Goal: Task Accomplishment & Management: Complete application form

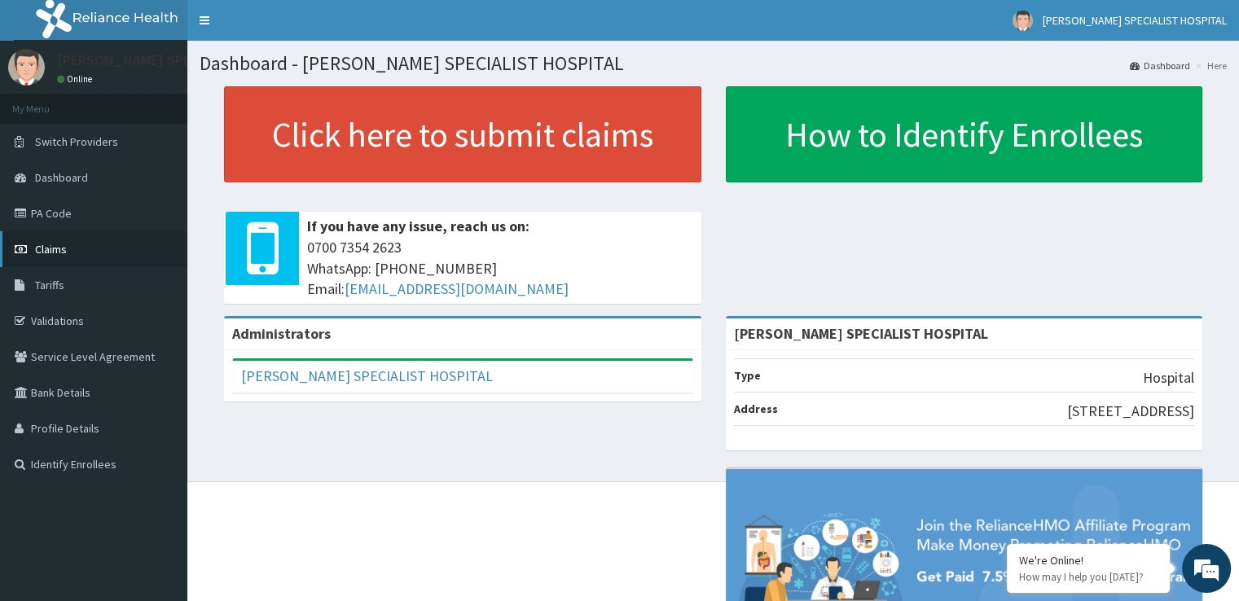
click at [75, 265] on link "Claims" at bounding box center [93, 249] width 187 height 36
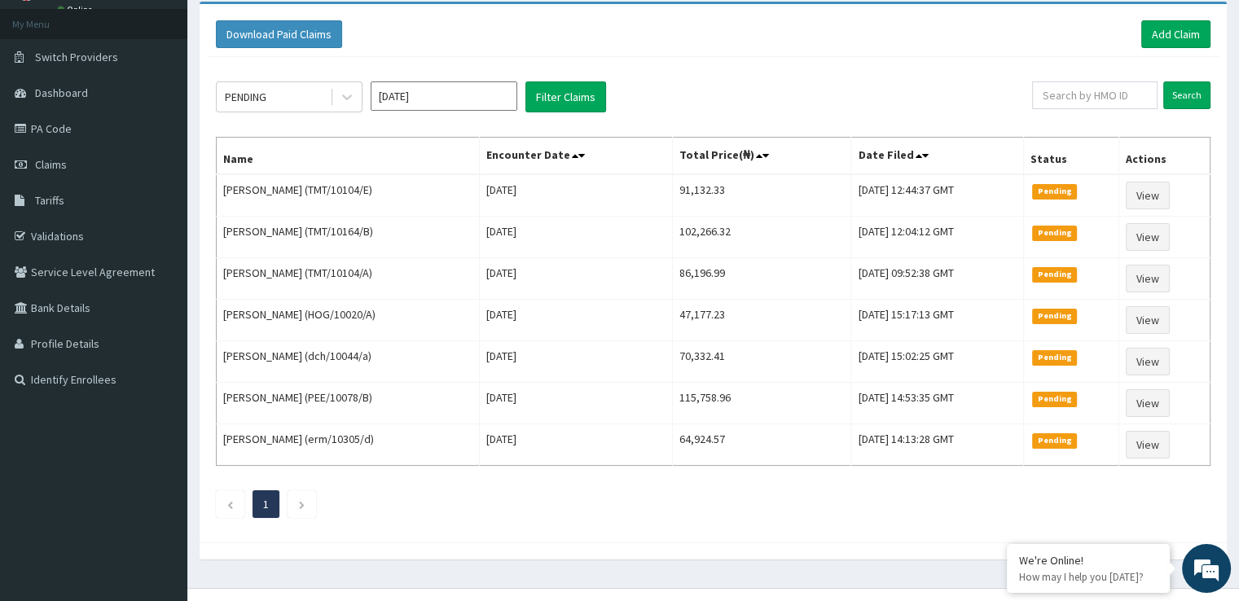
scroll to position [108, 0]
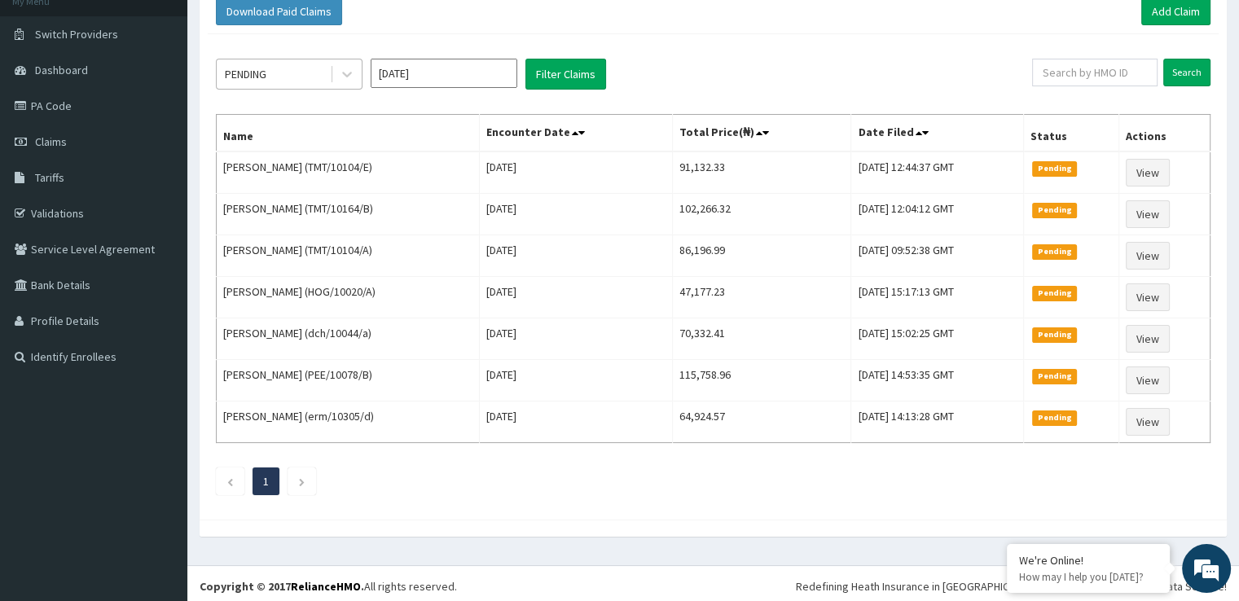
click at [287, 76] on div "PENDING" at bounding box center [273, 74] width 113 height 26
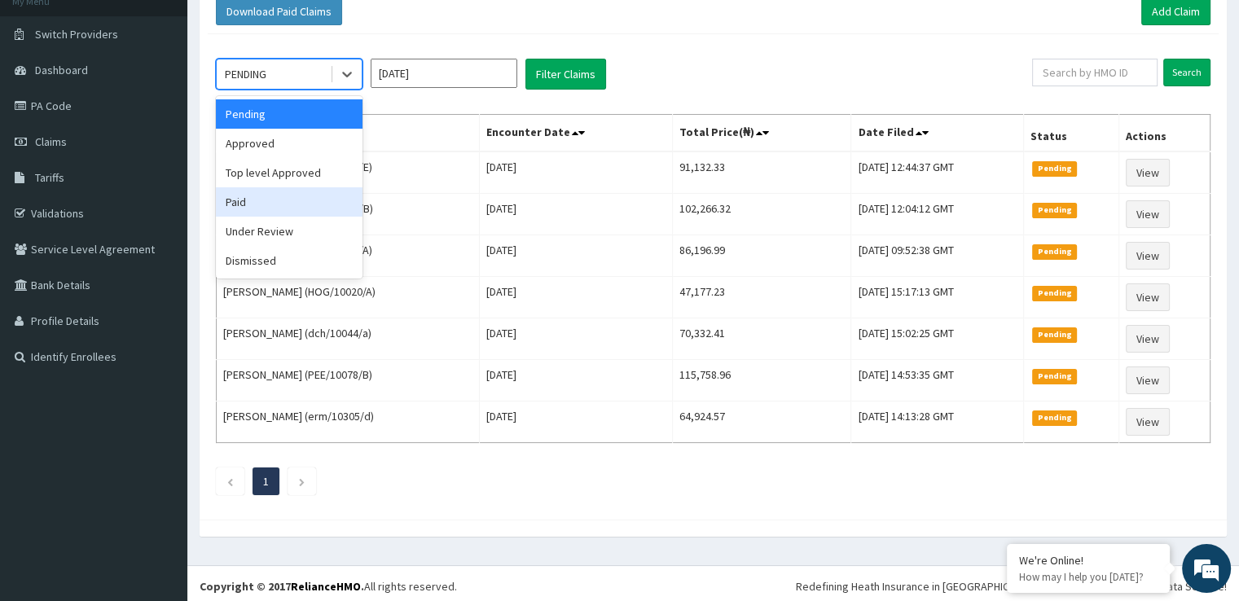
click at [261, 197] on div "Paid" at bounding box center [289, 201] width 147 height 29
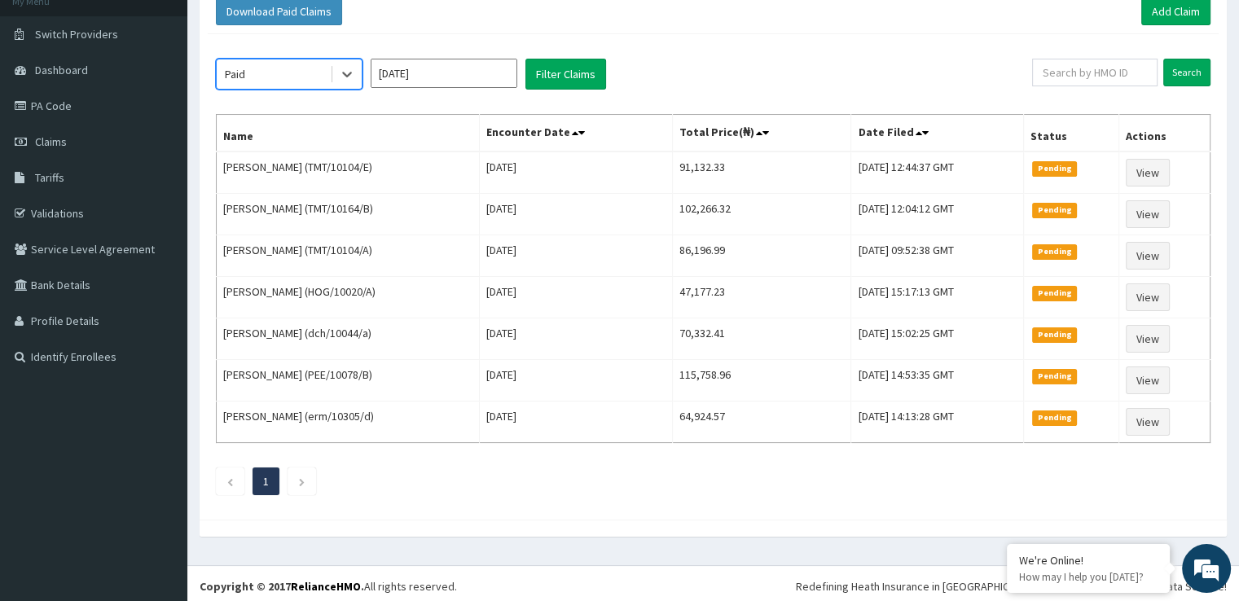
click at [452, 67] on input "[DATE]" at bounding box center [444, 73] width 147 height 29
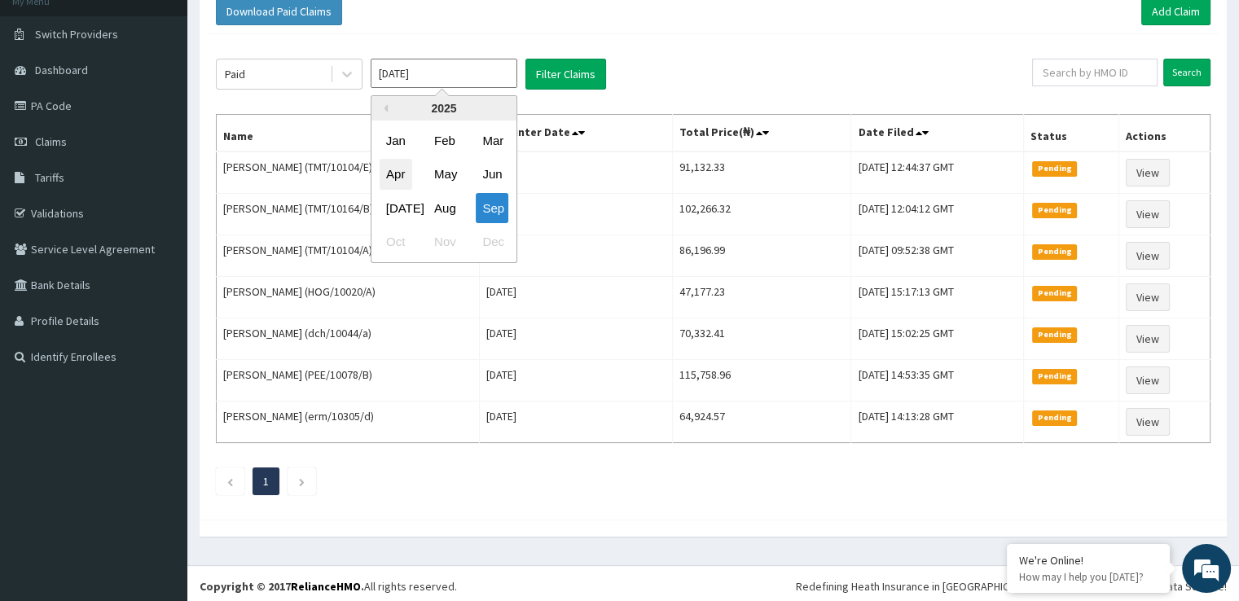
click at [405, 164] on div "Apr" at bounding box center [396, 175] width 33 height 30
type input "Apr 2025"
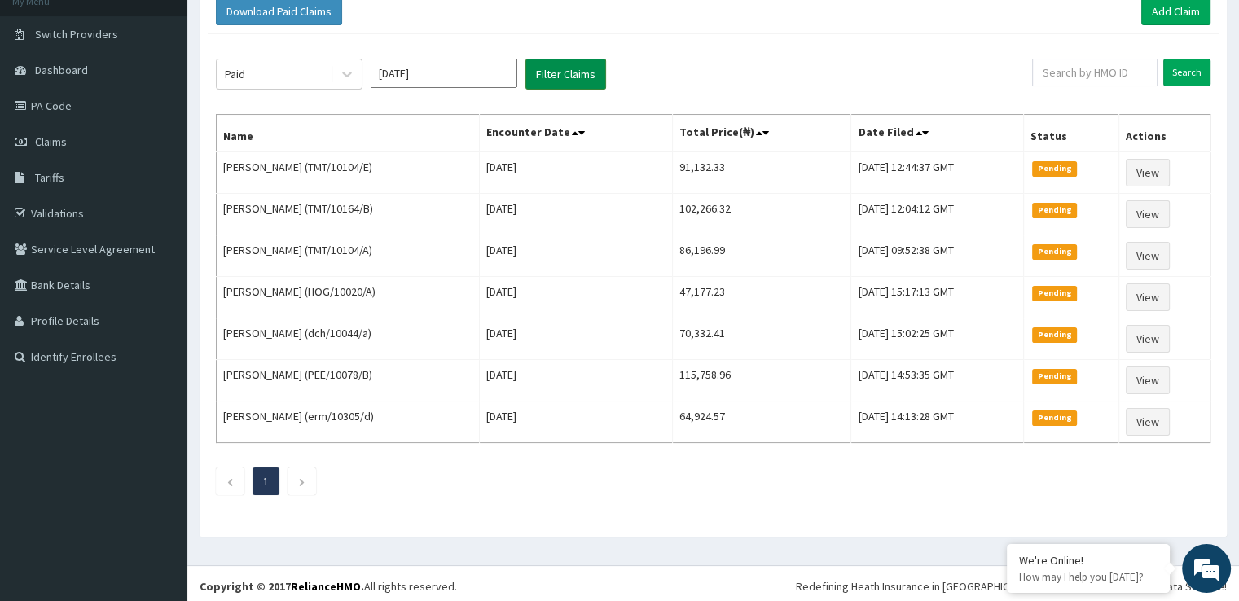
click at [594, 69] on button "Filter Claims" at bounding box center [565, 74] width 81 height 31
click at [576, 72] on button "Filter Claims" at bounding box center [565, 74] width 81 height 31
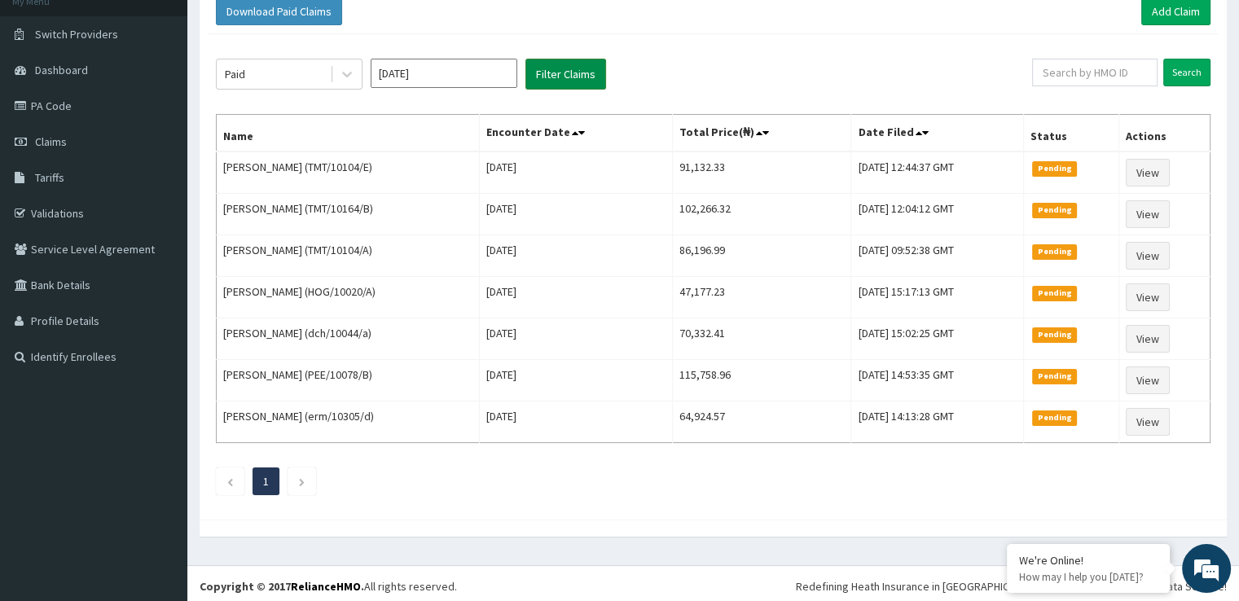
click at [576, 72] on button "Filter Claims" at bounding box center [565, 74] width 81 height 31
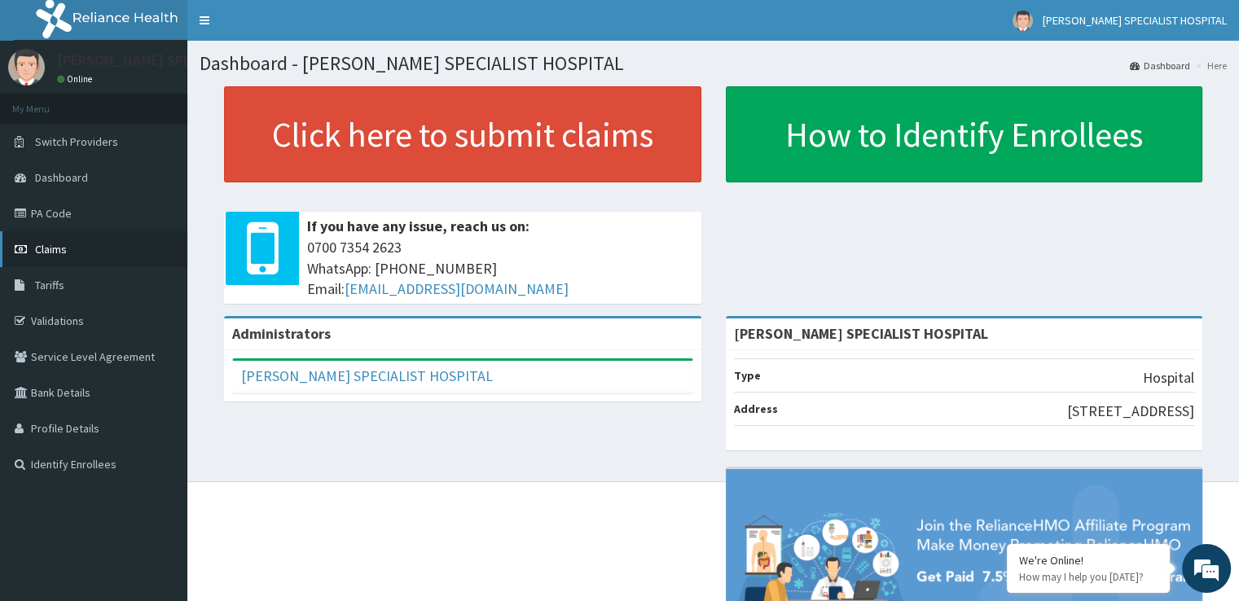
click at [78, 254] on link "Claims" at bounding box center [93, 249] width 187 height 36
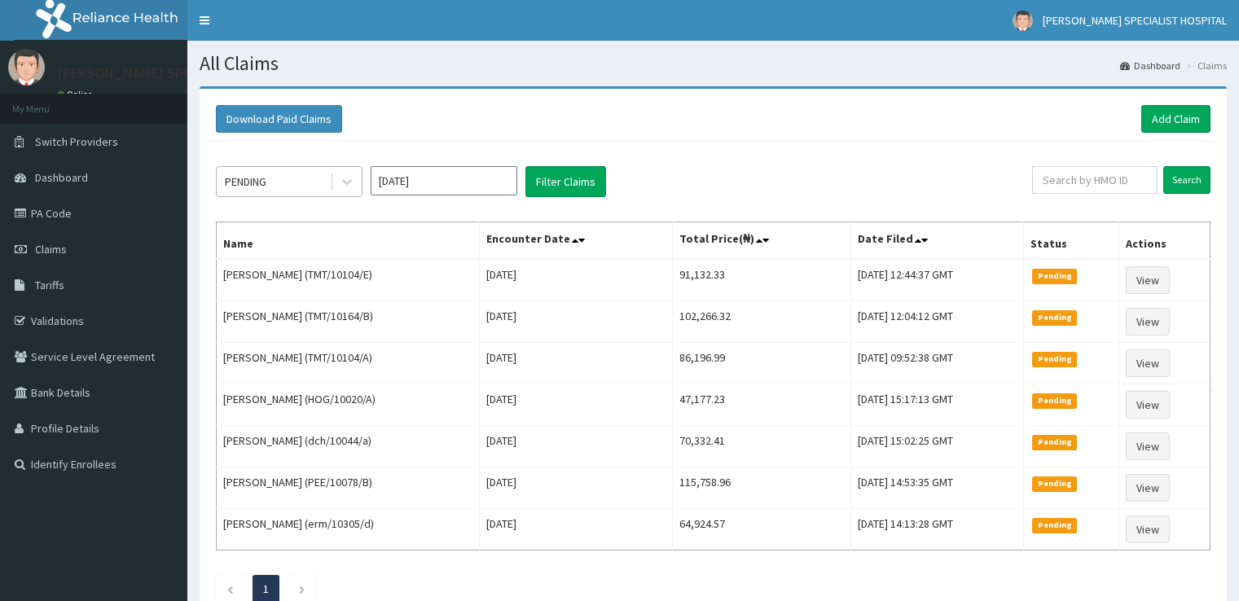
click at [274, 183] on div "PENDING" at bounding box center [273, 182] width 113 height 26
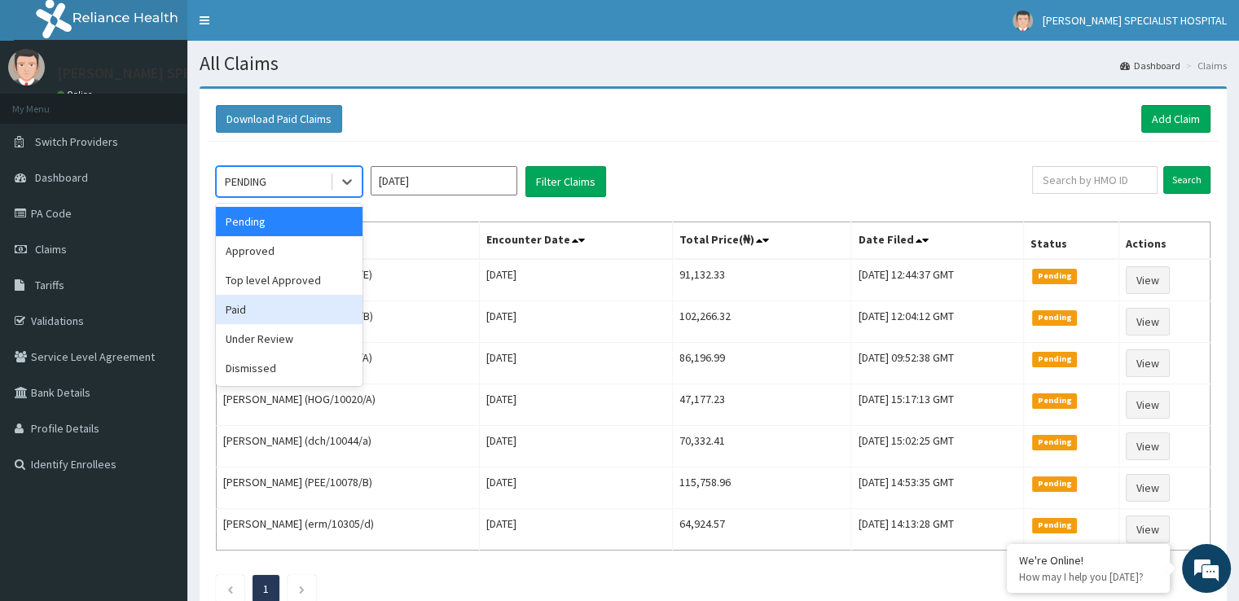
click at [256, 309] on div "Paid" at bounding box center [289, 309] width 147 height 29
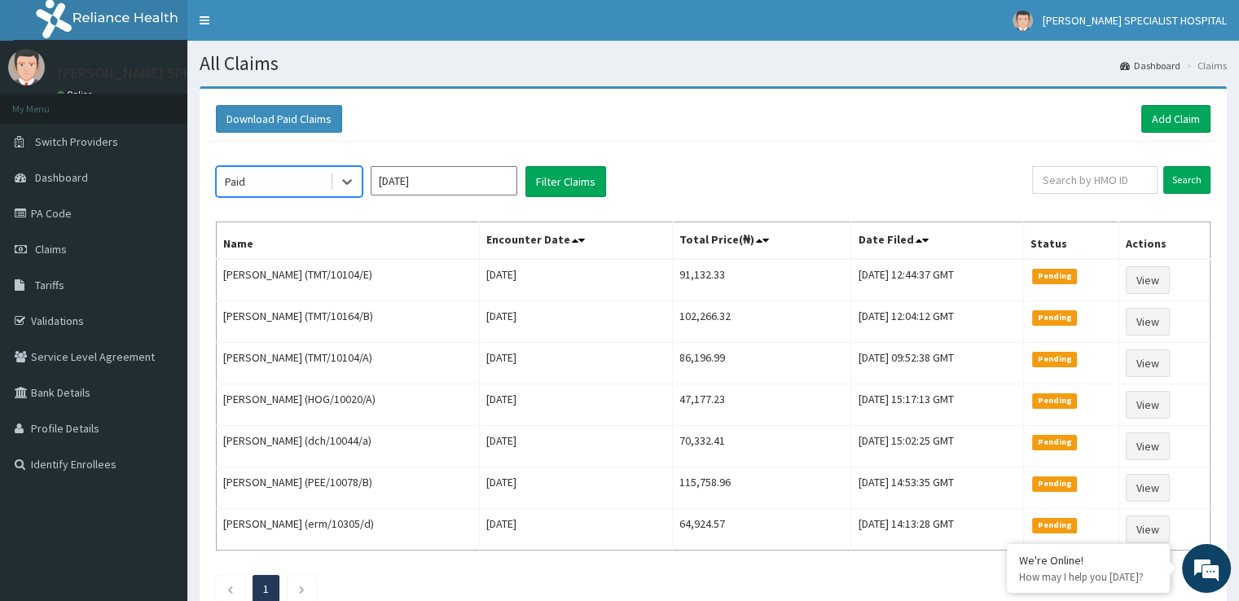
click at [454, 182] on input "[DATE]" at bounding box center [444, 180] width 147 height 29
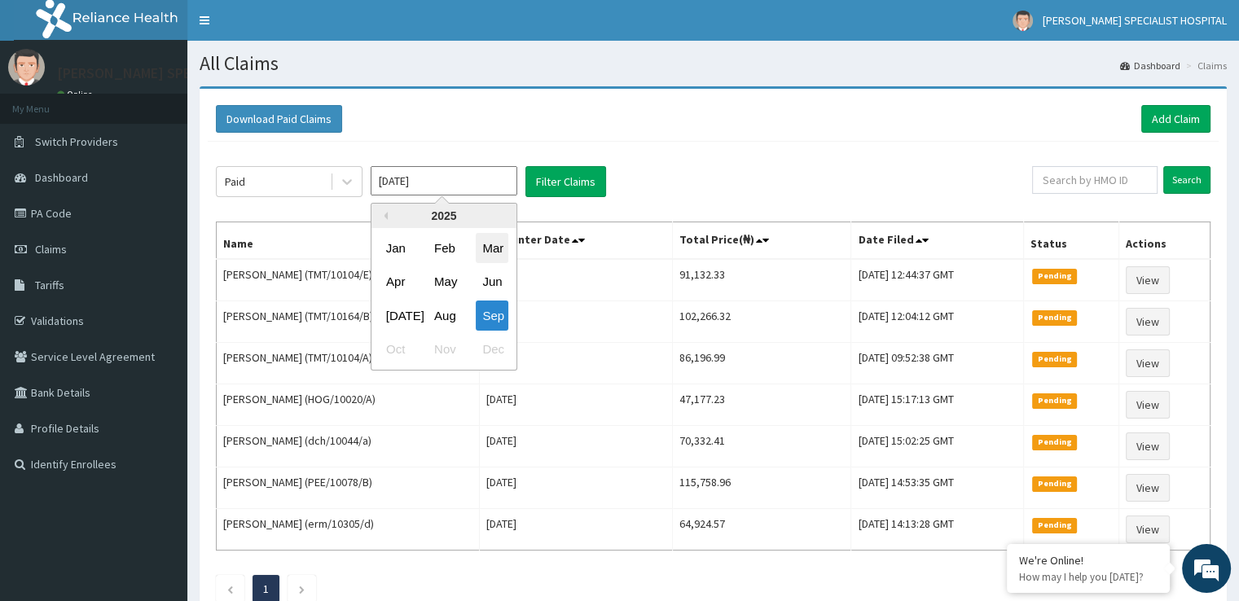
click at [482, 257] on div "Mar" at bounding box center [492, 248] width 33 height 30
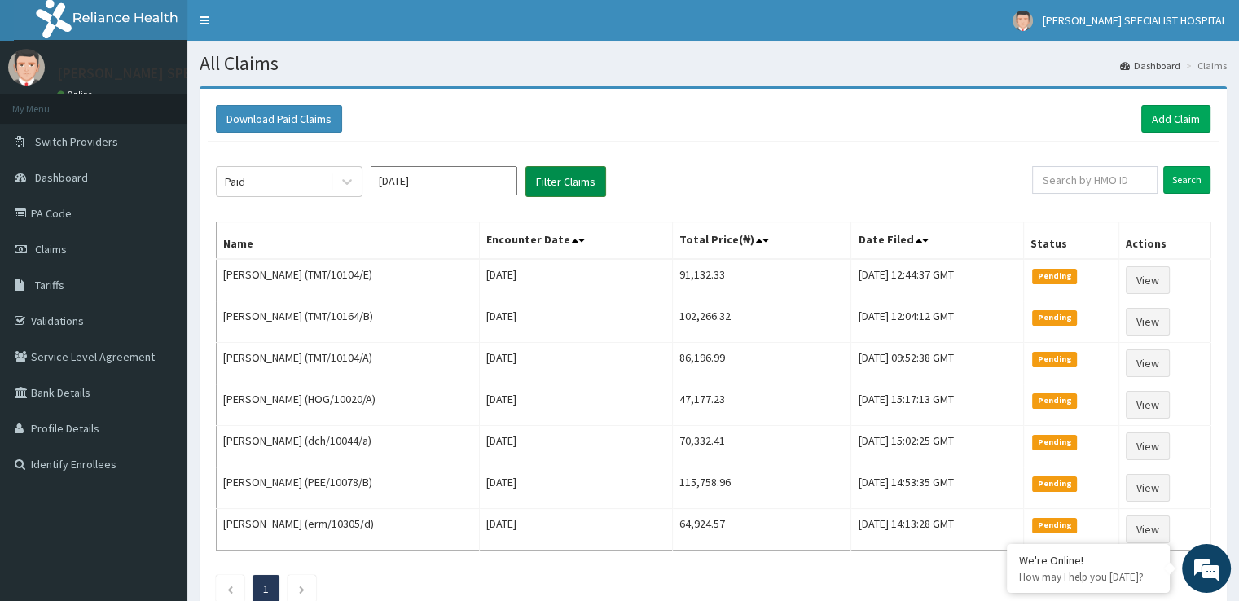
click at [571, 191] on button "Filter Claims" at bounding box center [565, 181] width 81 height 31
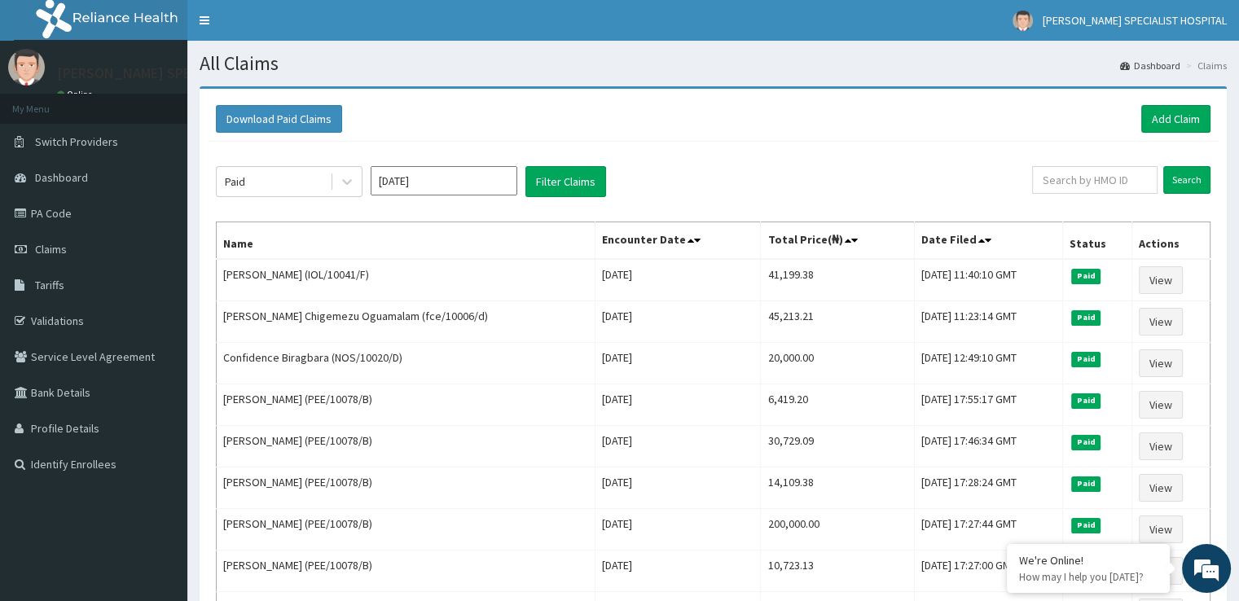
click at [435, 180] on input "Mar 2025" at bounding box center [444, 180] width 147 height 29
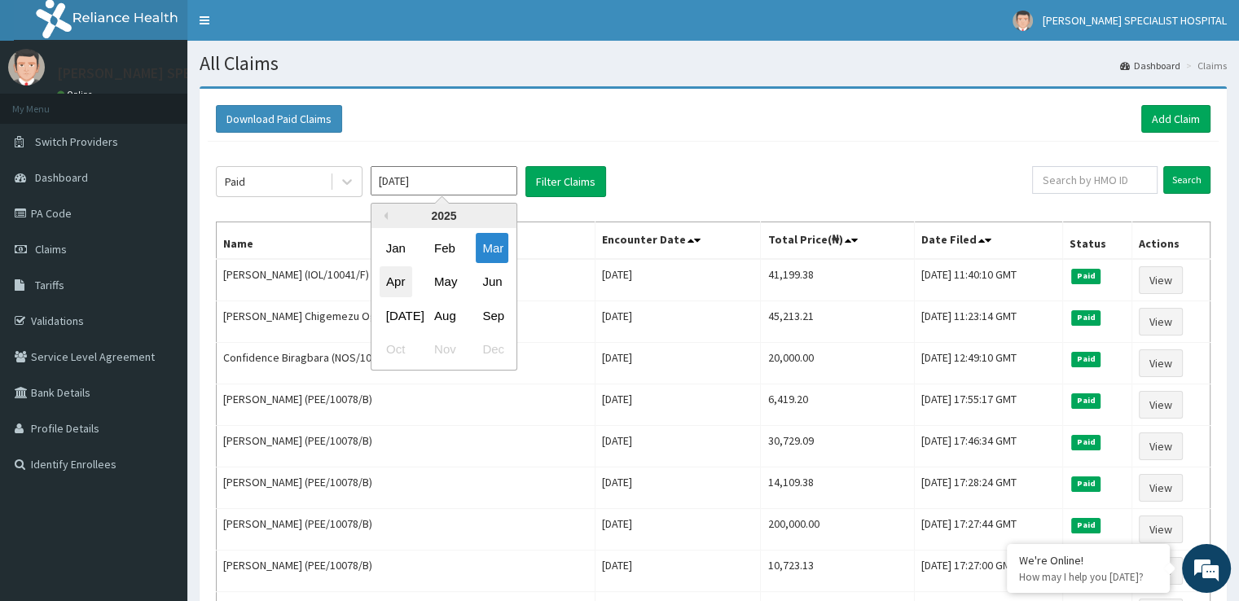
click at [397, 275] on div "Apr" at bounding box center [396, 282] width 33 height 30
type input "Apr 2025"
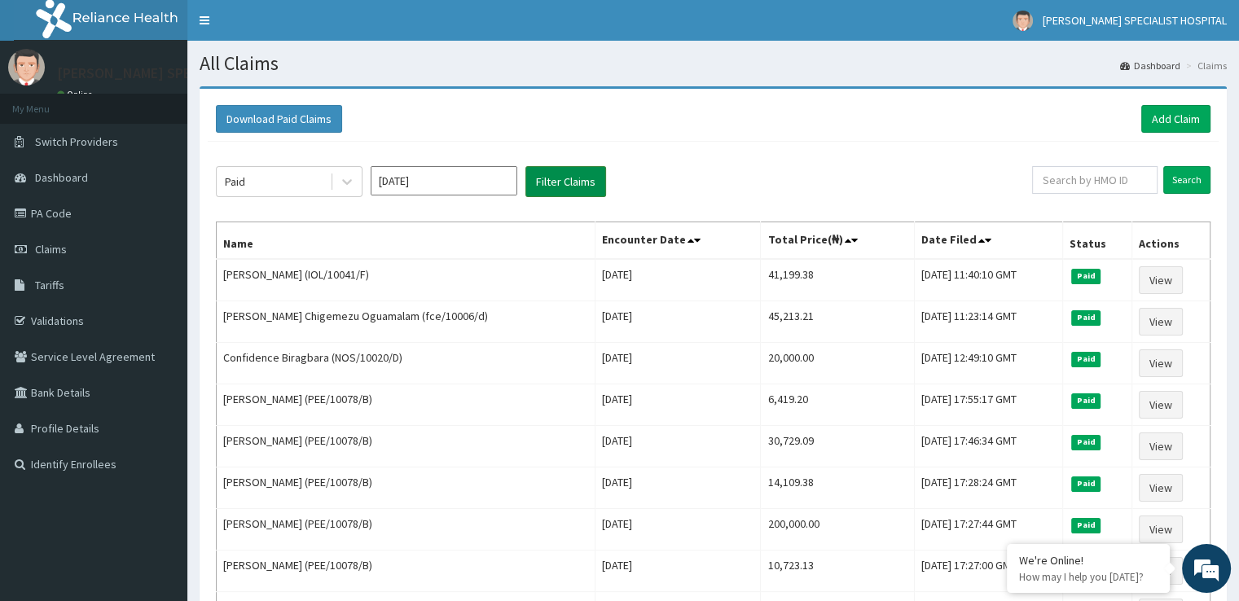
click at [592, 184] on button "Filter Claims" at bounding box center [565, 181] width 81 height 31
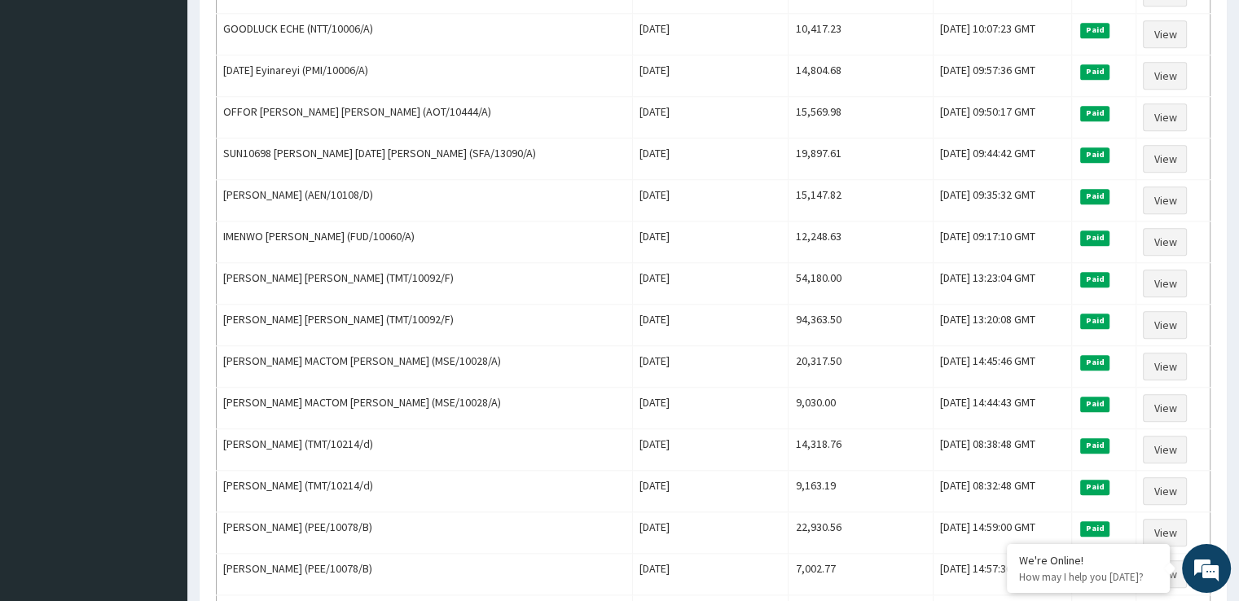
scroll to position [1874, 0]
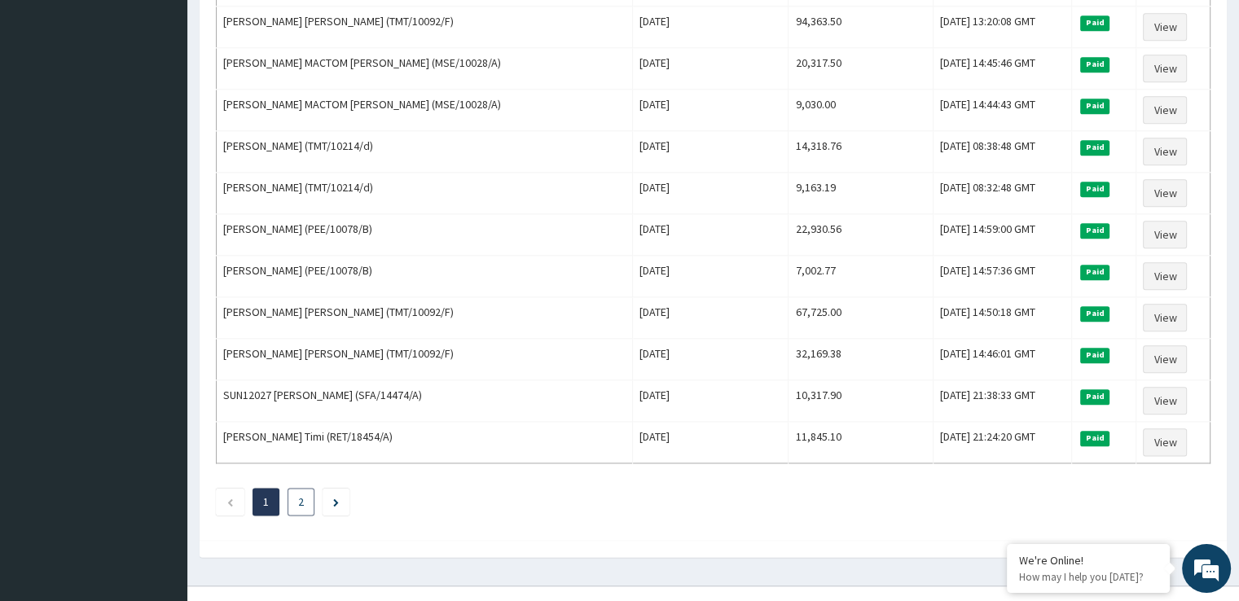
click at [297, 488] on li "2" at bounding box center [301, 502] width 27 height 28
click at [291, 488] on li "2" at bounding box center [301, 502] width 27 height 28
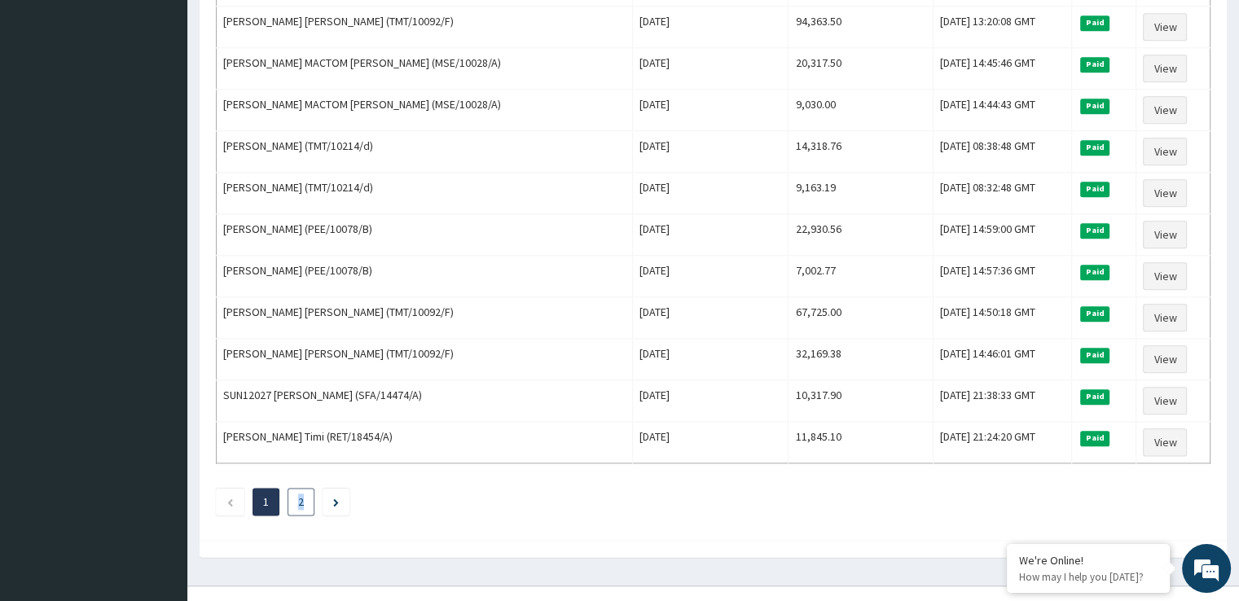
click at [291, 488] on li "2" at bounding box center [301, 502] width 27 height 28
click at [336, 499] on icon "Next page" at bounding box center [336, 503] width 6 height 8
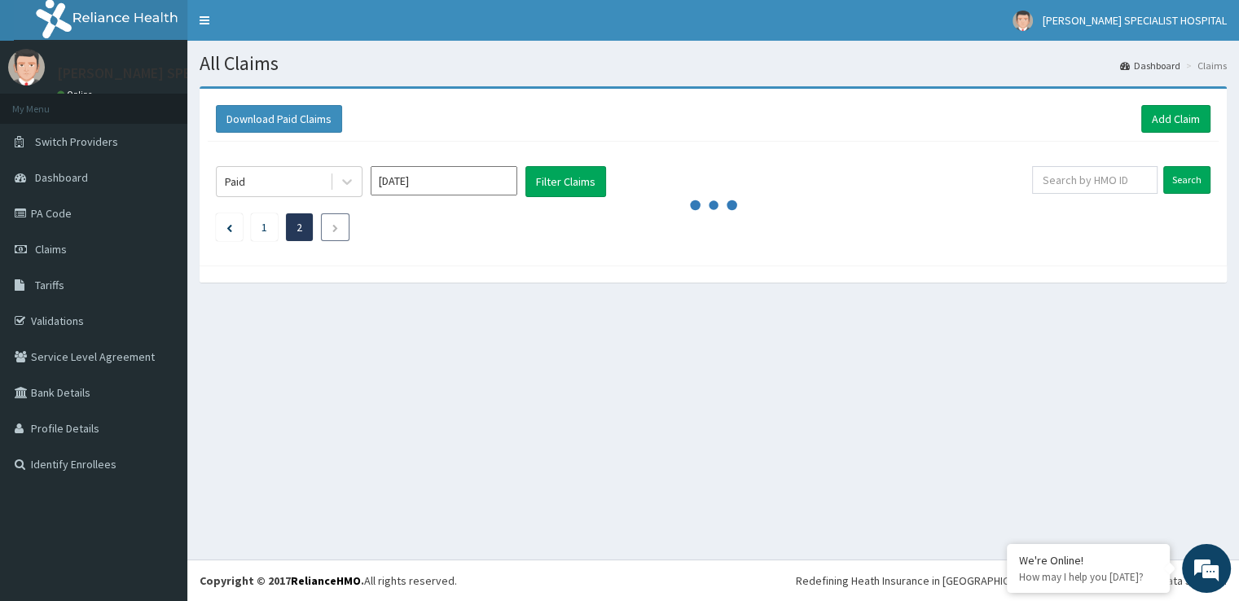
scroll to position [0, 0]
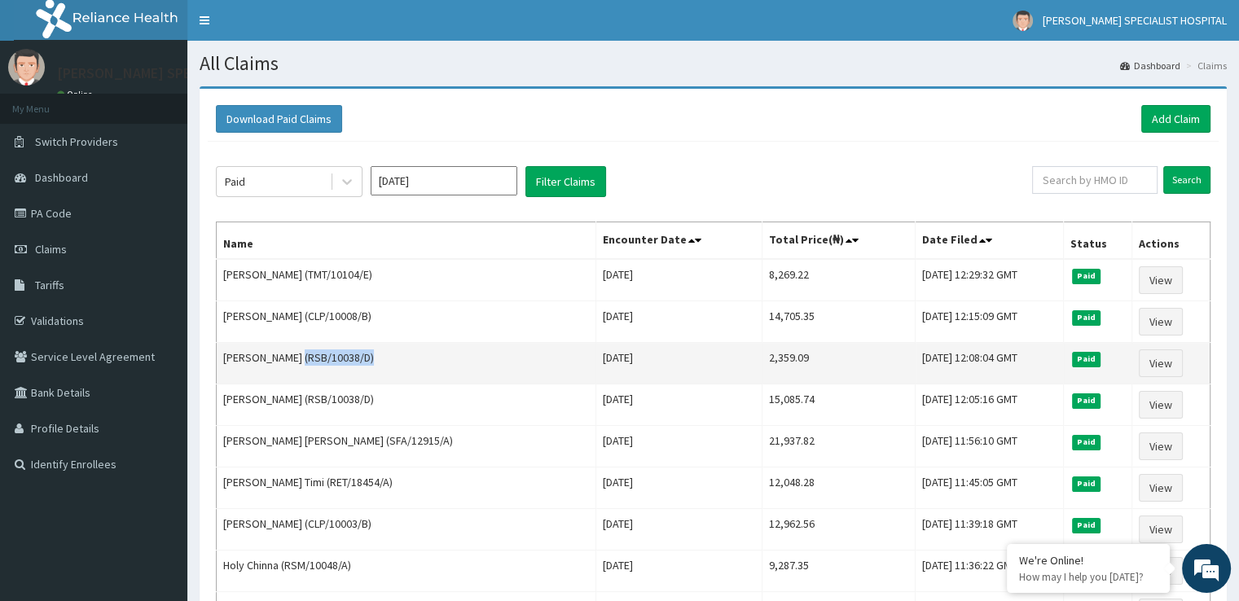
drag, startPoint x: 302, startPoint y: 356, endPoint x: 368, endPoint y: 358, distance: 66.0
click at [368, 358] on td "Jovan Numbere (RSB/10038/D)" at bounding box center [407, 364] width 380 height 42
copy td "(RSB/10038/D)"
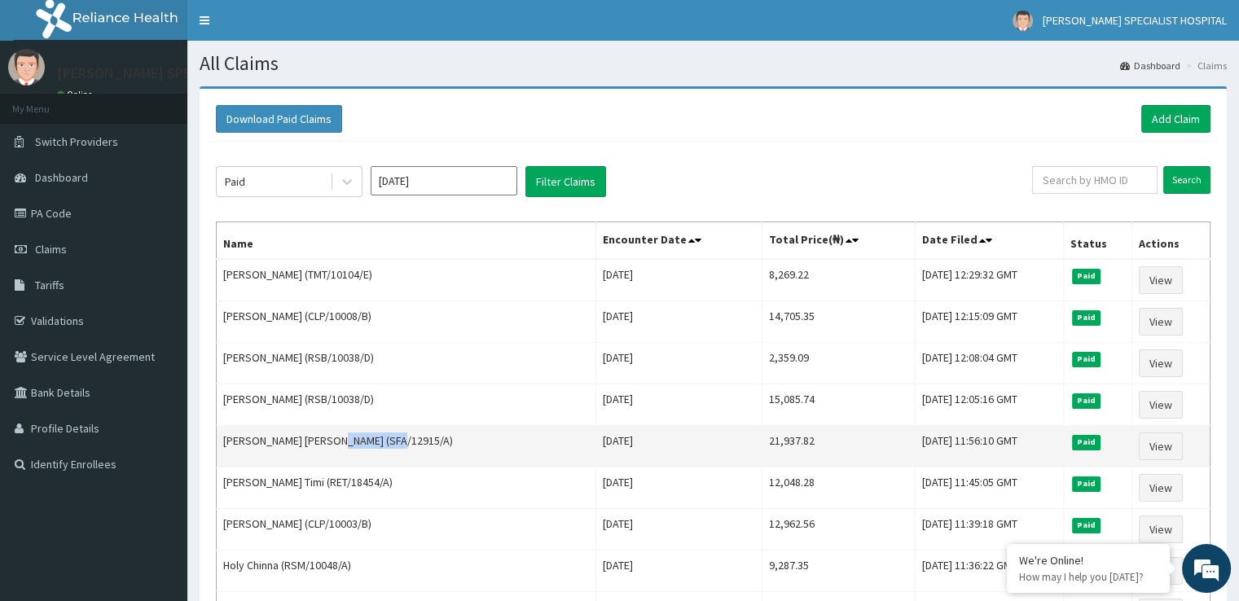
drag, startPoint x: 347, startPoint y: 434, endPoint x: 405, endPoint y: 442, distance: 58.3
click at [405, 442] on td "JOY CHIOMA EMMANUEL (SFA/12915/A)" at bounding box center [407, 447] width 380 height 42
copy td "SFA/12915/A"
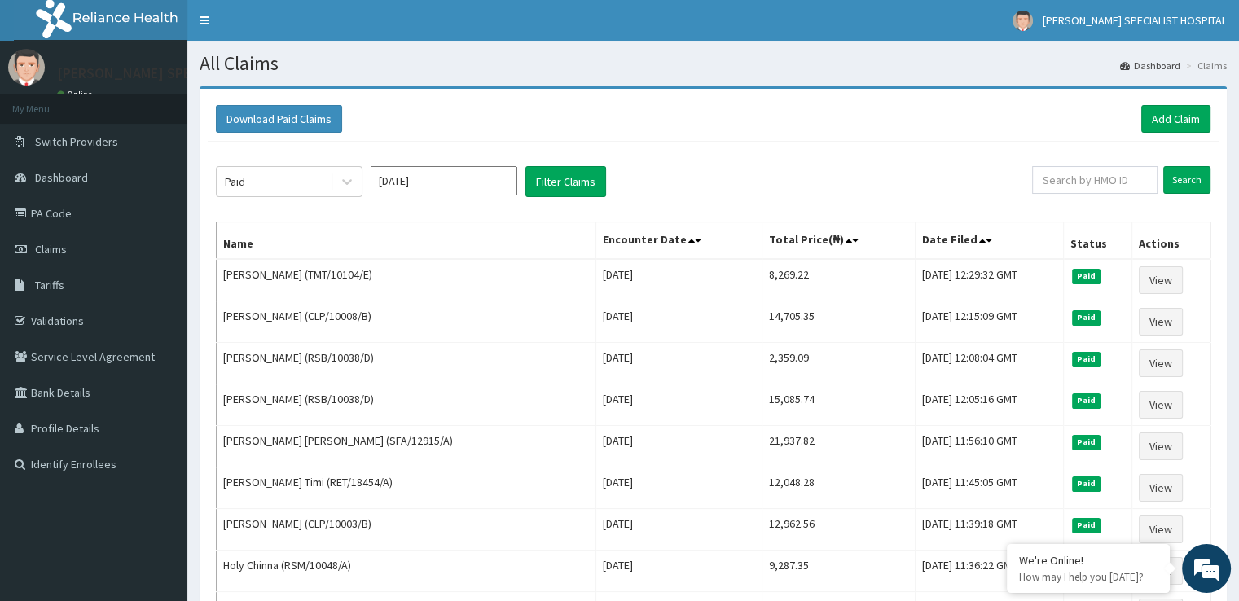
click at [697, 112] on div "Download Paid Claims Add Claim" at bounding box center [713, 119] width 995 height 28
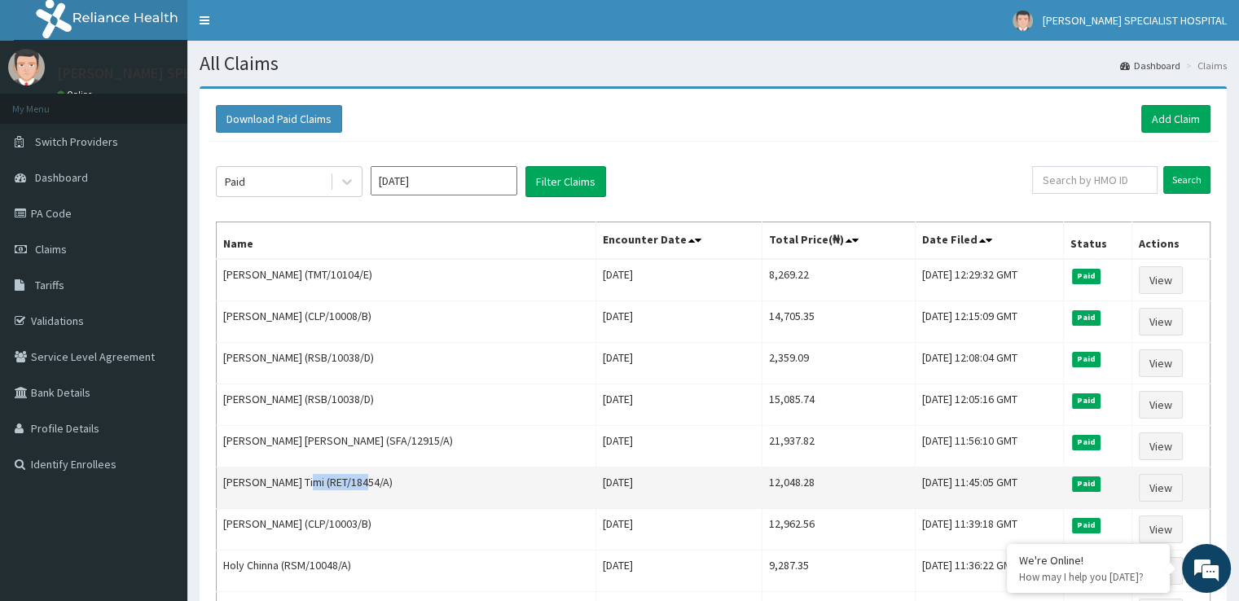
drag, startPoint x: 297, startPoint y: 475, endPoint x: 354, endPoint y: 476, distance: 57.0
click at [354, 476] on td "Fransisca Timi (RET/18454/A)" at bounding box center [407, 489] width 380 height 42
copy td "RET/18454/A"
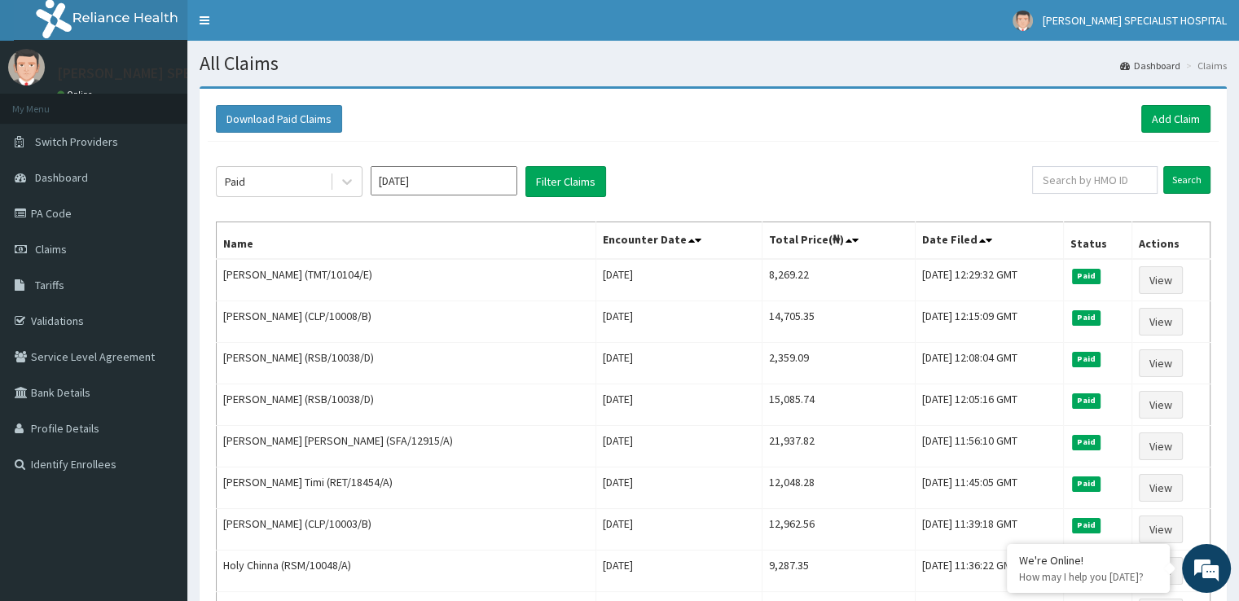
click at [687, 121] on div "Download Paid Claims Add Claim" at bounding box center [713, 119] width 995 height 28
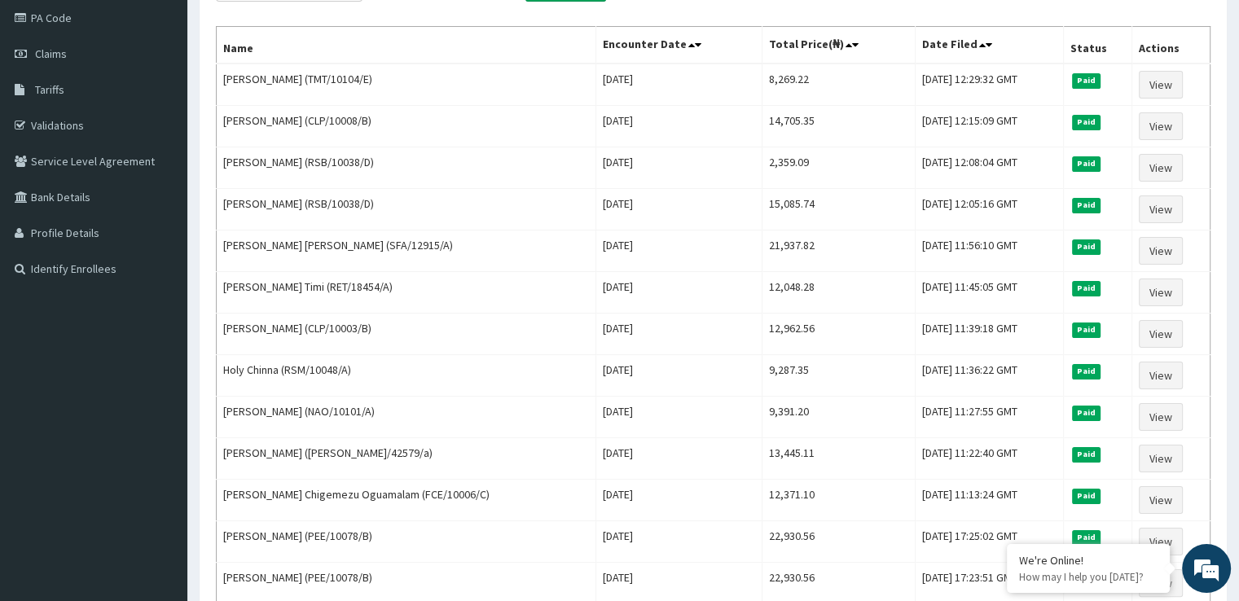
scroll to position [228, 0]
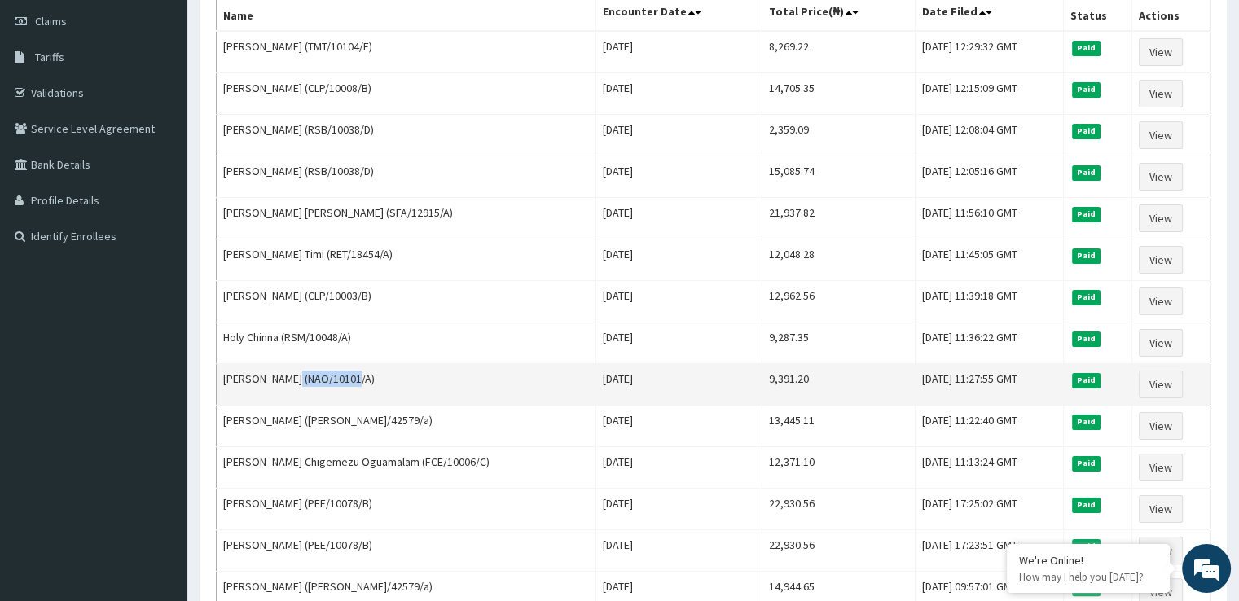
drag, startPoint x: 289, startPoint y: 371, endPoint x: 350, endPoint y: 375, distance: 61.2
click at [350, 375] on td "Tammy Silas (NAO/10101/A)" at bounding box center [407, 385] width 380 height 42
copy td "NAO/10101/A"
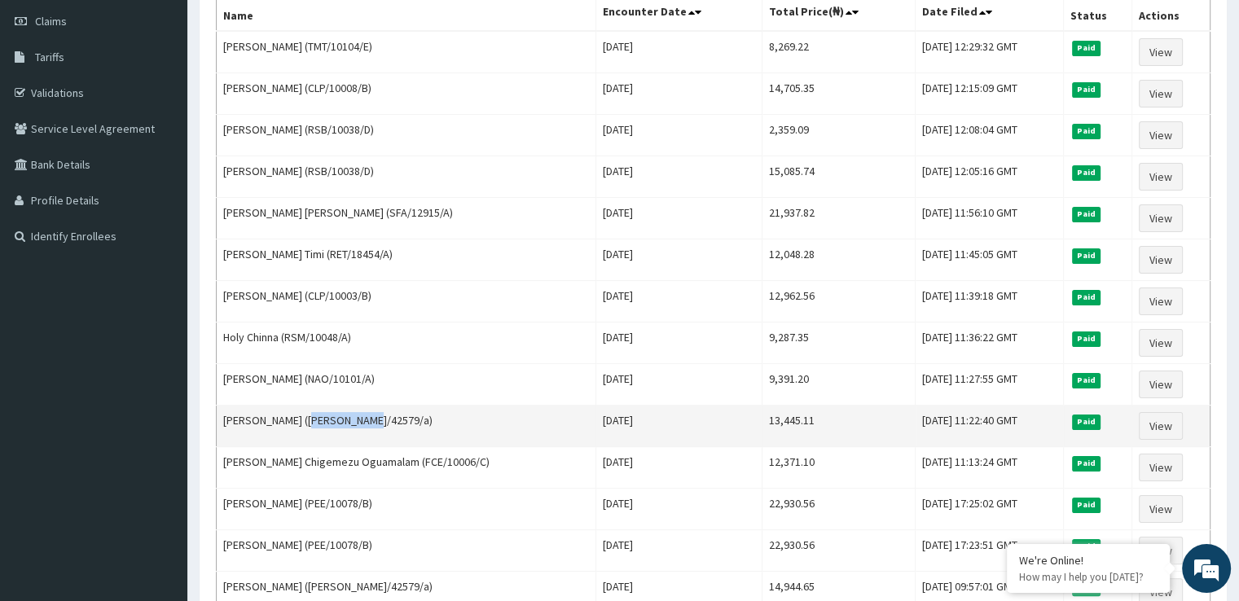
drag, startPoint x: 313, startPoint y: 416, endPoint x: 368, endPoint y: 420, distance: 55.5
click at [368, 420] on td "Oruese Okomuda (ret/42579/a)" at bounding box center [407, 427] width 380 height 42
copy td "ret/42579/a"
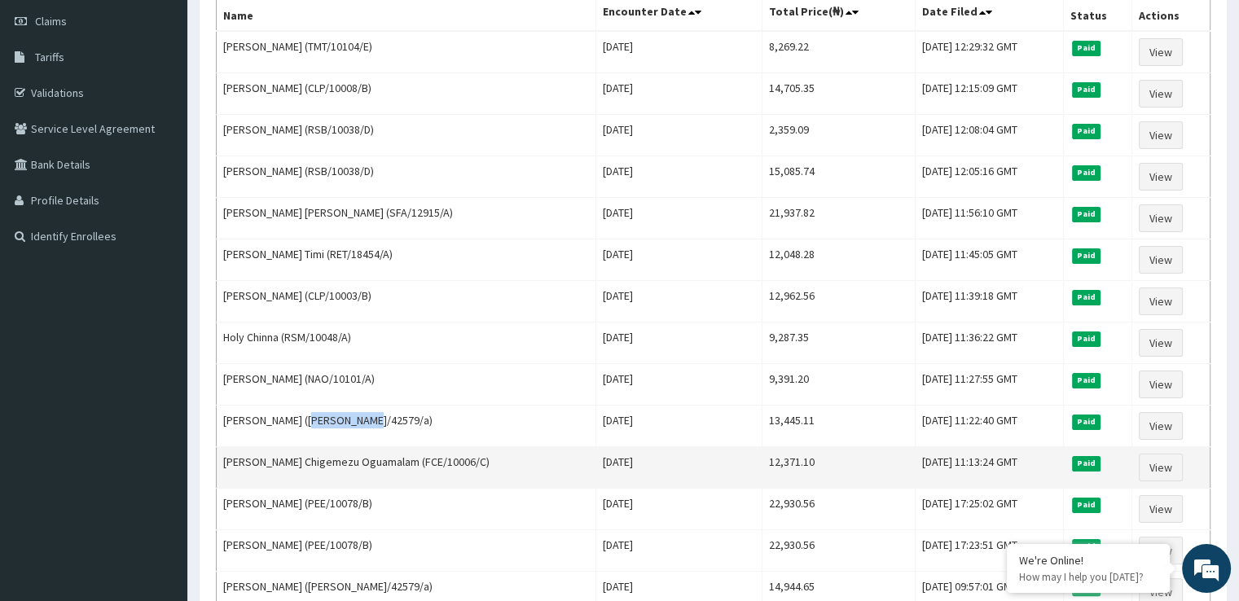
drag, startPoint x: 427, startPoint y: 454, endPoint x: 495, endPoint y: 449, distance: 67.8
click at [495, 449] on td "Alfred Chigozirim Chigemezu Oguamalam (FCE/10006/C)" at bounding box center [407, 468] width 380 height 42
copy td "FCE/10006/C)"
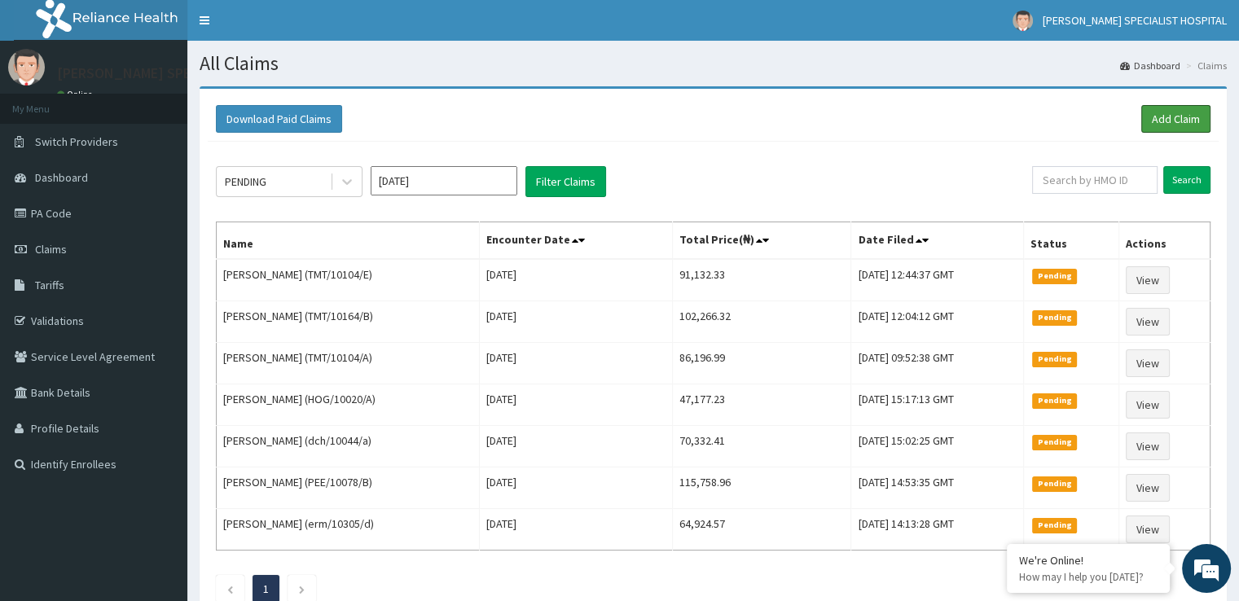
click at [1183, 124] on link "Add Claim" at bounding box center [1175, 119] width 69 height 28
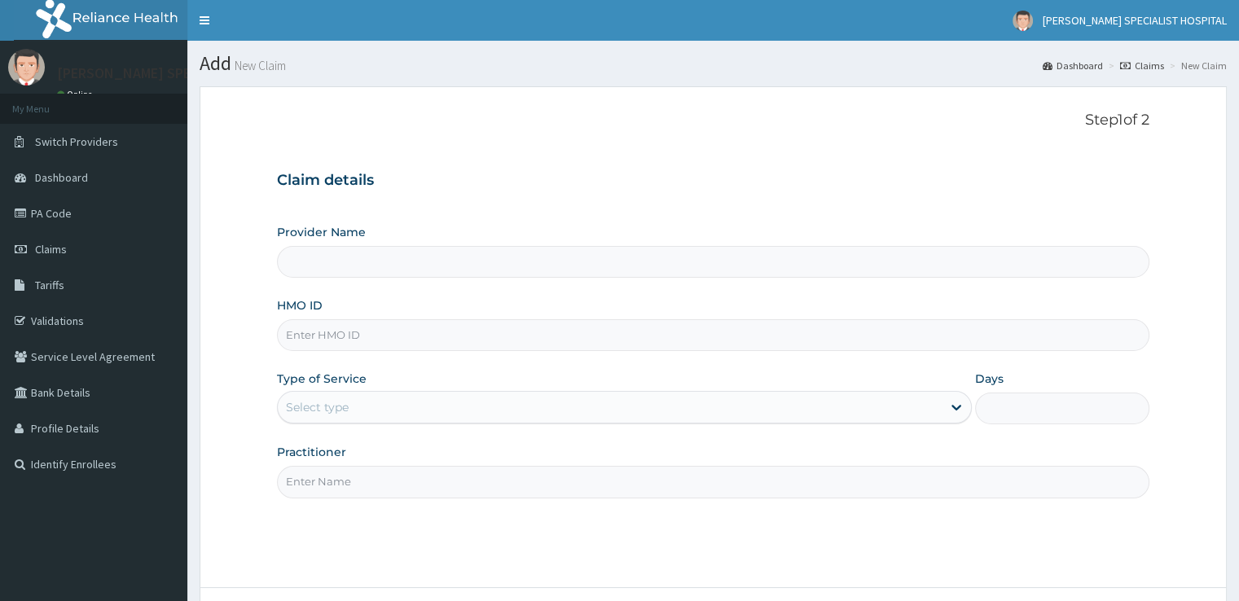
drag, startPoint x: 0, startPoint y: 0, endPoint x: 349, endPoint y: 327, distance: 477.8
type input "[PERSON_NAME] SPECIALIST HOSPITAL"
type input "SFA/12915/A"
click at [322, 399] on div "Select type" at bounding box center [317, 407] width 63 height 16
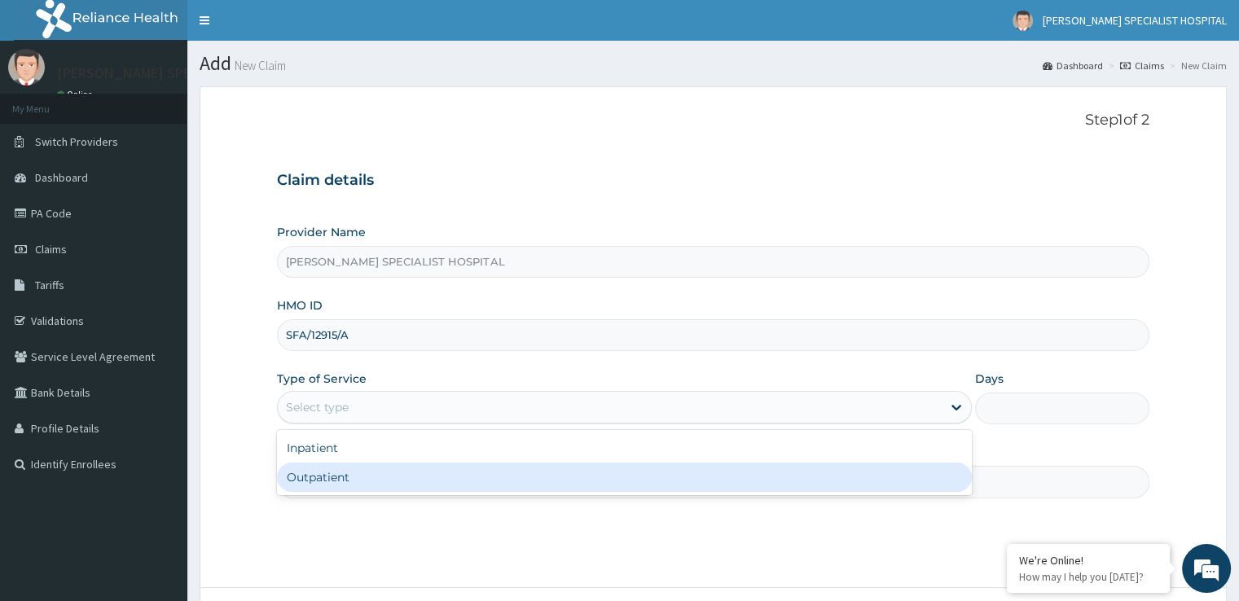
click at [305, 481] on div "Outpatient" at bounding box center [624, 477] width 695 height 29
type input "1"
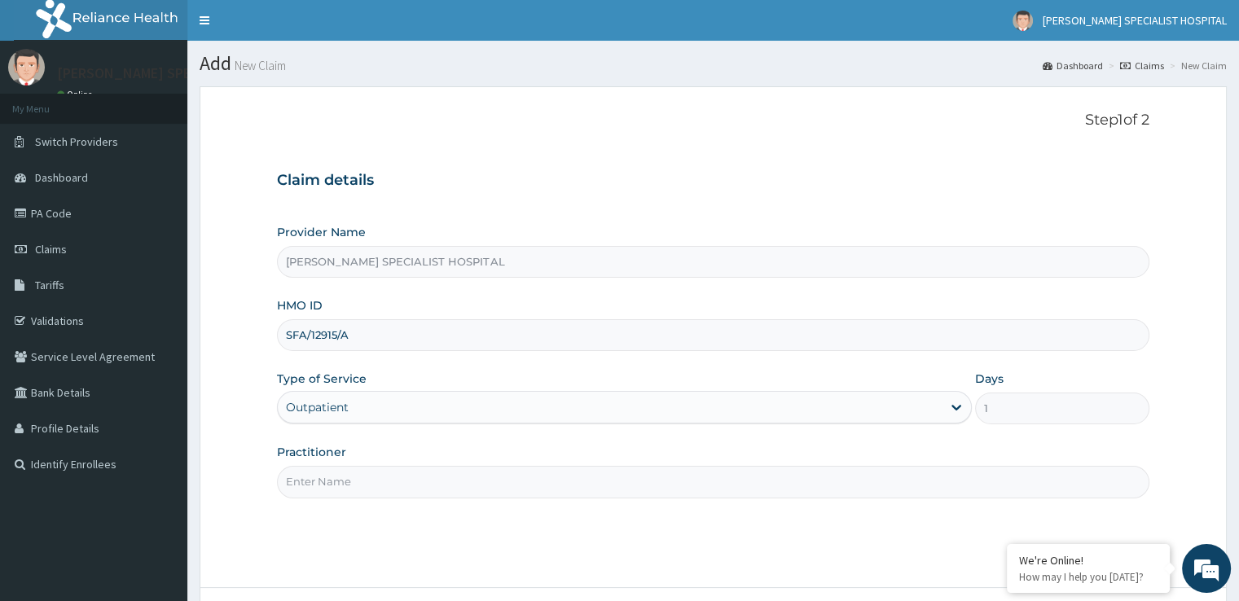
click at [329, 485] on input "Practitioner" at bounding box center [713, 482] width 872 height 32
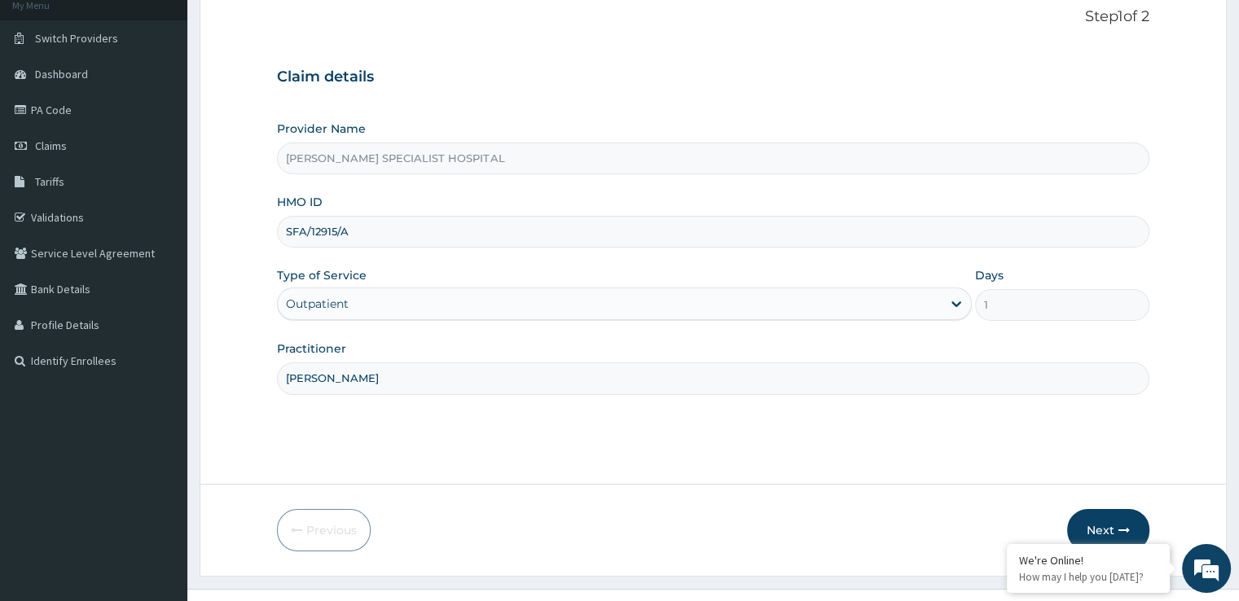
scroll to position [132, 0]
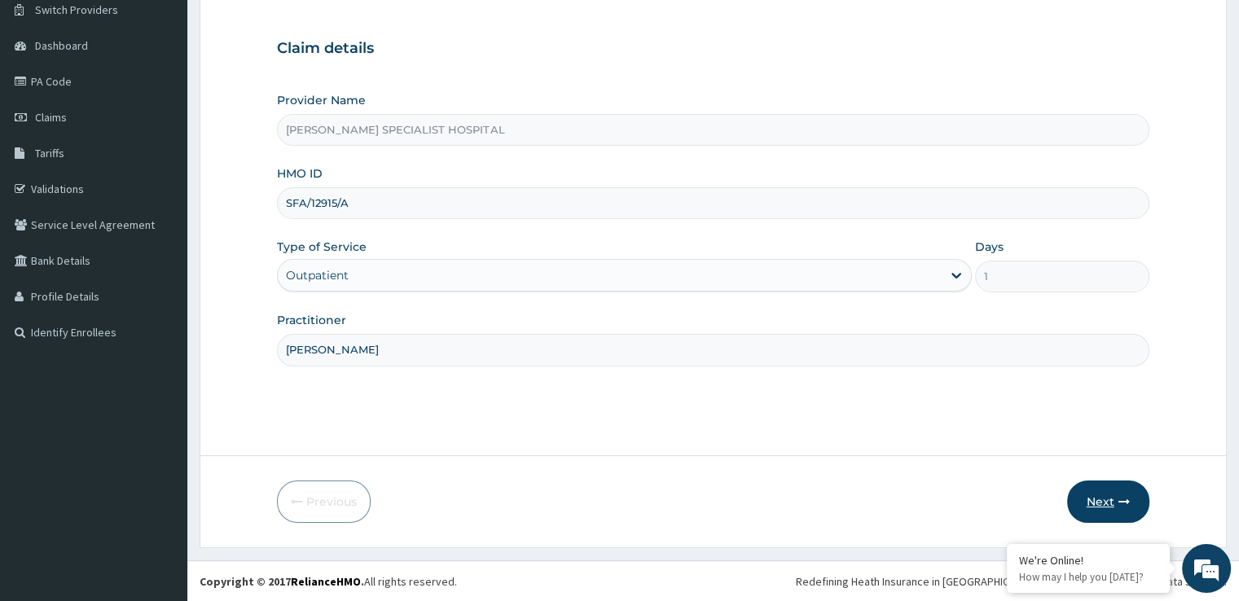
type input "michael"
click at [1105, 508] on button "Next" at bounding box center [1108, 502] width 82 height 42
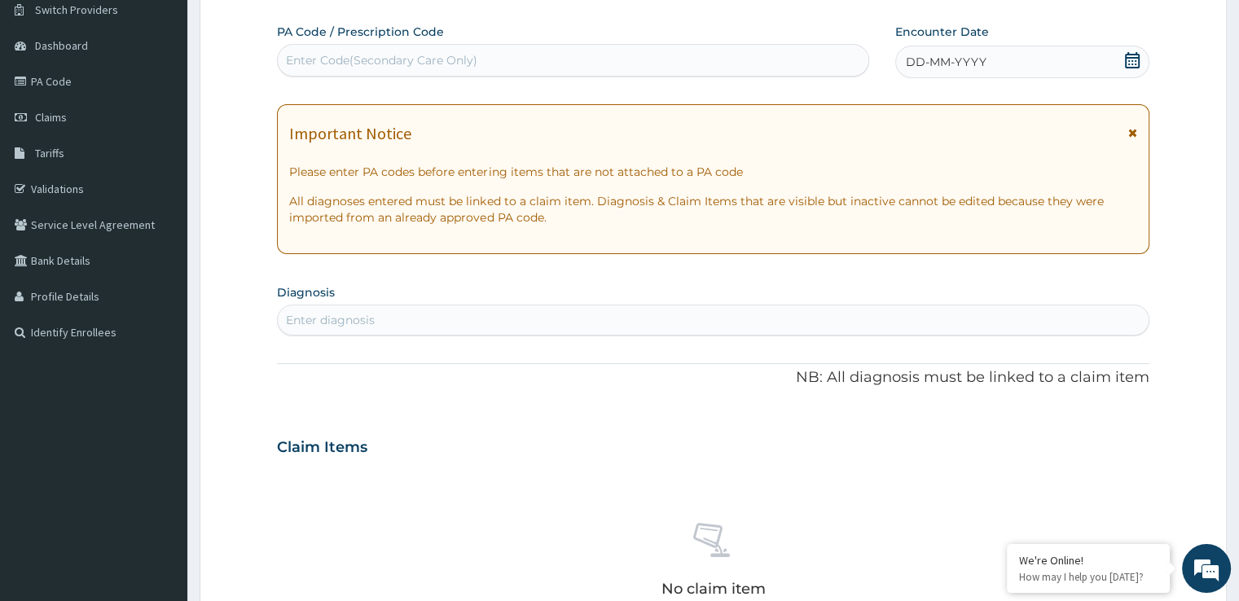
click at [371, 317] on div "Enter diagnosis" at bounding box center [330, 320] width 89 height 16
type input "malaria"
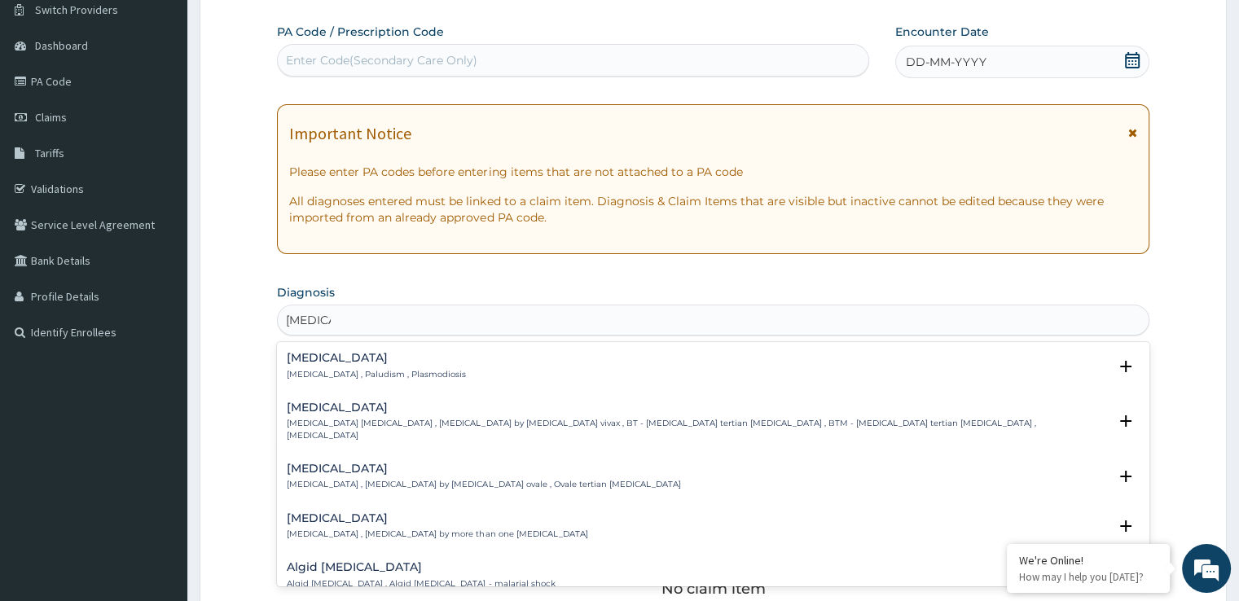
click at [329, 369] on p "Malaria , Paludism , Plasmodiosis" at bounding box center [376, 374] width 179 height 11
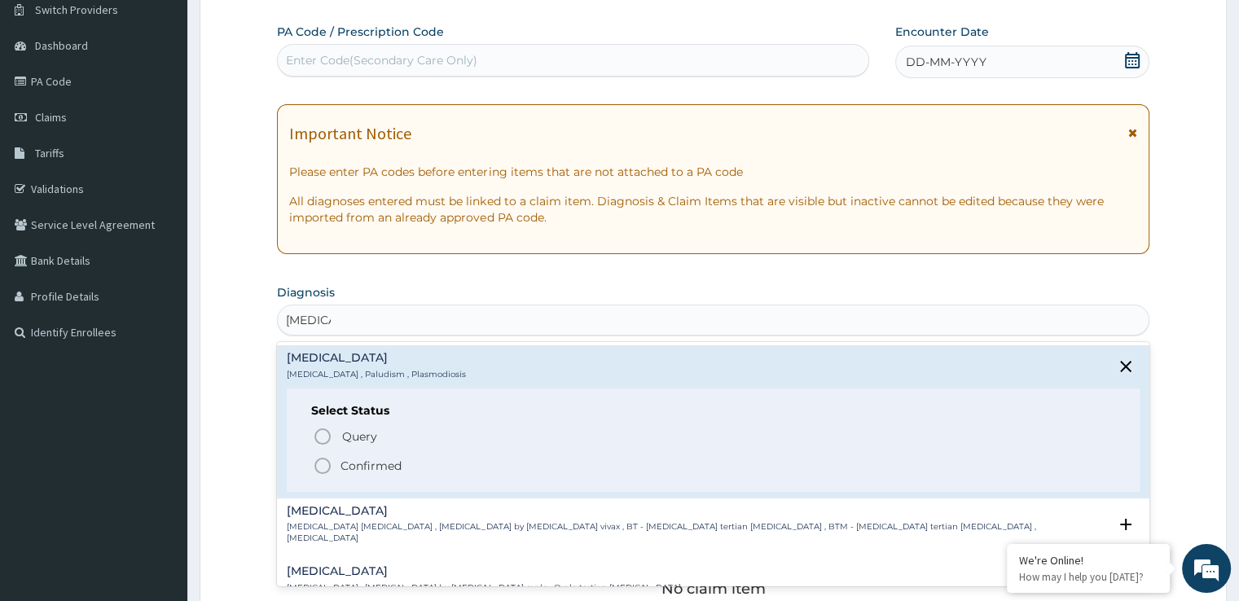
click at [321, 459] on circle "status option filled" at bounding box center [322, 466] width 15 height 15
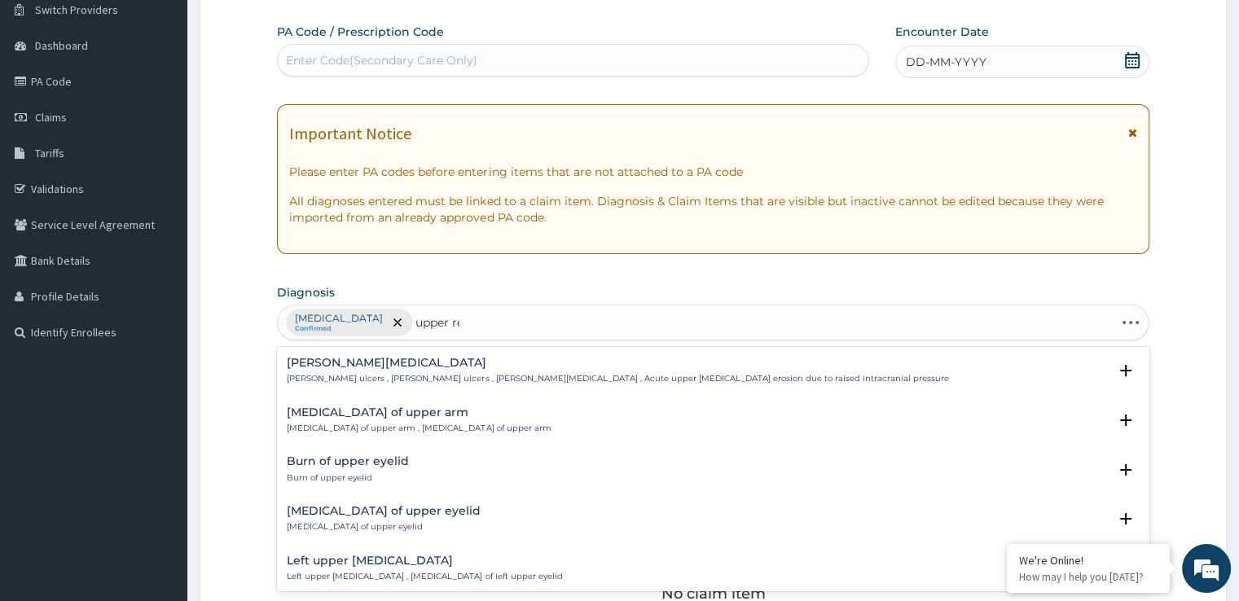
type input "upper res"
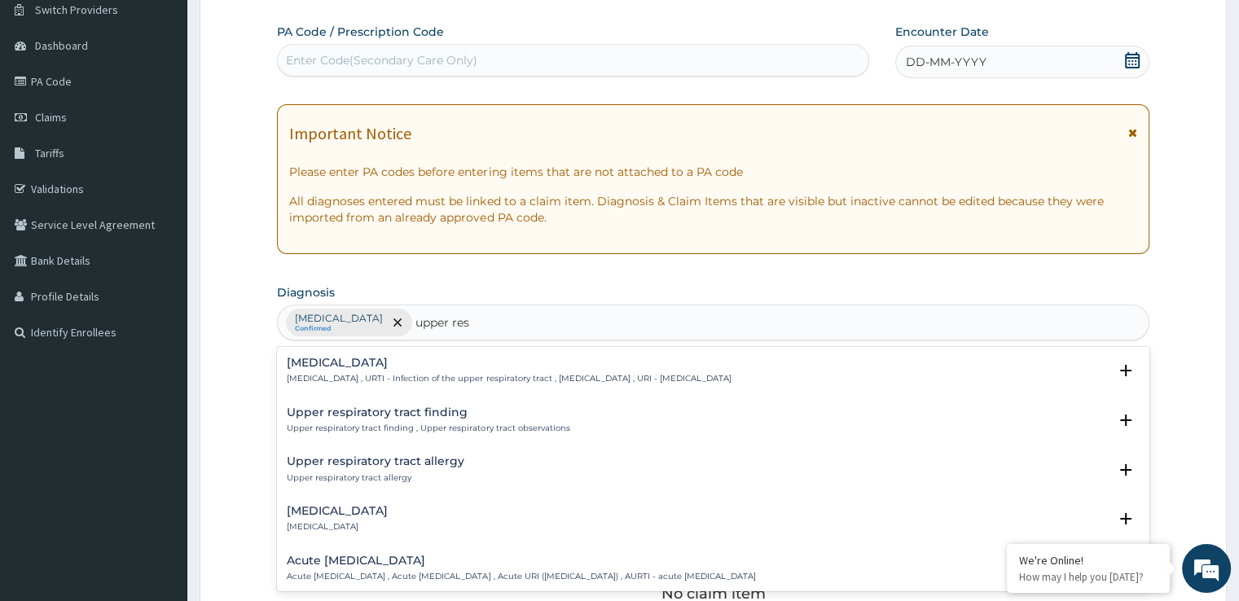
click at [339, 386] on div "Upper respiratory infection Upper respiratory infection , URTI - Infection of t…" at bounding box center [713, 375] width 852 height 37
click at [345, 379] on p "Upper respiratory infection , URTI - Infection of the upper respiratory tract ,…" at bounding box center [509, 378] width 444 height 11
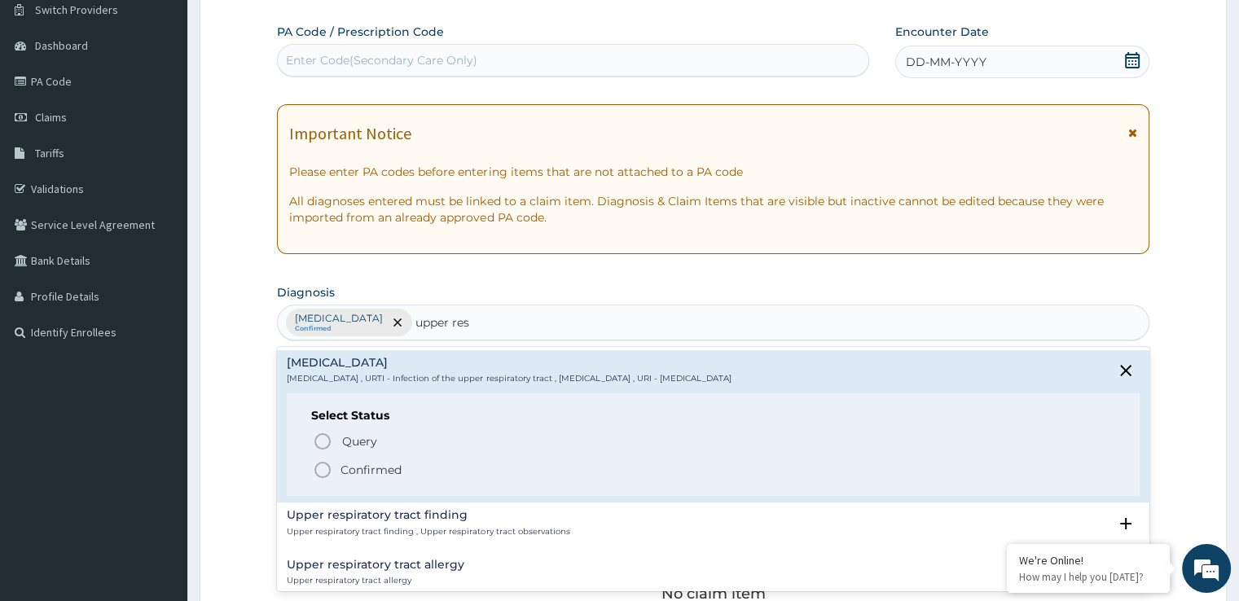
click at [320, 465] on icon "status option filled" at bounding box center [323, 470] width 20 height 20
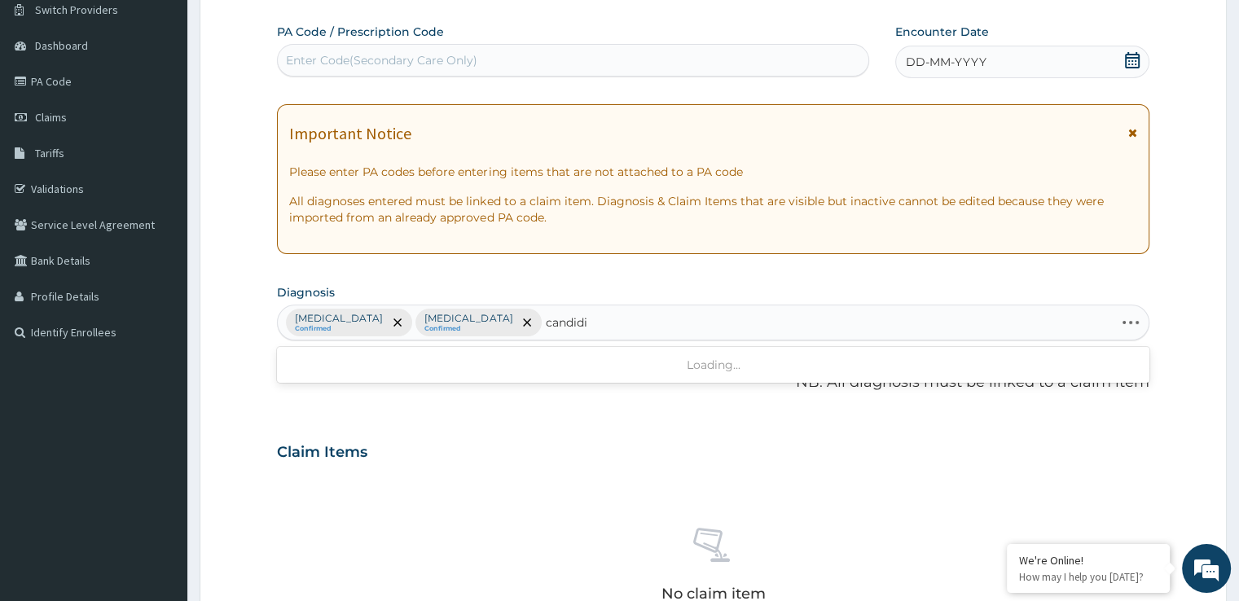
type input "candidia"
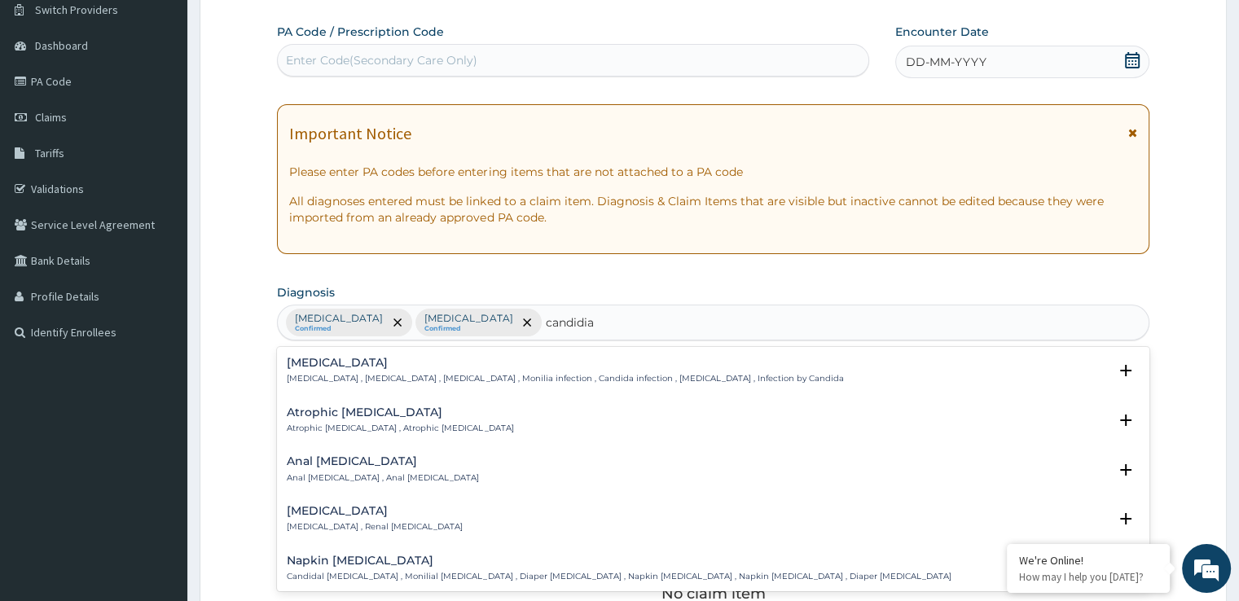
click at [336, 373] on p "Candidiasis , Moniliasis , Candidosis , Monilia infection , Candida infection ,…" at bounding box center [565, 378] width 556 height 11
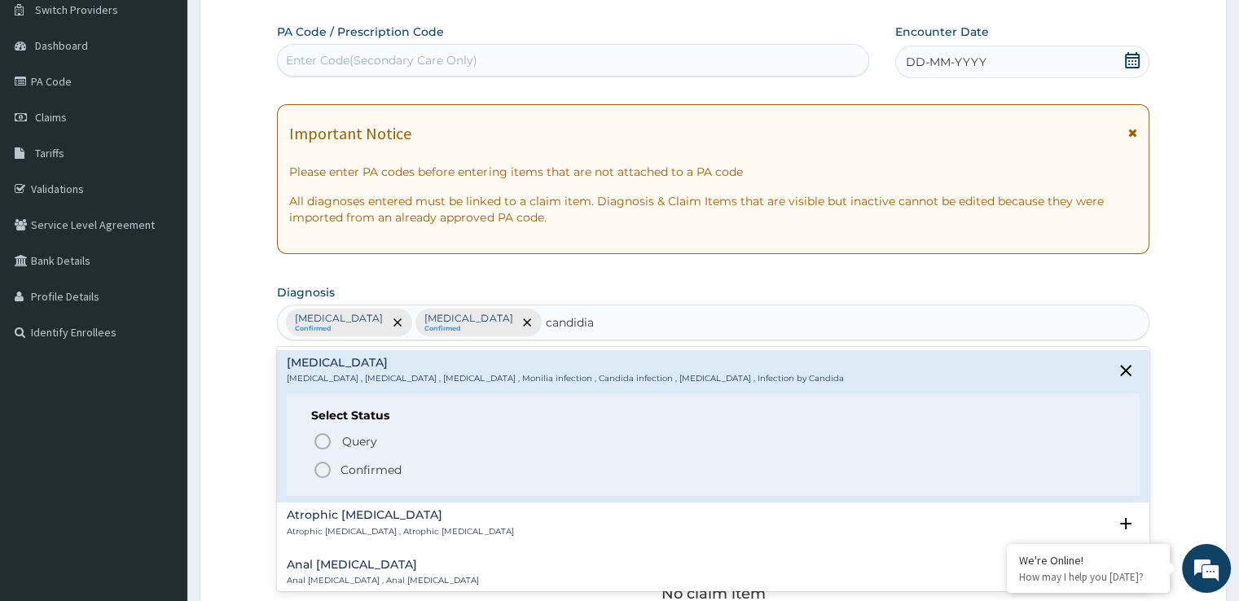
click at [316, 470] on circle "status option filled" at bounding box center [322, 470] width 15 height 15
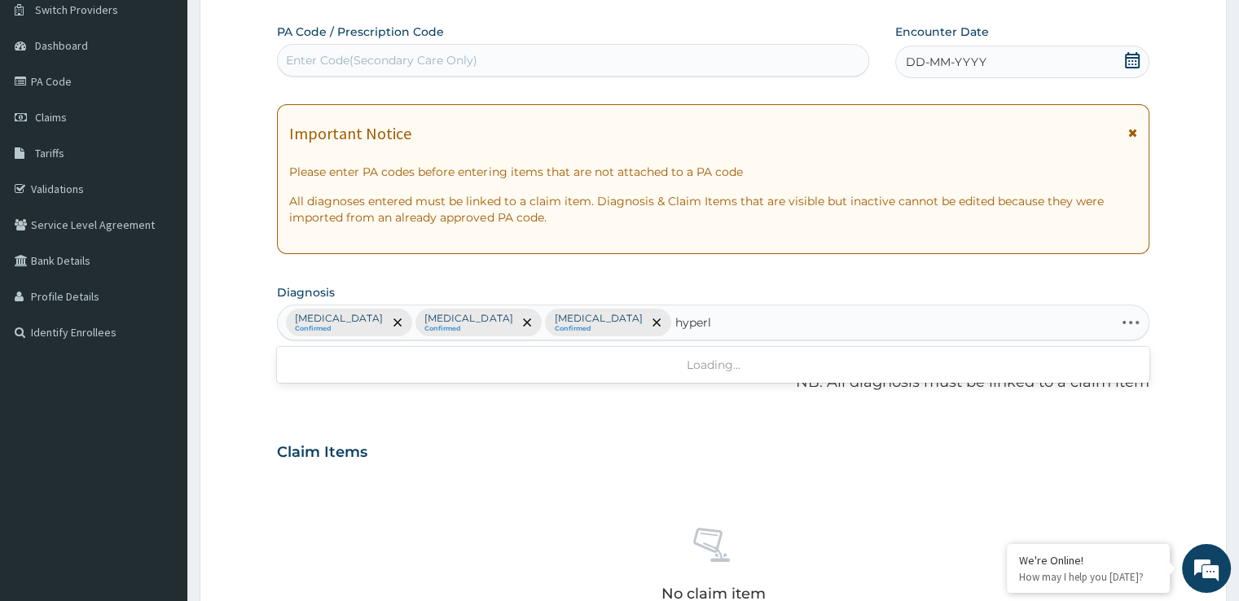
type input "hyperli"
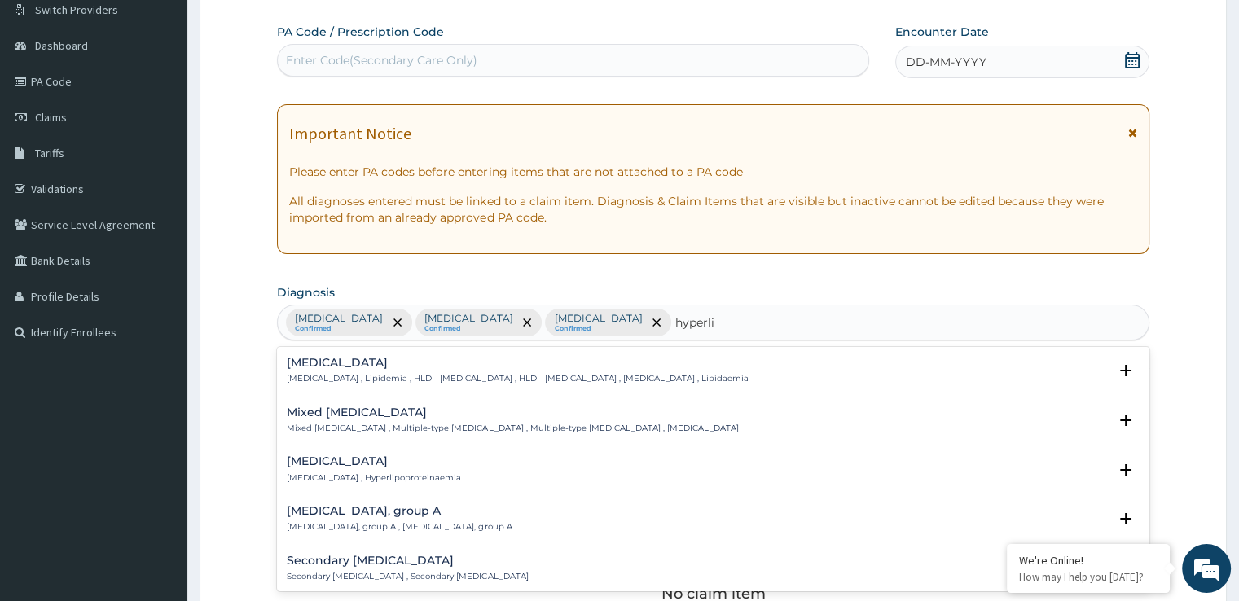
click at [419, 358] on h4 "Hyperlipidemia" at bounding box center [517, 363] width 461 height 12
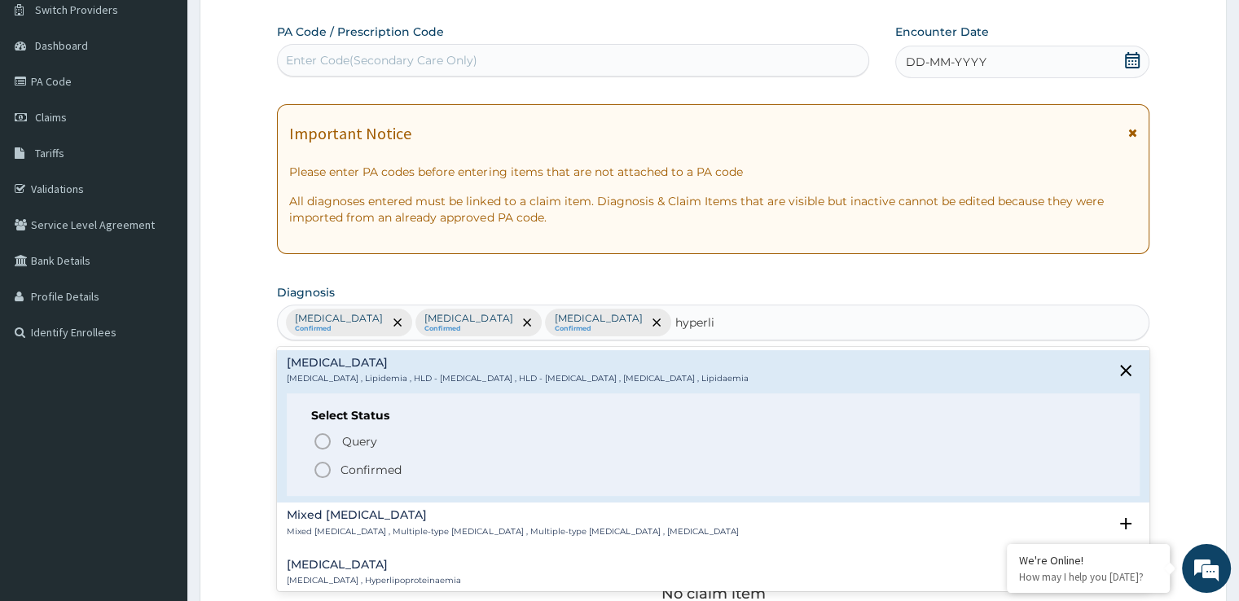
click at [322, 468] on icon "status option filled" at bounding box center [323, 470] width 20 height 20
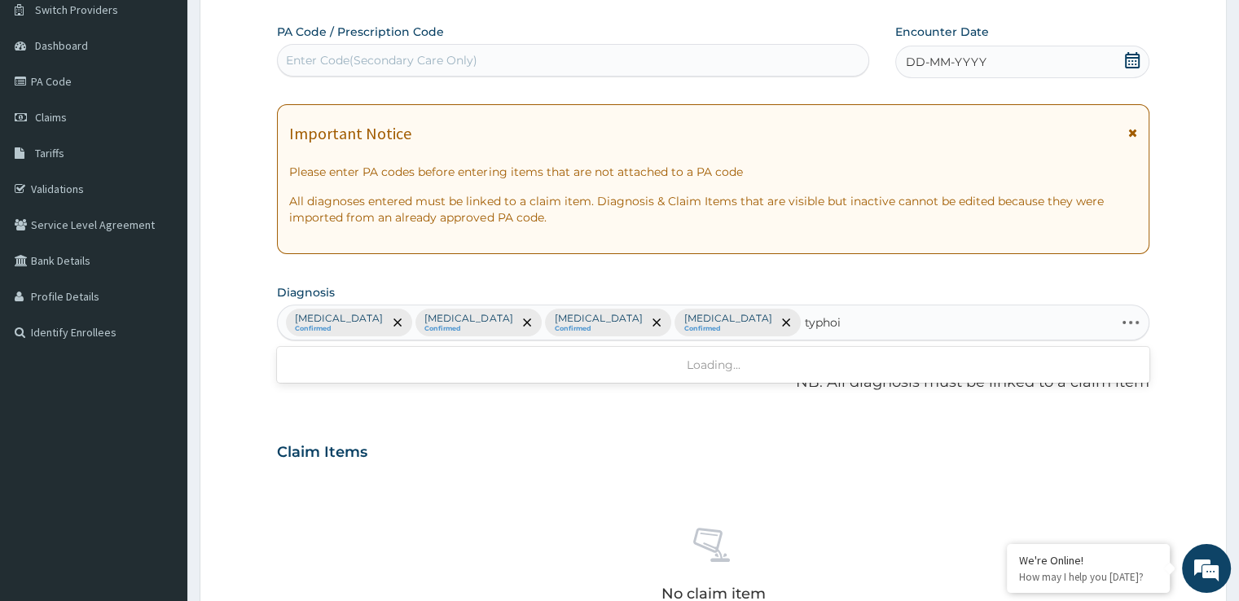
type input "typhoid"
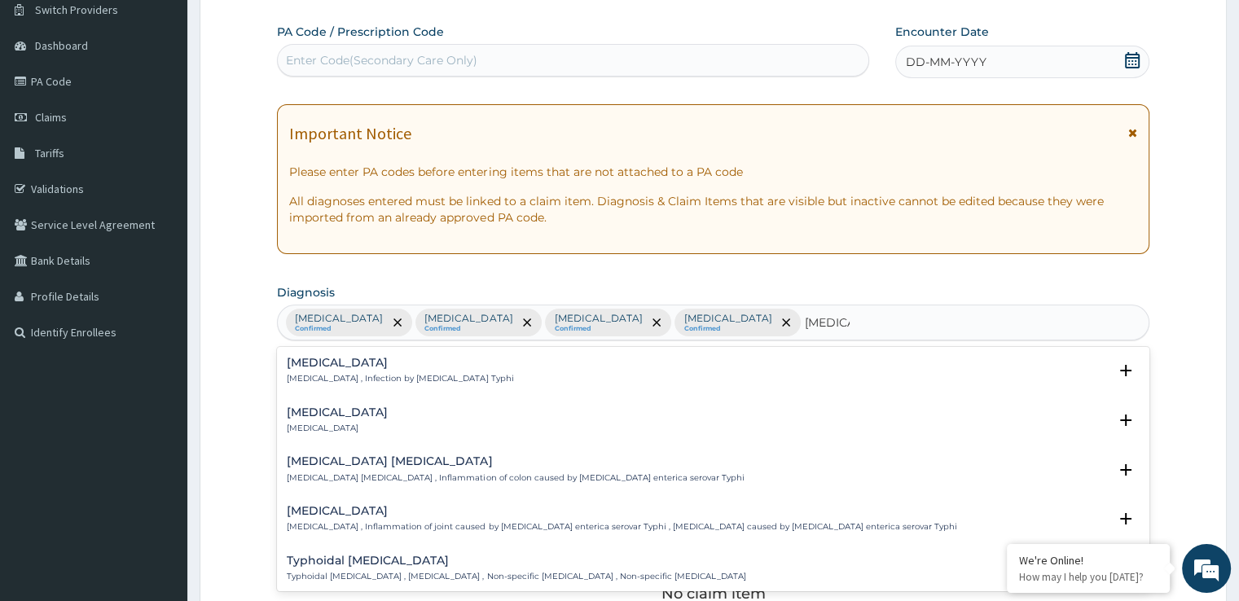
click at [301, 377] on p "Typhoid fever , Infection by Salmonella Typhi" at bounding box center [400, 378] width 226 height 11
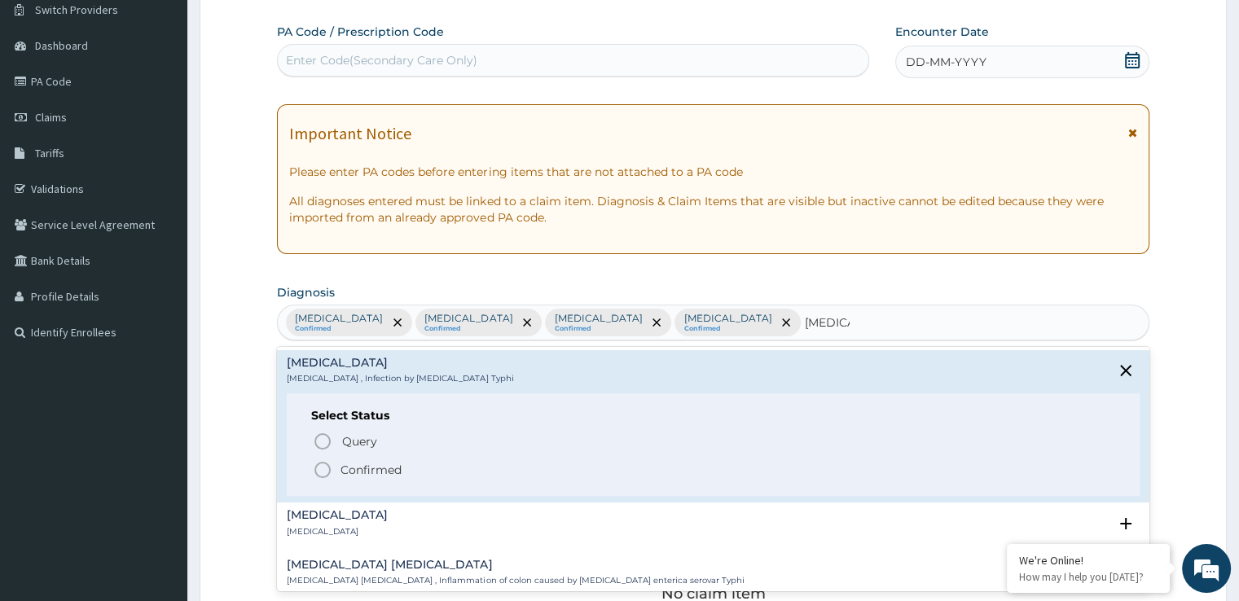
click at [317, 476] on icon "status option filled" at bounding box center [323, 470] width 20 height 20
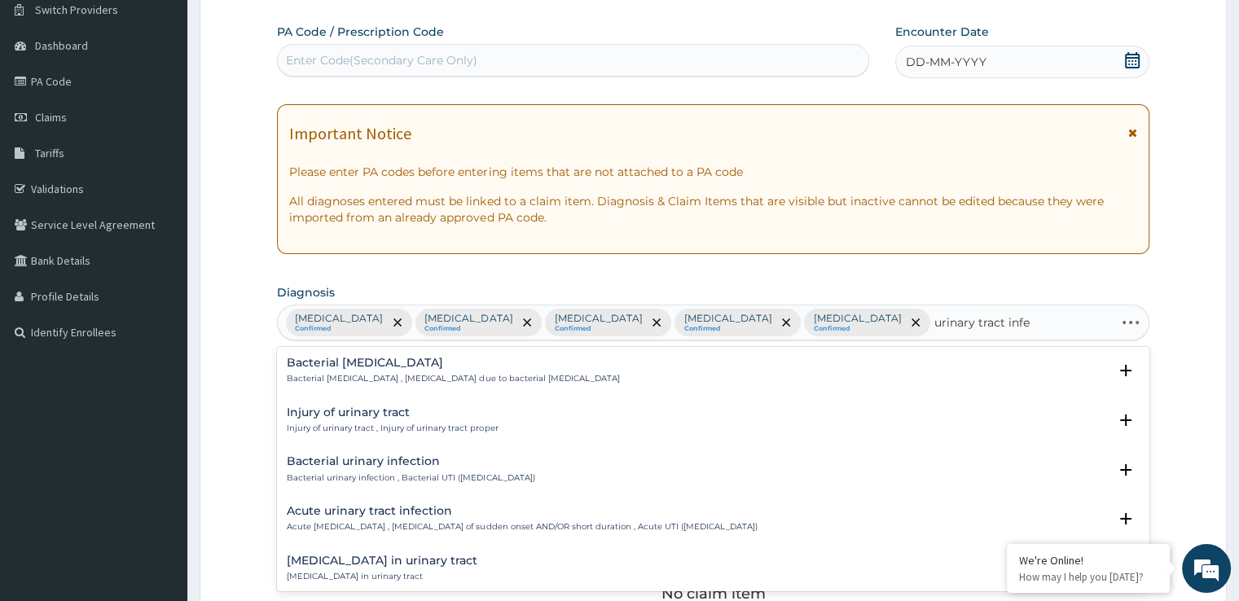
type input "urinary tract infec"
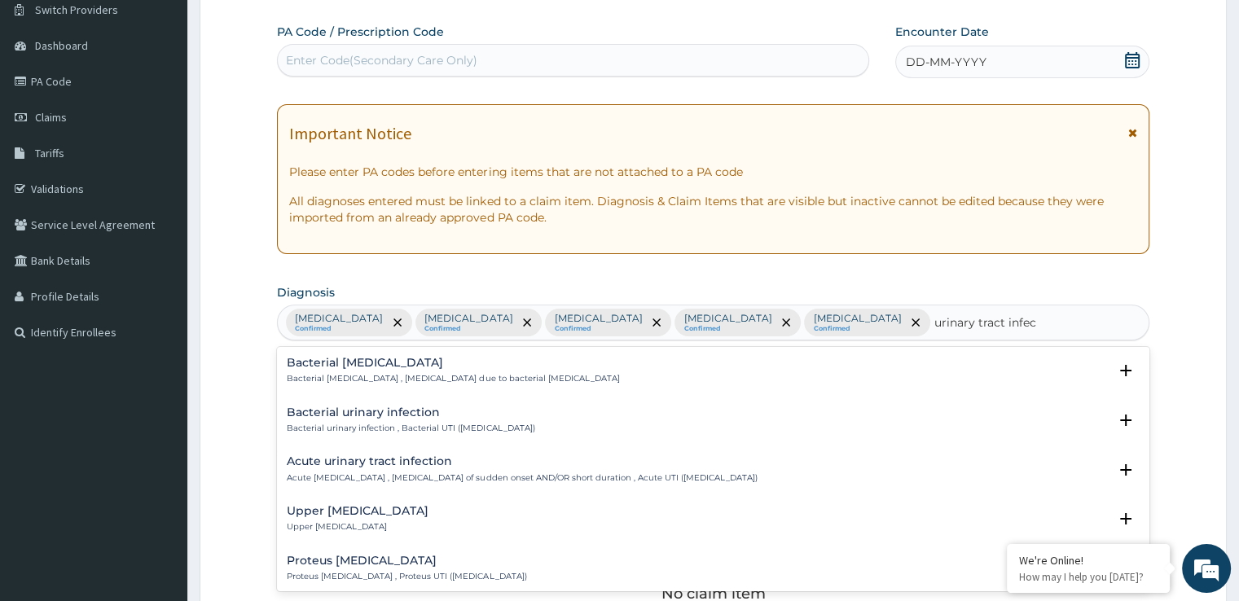
click at [345, 473] on p "Acute urinary tract infection , Urinary tract infection of sudden onset AND/OR …" at bounding box center [522, 478] width 470 height 11
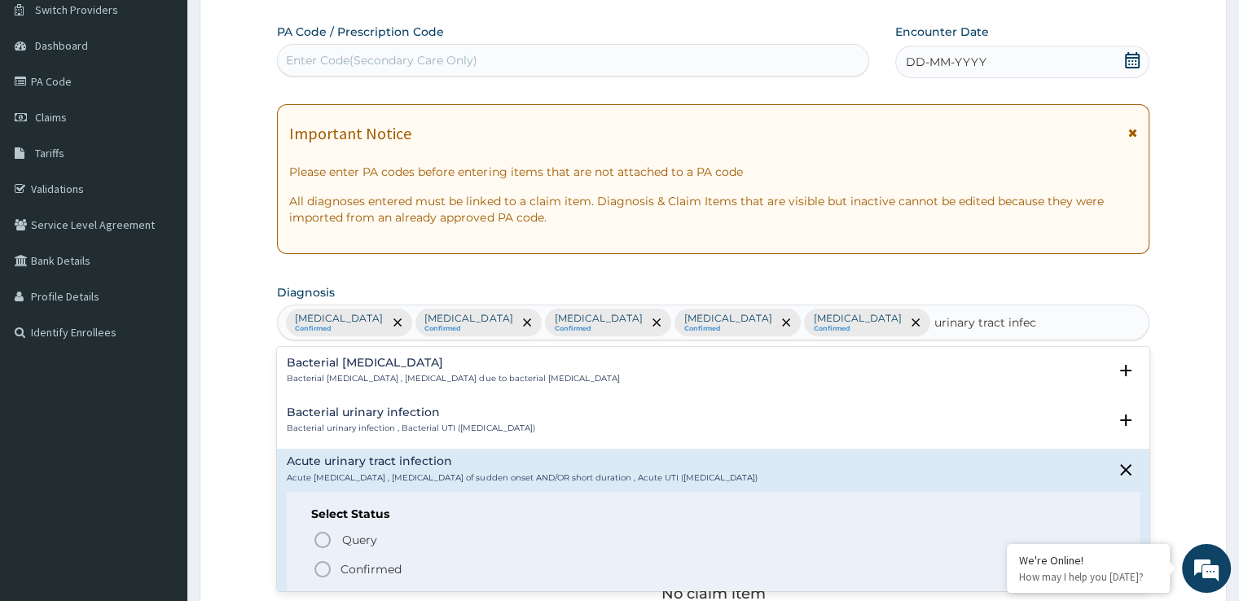
click at [322, 574] on icon "status option filled" at bounding box center [323, 570] width 20 height 20
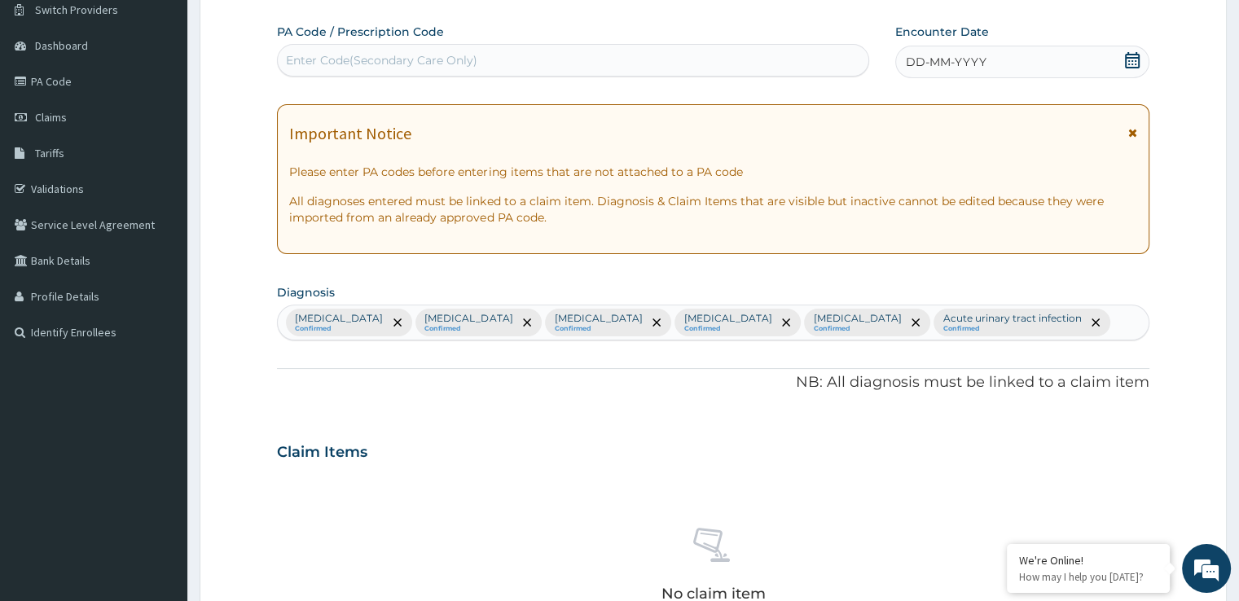
scroll to position [572, 0]
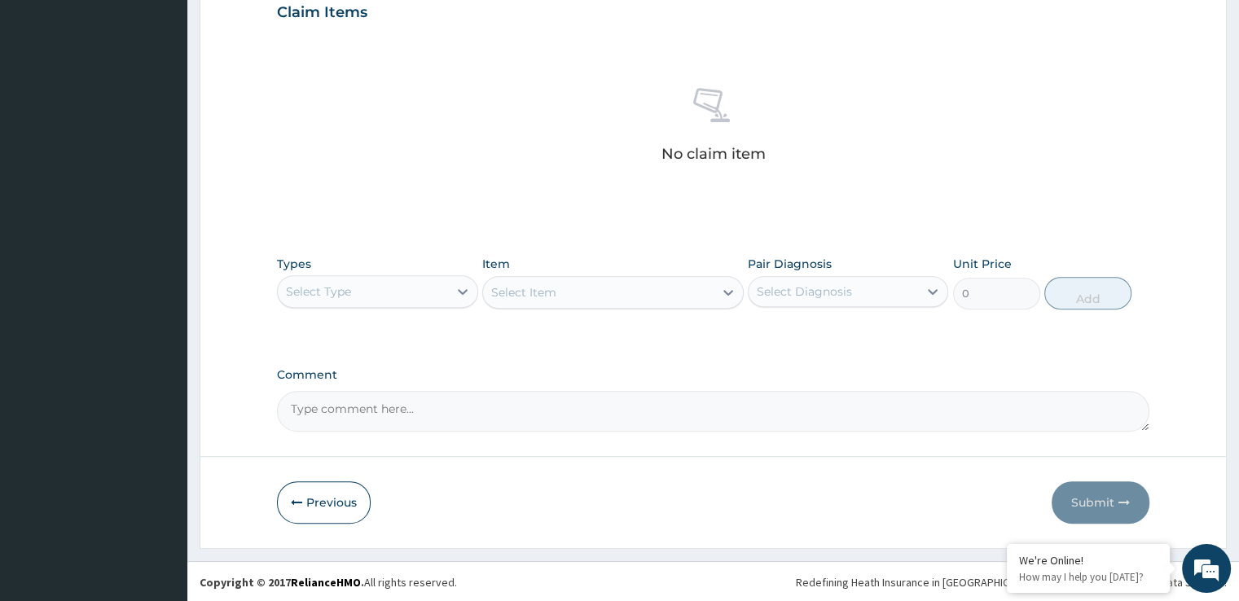
click at [373, 294] on div "Select Type" at bounding box center [362, 292] width 169 height 26
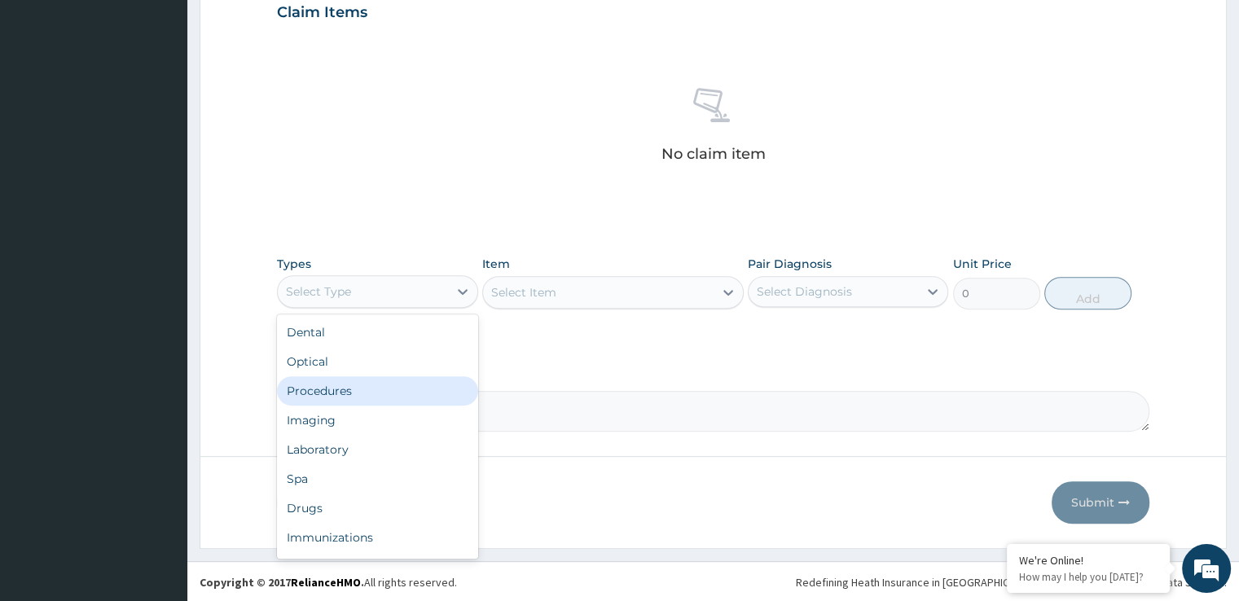
click at [324, 392] on div "Procedures" at bounding box center [377, 390] width 200 height 29
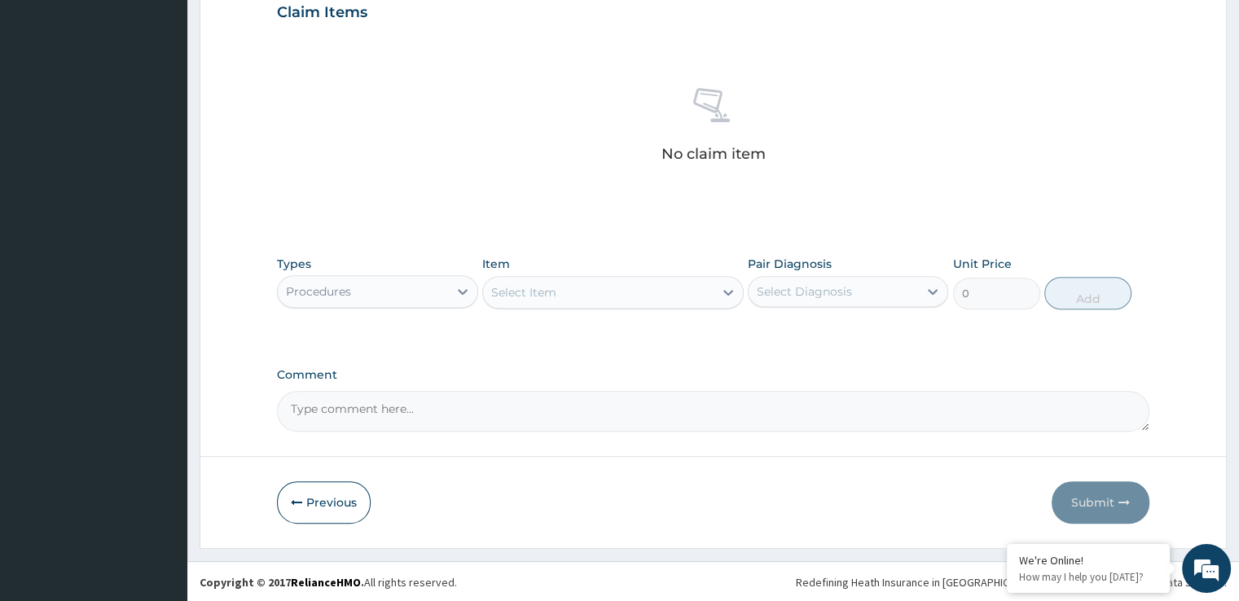
click at [591, 294] on div "Select Item" at bounding box center [598, 292] width 231 height 26
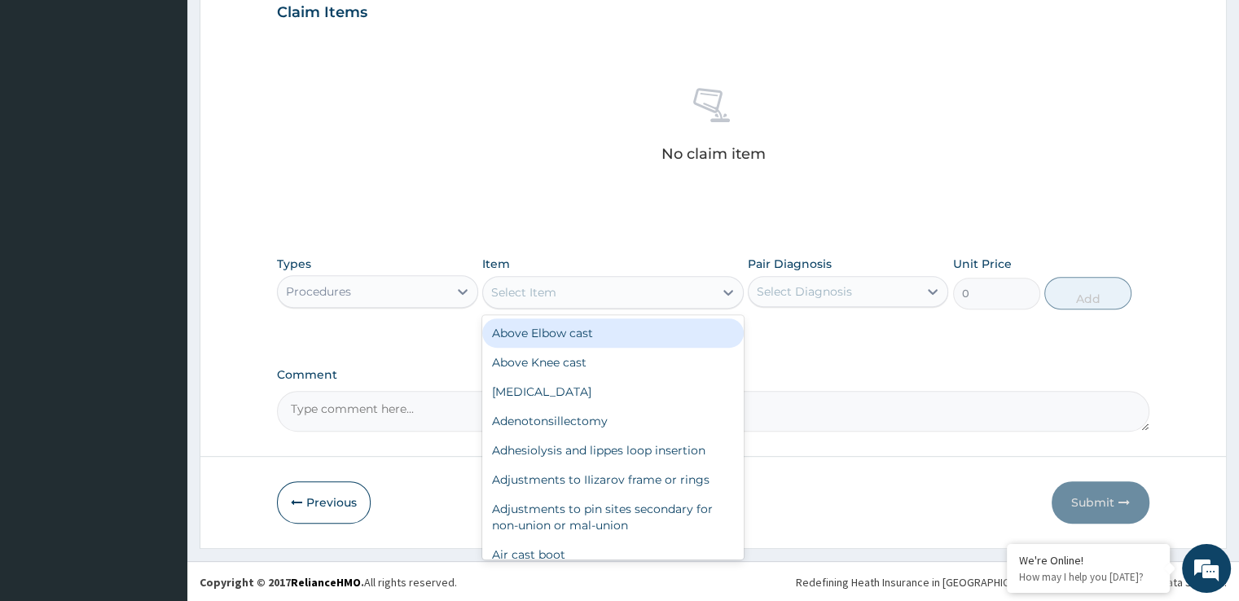
type input "h"
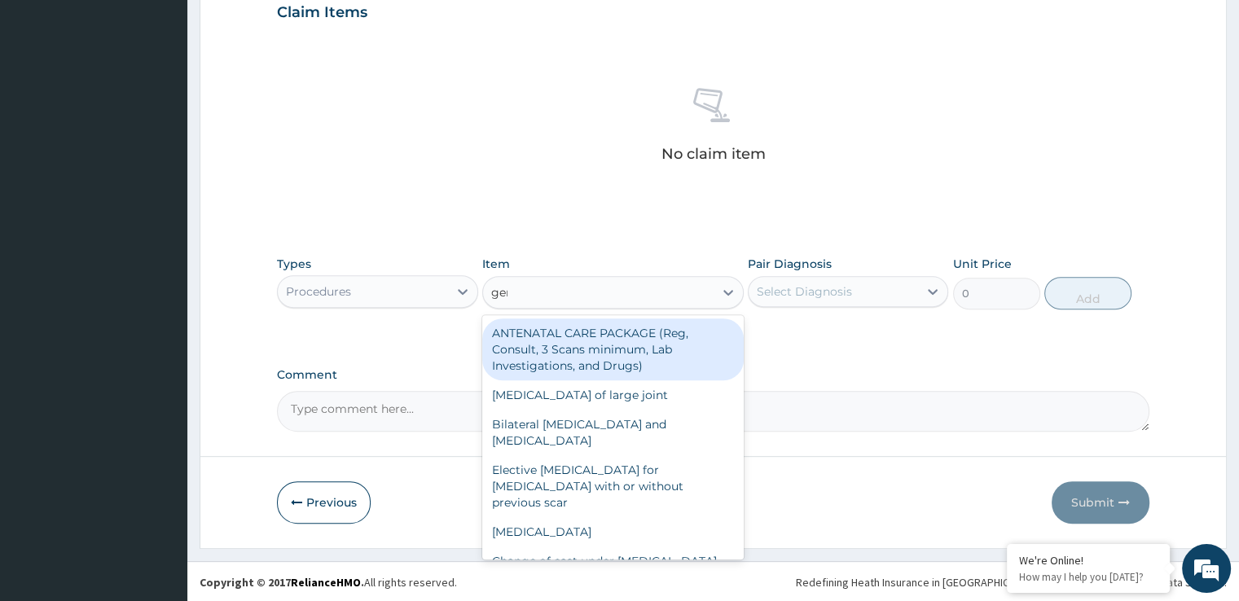
type input "gene"
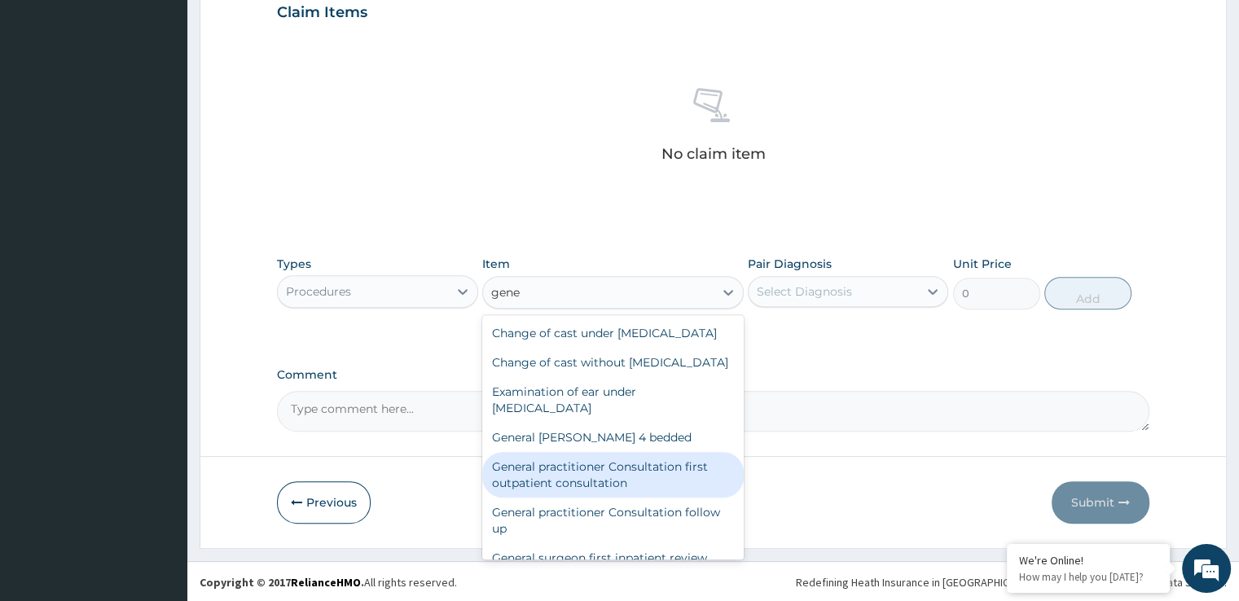
click at [595, 498] on div "General practitioner Consultation first outpatient consultation" at bounding box center [613, 475] width 262 height 46
type input "3724.875"
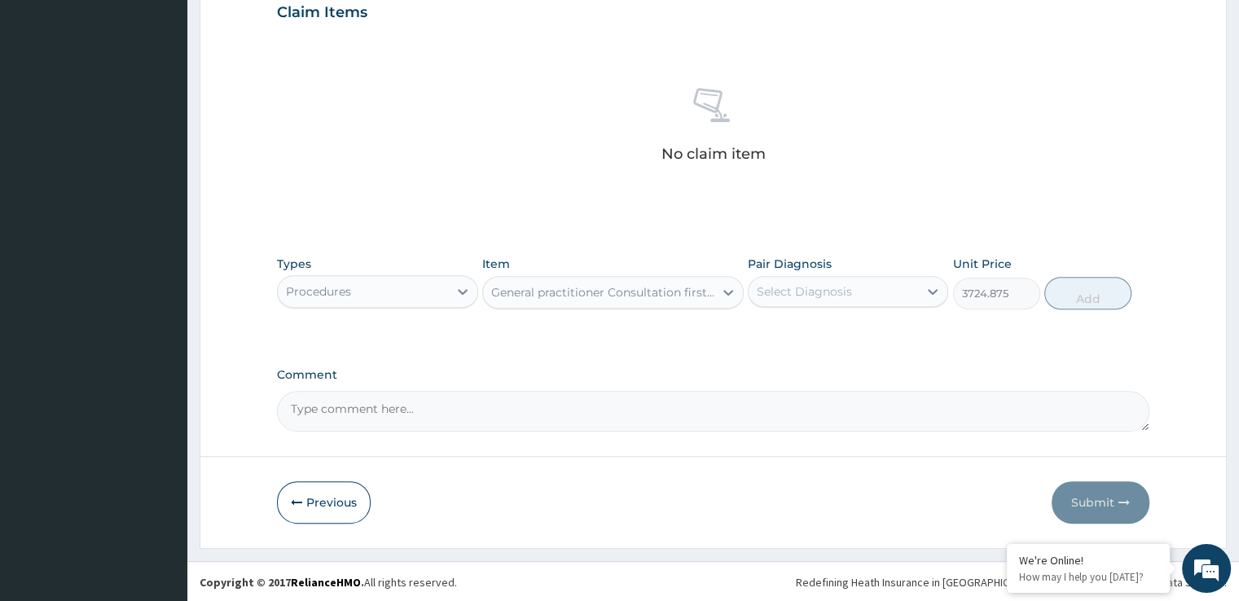
click at [893, 292] on div "Select Diagnosis" at bounding box center [833, 292] width 169 height 26
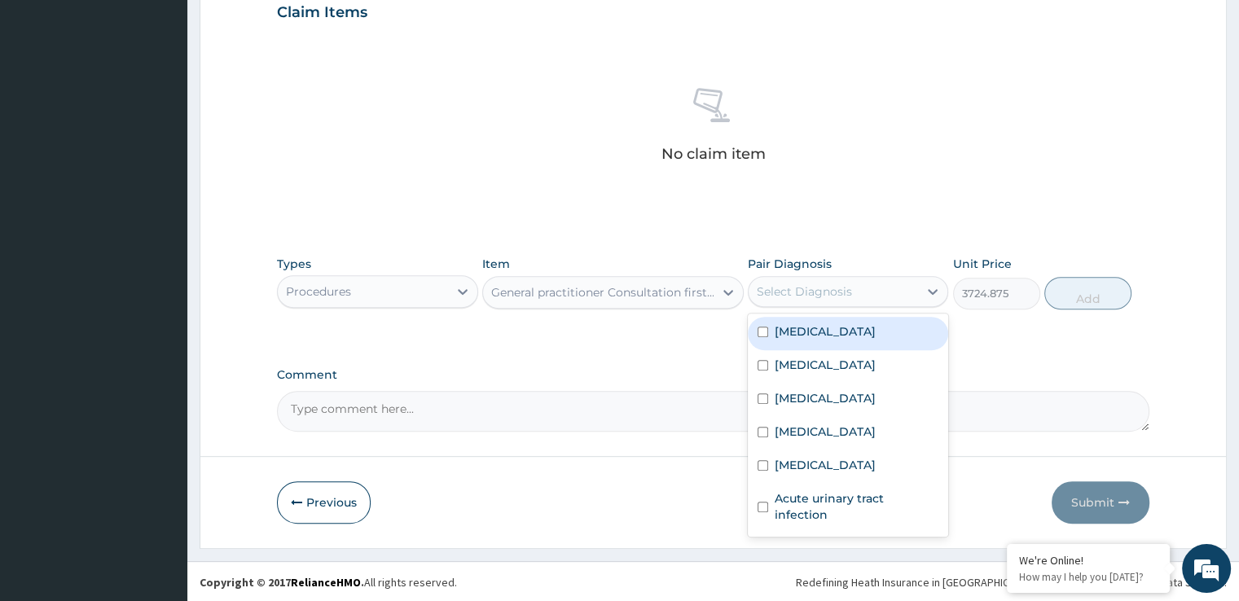
click at [829, 326] on div "Malaria" at bounding box center [848, 333] width 200 height 33
checkbox input "true"
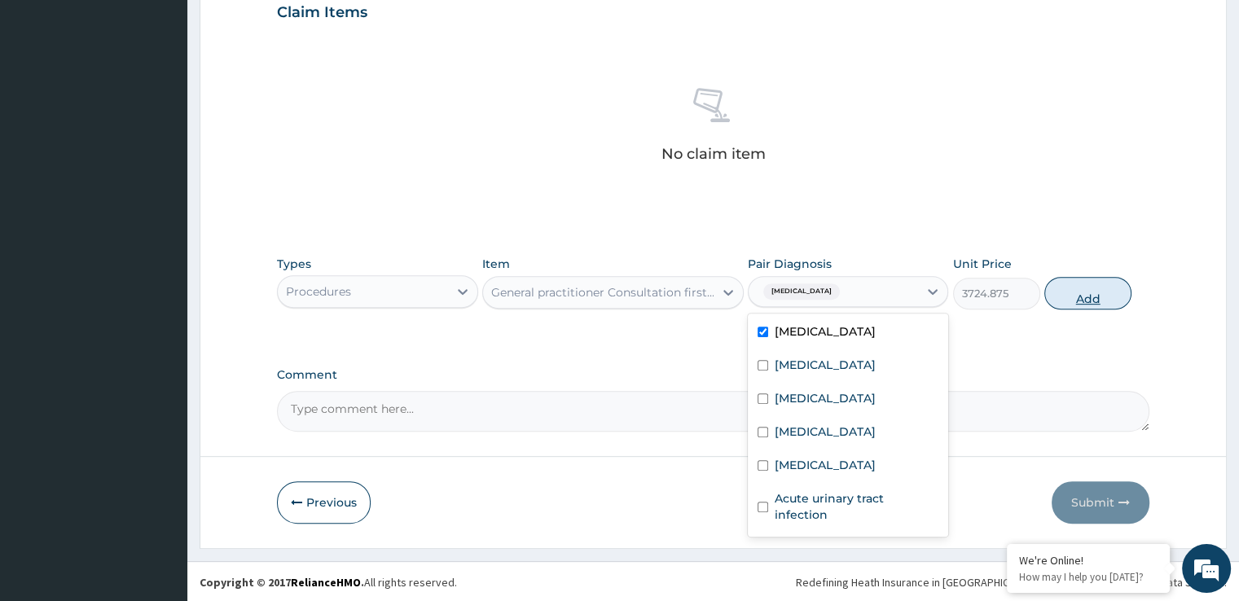
click at [1097, 299] on button "Add" at bounding box center [1087, 293] width 87 height 33
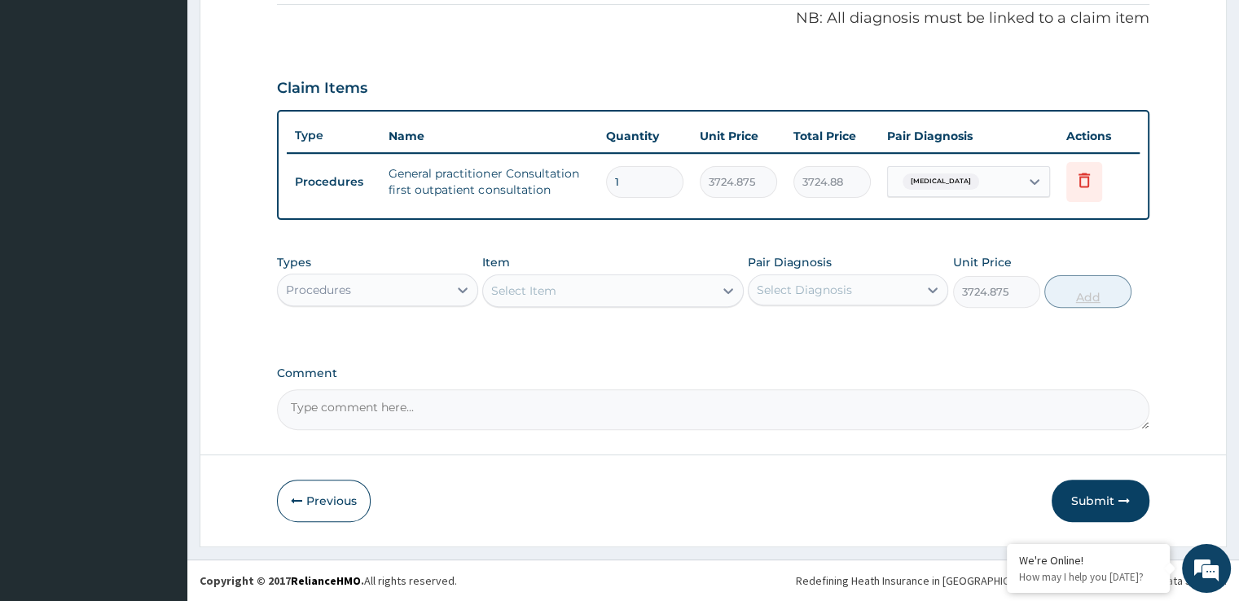
type input "0"
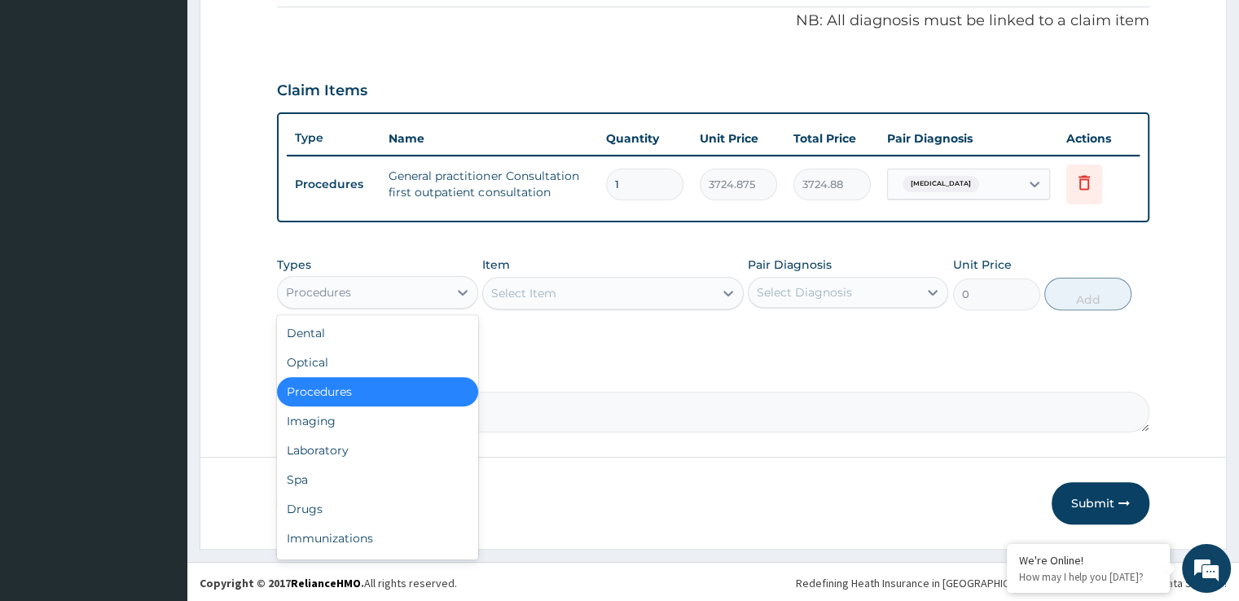
click at [360, 304] on div "Procedures" at bounding box center [377, 292] width 200 height 33
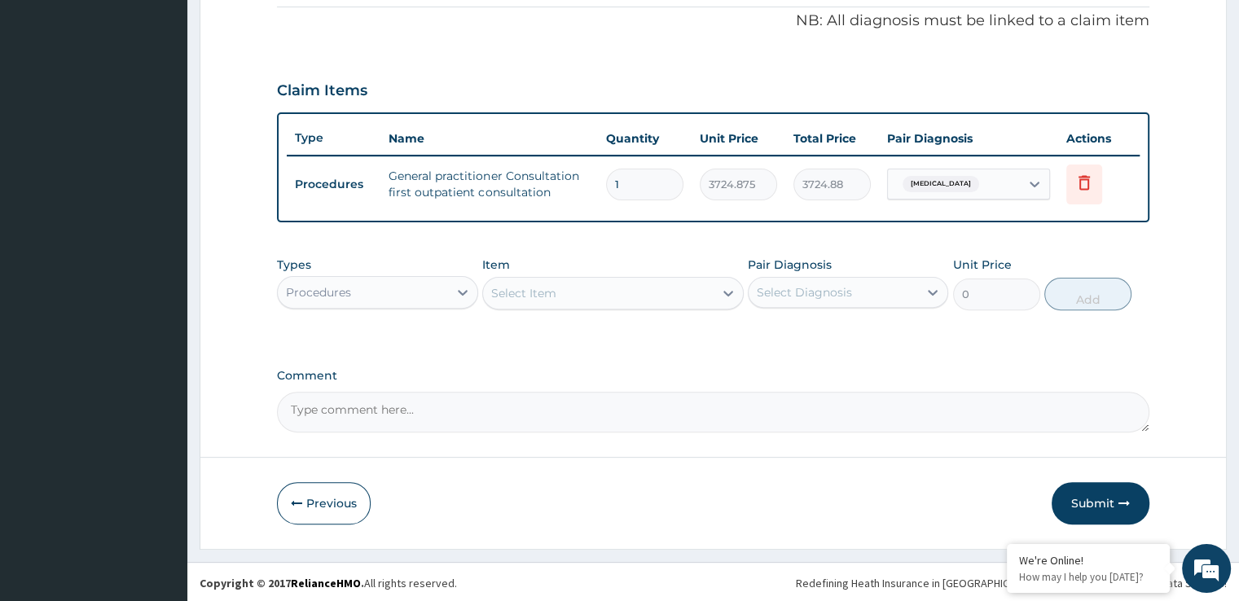
click at [360, 304] on div "Procedures" at bounding box center [377, 292] width 200 height 33
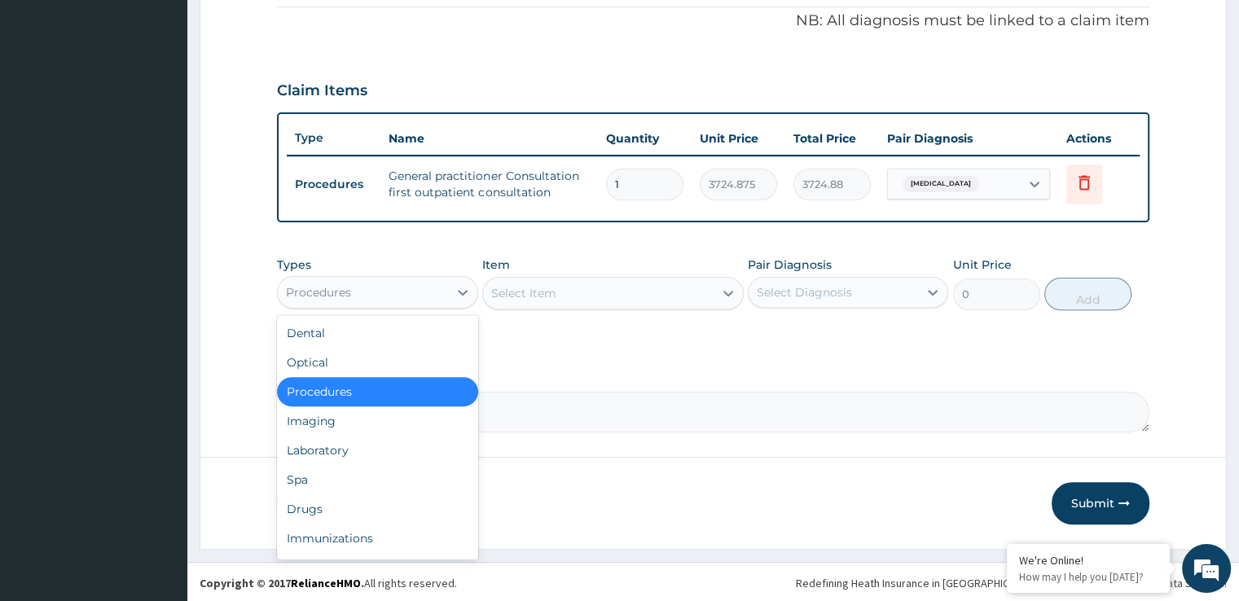
click at [360, 303] on div "Procedures" at bounding box center [377, 292] width 200 height 33
click at [346, 446] on div "Laboratory" at bounding box center [377, 450] width 200 height 29
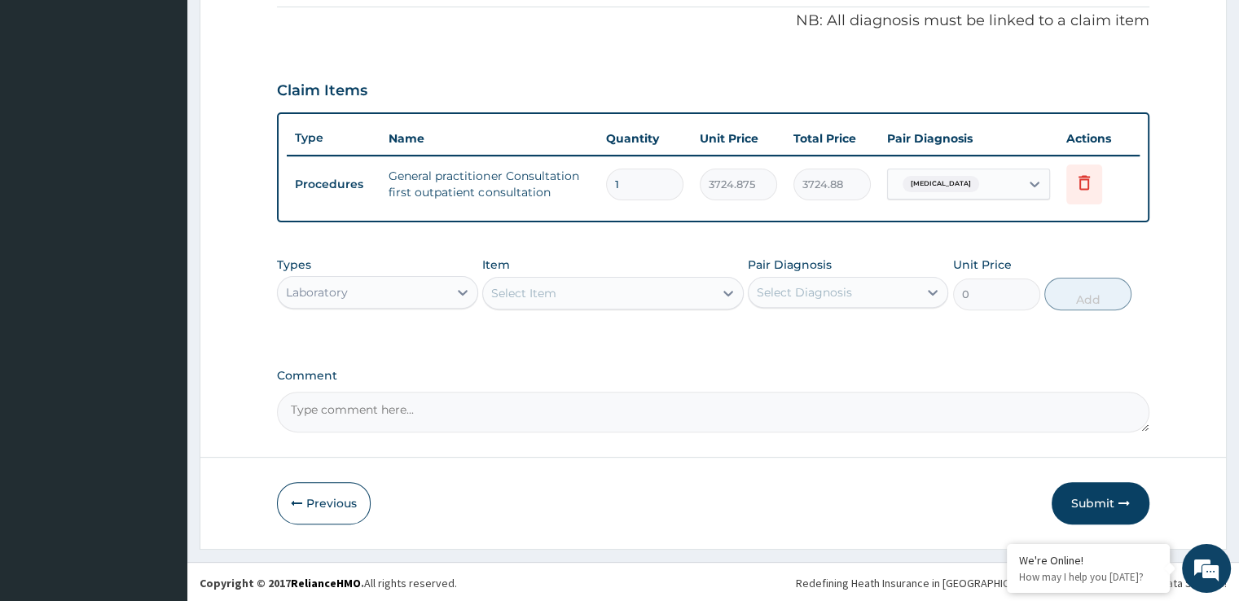
click at [600, 297] on div "Select Item" at bounding box center [598, 293] width 231 height 26
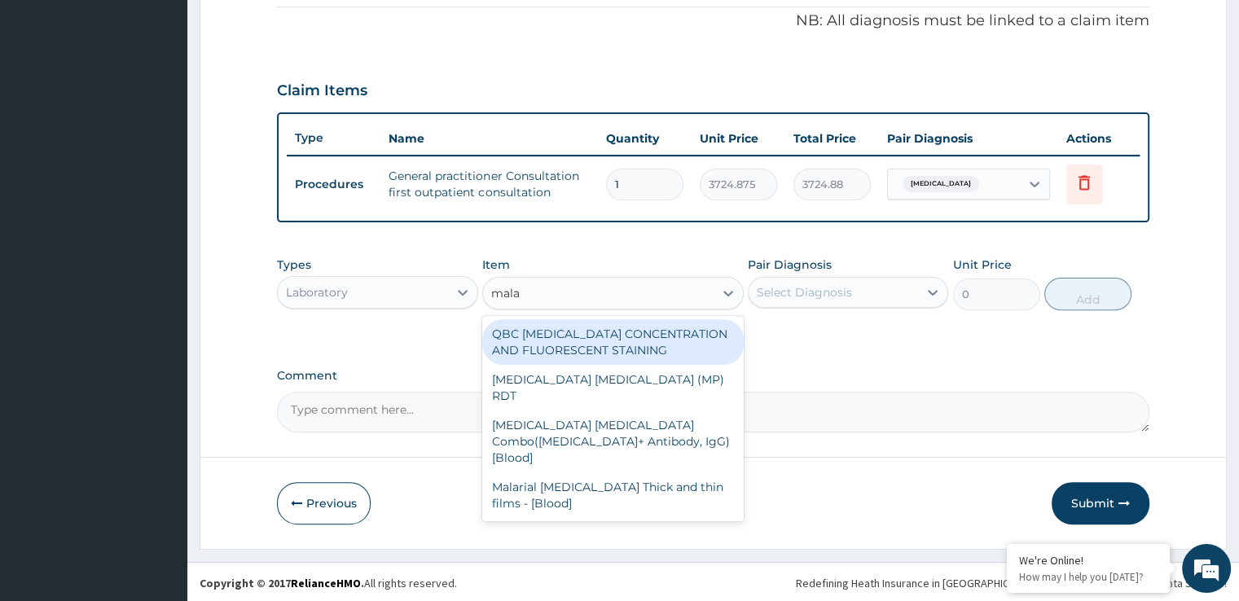
type input "malar"
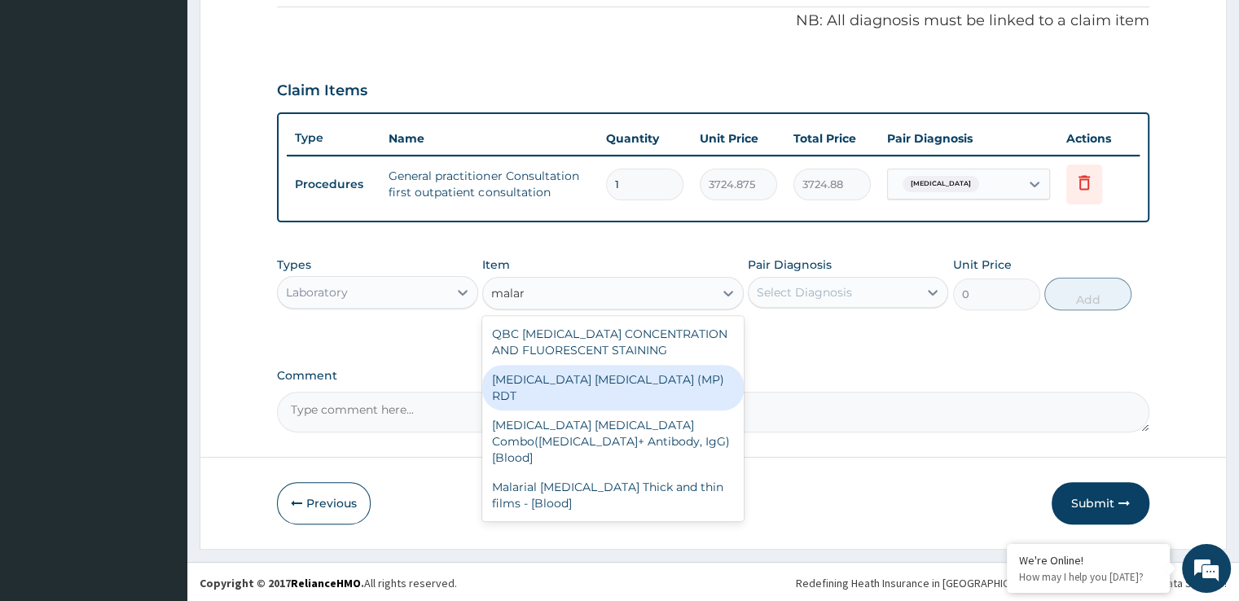
click at [603, 366] on div "MALARIA PARASITE (MP) RDT" at bounding box center [613, 388] width 262 height 46
type input "1693.125"
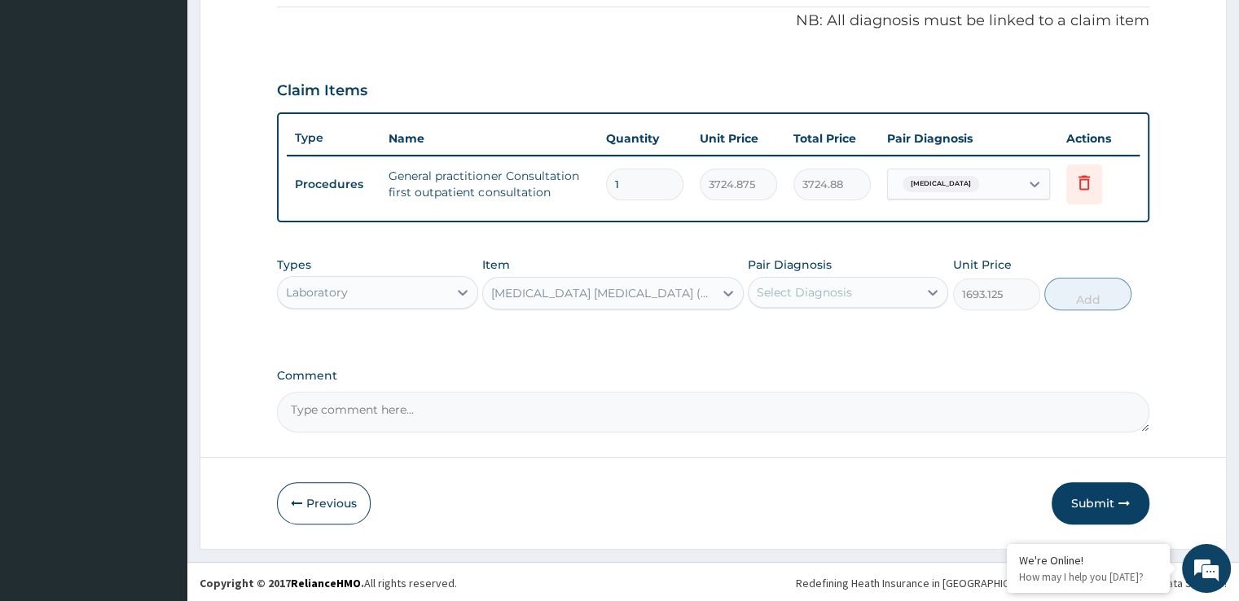
click at [837, 292] on div "Select Diagnosis" at bounding box center [804, 292] width 95 height 16
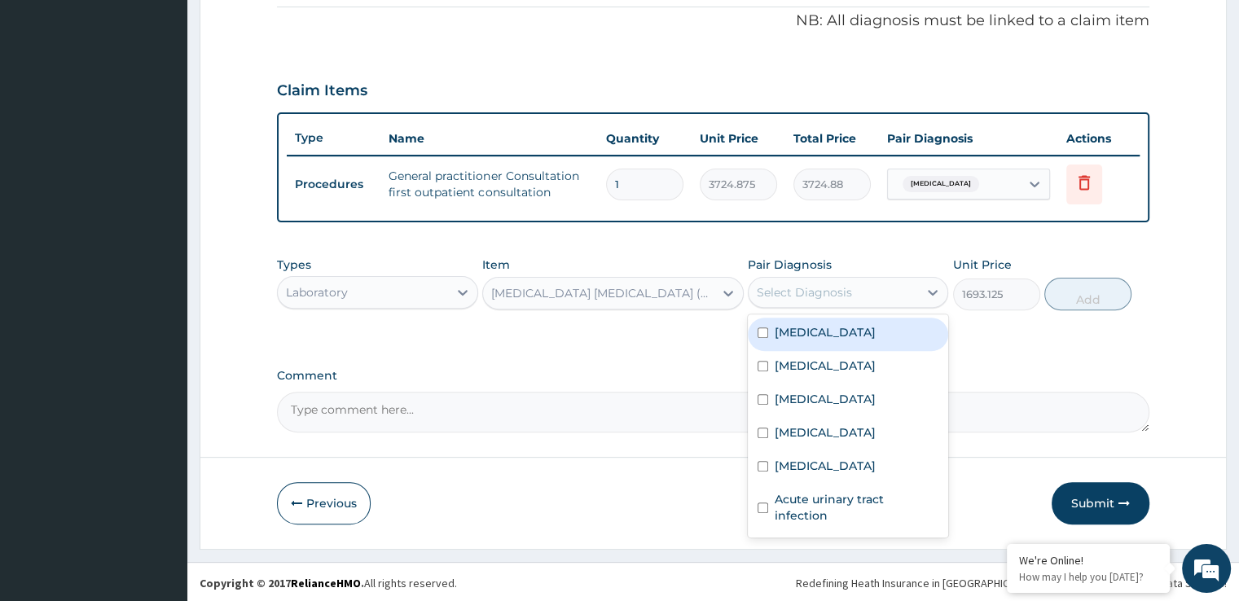
click at [825, 336] on div "Malaria" at bounding box center [848, 334] width 200 height 33
checkbox input "true"
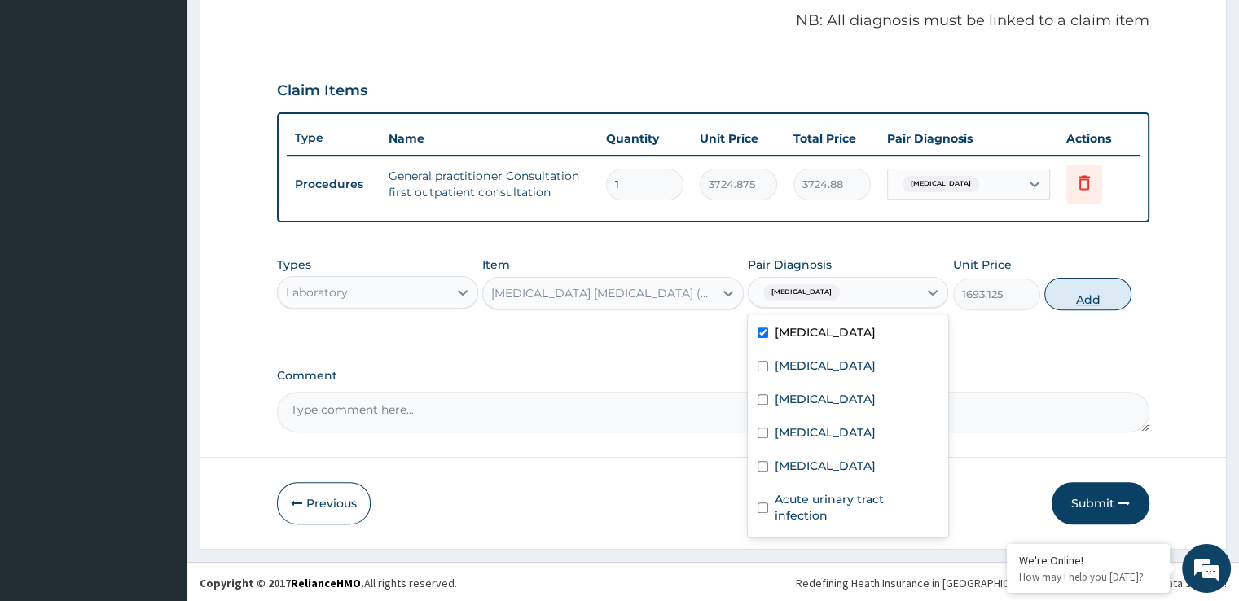
click at [1083, 302] on button "Add" at bounding box center [1087, 294] width 87 height 33
type input "0"
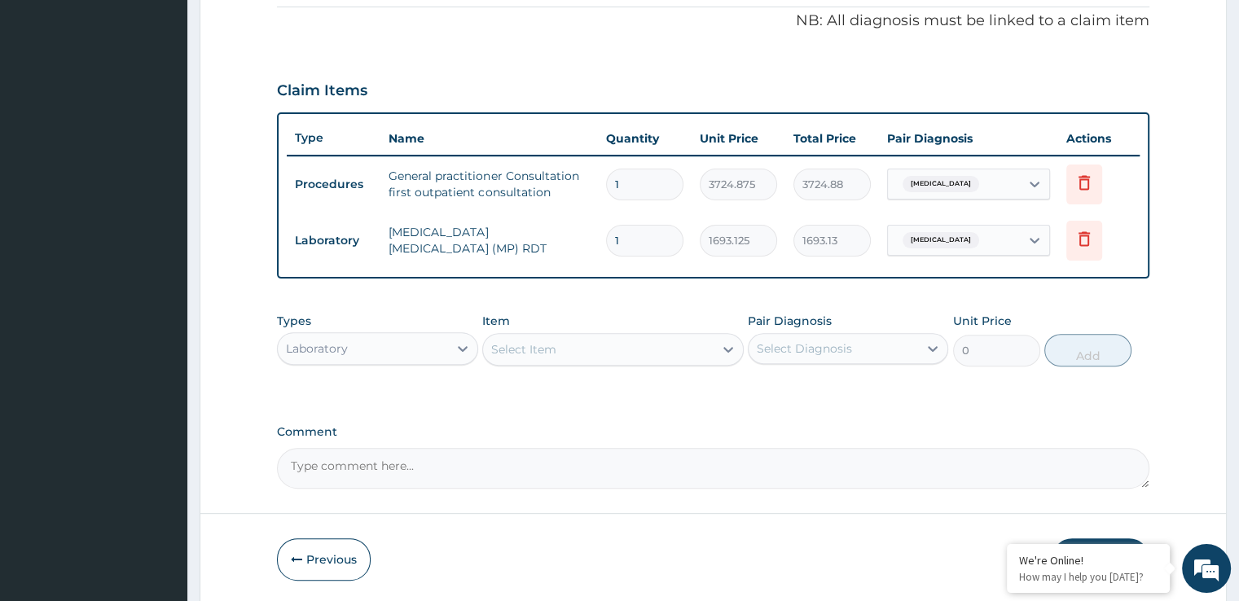
click at [603, 336] on div "Select Item" at bounding box center [598, 349] width 231 height 26
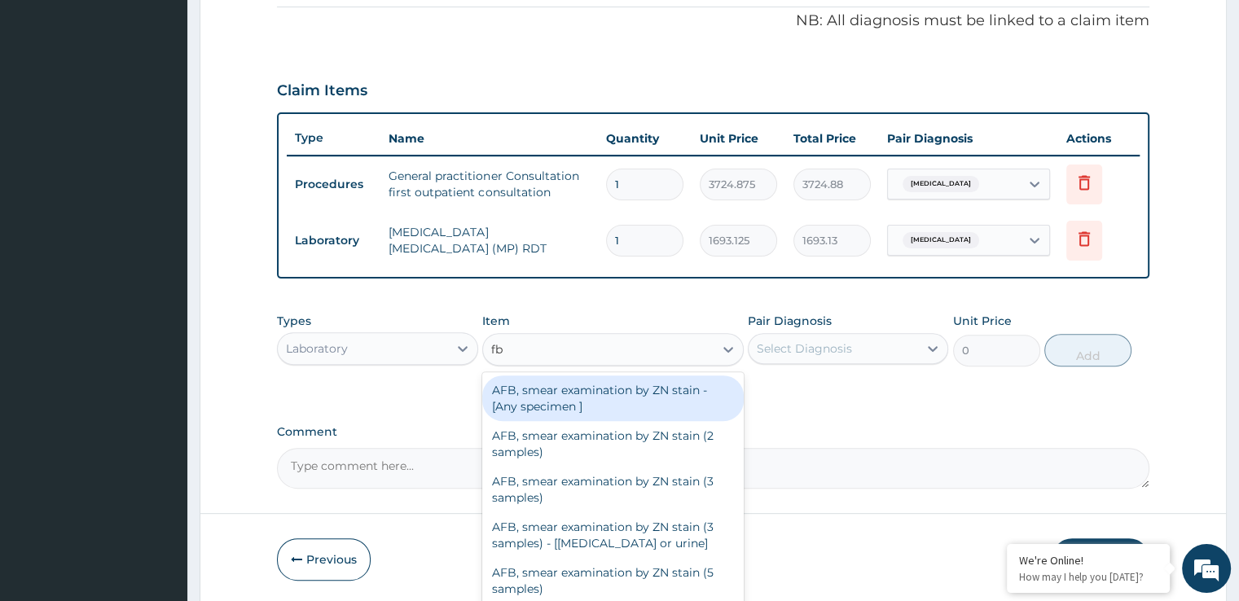
type input "fbc"
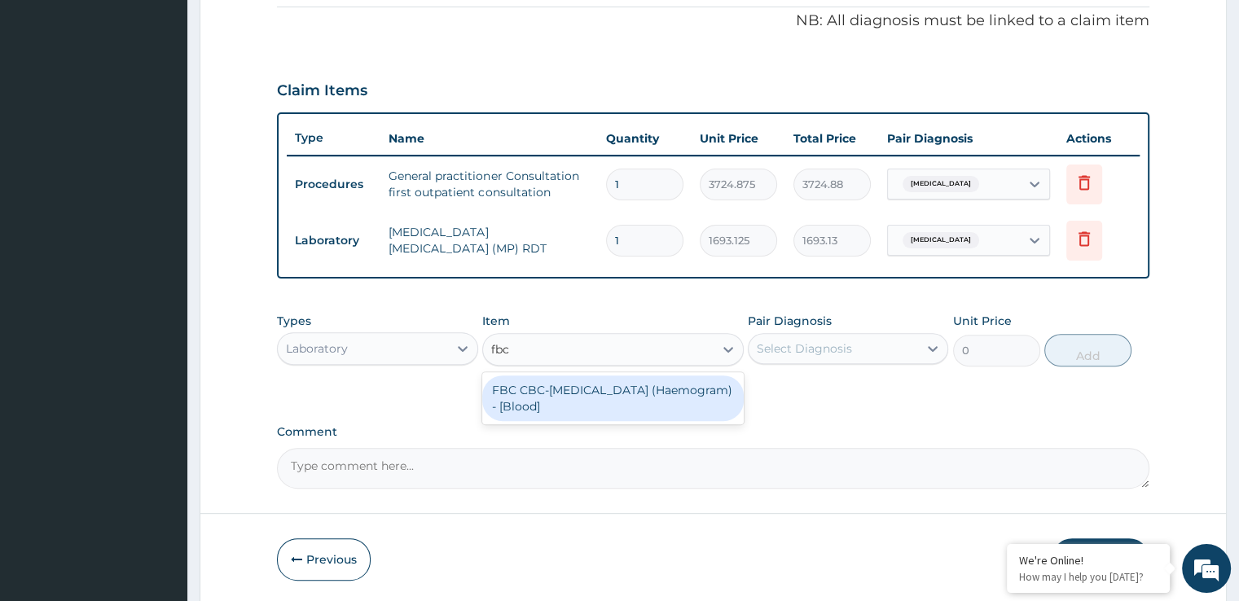
click at [582, 398] on div "FBC CBC-Complete Blood Count (Haemogram) - [Blood]" at bounding box center [613, 399] width 262 height 46
type input "4515"
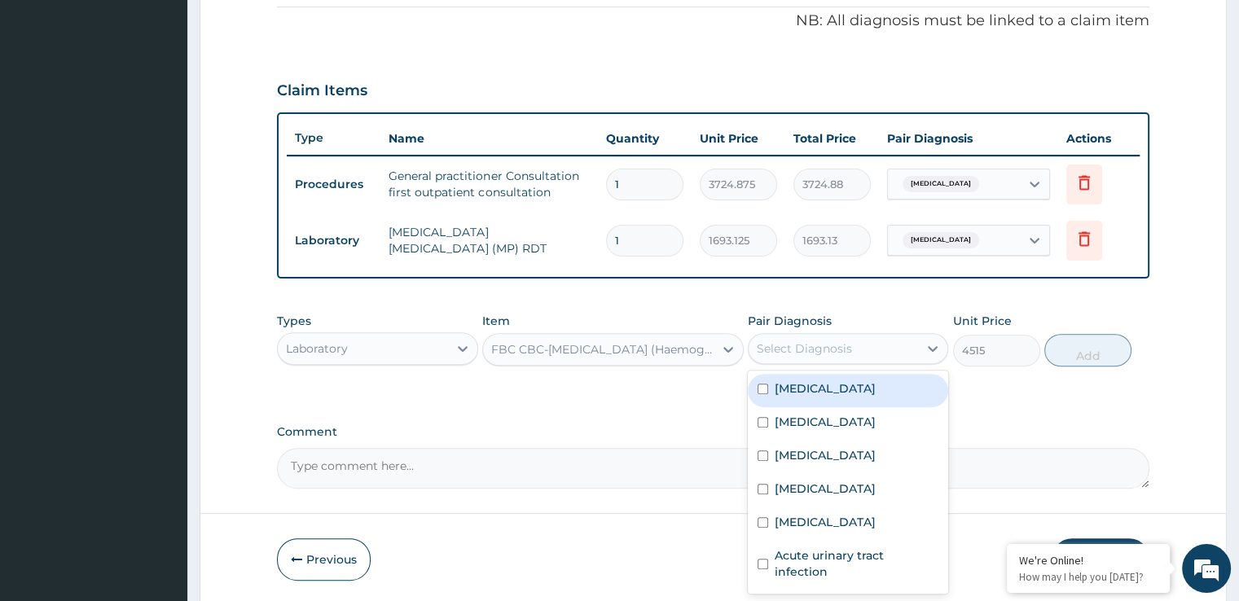
click at [843, 341] on div "Select Diagnosis" at bounding box center [804, 349] width 95 height 16
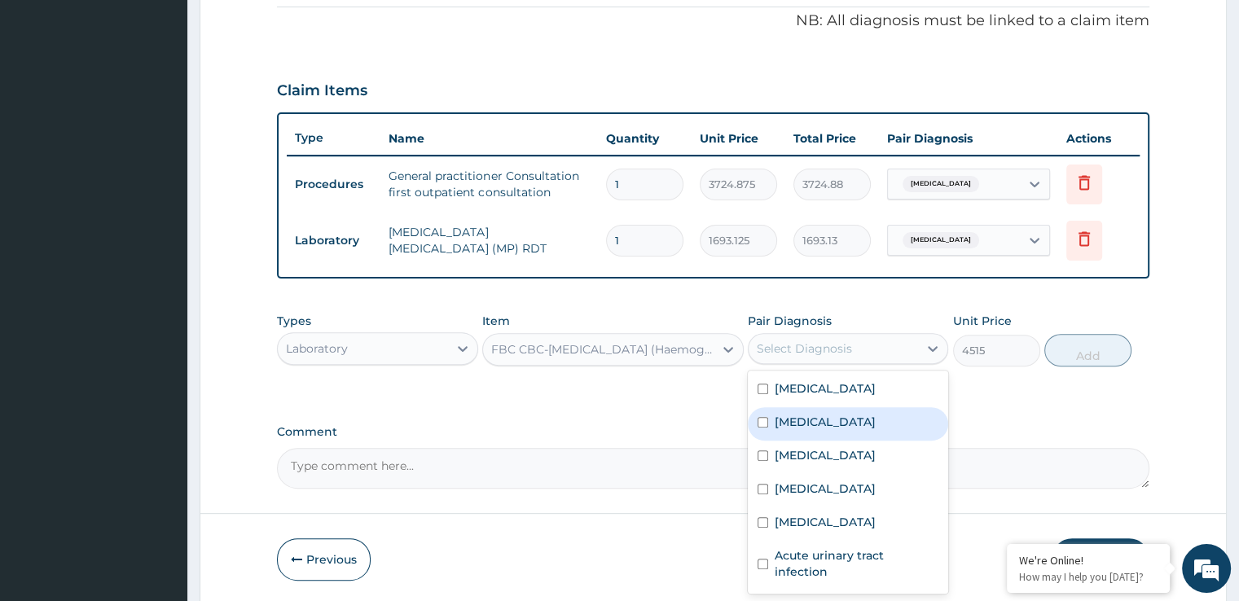
click at [822, 430] on div "Upper respiratory infection" at bounding box center [848, 423] width 200 height 33
checkbox input "true"
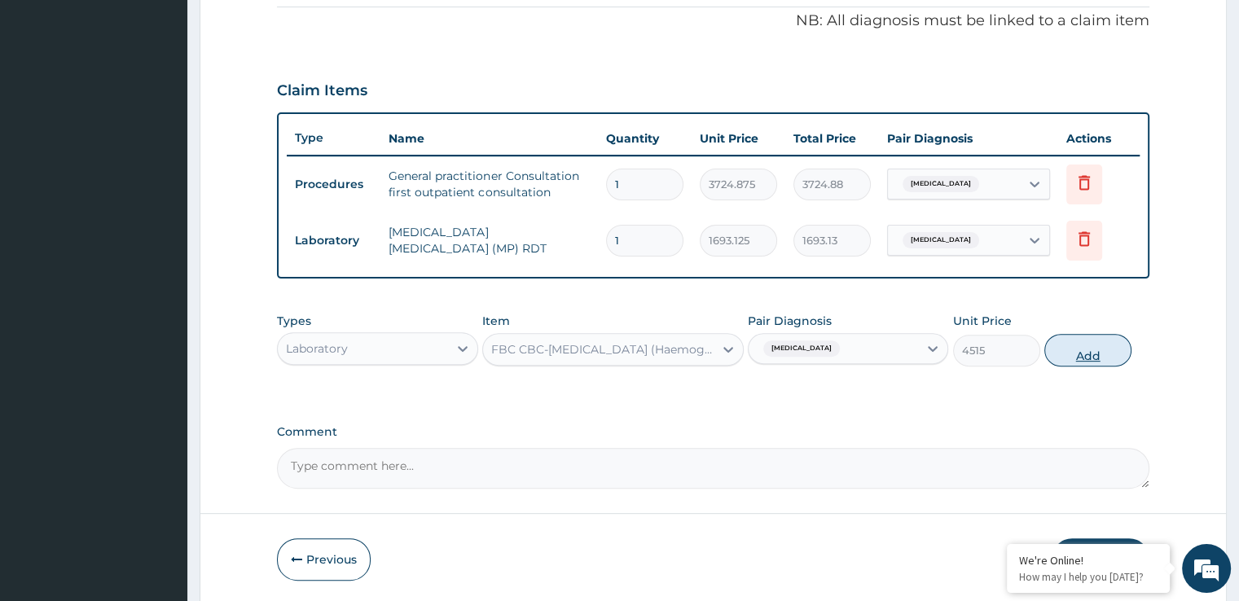
click at [1096, 360] on button "Add" at bounding box center [1087, 350] width 87 height 33
type input "0"
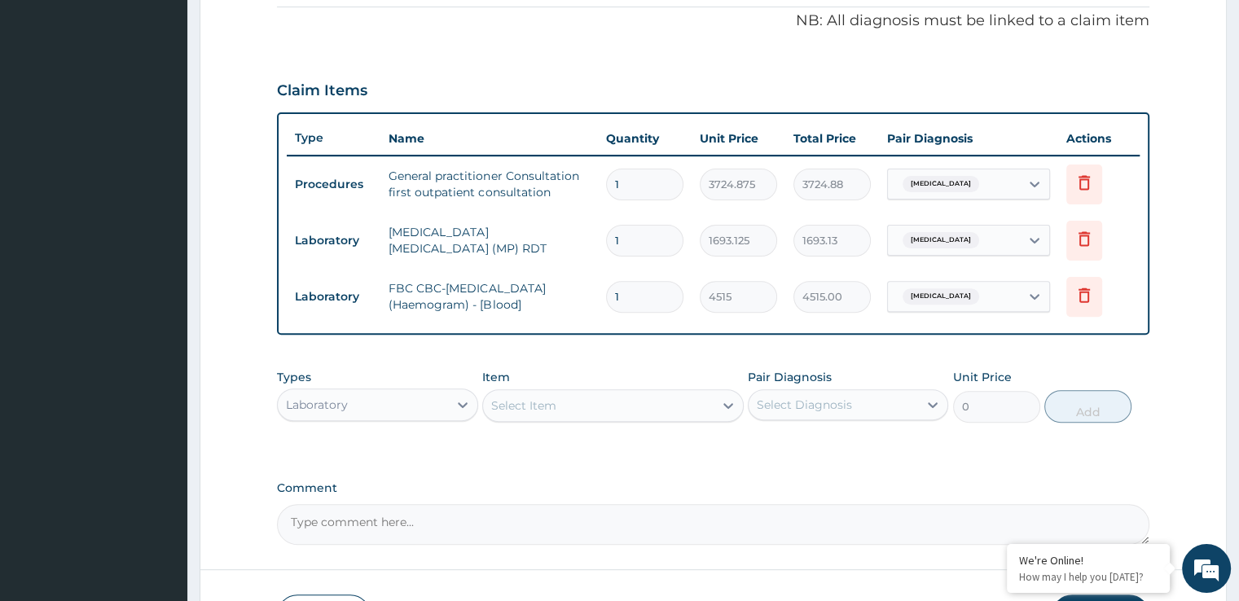
click at [521, 402] on div "Select Item" at bounding box center [523, 406] width 65 height 16
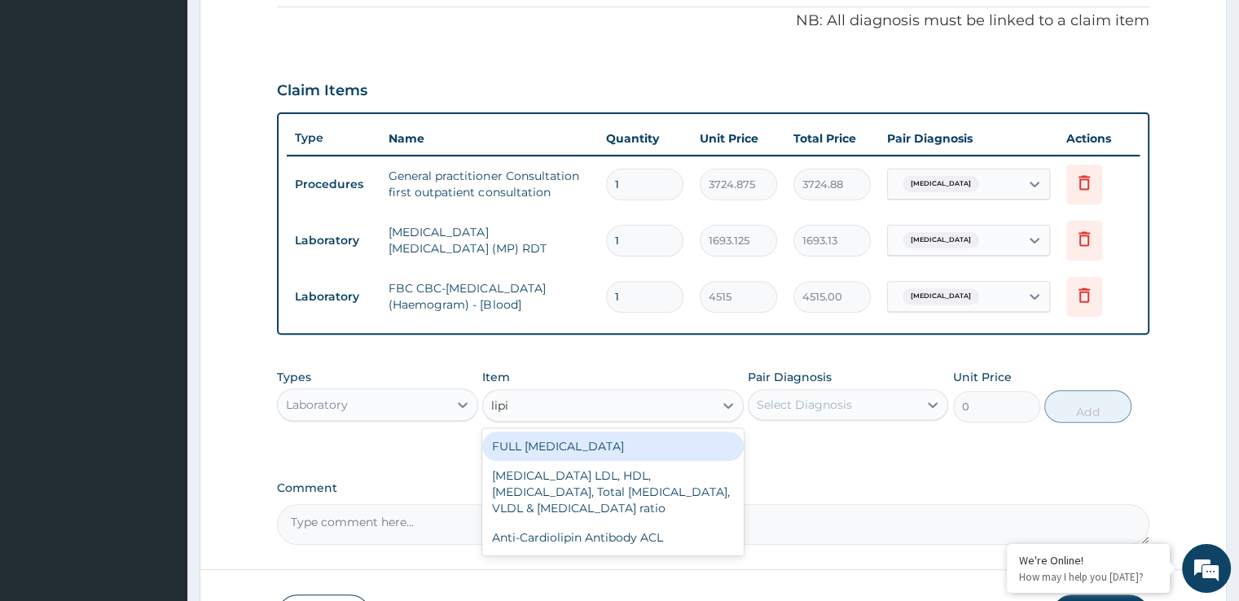
type input "lipid"
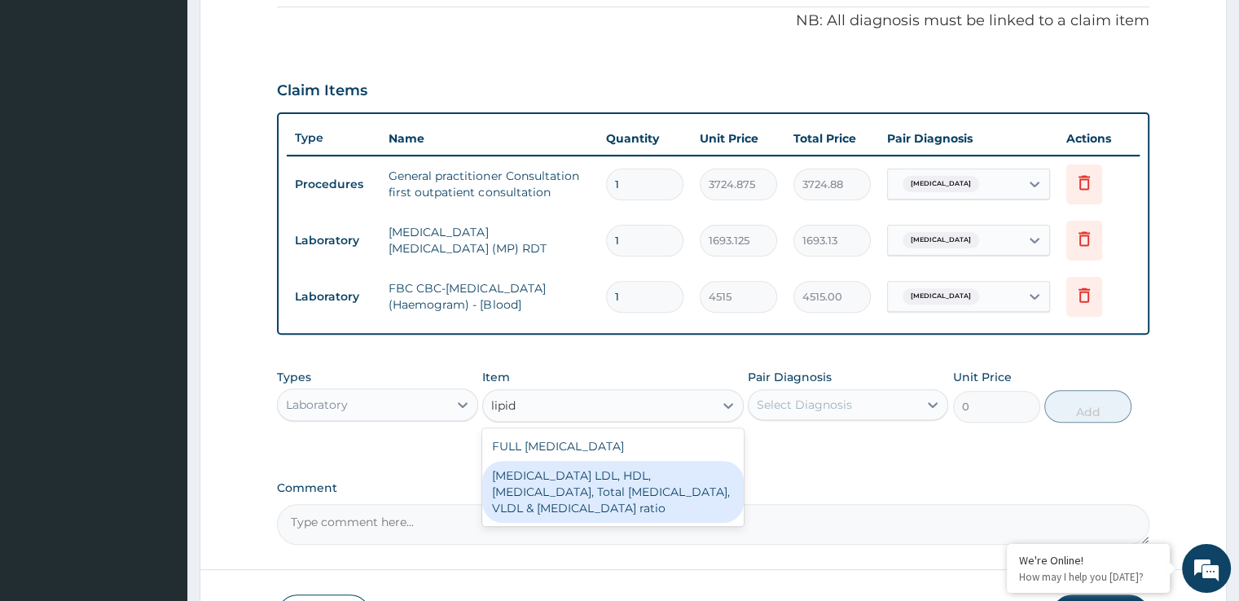
click at [567, 461] on div "Lipid Profile LDL, HDL, Triglycerides, Total Cholesterol, VLDL & Cholesterol:HD…" at bounding box center [613, 492] width 262 height 62
type input "5643.75"
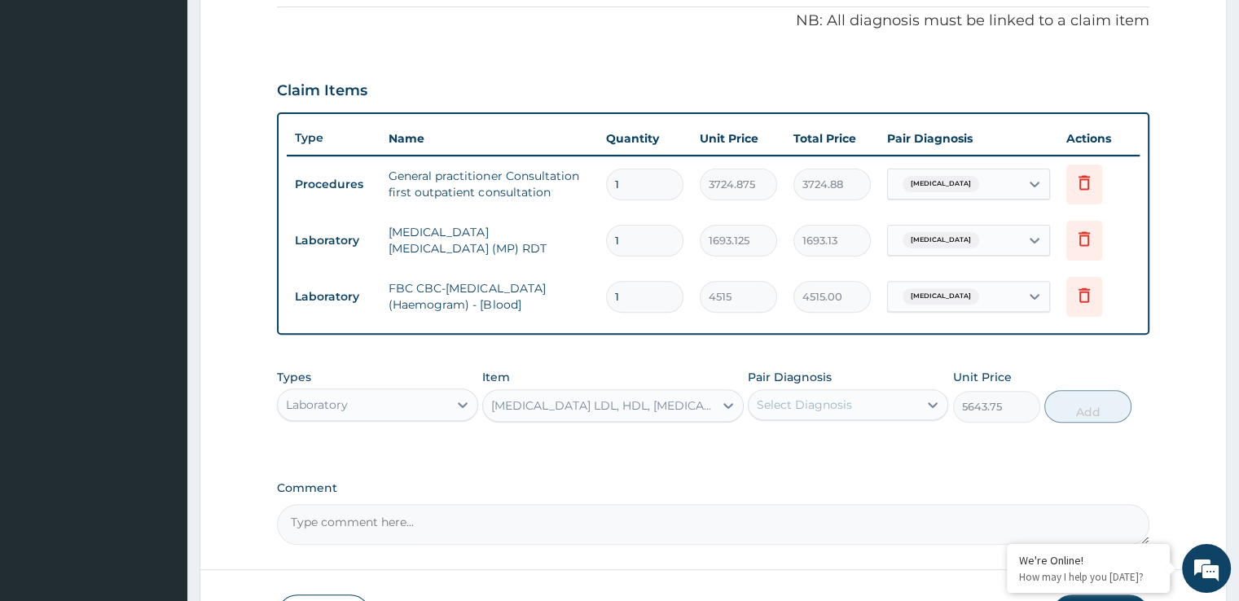
click at [624, 402] on div "Lipid Profile LDL, HDL, Triglycerides, Total Cholesterol, VLDL & Cholesterol:HD…" at bounding box center [603, 406] width 224 height 16
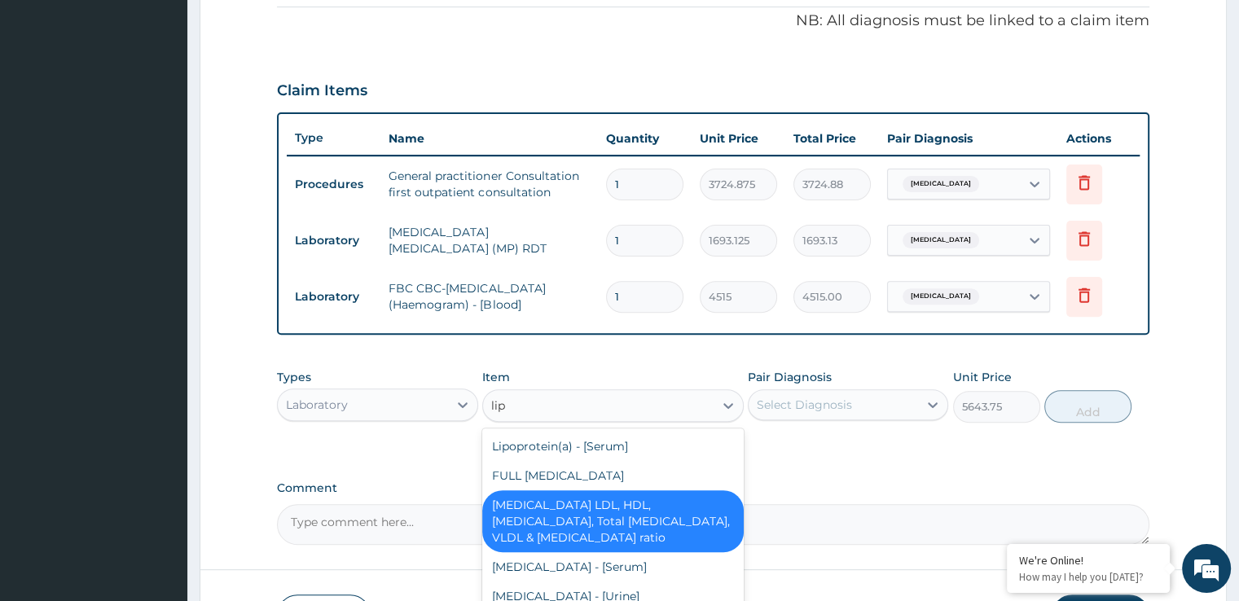
scroll to position [0, 0]
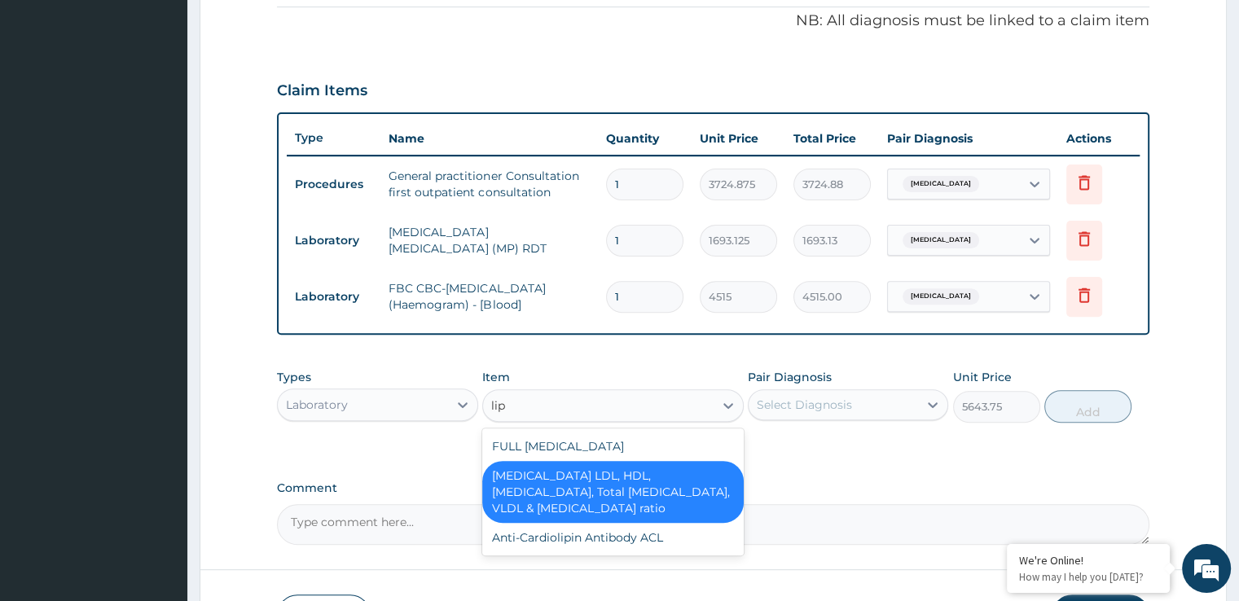
type input "lipi"
click at [592, 442] on div "FULL LIPID PROFILE" at bounding box center [613, 446] width 262 height 29
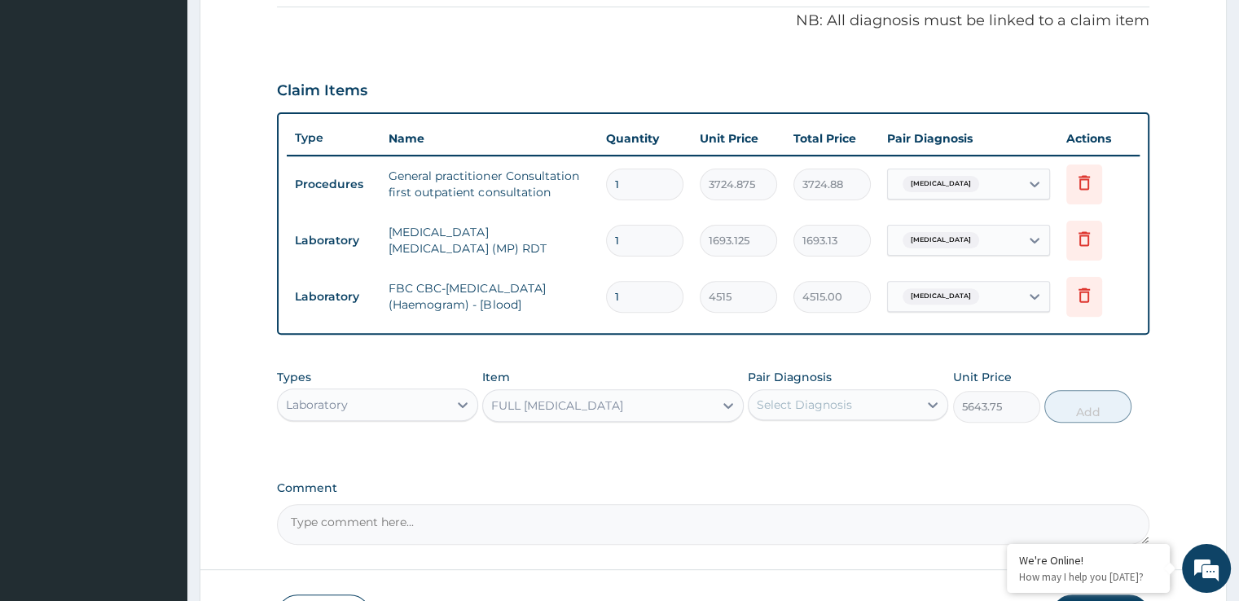
click at [815, 408] on div "Select Diagnosis" at bounding box center [804, 405] width 95 height 16
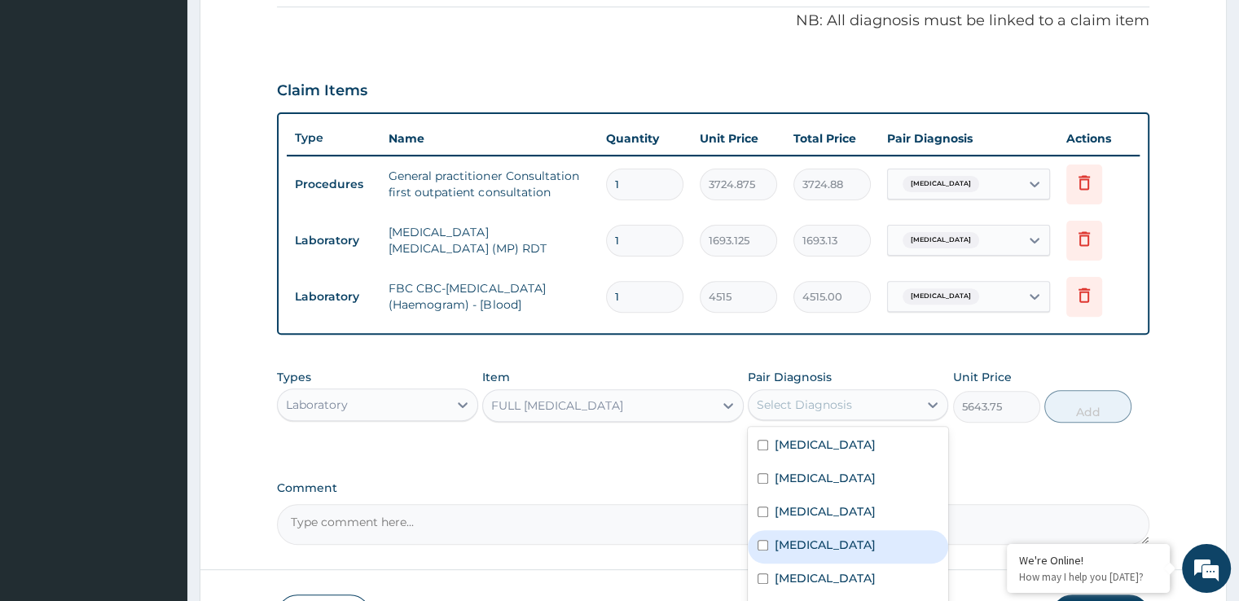
click at [803, 547] on label "Hyperlipidemia" at bounding box center [825, 545] width 101 height 16
checkbox input "true"
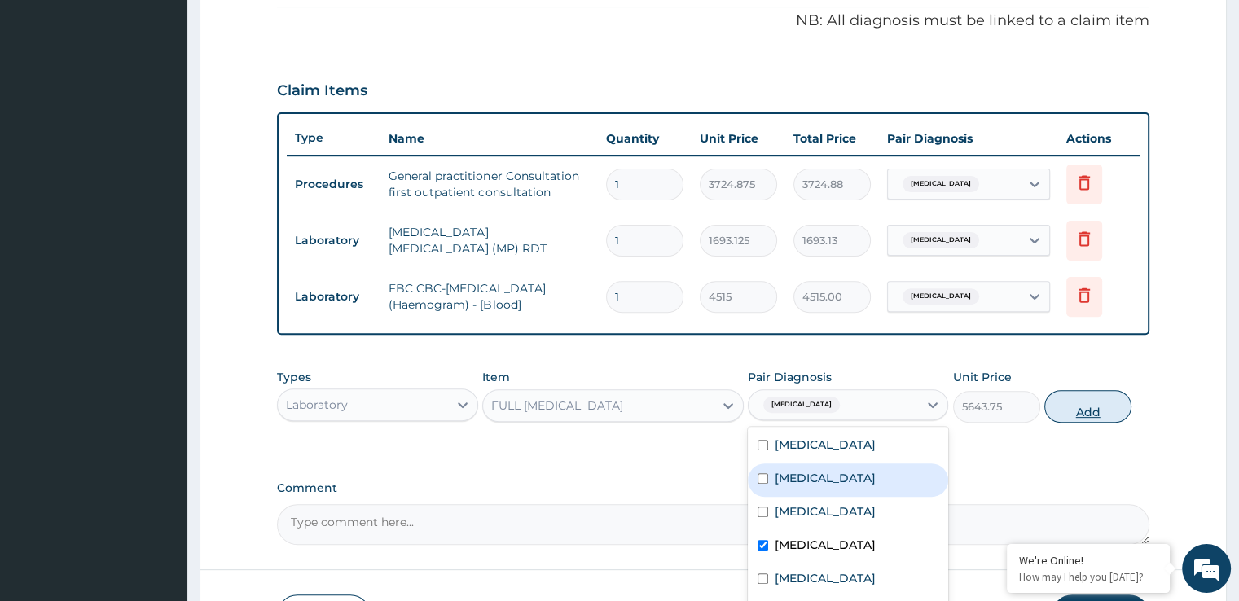
click at [1084, 395] on button "Add" at bounding box center [1087, 406] width 87 height 33
type input "0"
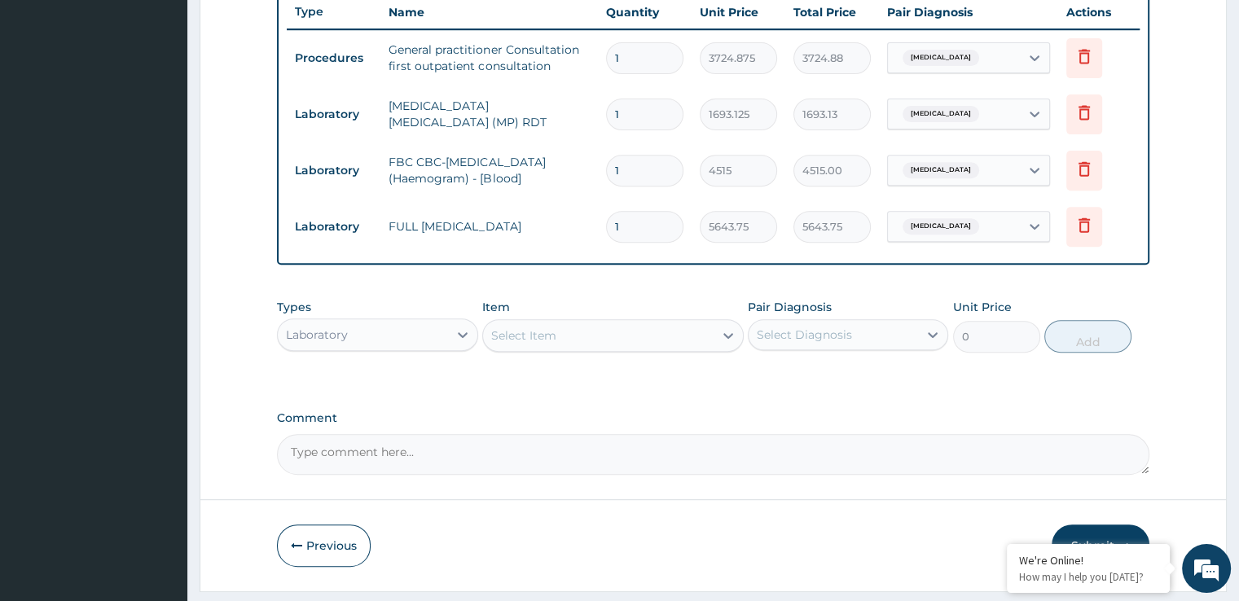
scroll to position [662, 0]
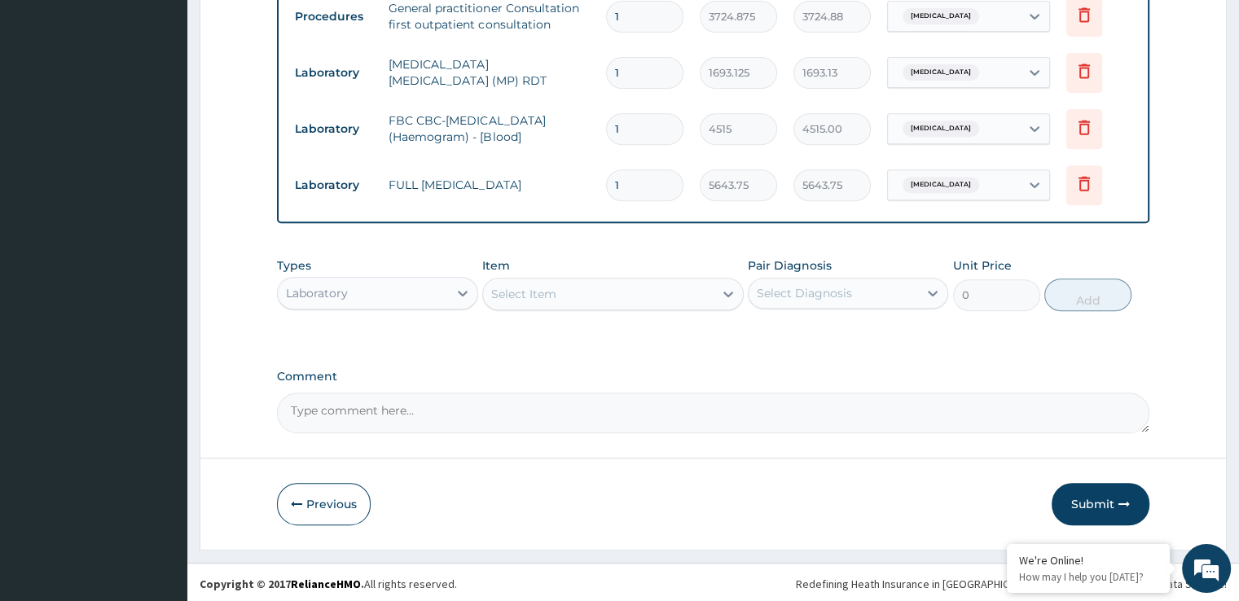
click at [569, 295] on div "Select Item" at bounding box center [598, 294] width 231 height 26
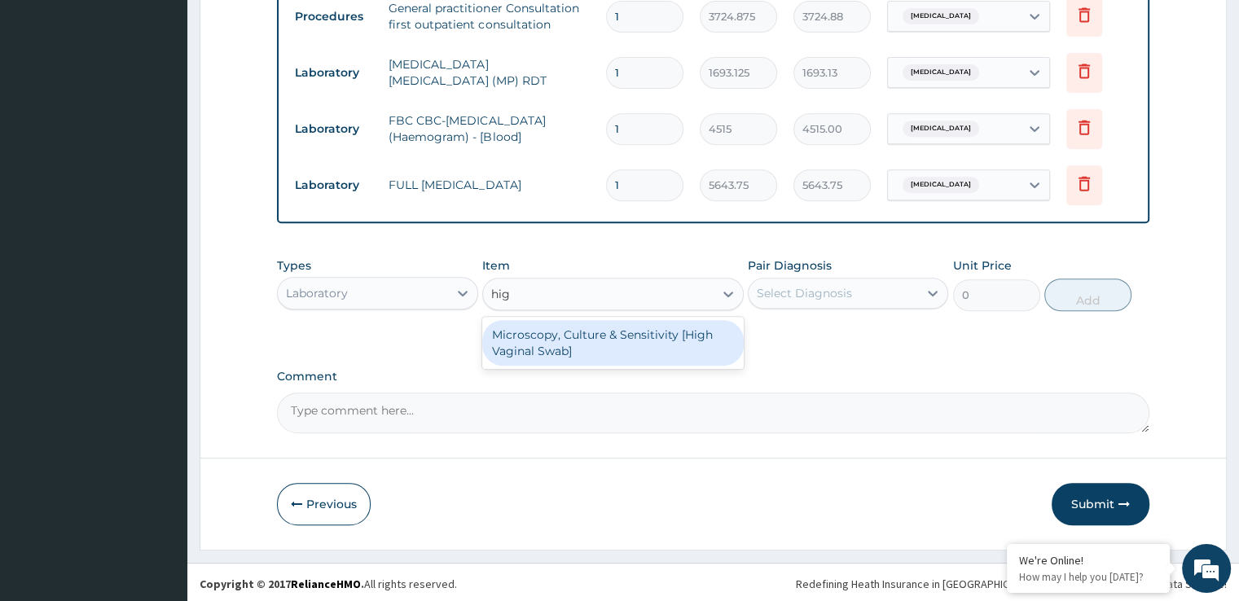
type input "high"
click at [568, 323] on div "Microscopy, Culture & Sensitivity [High Vaginal Swab]" at bounding box center [613, 343] width 262 height 46
type input "5079.375"
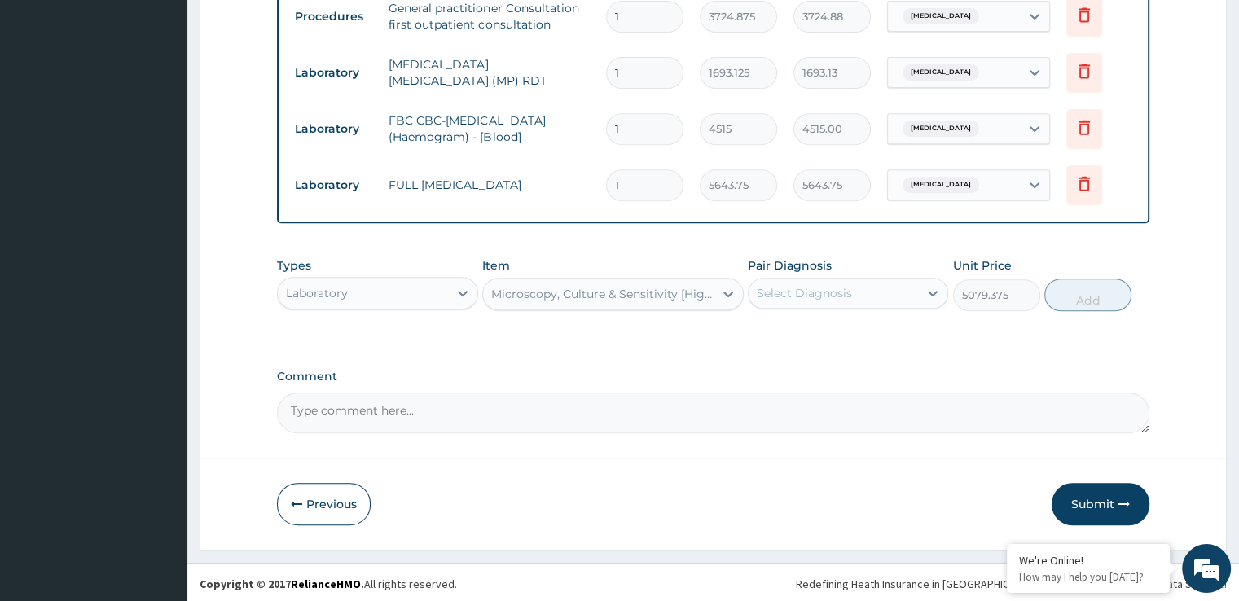
click at [795, 297] on div "Select Diagnosis" at bounding box center [804, 293] width 95 height 16
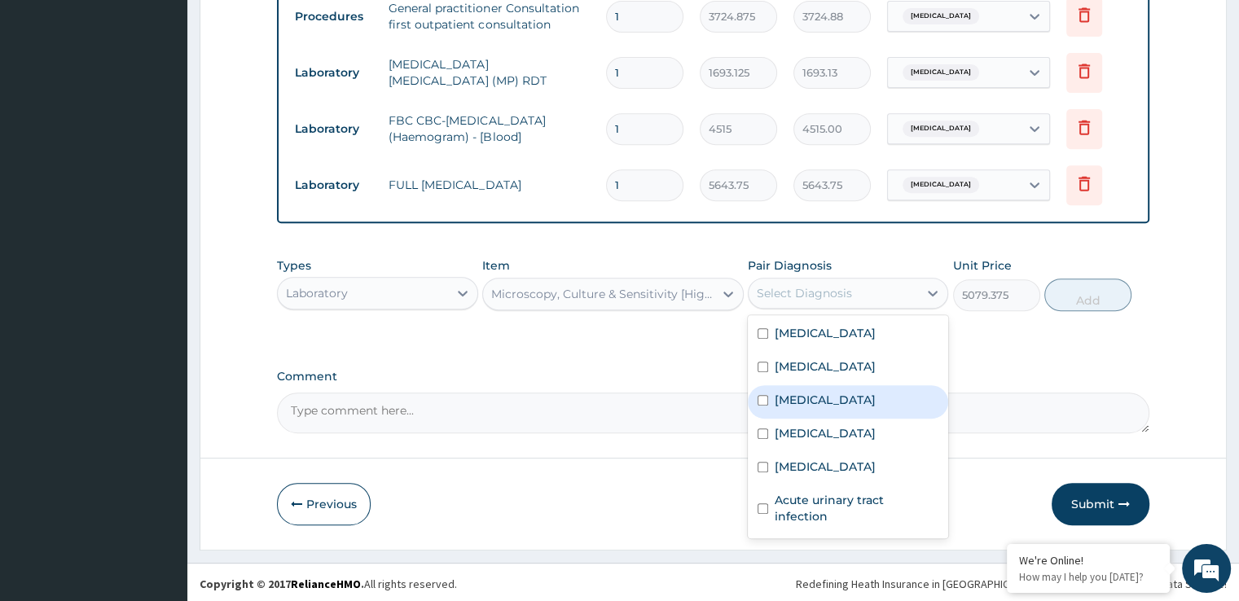
click at [781, 406] on div "Candidiasis" at bounding box center [848, 401] width 200 height 33
checkbox input "true"
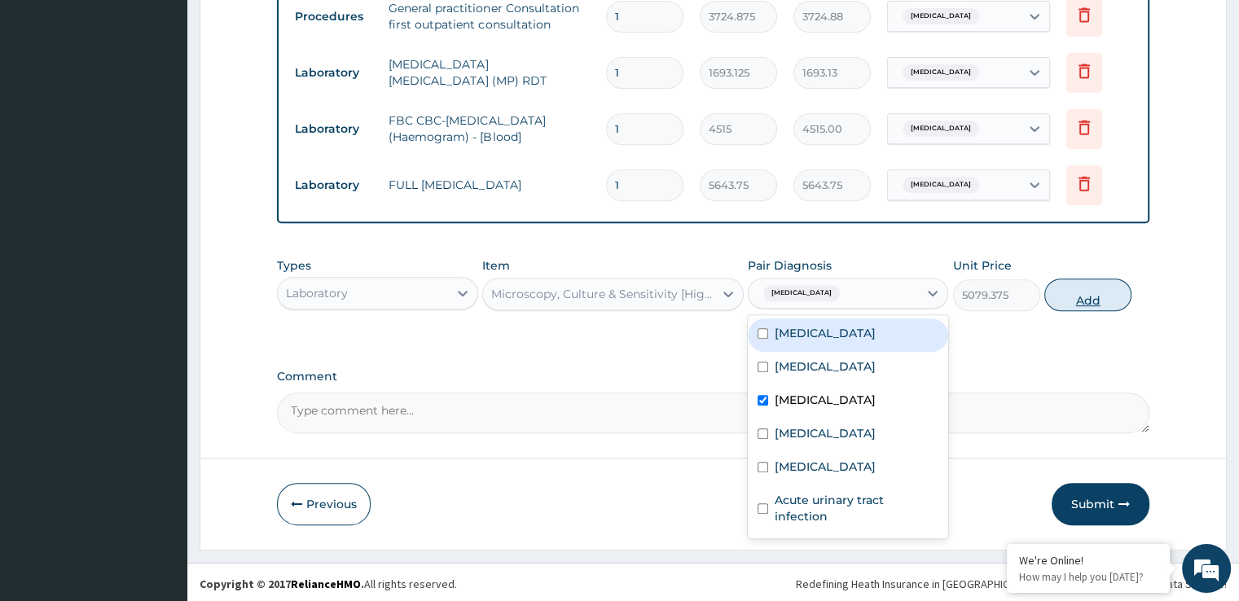
click at [1082, 292] on button "Add" at bounding box center [1087, 295] width 87 height 33
type input "0"
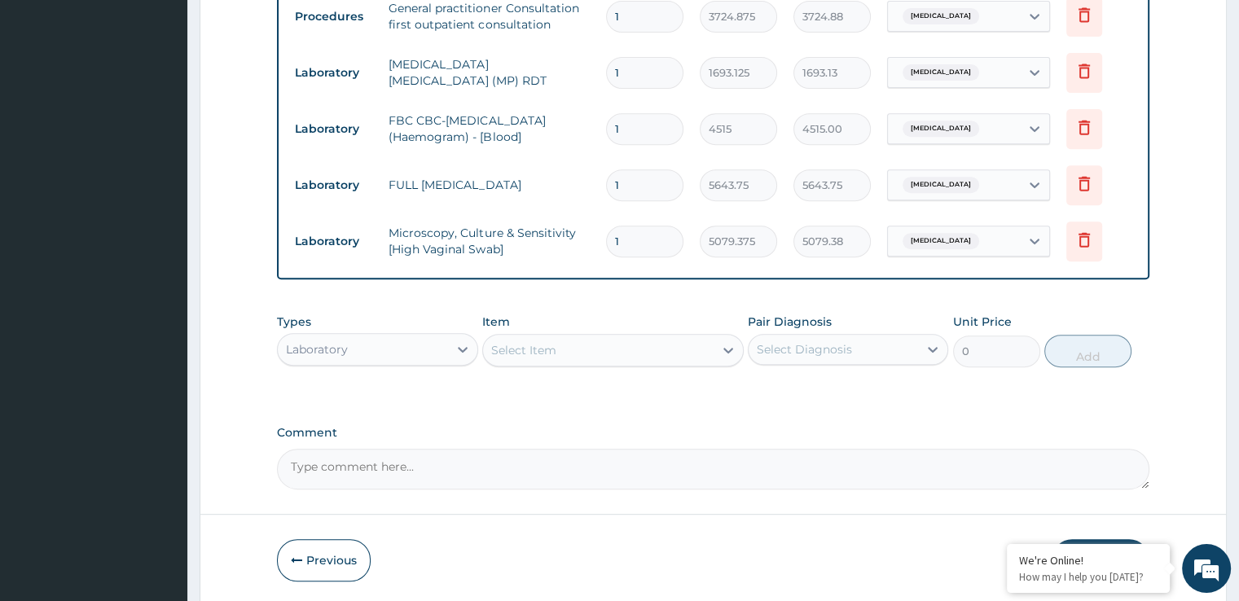
click at [570, 346] on div "Select Item" at bounding box center [598, 350] width 231 height 26
type input "urina"
click at [587, 392] on div "URINALYSIS" at bounding box center [613, 390] width 262 height 29
type input "1693.125"
click at [783, 346] on div "Select Diagnosis" at bounding box center [804, 349] width 95 height 16
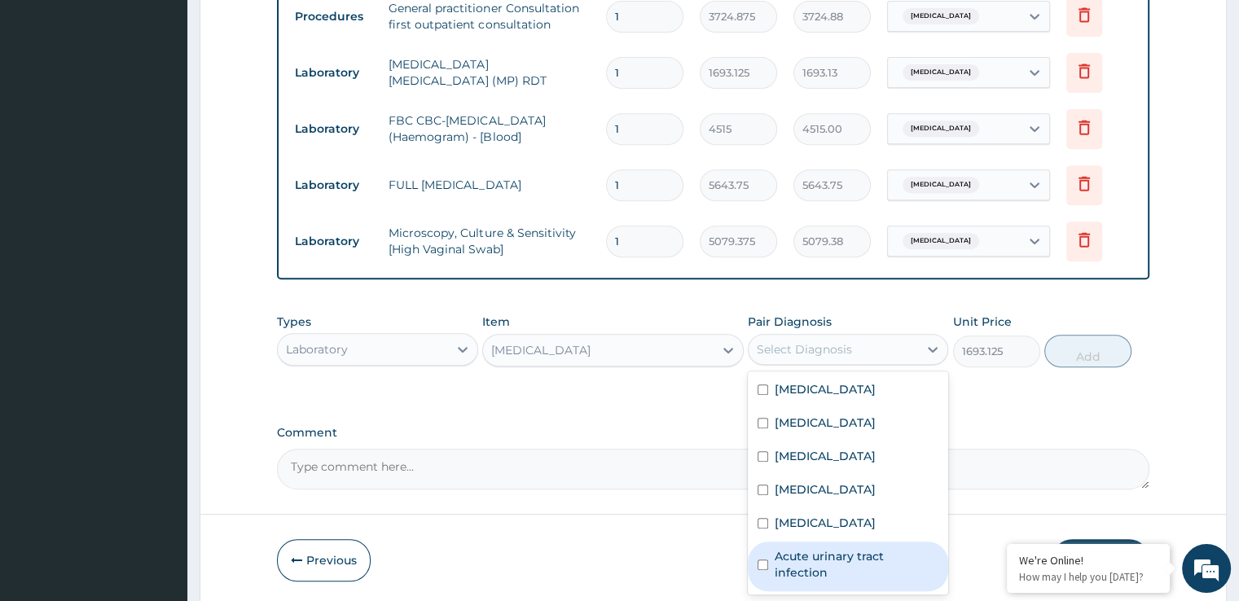
click at [823, 555] on label "Acute urinary tract infection" at bounding box center [857, 564] width 164 height 33
checkbox input "true"
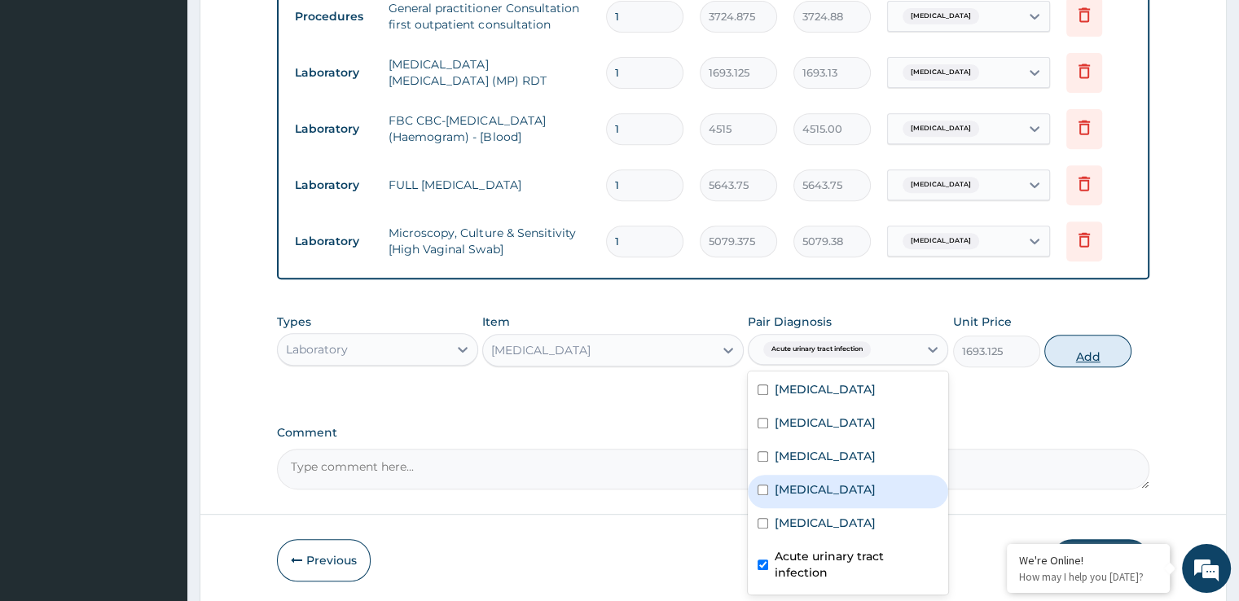
click at [1092, 349] on button "Add" at bounding box center [1087, 351] width 87 height 33
type input "0"
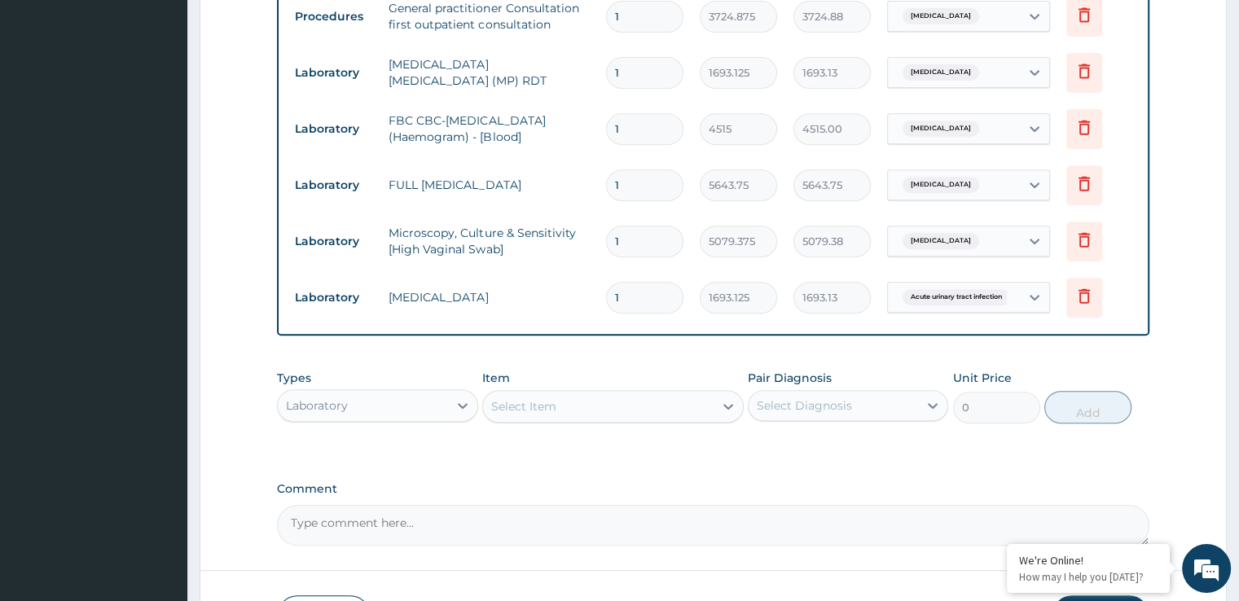
click at [552, 404] on div "Select Item" at bounding box center [523, 406] width 65 height 16
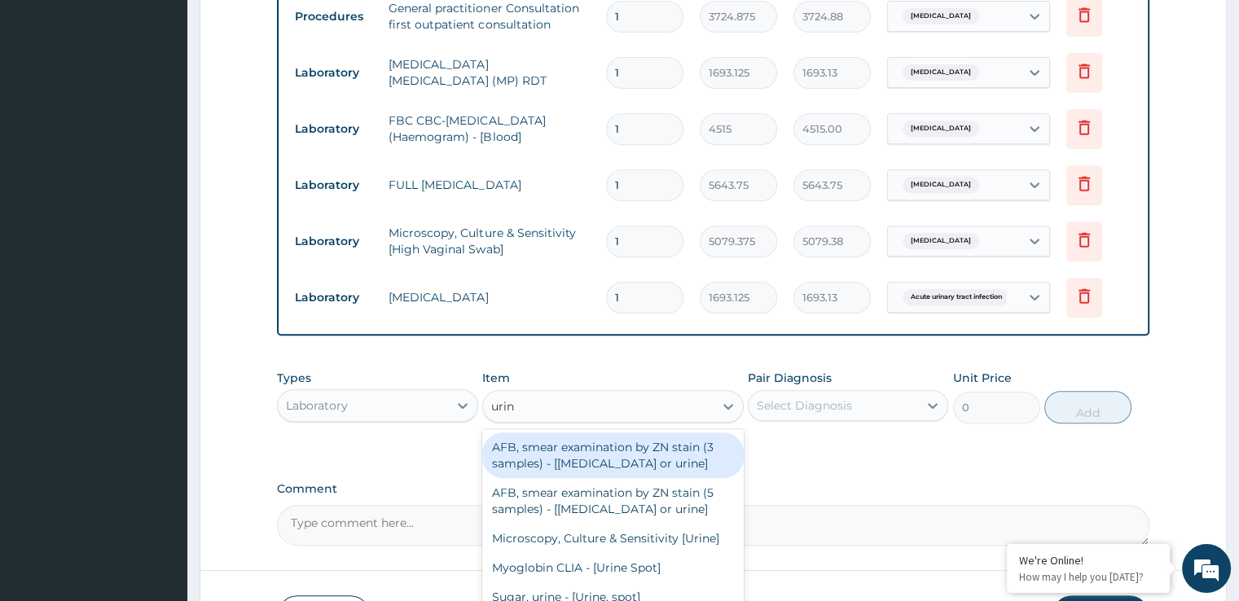
type input "urine"
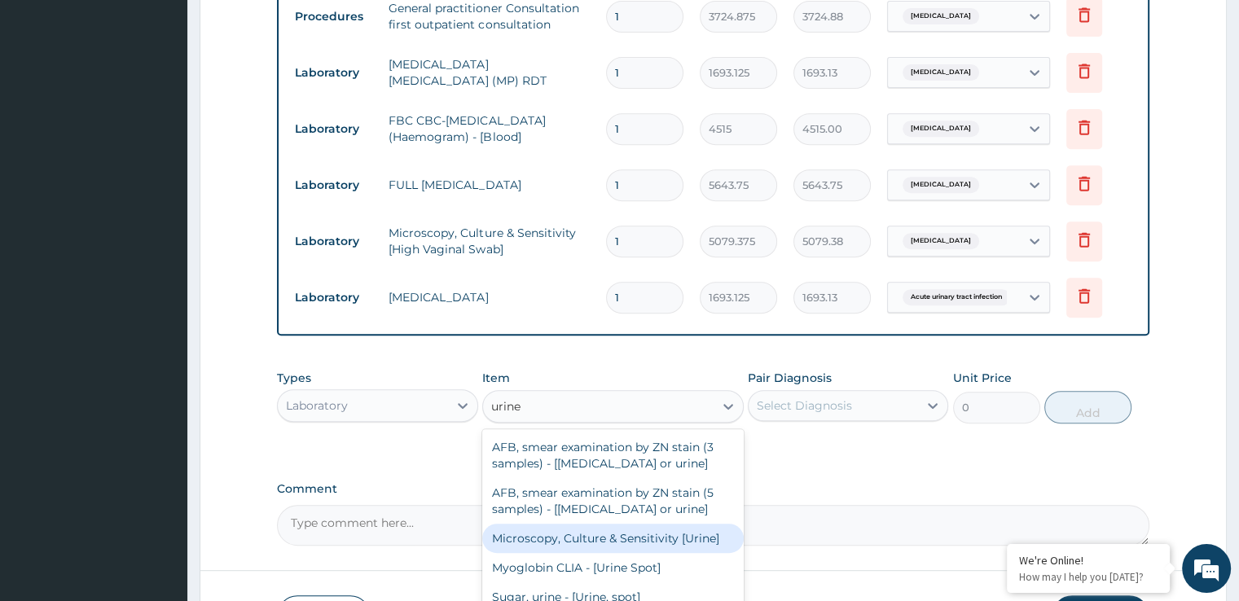
click at [684, 542] on div "Microscopy, Culture & Sensitivity [Urine]" at bounding box center [613, 538] width 262 height 29
type input "5079.375"
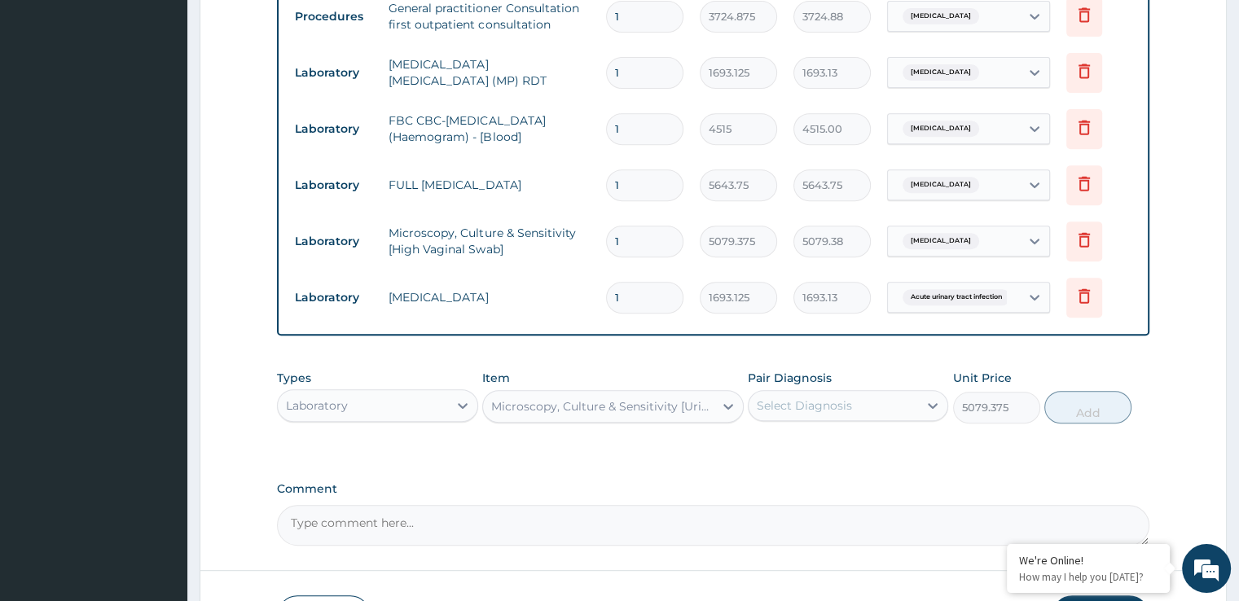
click at [888, 410] on div "Select Diagnosis" at bounding box center [833, 406] width 169 height 26
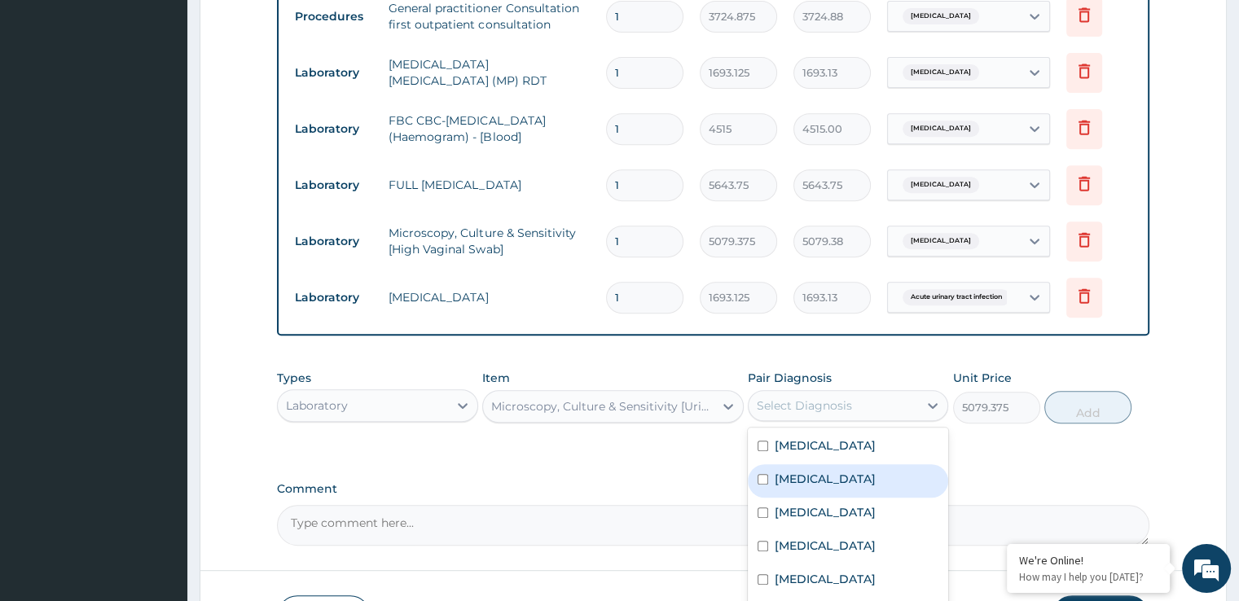
click at [1095, 483] on label "Comment" at bounding box center [713, 489] width 872 height 14
click at [1095, 505] on textarea "Comment" at bounding box center [713, 525] width 872 height 41
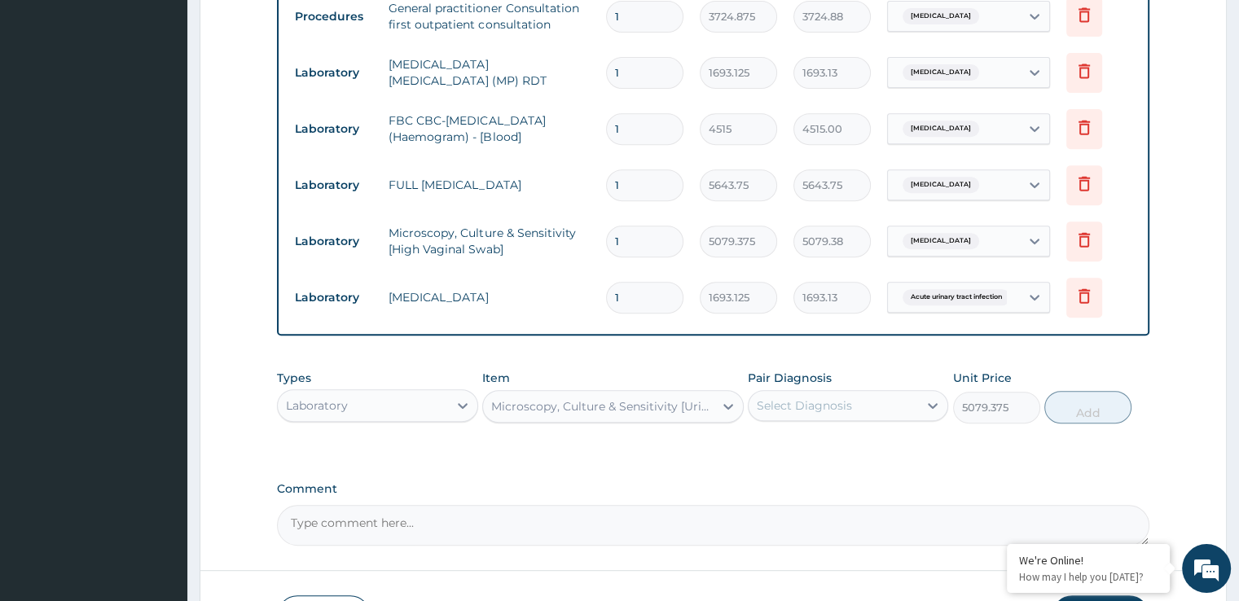
scroll to position [766, 0]
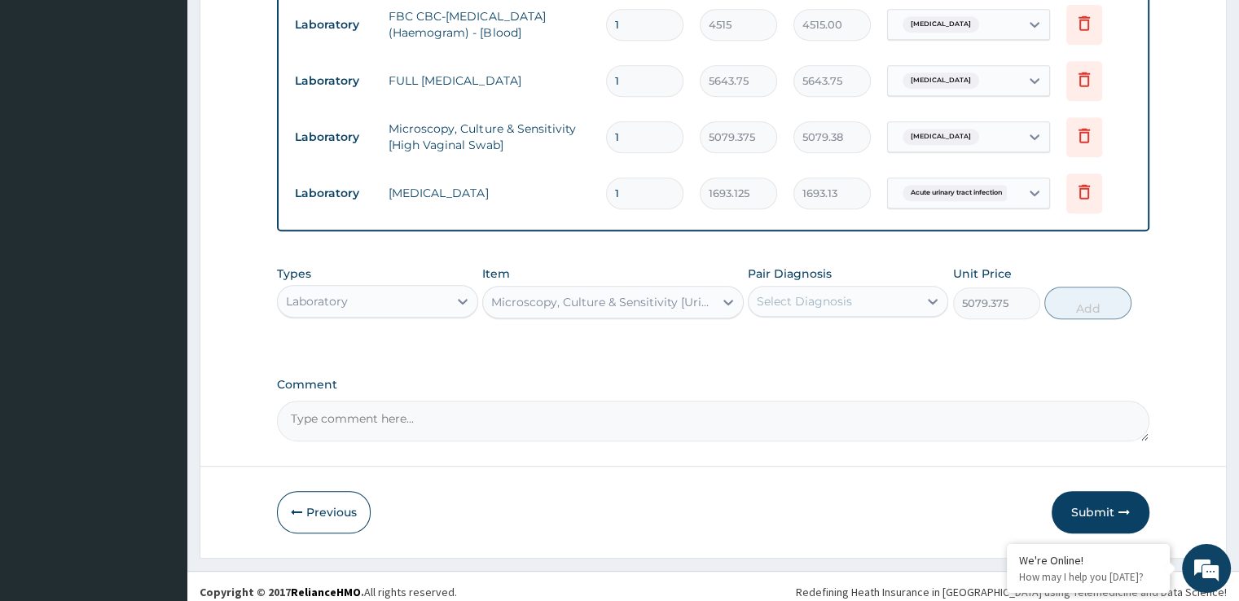
click at [822, 301] on div "Select Diagnosis" at bounding box center [804, 301] width 95 height 16
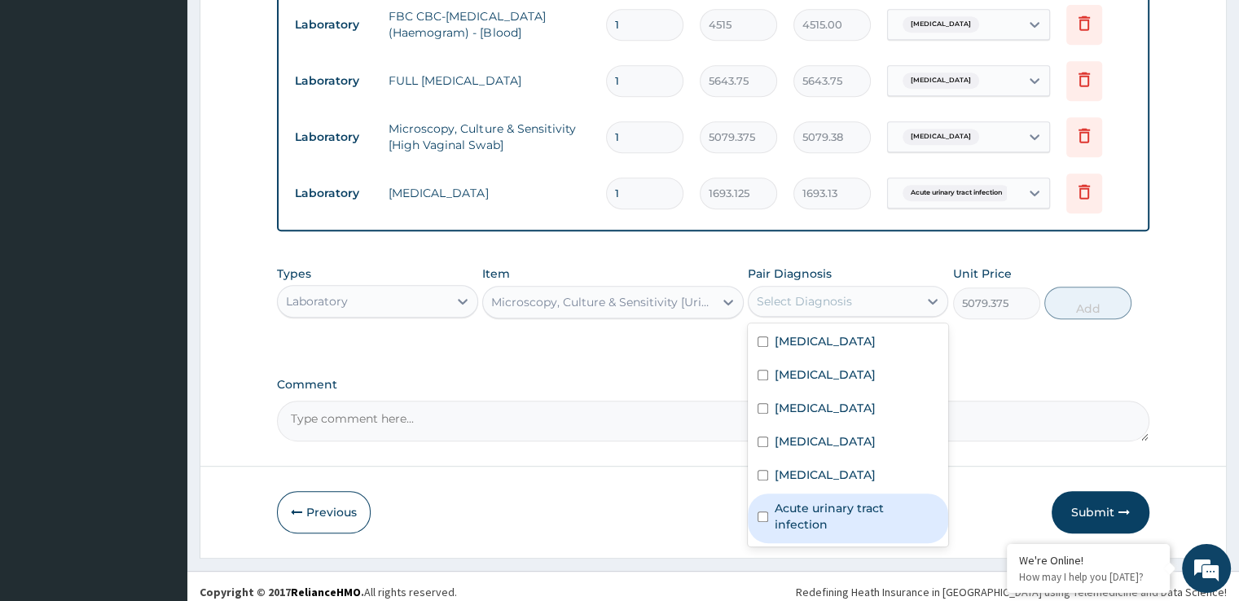
click at [792, 502] on label "Acute urinary tract infection" at bounding box center [857, 516] width 164 height 33
checkbox input "true"
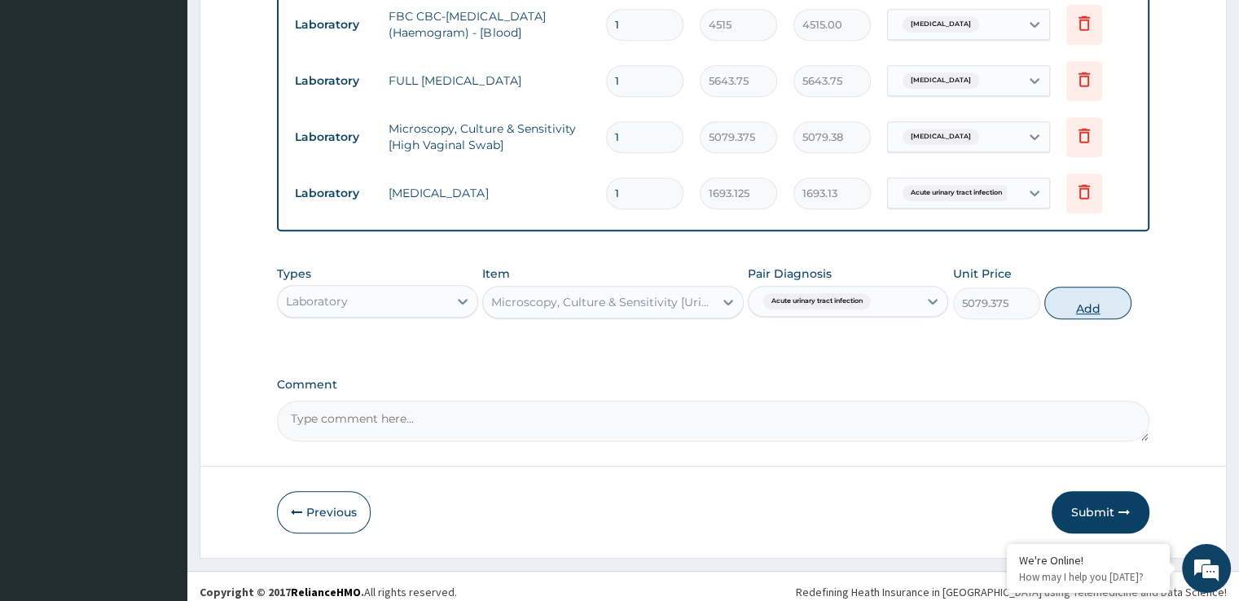
click at [1085, 312] on button "Add" at bounding box center [1087, 303] width 87 height 33
type input "0"
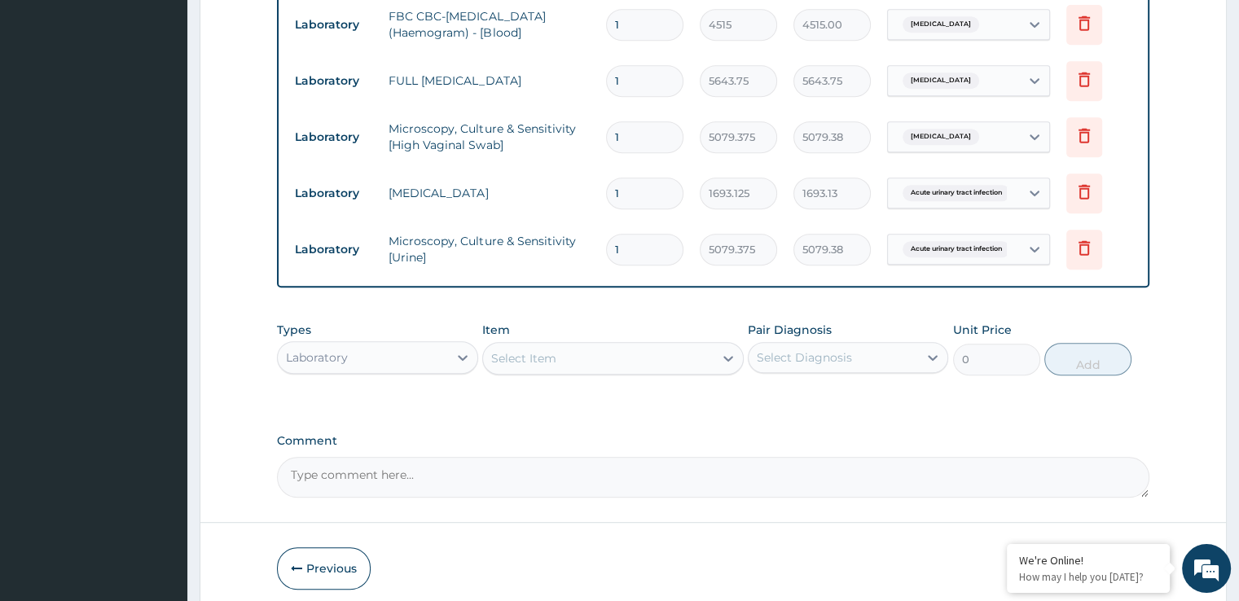
scroll to position [830, 0]
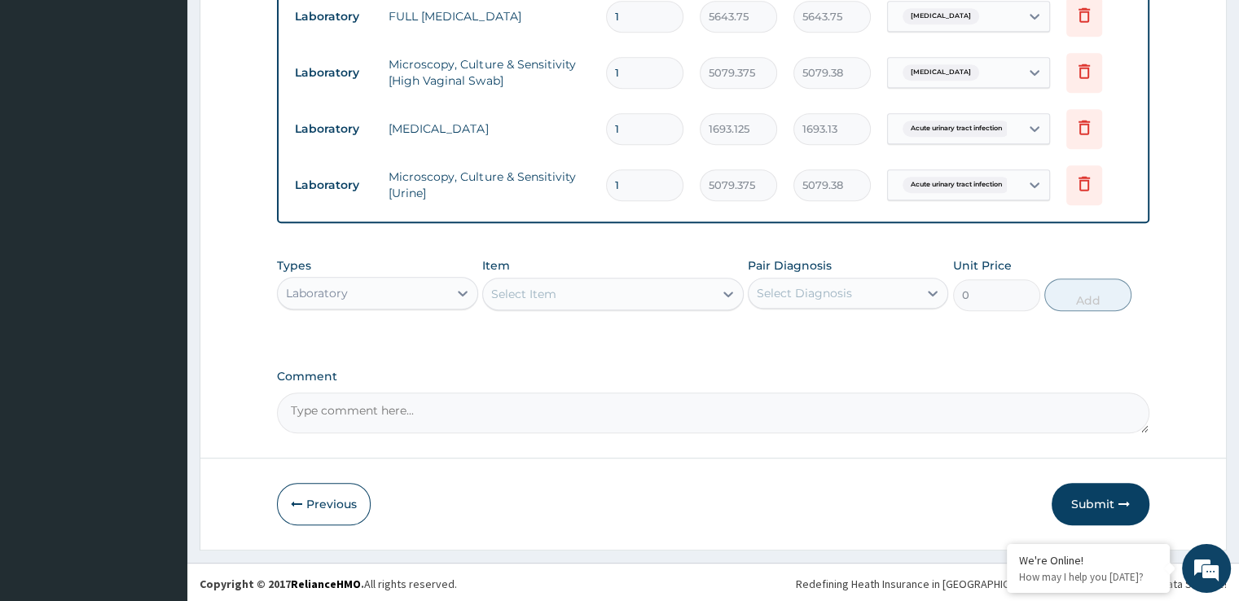
click at [598, 292] on div "Select Item" at bounding box center [598, 294] width 231 height 26
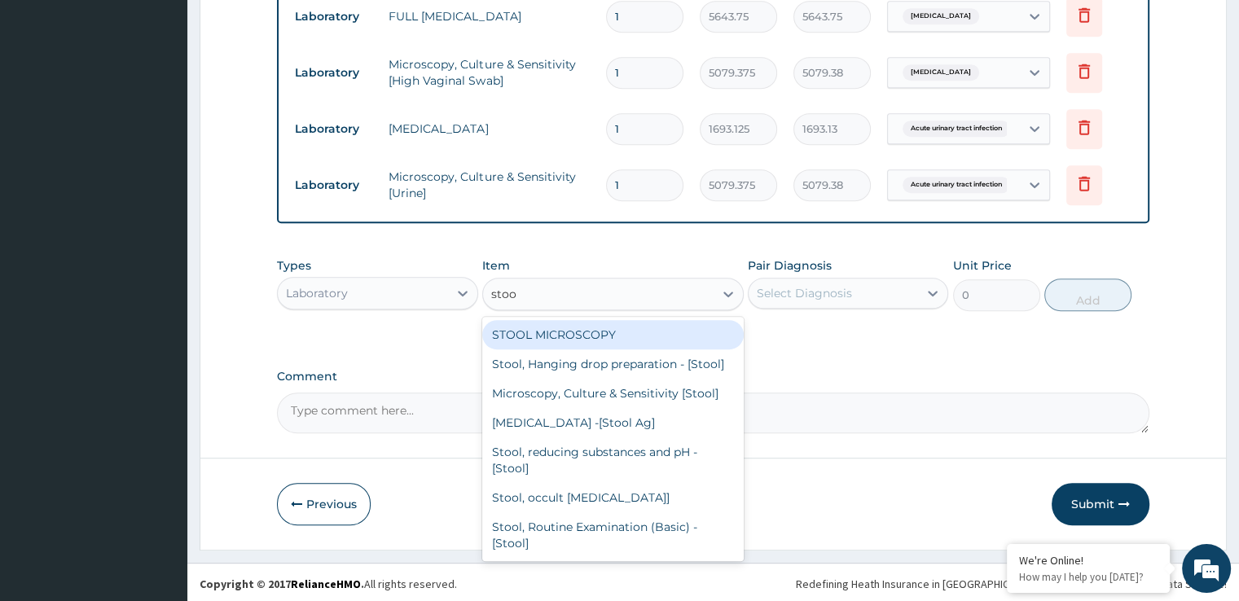
type input "stool"
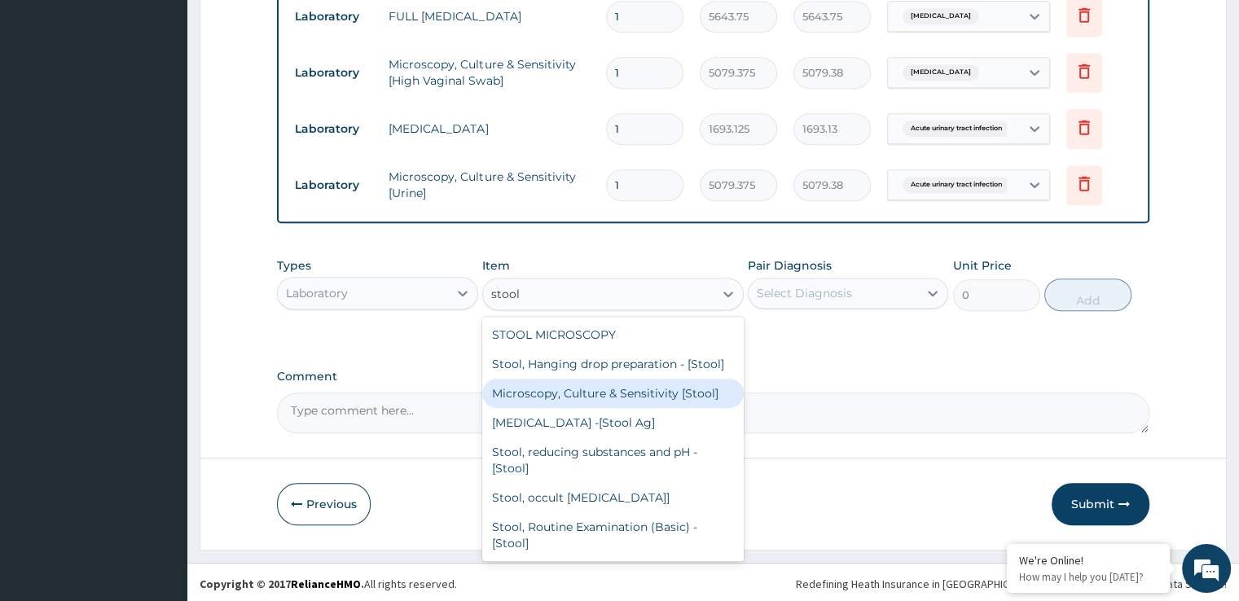
click at [642, 408] on div "Microscopy, Culture & Sensitivity [Stool]" at bounding box center [613, 393] width 262 height 29
type input "5079.375"
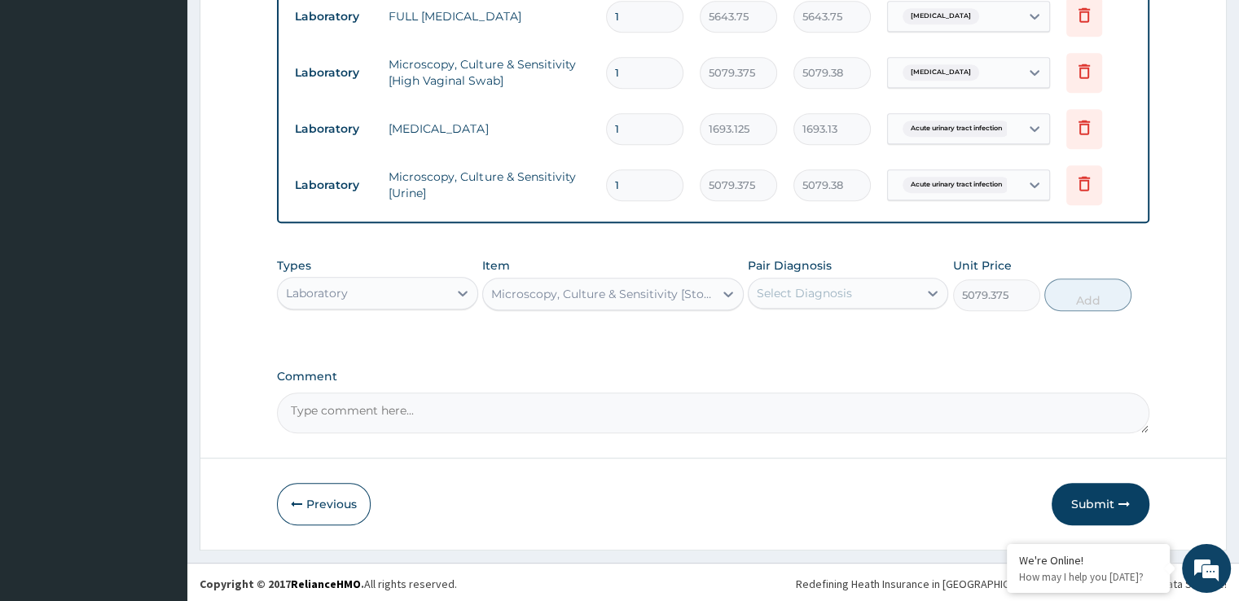
click at [863, 304] on div "Select Diagnosis" at bounding box center [848, 293] width 200 height 31
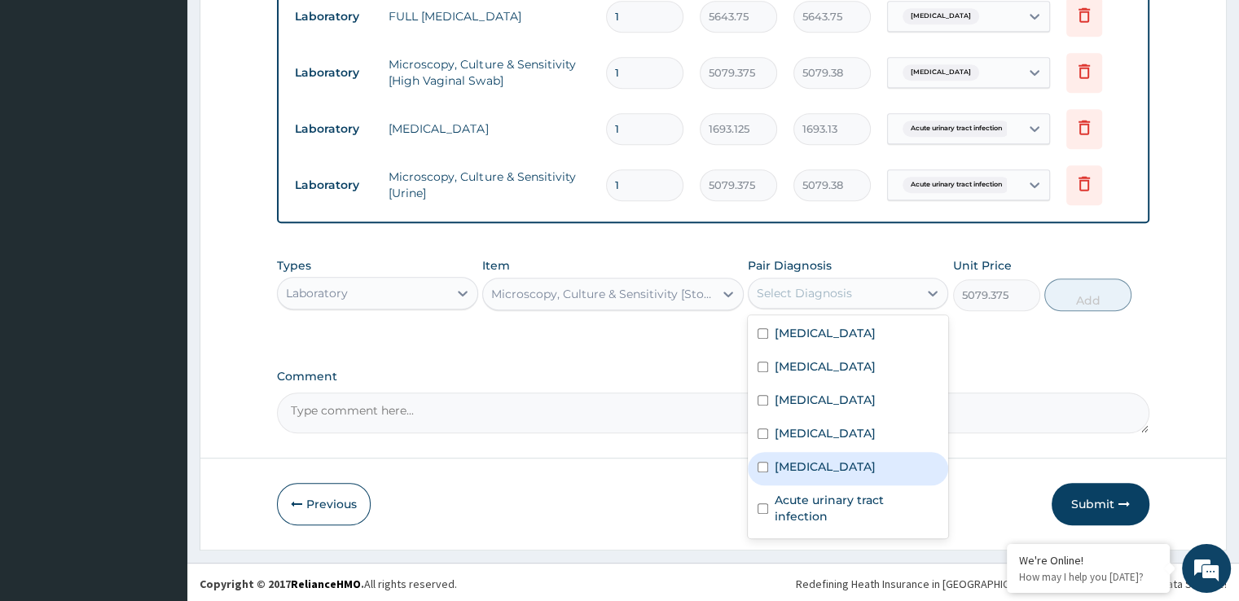
click at [805, 459] on label "[MEDICAL_DATA]" at bounding box center [825, 467] width 101 height 16
checkbox input "true"
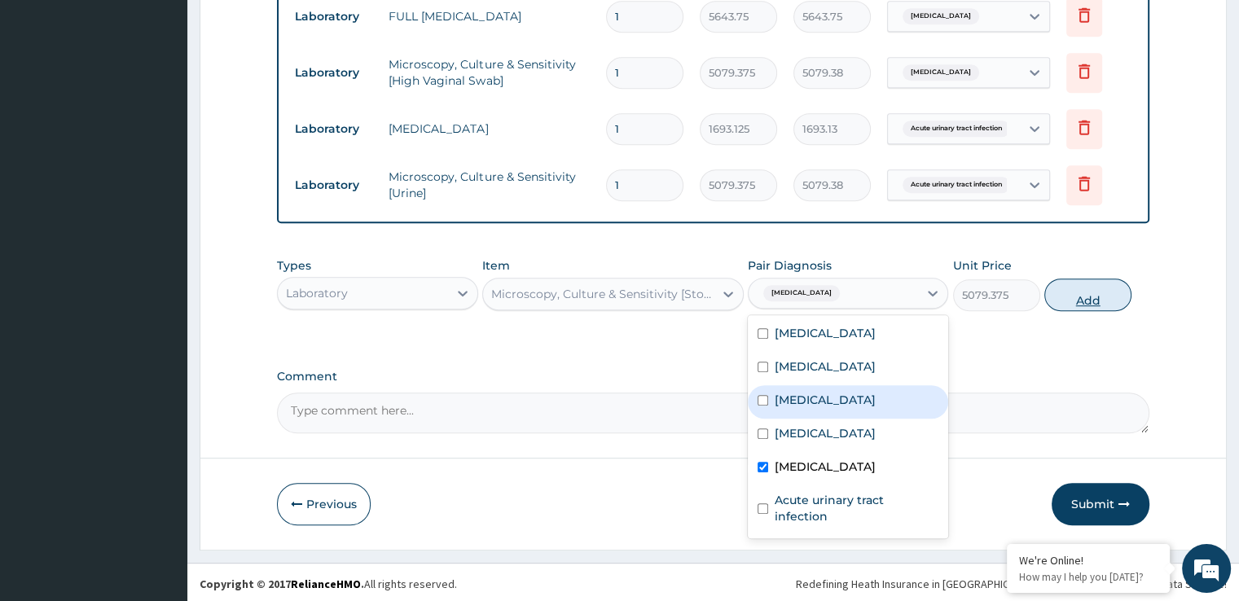
click at [1093, 296] on button "Add" at bounding box center [1087, 295] width 87 height 33
type input "0"
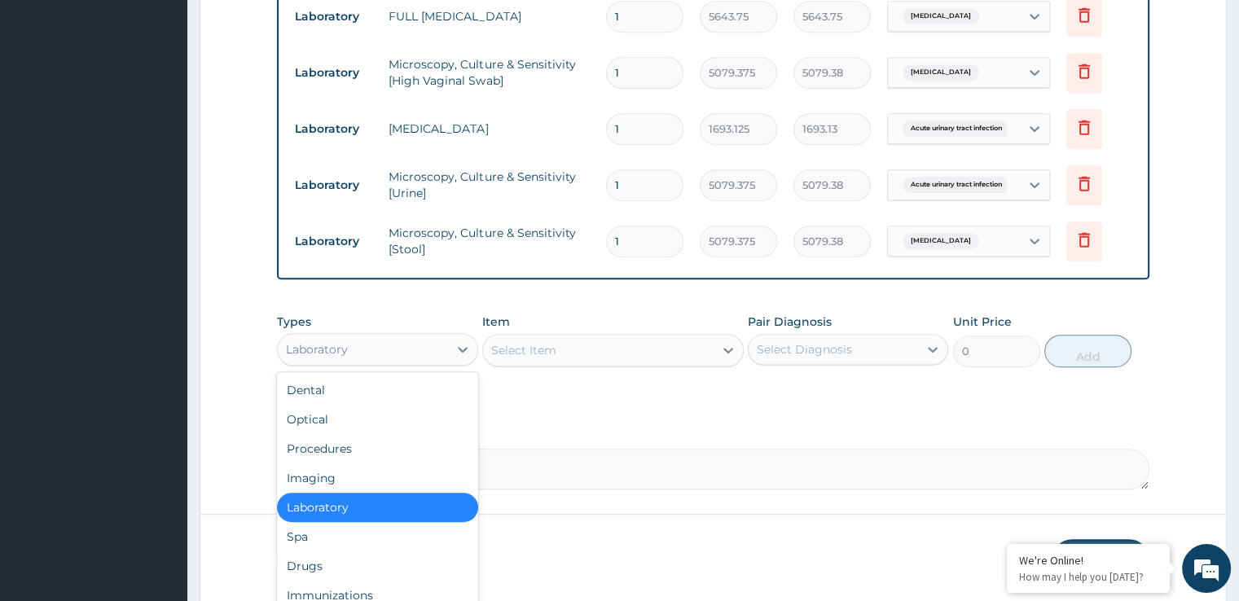
click at [357, 340] on div "Laboratory" at bounding box center [362, 349] width 169 height 26
click at [304, 555] on div "Drugs" at bounding box center [377, 566] width 200 height 29
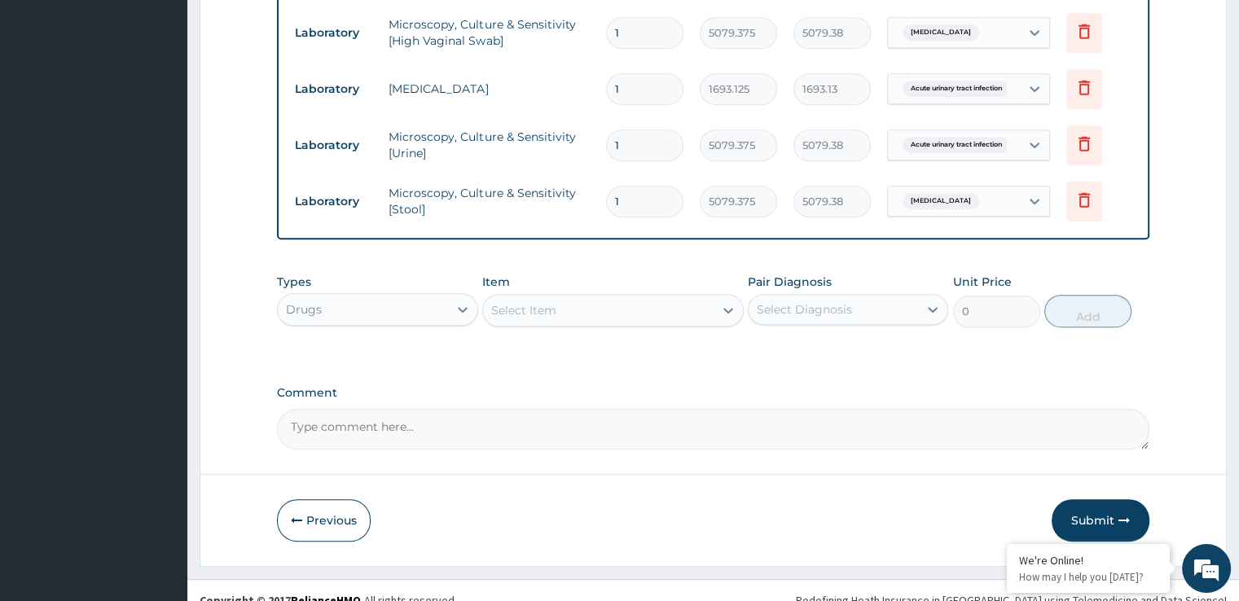
scroll to position [886, 0]
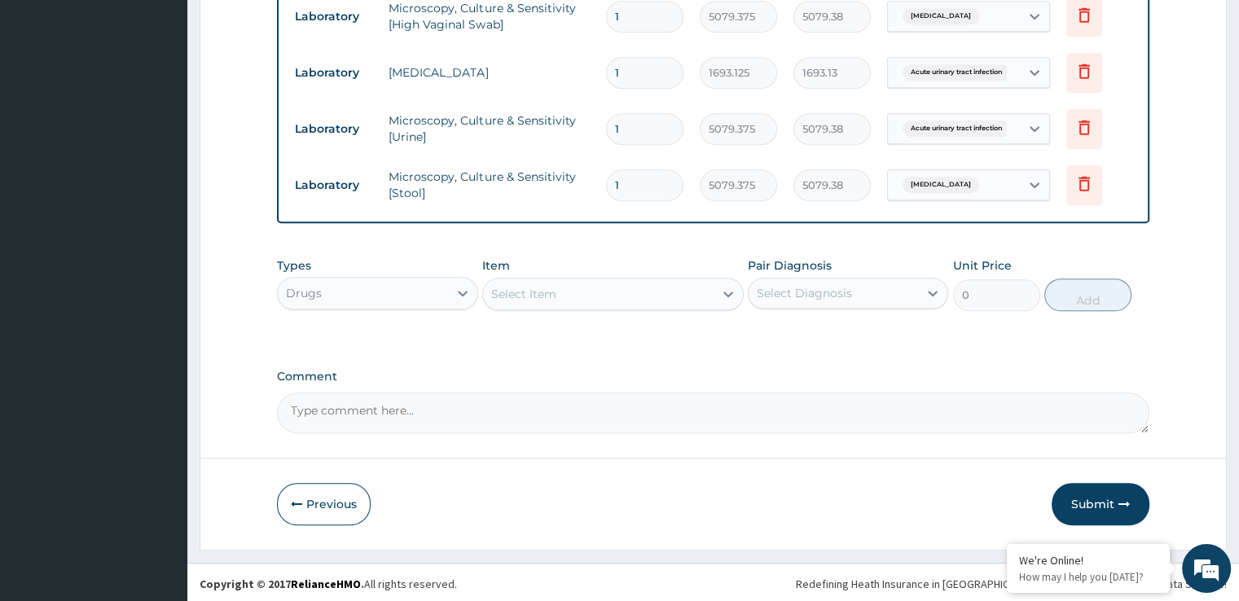
click at [609, 281] on div "Select Item" at bounding box center [598, 294] width 231 height 26
click at [565, 303] on div "Select Item" at bounding box center [598, 294] width 231 height 26
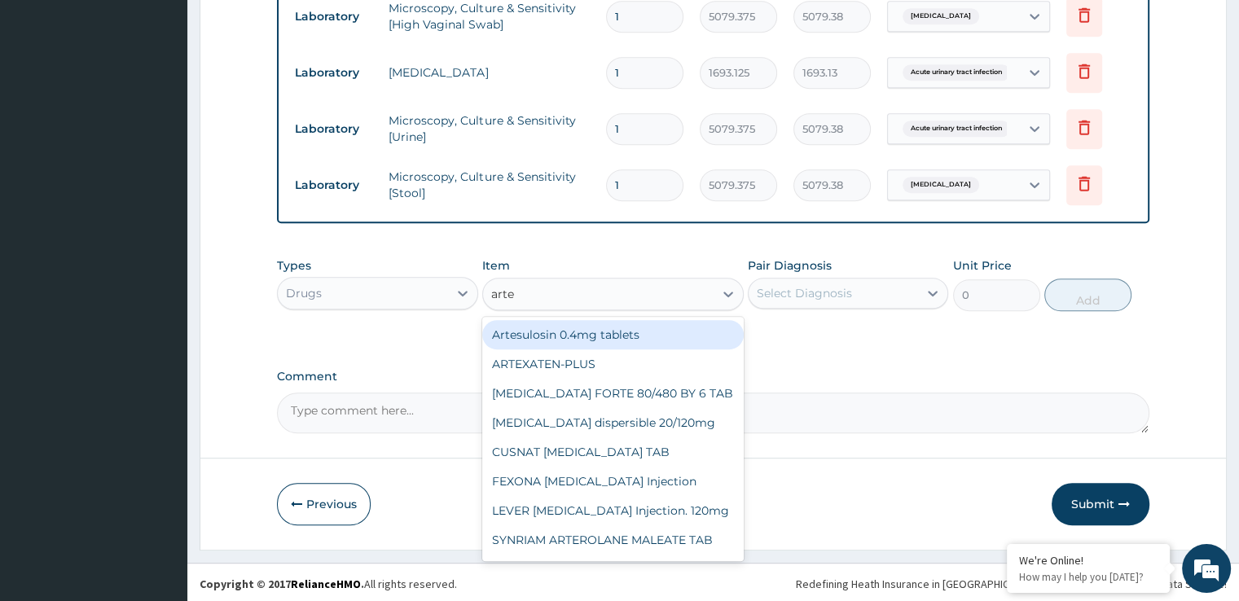
type input "artem"
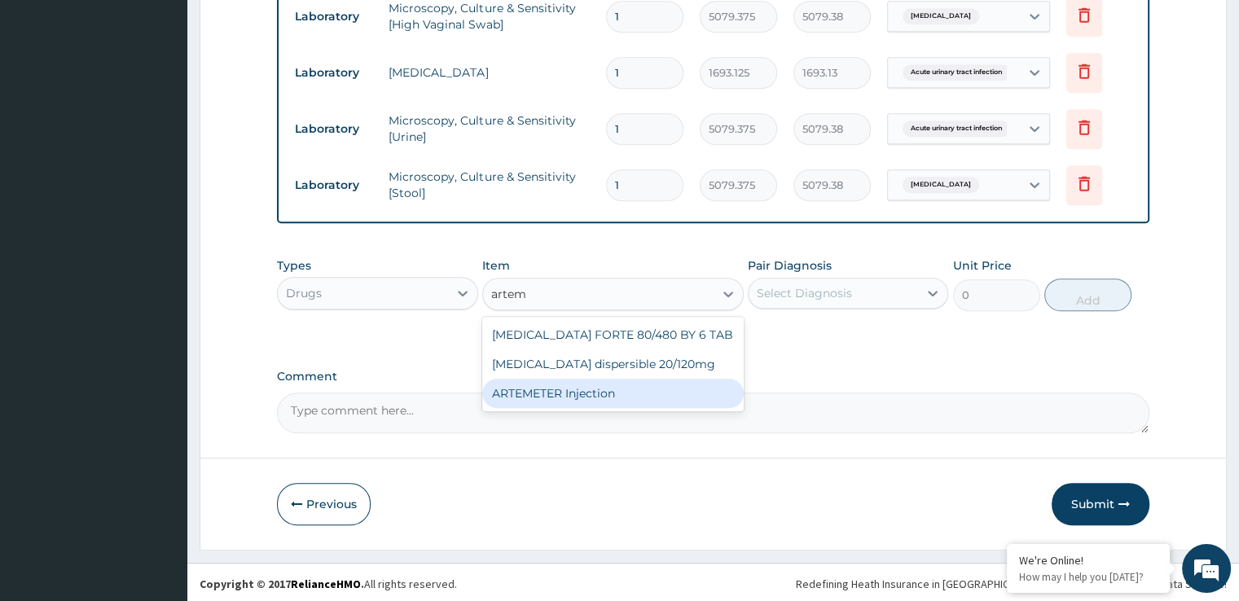
click at [508, 398] on div "ARTEMETER Injection" at bounding box center [613, 393] width 262 height 29
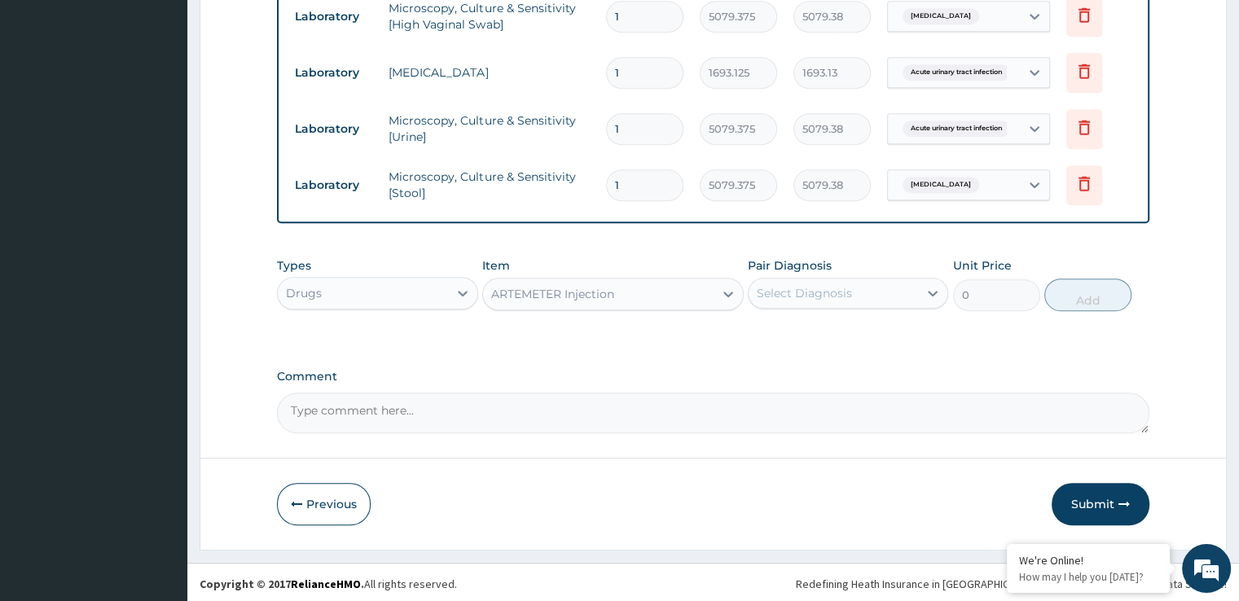
type input "993.3"
click at [843, 280] on div "Select Diagnosis" at bounding box center [833, 293] width 169 height 26
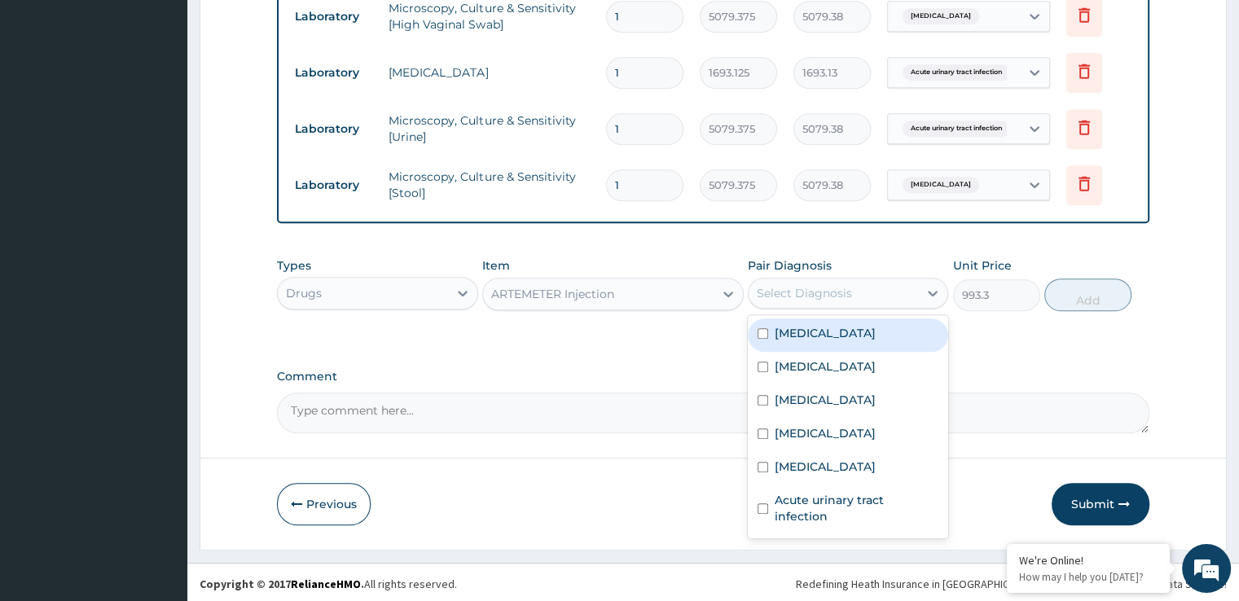
click at [839, 281] on div "Select Diagnosis" at bounding box center [833, 293] width 169 height 26
click at [794, 331] on label "Malaria" at bounding box center [825, 333] width 101 height 16
checkbox input "true"
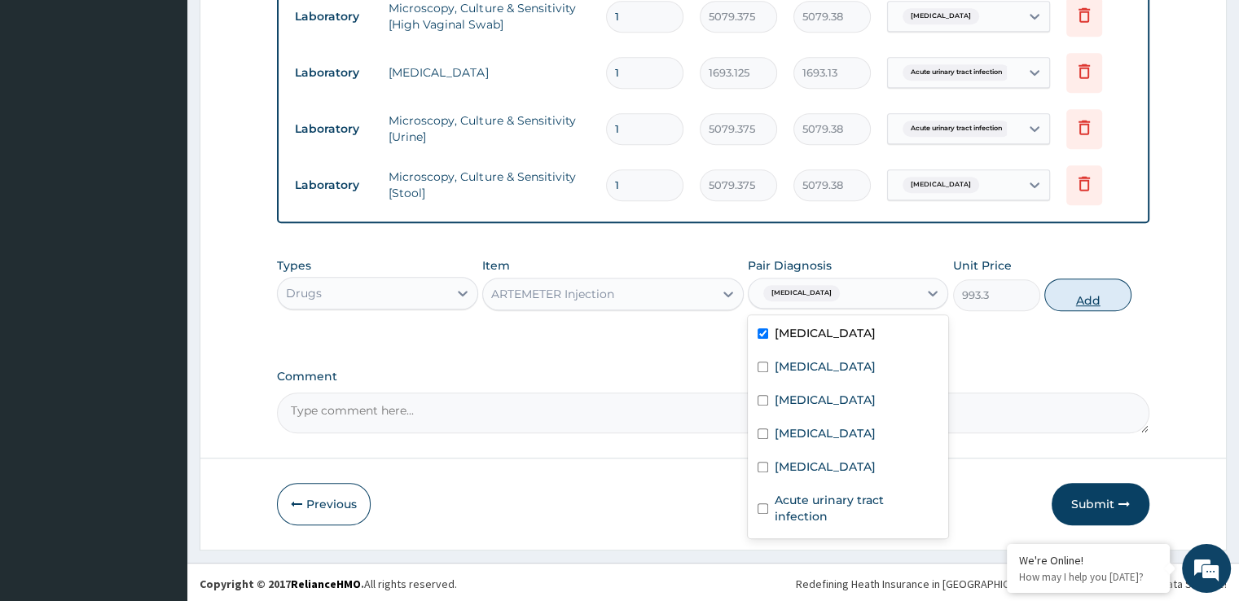
click at [1075, 296] on button "Add" at bounding box center [1087, 295] width 87 height 33
type input "0"
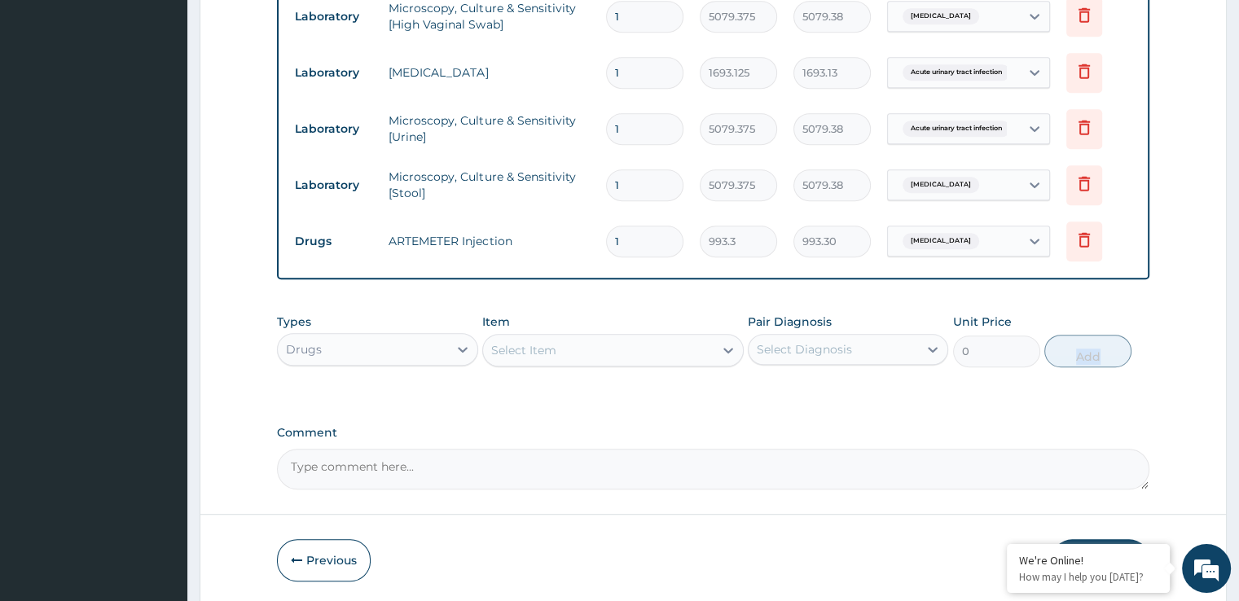
click at [552, 346] on div "Select Item" at bounding box center [523, 350] width 65 height 16
type input "l"
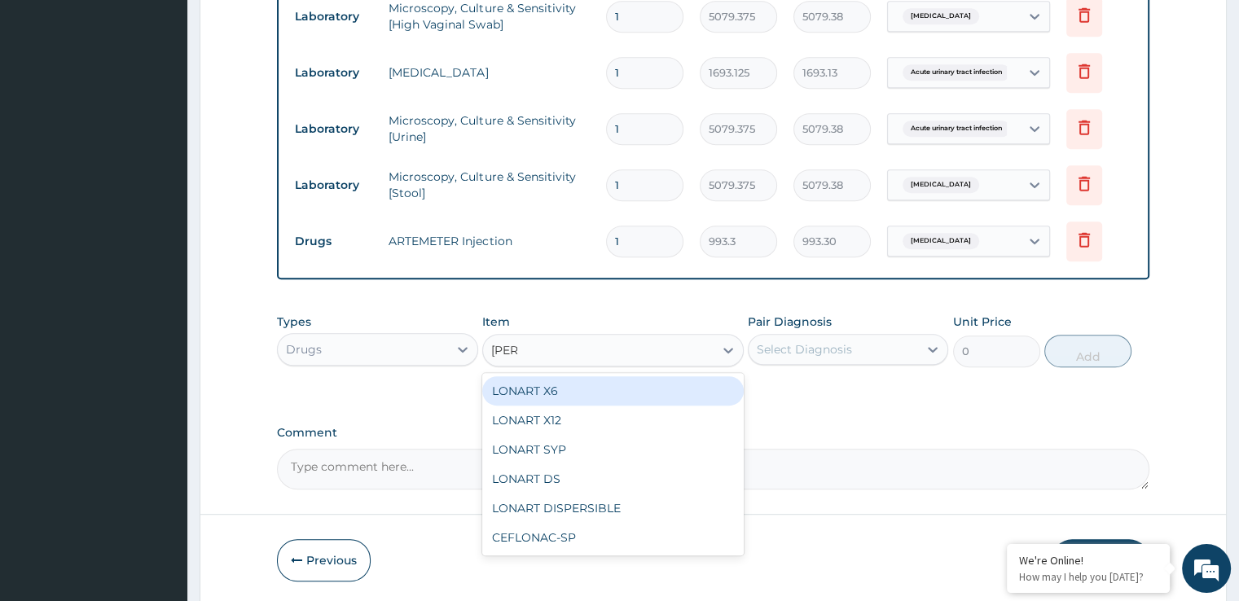
type input "lonar"
click at [557, 382] on div "LONART X6" at bounding box center [613, 390] width 262 height 29
type input "496.65"
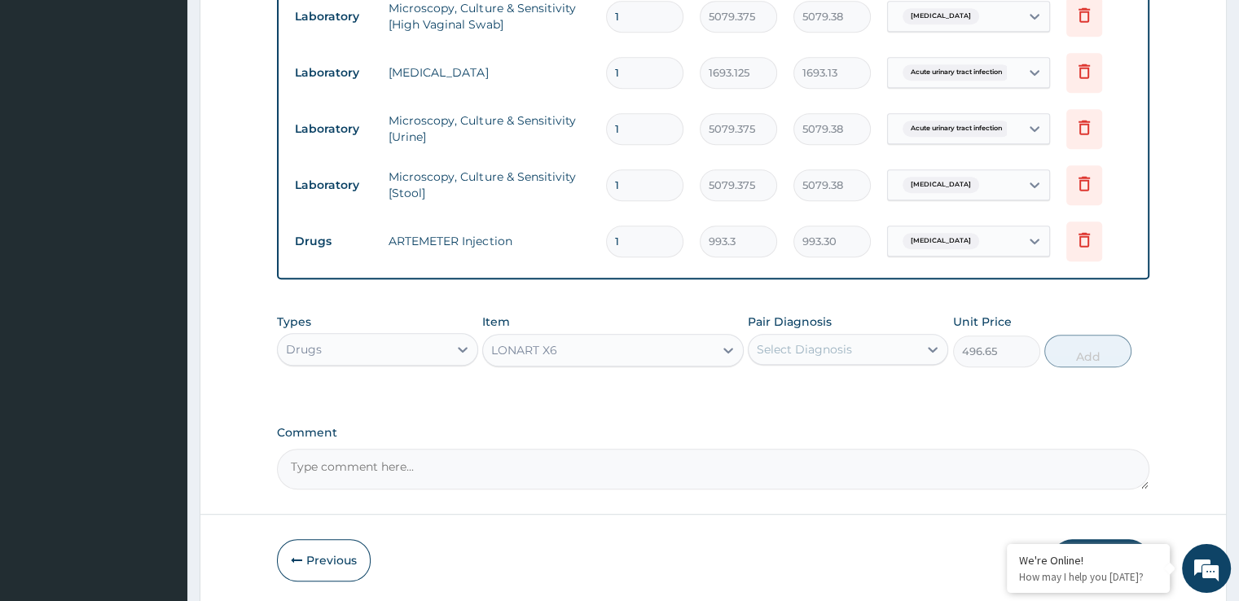
click at [851, 341] on div "Select Diagnosis" at bounding box center [804, 349] width 95 height 16
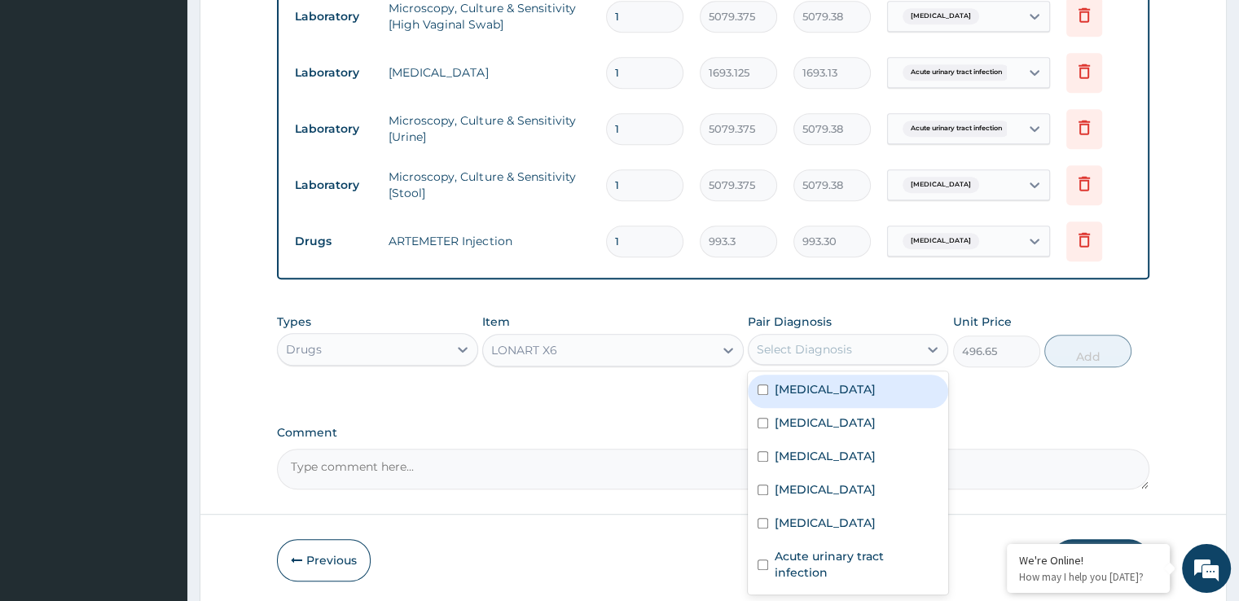
click at [821, 382] on div "[MEDICAL_DATA]" at bounding box center [848, 391] width 200 height 33
checkbox input "true"
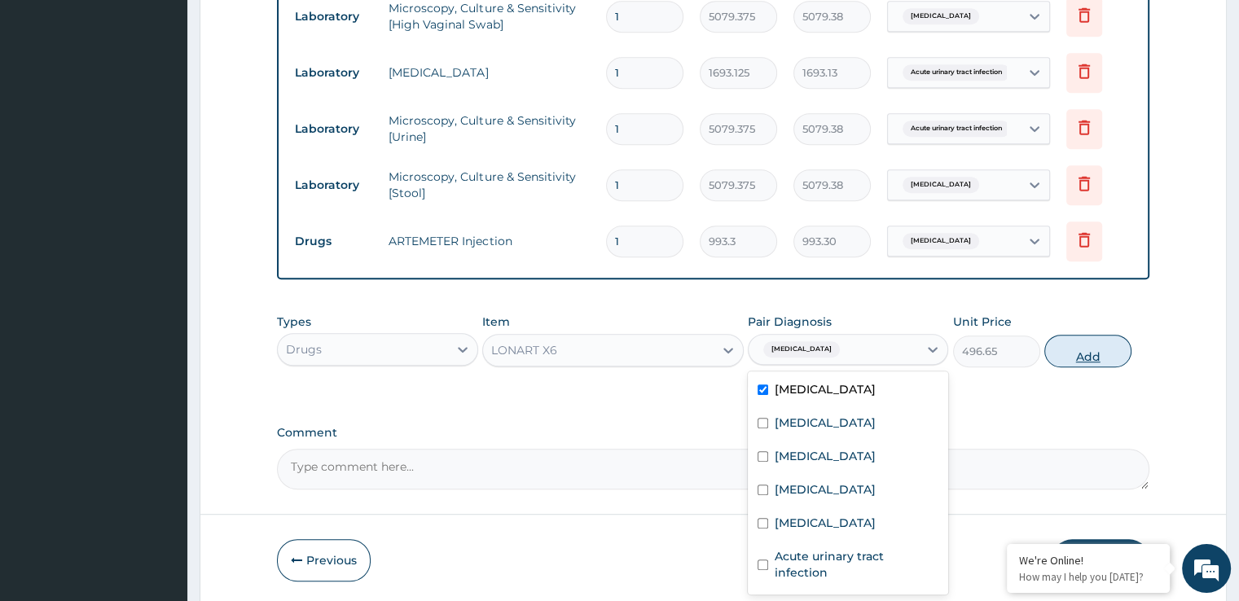
click at [1084, 361] on button "Add" at bounding box center [1087, 351] width 87 height 33
type input "0"
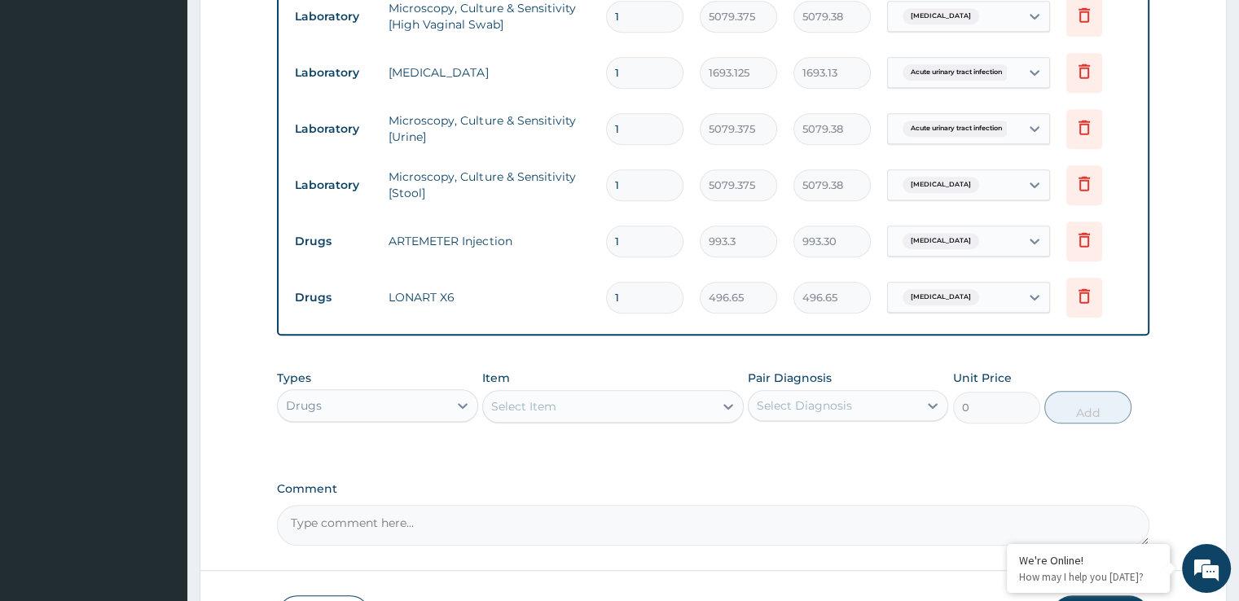
click at [600, 405] on div "Select Item" at bounding box center [598, 406] width 231 height 26
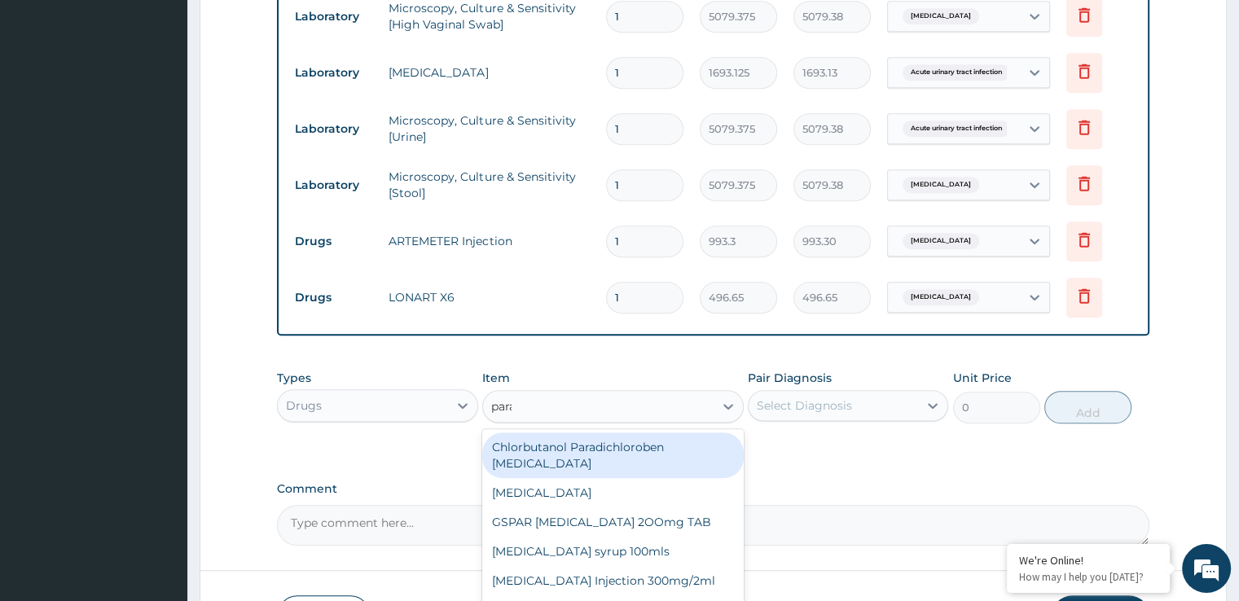
type input "parac"
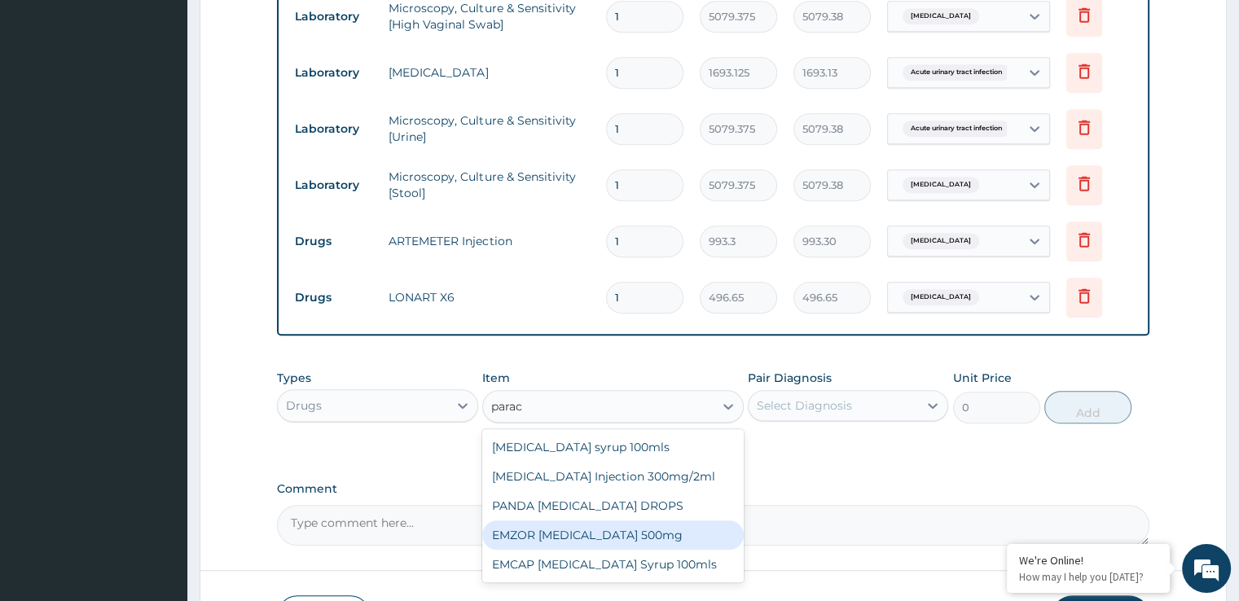
click at [619, 534] on div "EMZOR PARACETAMOL 500mg" at bounding box center [613, 535] width 262 height 29
type input "24.8325"
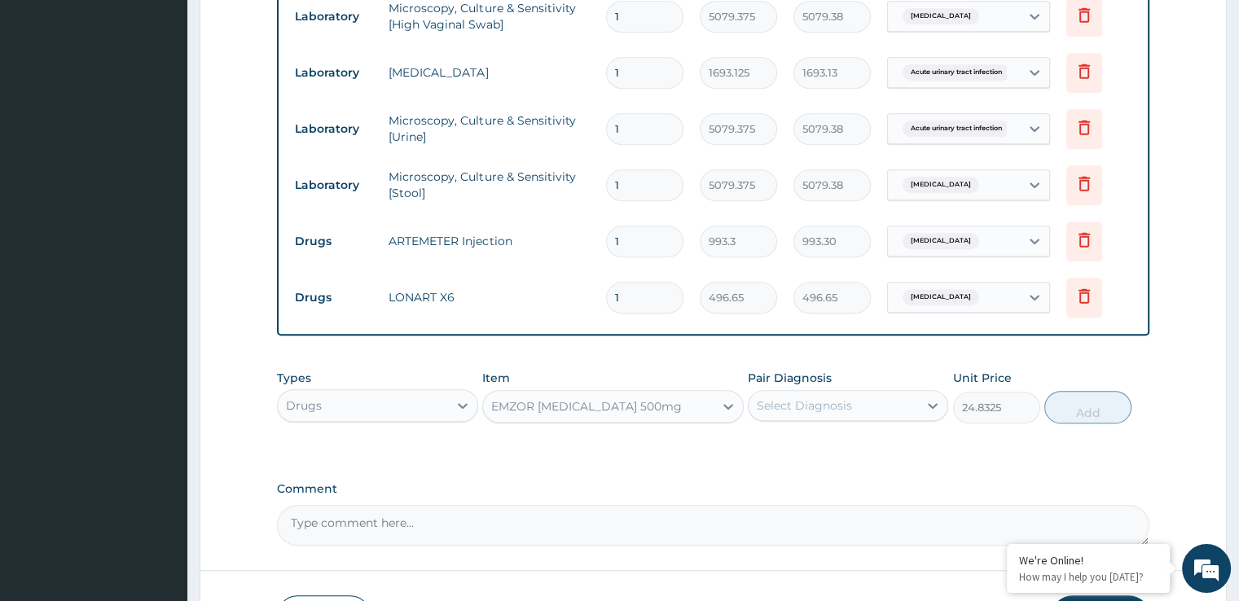
click at [883, 398] on div "Select Diagnosis" at bounding box center [833, 406] width 169 height 26
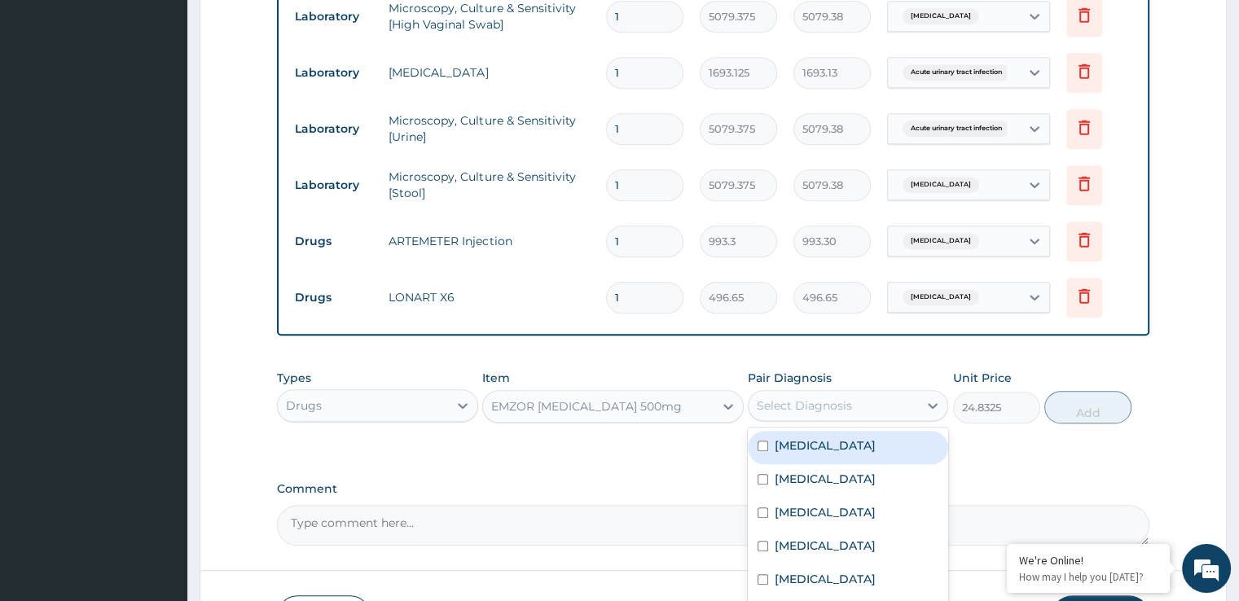
click at [813, 444] on label "[MEDICAL_DATA]" at bounding box center [825, 445] width 101 height 16
checkbox input "true"
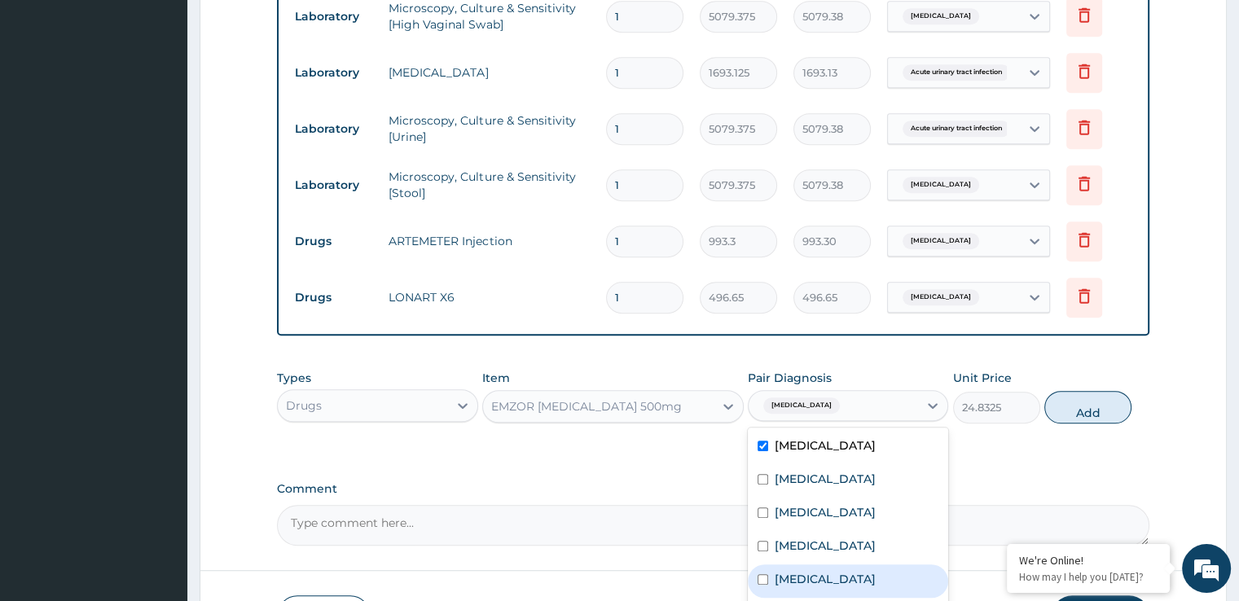
click at [800, 585] on div "Typhoid fever" at bounding box center [848, 581] width 200 height 33
checkbox input "true"
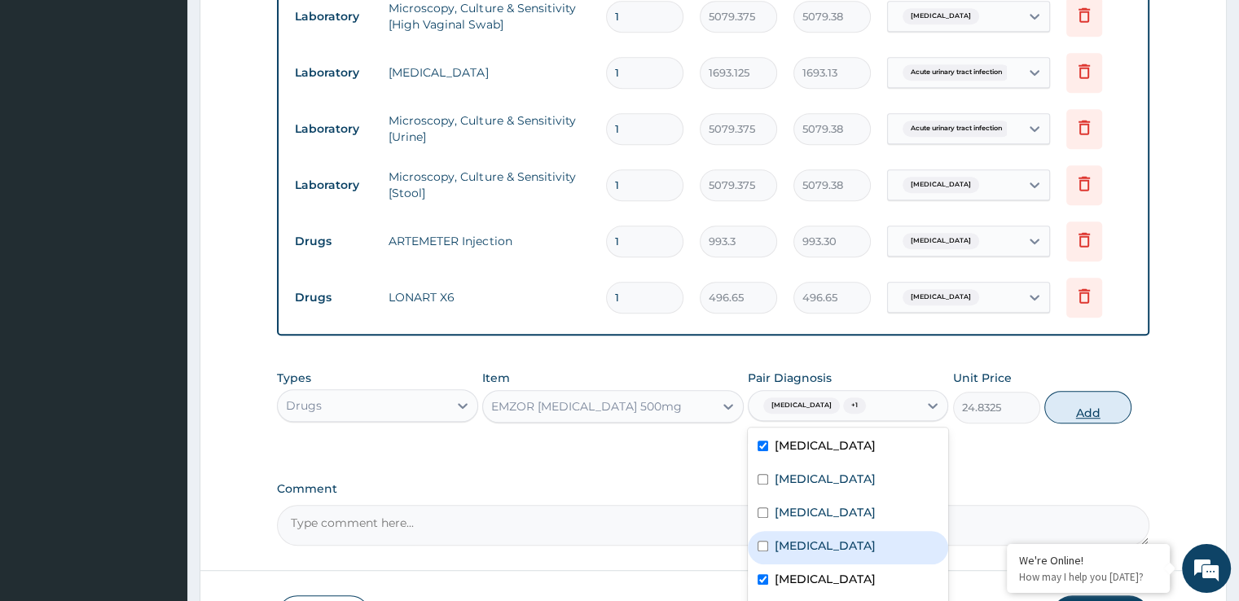
click at [1090, 411] on button "Add" at bounding box center [1087, 407] width 87 height 33
type input "0"
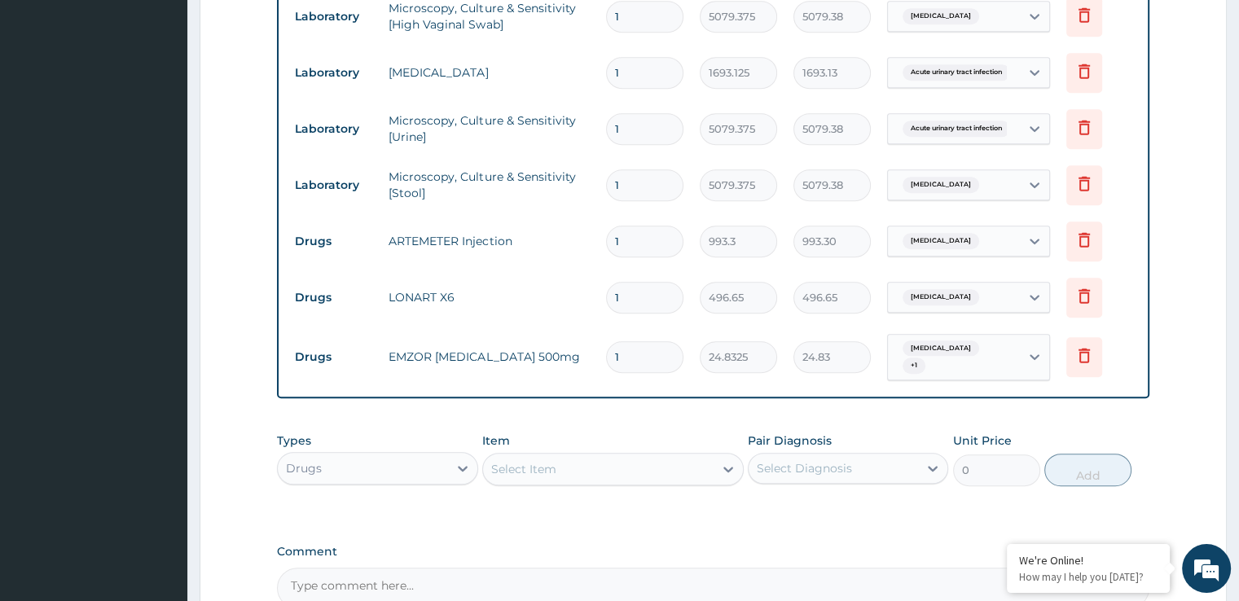
scroll to position [1054, 0]
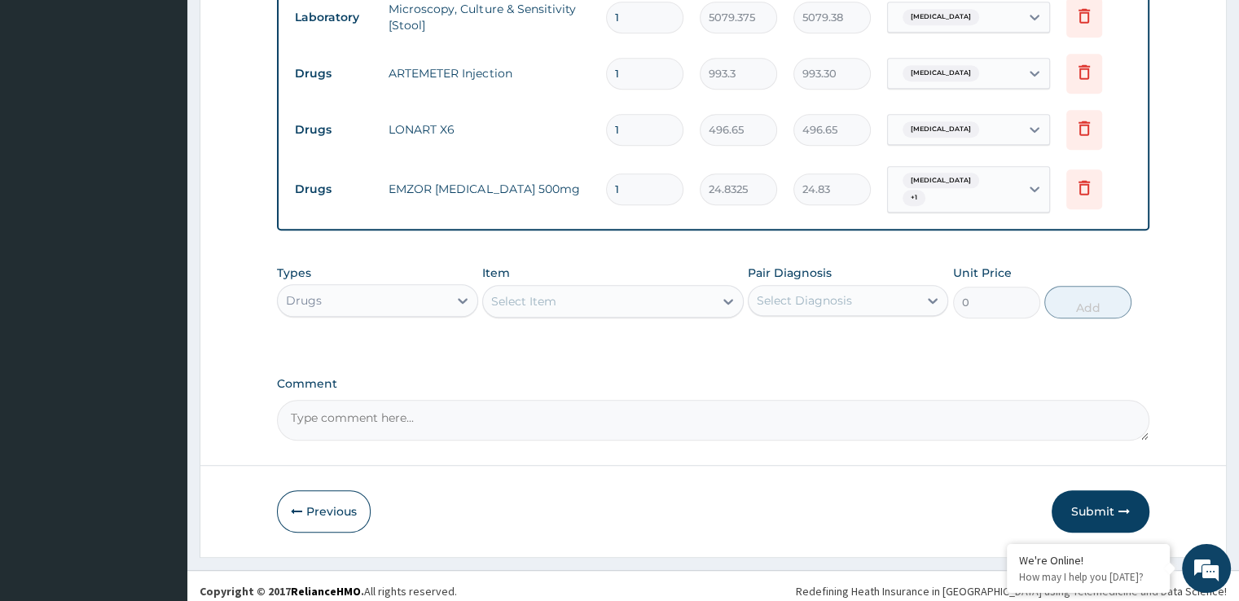
click at [552, 293] on div "Select Item" at bounding box center [523, 301] width 65 height 16
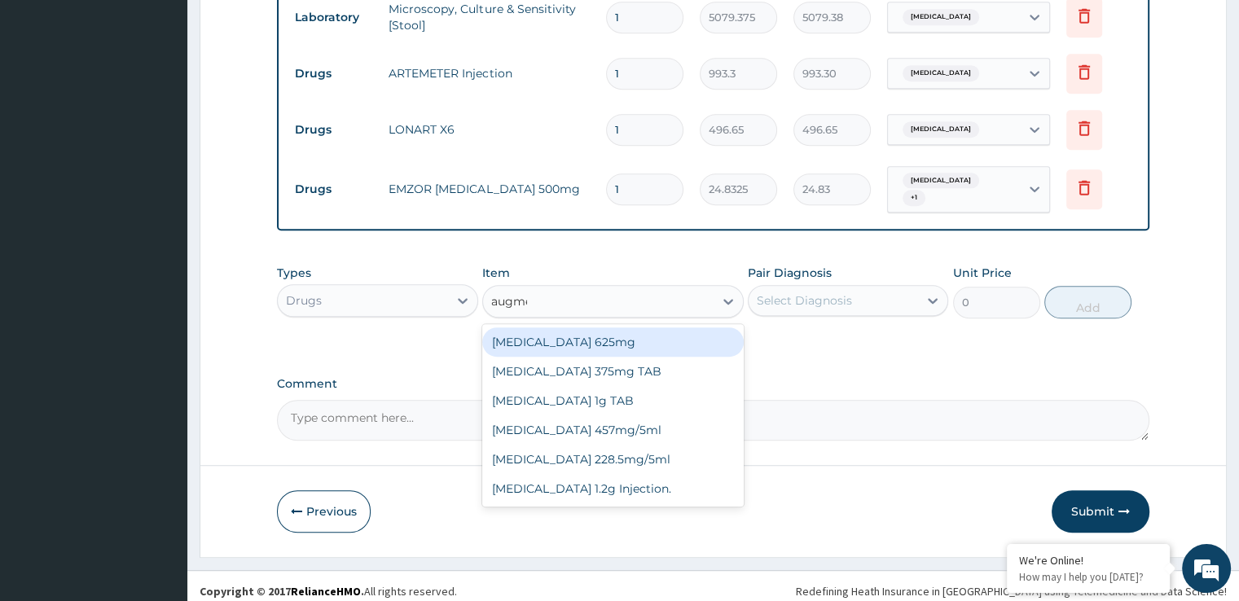
type input "augmen"
click at [573, 328] on div "AUGMENTIN 625mg" at bounding box center [613, 342] width 262 height 29
type input "931.21875"
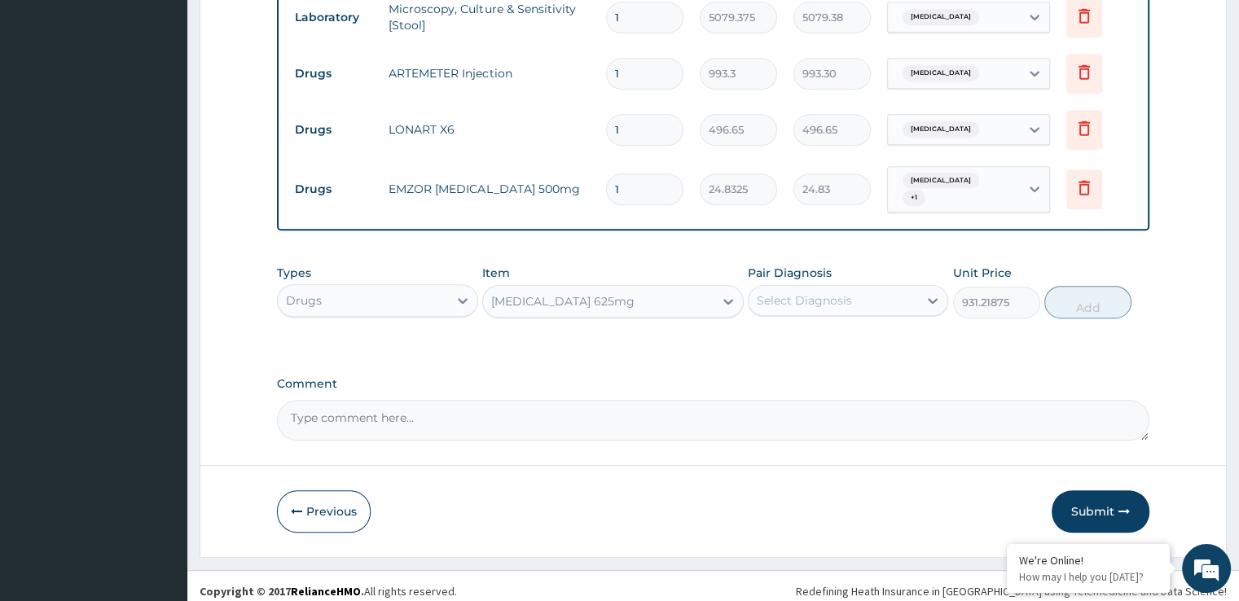
click at [815, 297] on div "Select Diagnosis" at bounding box center [804, 300] width 95 height 16
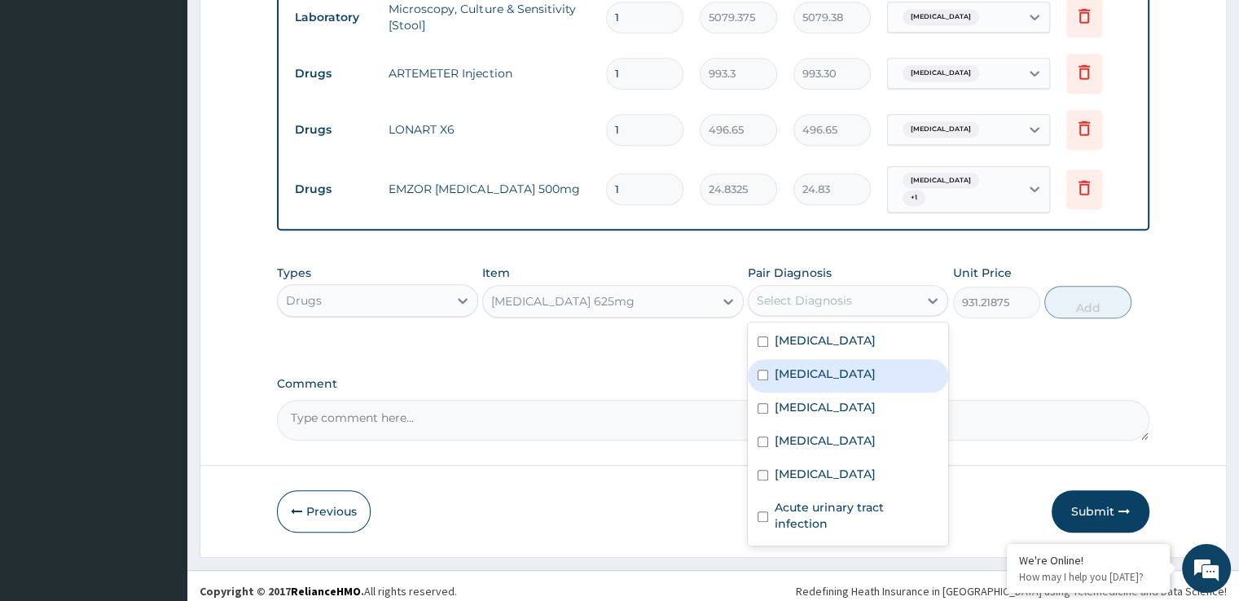
click at [819, 366] on label "[MEDICAL_DATA]" at bounding box center [825, 374] width 101 height 16
checkbox input "true"
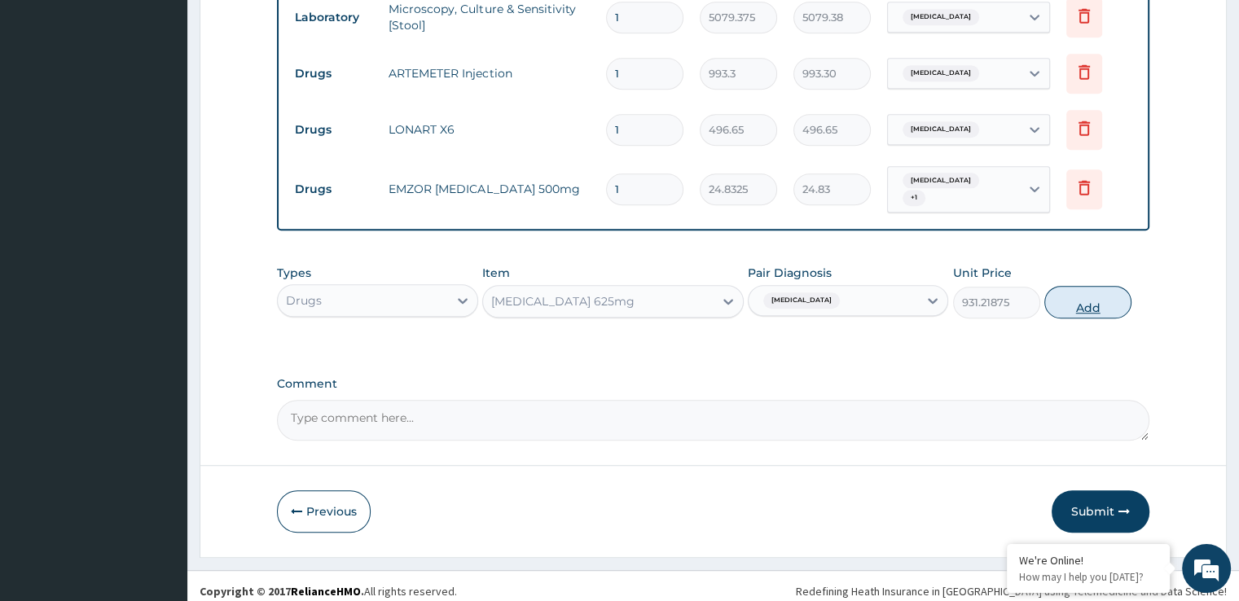
click at [1084, 297] on button "Add" at bounding box center [1087, 302] width 87 height 33
type input "0"
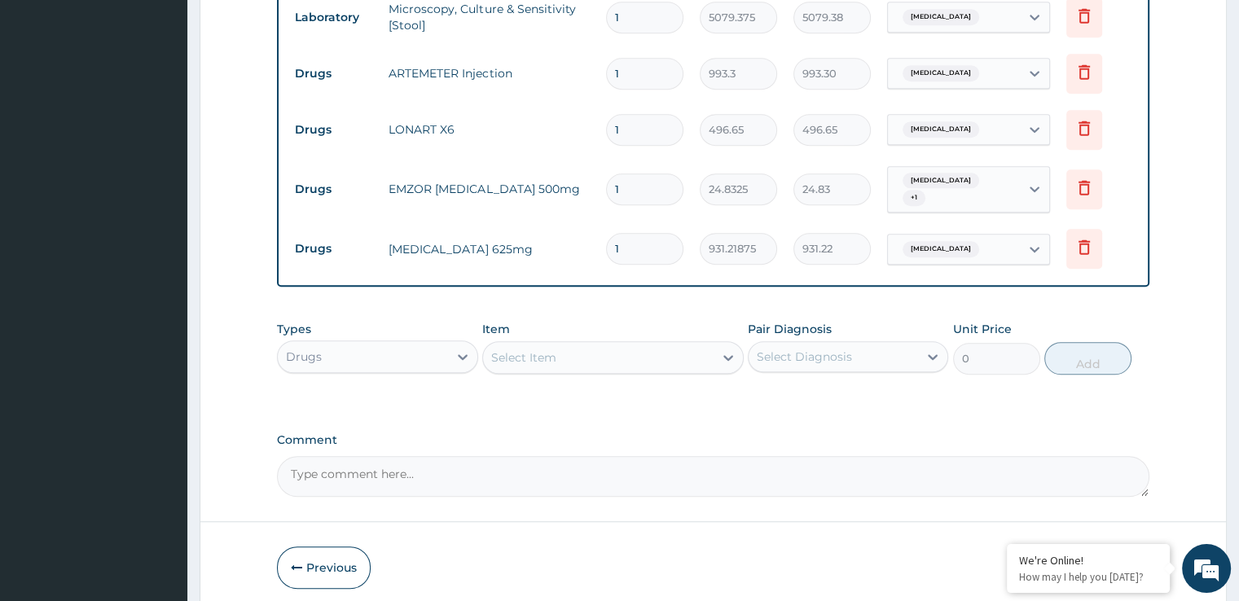
click at [556, 345] on div "Select Item" at bounding box center [598, 358] width 231 height 26
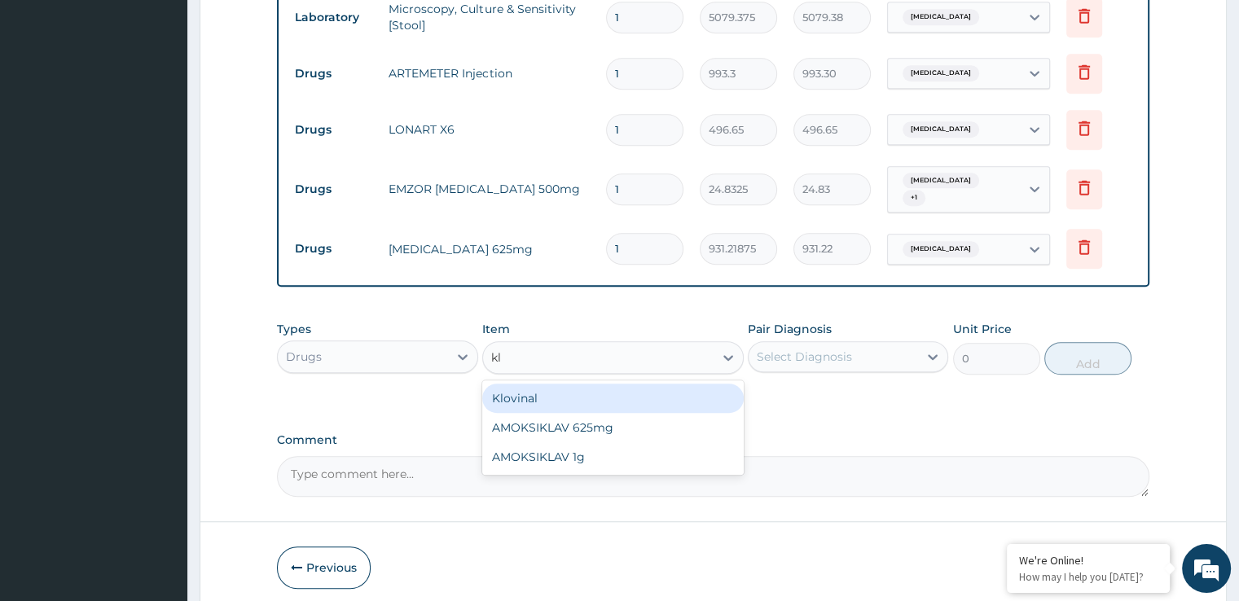
type input "klo"
click at [554, 384] on div "Klovinal" at bounding box center [613, 398] width 262 height 29
type input "744.975"
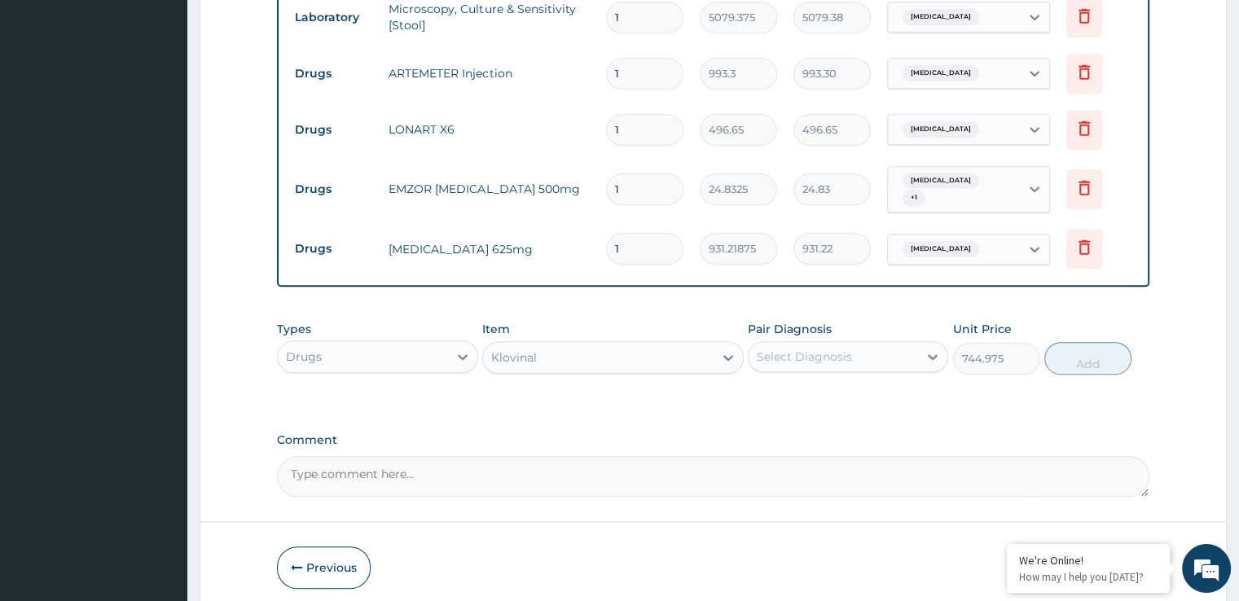
click at [814, 349] on div "Select Diagnosis" at bounding box center [804, 357] width 95 height 16
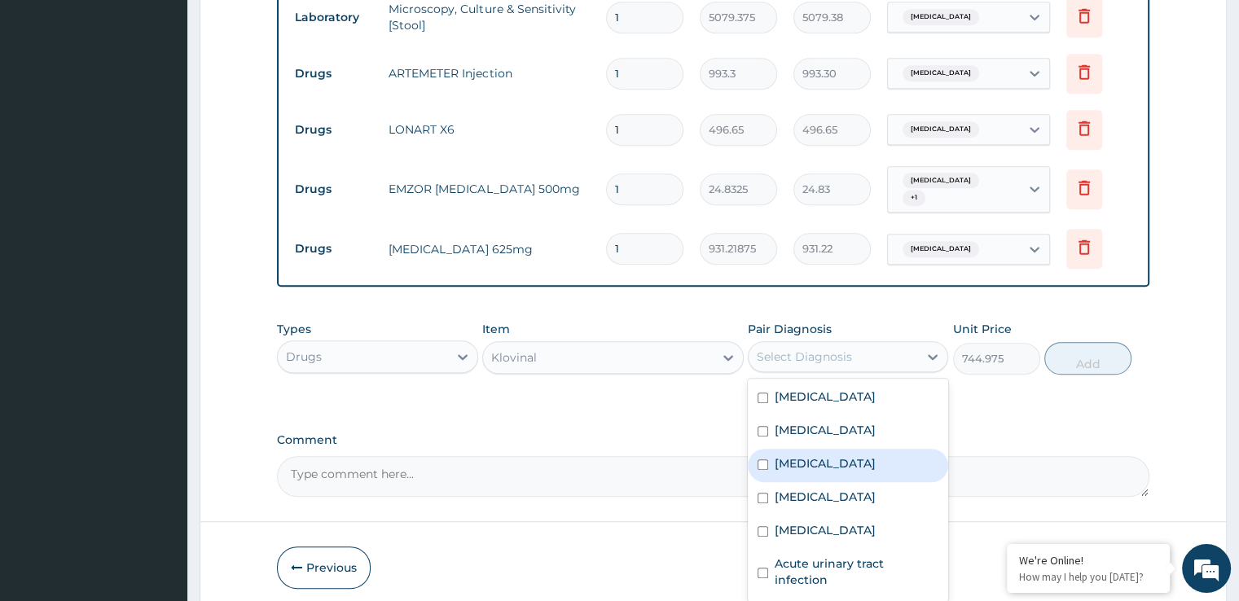
click at [804, 460] on label "Candidiasis" at bounding box center [825, 463] width 101 height 16
checkbox input "true"
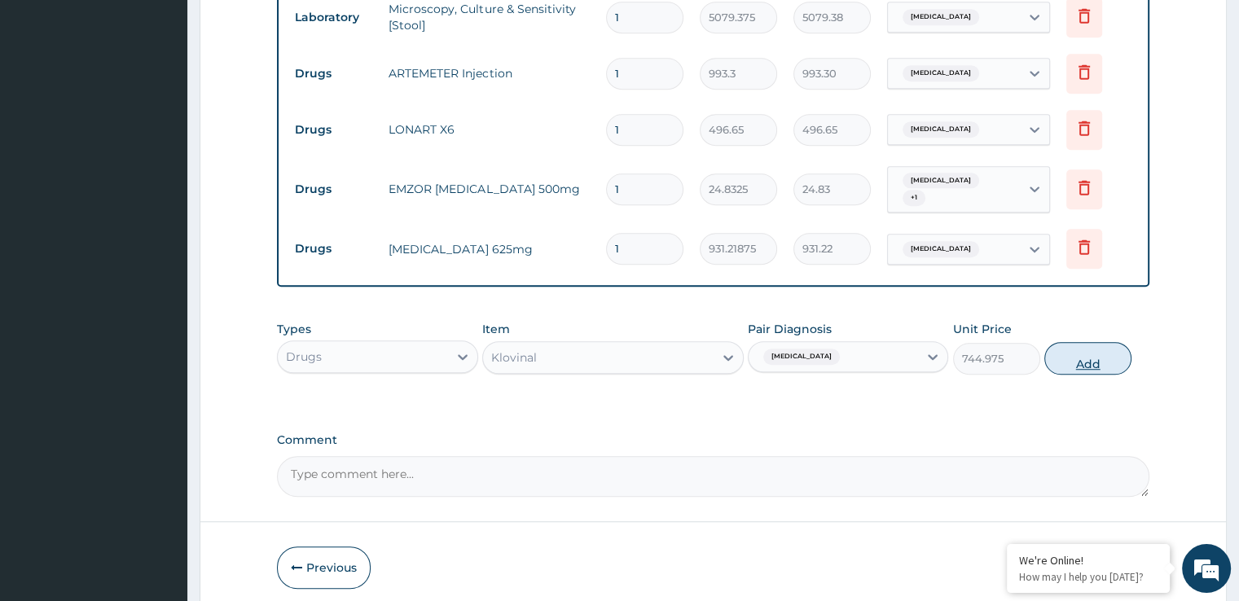
click at [1092, 350] on button "Add" at bounding box center [1087, 358] width 87 height 33
type input "0"
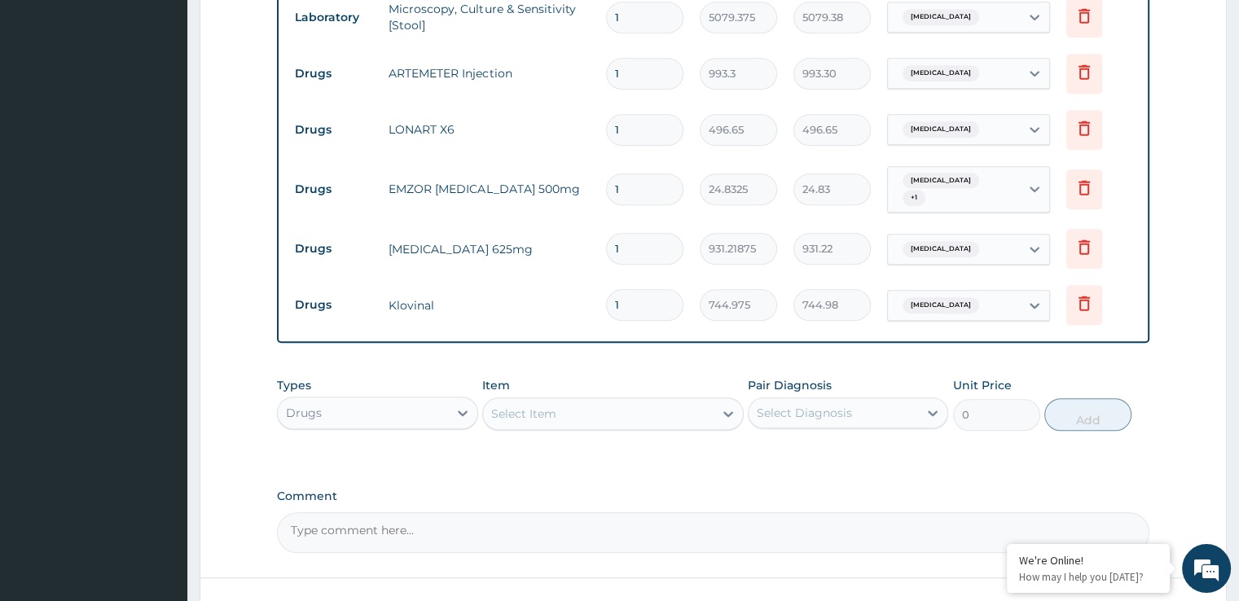
click at [550, 406] on div "Select Item" at bounding box center [523, 414] width 65 height 16
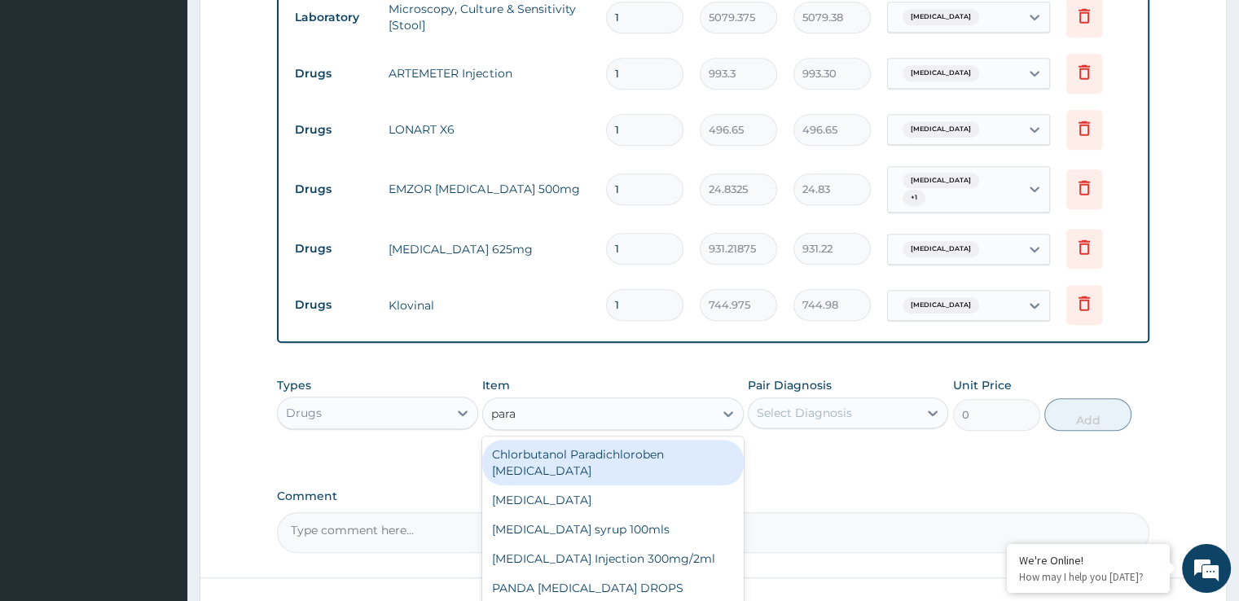
type input "parac"
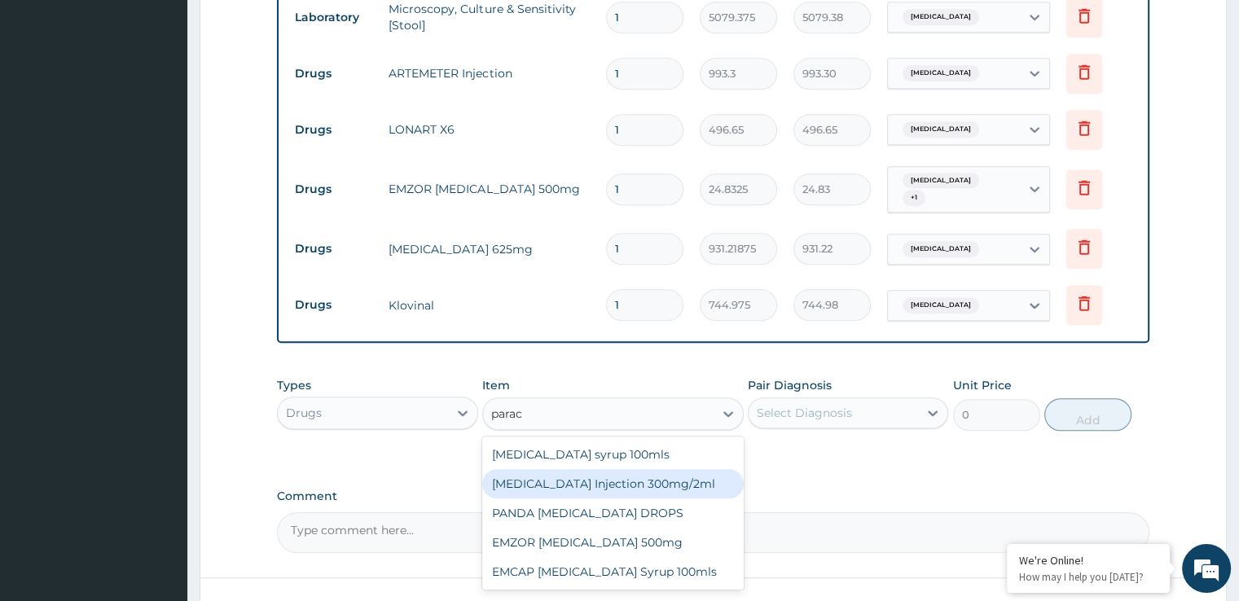
click at [622, 479] on div "PARACETAMOL Injection 300mg/2ml" at bounding box center [613, 483] width 262 height 29
type input "273.1575"
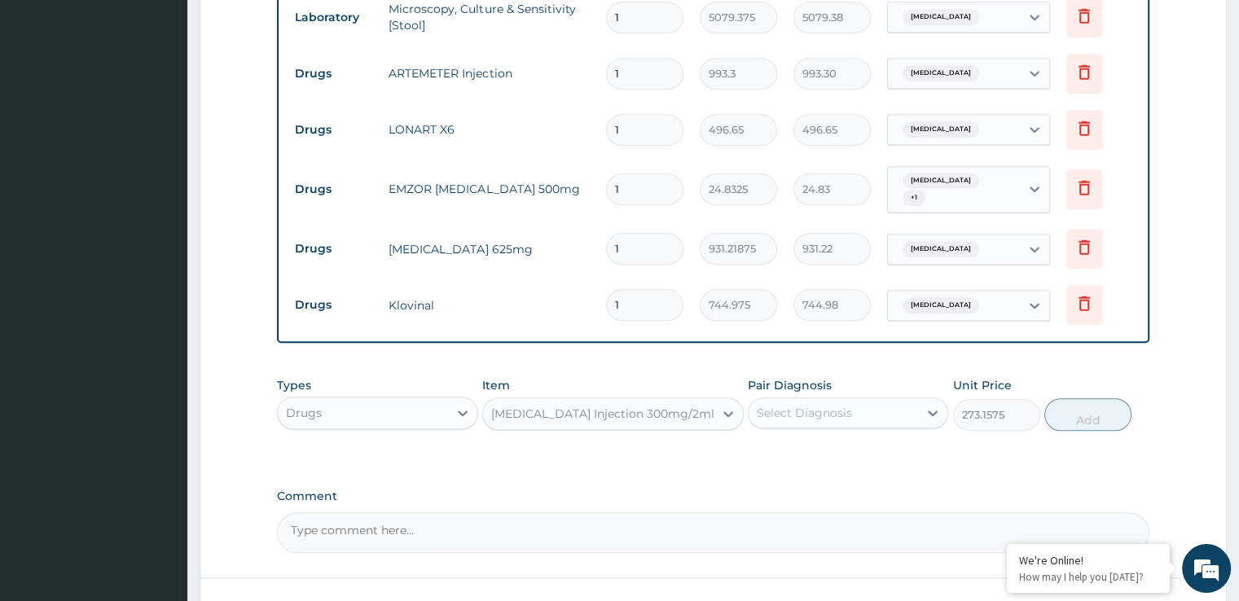
click at [842, 405] on div "Select Diagnosis" at bounding box center [804, 413] width 95 height 16
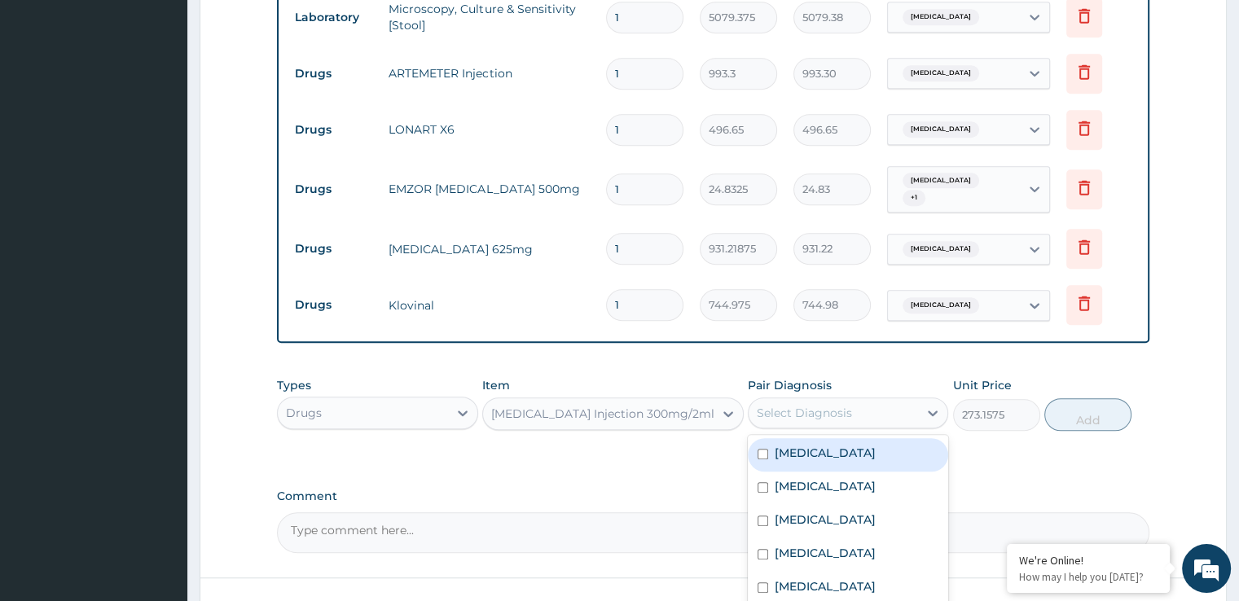
click at [821, 450] on div "Malaria" at bounding box center [848, 454] width 200 height 33
checkbox input "true"
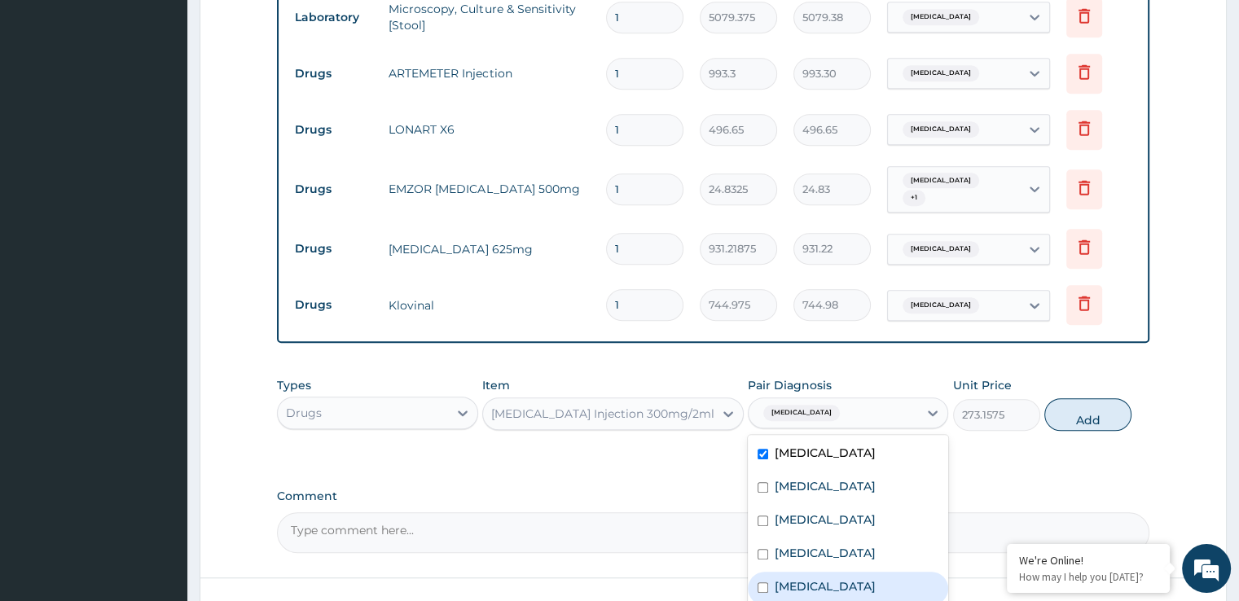
click at [799, 578] on label "Typhoid fever" at bounding box center [825, 586] width 101 height 16
checkbox input "true"
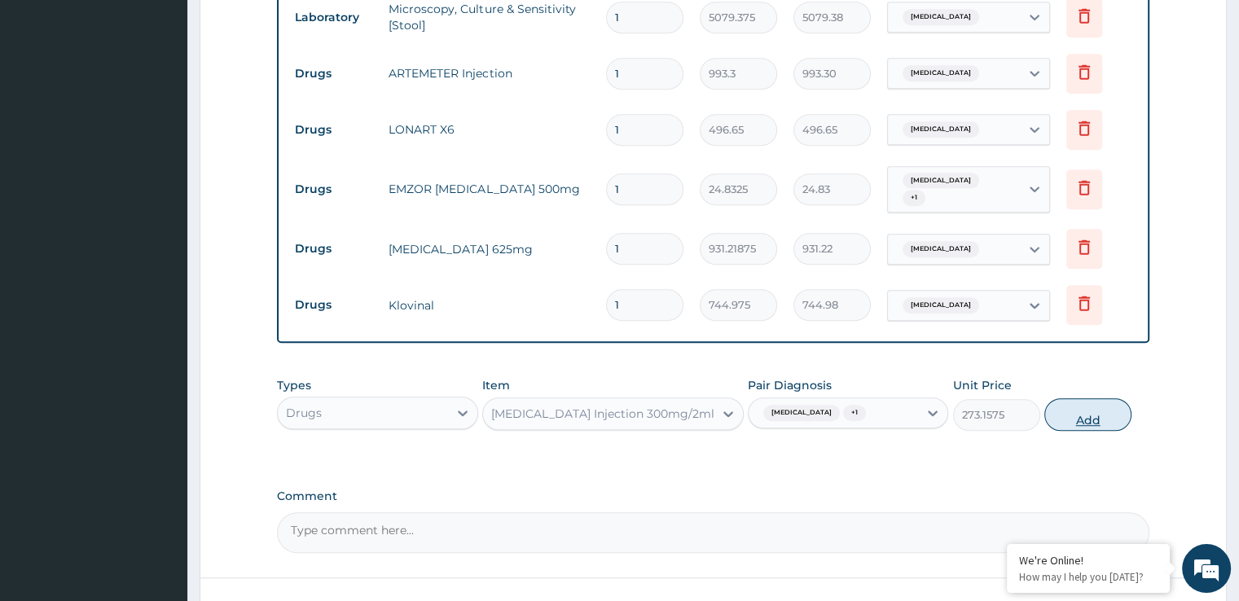
click at [1099, 407] on button "Add" at bounding box center [1087, 414] width 87 height 33
type input "0"
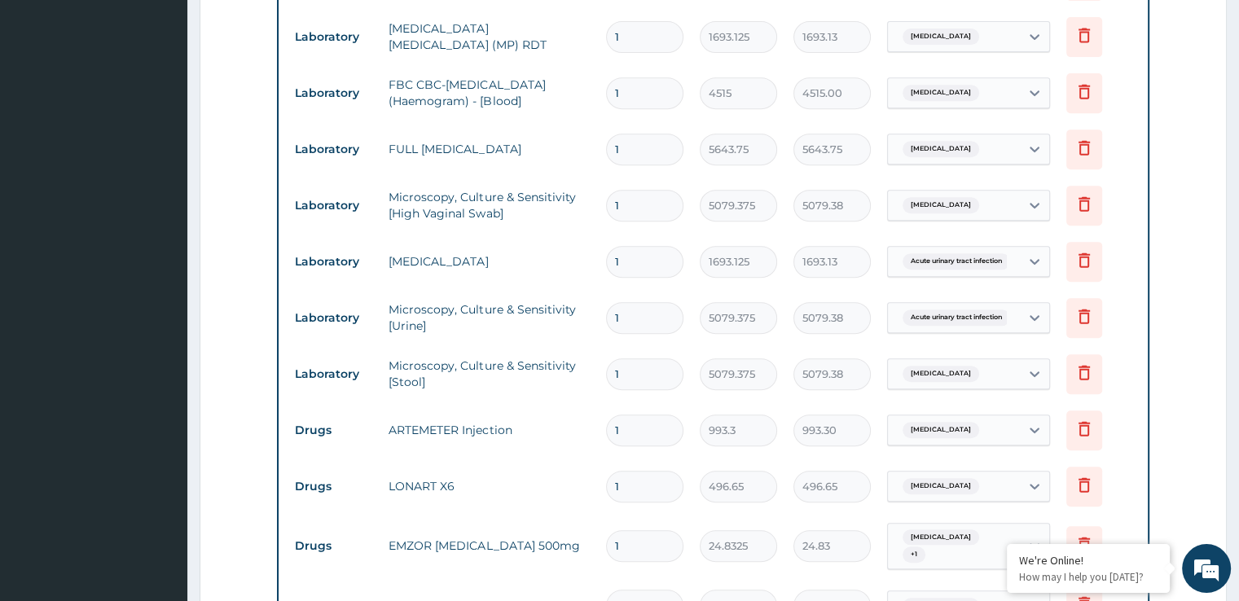
scroll to position [1222, 0]
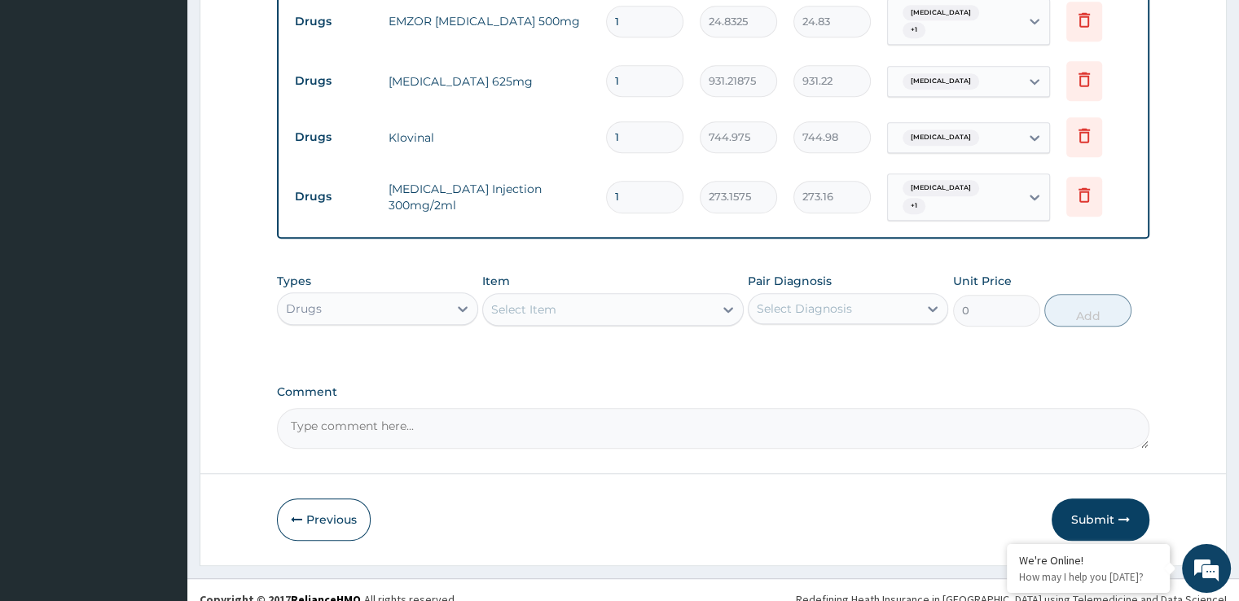
click at [599, 297] on div "Select Item" at bounding box center [598, 310] width 231 height 26
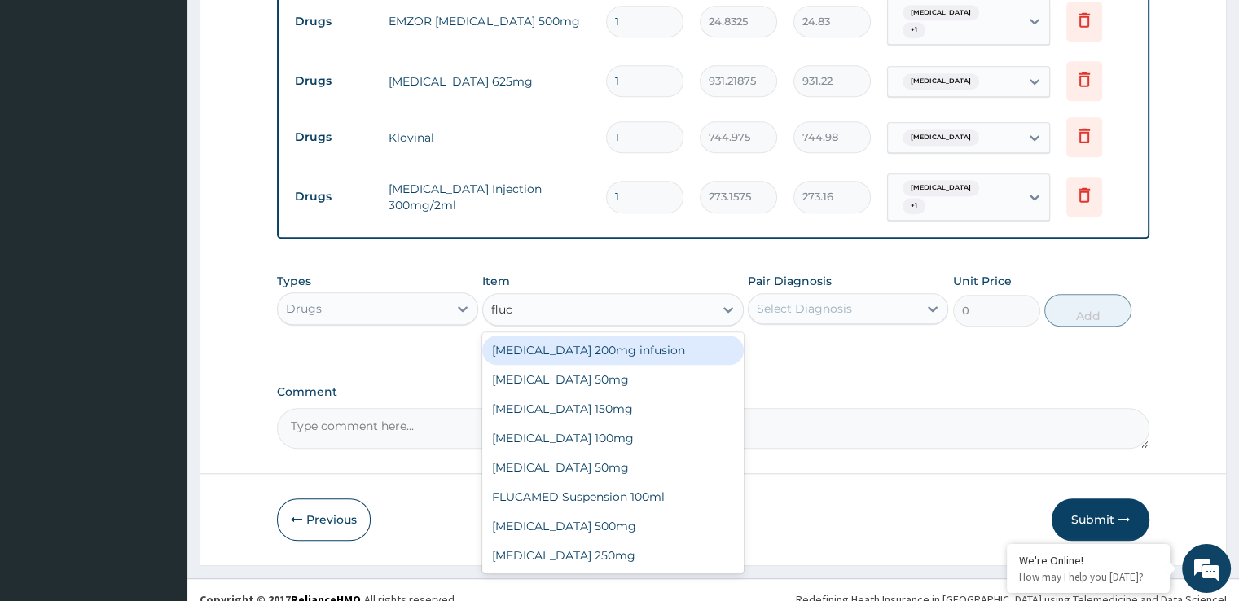
type input "fluco"
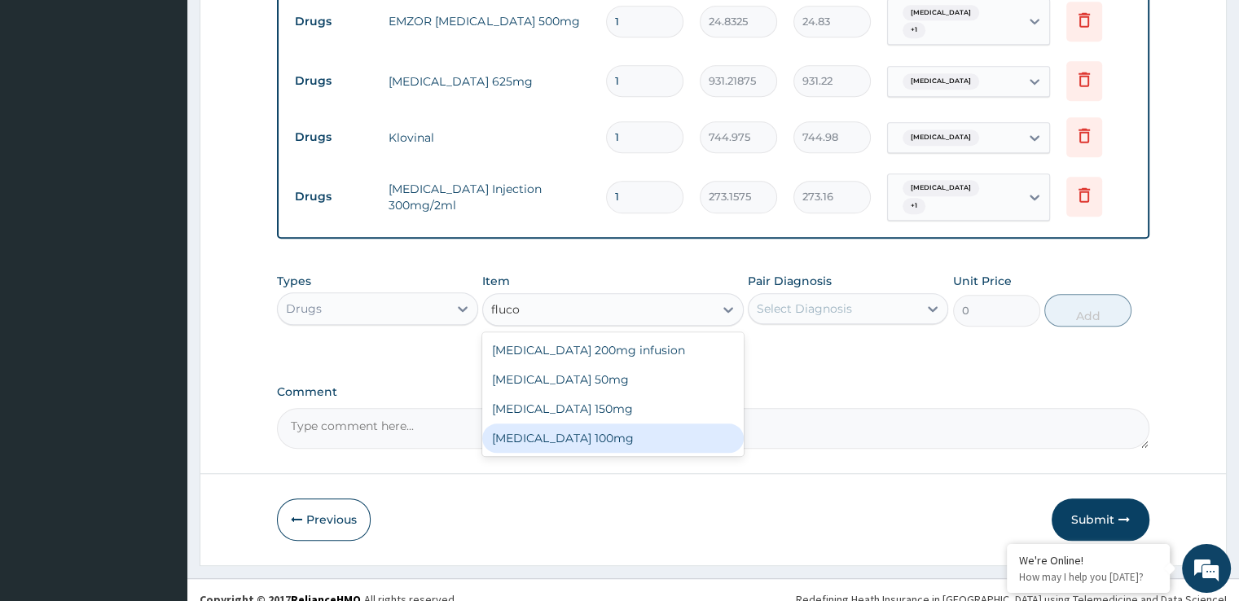
click at [570, 424] on div "[MEDICAL_DATA] 100mg" at bounding box center [613, 438] width 262 height 29
type input "130.37062"
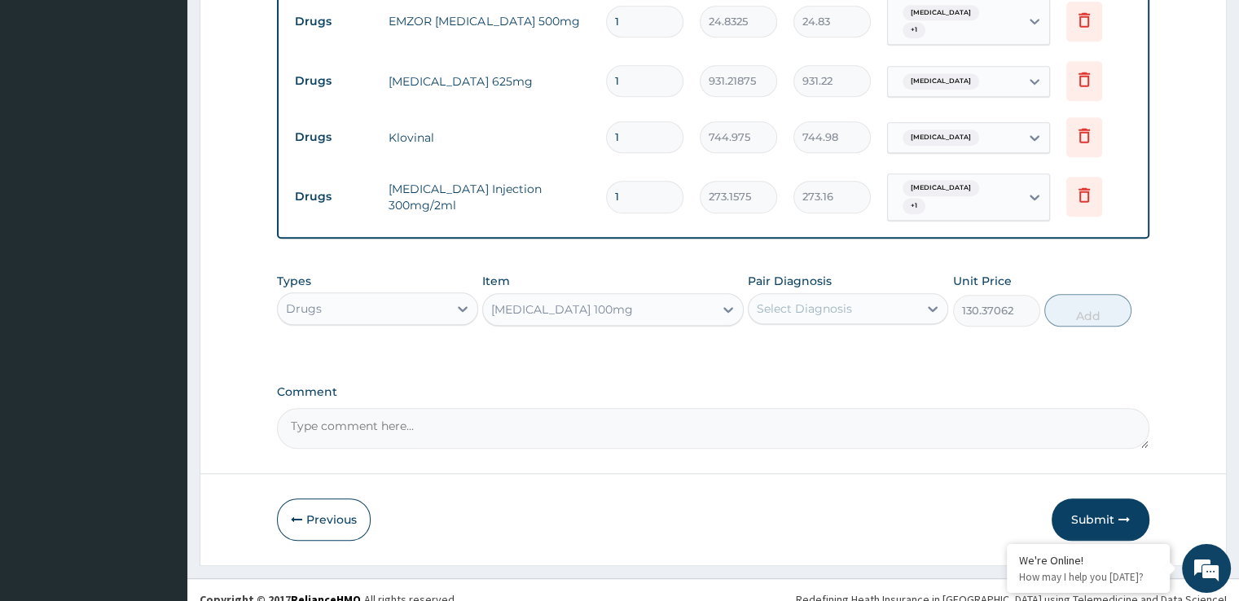
click at [794, 301] on div "Select Diagnosis" at bounding box center [804, 309] width 95 height 16
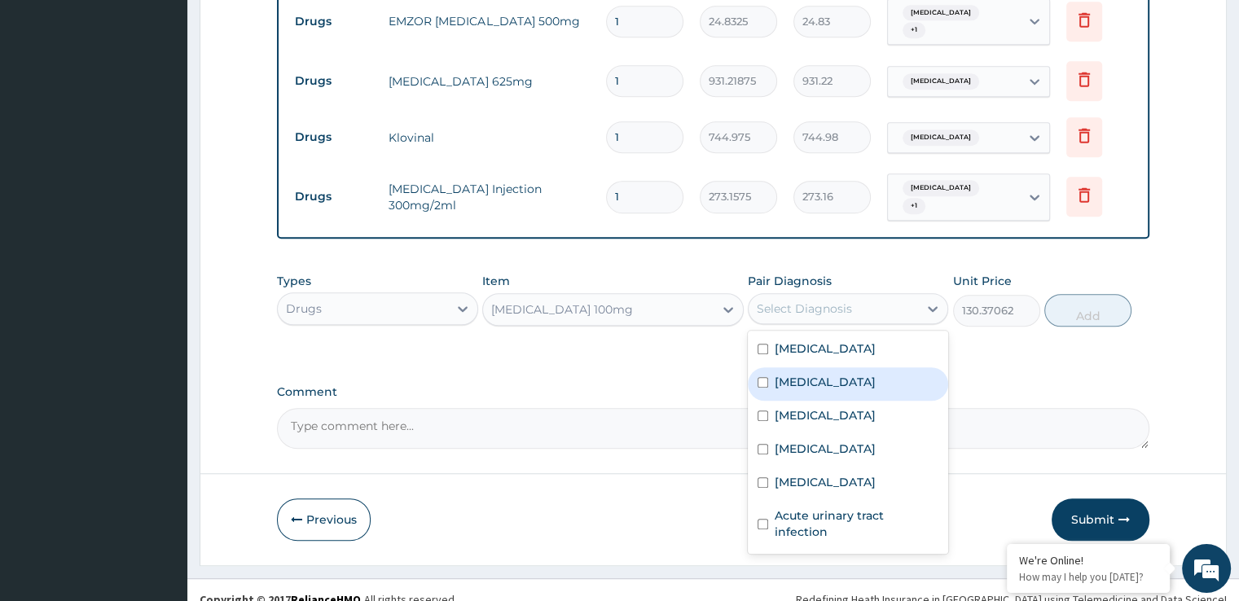
click at [842, 373] on div "[MEDICAL_DATA]" at bounding box center [848, 383] width 200 height 33
checkbox input "true"
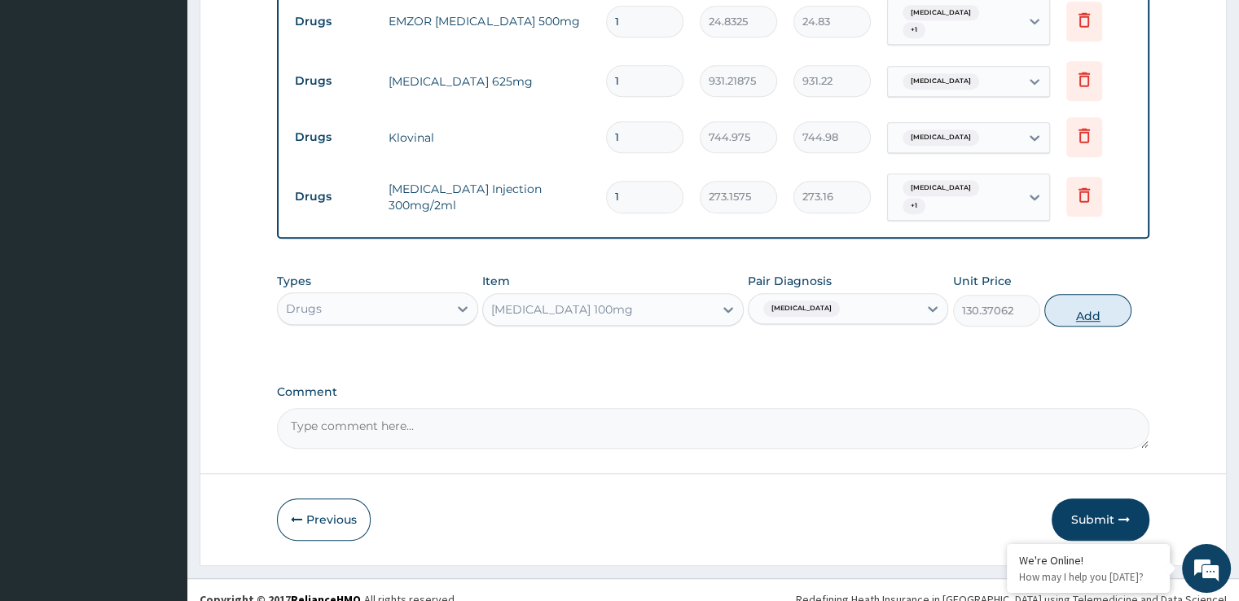
click at [1096, 297] on button "Add" at bounding box center [1087, 310] width 87 height 33
type input "0"
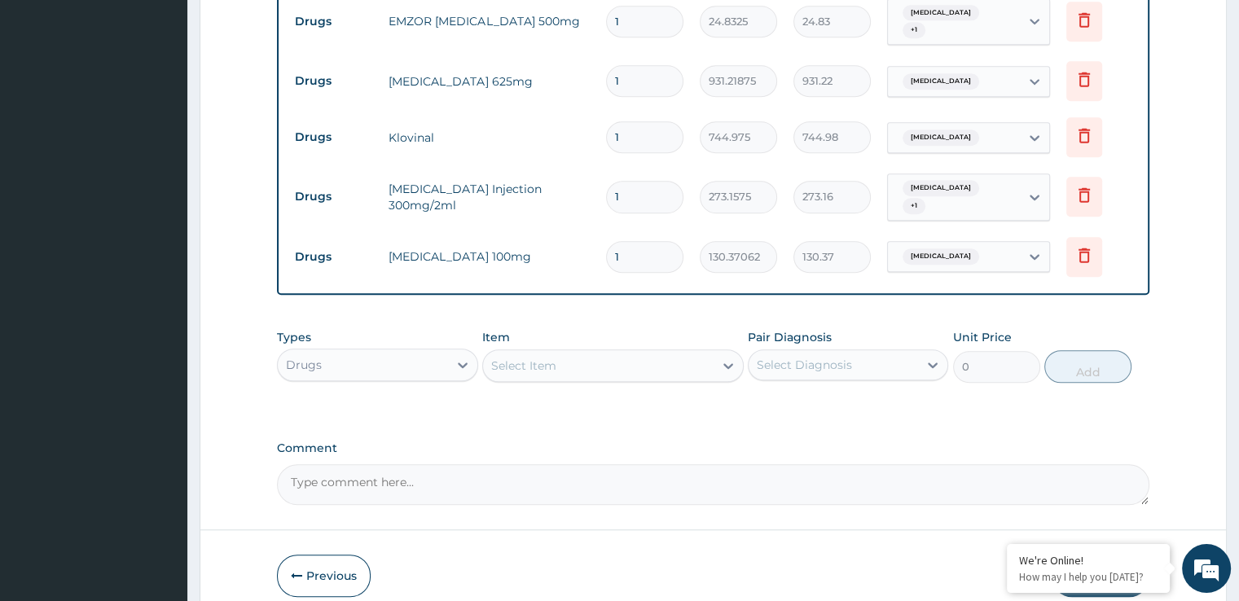
click at [611, 353] on div "Select Item" at bounding box center [598, 366] width 231 height 26
type input "g"
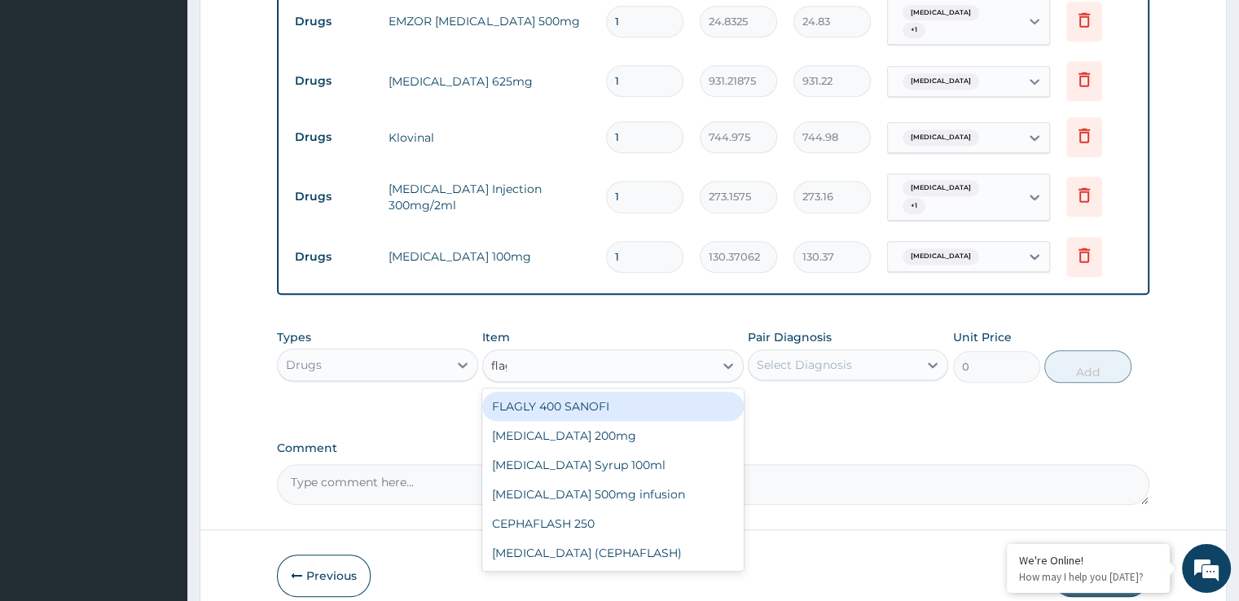
type input "flagy"
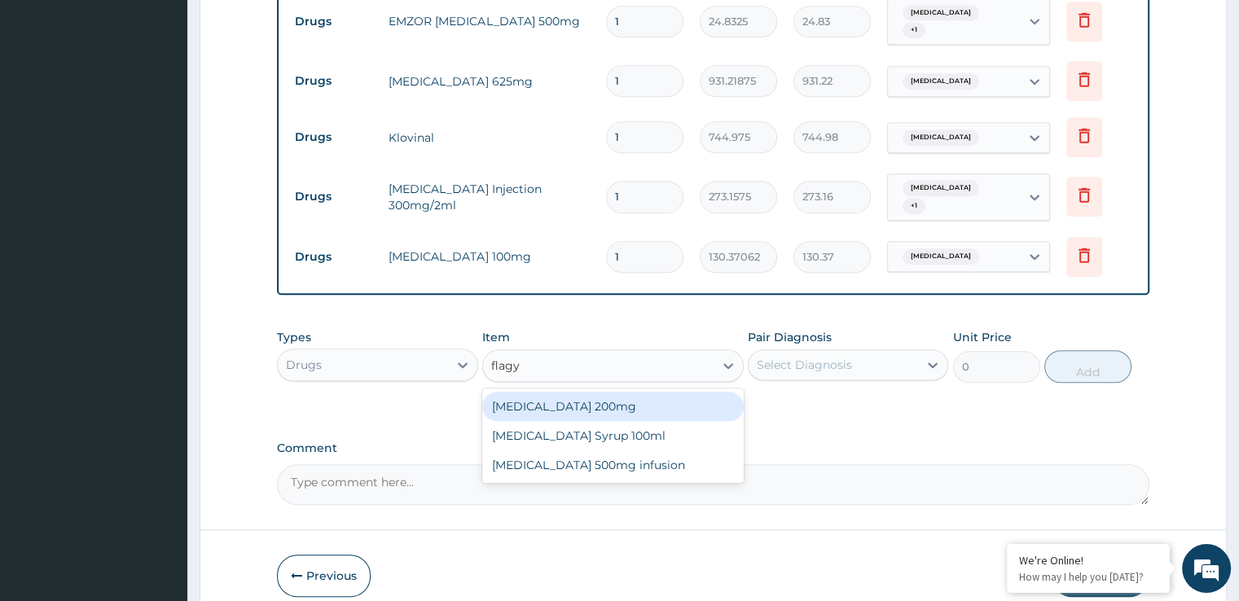
click at [565, 398] on div "[MEDICAL_DATA] 200mg" at bounding box center [613, 406] width 262 height 29
type input "49.665"
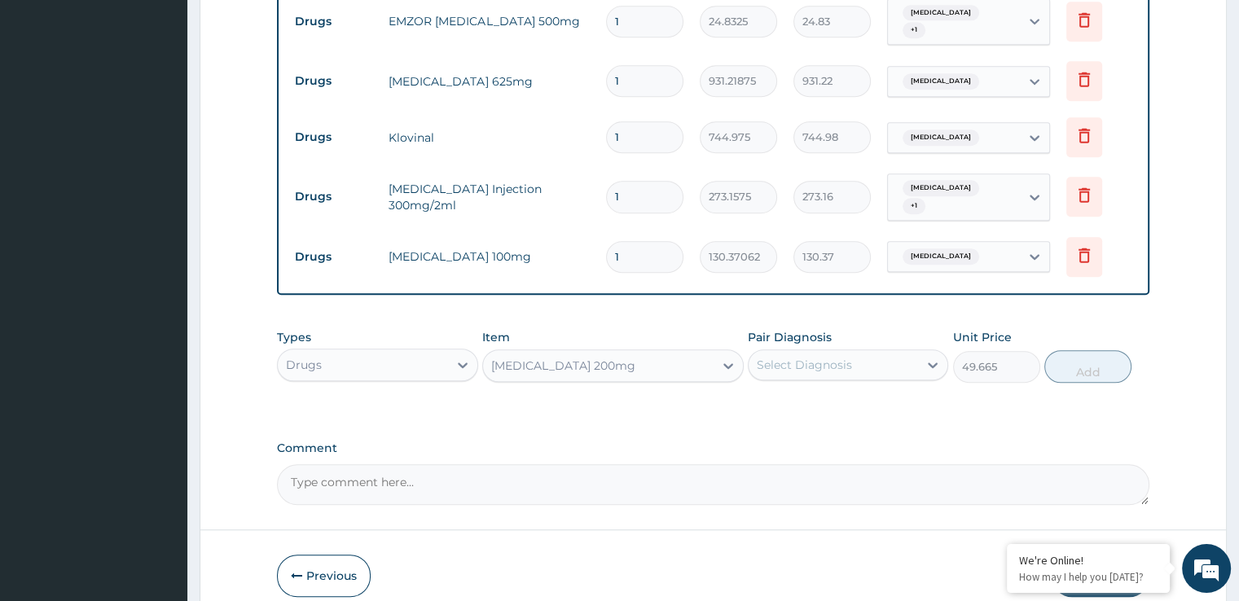
click at [858, 352] on div "Select Diagnosis" at bounding box center [833, 365] width 169 height 26
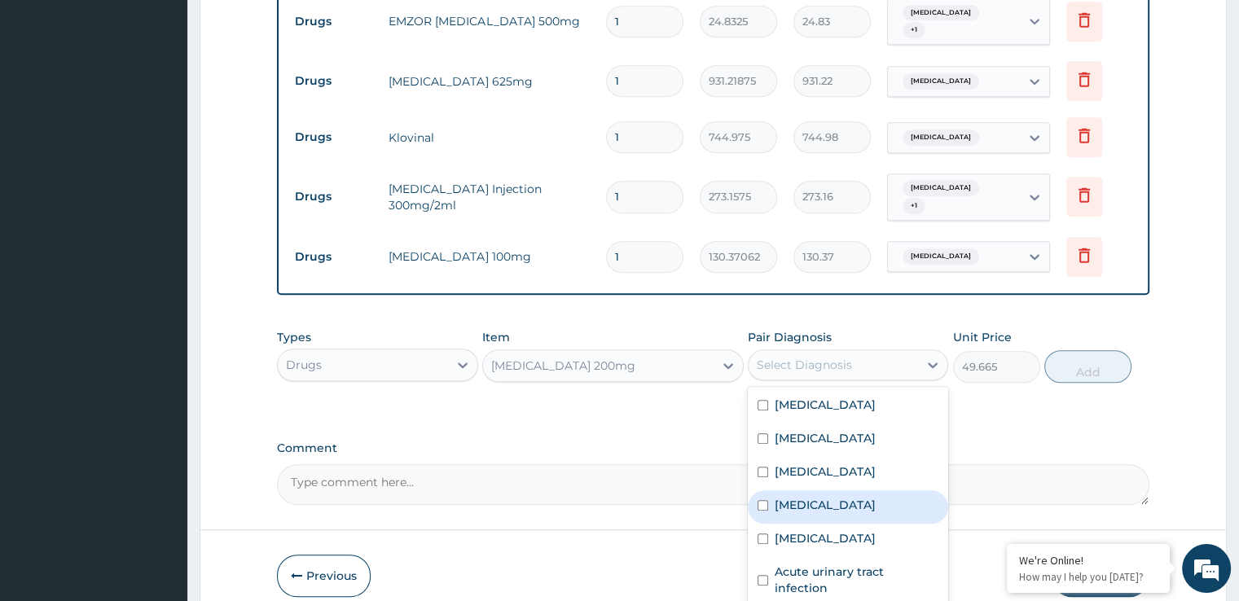
click at [813, 490] on div "Hyperlipidemia" at bounding box center [848, 506] width 200 height 33
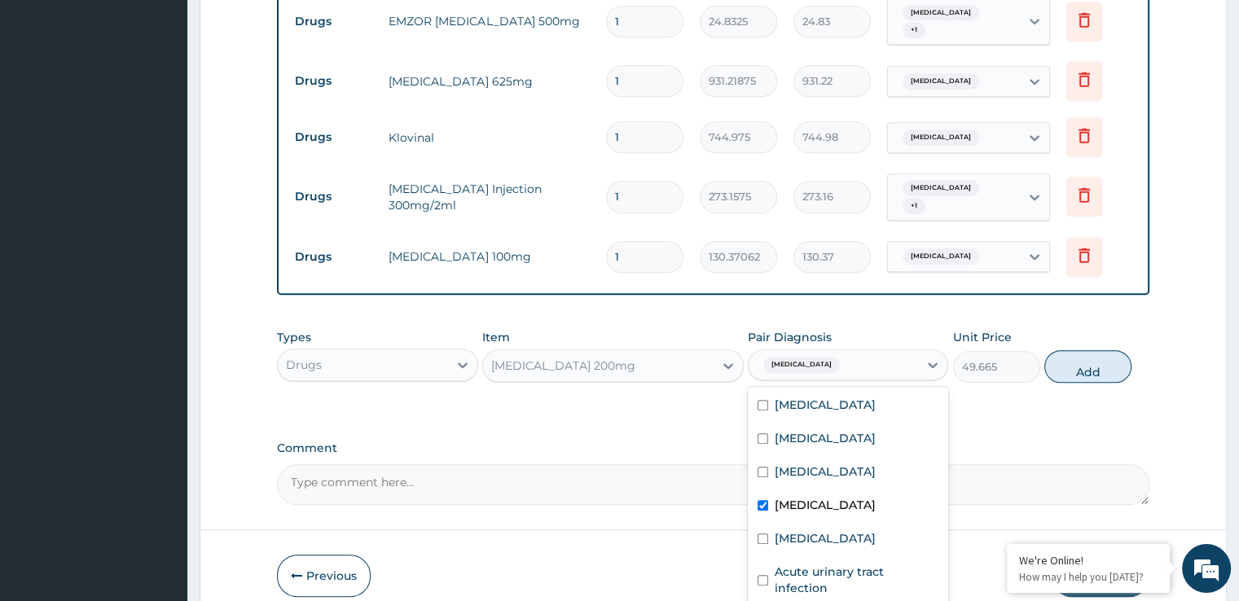
click at [818, 497] on label "Hyperlipidemia" at bounding box center [825, 505] width 101 height 16
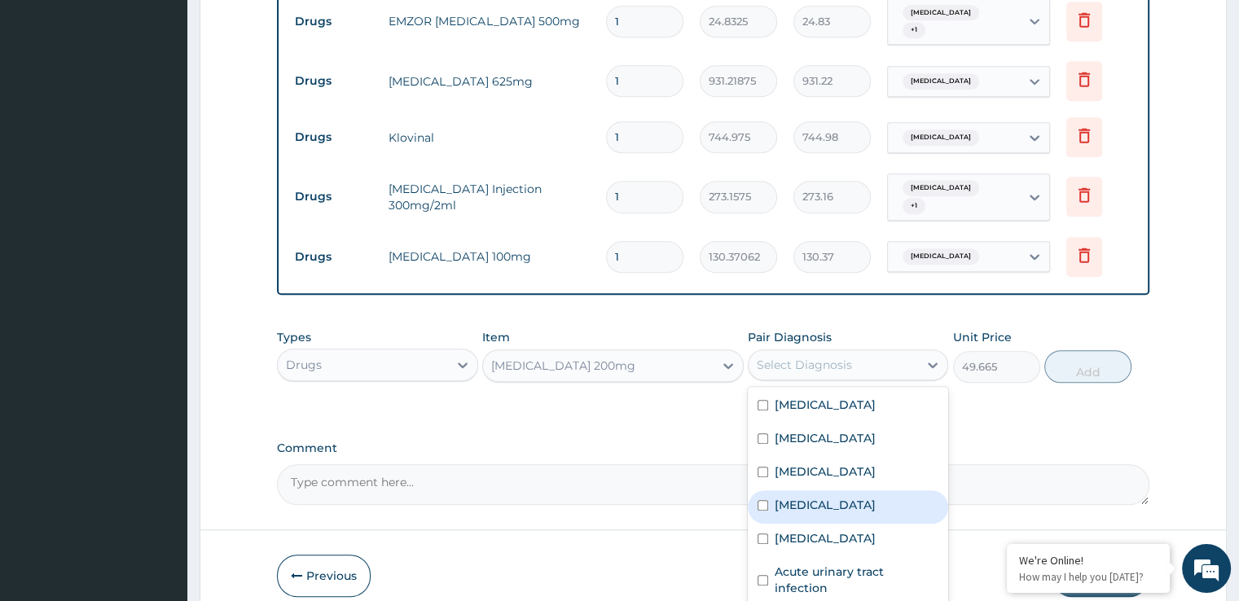
checkbox input "false"
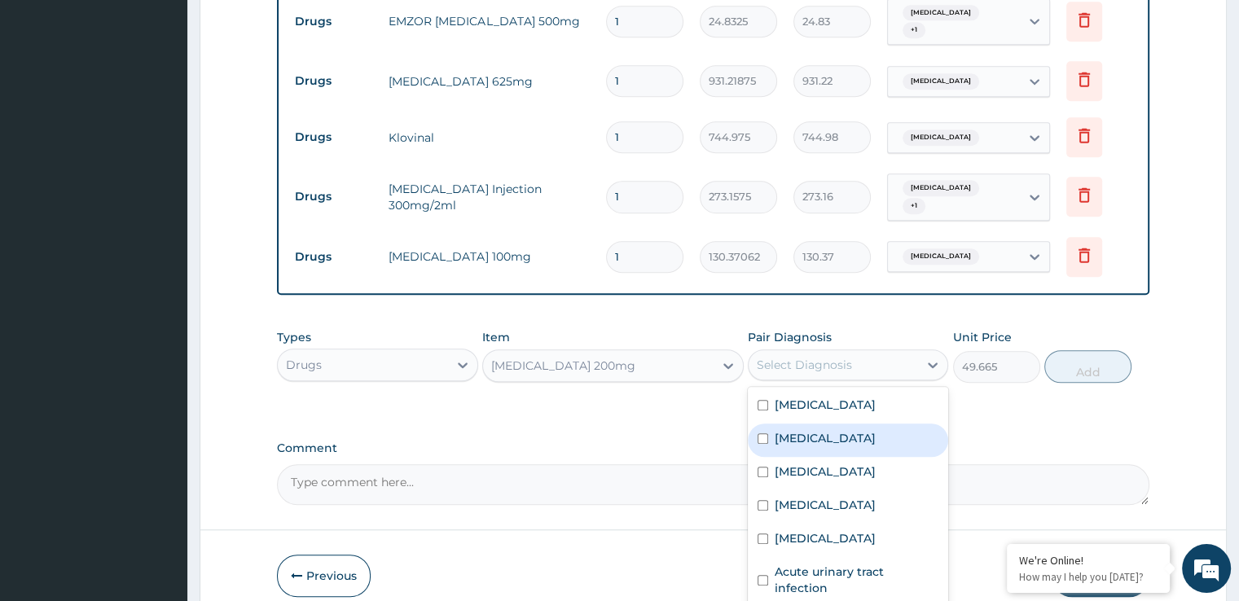
click at [823, 431] on div "[MEDICAL_DATA]" at bounding box center [848, 440] width 200 height 33
checkbox input "true"
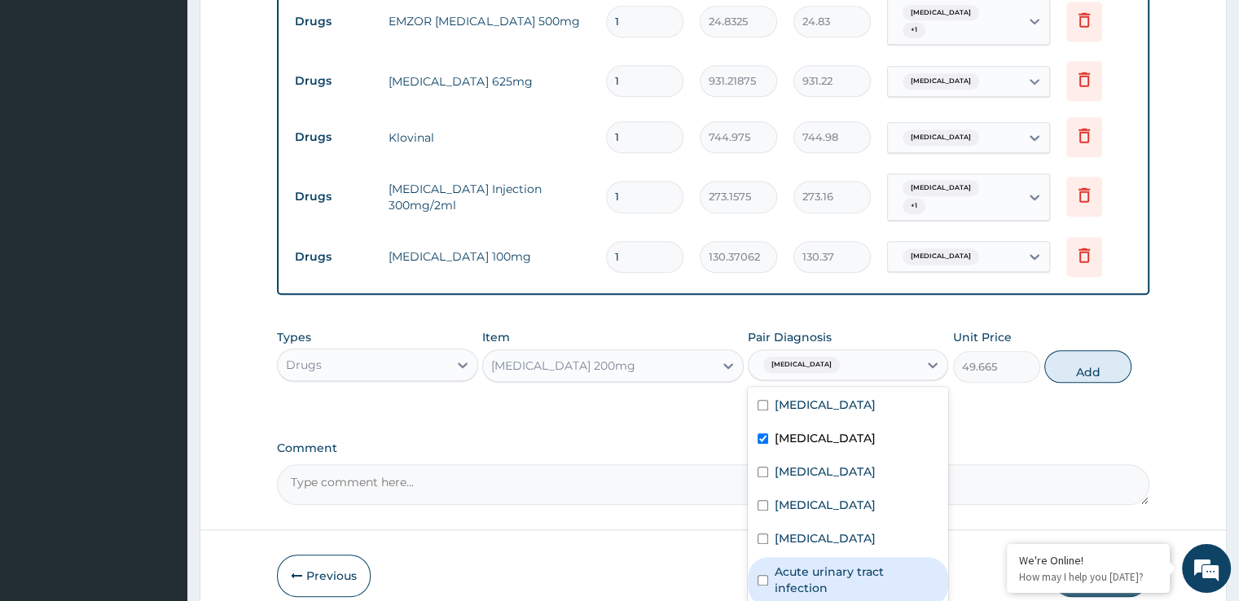
click at [798, 564] on label "Acute urinary tract infection" at bounding box center [857, 580] width 164 height 33
checkbox input "true"
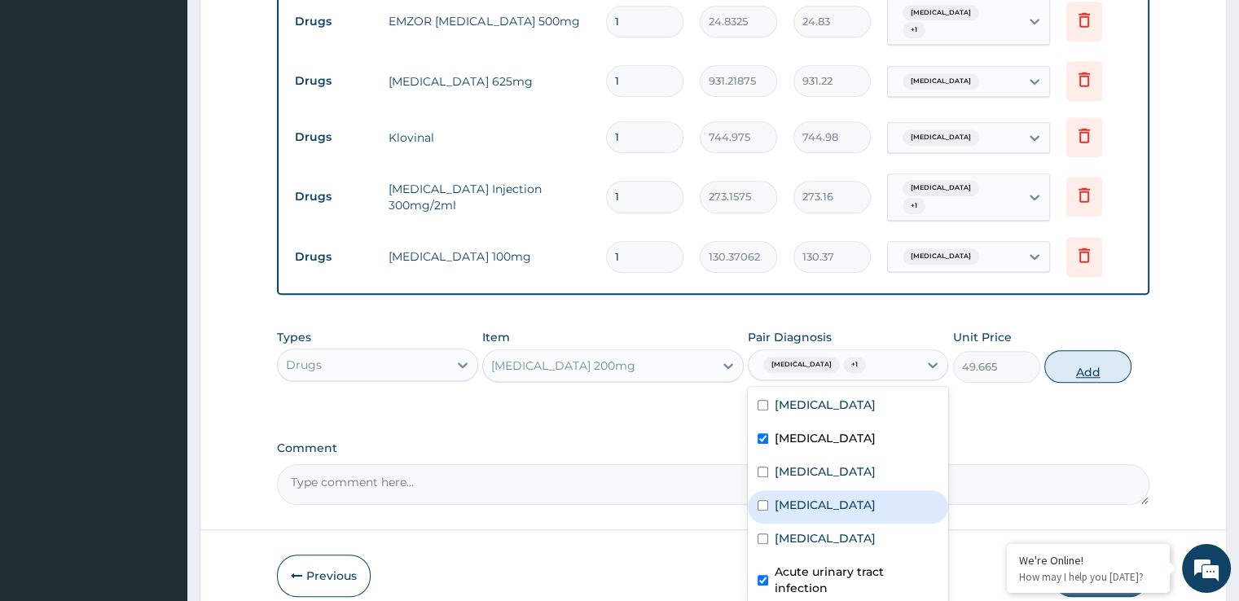
click at [1090, 359] on button "Add" at bounding box center [1087, 366] width 87 height 33
type input "0"
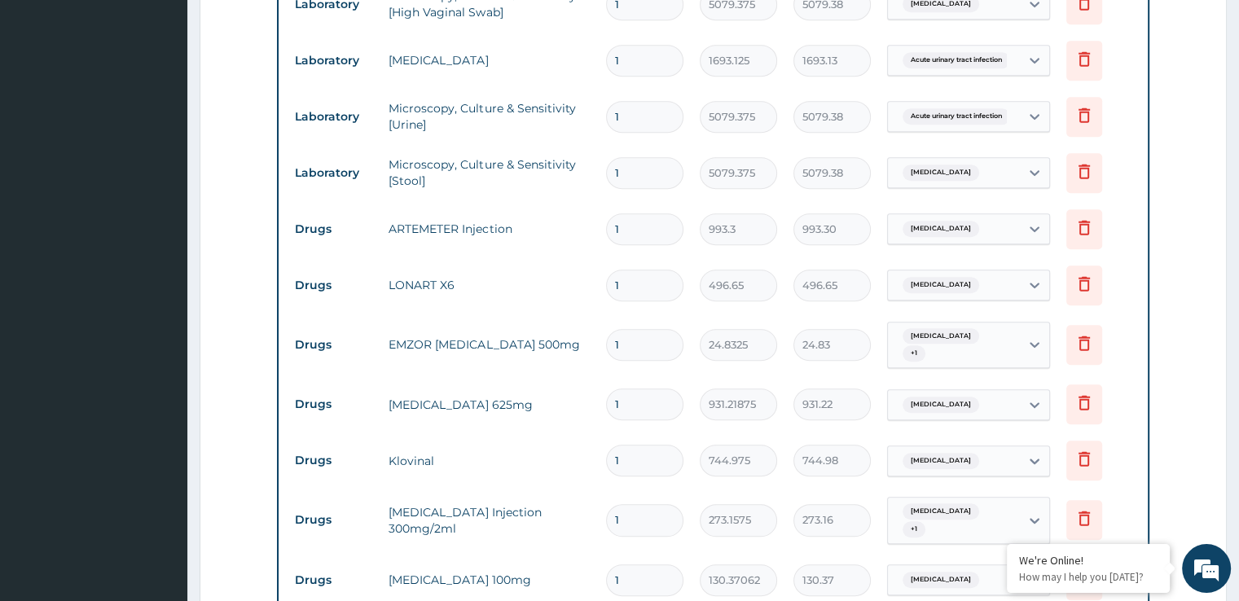
scroll to position [929, 0]
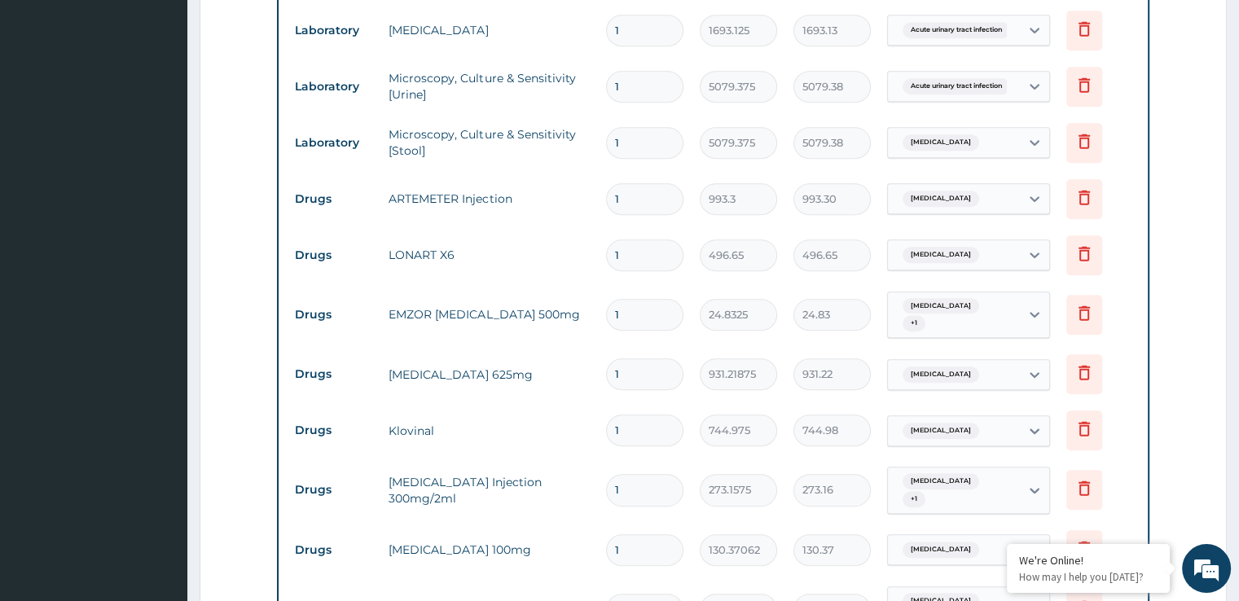
click at [633, 187] on input "1" at bounding box center [644, 199] width 77 height 32
type input "2"
type input "1986.60"
type input "3"
type input "2979.90"
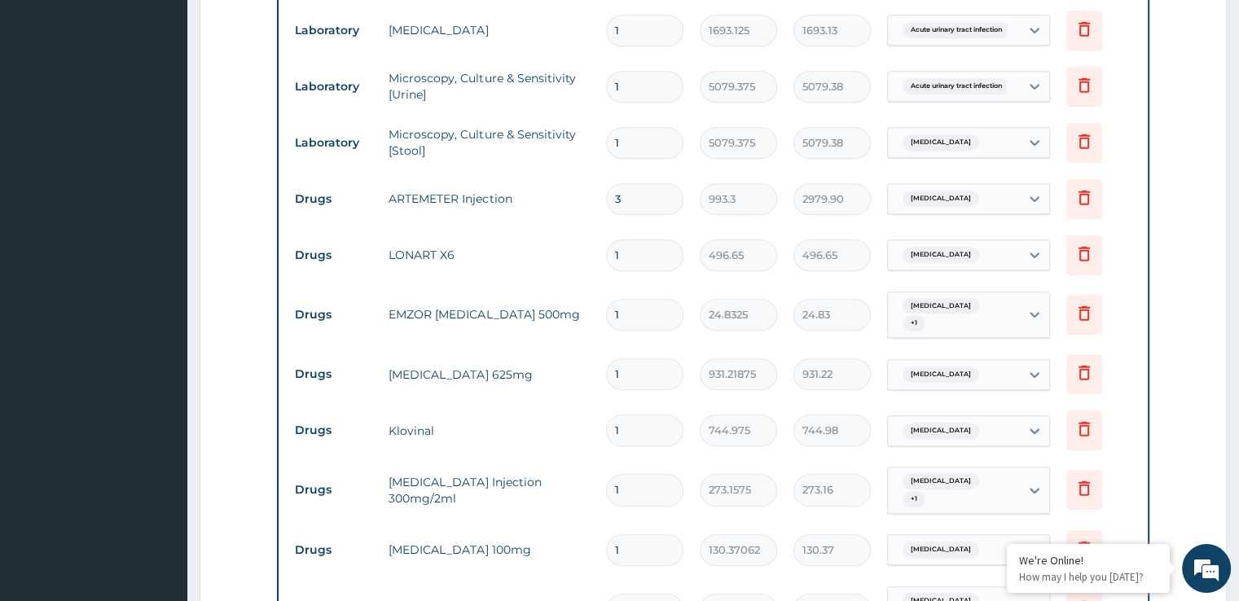
type input "4"
type input "3973.20"
type input "5"
type input "4966.50"
type input "6"
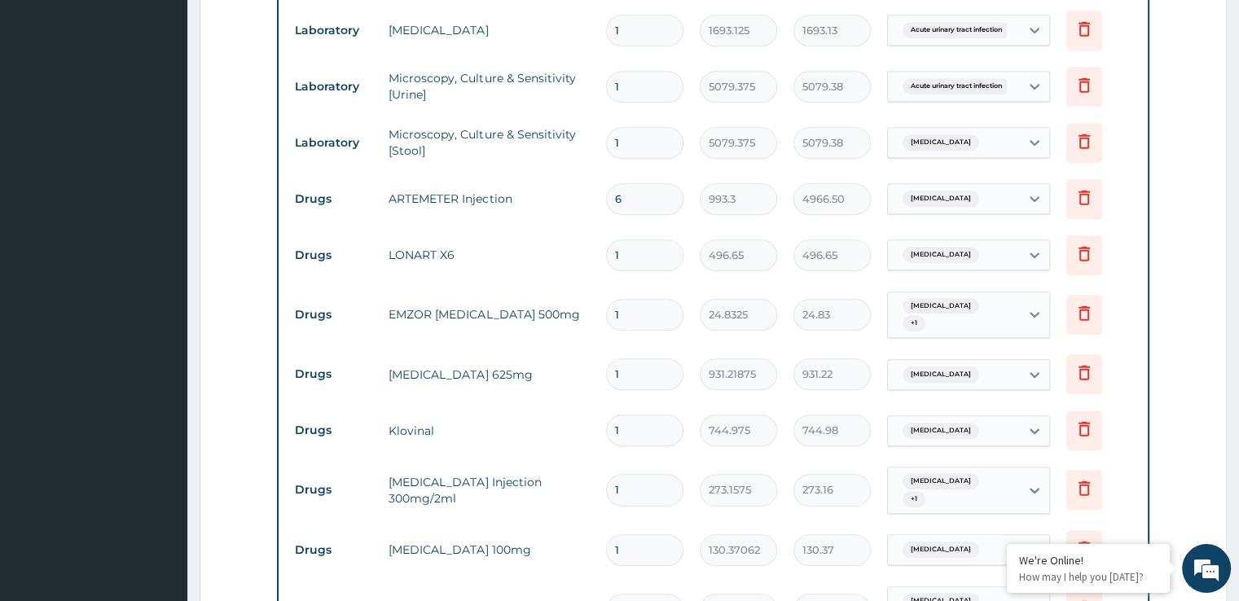
type input "5959.80"
click at [626, 250] on input "1" at bounding box center [644, 256] width 77 height 32
type input "2"
type input "993.30"
type input "3"
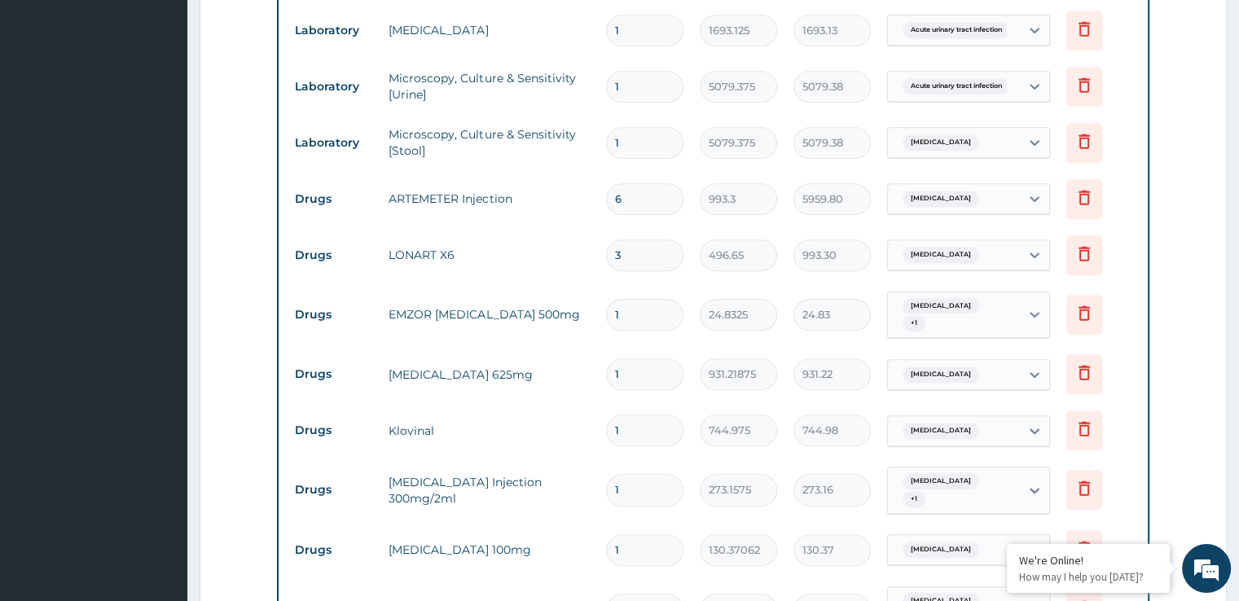
type input "1489.95"
type input "4"
type input "1986.60"
type input "5"
type input "2483.25"
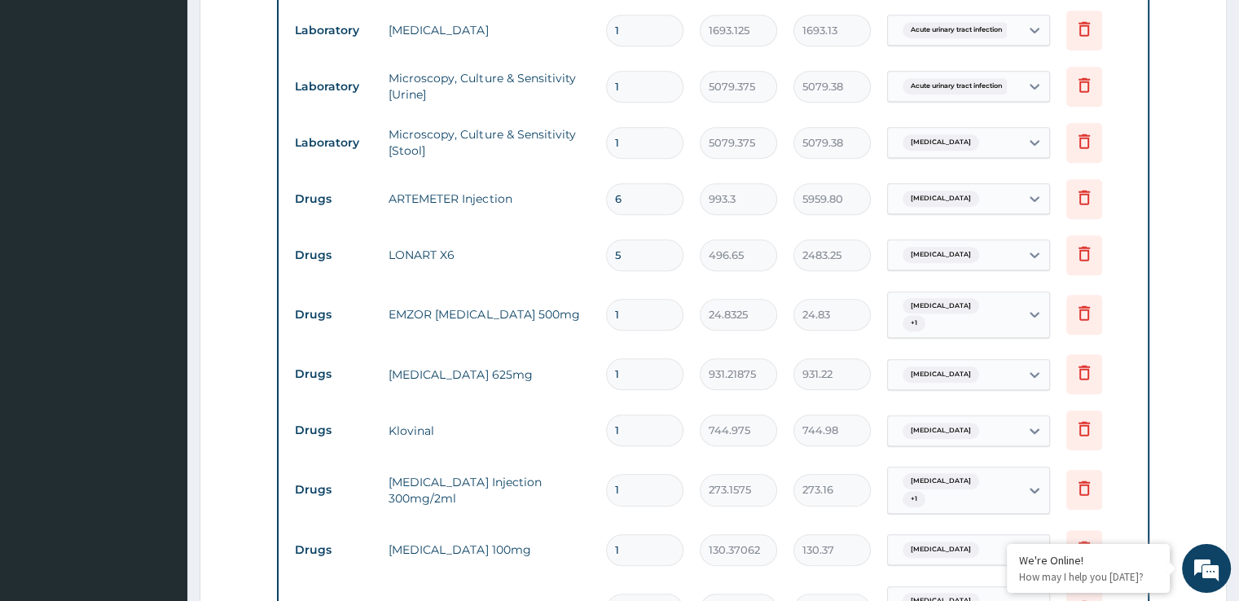
type input "6"
type input "2979.90"
click at [624, 306] on input "1" at bounding box center [644, 315] width 77 height 32
type input "18"
type input "446.99"
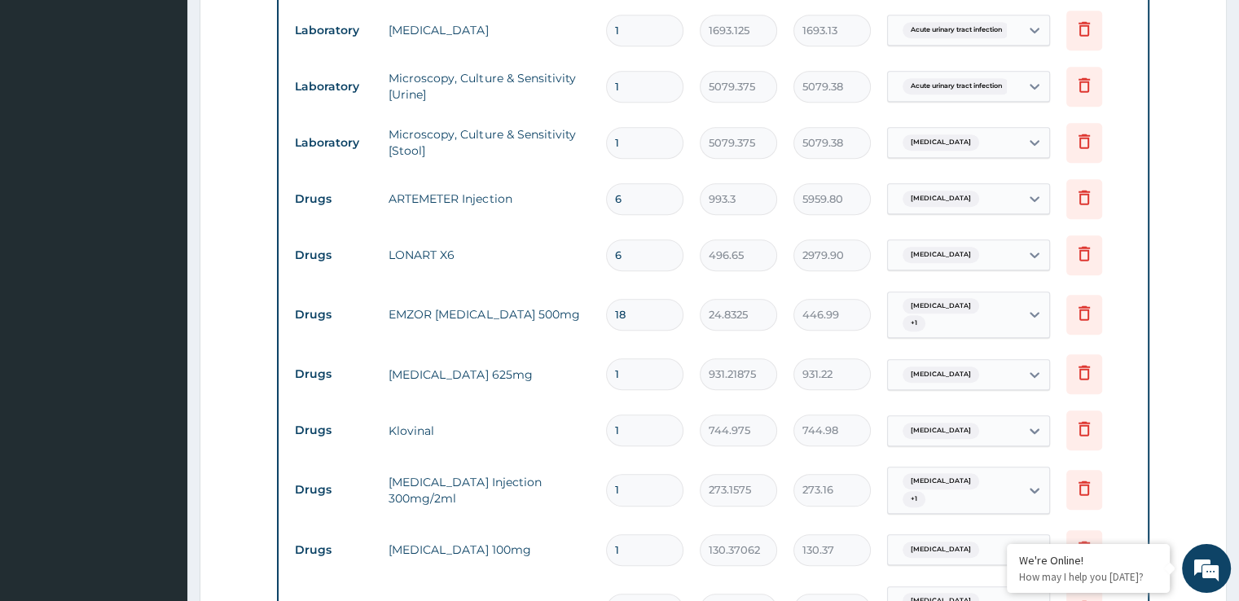
type input "184"
type input "4569.18"
type input "18"
type input "446.99"
type input "1"
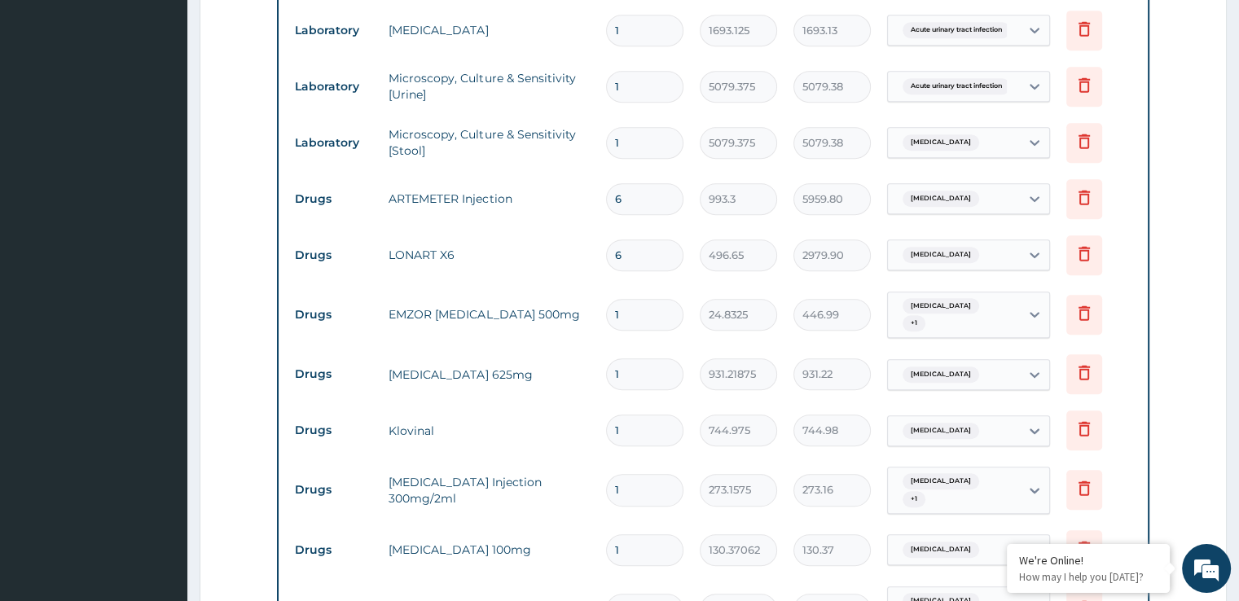
type input "24.83"
type input "18"
type input "446.99"
type input "18"
click at [635, 363] on input "1" at bounding box center [644, 374] width 77 height 32
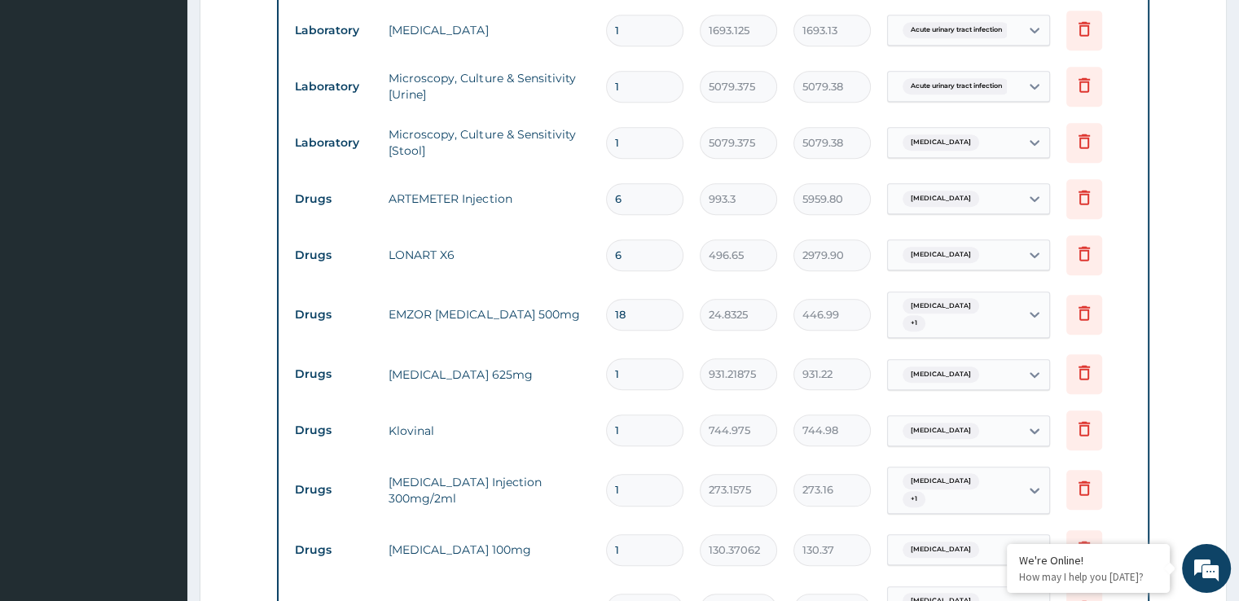
type input "14"
type input "13037.06"
type input "14"
click at [624, 423] on input "1" at bounding box center [644, 431] width 77 height 32
type input "2"
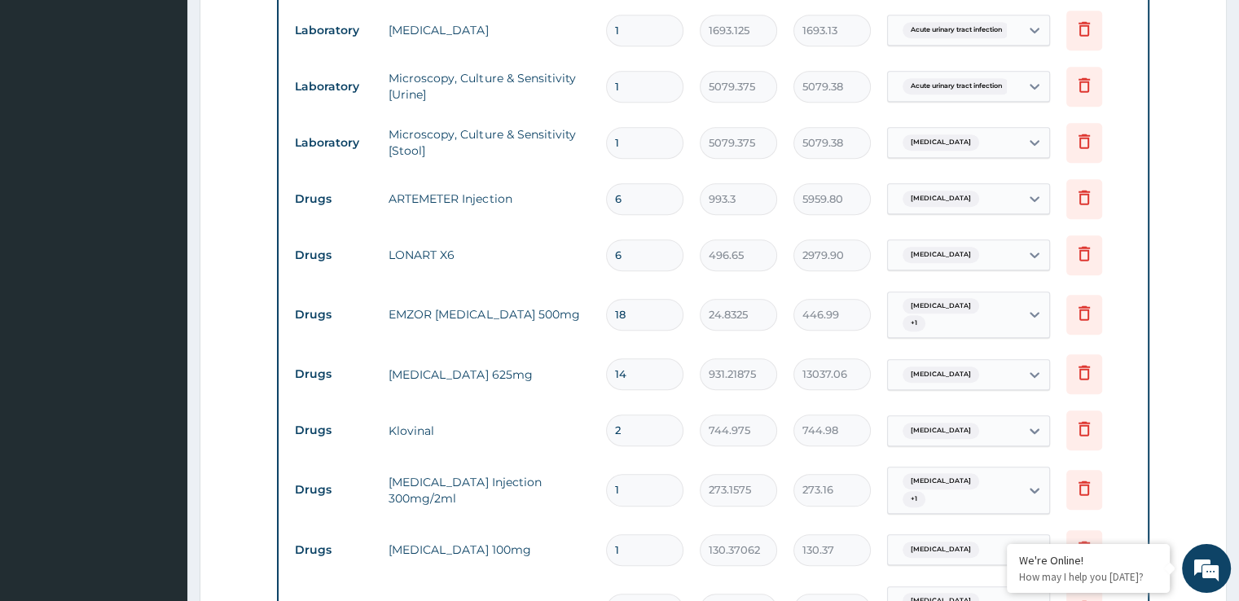
type input "1489.95"
type input "3"
type input "2234.93"
type input "4"
type input "2979.90"
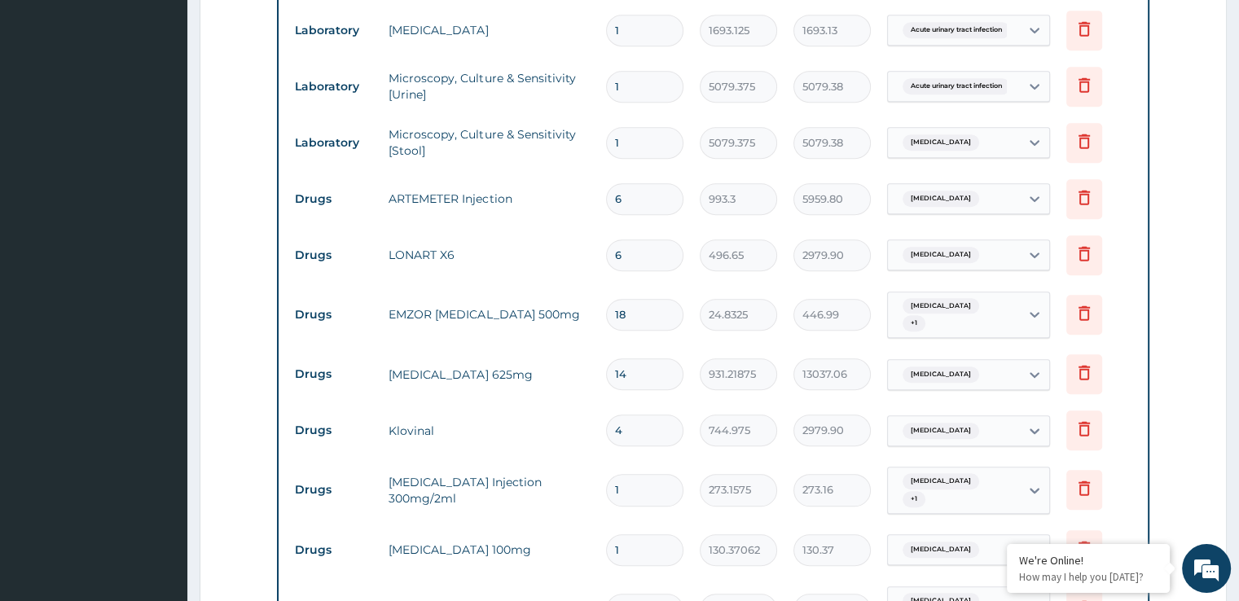
type input "5"
type input "3724.88"
type input "6"
type input "4469.85"
click at [635, 474] on input "1" at bounding box center [644, 490] width 77 height 32
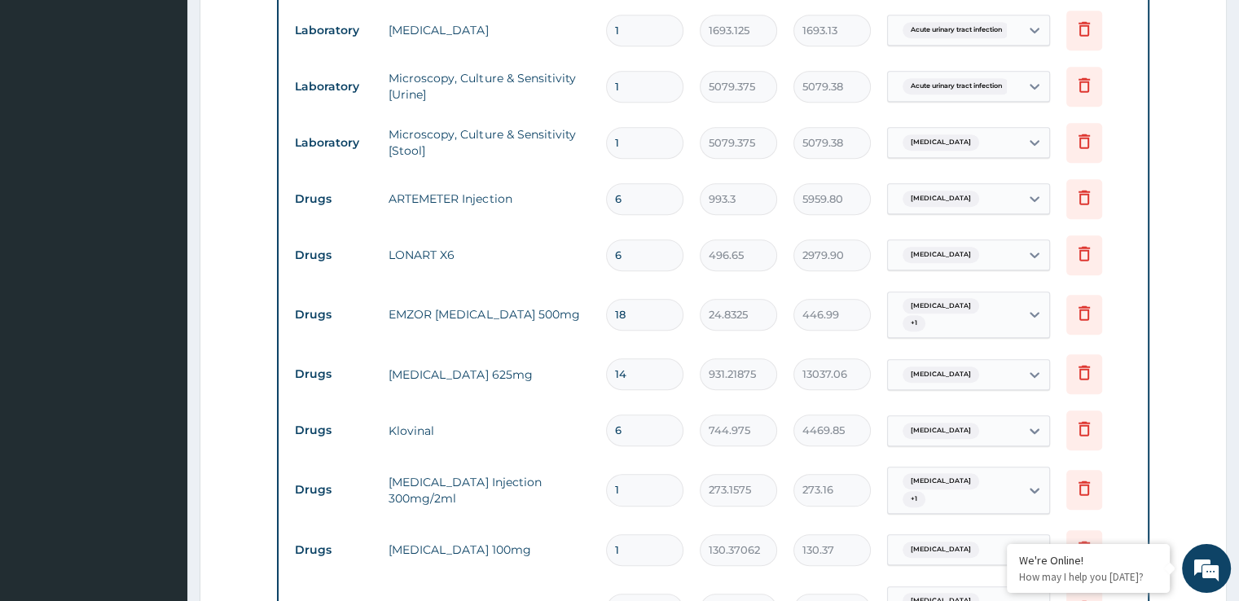
type input "2"
type input "546.32"
click at [642, 534] on input "1" at bounding box center [644, 550] width 77 height 32
type input "10"
type input "1303.71"
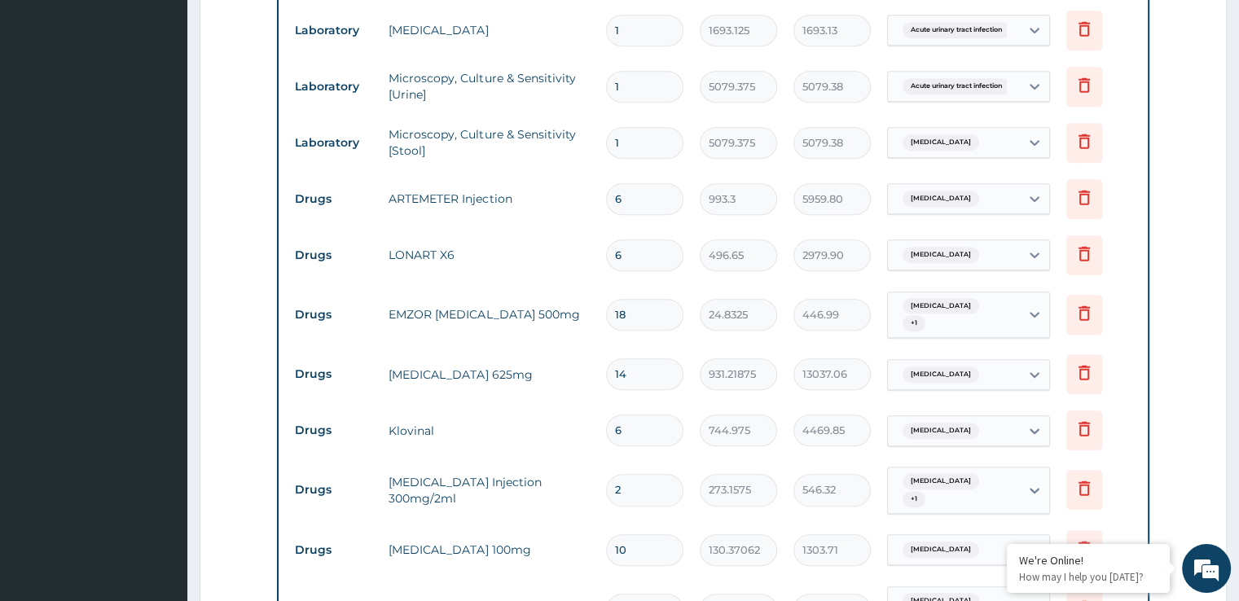
type input "10"
click at [640, 594] on input "1" at bounding box center [644, 610] width 77 height 32
type input "10"
type input "496.65"
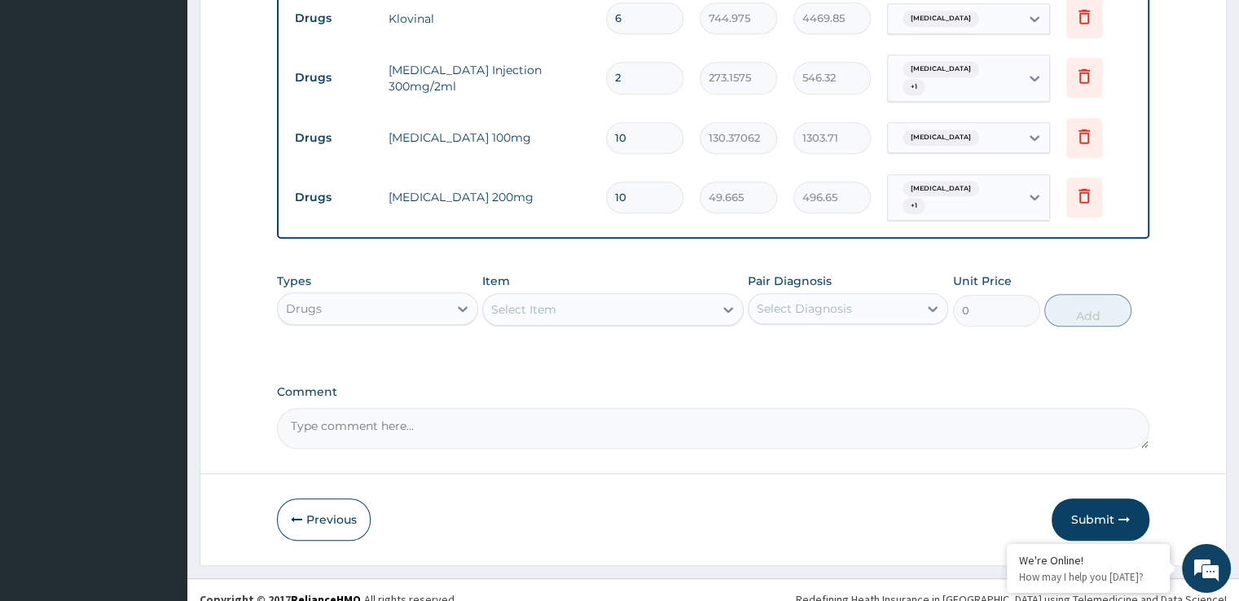
scroll to position [815, 0]
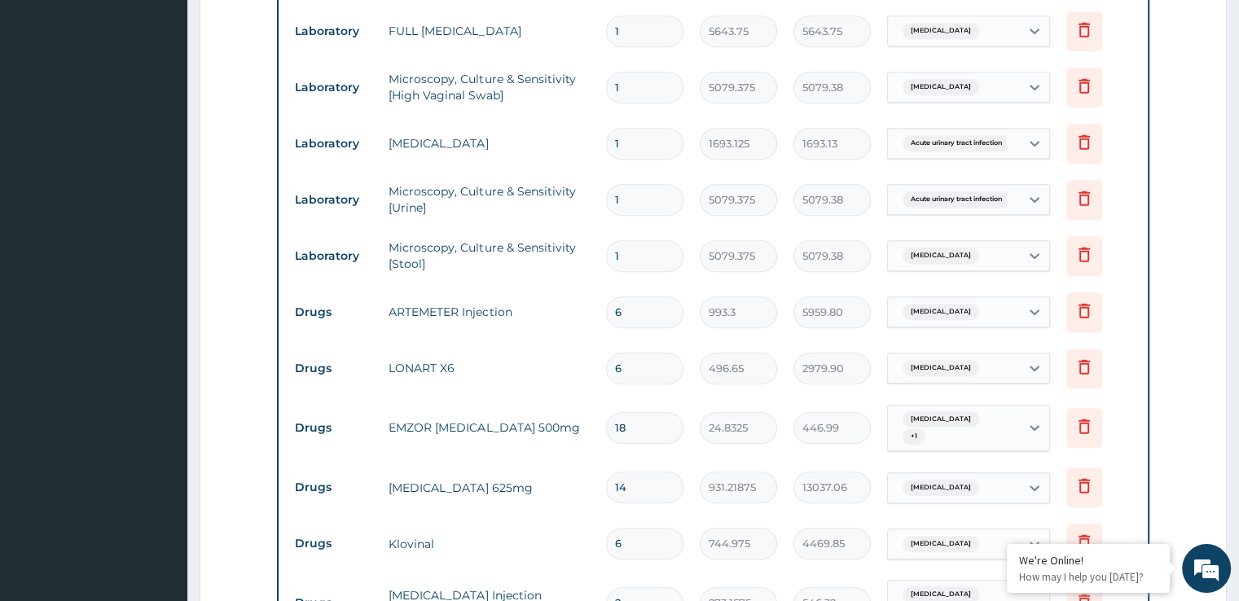
type input "10"
click at [1211, 310] on form "Step 2 of 2 PA Code / Prescription Code Enter Code(Secondary Care Only) Encount…" at bounding box center [713, 181] width 1027 height 1821
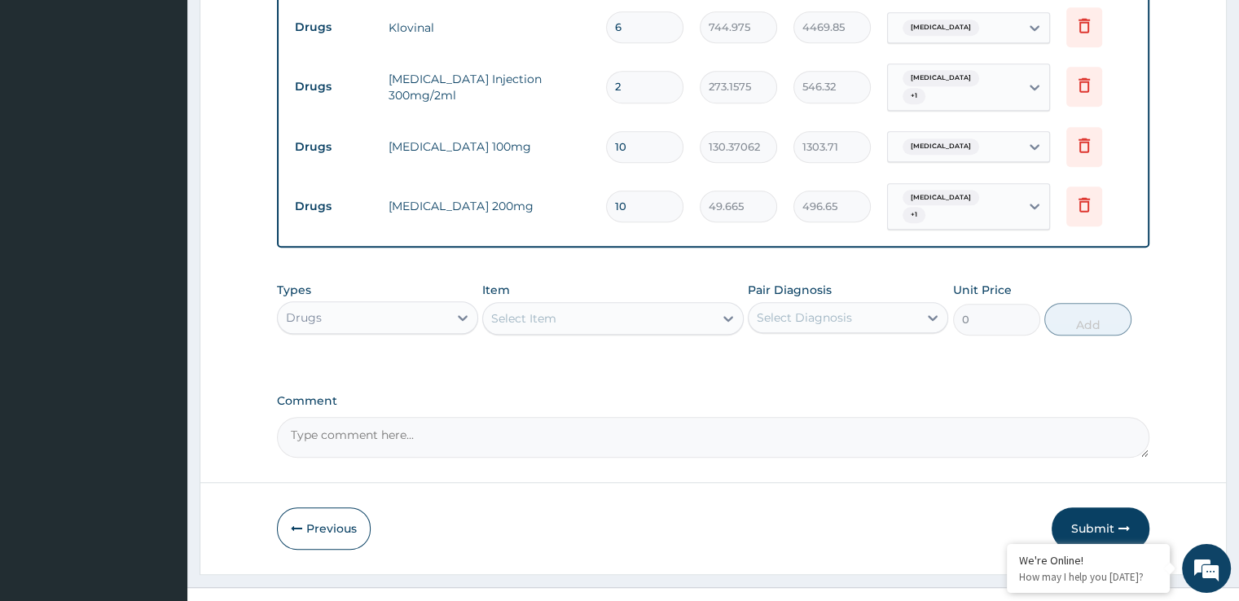
scroll to position [1341, 0]
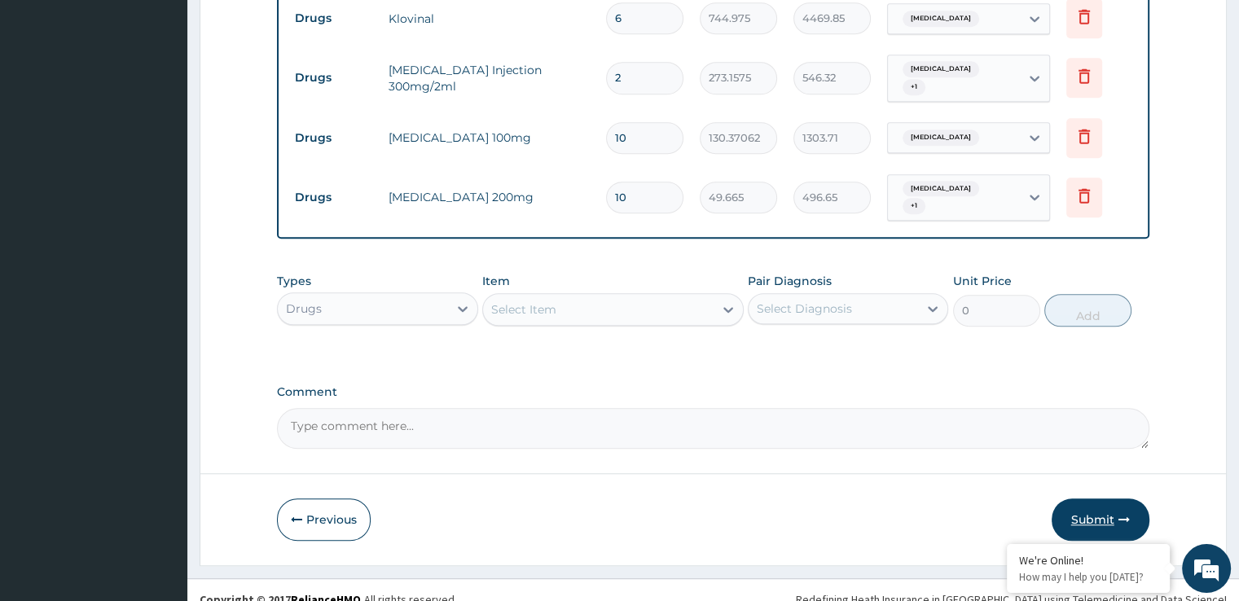
click at [1083, 499] on button "Submit" at bounding box center [1101, 520] width 98 height 42
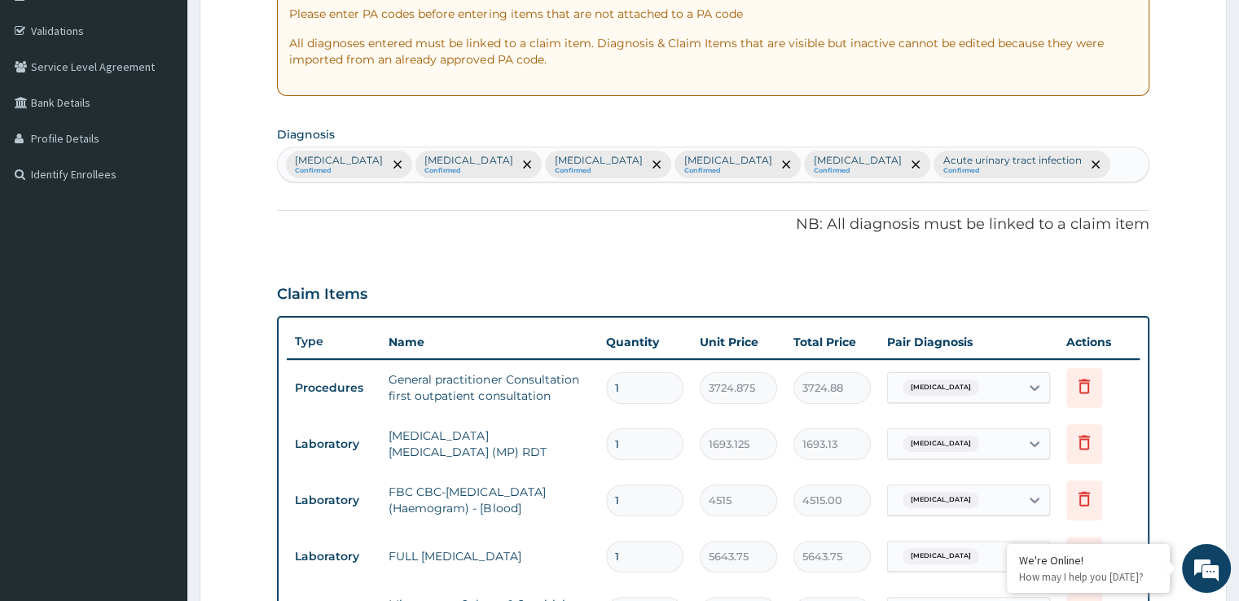
scroll to position [0, 0]
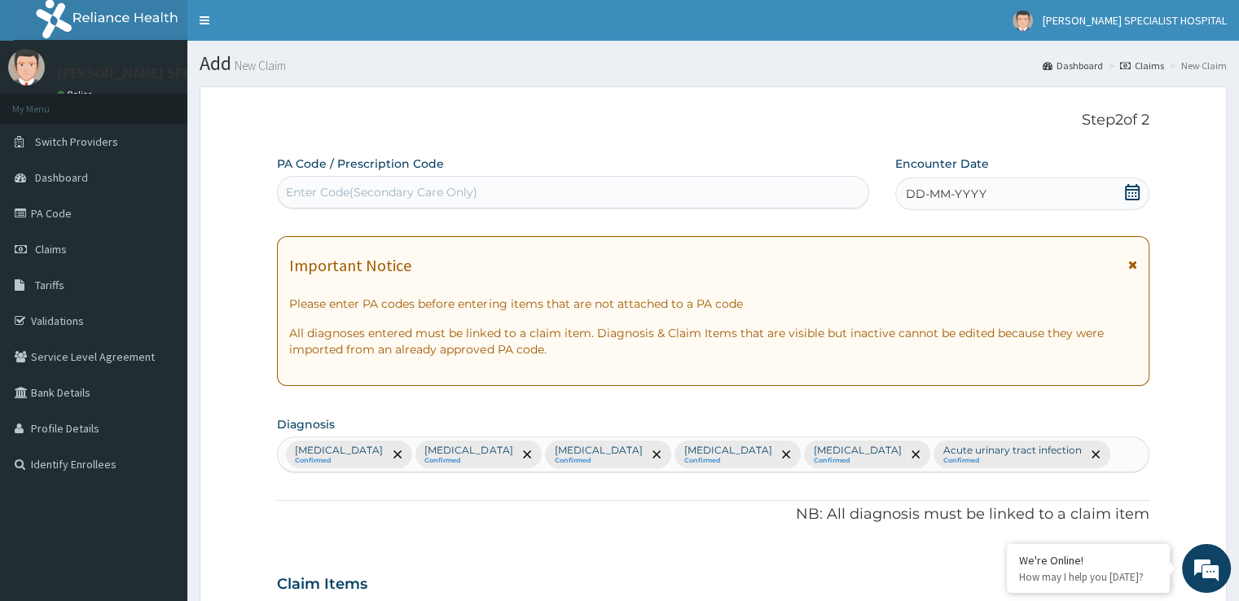
click at [1125, 186] on icon at bounding box center [1132, 192] width 15 height 16
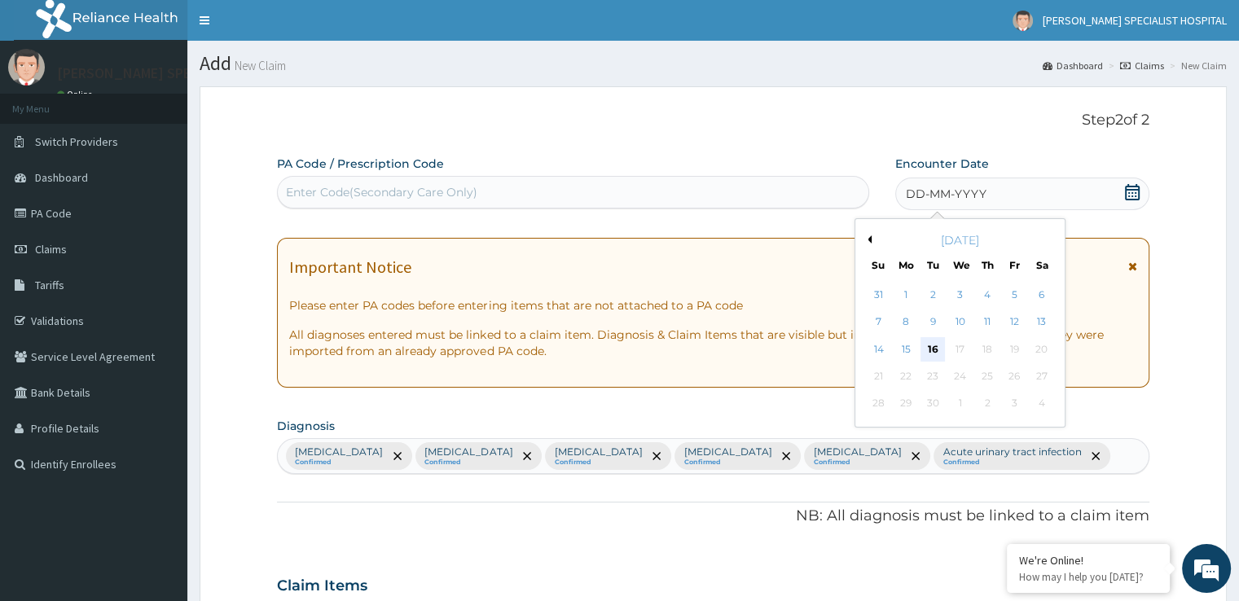
click at [930, 345] on div "16" at bounding box center [933, 349] width 24 height 24
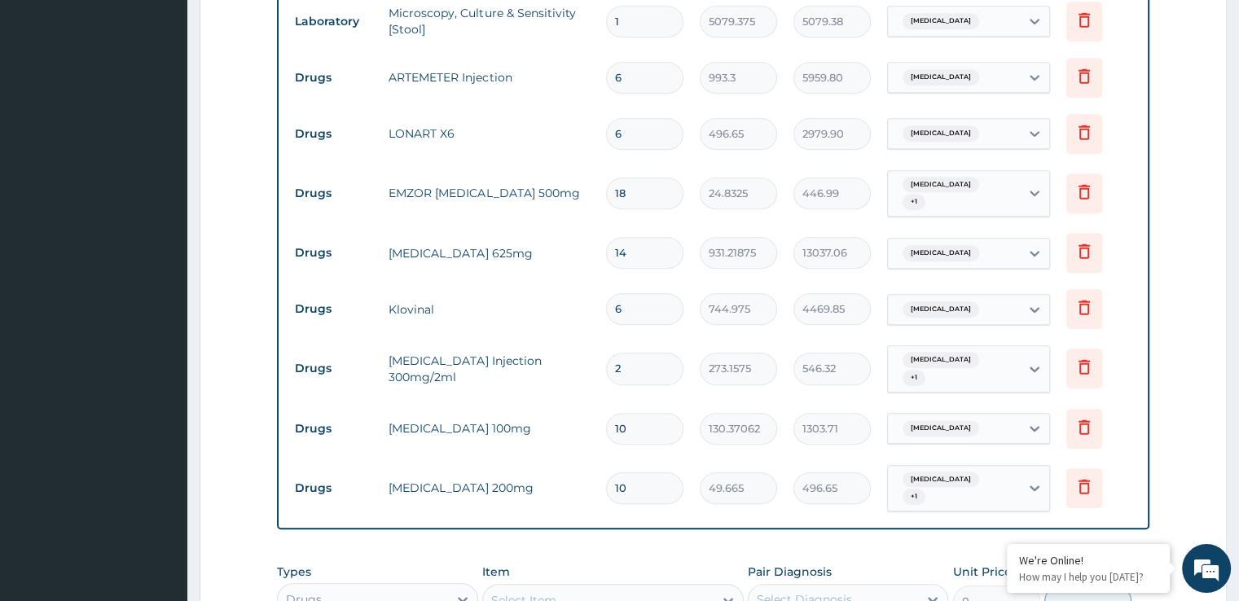
scroll to position [1341, 0]
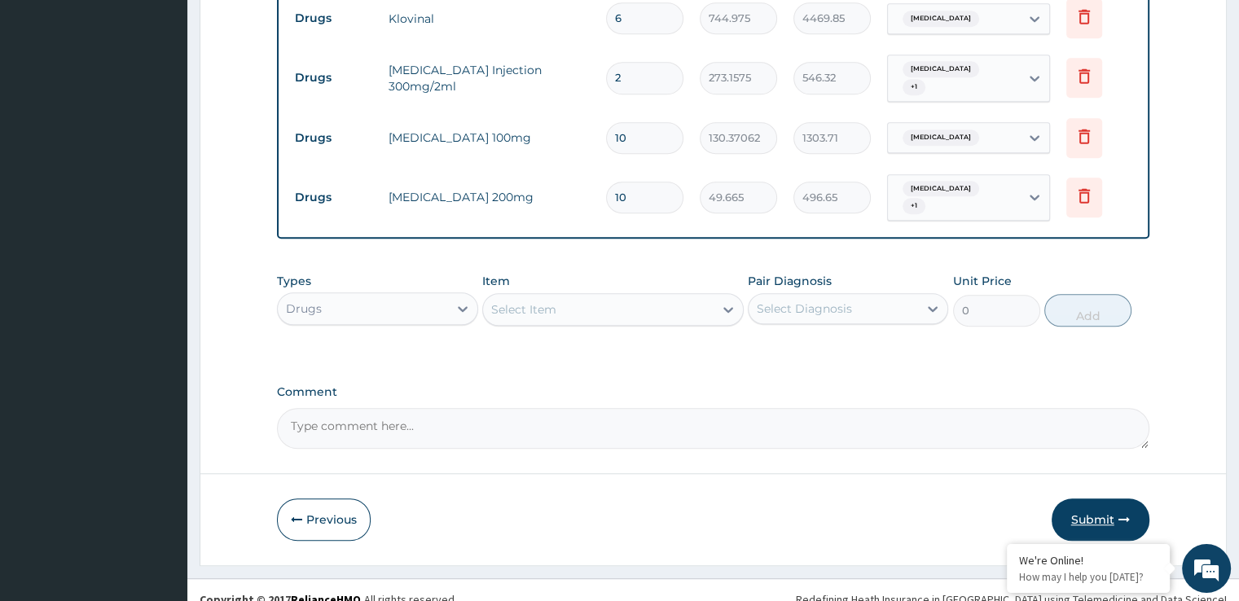
click at [1098, 499] on button "Submit" at bounding box center [1101, 520] width 98 height 42
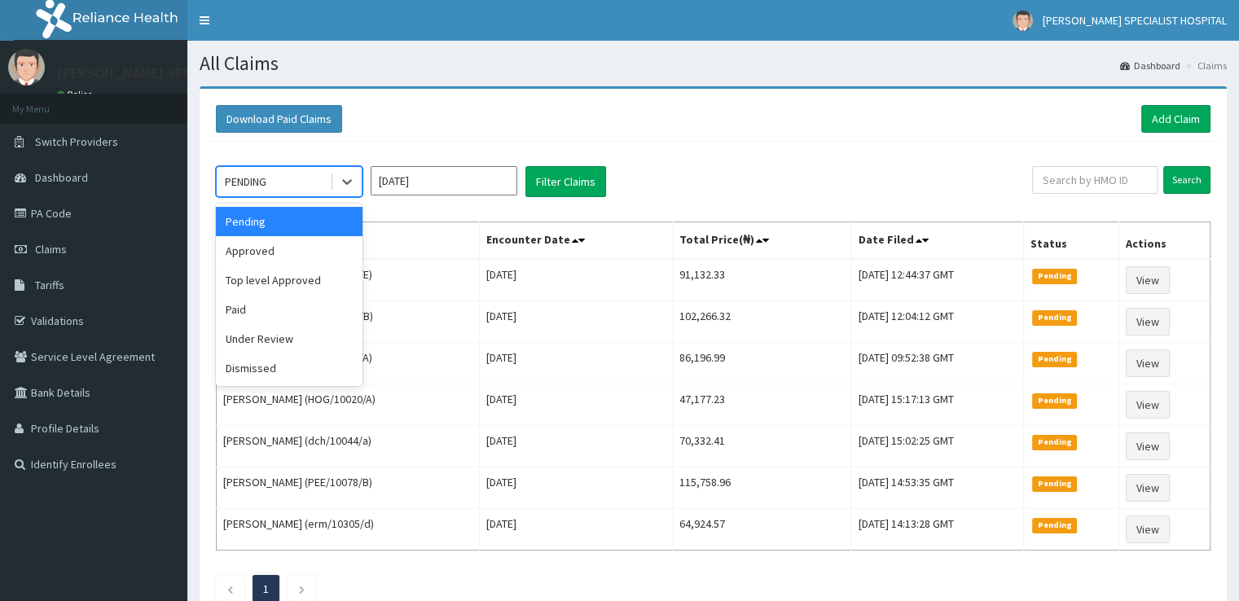
click at [290, 170] on div "PENDING" at bounding box center [273, 182] width 113 height 26
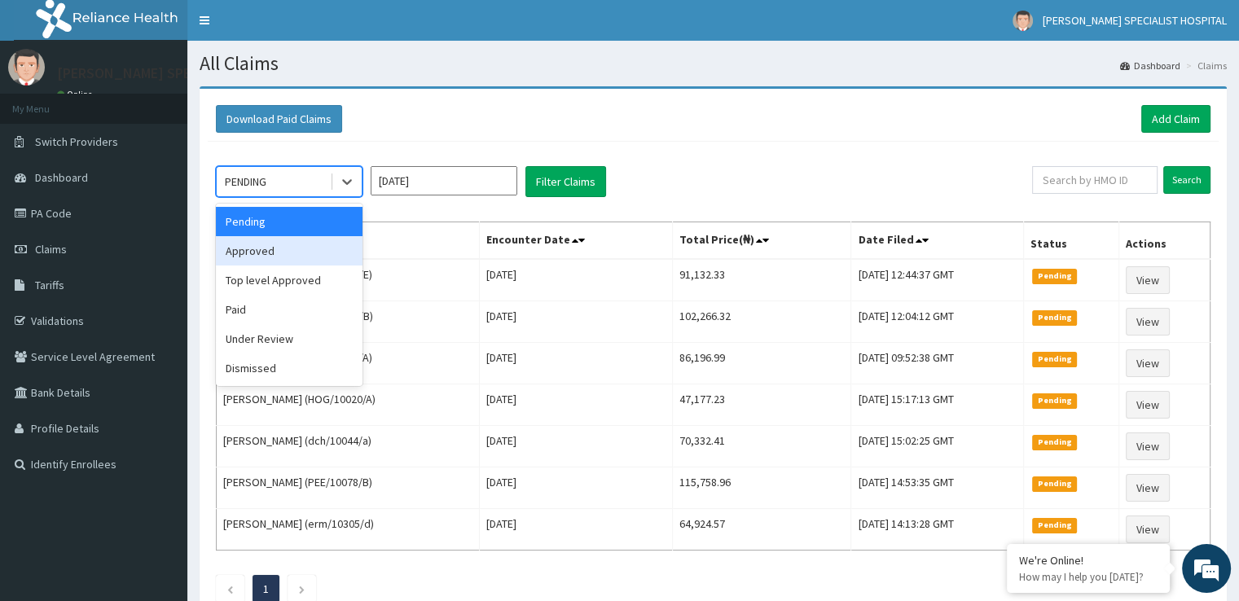
click at [267, 249] on div "Approved" at bounding box center [289, 250] width 147 height 29
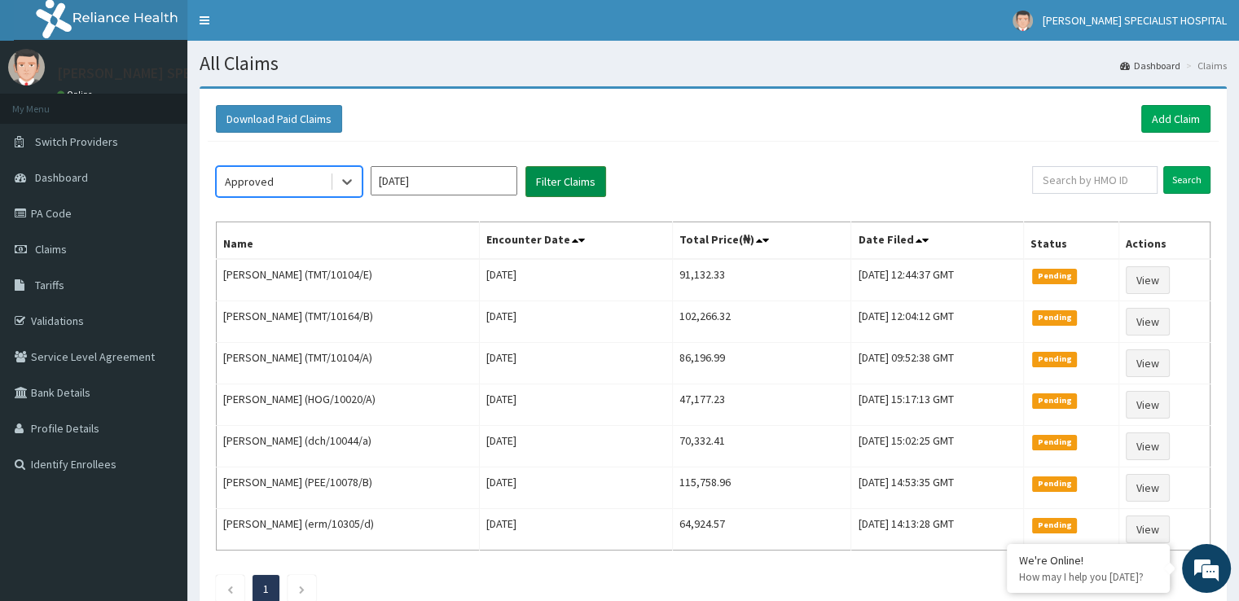
click at [569, 181] on button "Filter Claims" at bounding box center [565, 181] width 81 height 31
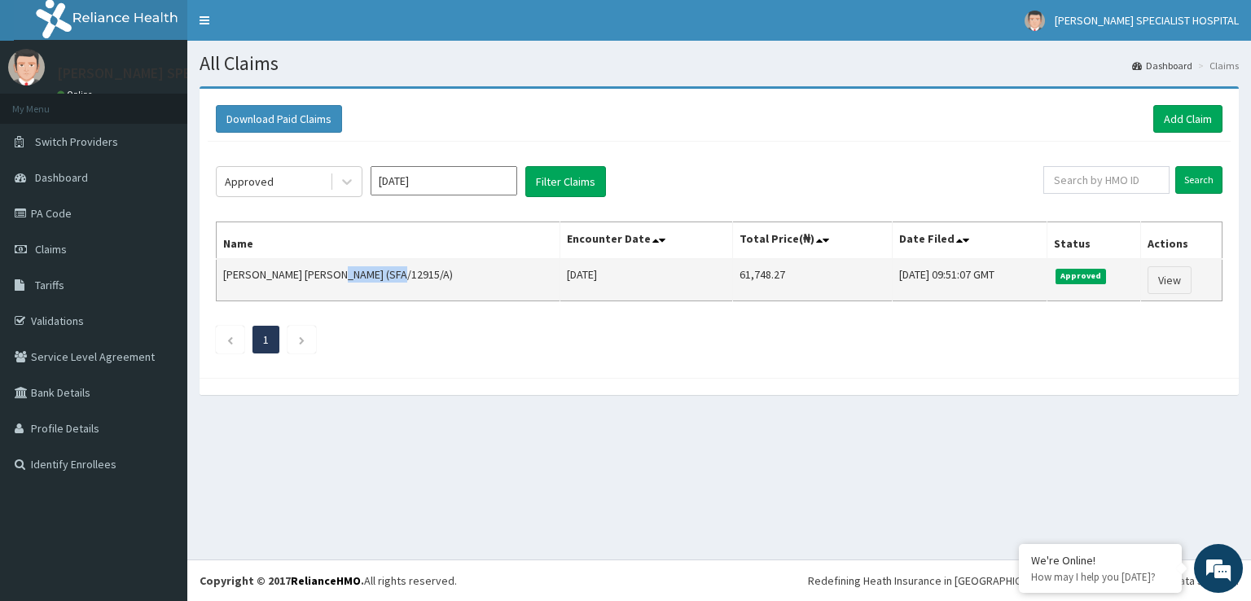
drag, startPoint x: 348, startPoint y: 276, endPoint x: 402, endPoint y: 274, distance: 54.6
click at [402, 274] on td "[PERSON_NAME] [PERSON_NAME] (SFA/12915/A)" at bounding box center [389, 280] width 344 height 42
copy td "SFA/12915/A"
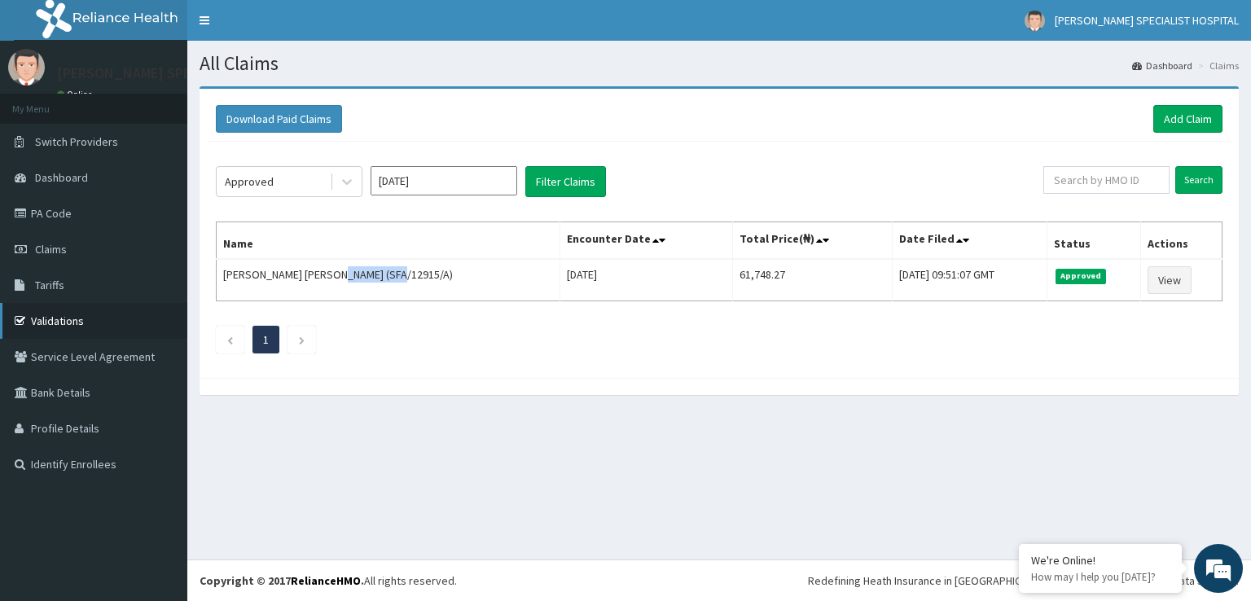
click at [99, 308] on link "Validations" at bounding box center [93, 321] width 187 height 36
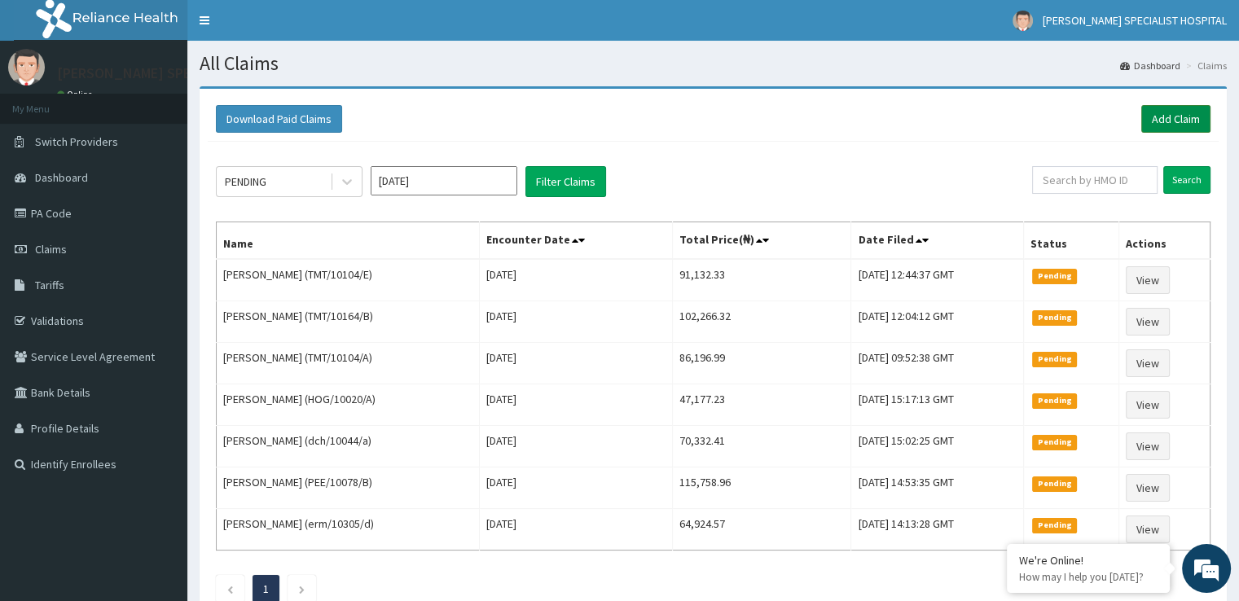
click at [1194, 106] on link "Add Claim" at bounding box center [1175, 119] width 69 height 28
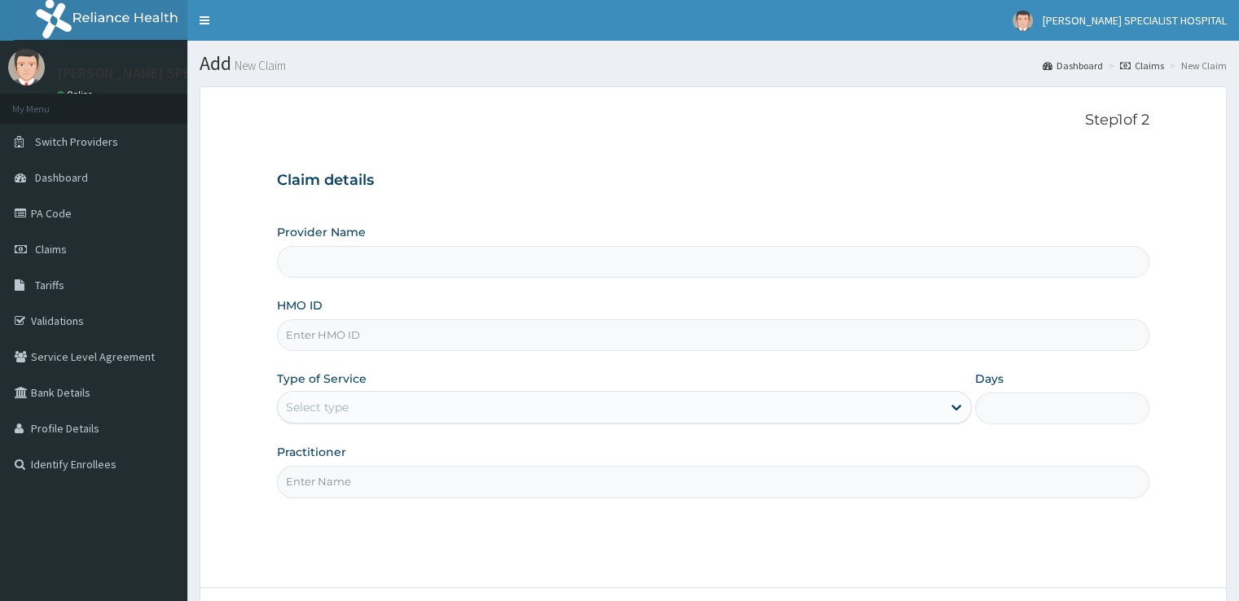
click at [351, 341] on input "HMO ID" at bounding box center [713, 335] width 872 height 32
type input "[PERSON_NAME] SPECIALIST HOSPITAL"
paste input "FCE/10006/A"
type input "FCE/10006/A"
click at [338, 391] on div "Select type" at bounding box center [624, 407] width 695 height 33
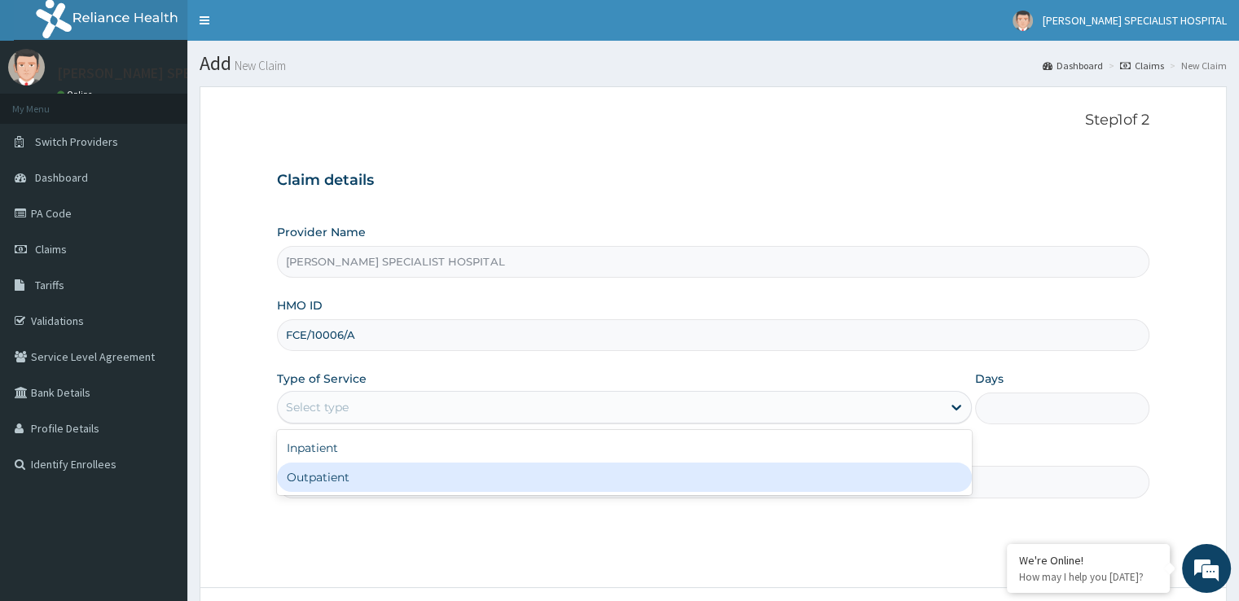
click at [331, 479] on div "Outpatient" at bounding box center [624, 477] width 695 height 29
type input "1"
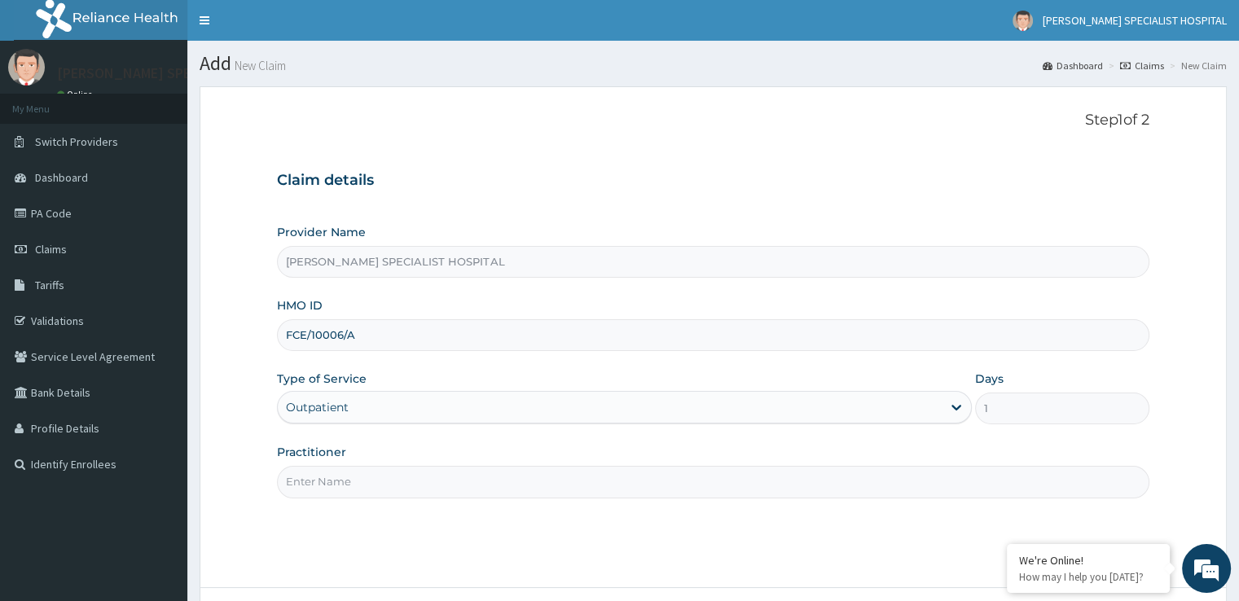
click at [354, 484] on input "Practitioner" at bounding box center [713, 482] width 872 height 32
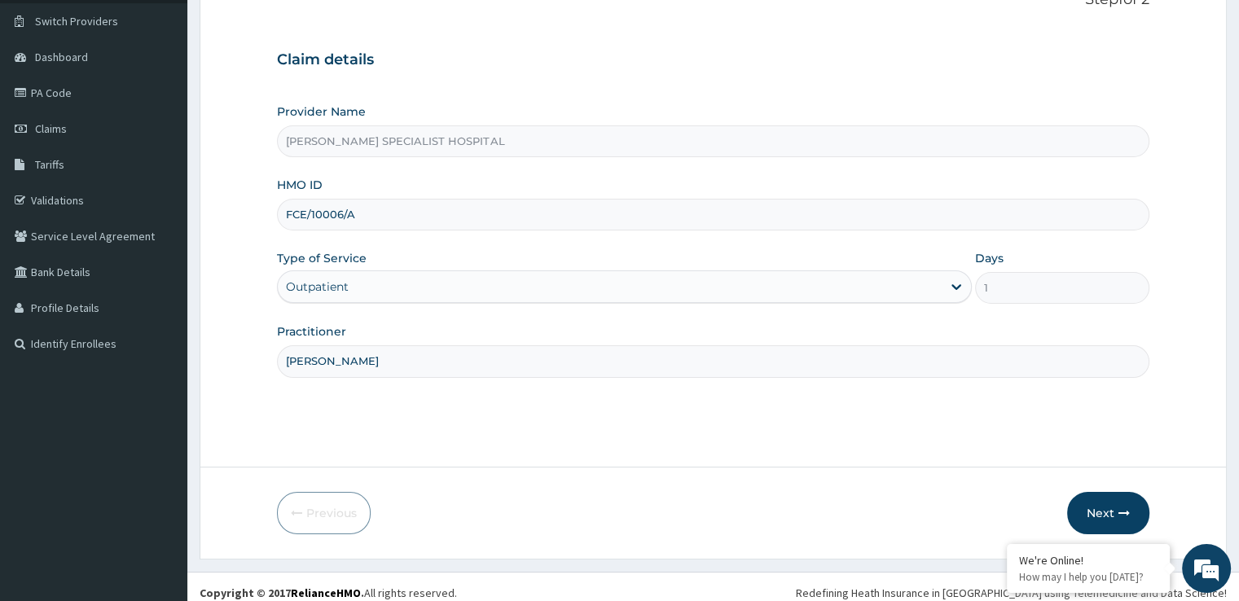
scroll to position [132, 0]
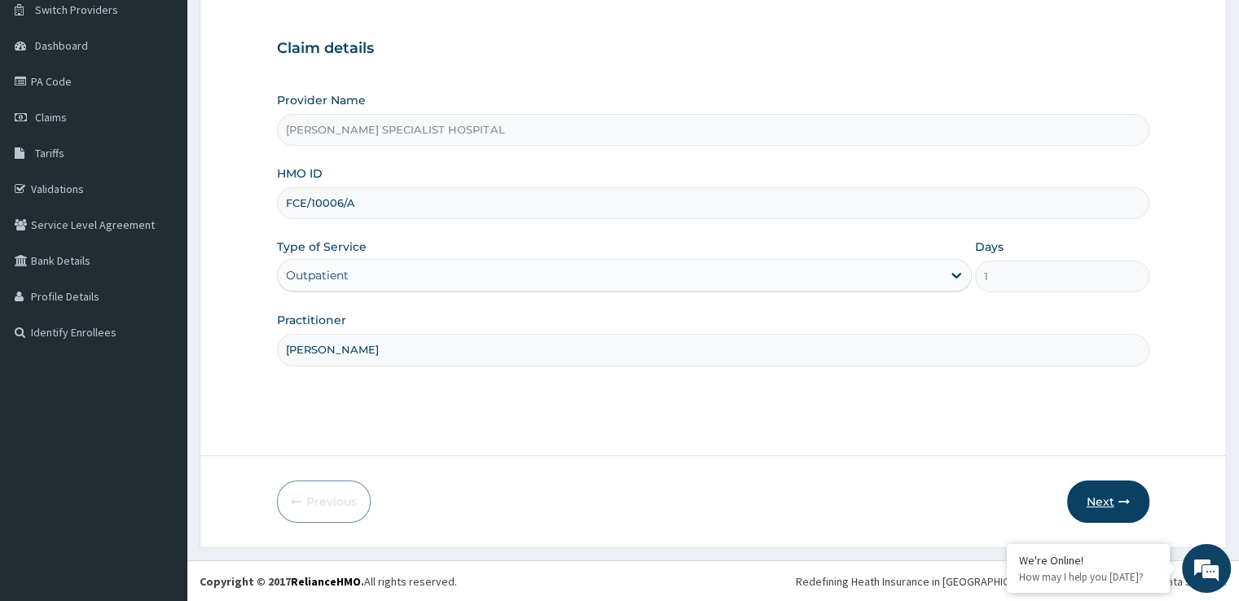
type input "KELVIN"
click at [1109, 491] on button "Next" at bounding box center [1108, 502] width 82 height 42
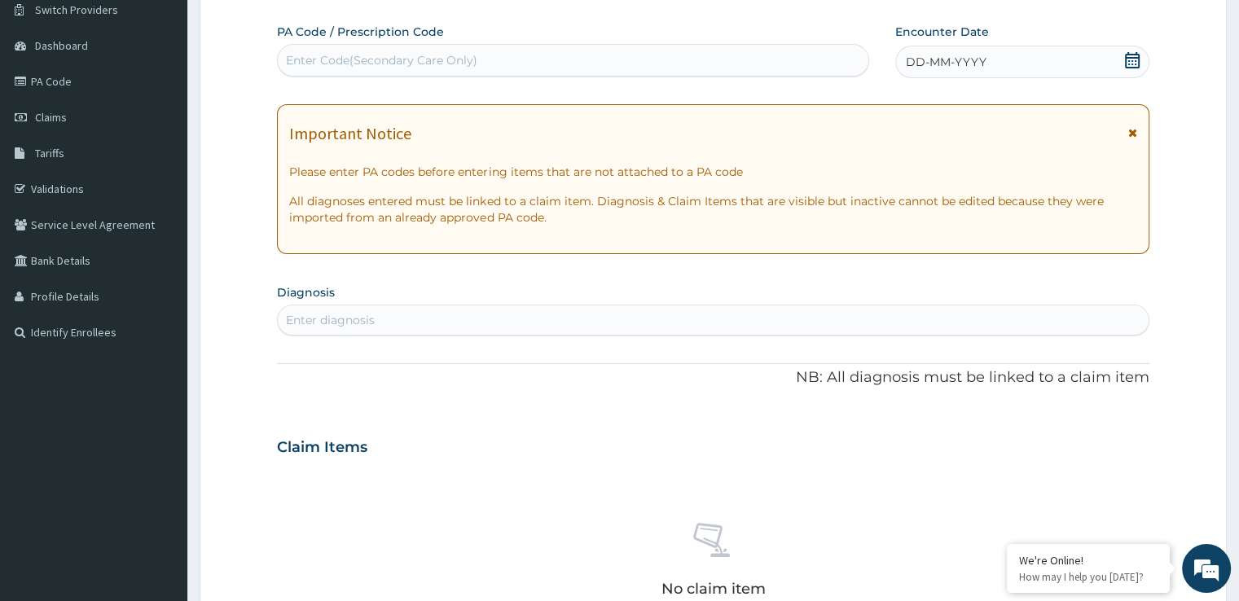
click at [1139, 50] on div "DD-MM-YYYY" at bounding box center [1021, 62] width 253 height 33
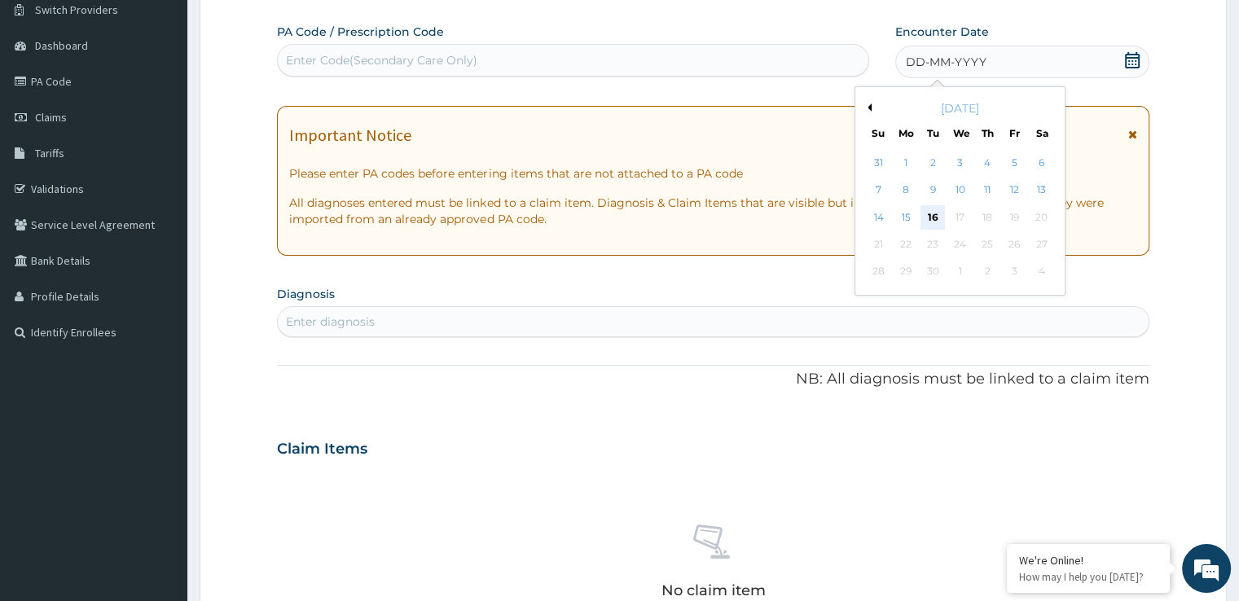
click at [938, 208] on div "16" at bounding box center [933, 217] width 24 height 24
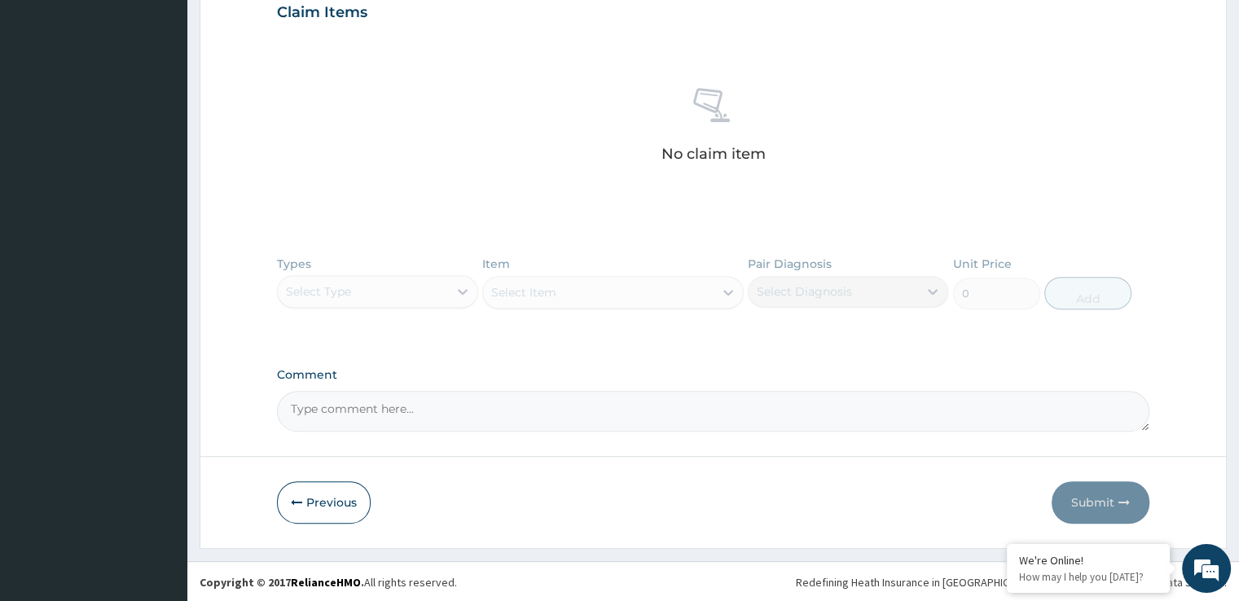
scroll to position [42, 0]
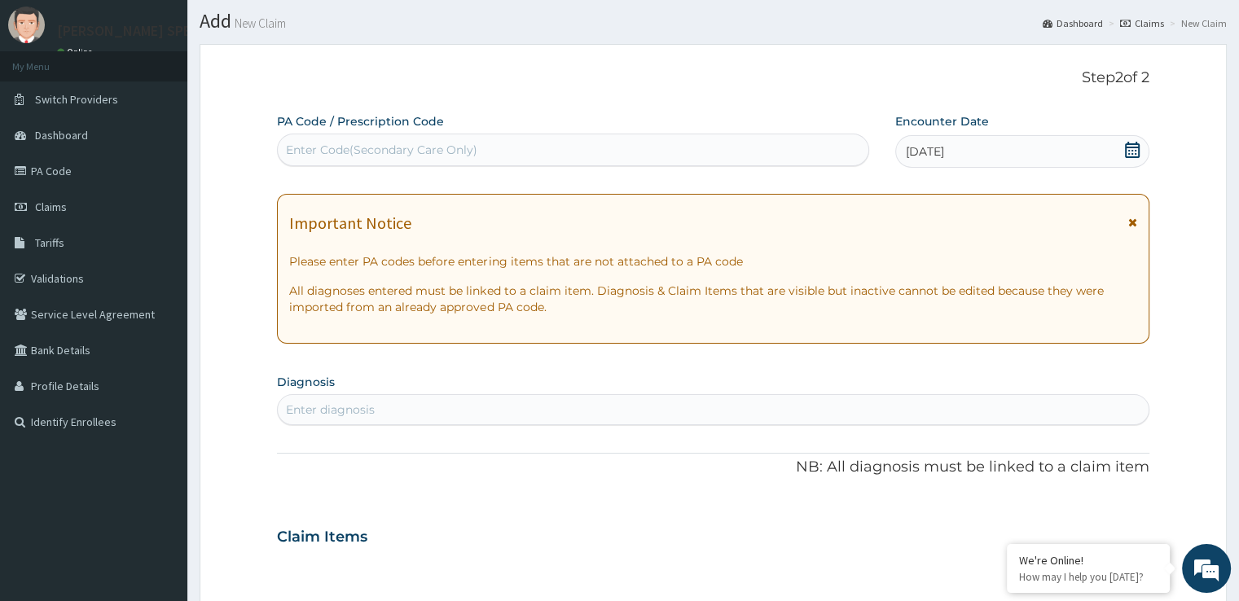
click at [325, 399] on div "Enter diagnosis" at bounding box center [713, 410] width 870 height 26
type input "MALARIA"
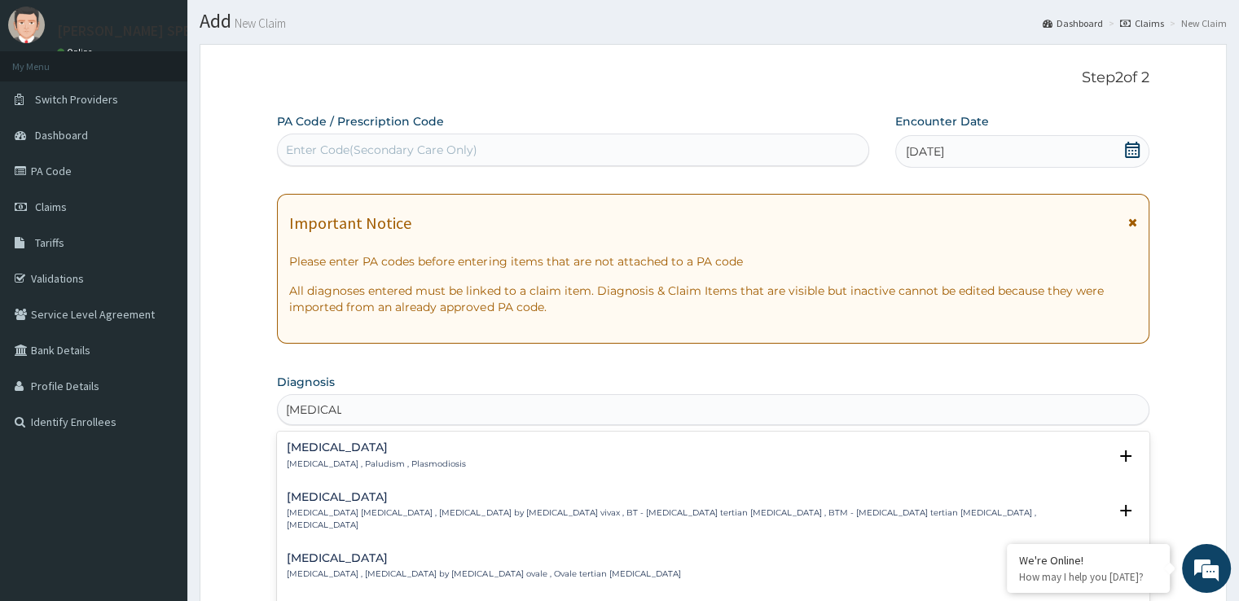
click at [323, 444] on h4 "Malaria" at bounding box center [376, 448] width 179 height 12
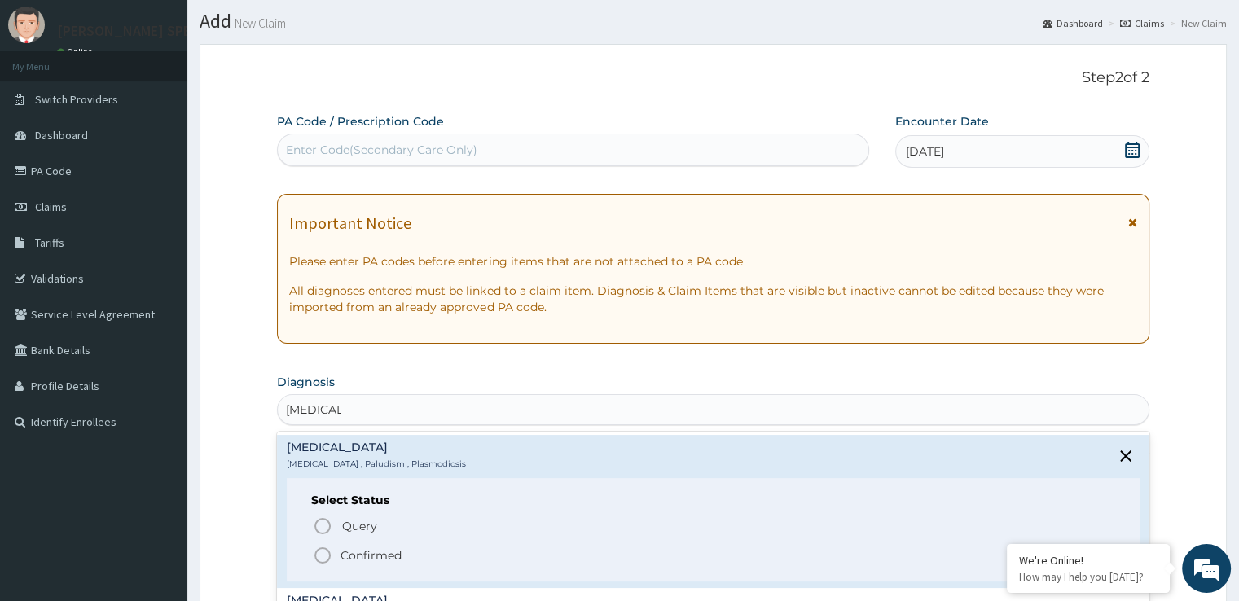
click at [319, 552] on icon "status option filled" at bounding box center [323, 556] width 20 height 20
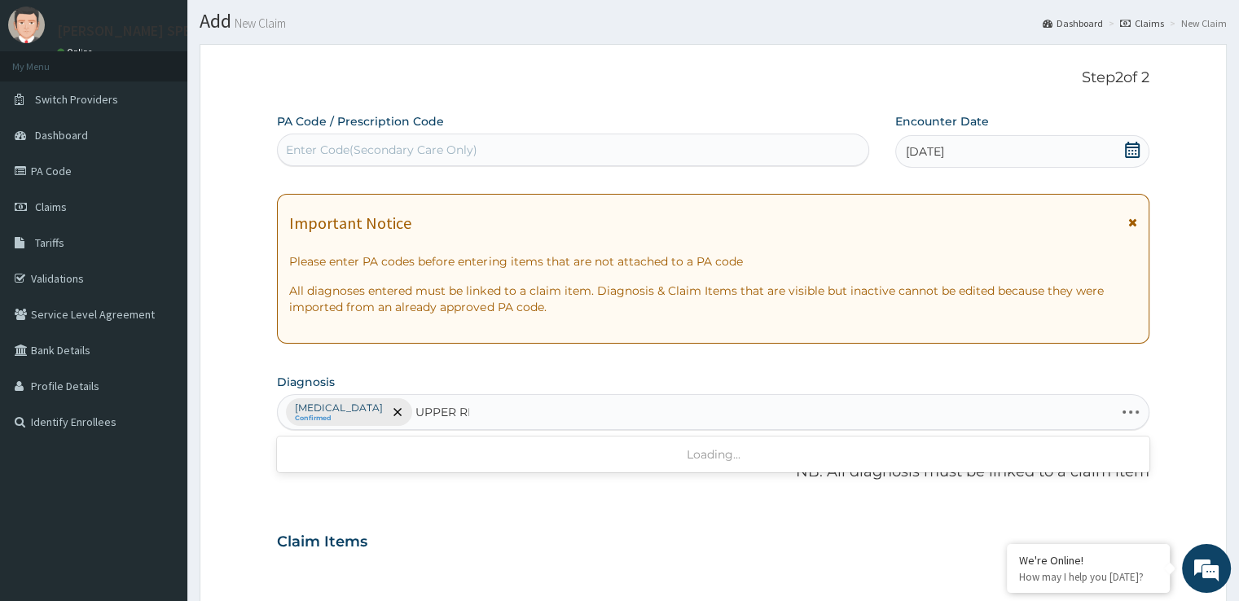
type input "UPPER RES"
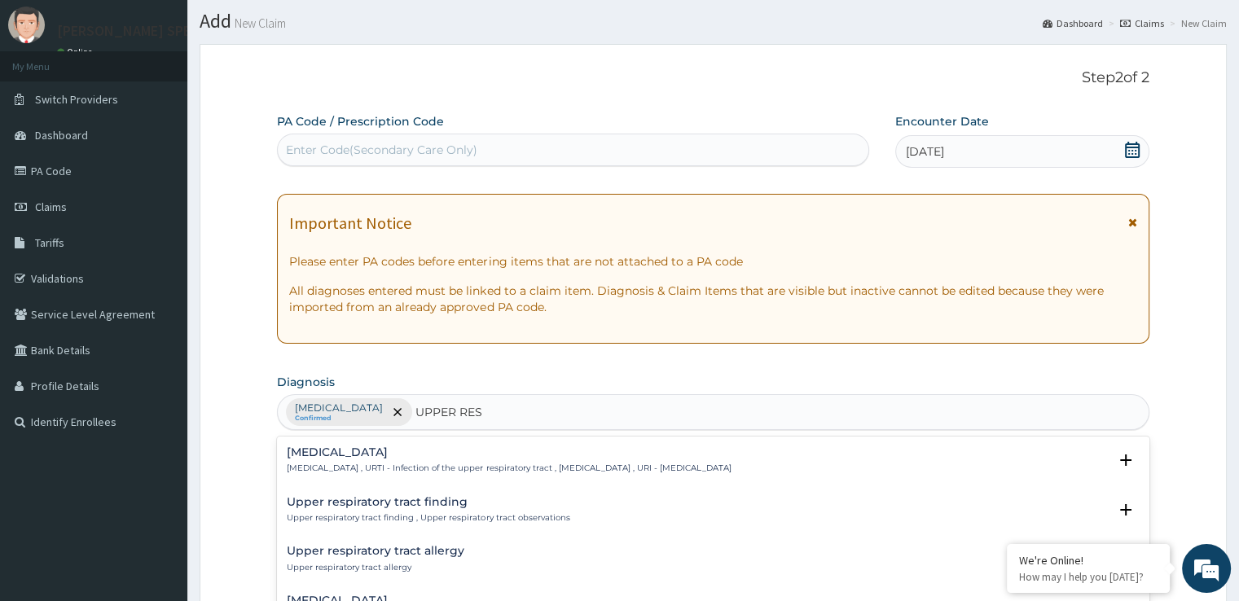
click at [354, 473] on p "Upper respiratory infection , URTI - Infection of the upper respiratory tract ,…" at bounding box center [509, 468] width 444 height 11
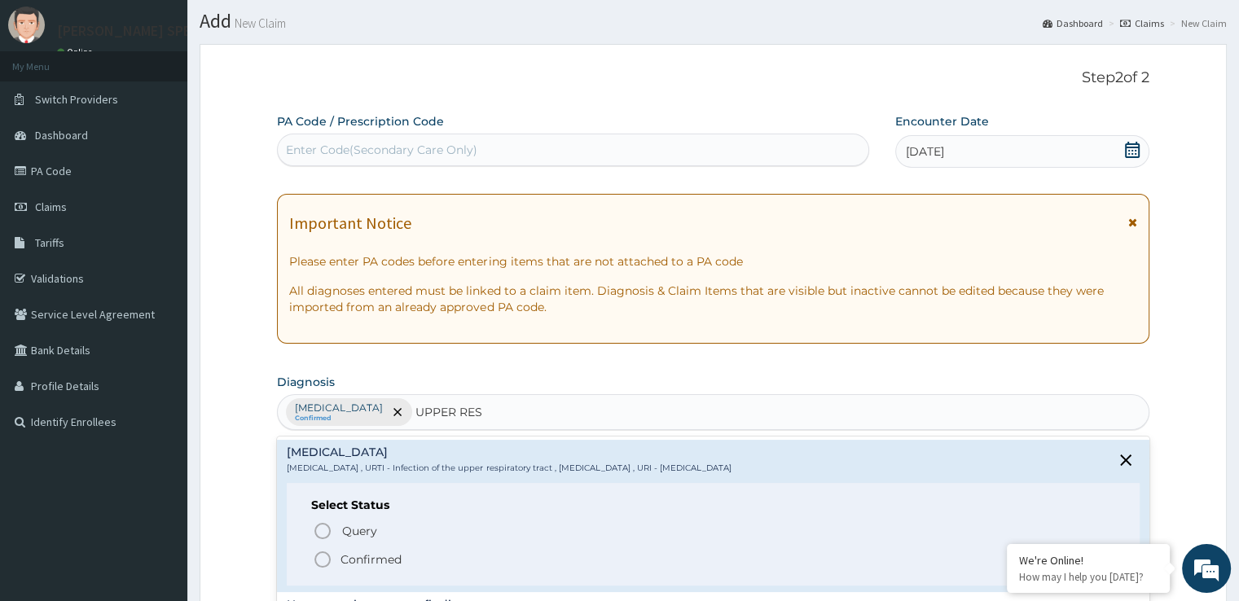
click at [325, 558] on icon "status option filled" at bounding box center [323, 560] width 20 height 20
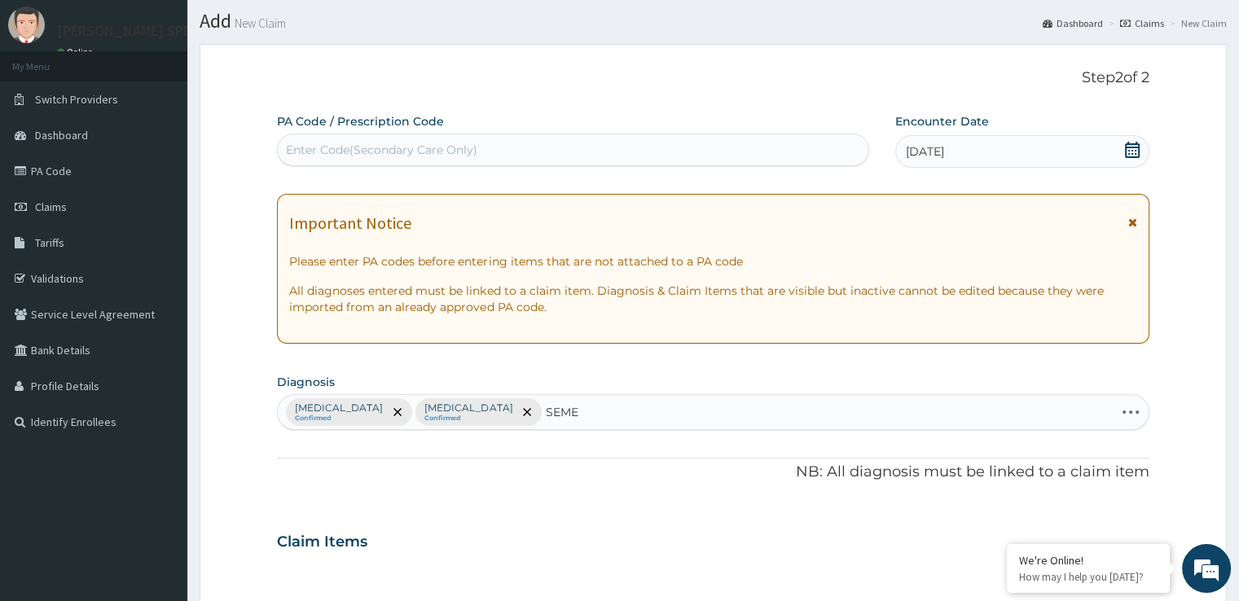
type input "SEMEN"
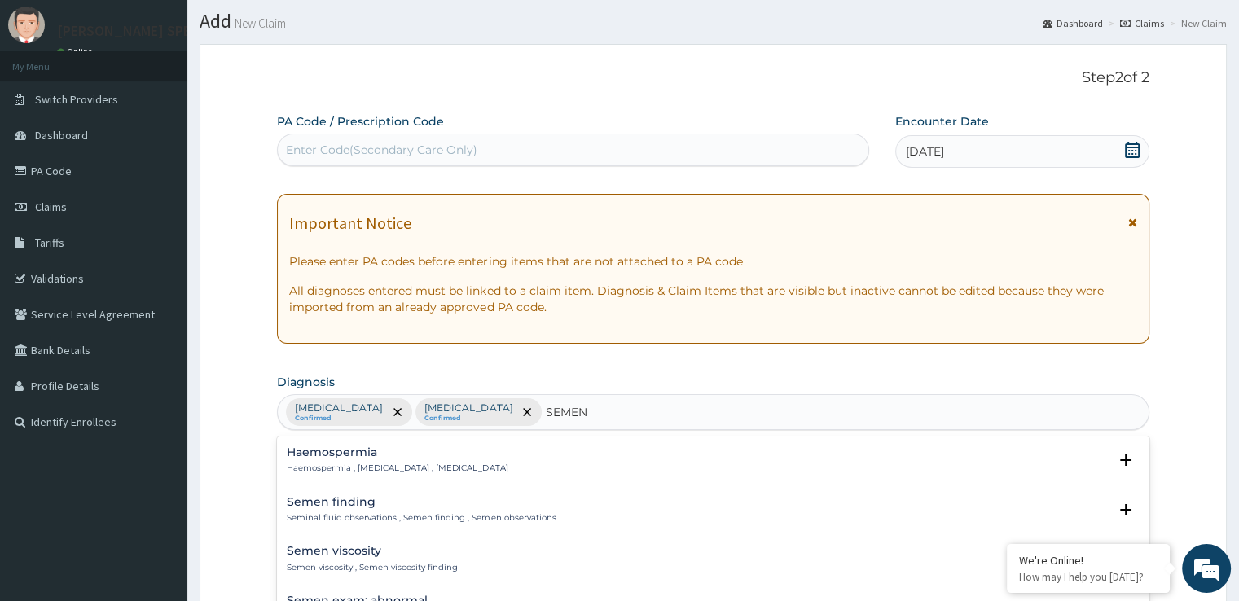
click at [352, 549] on h4 "Semen viscosity" at bounding box center [372, 551] width 171 height 12
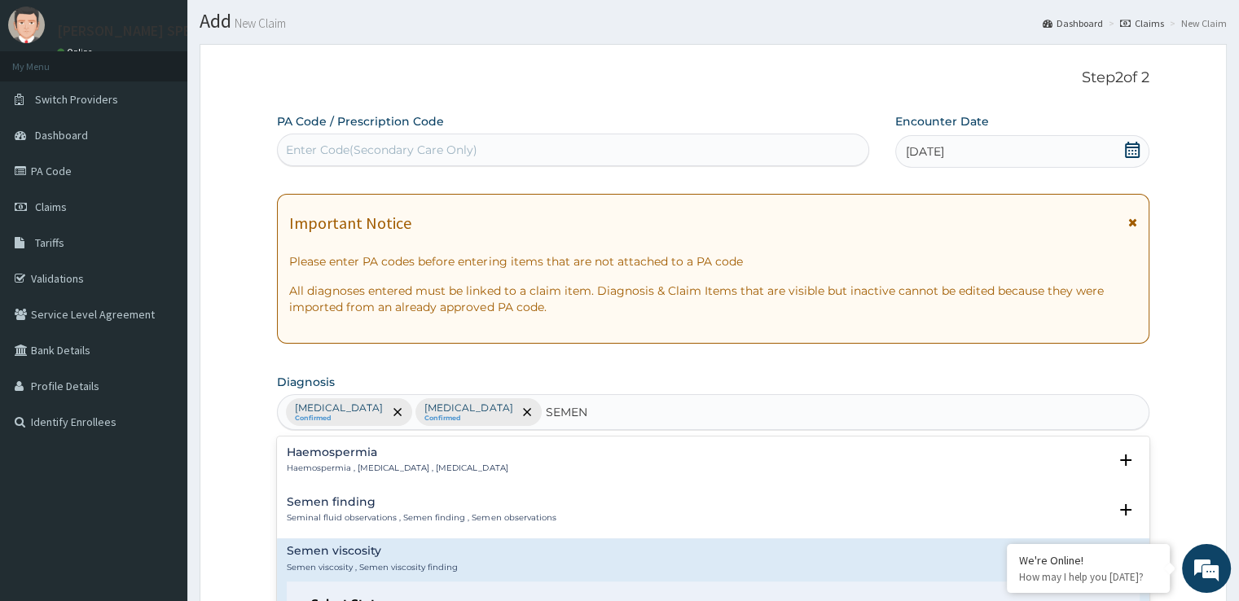
scroll to position [77, 0]
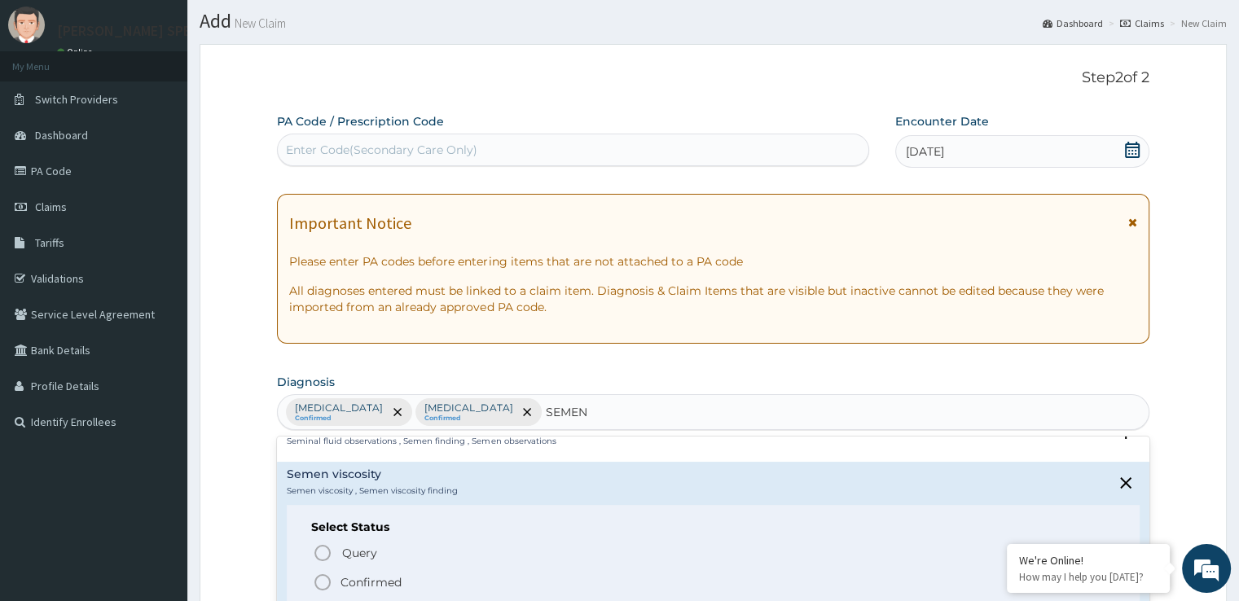
click at [314, 588] on icon "status option filled" at bounding box center [323, 583] width 20 height 20
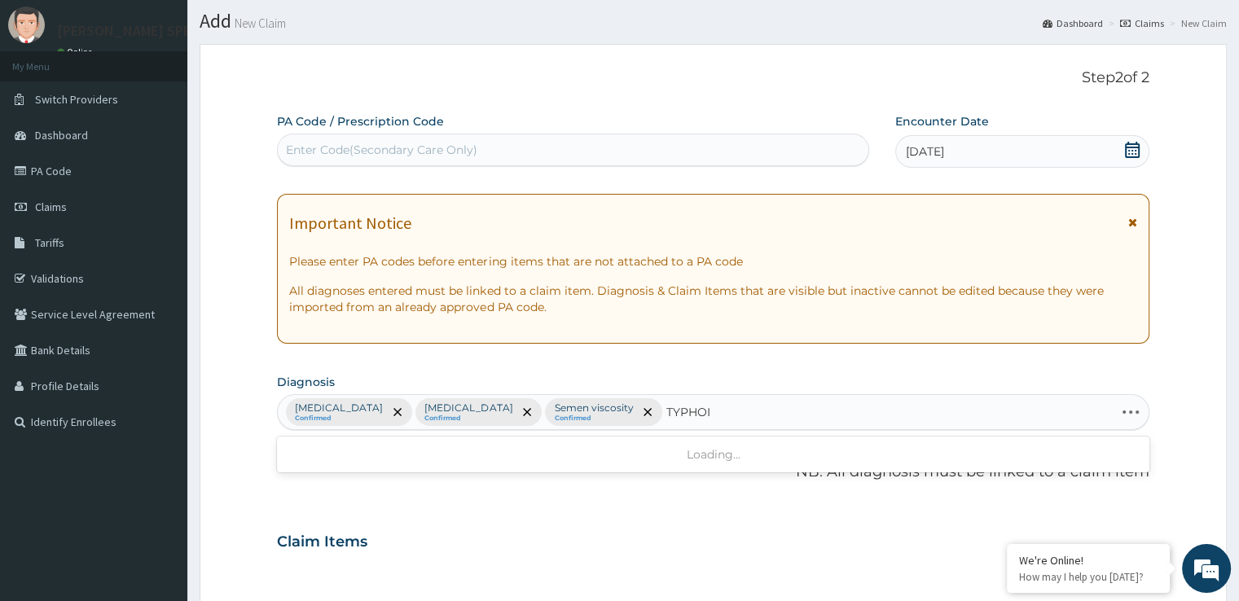
type input "TYPHOID"
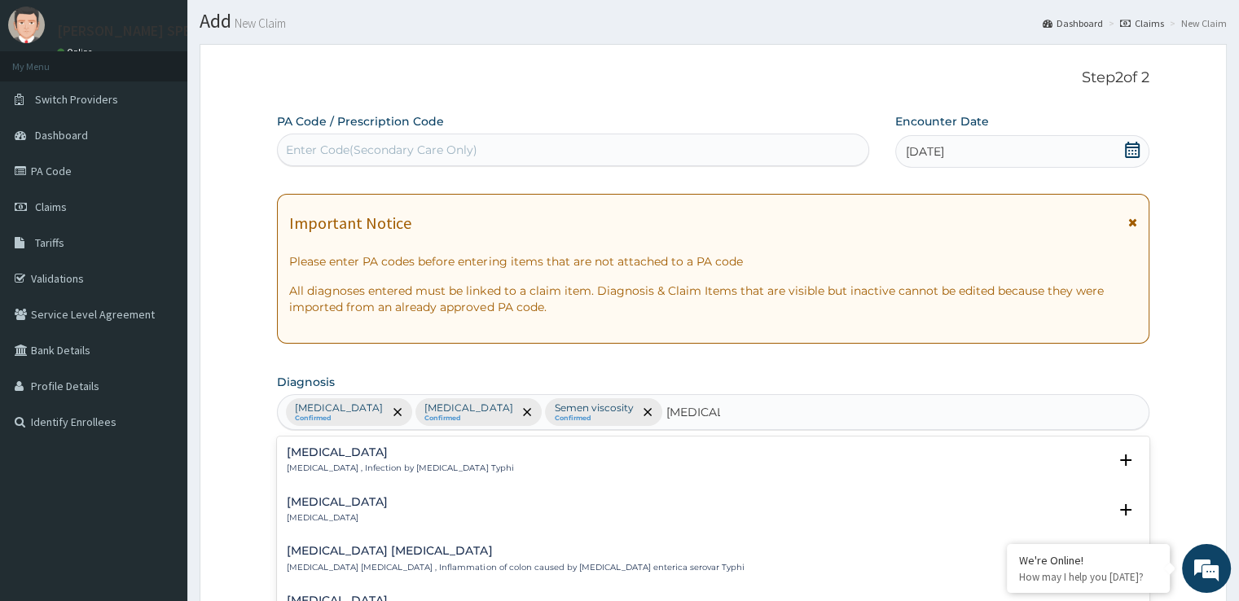
click at [415, 473] on p "Typhoid fever , Infection by Salmonella Typhi" at bounding box center [400, 468] width 226 height 11
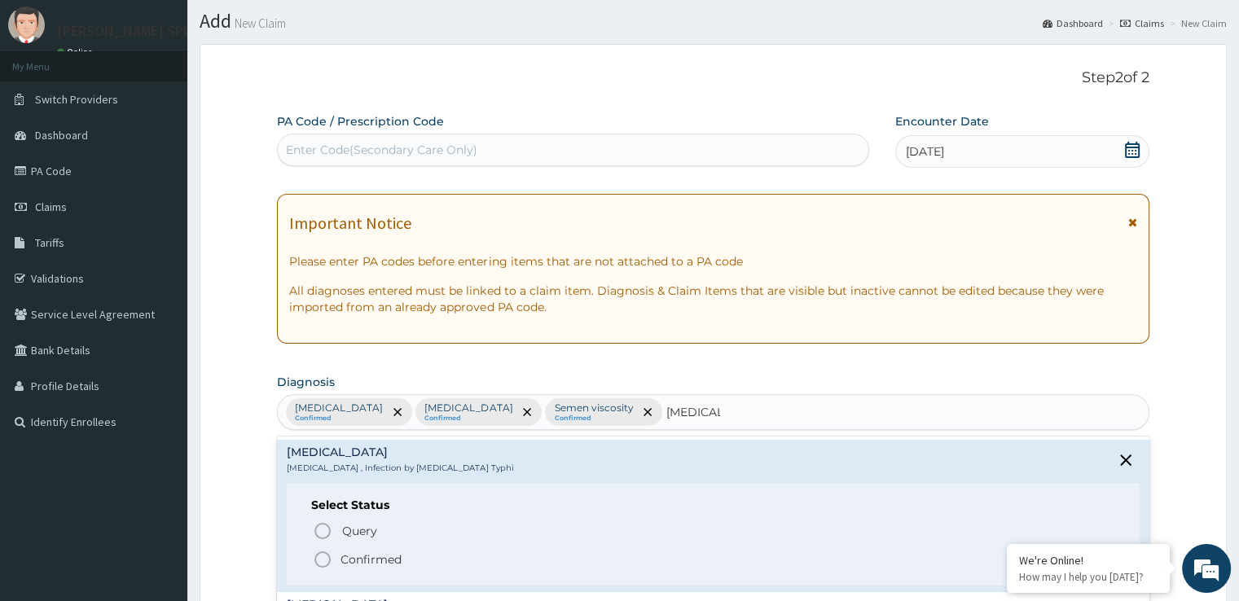
click at [326, 558] on icon "status option filled" at bounding box center [323, 560] width 20 height 20
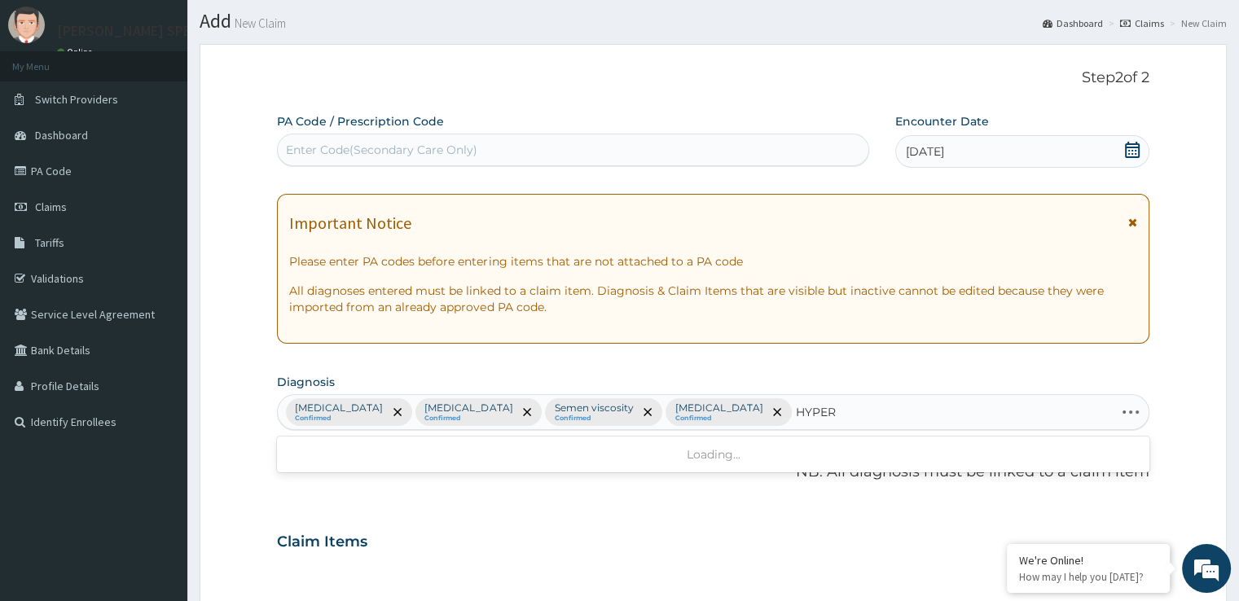
type input "HYPERL"
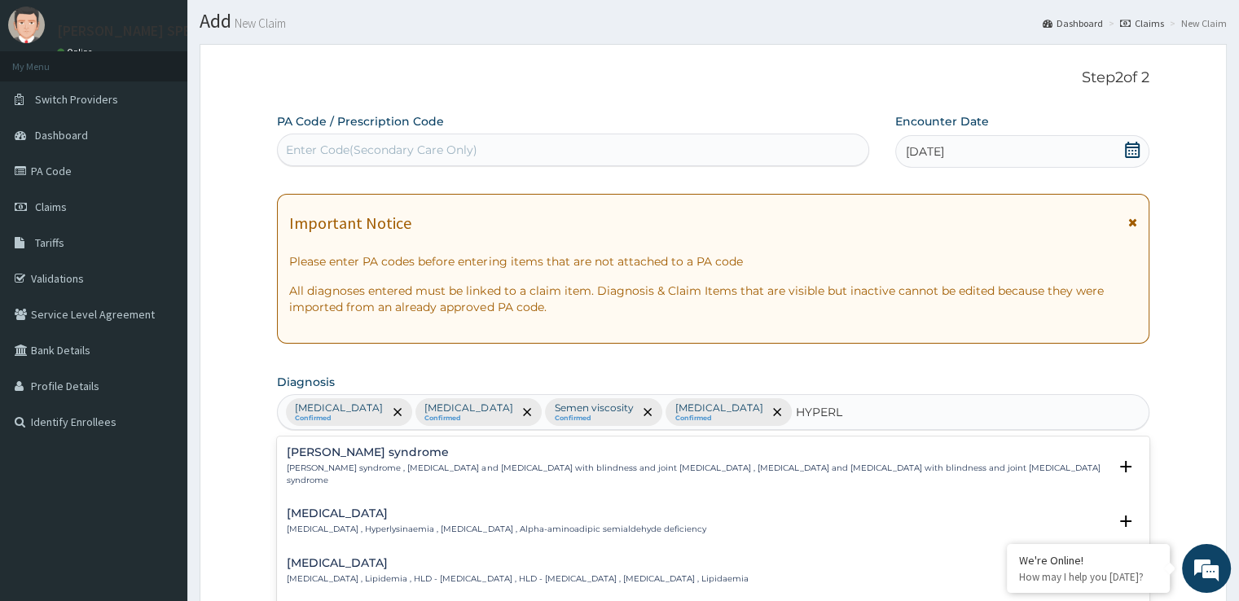
click at [323, 574] on p "Hyperlipidemia , Lipidemia , HLD - Hyperlipidemia , HLD - Hyperlipidaemia , Hyp…" at bounding box center [517, 579] width 461 height 11
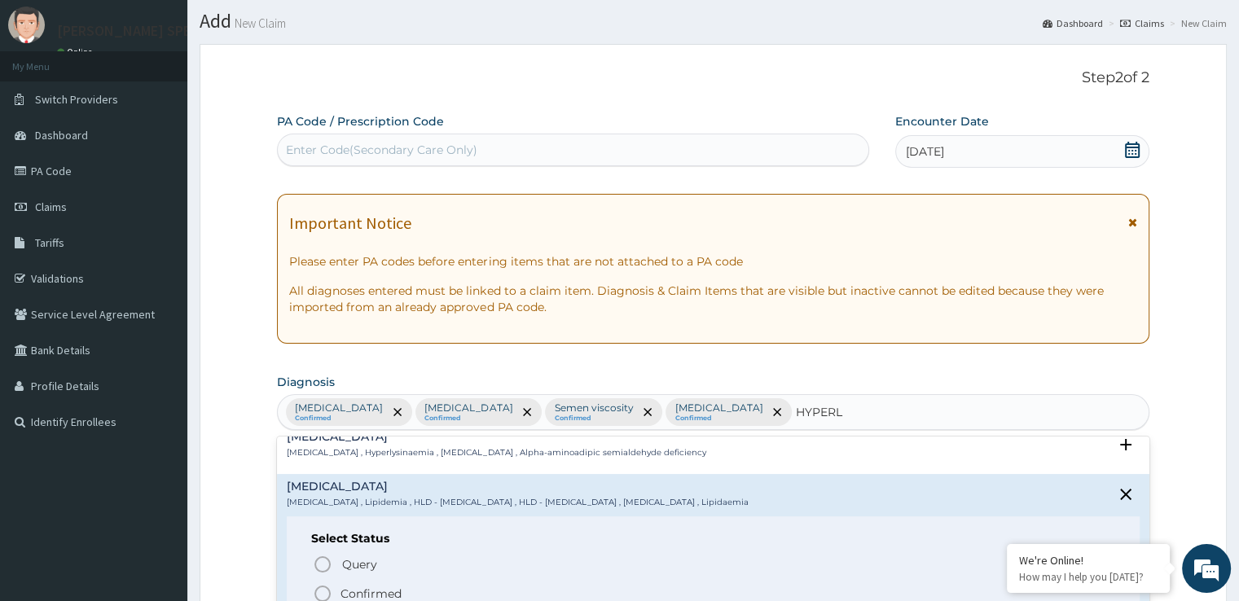
click at [325, 584] on icon "status option filled" at bounding box center [323, 594] width 20 height 20
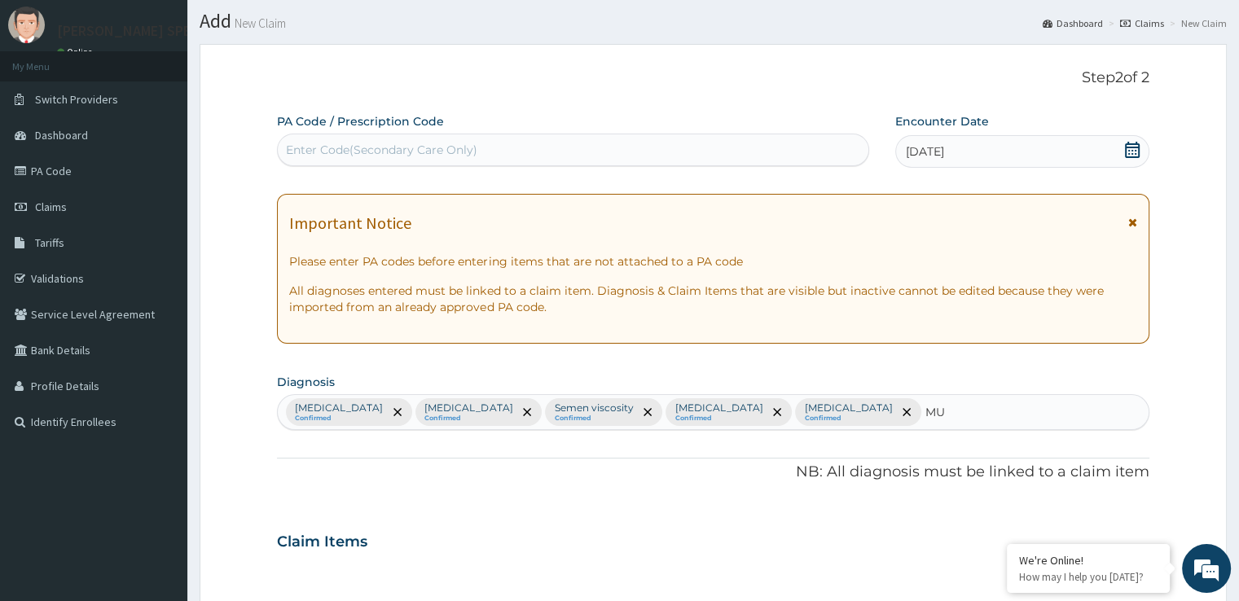
type input "M"
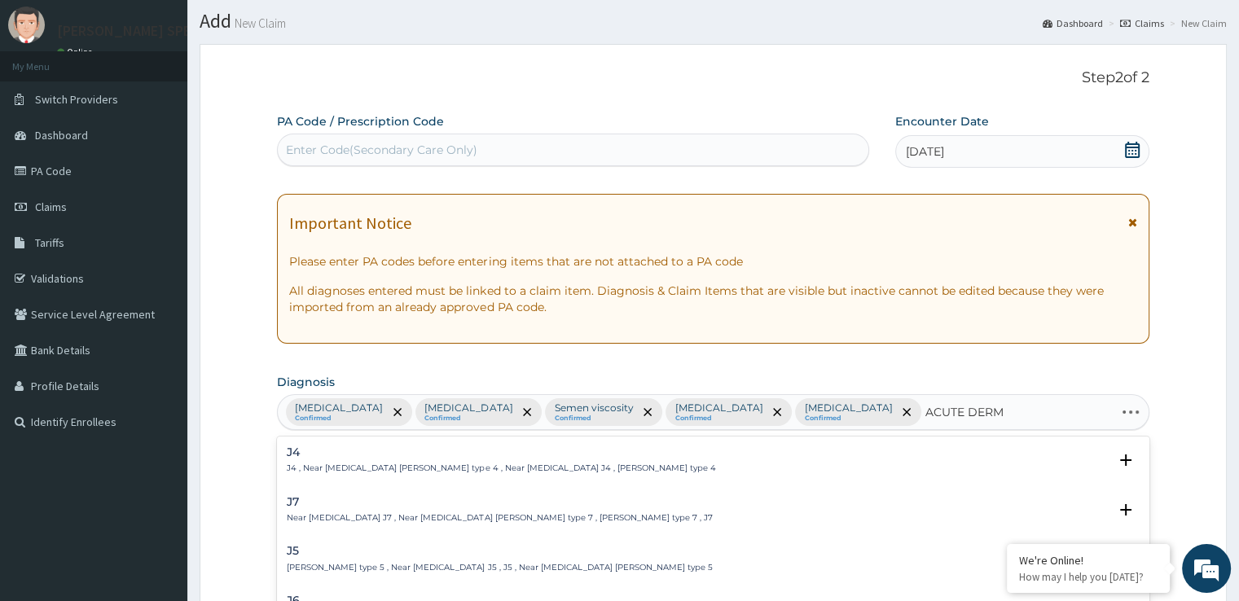
type input "ACUTE DERMA"
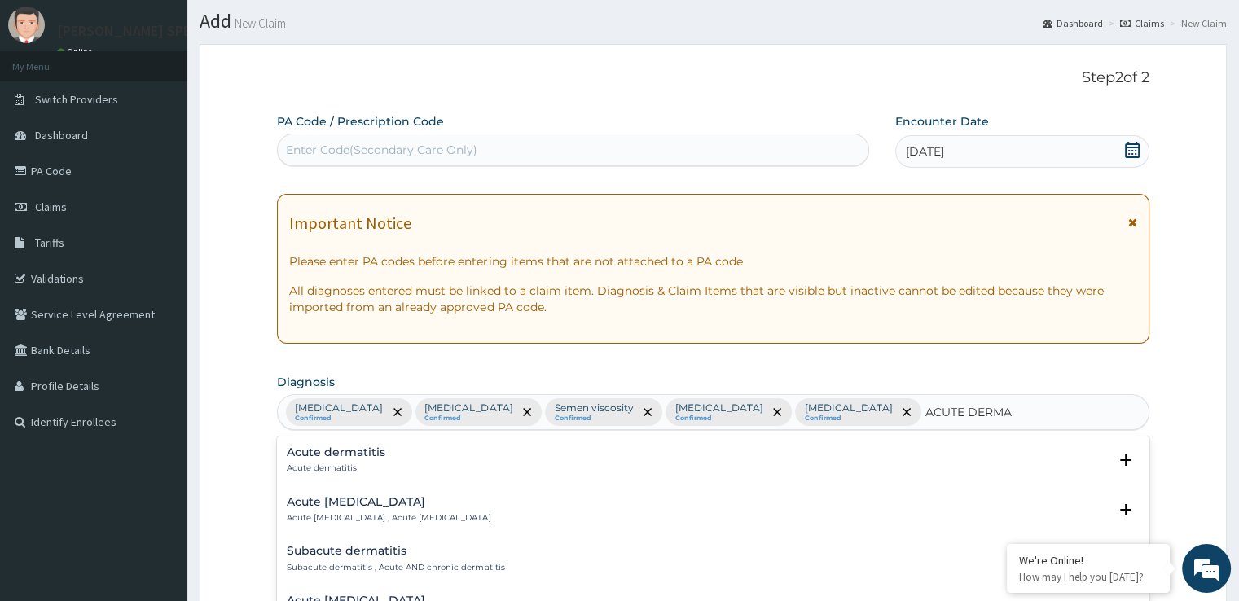
click at [332, 477] on div "Acute dermatitis Acute dermatitis Select Status Query Query covers suspected (?…" at bounding box center [713, 464] width 852 height 37
click at [336, 468] on p "Acute dermatitis" at bounding box center [336, 468] width 99 height 11
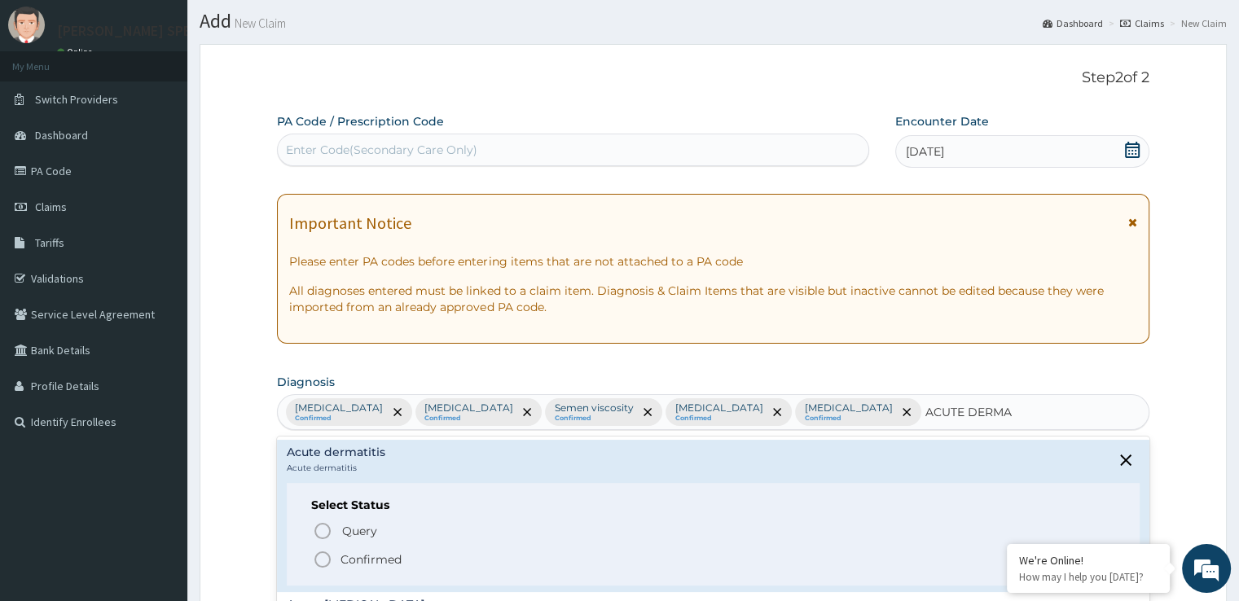
click at [322, 554] on icon "status option filled" at bounding box center [323, 560] width 20 height 20
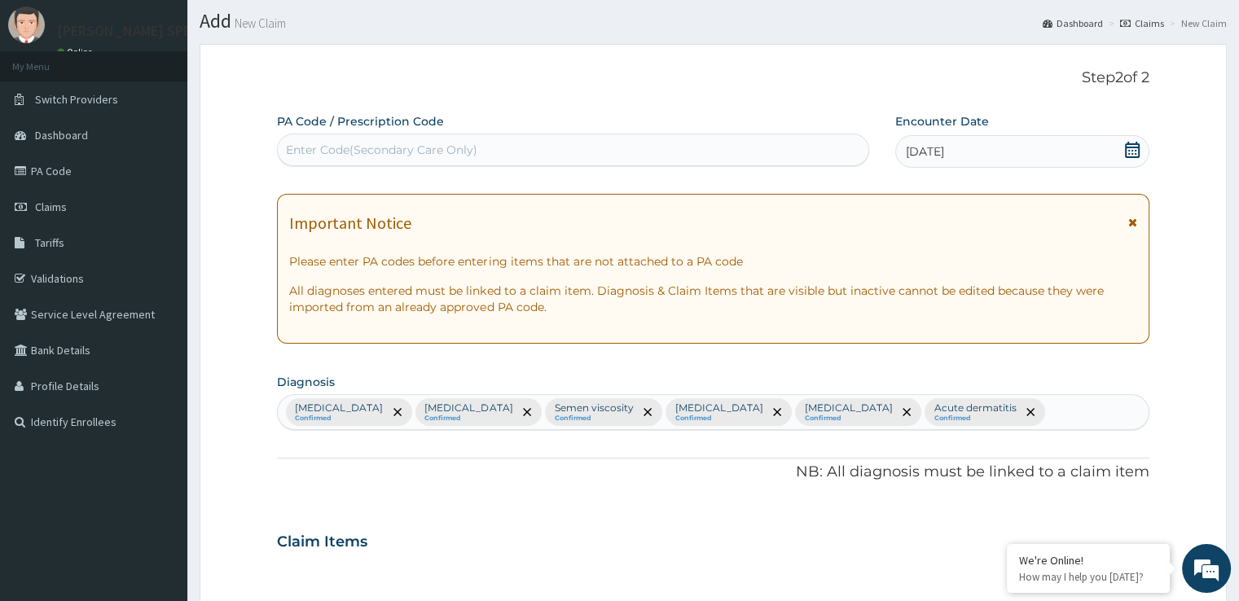
scroll to position [567, 0]
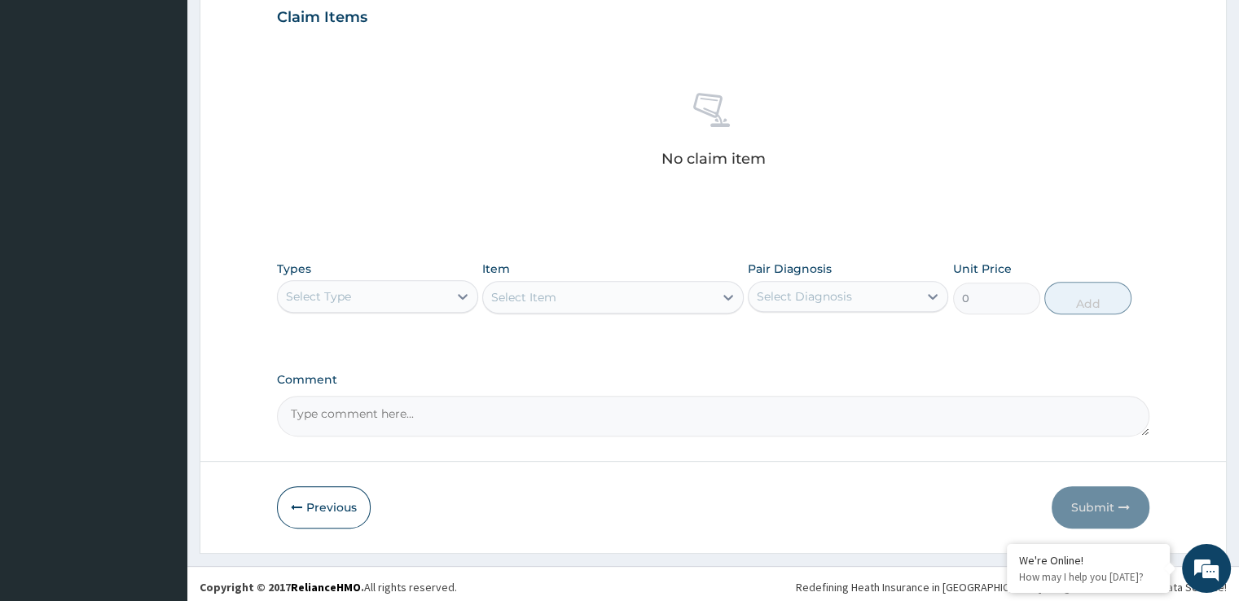
click at [360, 291] on div "Select Type" at bounding box center [362, 297] width 169 height 26
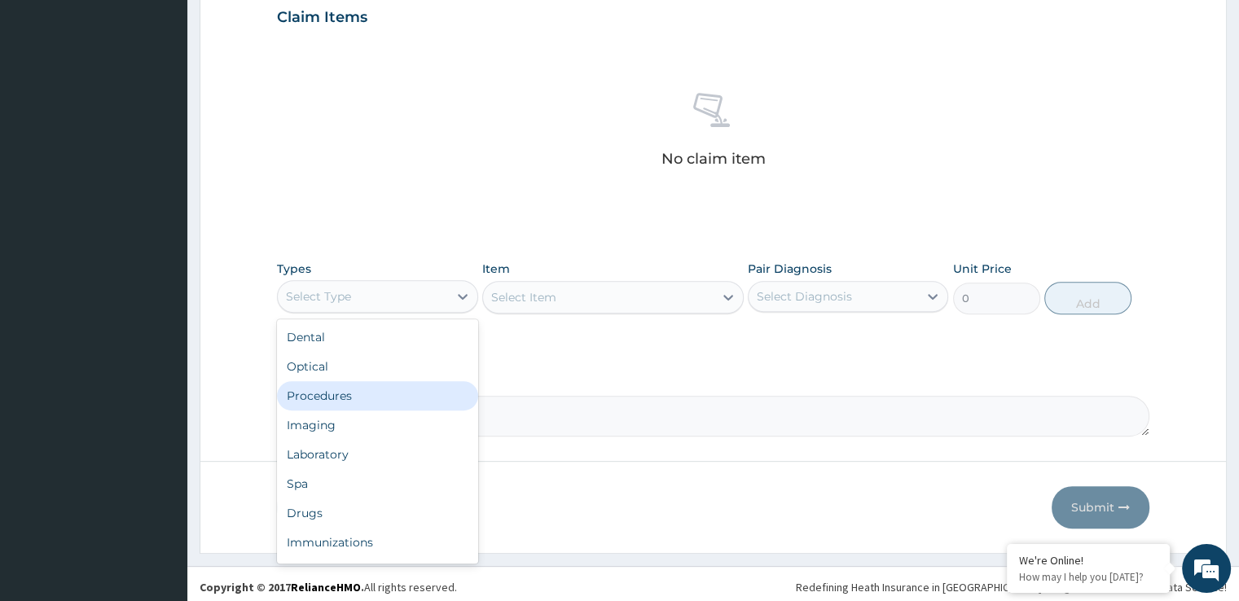
click at [328, 389] on div "Procedures" at bounding box center [377, 395] width 200 height 29
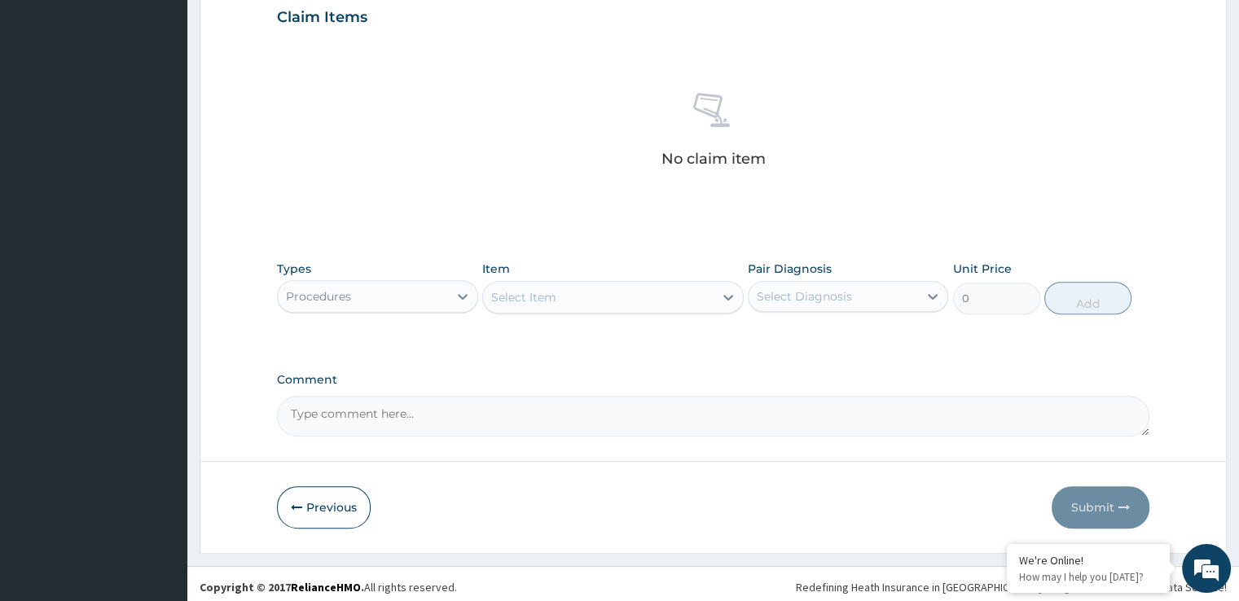
click at [570, 300] on div "Select Item" at bounding box center [598, 297] width 231 height 26
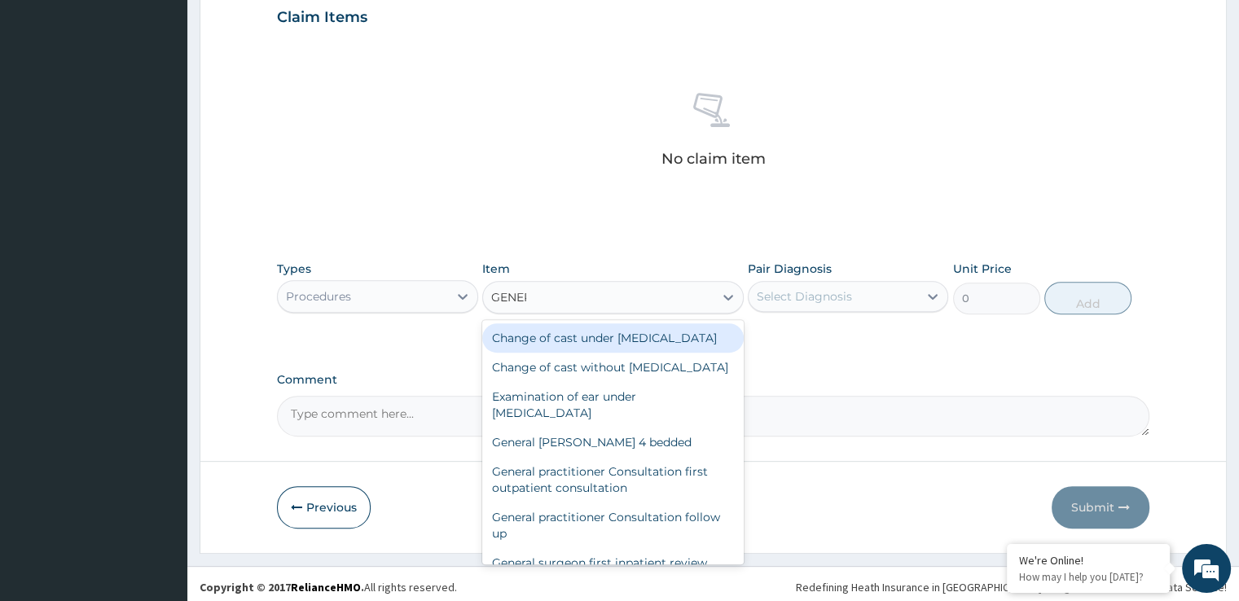
type input "GENERA"
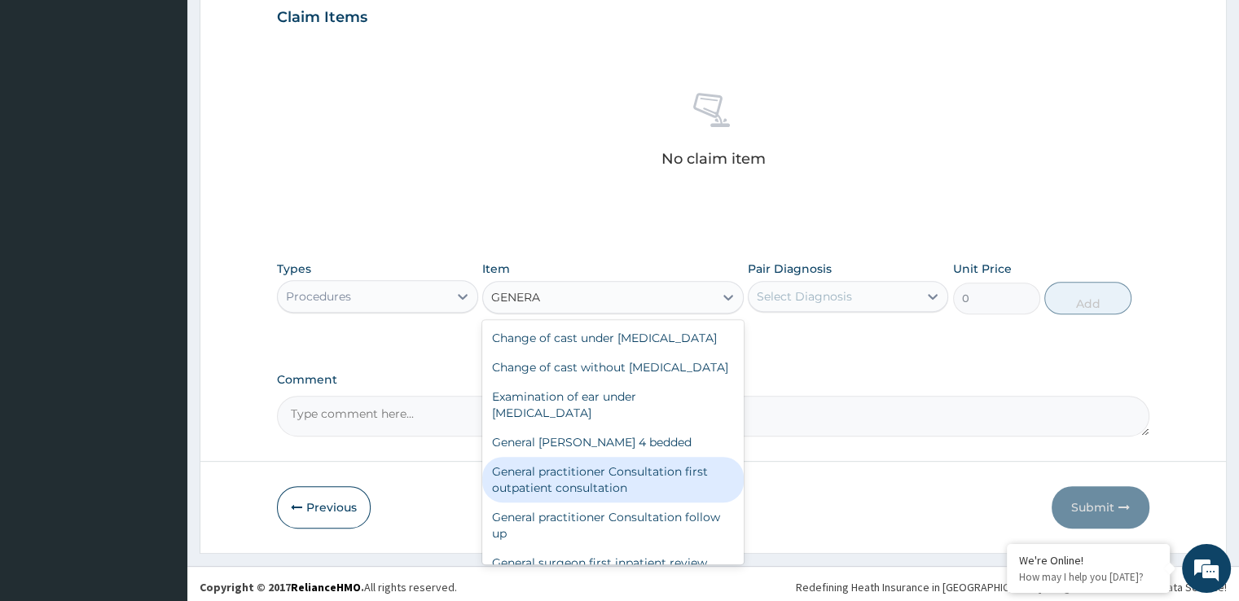
click at [609, 491] on div "General practitioner Consultation first outpatient consultation" at bounding box center [613, 480] width 262 height 46
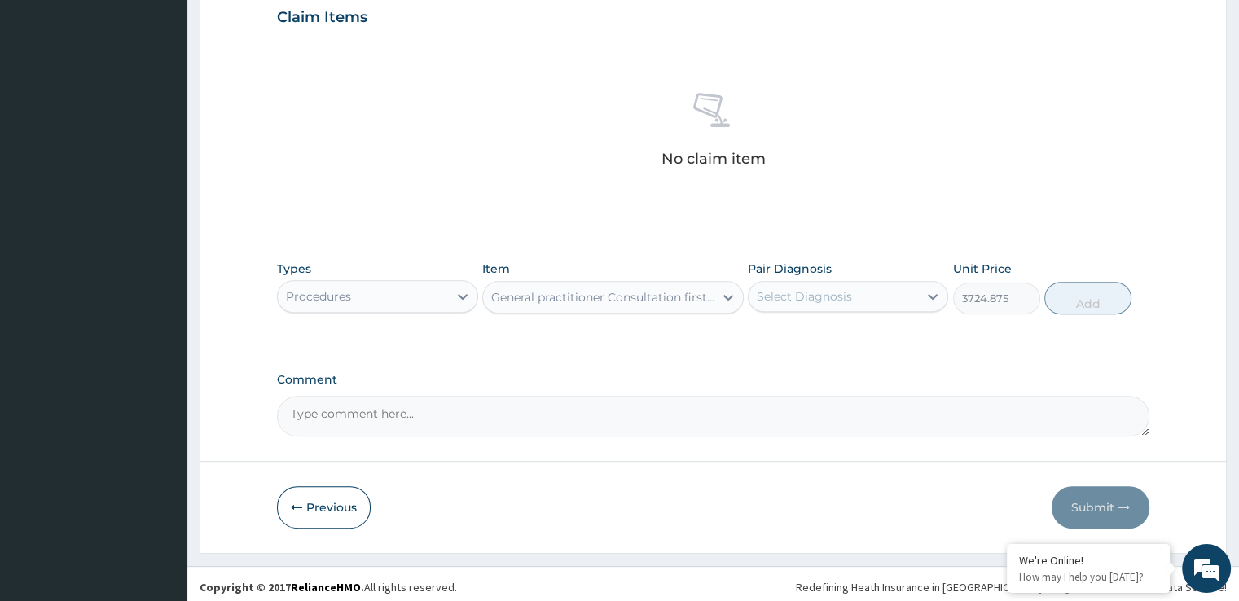
type input "3724.875"
click at [850, 304] on div "Select Diagnosis" at bounding box center [833, 297] width 169 height 26
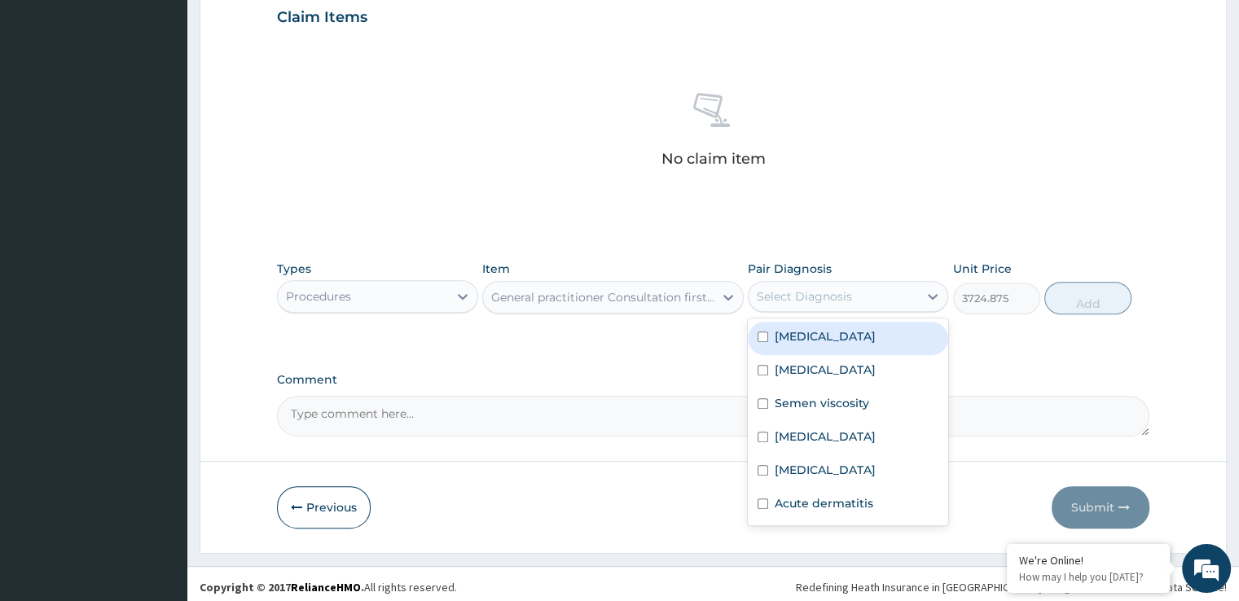
click at [838, 336] on div "Malaria" at bounding box center [848, 338] width 200 height 33
checkbox input "true"
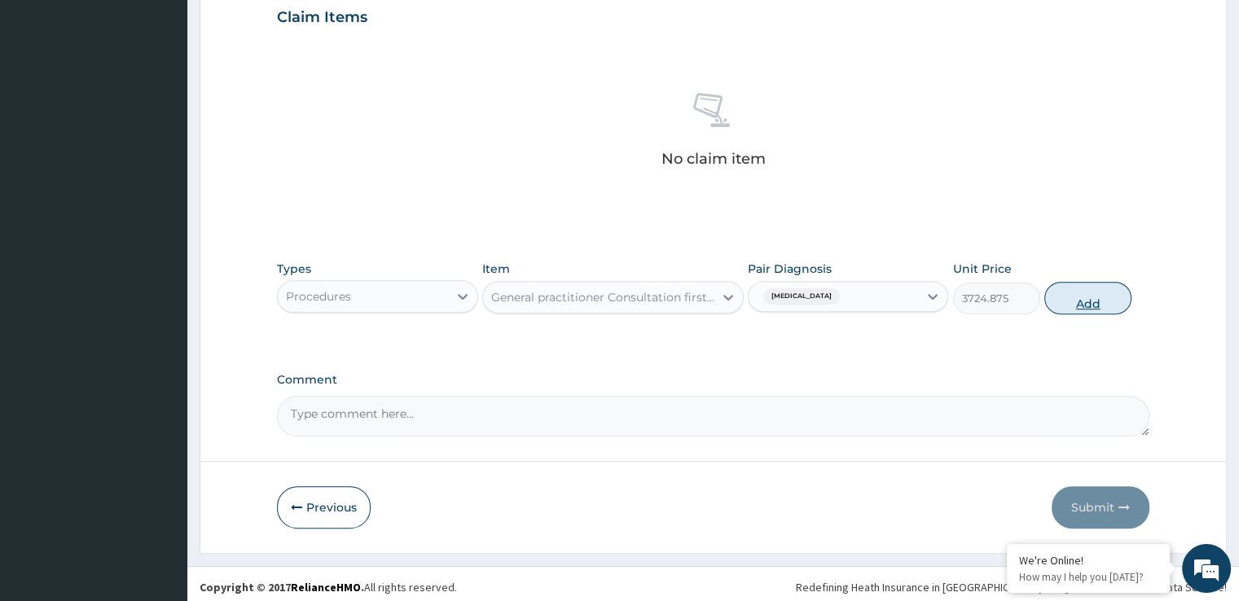
click at [1081, 301] on button "Add" at bounding box center [1087, 298] width 87 height 33
type input "0"
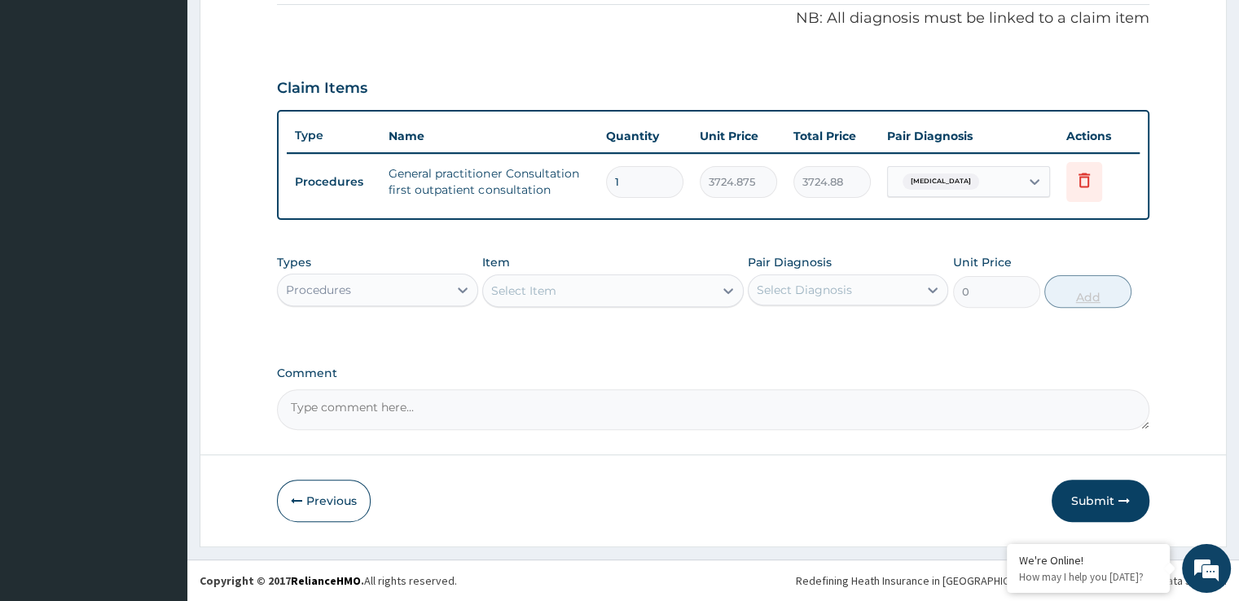
scroll to position [494, 0]
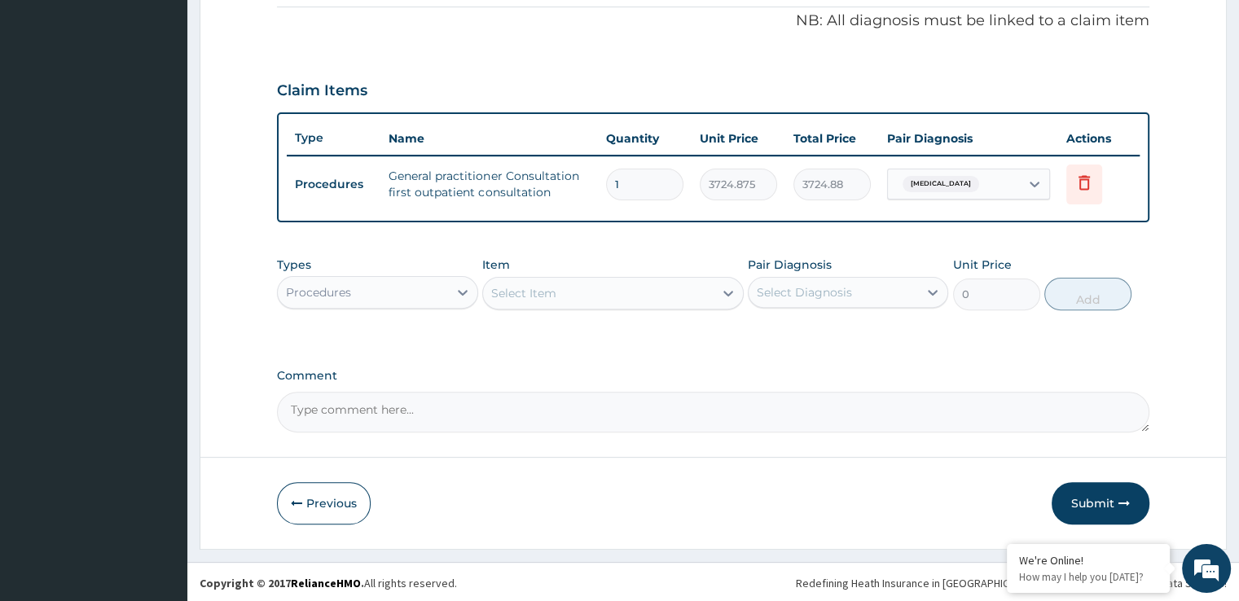
click at [395, 290] on div "Procedures" at bounding box center [362, 292] width 169 height 26
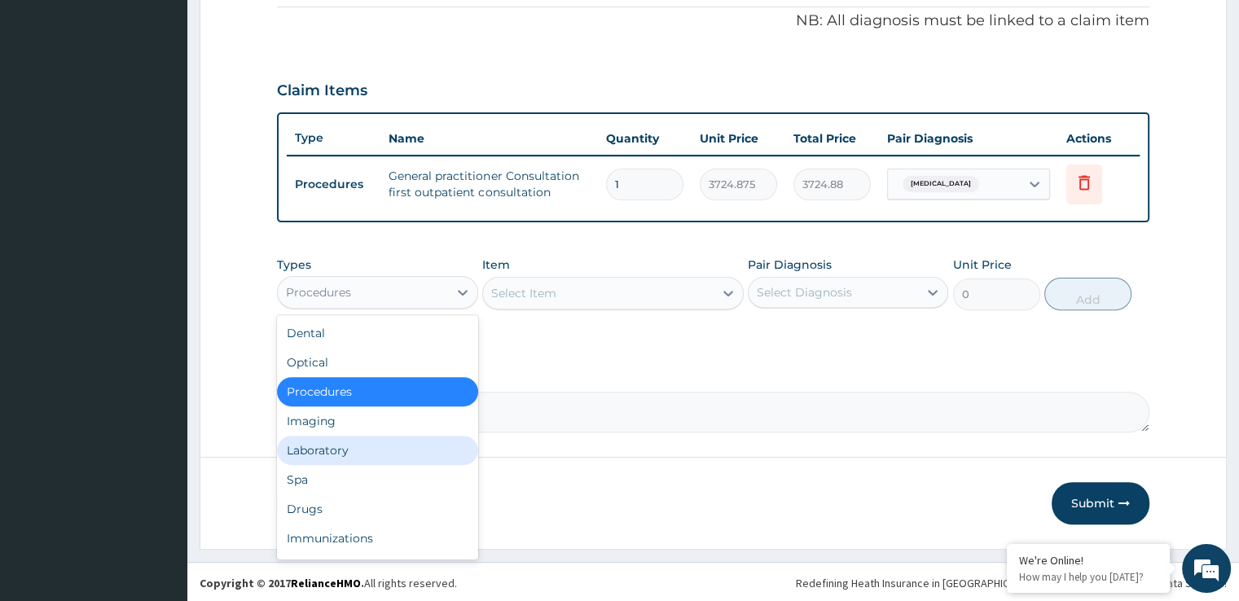
click at [313, 444] on div "Laboratory" at bounding box center [377, 450] width 200 height 29
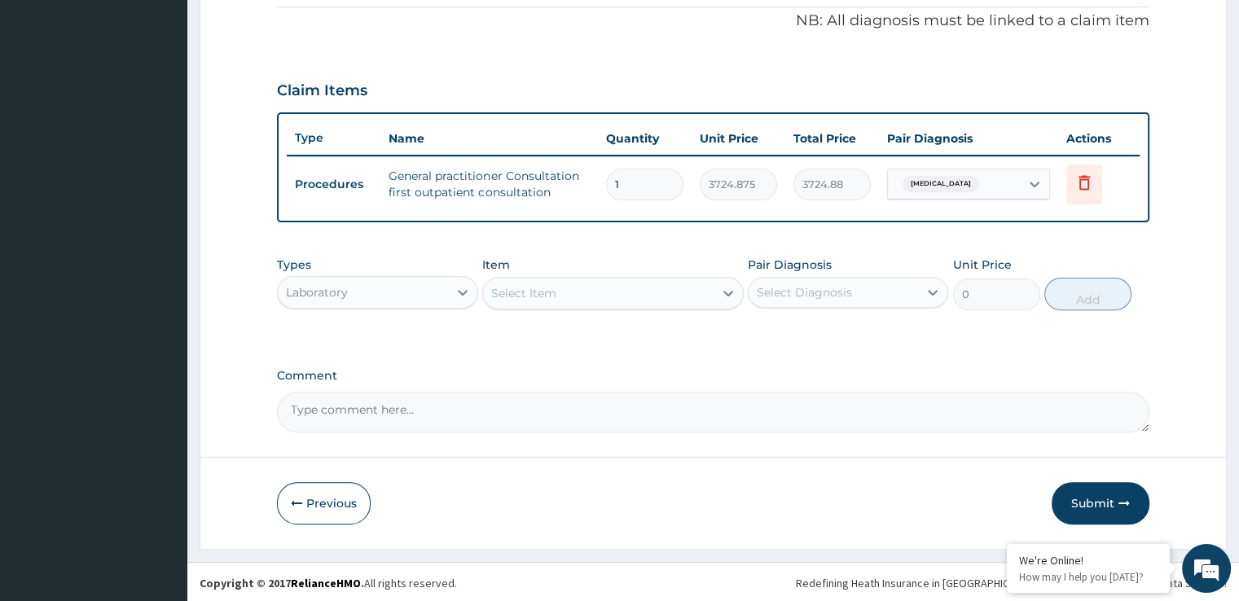
click at [611, 287] on div "Select Item" at bounding box center [598, 293] width 231 height 26
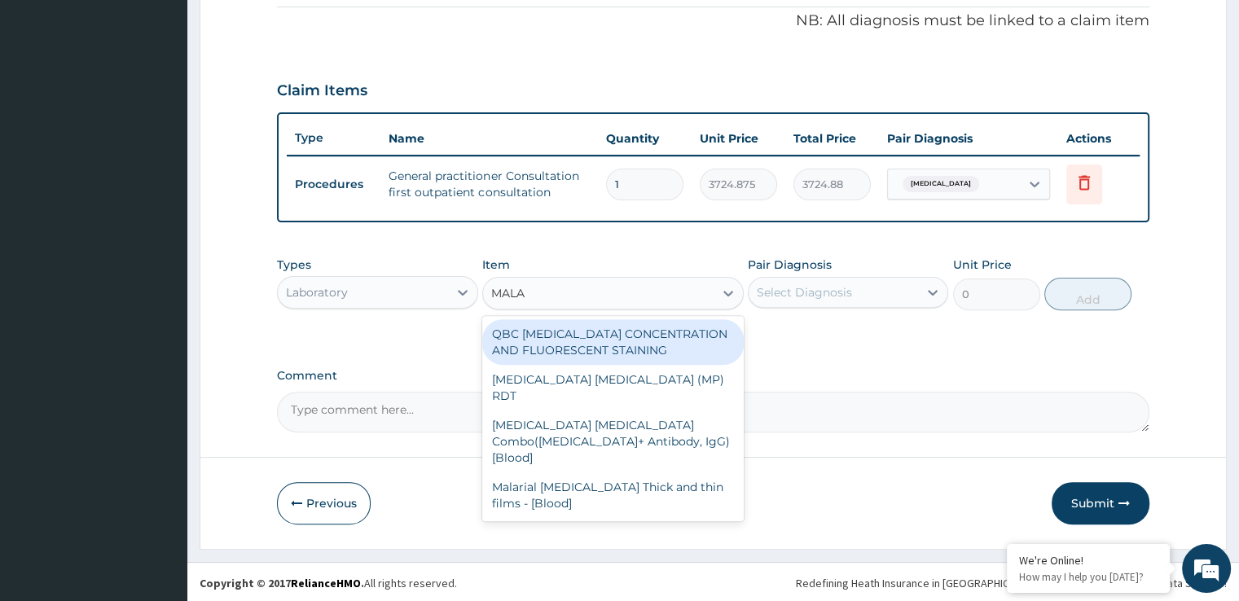
type input "MALAR"
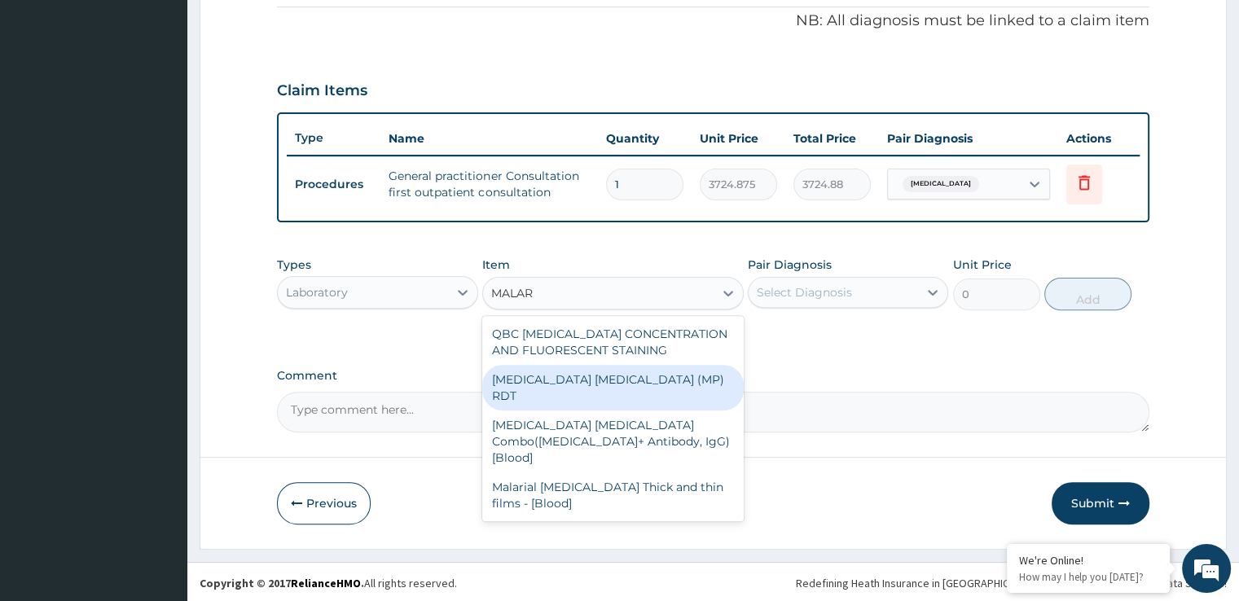
click at [644, 380] on div "MALARIA PARASITE (MP) RDT" at bounding box center [613, 388] width 262 height 46
type input "1693.125"
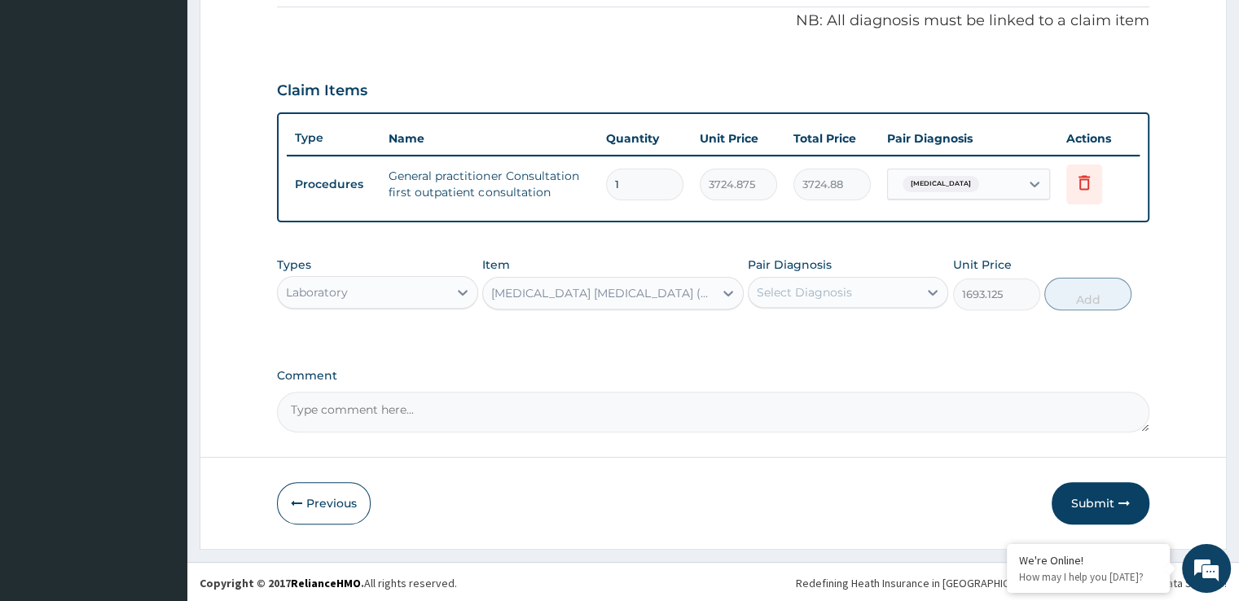
click at [827, 297] on div "Select Diagnosis" at bounding box center [804, 292] width 95 height 16
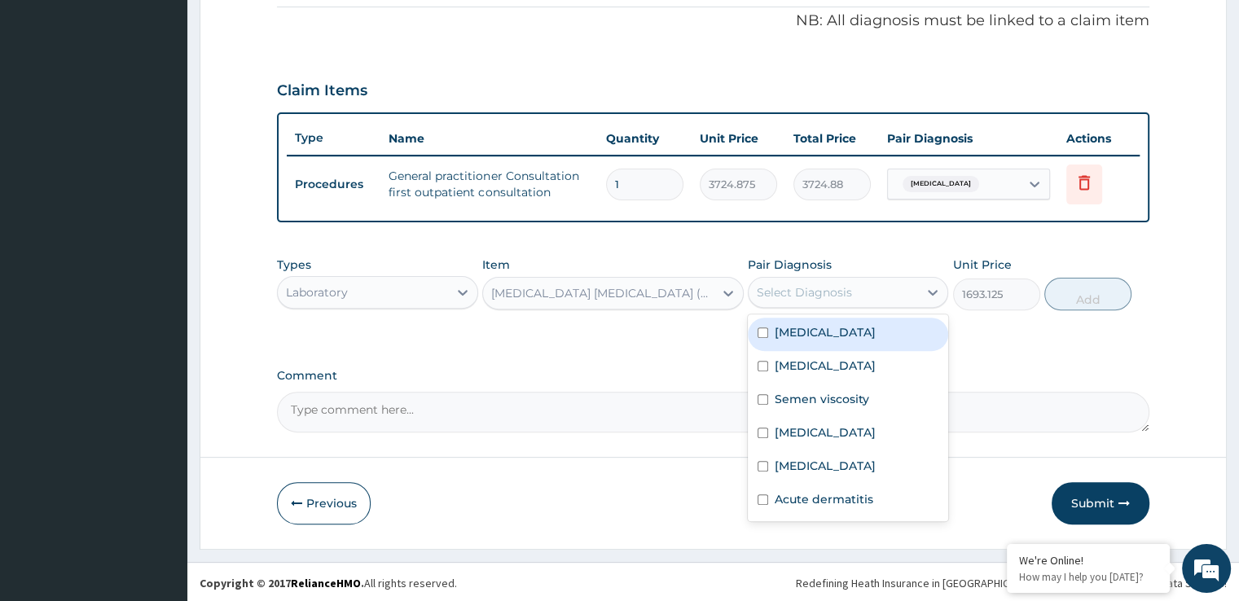
click at [821, 329] on div "Malaria" at bounding box center [848, 334] width 200 height 33
checkbox input "true"
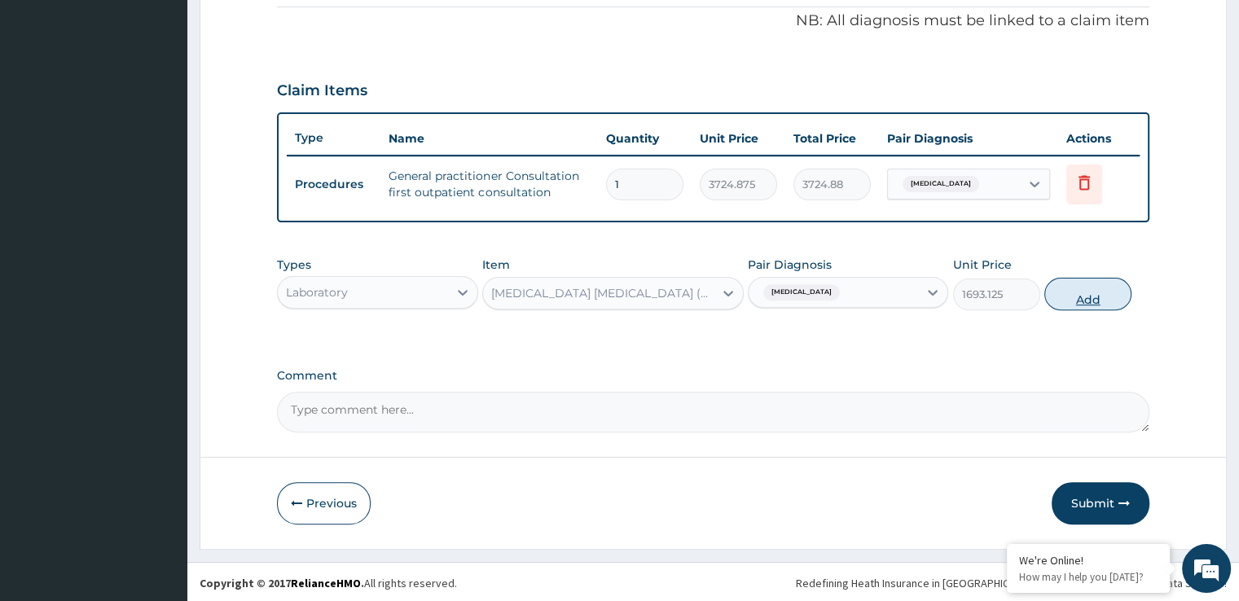
click at [1092, 297] on button "Add" at bounding box center [1087, 294] width 87 height 33
type input "0"
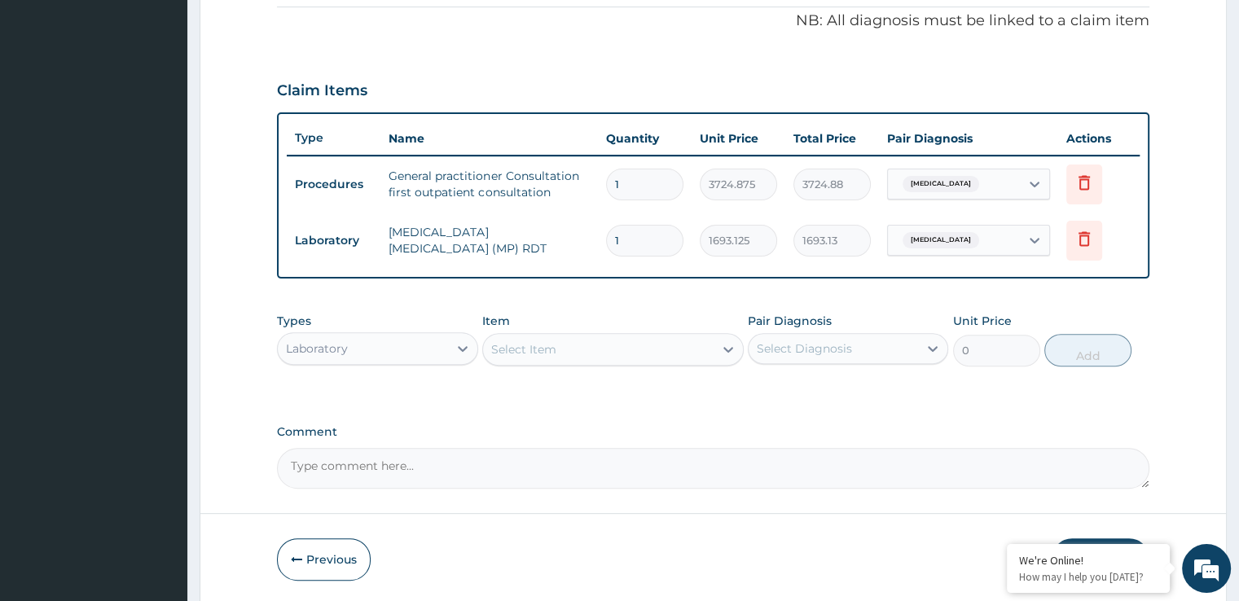
click at [583, 346] on div "Select Item" at bounding box center [598, 349] width 231 height 26
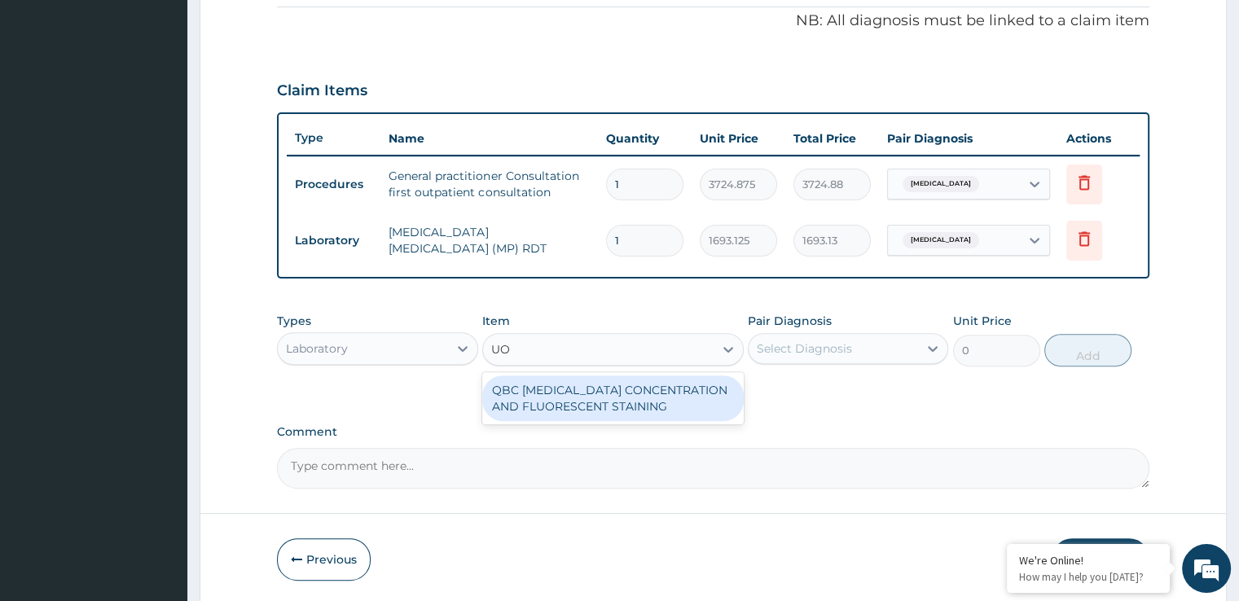
type input "U"
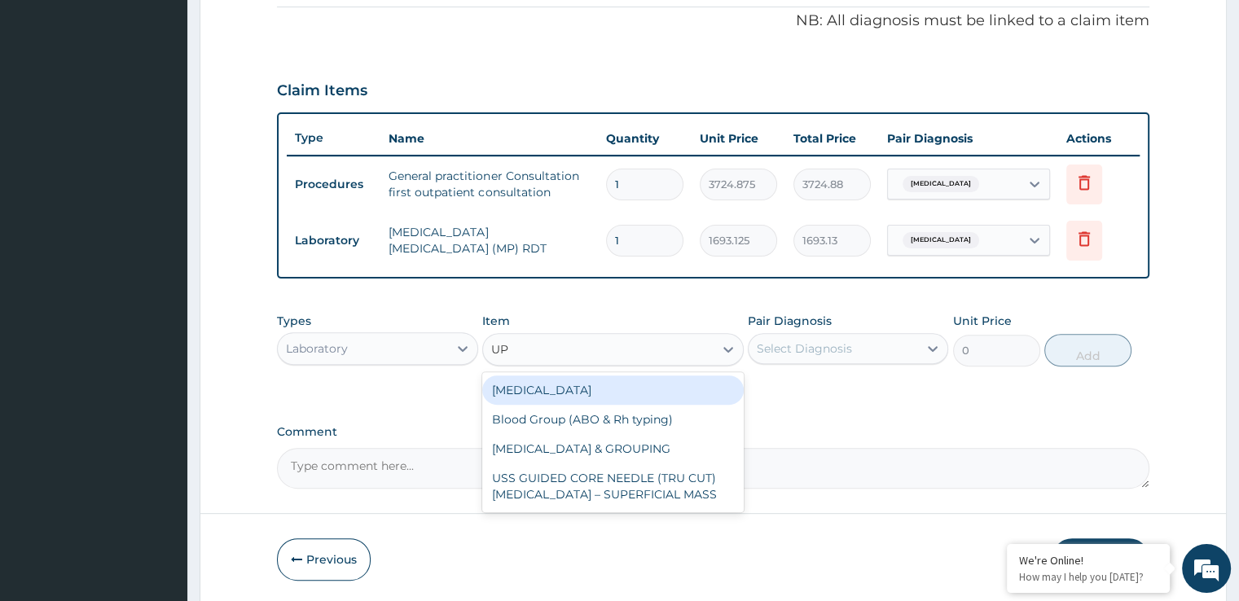
type input "U"
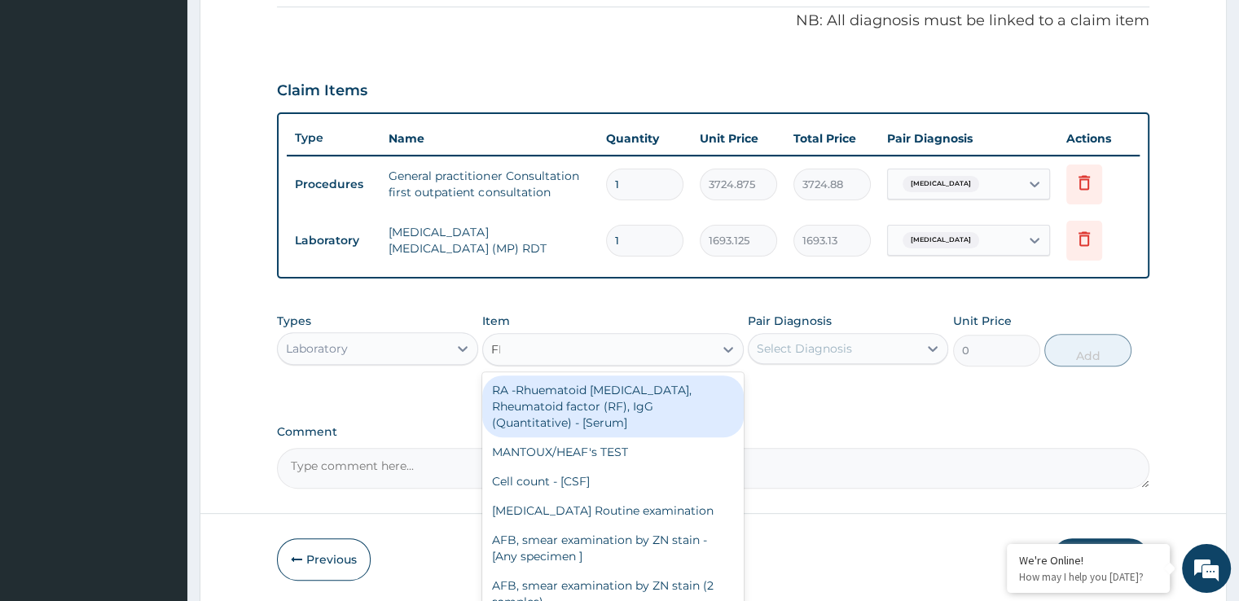
type input "FBC"
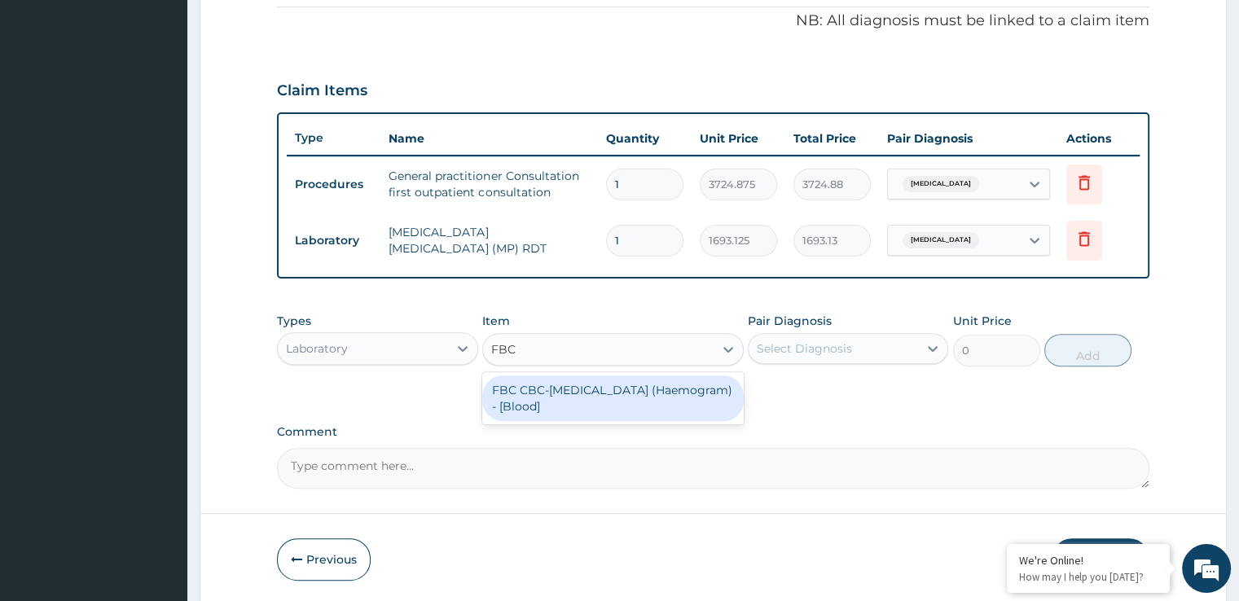
click at [600, 385] on div "FBC CBC-Complete Blood Count (Haemogram) - [Blood]" at bounding box center [613, 399] width 262 height 46
type input "4515"
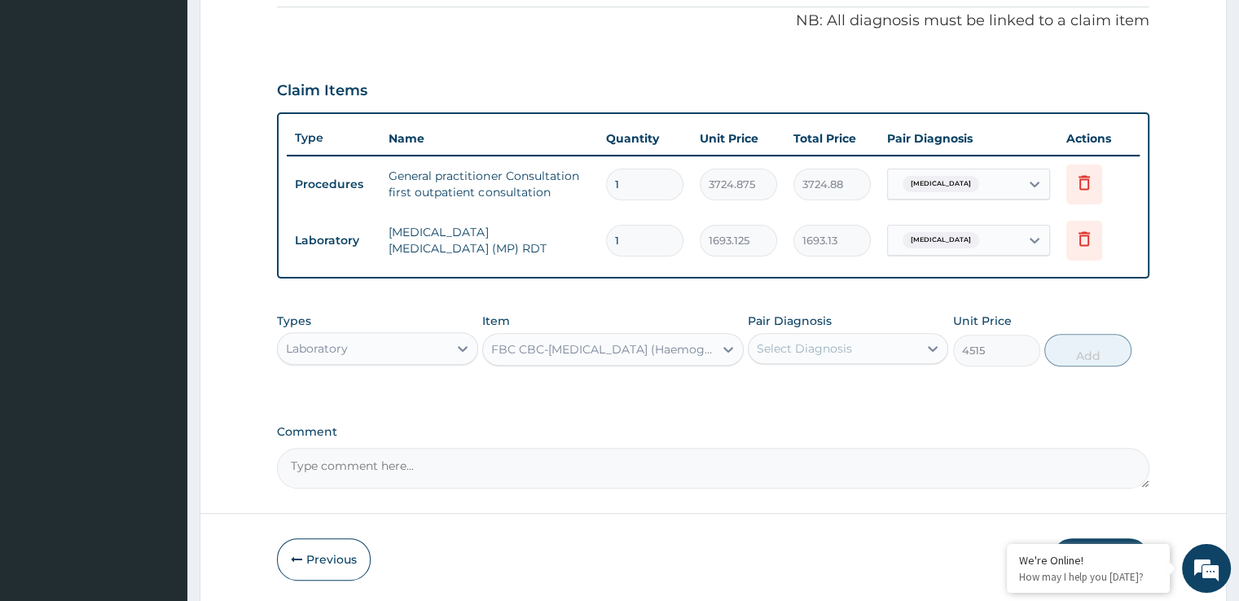
click at [824, 353] on div "Select Diagnosis" at bounding box center [804, 349] width 95 height 16
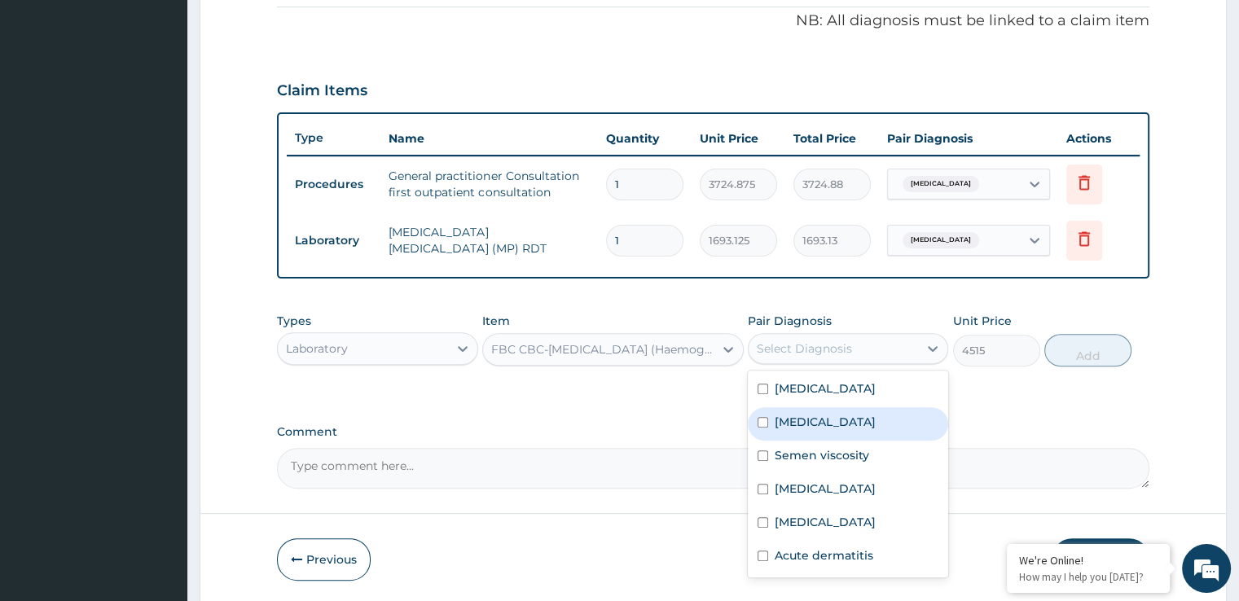
click at [820, 415] on label "Upper respiratory infection" at bounding box center [825, 422] width 101 height 16
checkbox input "true"
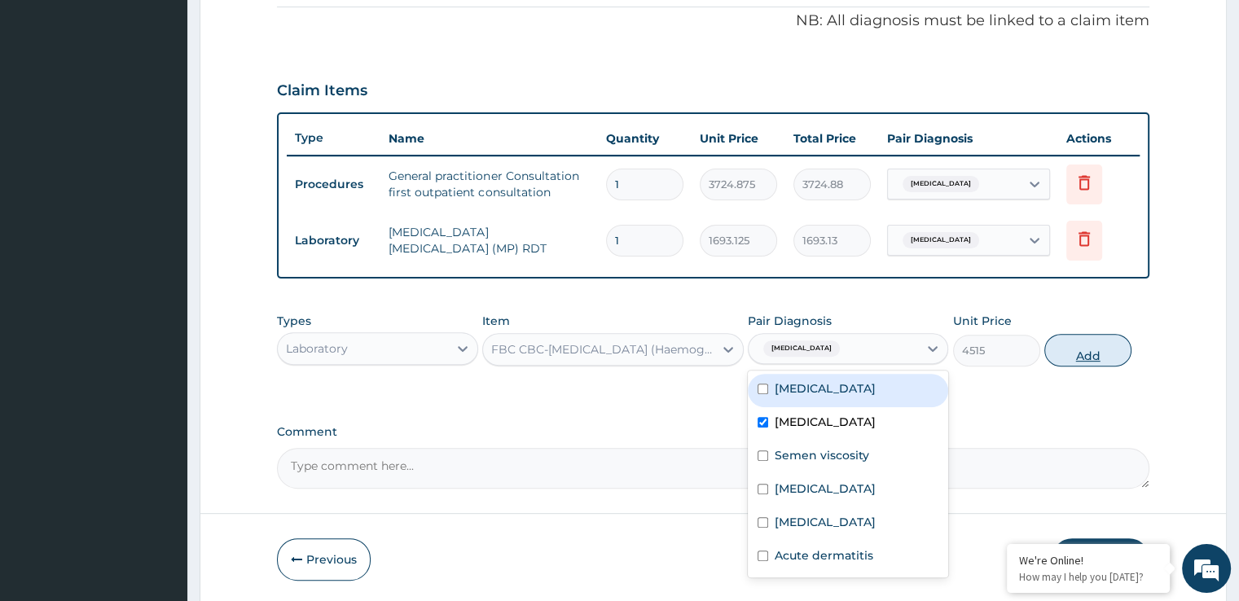
click at [1085, 355] on button "Add" at bounding box center [1087, 350] width 87 height 33
type input "0"
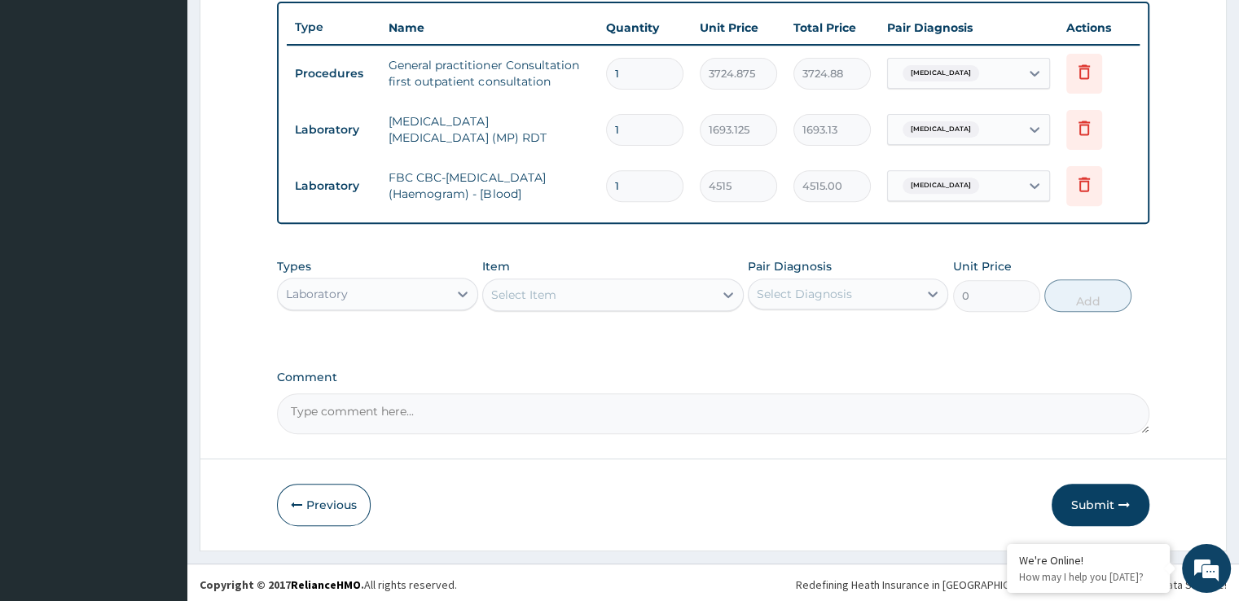
scroll to position [606, 0]
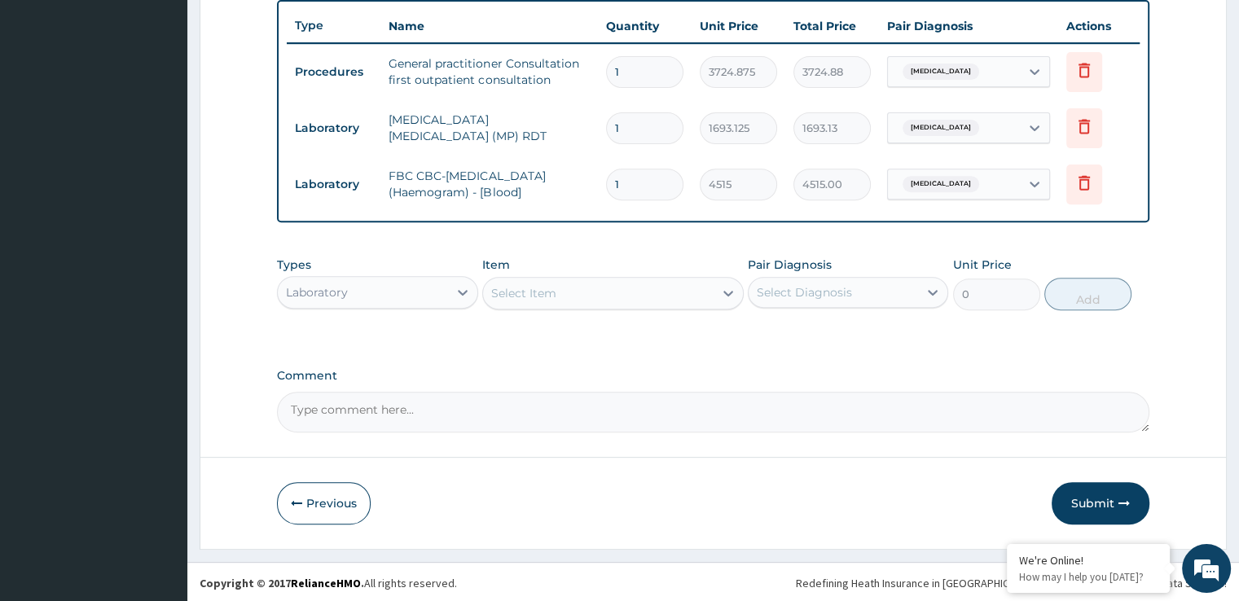
click at [587, 291] on div "Select Item" at bounding box center [598, 293] width 231 height 26
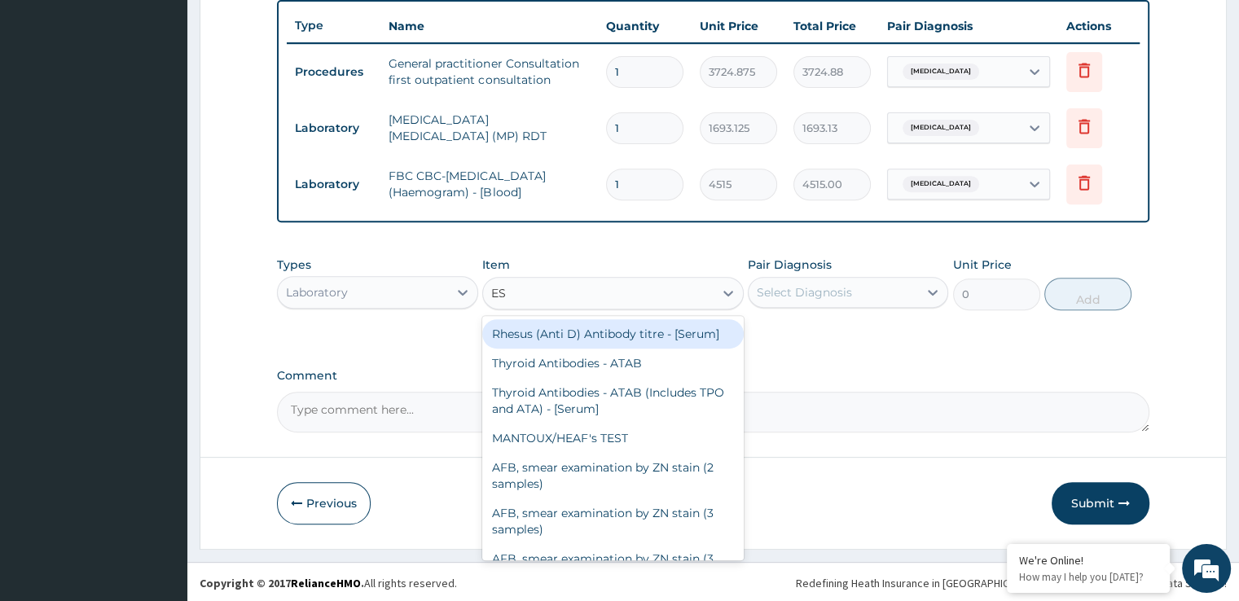
type input "E"
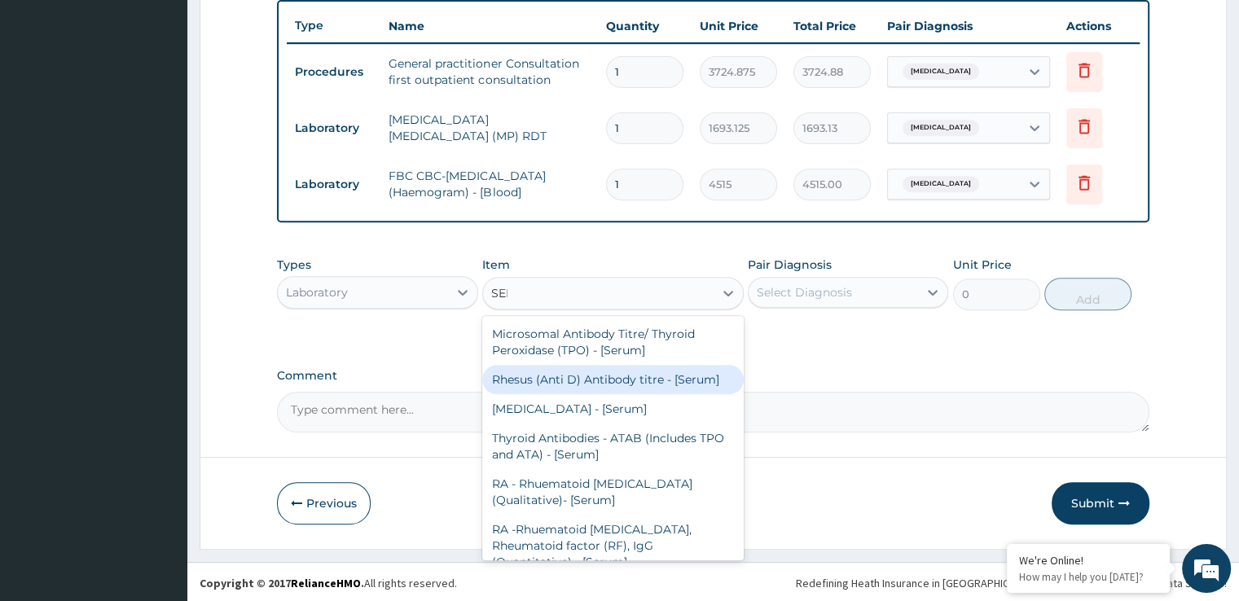
type input "SEME"
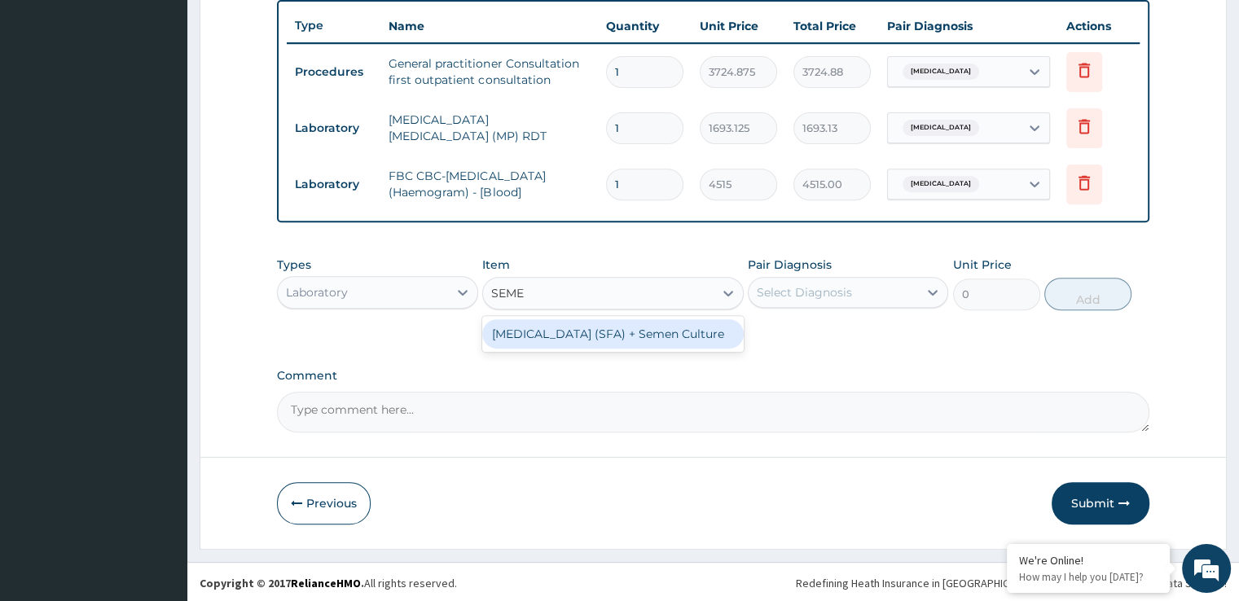
click at [590, 340] on div "[MEDICAL_DATA] (SFA) + Semen Culture" at bounding box center [613, 333] width 262 height 29
type input "4515"
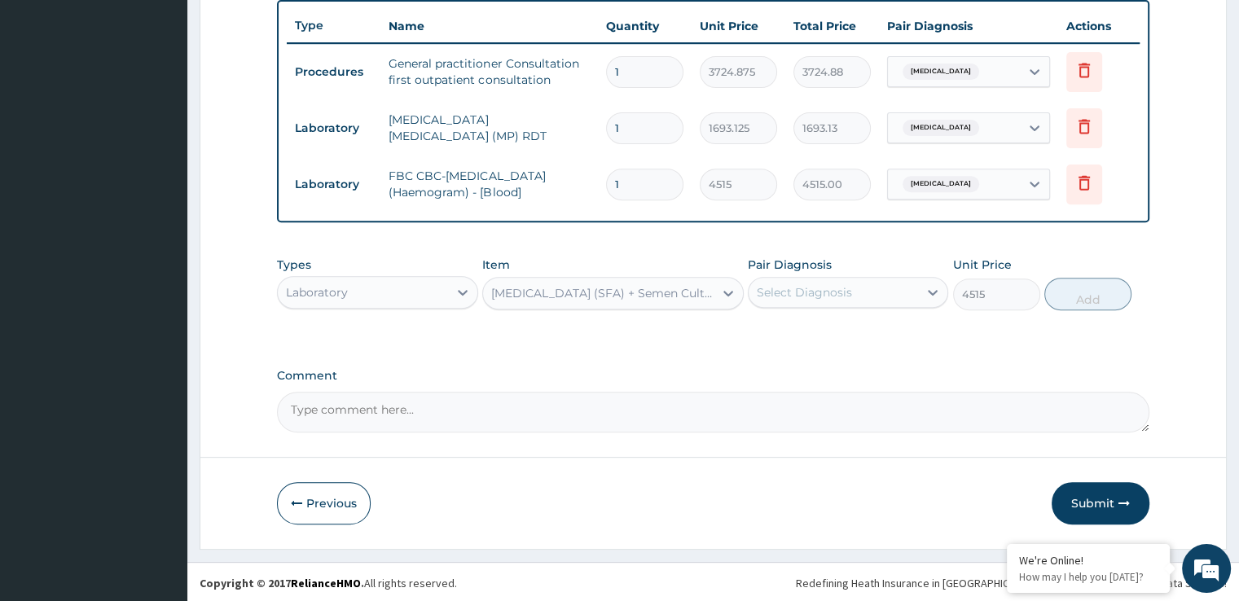
click at [821, 296] on div "Select Diagnosis" at bounding box center [804, 292] width 95 height 16
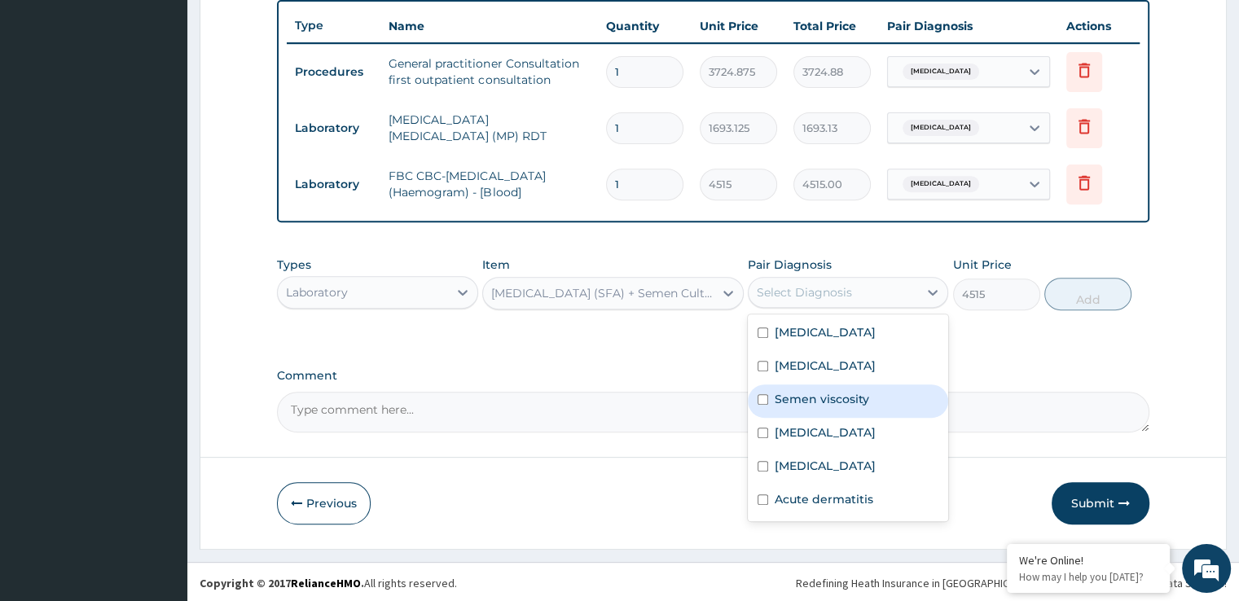
click at [807, 392] on label "Semen viscosity" at bounding box center [822, 399] width 95 height 16
checkbox input "true"
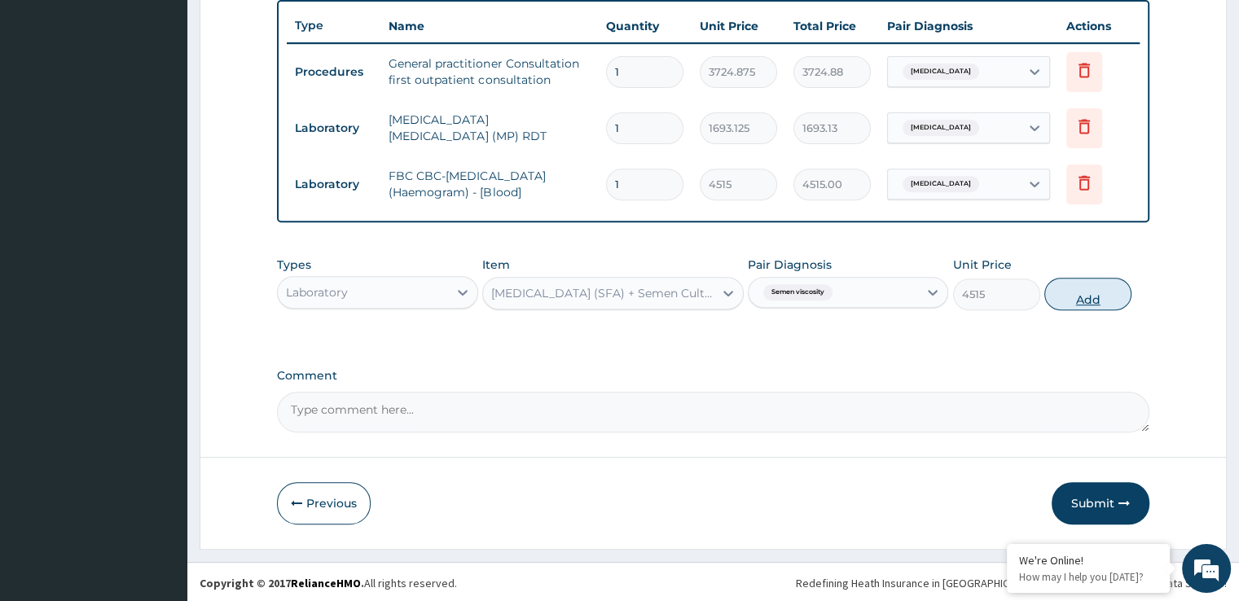
click at [1097, 300] on button "Add" at bounding box center [1087, 294] width 87 height 33
type input "0"
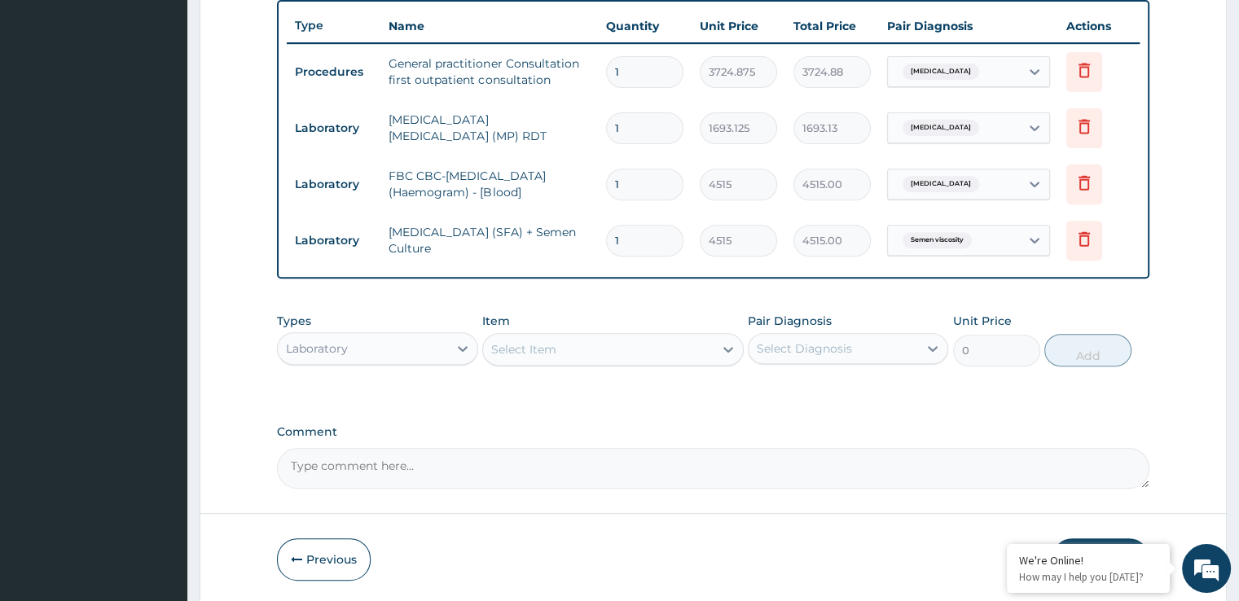
click at [544, 349] on div "Select Item" at bounding box center [523, 349] width 65 height 16
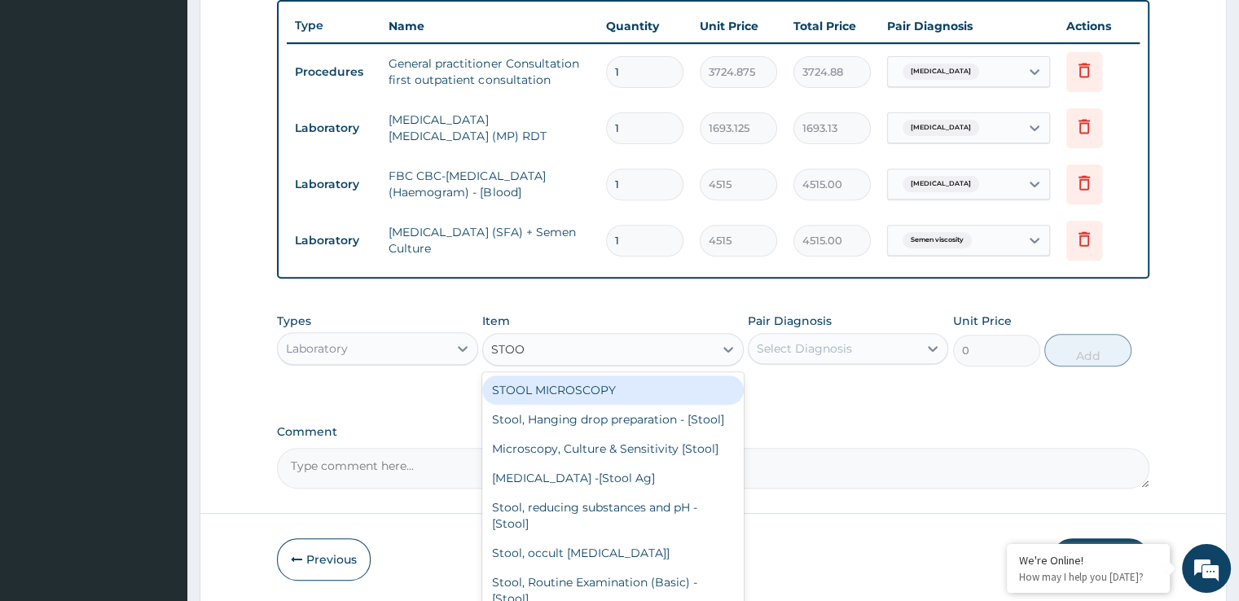
type input "STOOL"
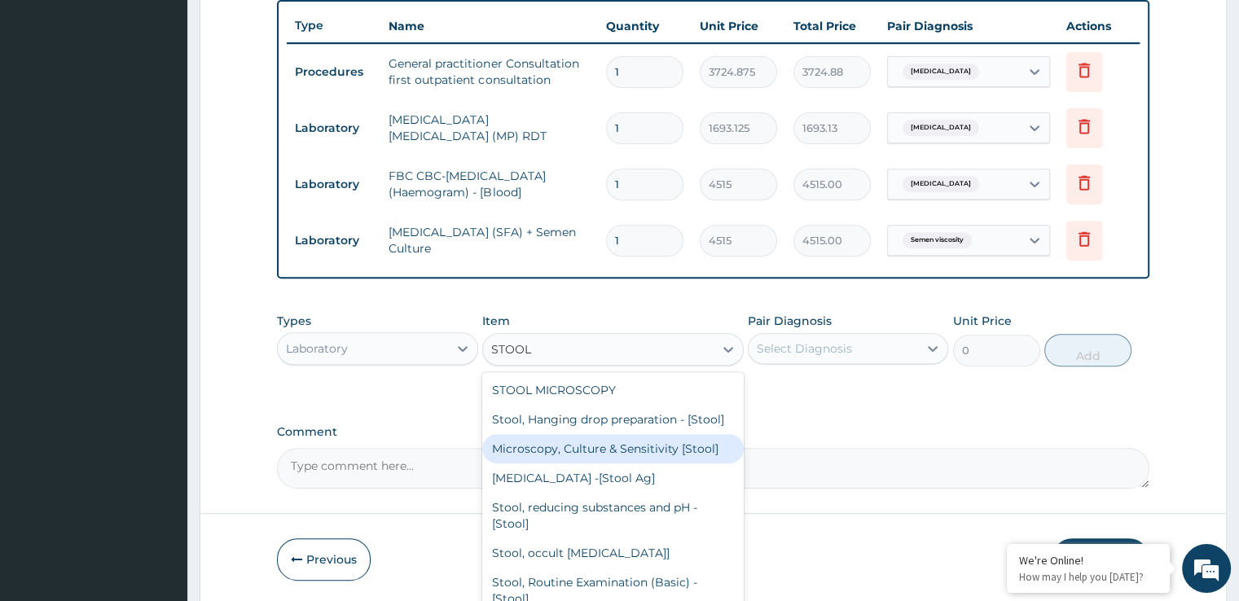
click at [578, 456] on div "Microscopy, Culture & Sensitivity [Stool]" at bounding box center [613, 448] width 262 height 29
type input "5079.375"
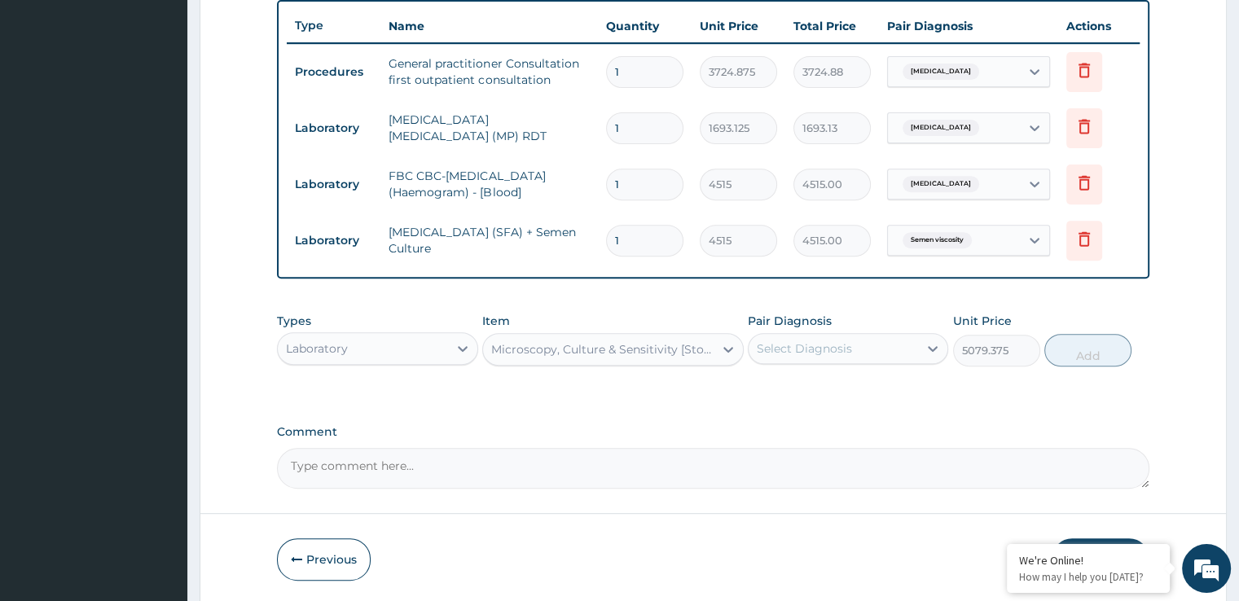
click at [817, 336] on div "Select Diagnosis" at bounding box center [833, 349] width 169 height 26
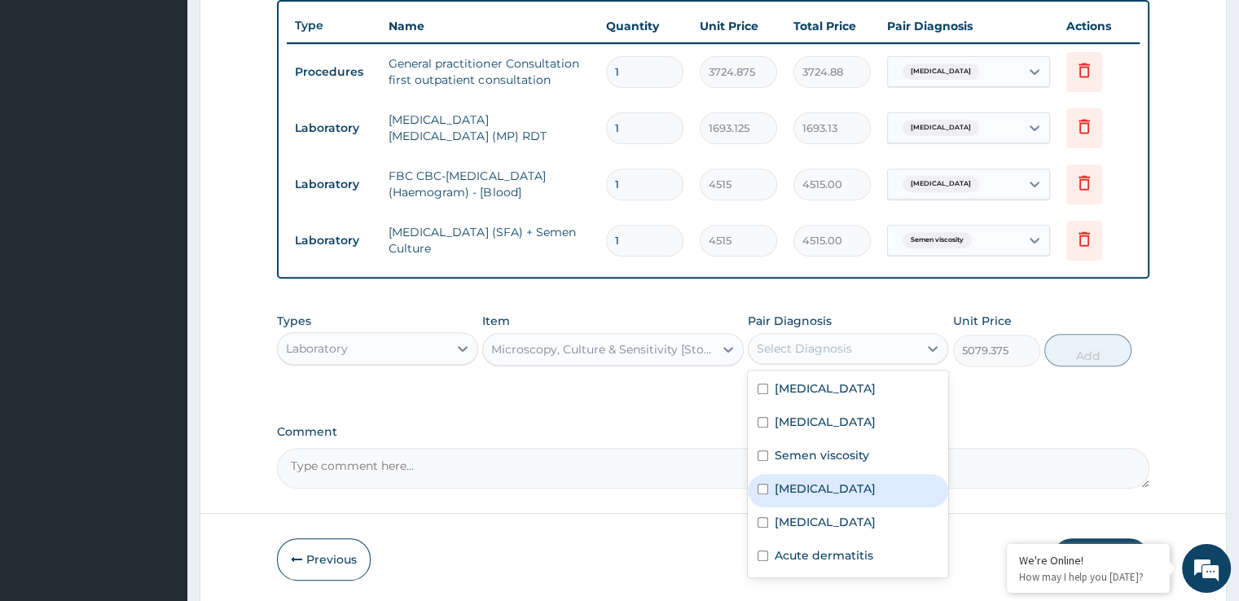
click at [802, 474] on div "Typhoid fever" at bounding box center [848, 490] width 200 height 33
checkbox input "true"
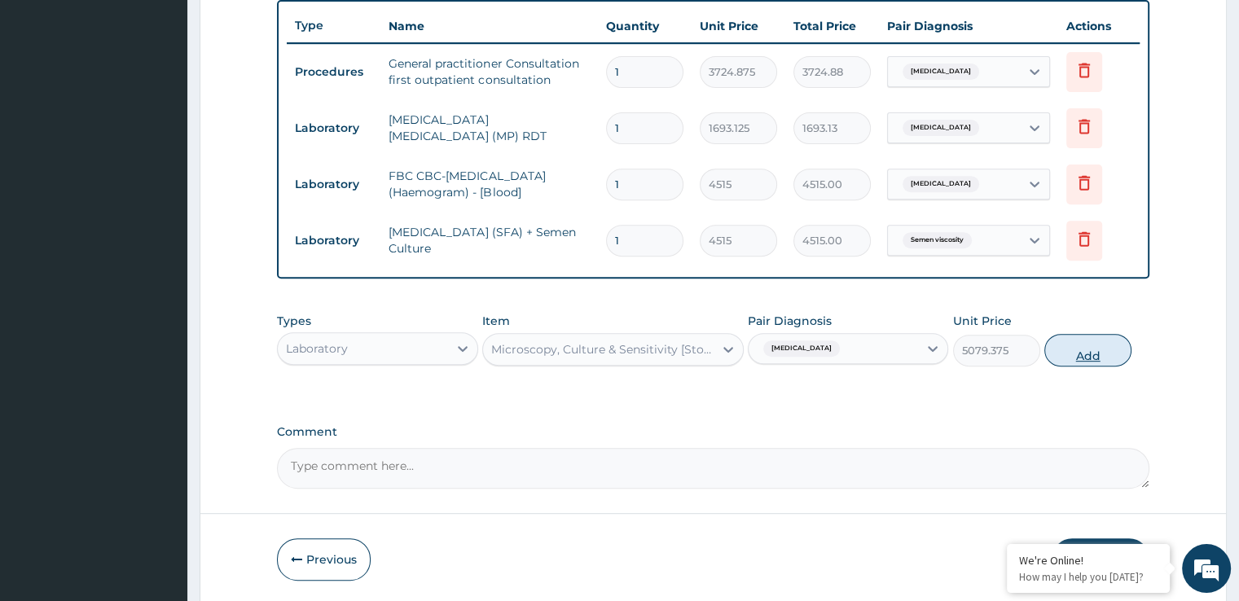
click at [1092, 347] on button "Add" at bounding box center [1087, 350] width 87 height 33
type input "0"
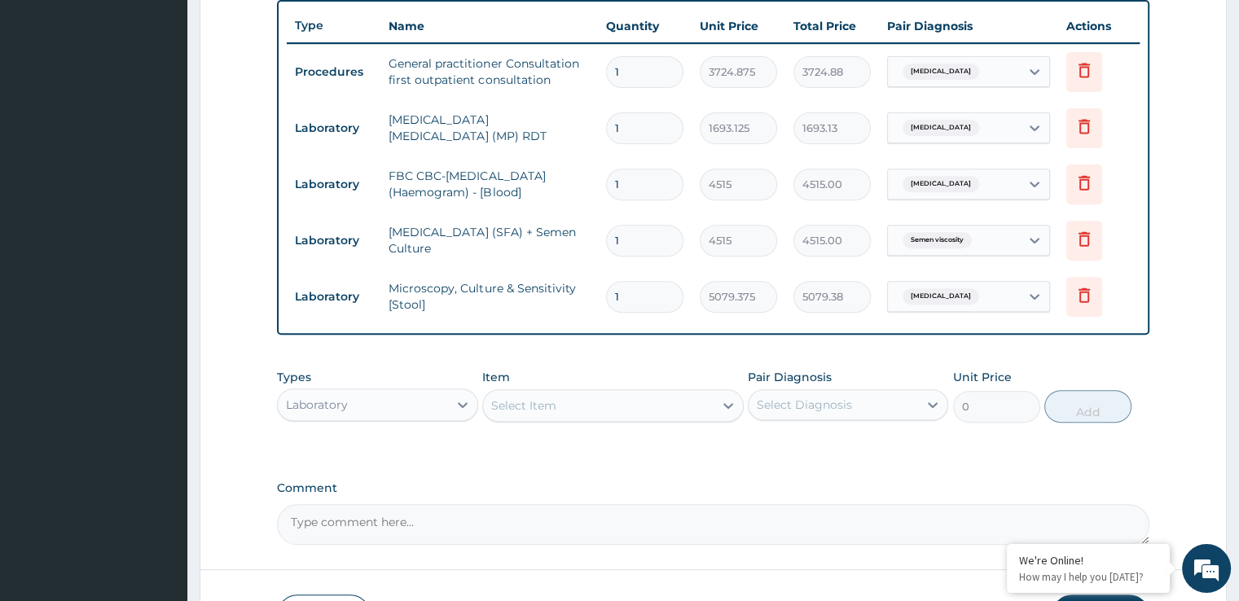
click at [614, 411] on div "Select Item" at bounding box center [598, 406] width 231 height 26
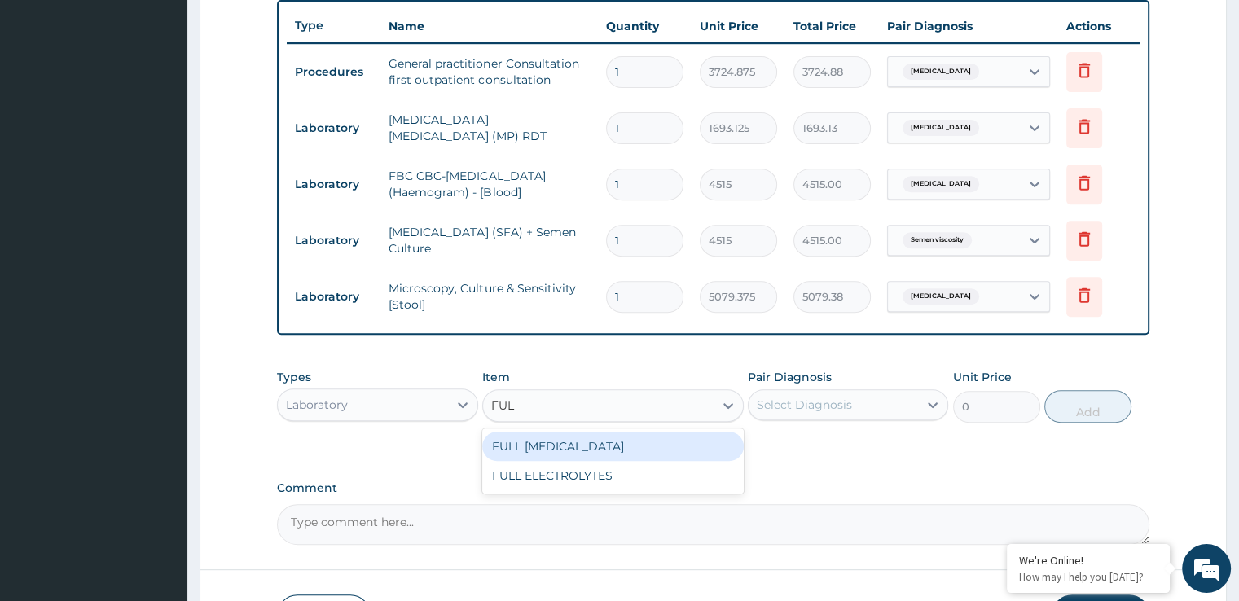
type input "FULL"
click at [606, 437] on div "FULL LIPID PROFILE" at bounding box center [613, 446] width 262 height 29
type input "5643.75"
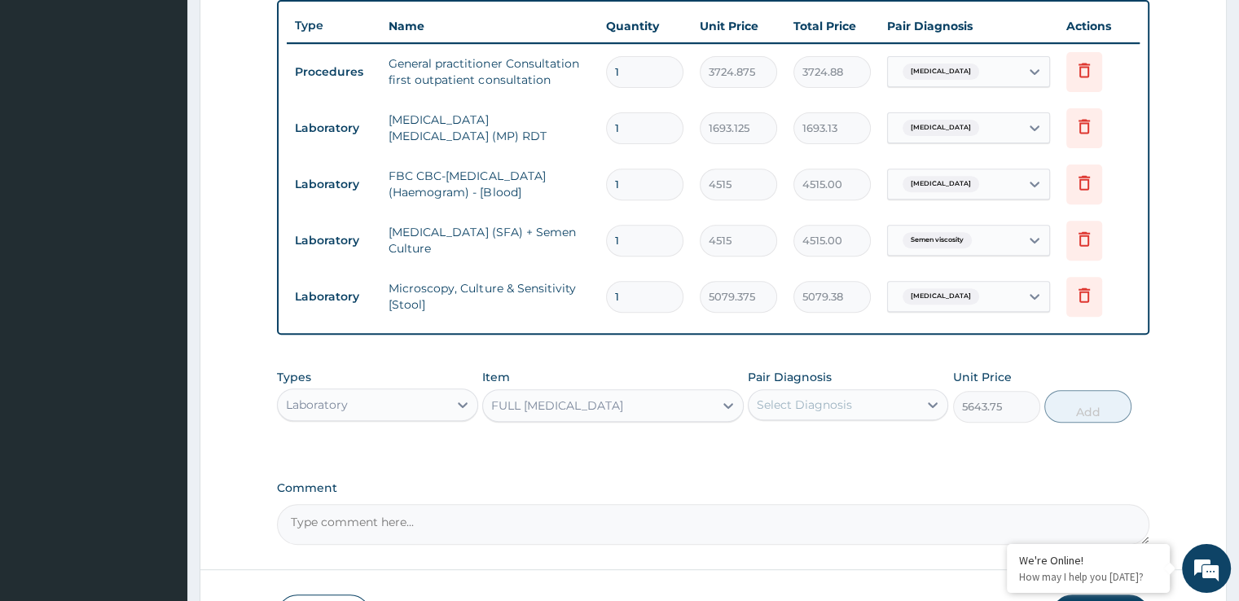
click at [786, 397] on div "Select Diagnosis" at bounding box center [804, 405] width 95 height 16
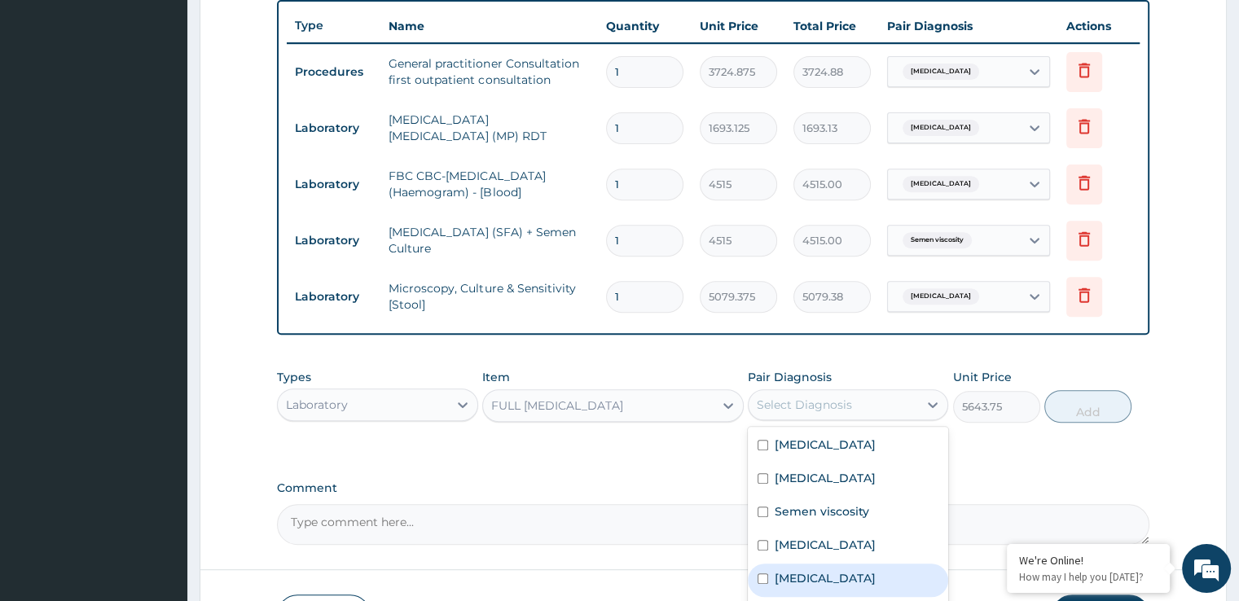
click at [804, 580] on label "Hyperlipidemia" at bounding box center [825, 578] width 101 height 16
checkbox input "true"
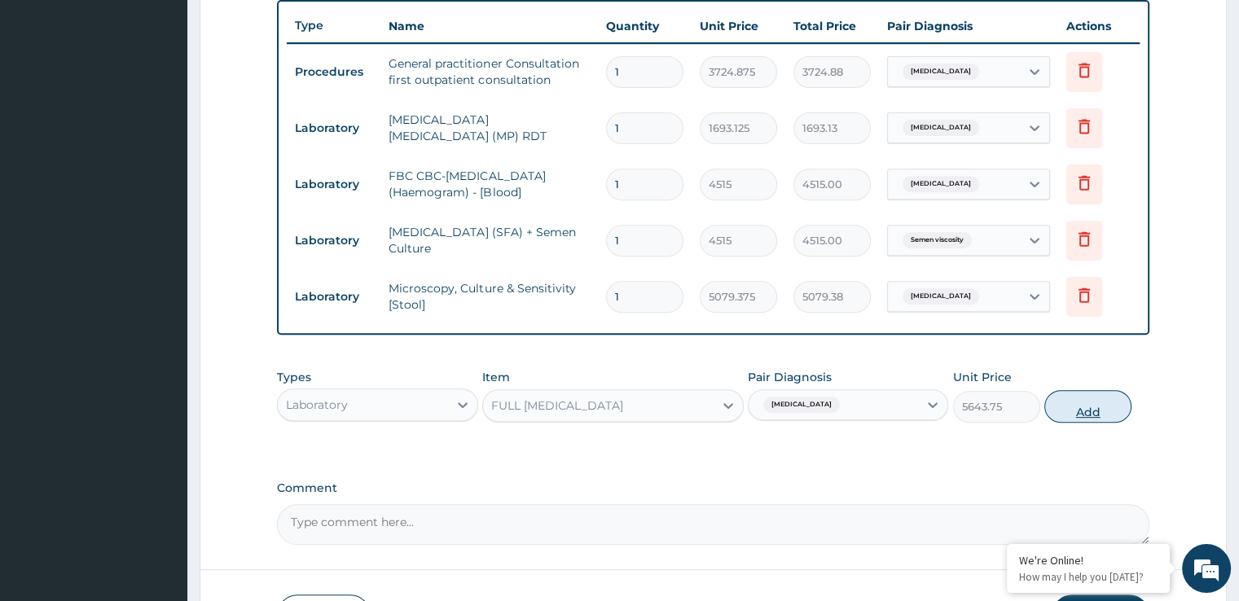
click at [1084, 417] on button "Add" at bounding box center [1087, 406] width 87 height 33
type input "0"
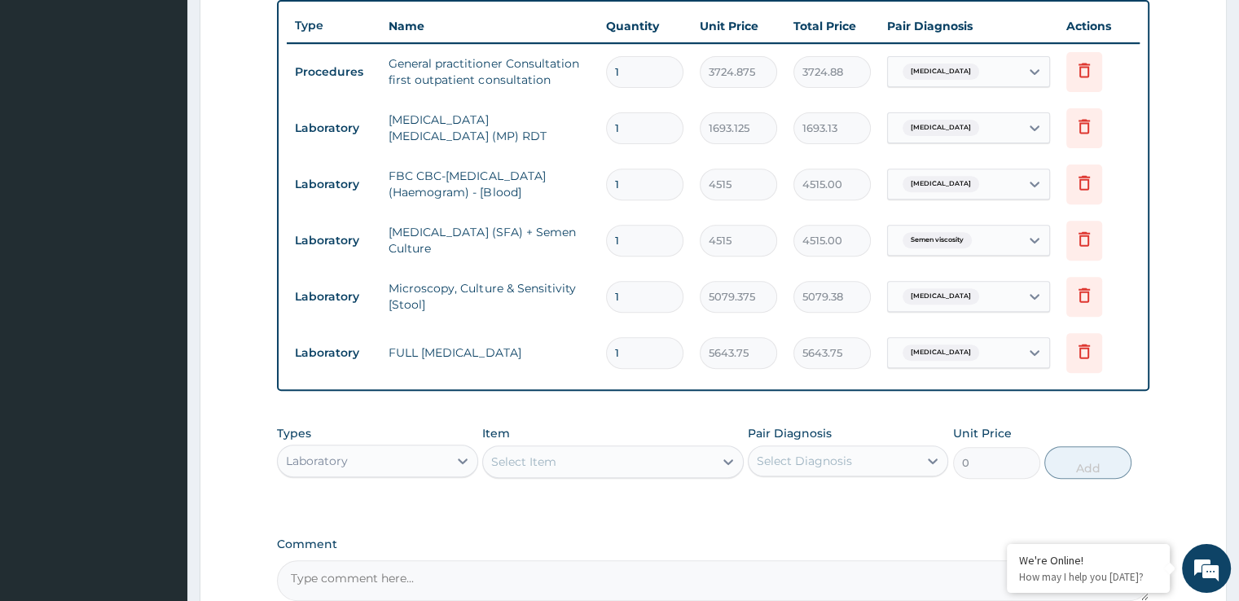
click at [1136, 402] on div "PA Code / Prescription Code Enter Code(Secondary Care Only) Encounter Date 16-0…" at bounding box center [713, 75] width 872 height 1052
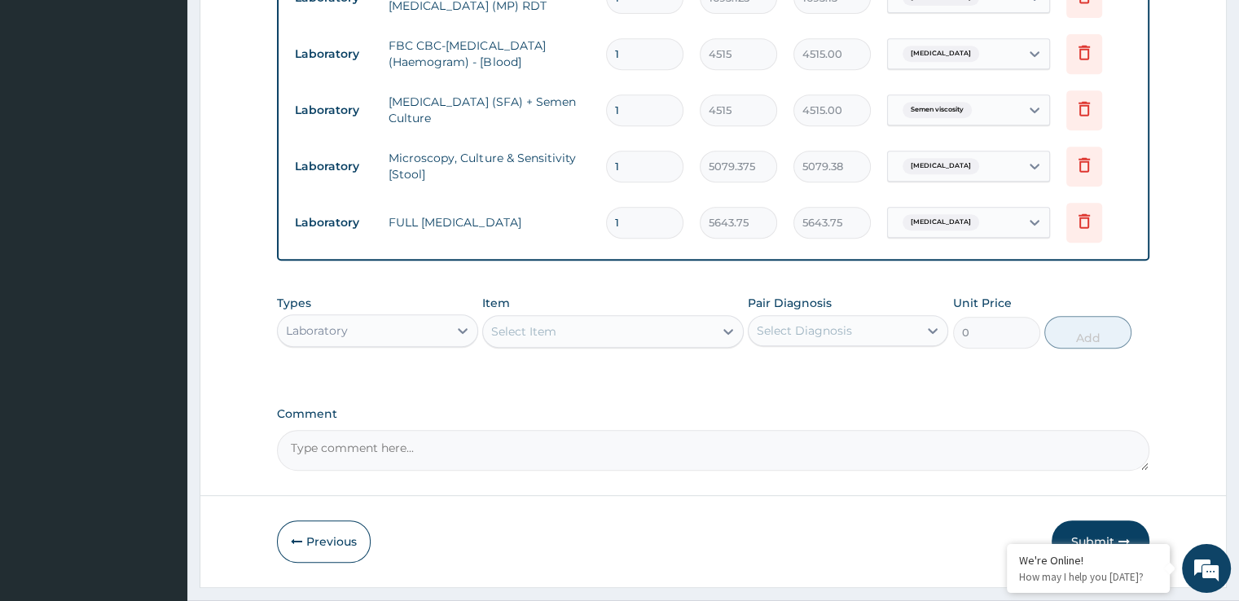
scroll to position [774, 0]
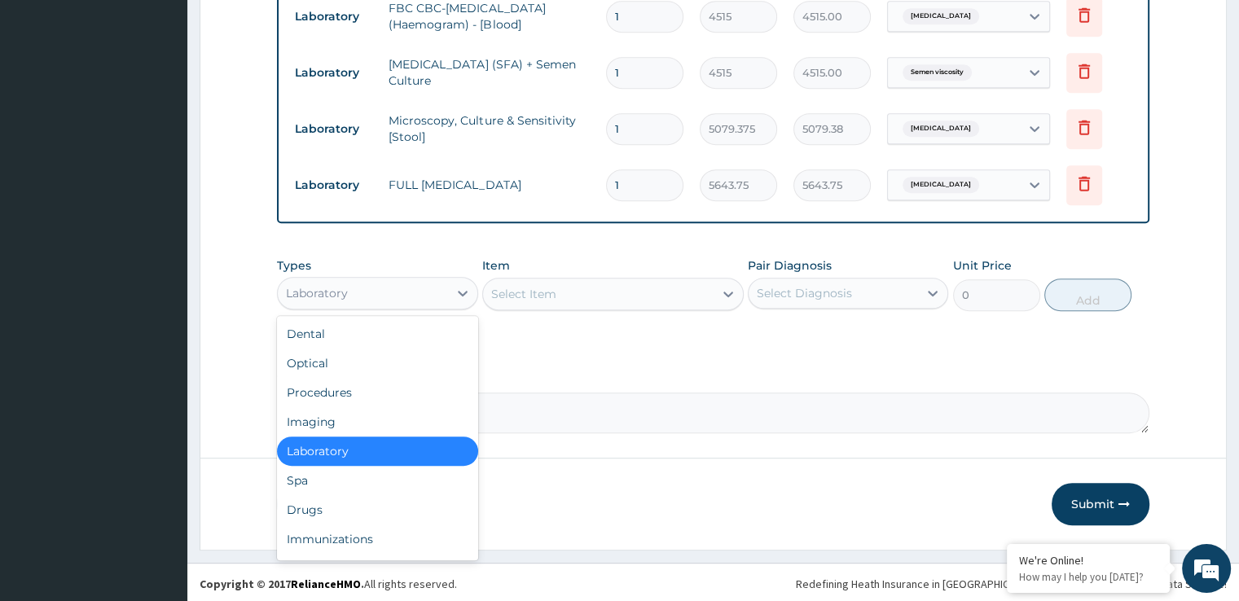
click at [371, 293] on div "Laboratory" at bounding box center [362, 293] width 169 height 26
click at [315, 504] on div "Drugs" at bounding box center [377, 509] width 200 height 29
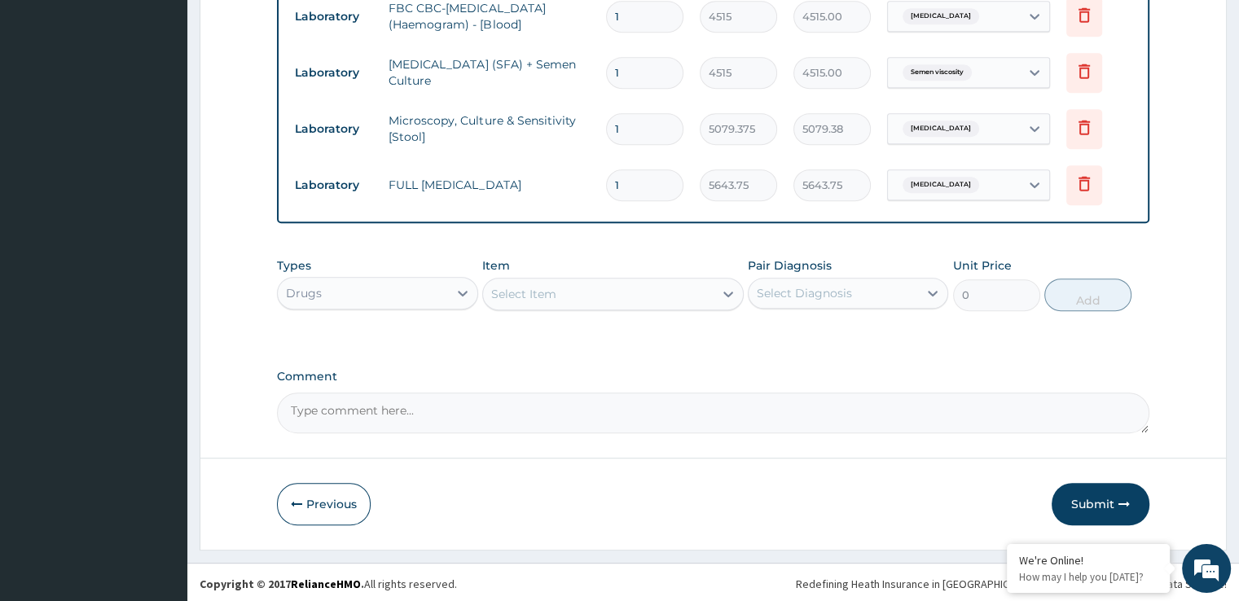
click at [574, 301] on div "Select Item" at bounding box center [598, 294] width 231 height 26
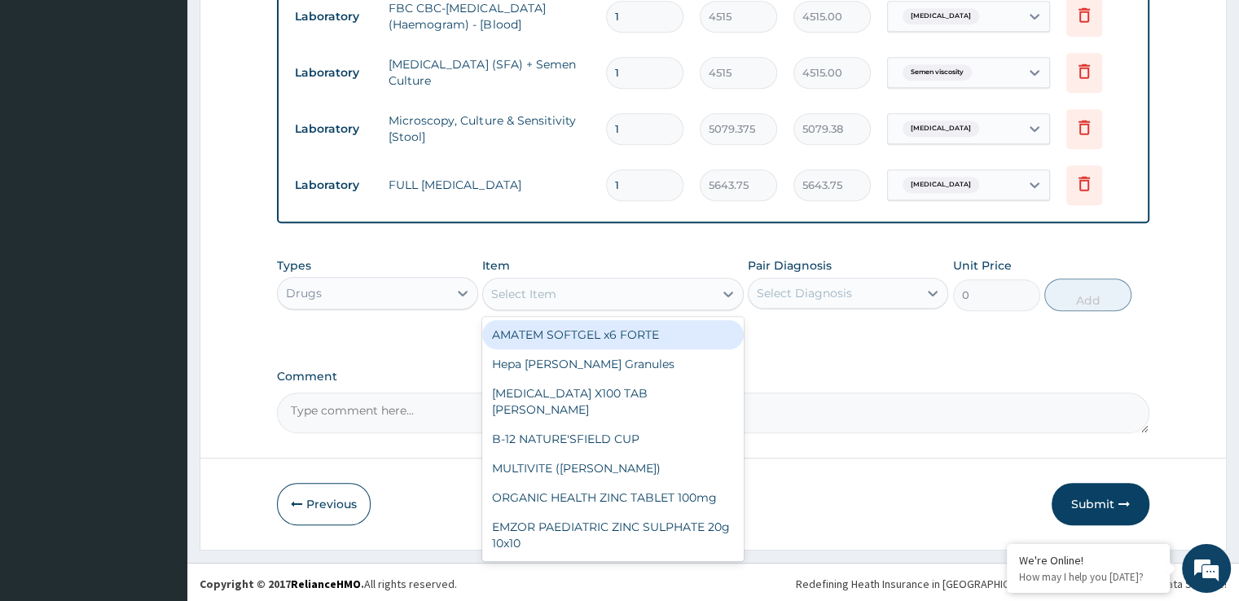
type input "M"
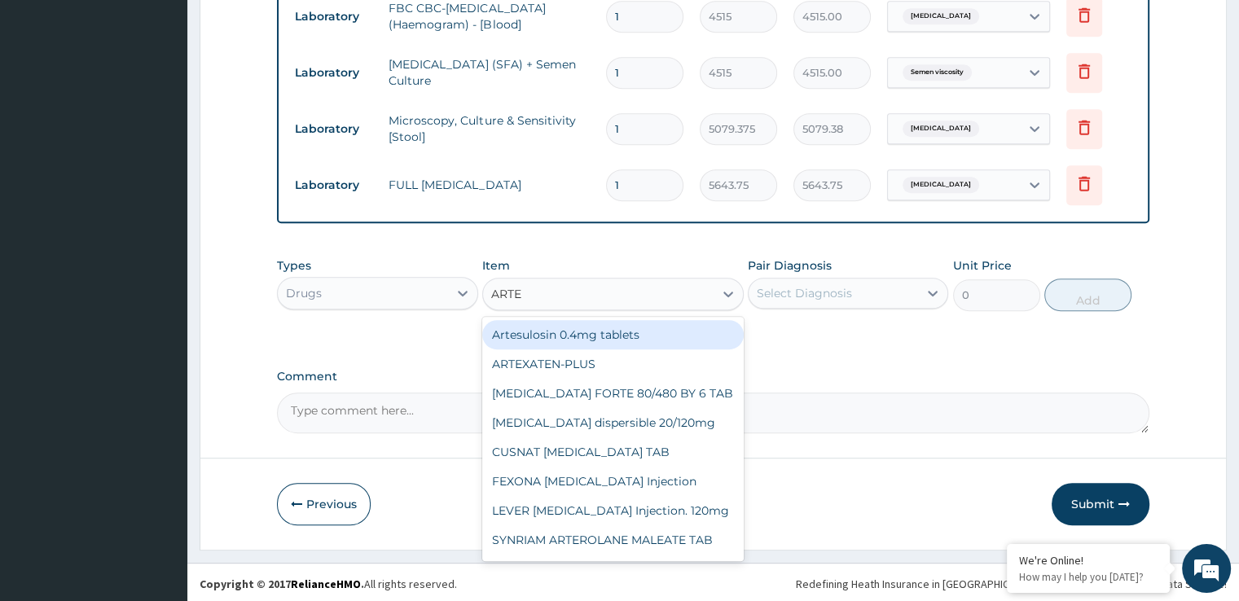
type input "ARTEM"
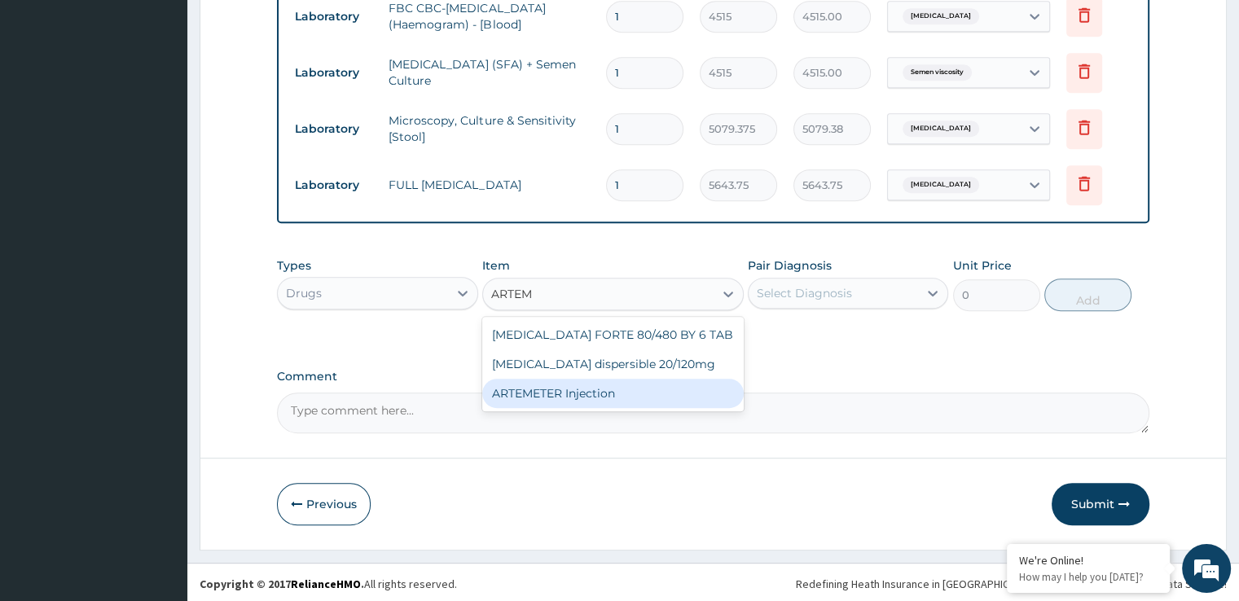
click at [576, 388] on div "ARTEMETER Injection" at bounding box center [613, 393] width 262 height 29
type input "993.3"
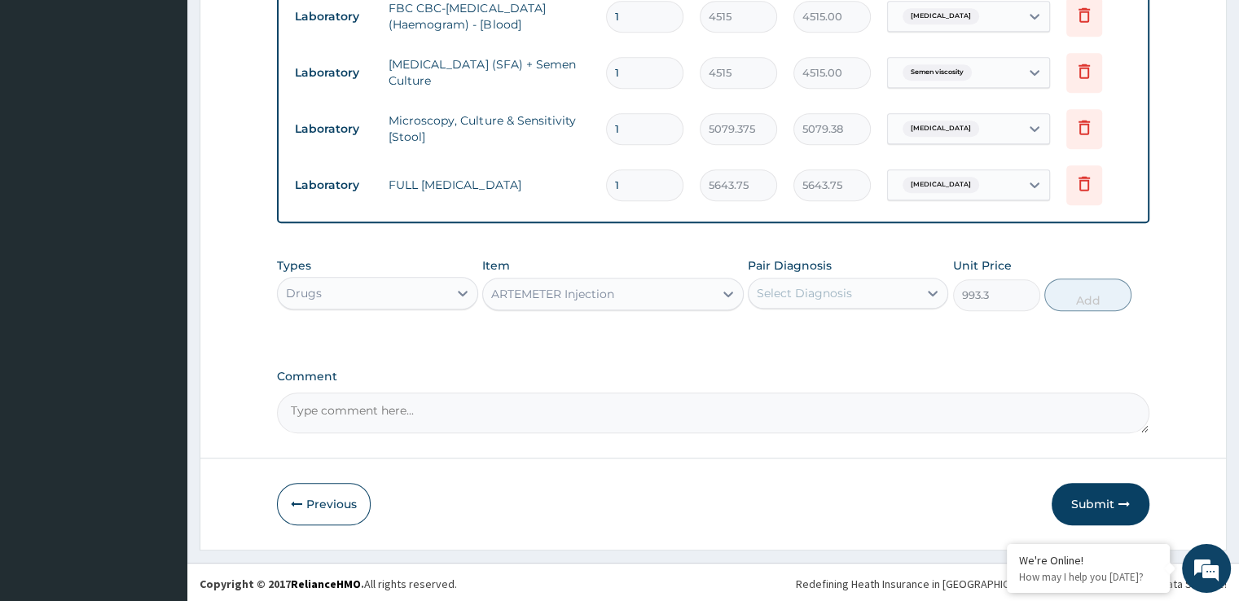
click at [811, 300] on div "Select Diagnosis" at bounding box center [833, 293] width 169 height 26
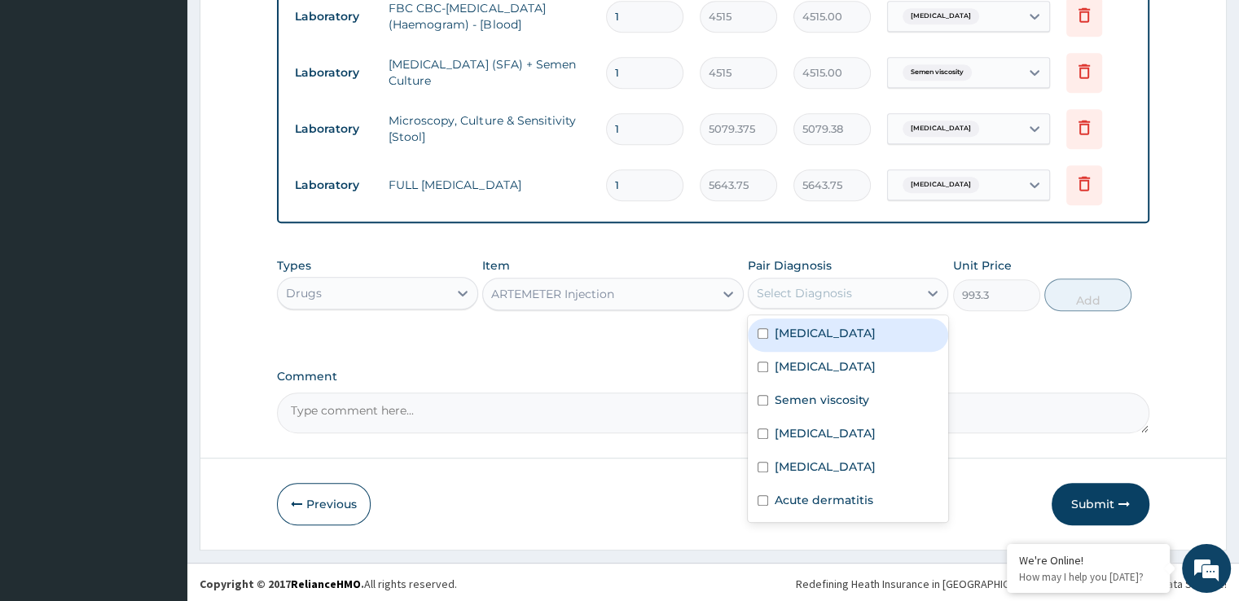
click at [807, 337] on label "[MEDICAL_DATA]" at bounding box center [825, 333] width 101 height 16
checkbox input "true"
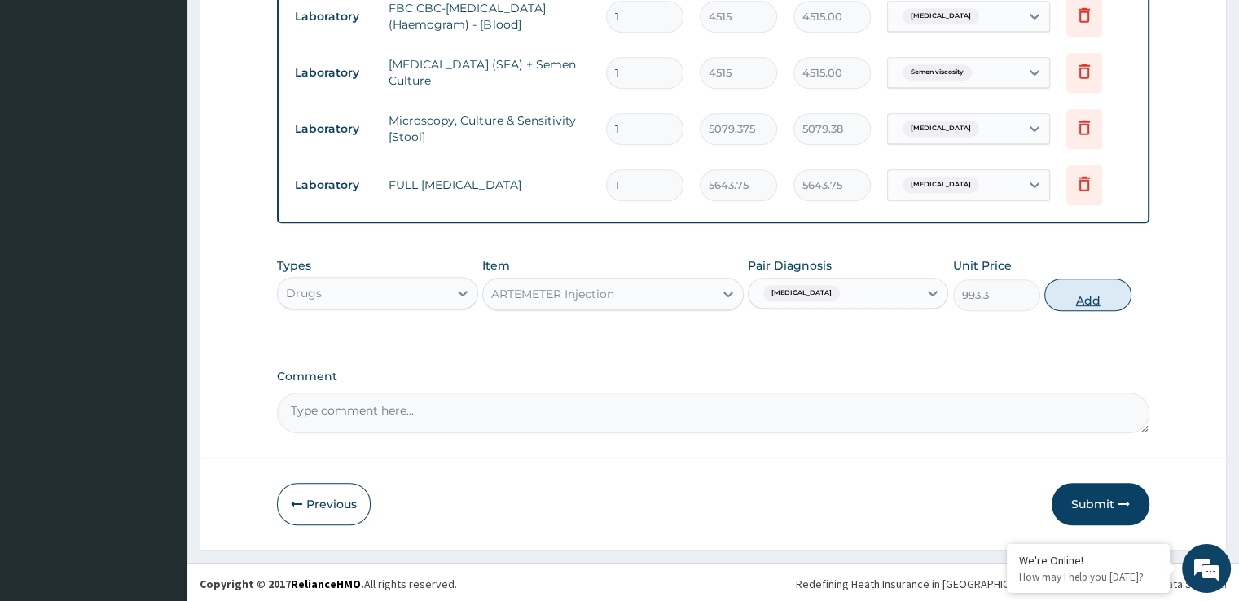
click at [1072, 297] on button "Add" at bounding box center [1087, 295] width 87 height 33
type input "0"
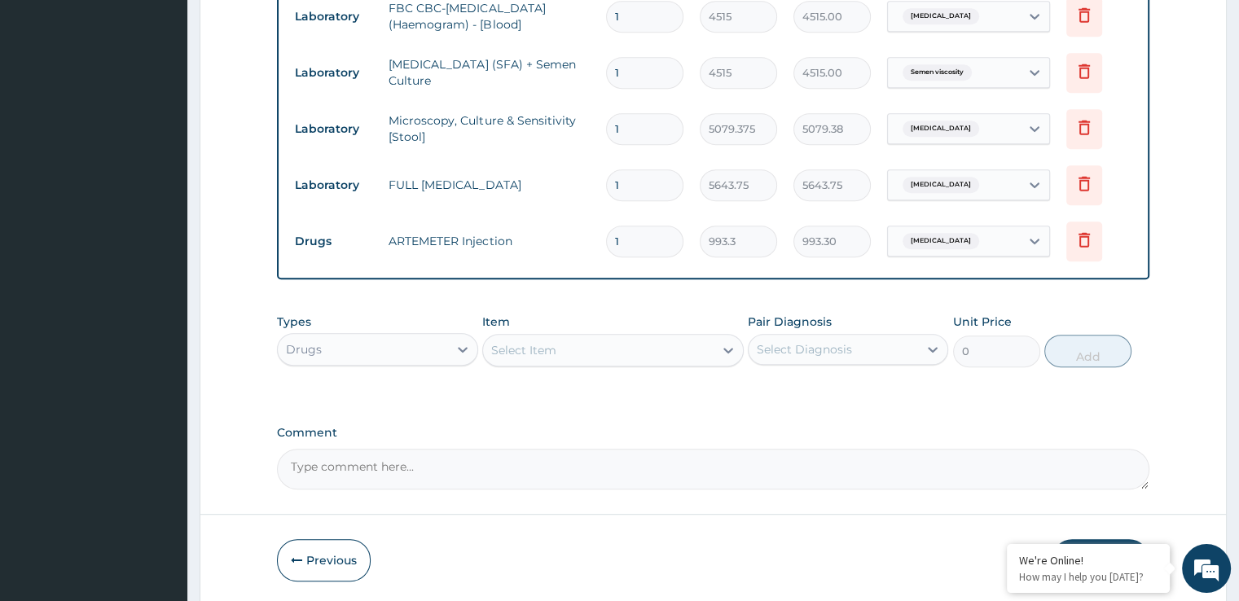
click at [567, 340] on div "Select Item" at bounding box center [598, 350] width 231 height 26
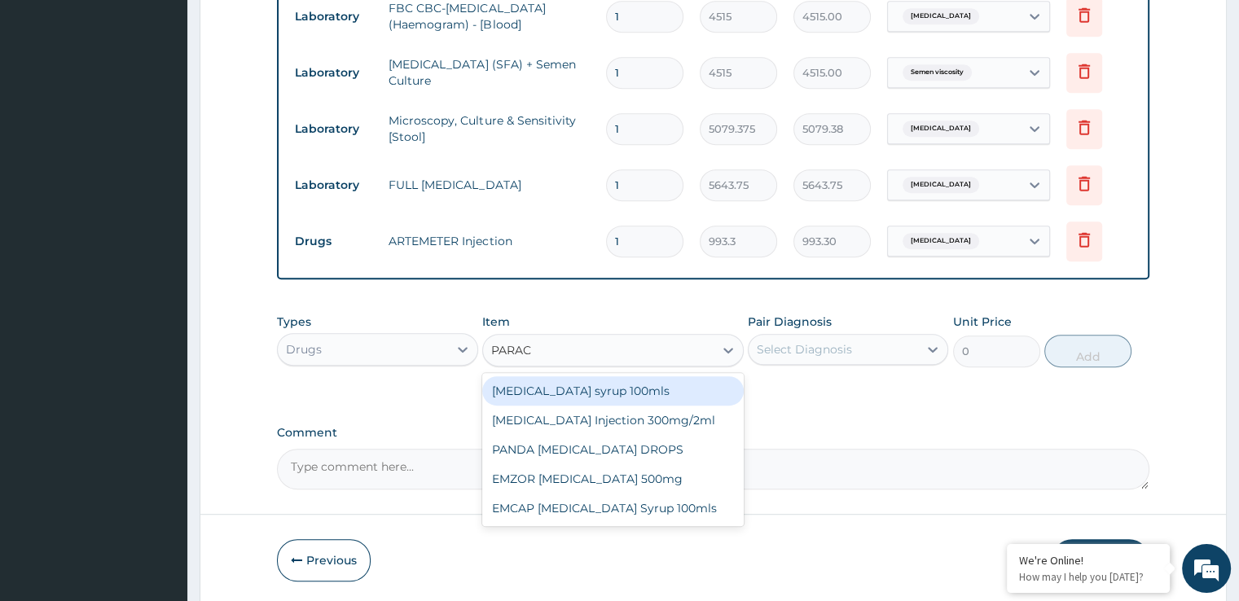
type input "PARACE"
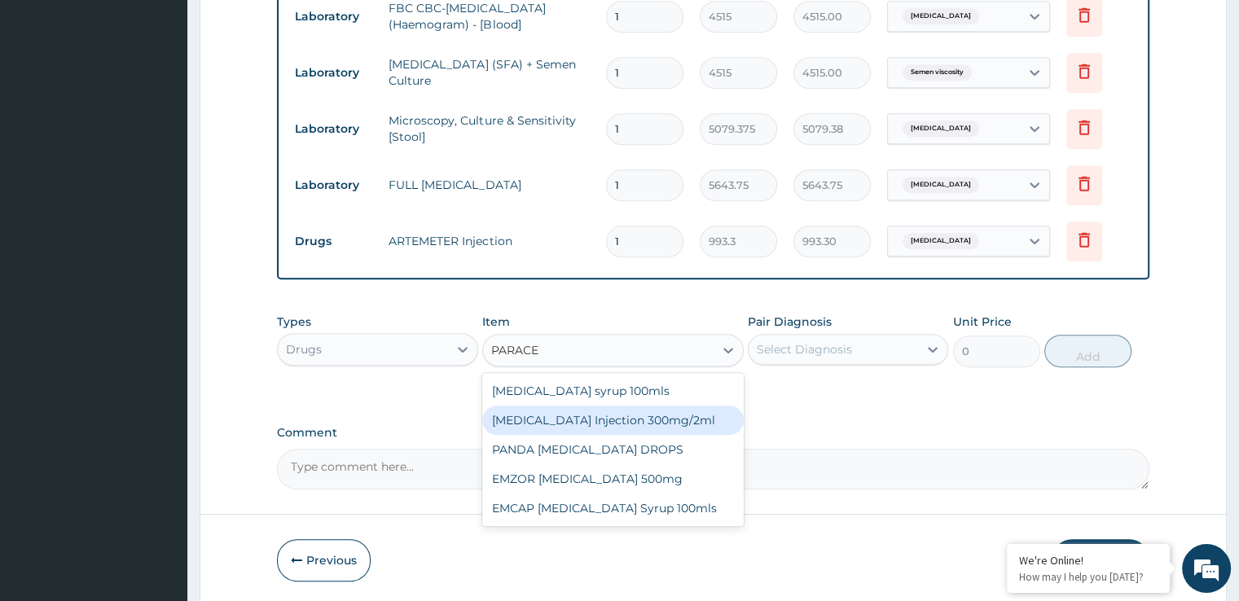
click at [637, 422] on div "PARACETAMOL Injection 300mg/2ml" at bounding box center [613, 420] width 262 height 29
type input "273.1575"
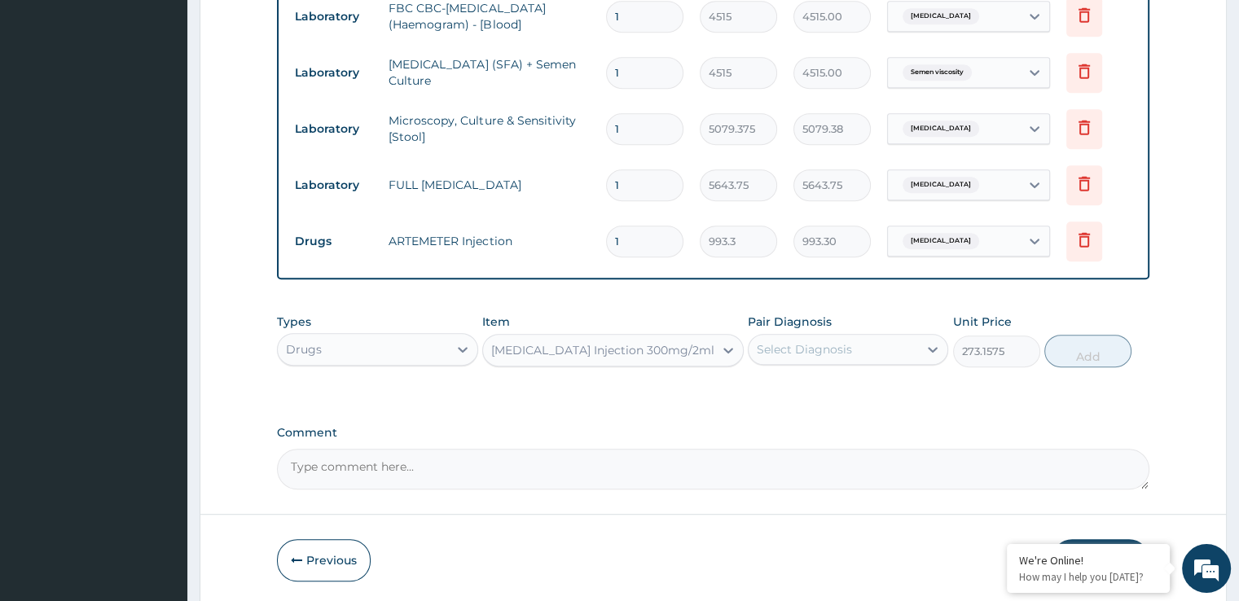
click at [842, 350] on div "Select Diagnosis" at bounding box center [804, 349] width 95 height 16
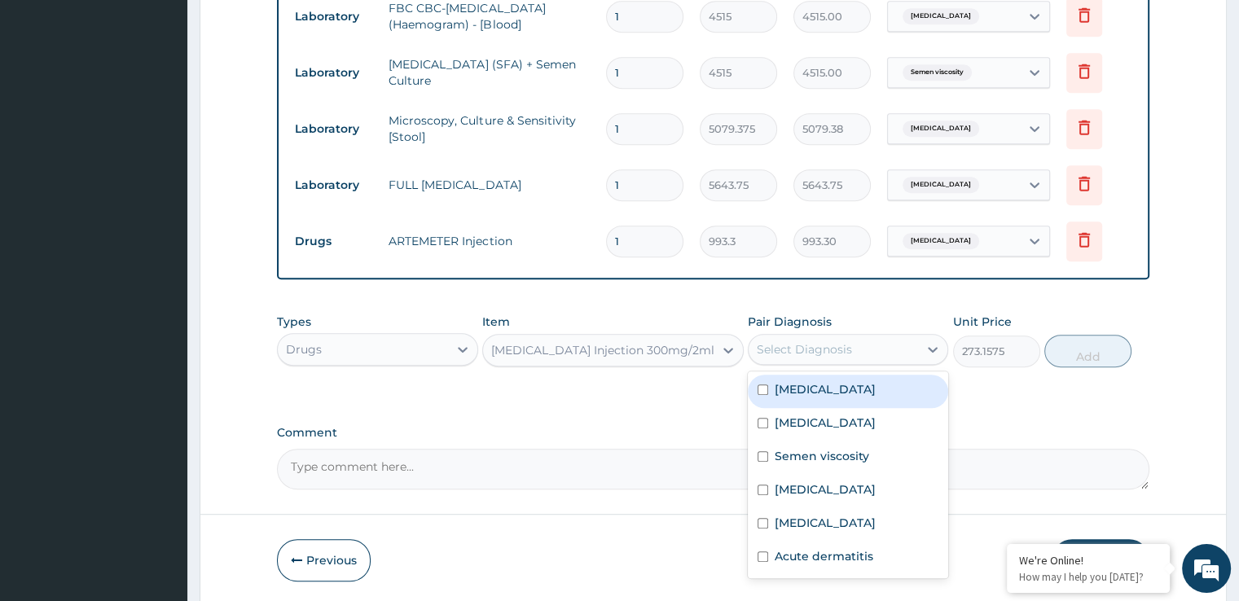
click at [821, 386] on div "[MEDICAL_DATA]" at bounding box center [848, 391] width 200 height 33
checkbox input "true"
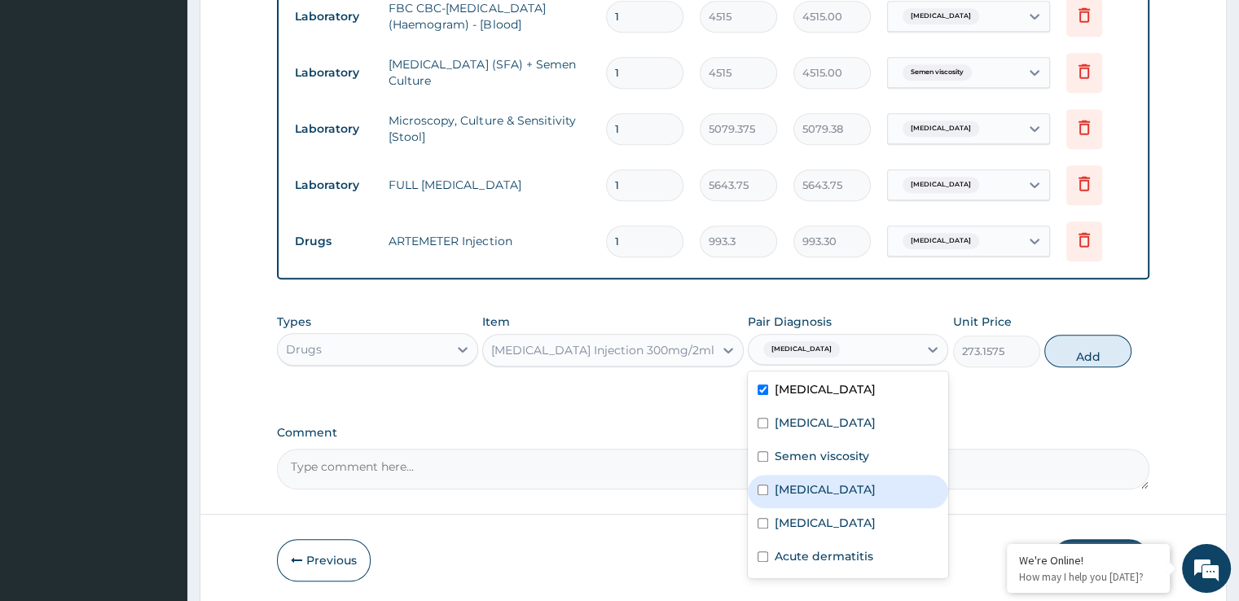
click at [807, 496] on div "Typhoid fever" at bounding box center [848, 491] width 200 height 33
checkbox input "true"
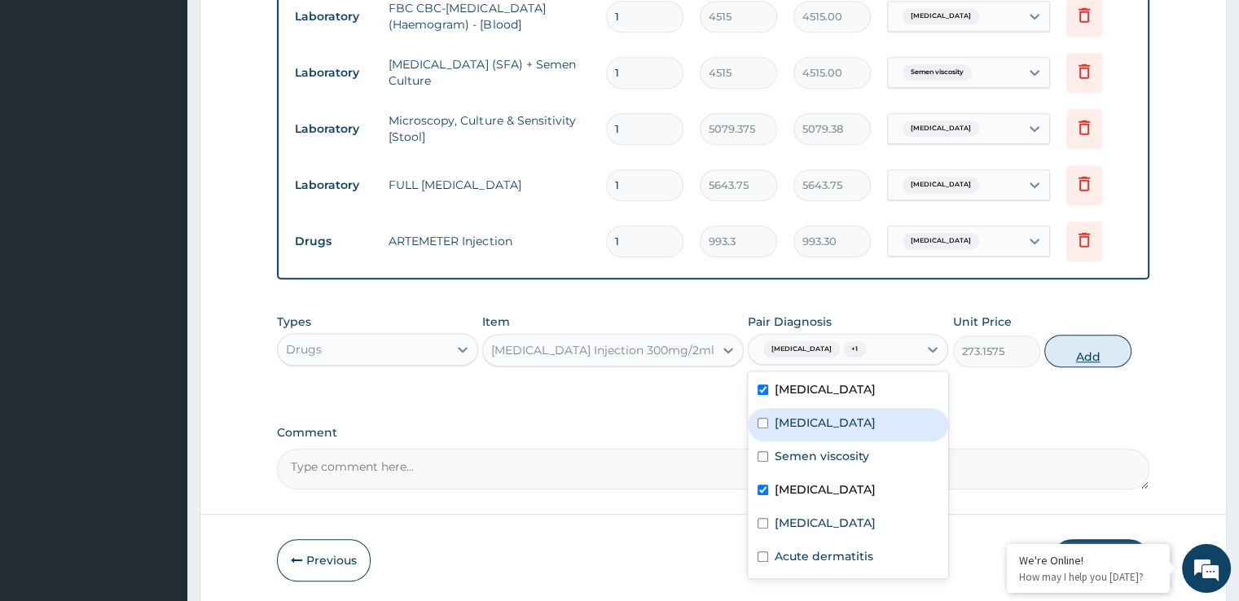
click at [1095, 353] on button "Add" at bounding box center [1087, 351] width 87 height 33
type input "0"
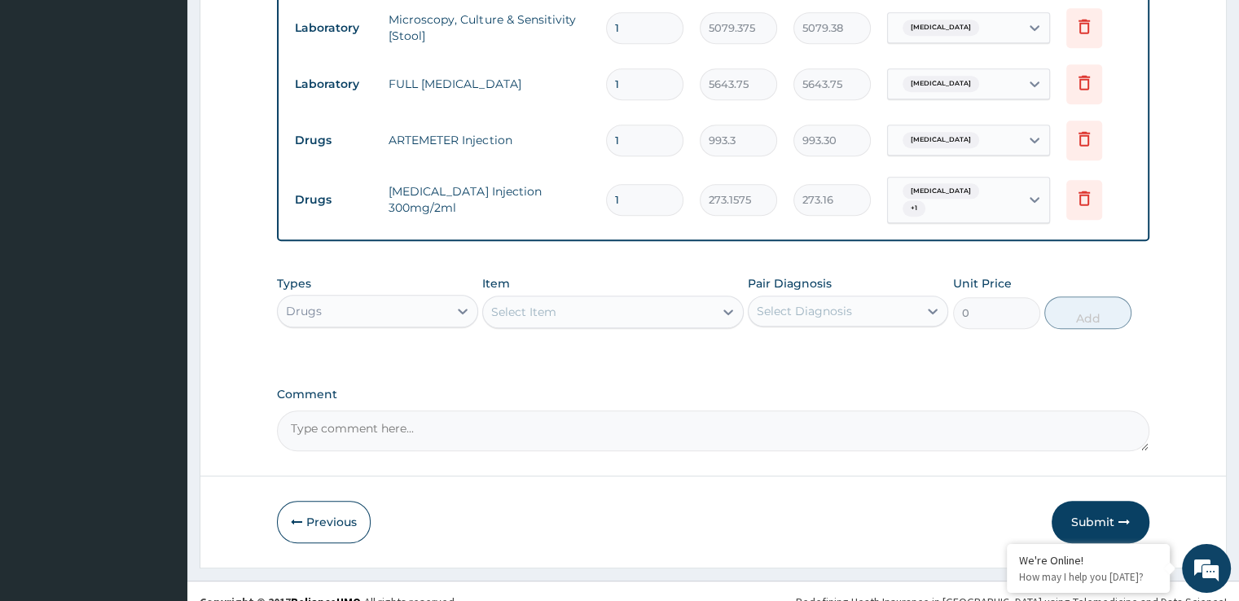
scroll to position [886, 0]
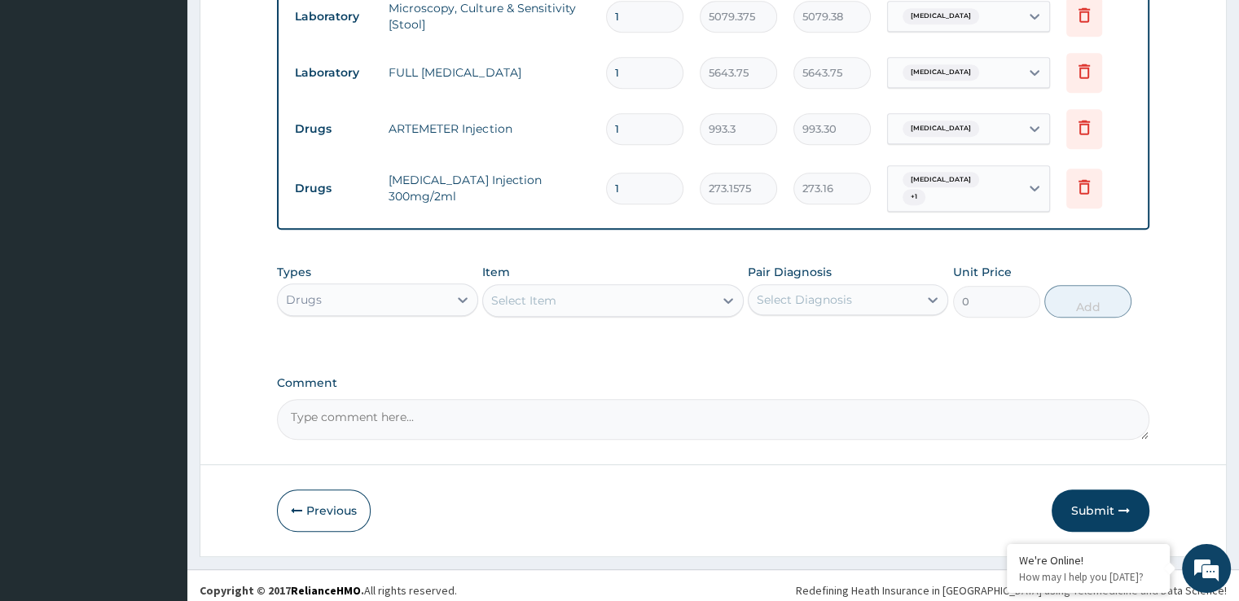
click at [552, 292] on div "Select Item" at bounding box center [523, 300] width 65 height 16
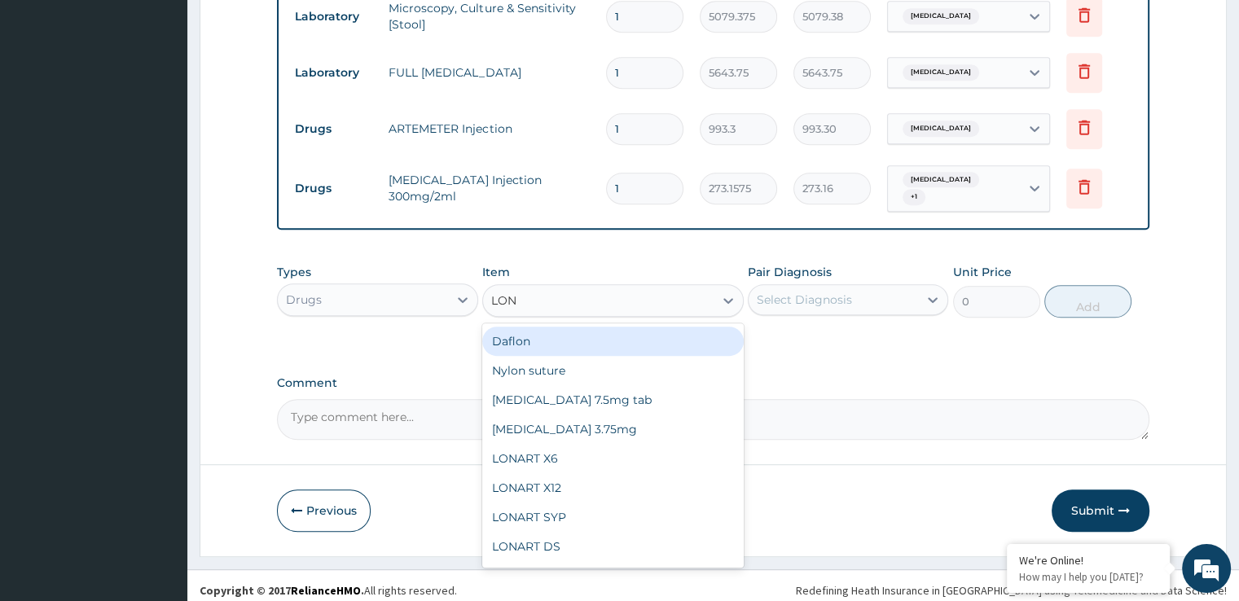
type input "LONA"
click at [584, 327] on div "LONART X6" at bounding box center [613, 341] width 262 height 29
type input "496.65"
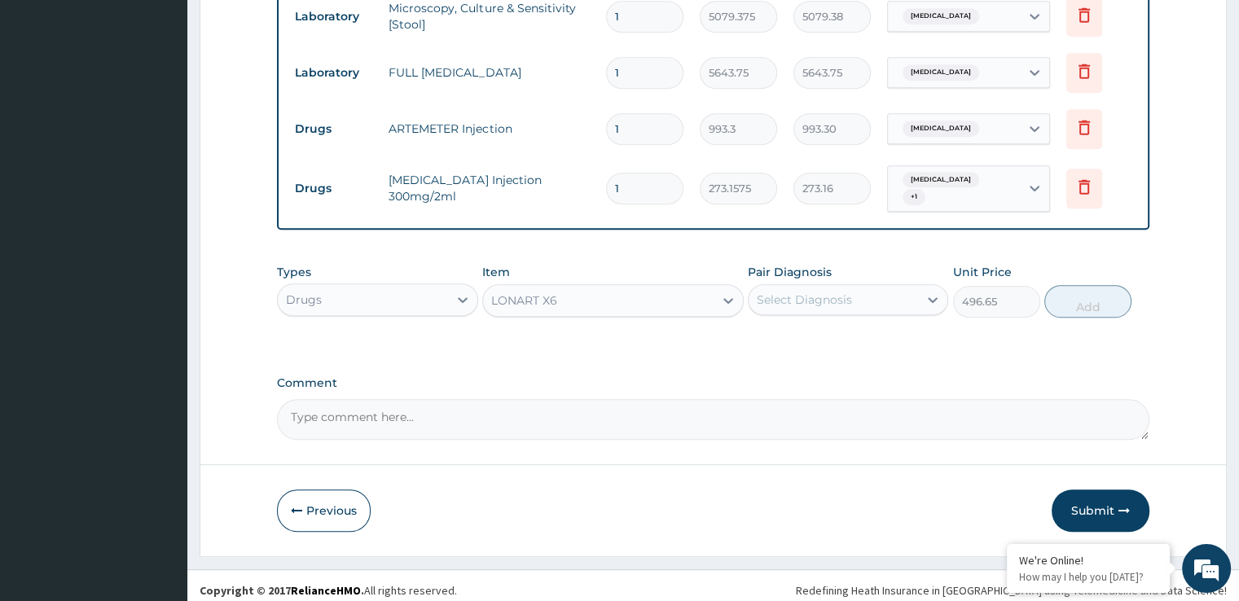
click at [873, 298] on div "Select Diagnosis" at bounding box center [833, 300] width 169 height 26
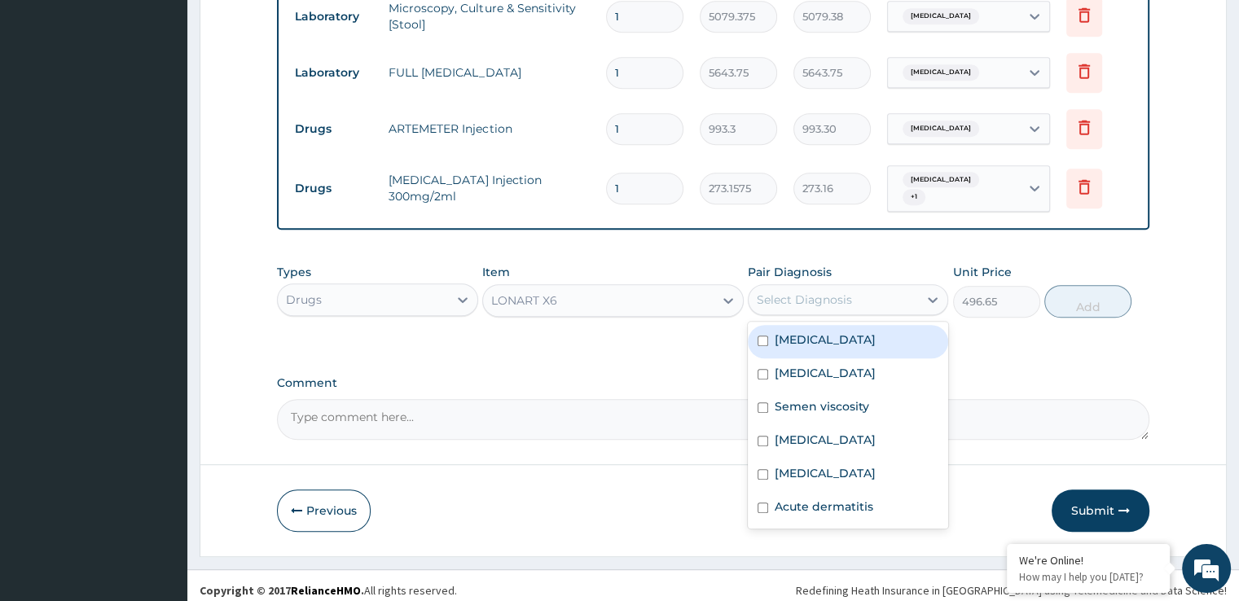
click at [819, 340] on div "[MEDICAL_DATA]" at bounding box center [848, 341] width 200 height 33
checkbox input "true"
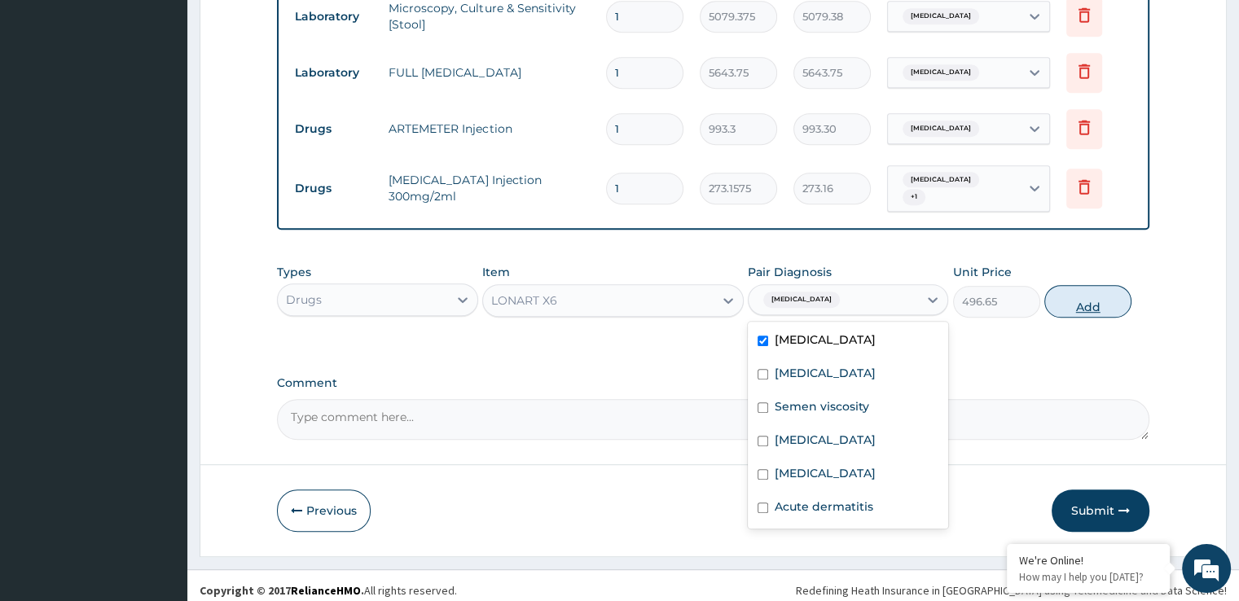
click at [1095, 304] on button "Add" at bounding box center [1087, 301] width 87 height 33
type input "0"
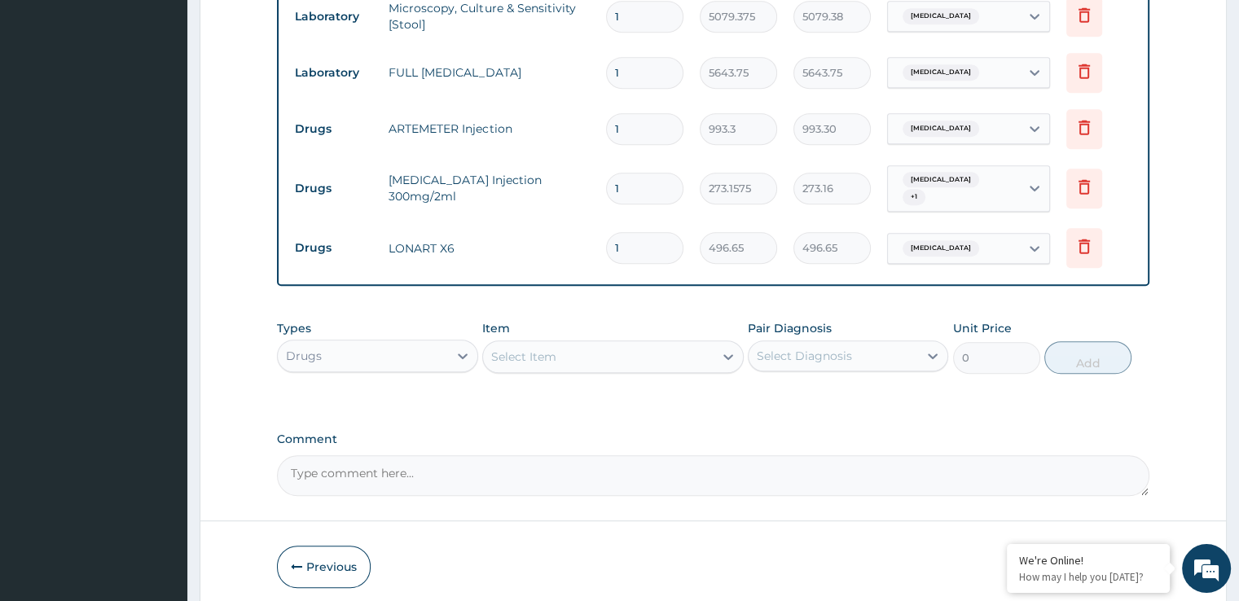
scroll to position [942, 0]
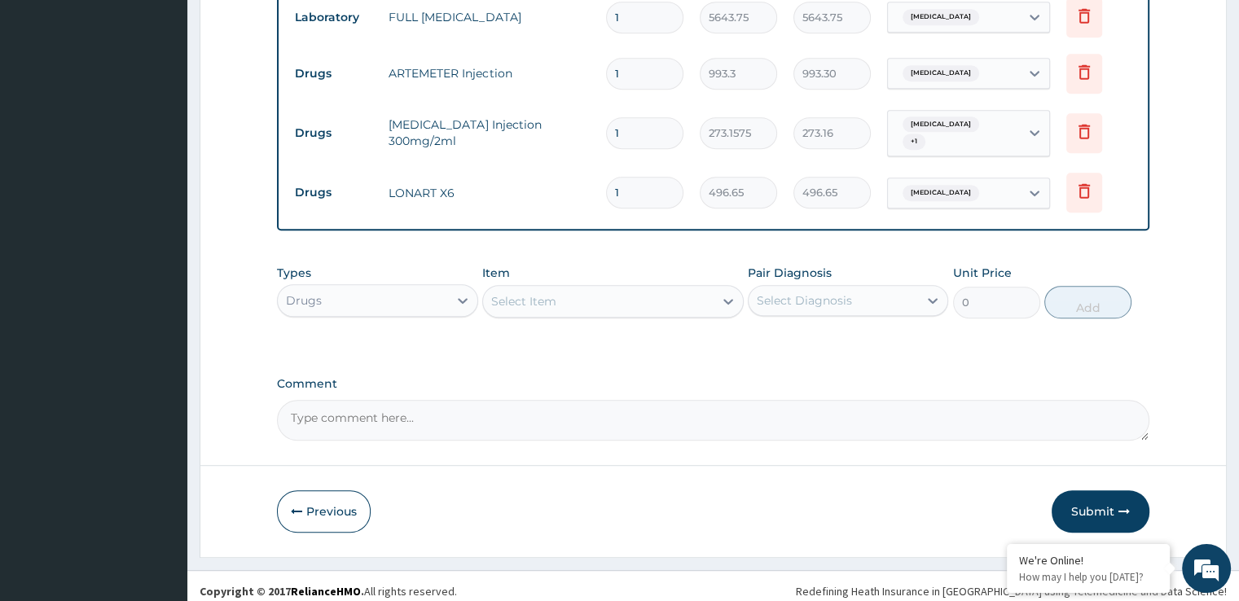
click at [551, 293] on div "Select Item" at bounding box center [523, 301] width 65 height 16
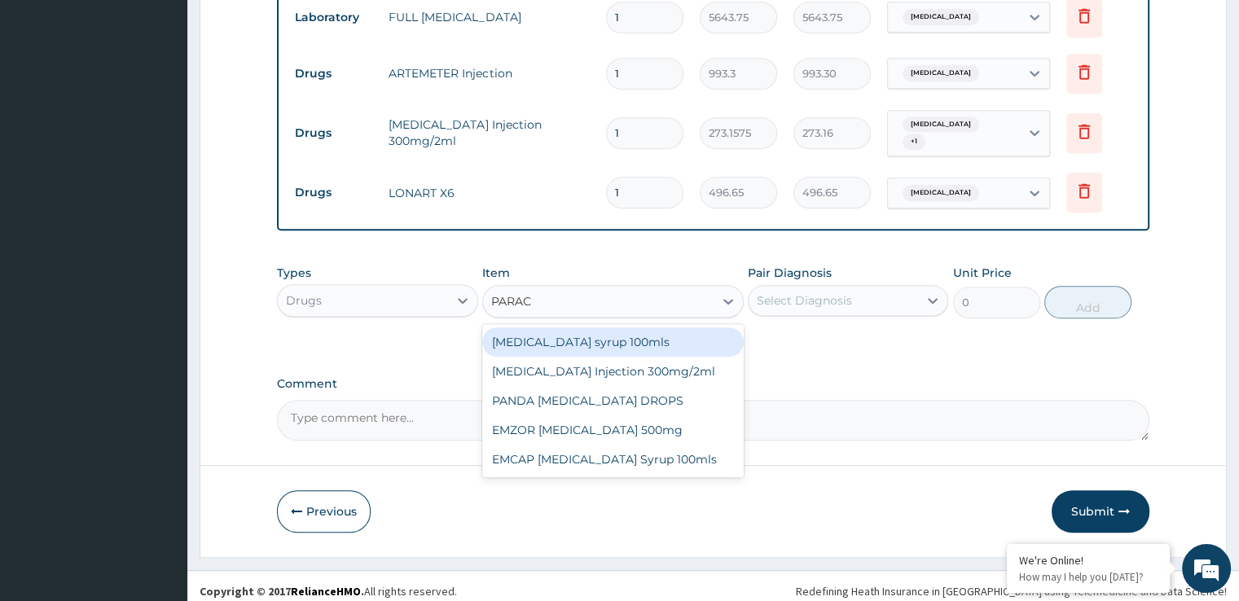
type input "PARACE"
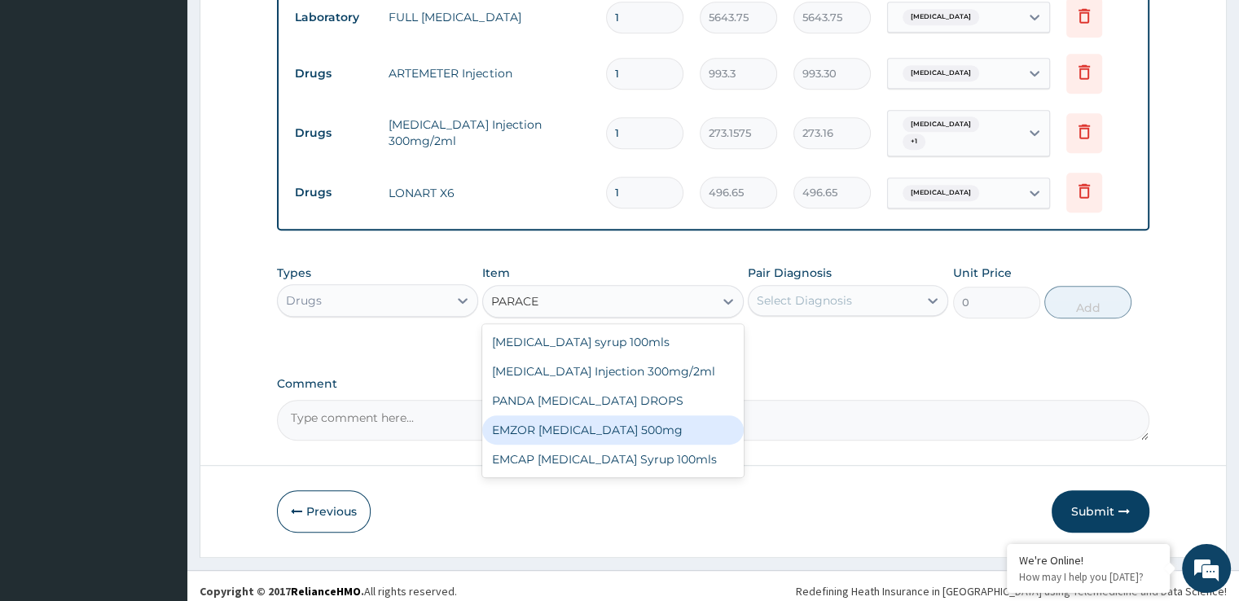
click at [600, 415] on div "EMZOR PARACETAMOL 500mg" at bounding box center [613, 429] width 262 height 29
type input "24.8325"
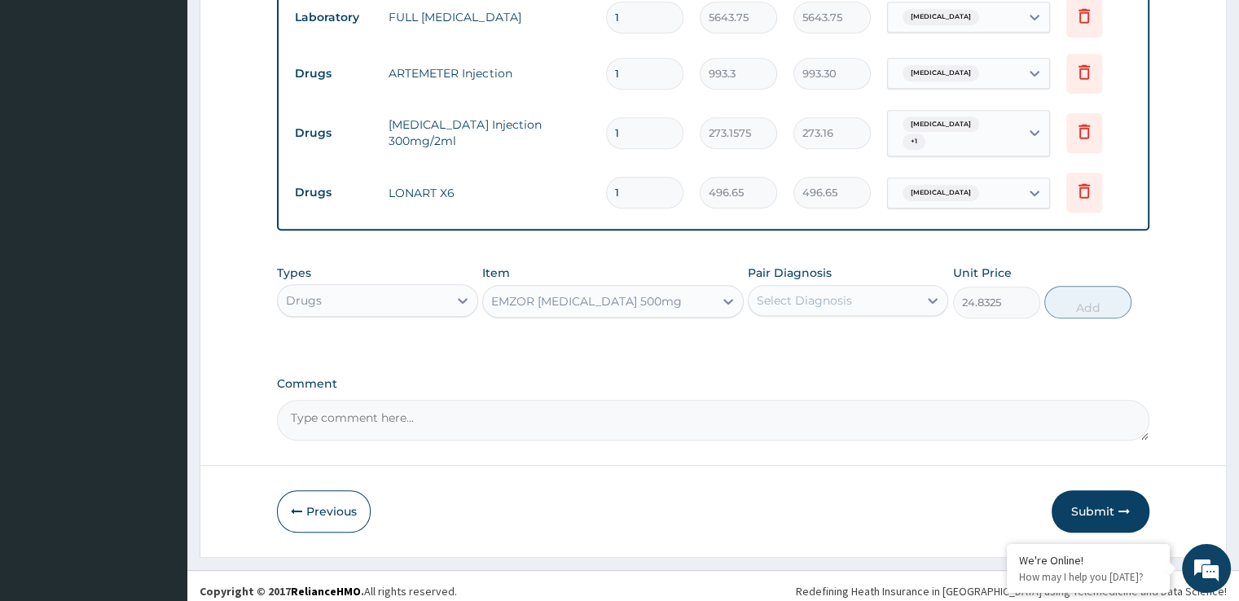
click at [821, 304] on div "Select Diagnosis" at bounding box center [848, 300] width 200 height 31
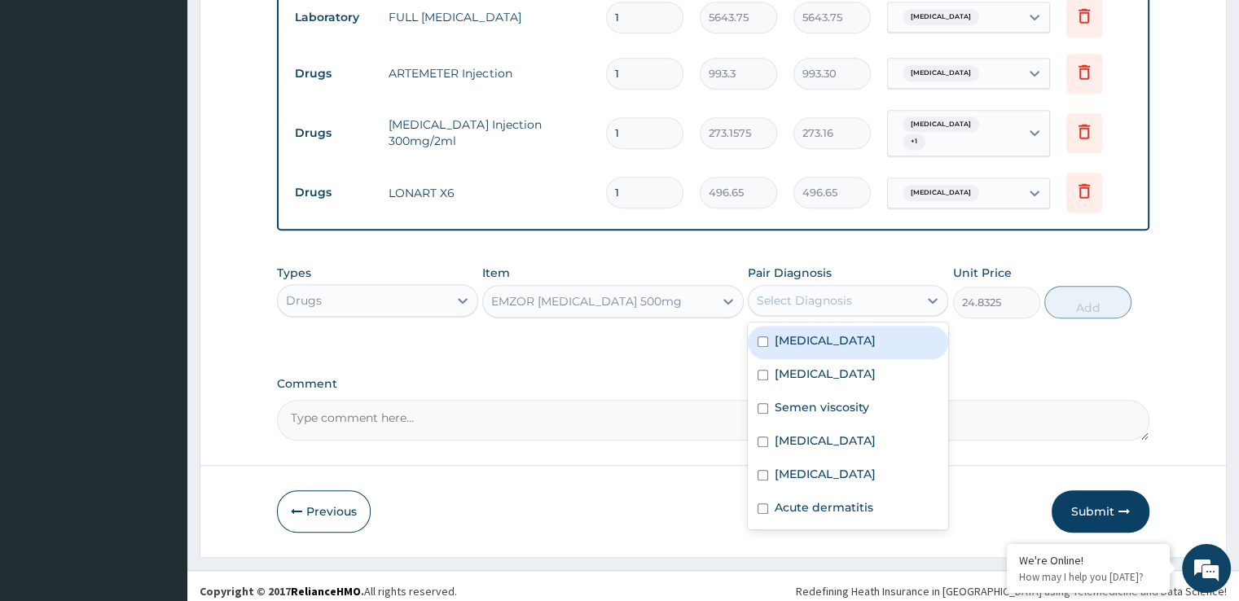
click at [811, 332] on label "Malaria" at bounding box center [825, 340] width 101 height 16
checkbox input "true"
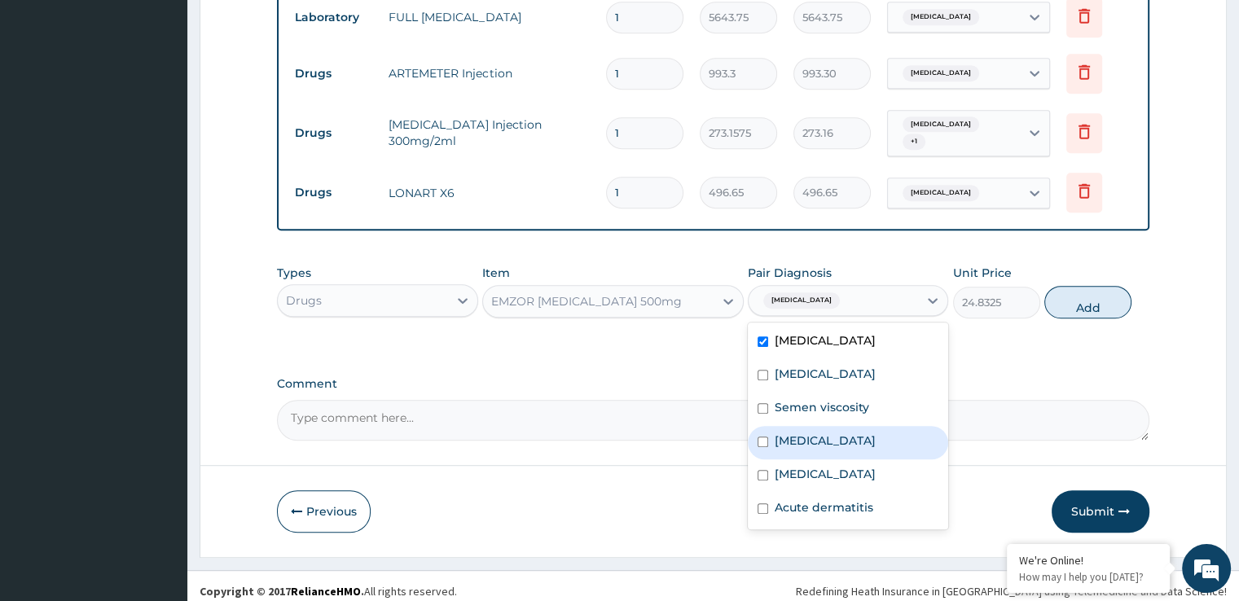
click at [807, 433] on label "Typhoid fever" at bounding box center [825, 441] width 101 height 16
checkbox input "true"
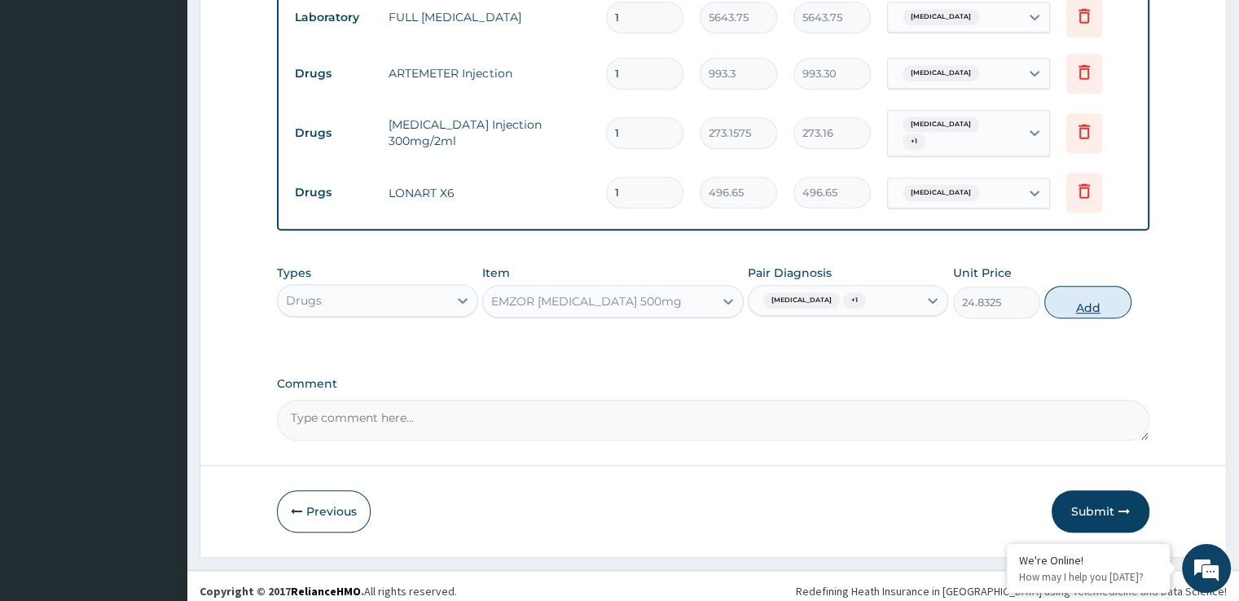
click at [1088, 301] on button "Add" at bounding box center [1087, 302] width 87 height 33
type input "0"
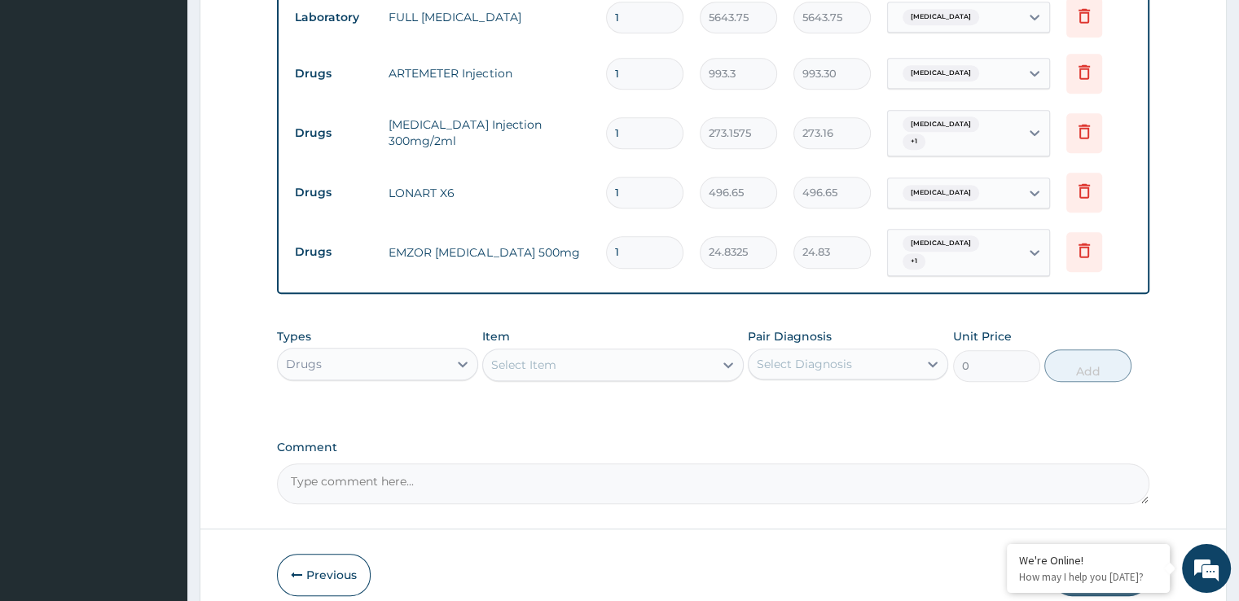
click at [560, 357] on div "Select Item" at bounding box center [598, 365] width 231 height 26
click at [560, 356] on div "Select Item" at bounding box center [598, 365] width 231 height 26
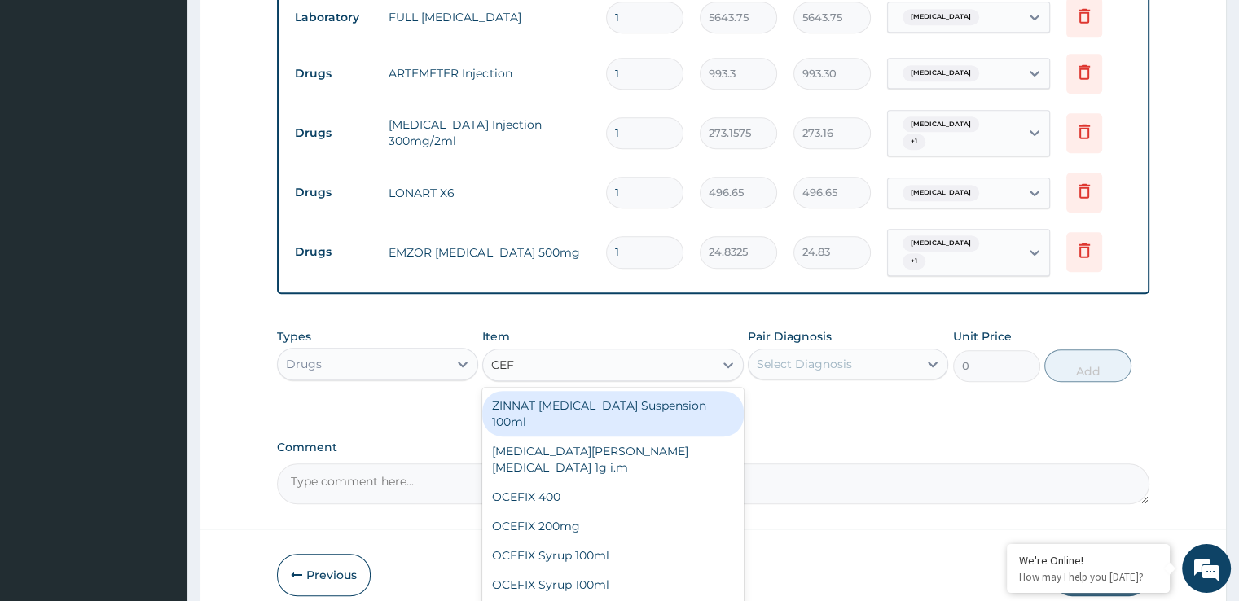
type input "CEFT"
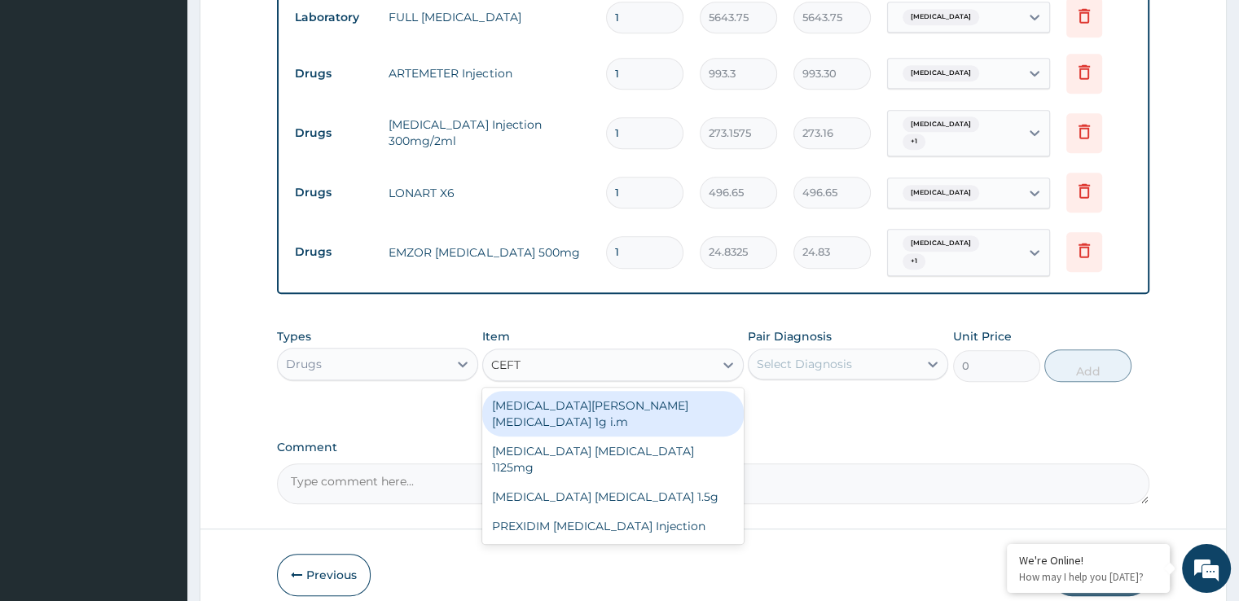
click at [593, 391] on div "[MEDICAL_DATA][PERSON_NAME][MEDICAL_DATA] 1g i.m" at bounding box center [613, 414] width 262 height 46
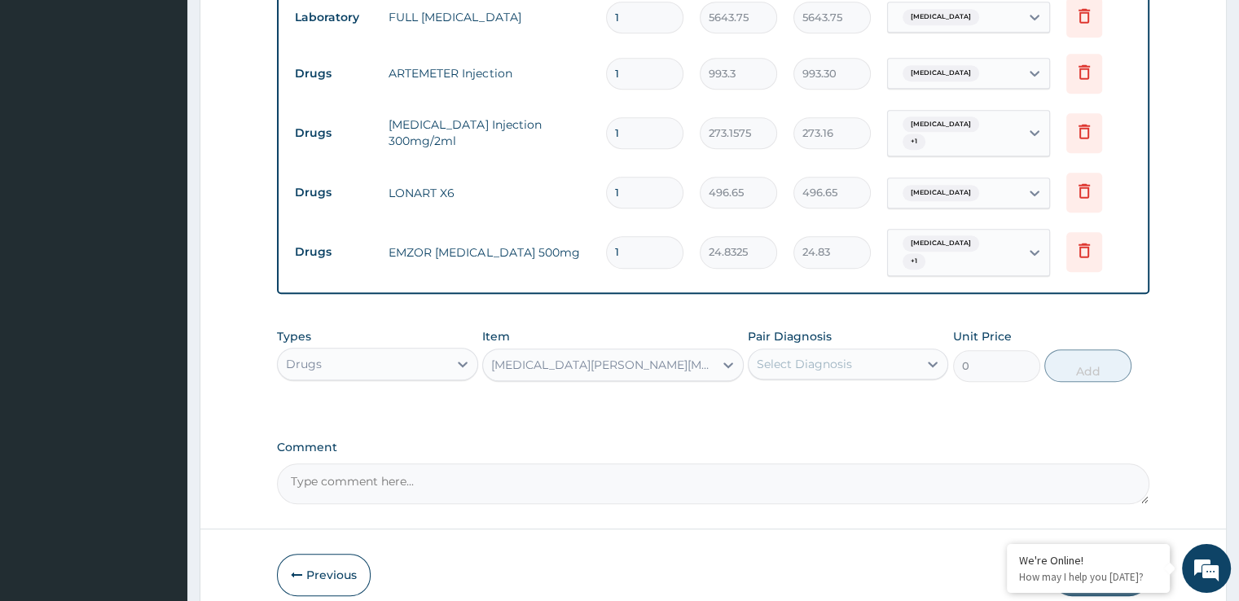
type input "8691.375"
click at [817, 358] on div "Select Diagnosis" at bounding box center [833, 364] width 169 height 26
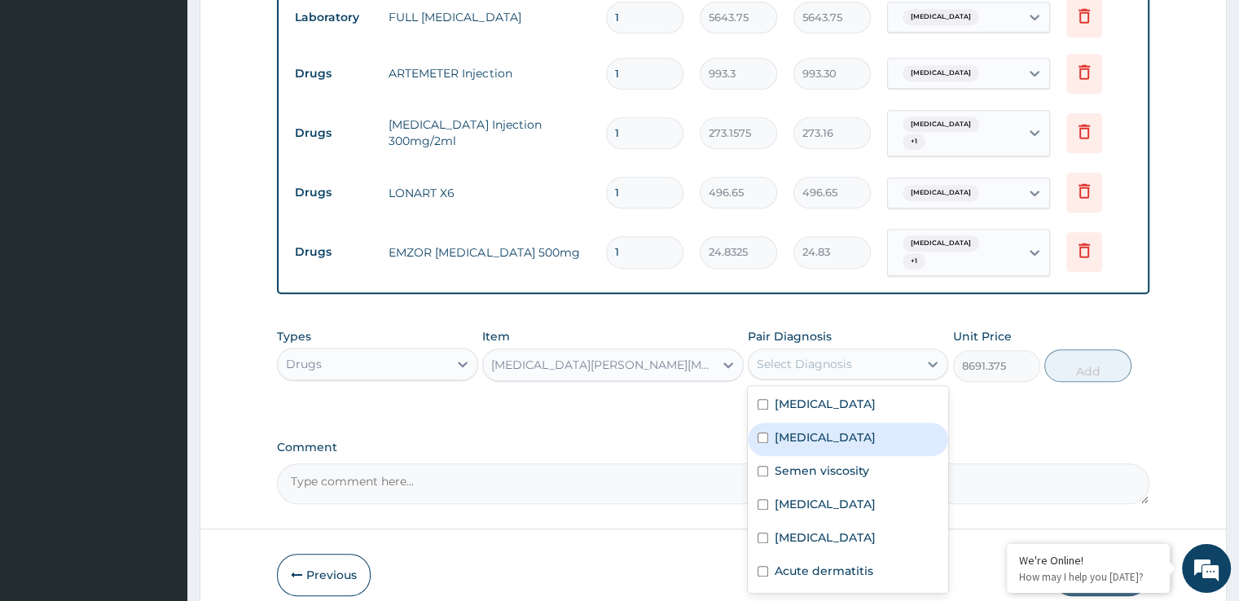
click at [820, 429] on label "[MEDICAL_DATA]" at bounding box center [825, 437] width 101 height 16
checkbox input "true"
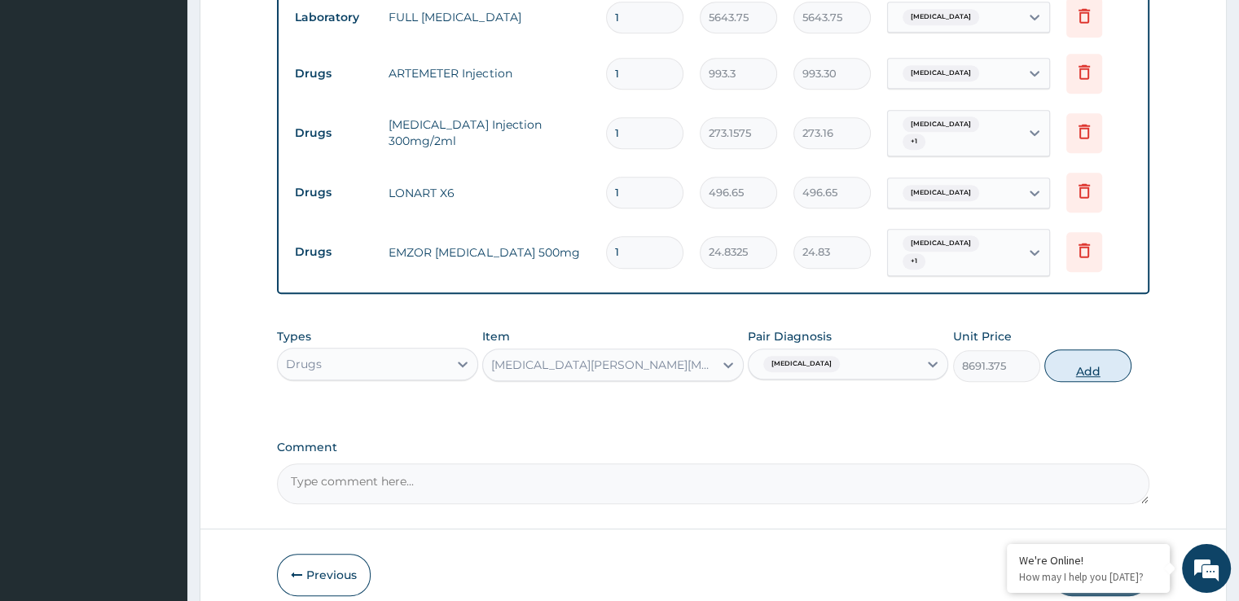
click at [1085, 355] on button "Add" at bounding box center [1087, 365] width 87 height 33
type input "0"
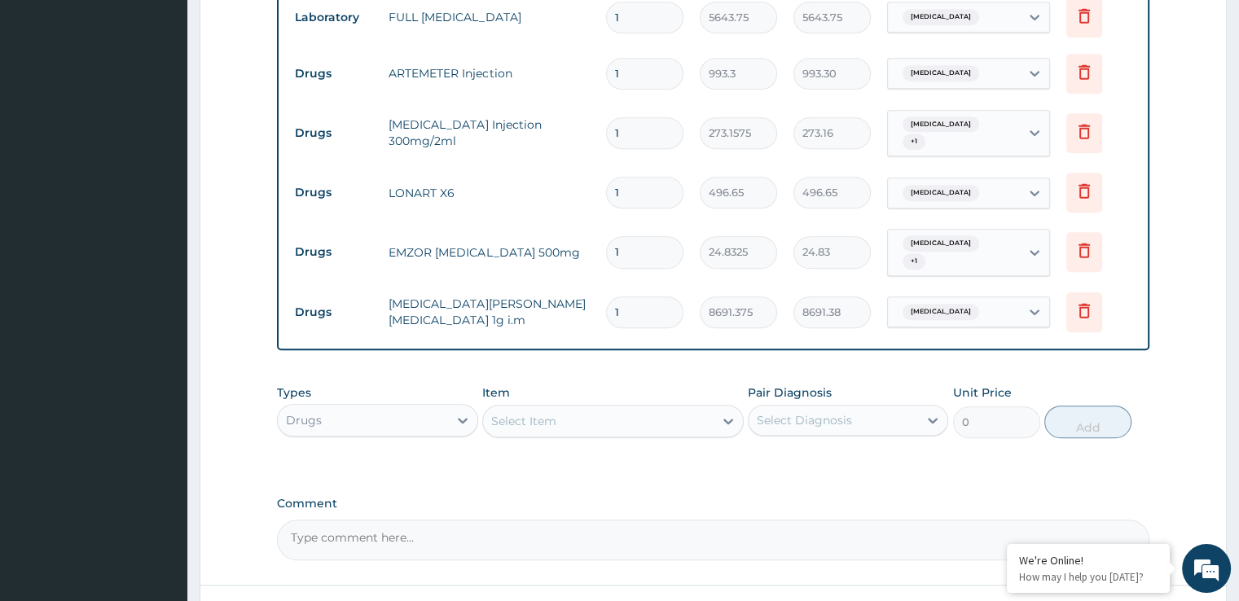
click at [564, 408] on div "Select Item" at bounding box center [598, 421] width 231 height 26
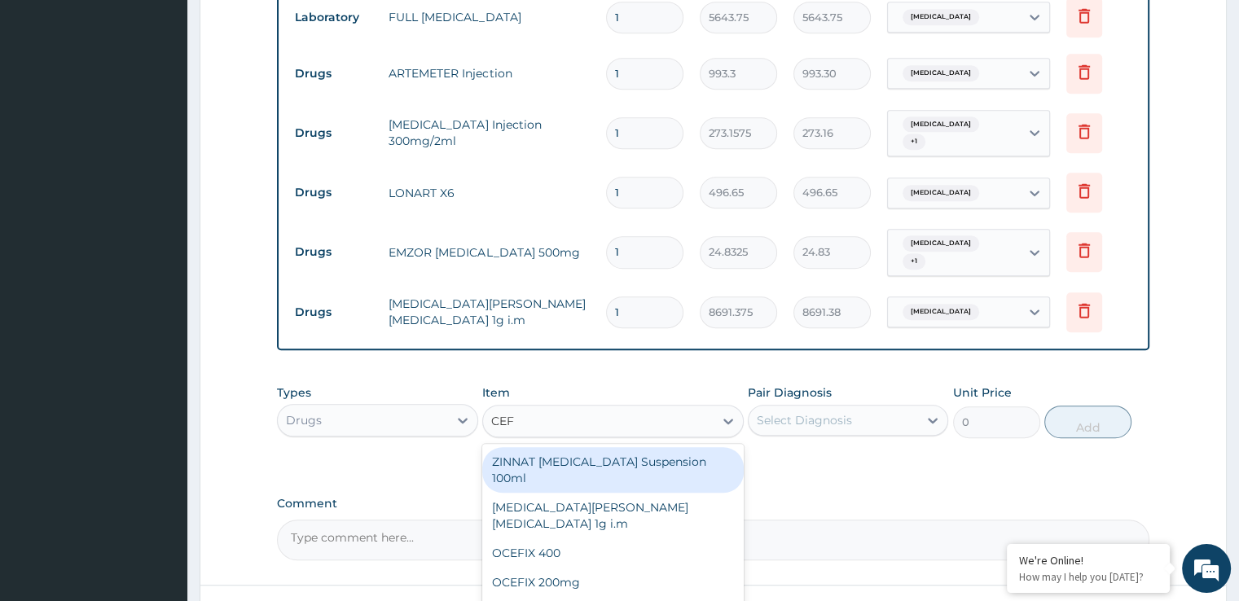
type input "CEFU"
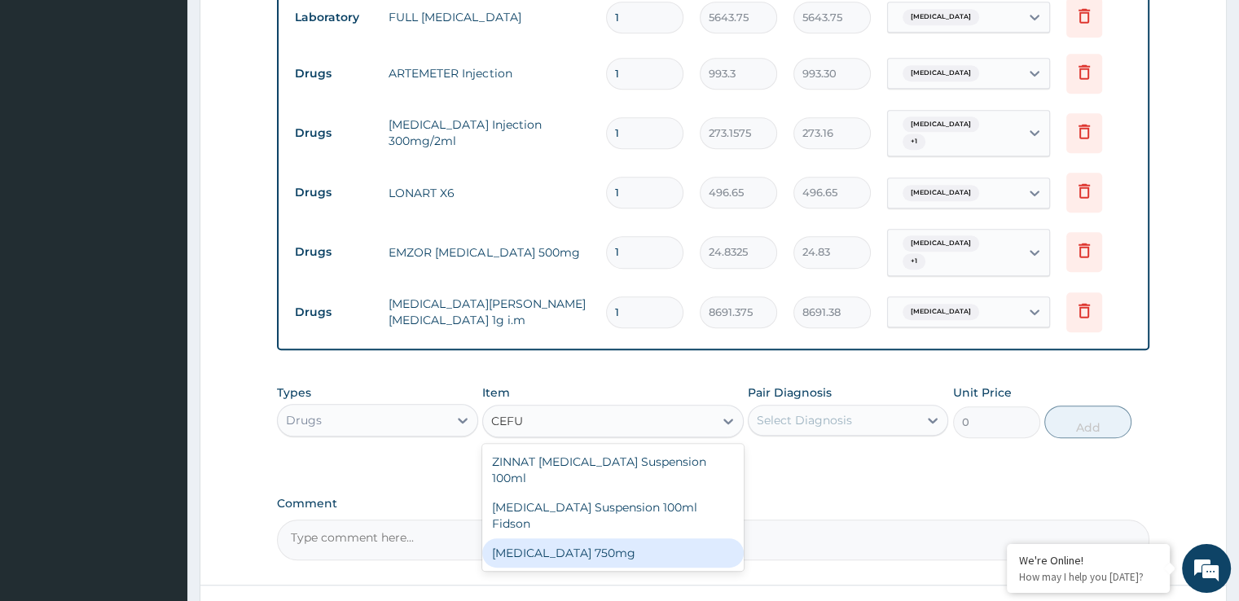
click at [577, 539] on div "[MEDICAL_DATA] 750mg" at bounding box center [613, 553] width 262 height 29
type input "1862.4375"
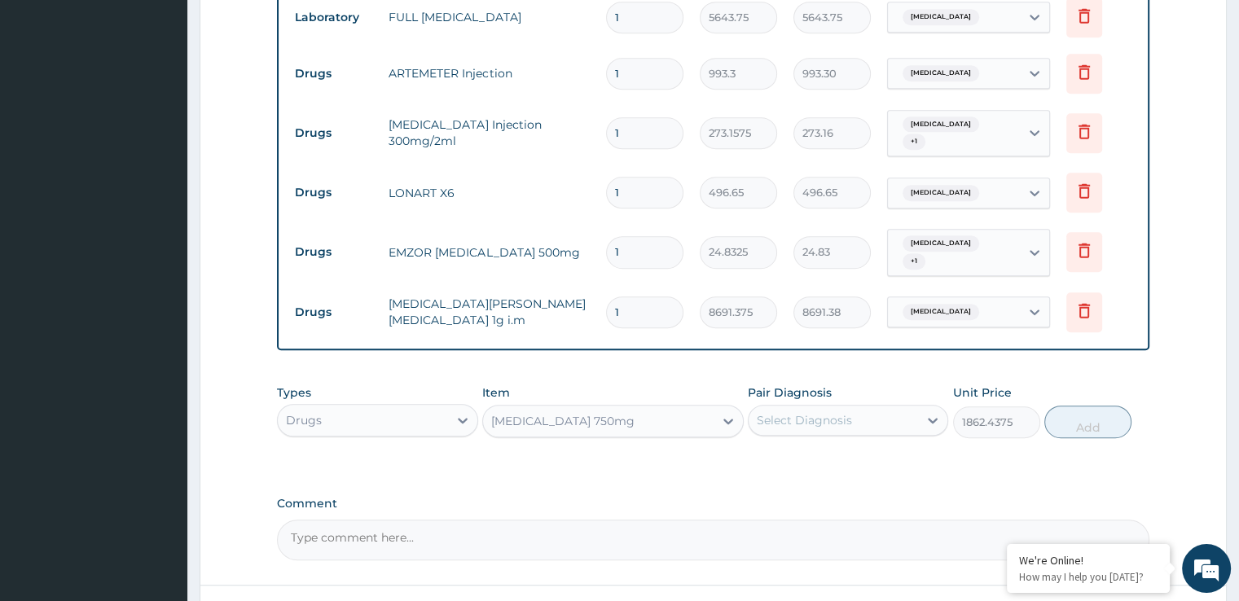
click at [834, 414] on div "Select Diagnosis" at bounding box center [833, 420] width 169 height 26
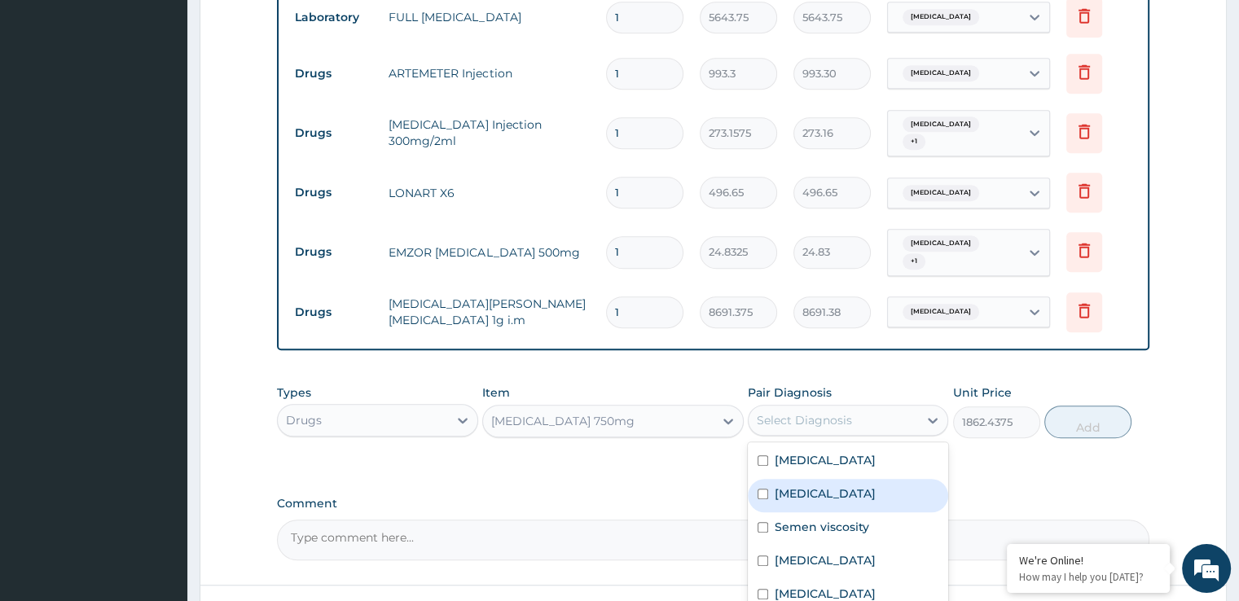
click at [834, 486] on label "[MEDICAL_DATA]" at bounding box center [825, 494] width 101 height 16
checkbox input "true"
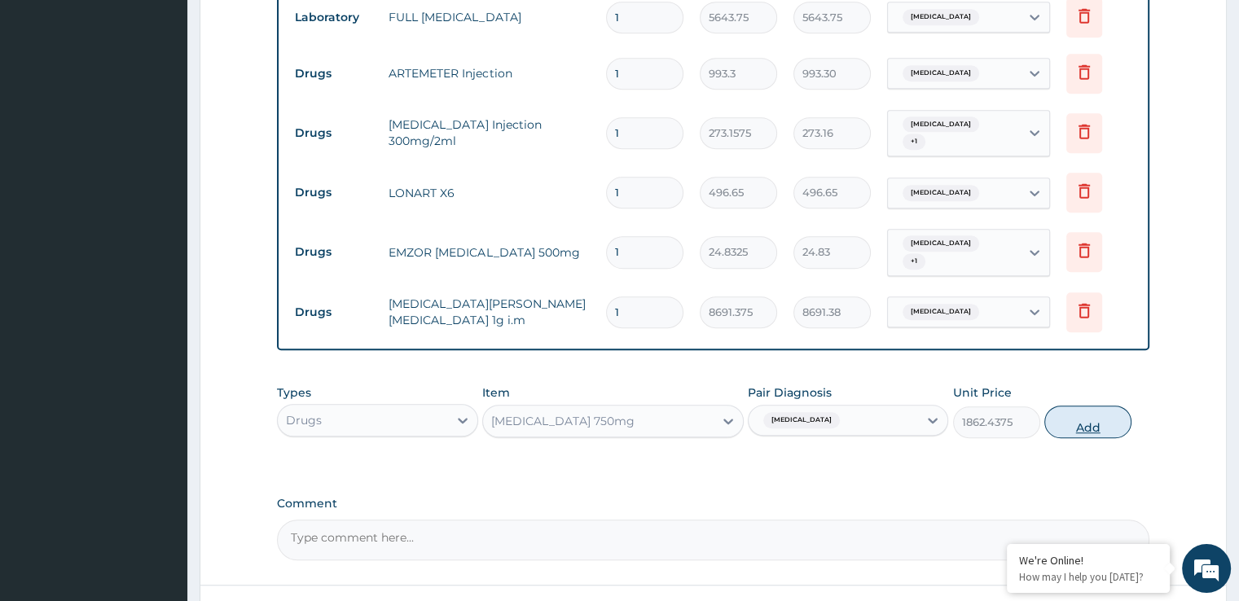
click at [1091, 411] on button "Add" at bounding box center [1087, 422] width 87 height 33
type input "0"
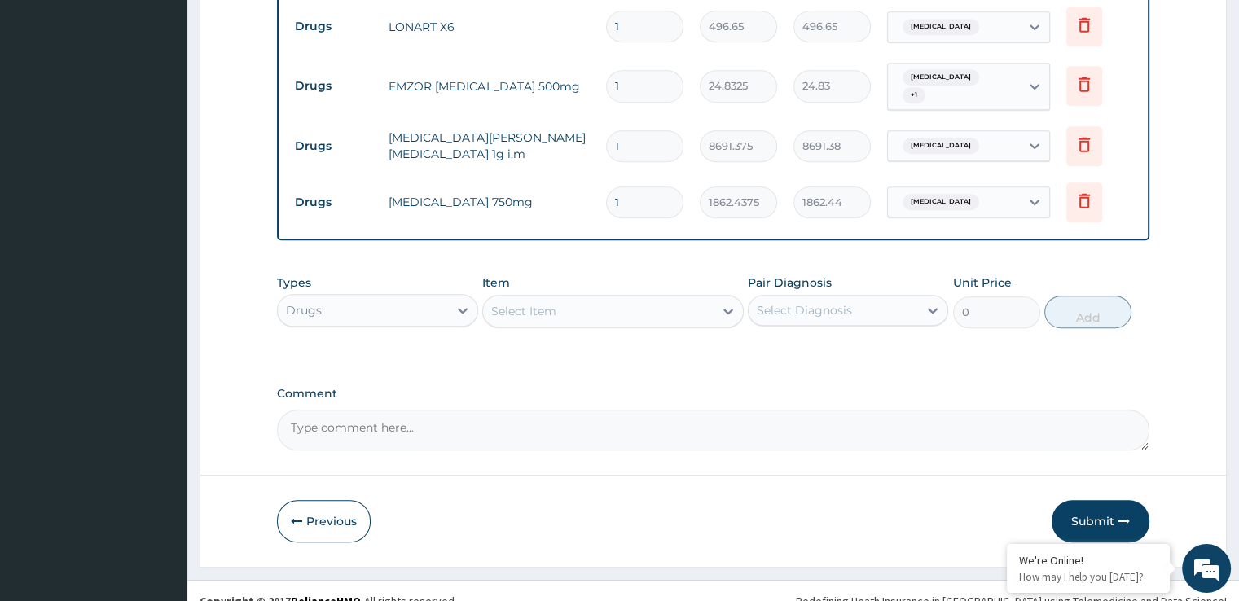
scroll to position [1110, 0]
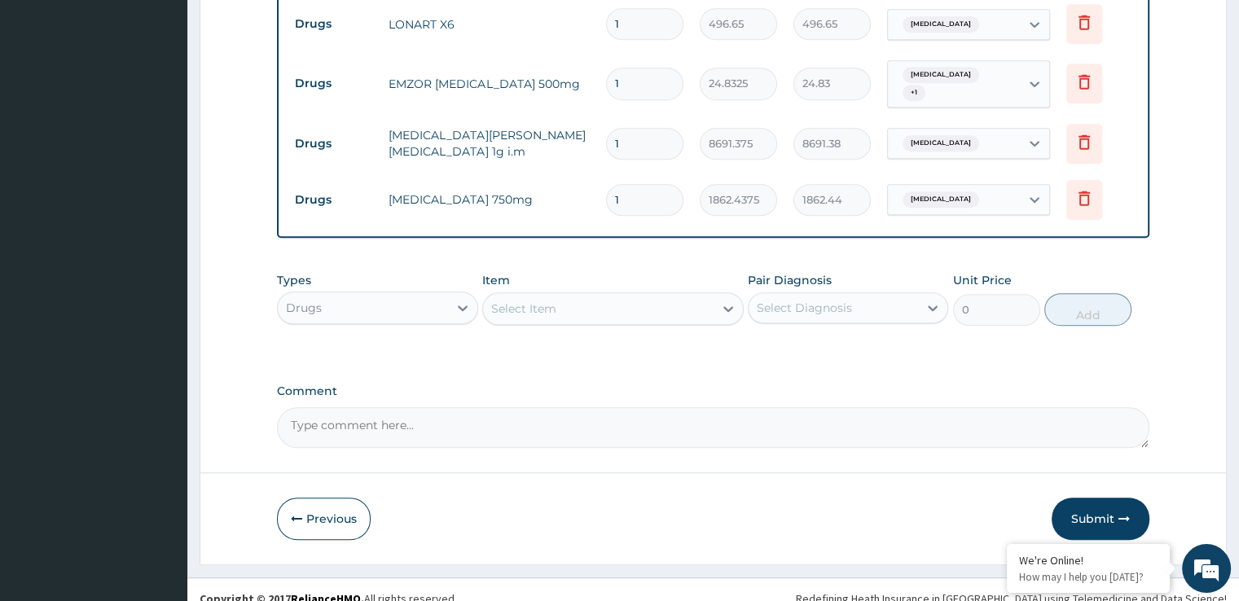
click at [556, 296] on div "Select Item" at bounding box center [598, 309] width 231 height 26
type input "MU"
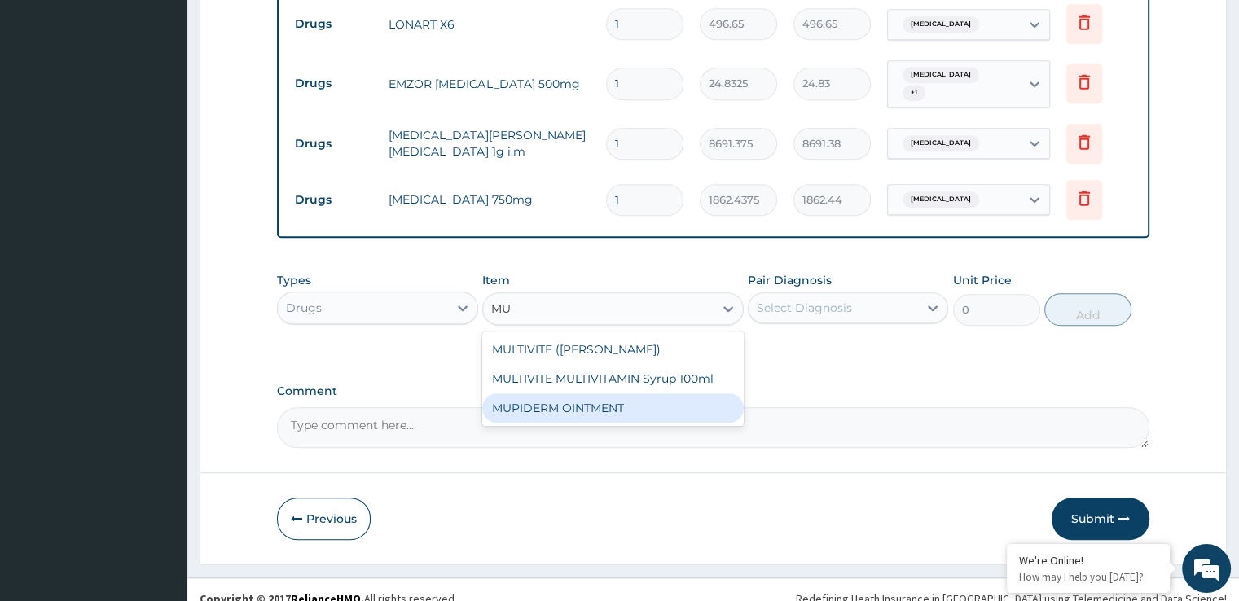
click at [549, 393] on div "MUPIDERM OINTMENT" at bounding box center [613, 407] width 262 height 29
type input "4097.3623"
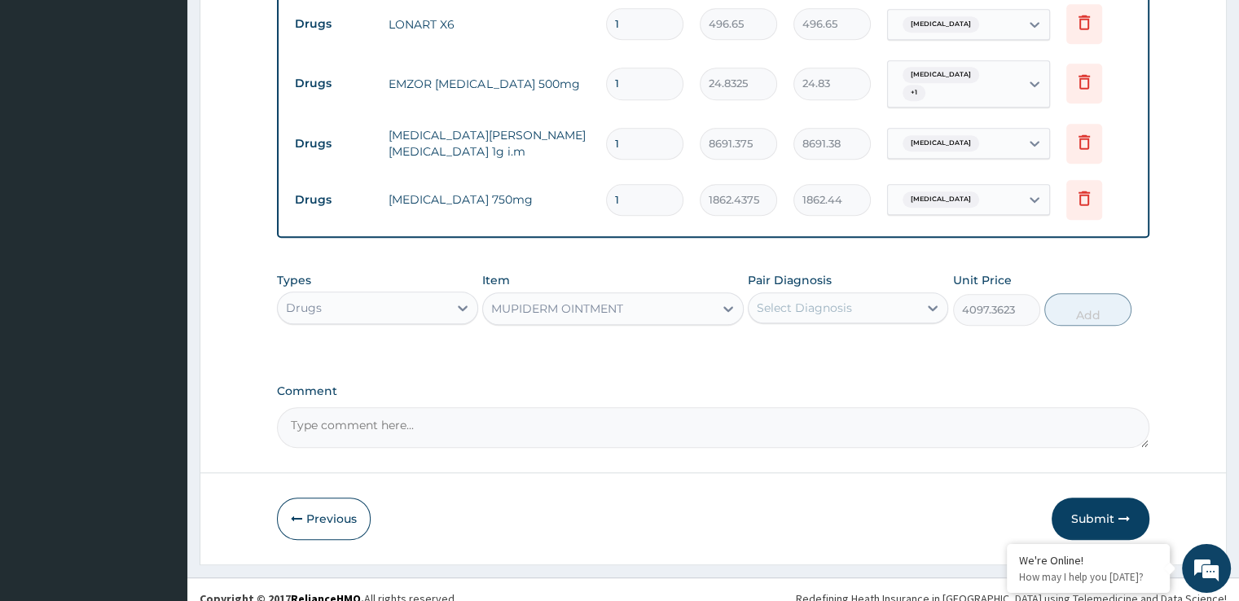
click at [784, 300] on div "Select Diagnosis" at bounding box center [804, 308] width 95 height 16
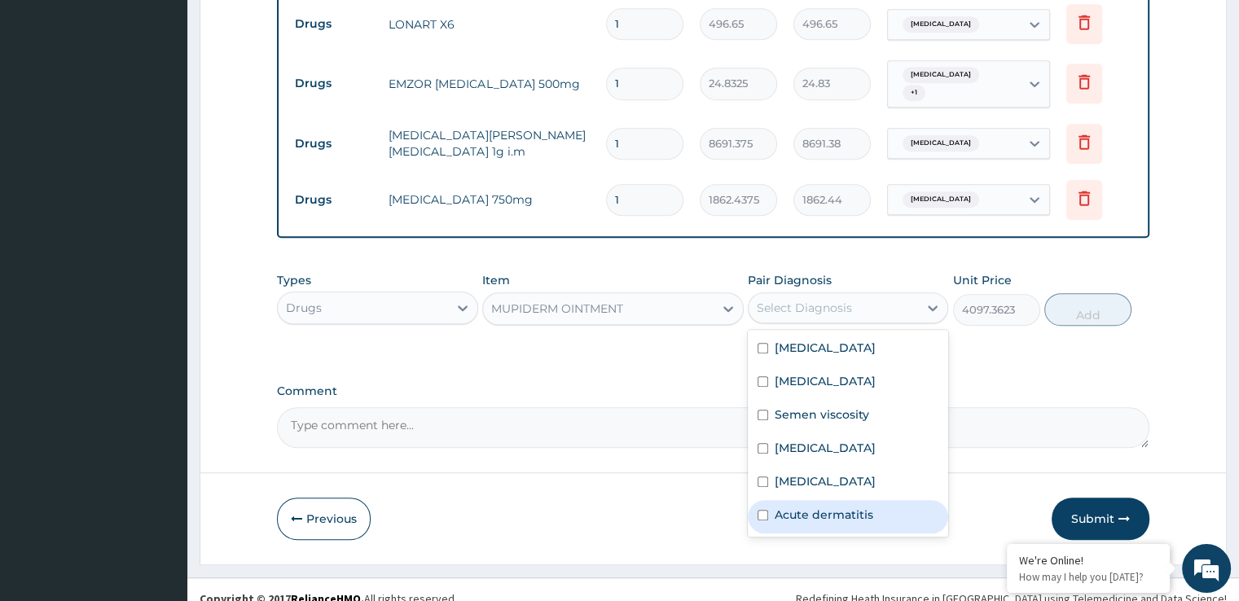
click at [806, 507] on label "Acute dermatitis" at bounding box center [824, 515] width 99 height 16
checkbox input "true"
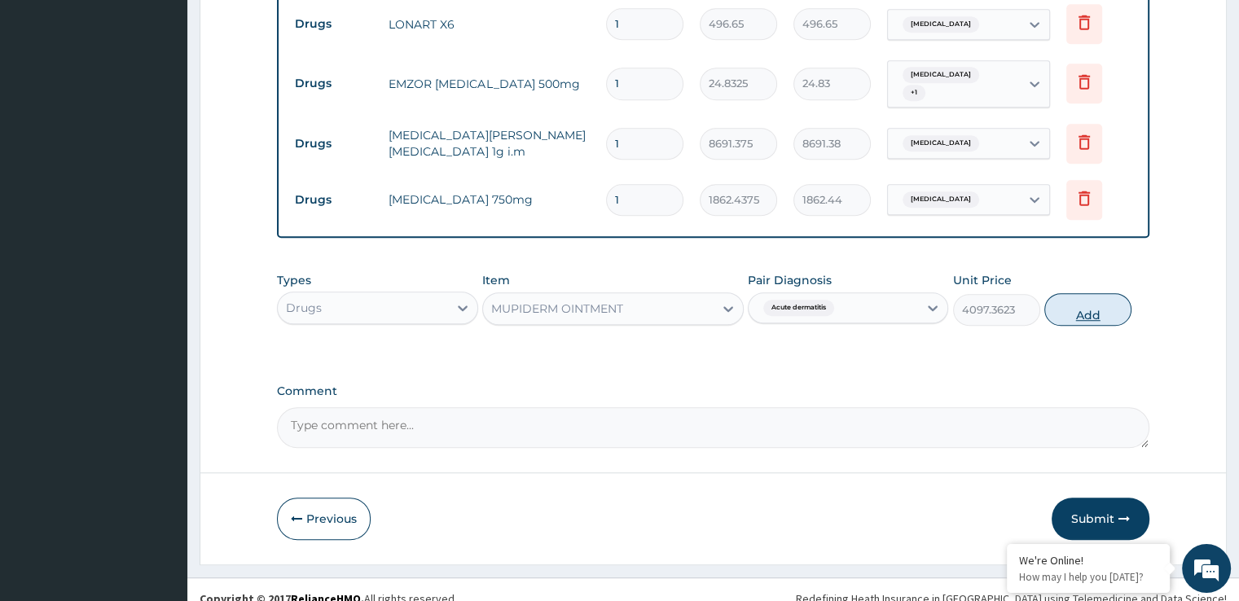
click at [1093, 297] on button "Add" at bounding box center [1087, 309] width 87 height 33
type input "0"
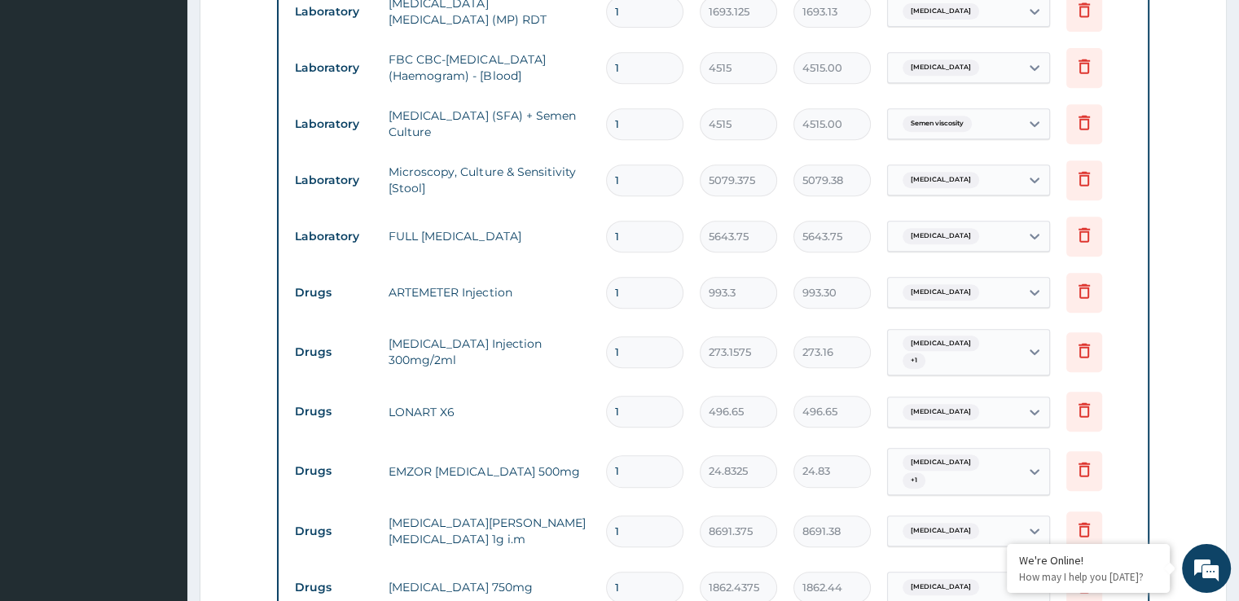
scroll to position [719, 0]
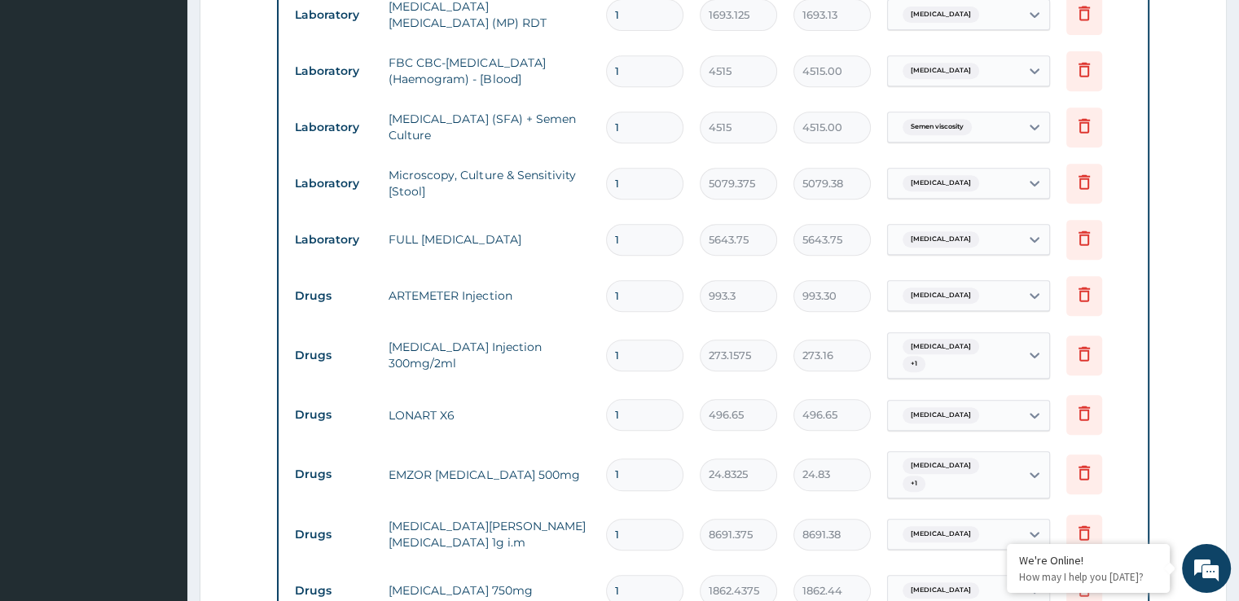
click at [629, 297] on input "1" at bounding box center [644, 296] width 77 height 32
type input "2"
type input "1986.60"
type input "3"
type input "2979.90"
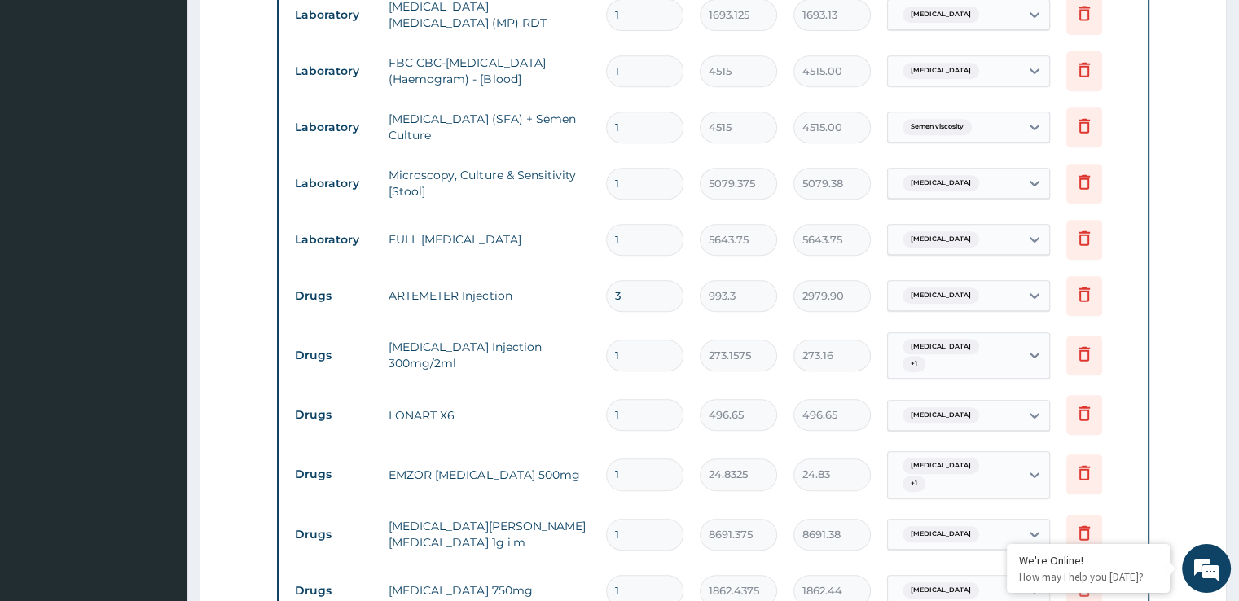
type input "4"
type input "3973.20"
type input "5"
type input "4966.50"
type input "6"
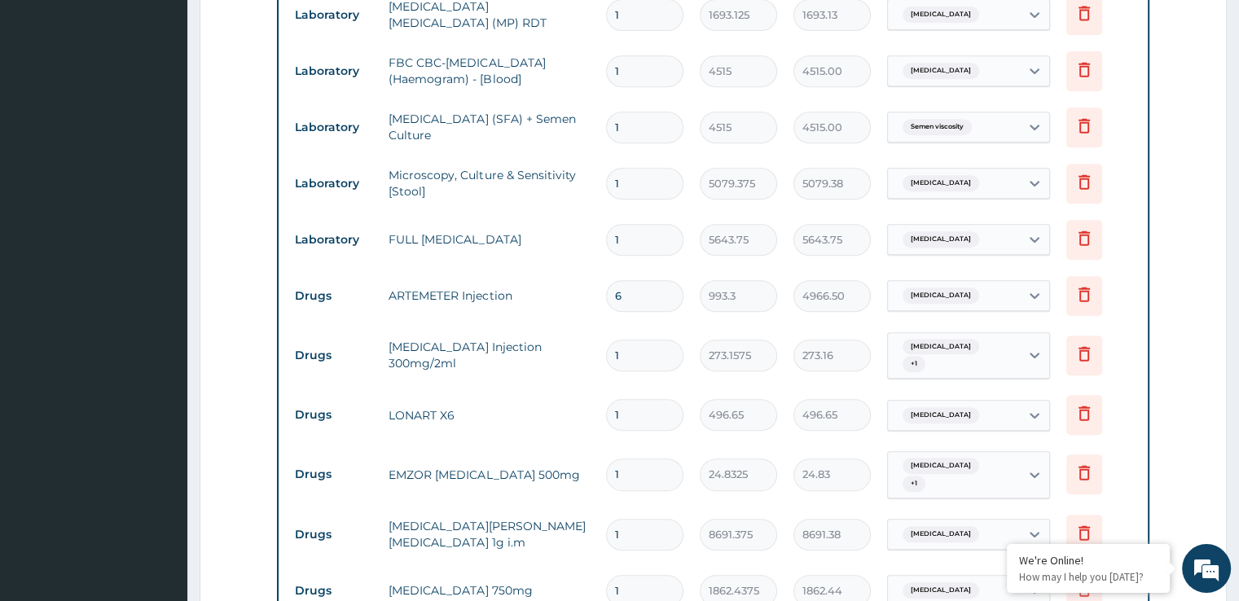
type input "5959.80"
click at [629, 345] on input "1" at bounding box center [644, 356] width 77 height 32
type input "2"
type input "546.32"
click at [630, 407] on input "1" at bounding box center [644, 415] width 77 height 32
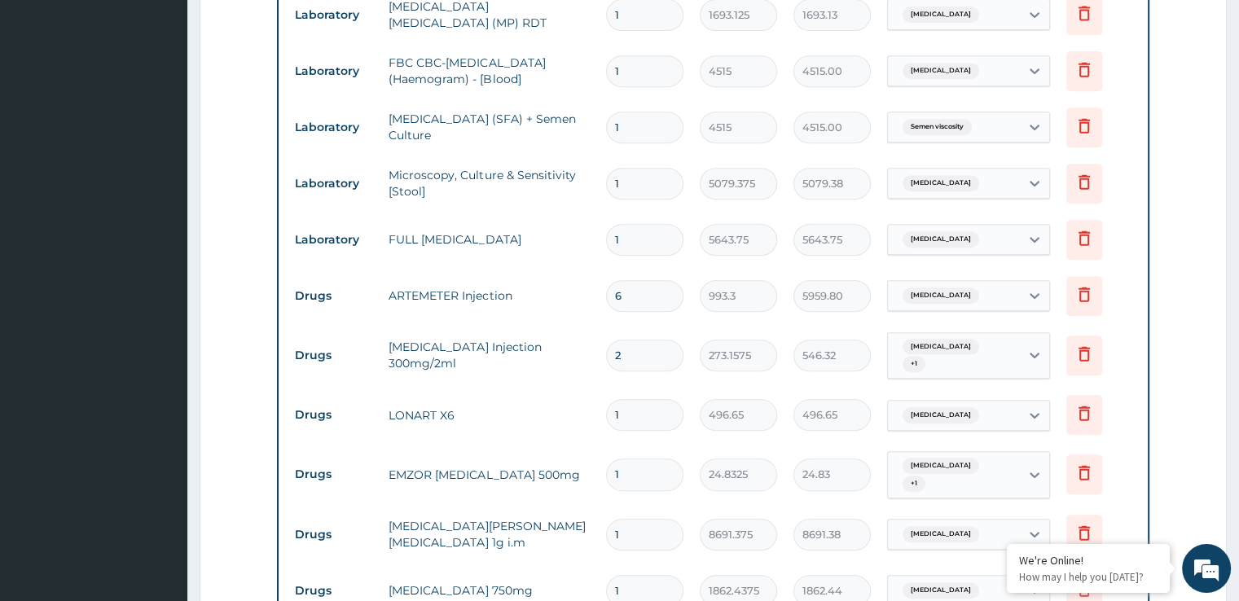
type input "2"
type input "993.30"
type input "3"
type input "1489.95"
type input "4"
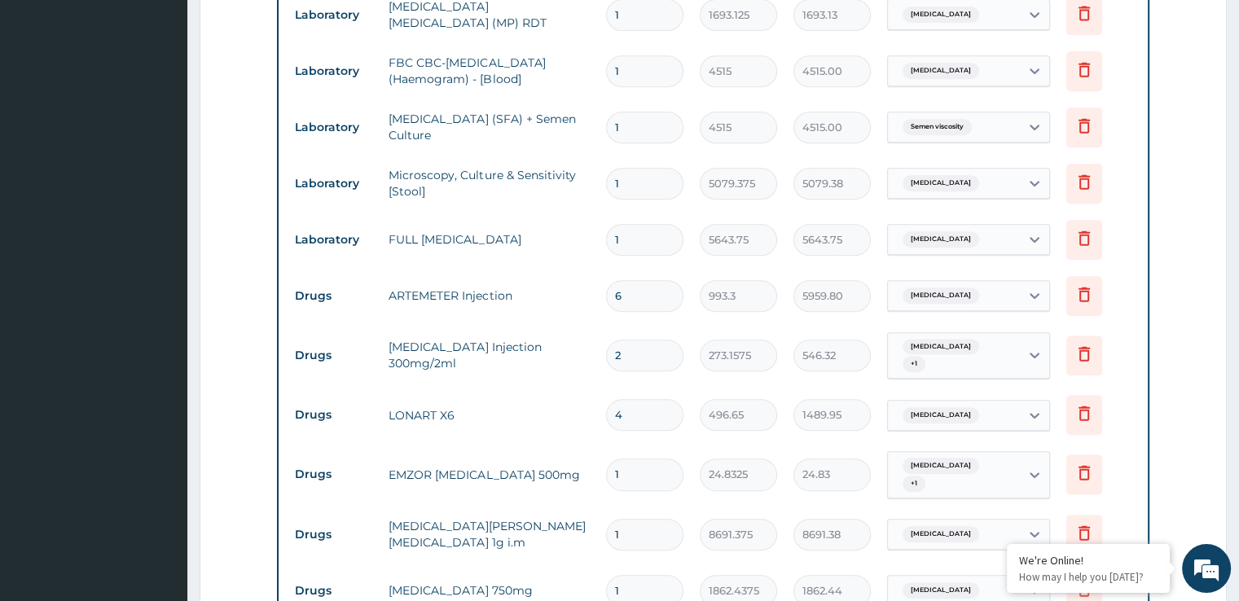
type input "1986.60"
type input "5"
type input "2483.25"
type input "6"
type input "2979.90"
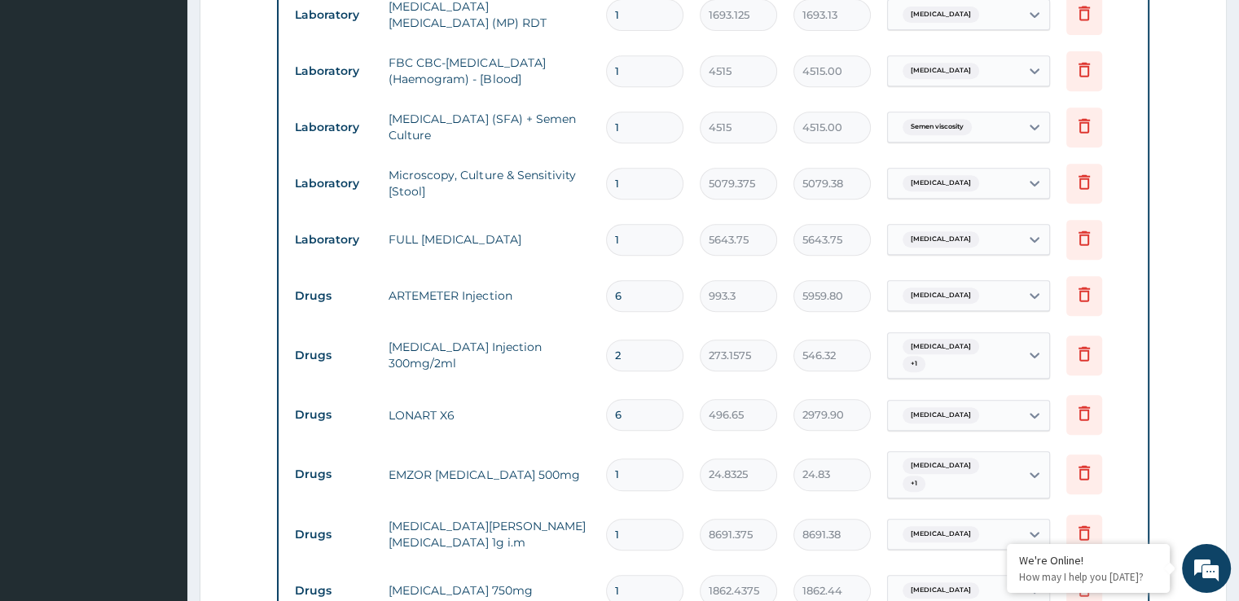
click at [628, 459] on input "1" at bounding box center [644, 475] width 77 height 32
type input "18"
type input "446.99"
type input "18"
click at [625, 519] on input "1" at bounding box center [644, 535] width 77 height 32
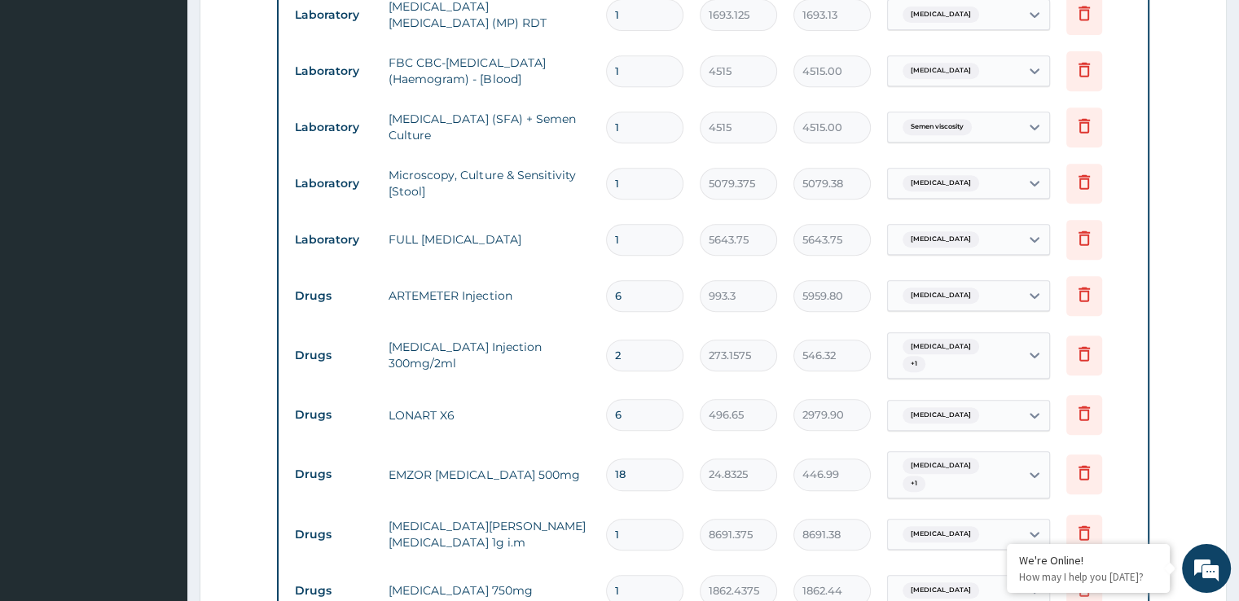
type input "2"
type input "17382.75"
type input "3"
type input "26074.13"
type input "4"
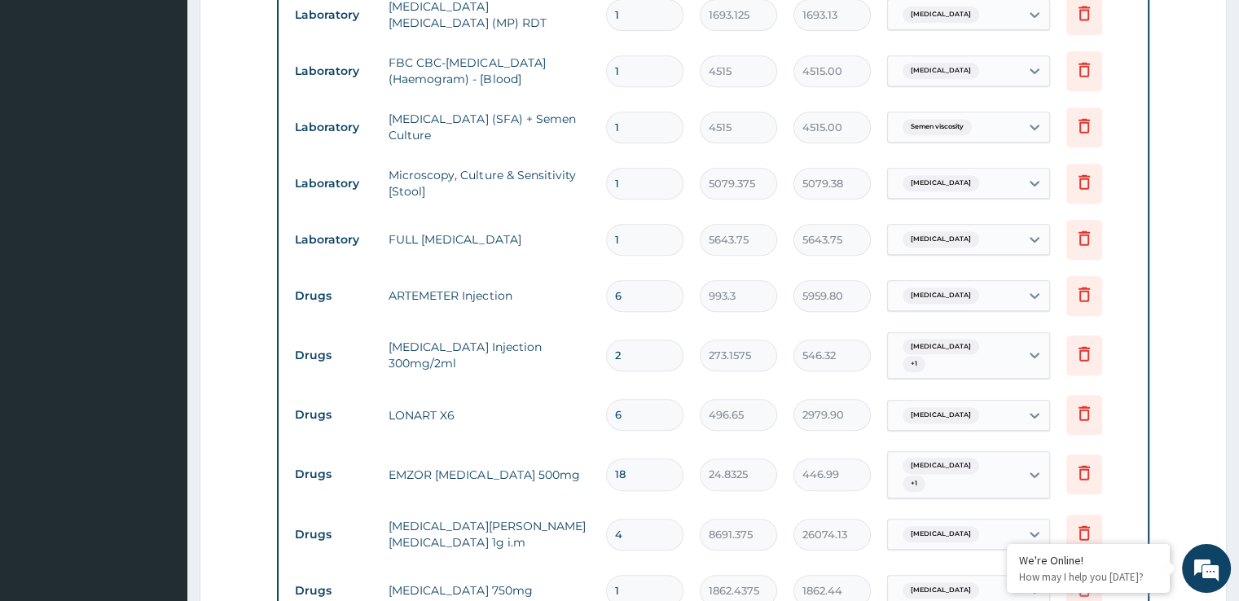
type input "34765.50"
type input "3"
type input "26074.13"
click at [634, 578] on input "1" at bounding box center [644, 591] width 77 height 32
type input "2"
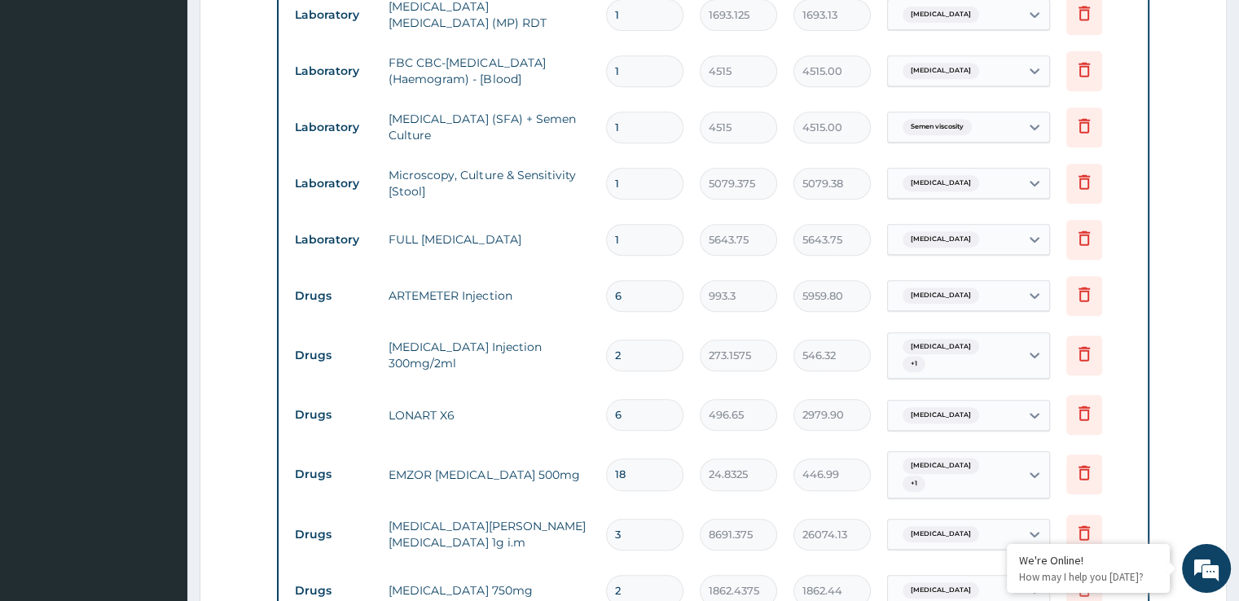
type input "3724.88"
type input "3"
type input "5587.31"
click at [1214, 382] on form "Step 2 of 2 PA Code / Prescription Code Enter Code(Secondary Care Only) Encount…" at bounding box center [713, 189] width 1027 height 1645
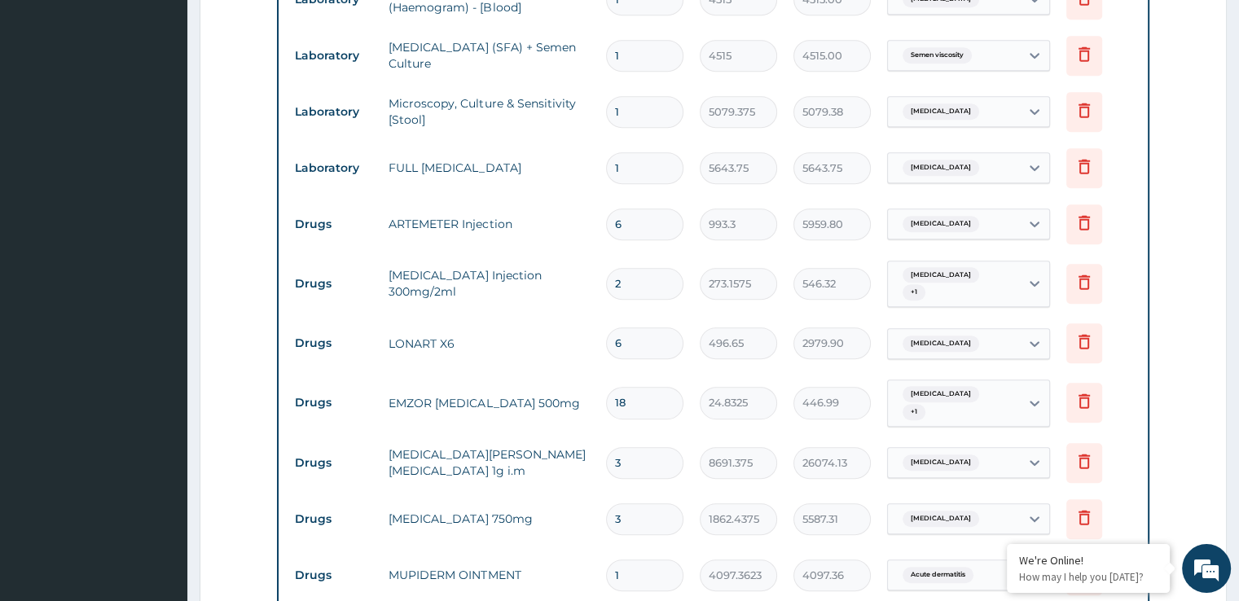
scroll to position [817, 0]
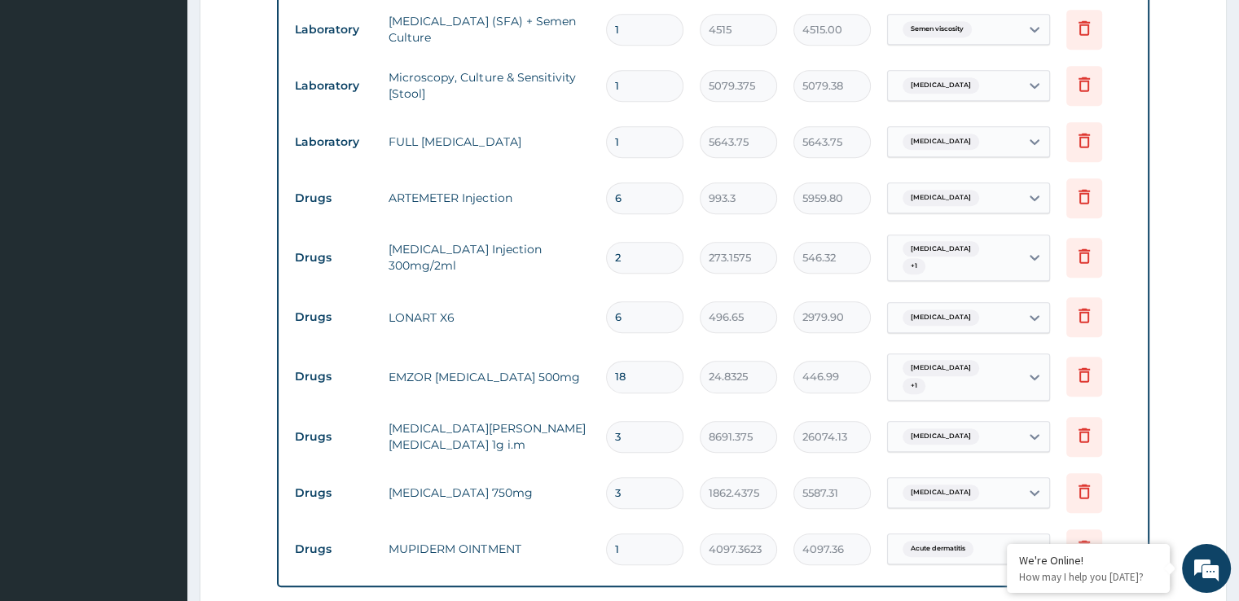
click at [632, 427] on input "3" at bounding box center [644, 437] width 77 height 32
type input "4"
type input "34765.50"
type input "5"
type input "43456.88"
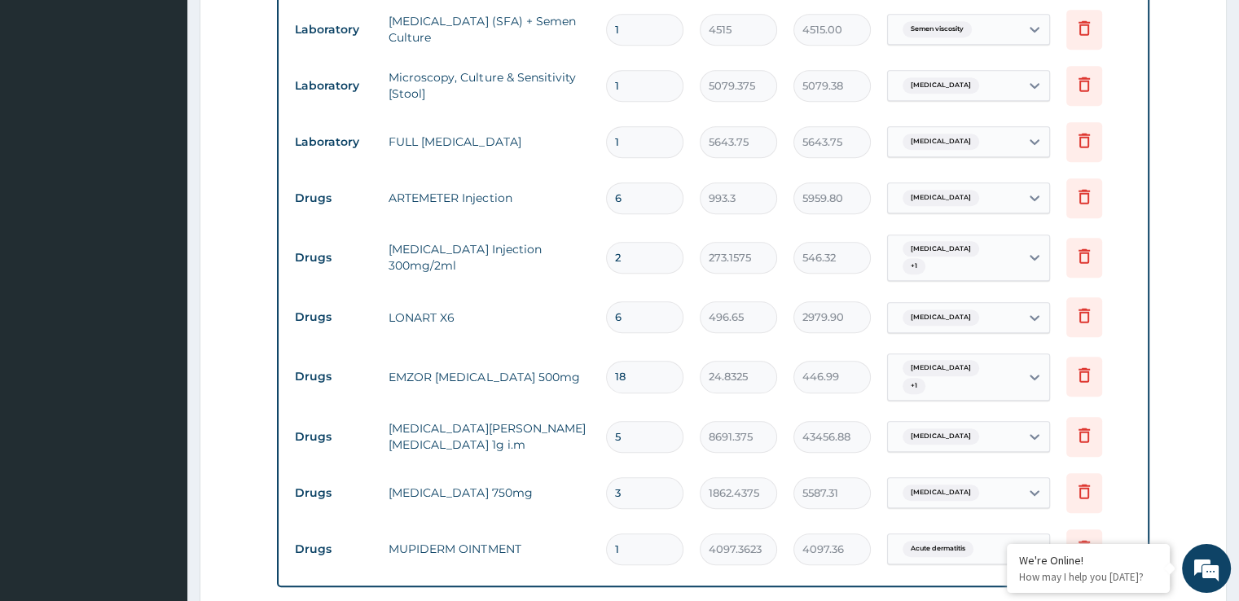
type input "6"
type input "52148.25"
type input "7"
type input "60839.63"
type input "8"
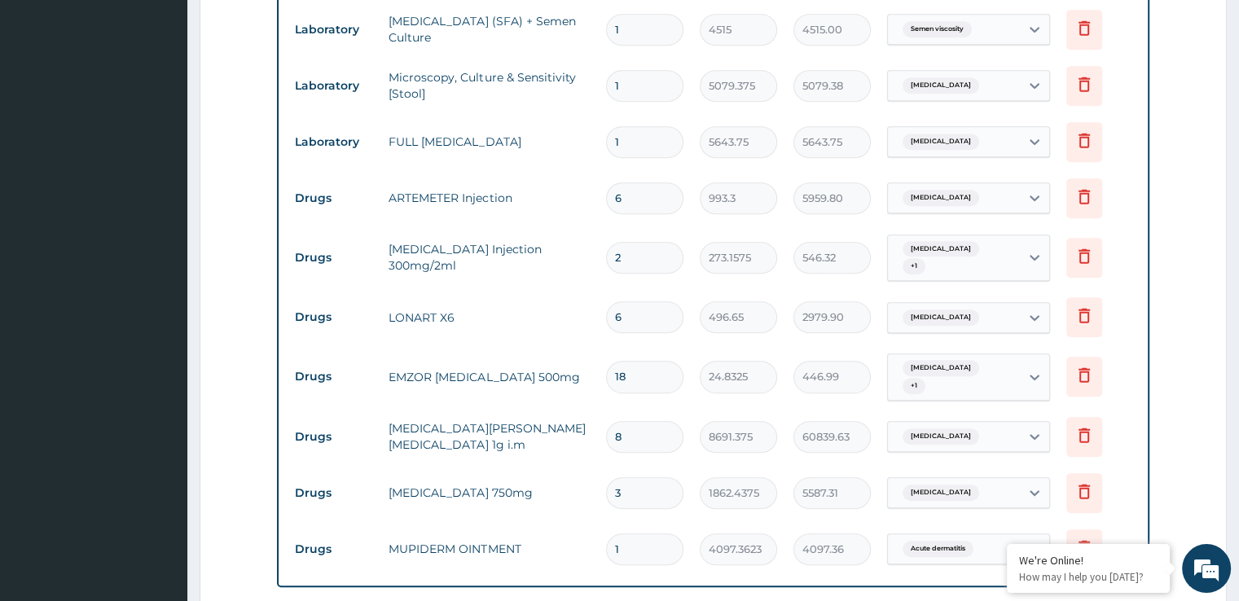
type input "69531.00"
type input "9"
type input "78222.38"
type input "10"
type input "86913.75"
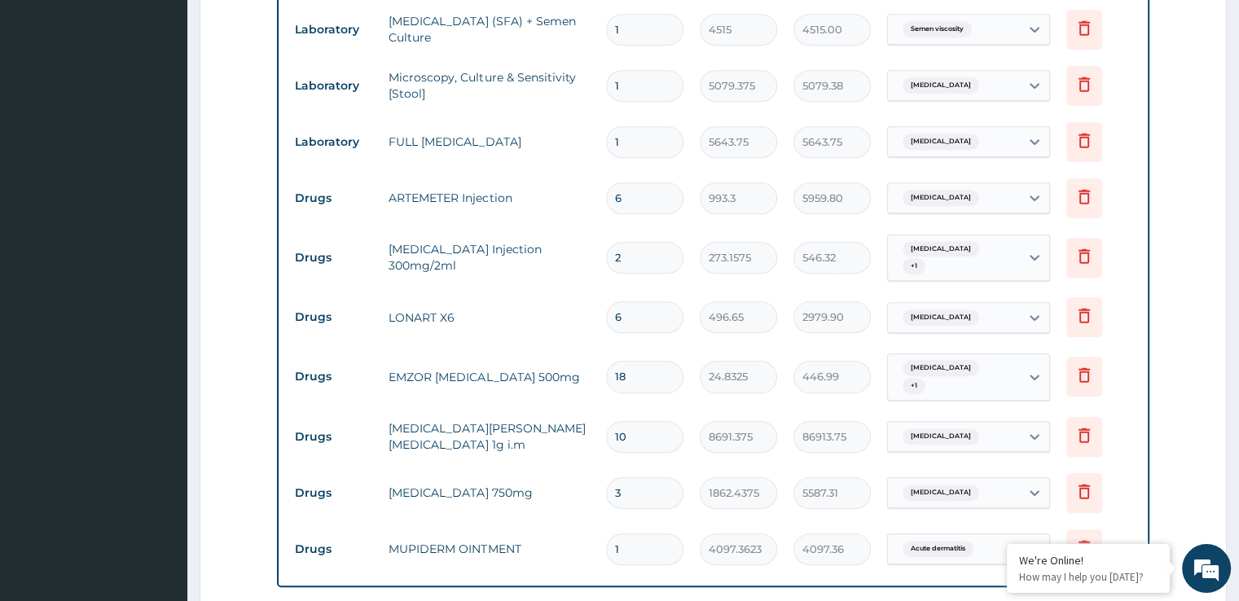
click at [639, 477] on input "3" at bounding box center [644, 493] width 77 height 32
click at [635, 421] on input "10" at bounding box center [644, 437] width 77 height 32
type input "9"
type input "78222.38"
type input "8"
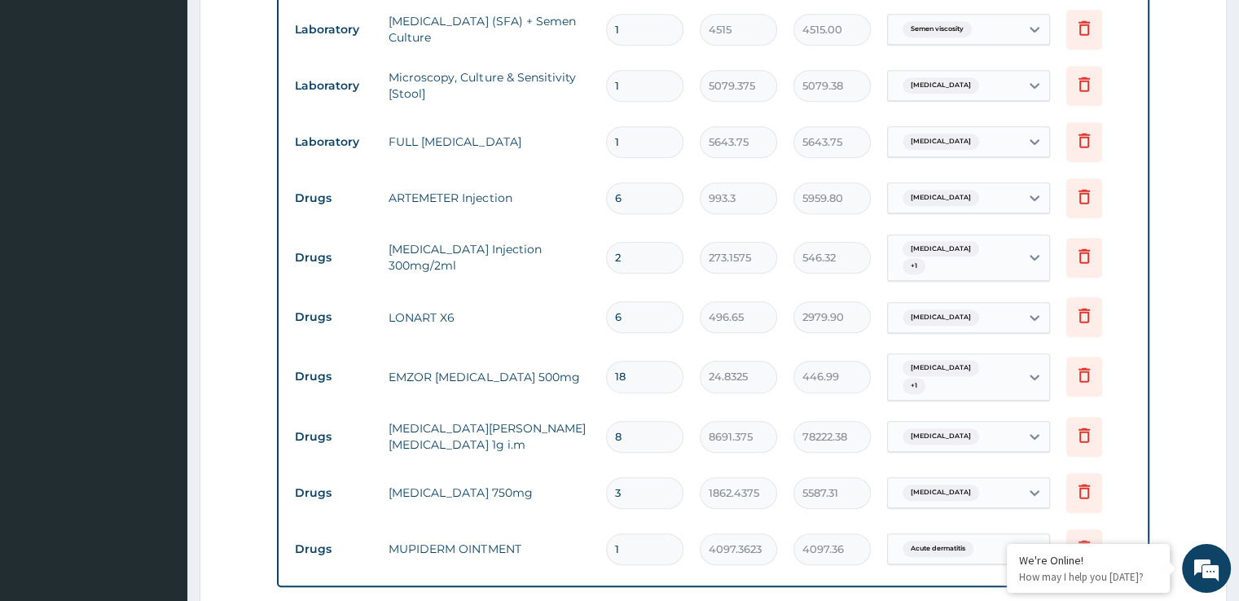
type input "69531.00"
type input "7"
type input "60839.63"
type input "6"
type input "52148.25"
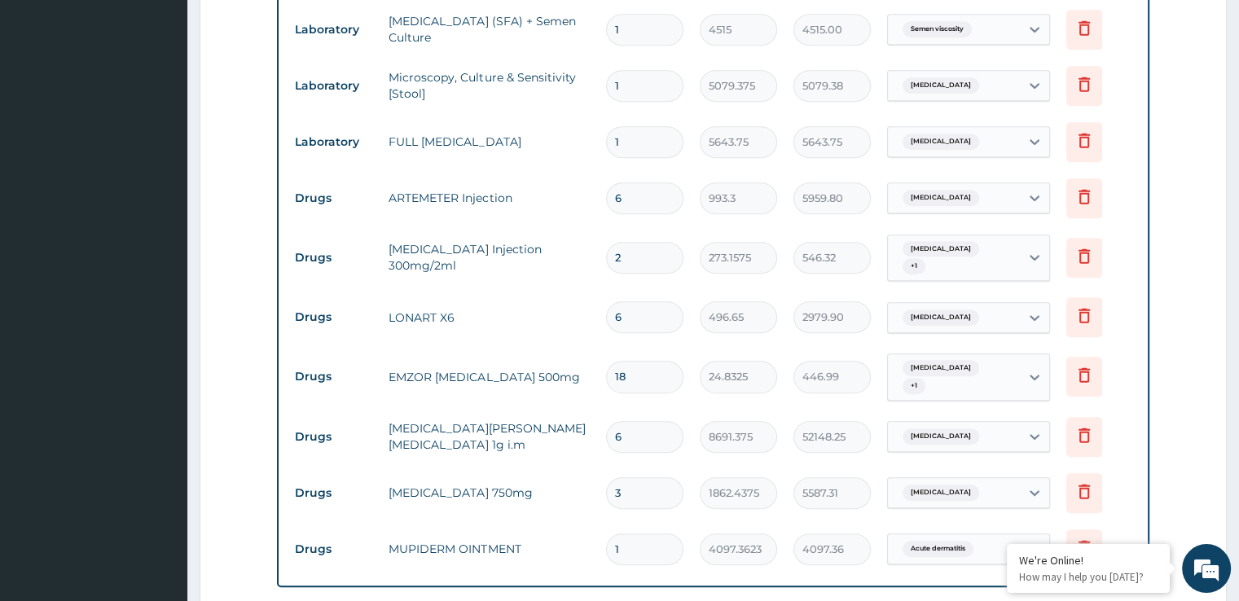
type input "5"
type input "43456.88"
type input "4"
type input "34765.50"
type input "3"
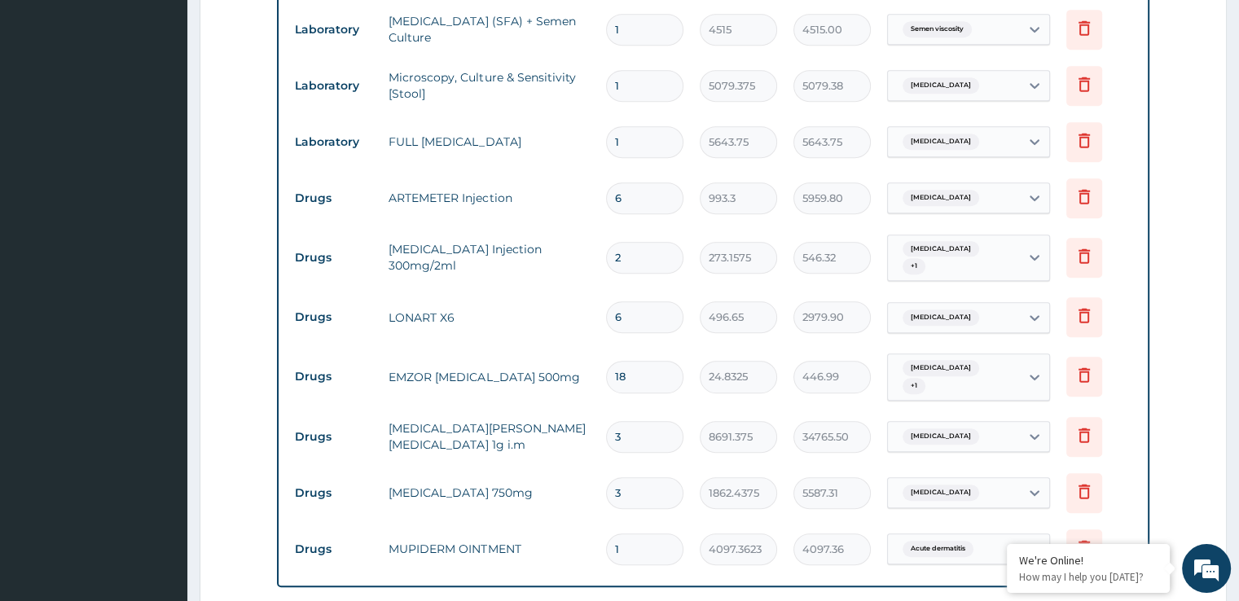
type input "26074.13"
click at [639, 477] on input "3" at bounding box center [644, 493] width 77 height 32
type input "4"
type input "7449.75"
type input "5"
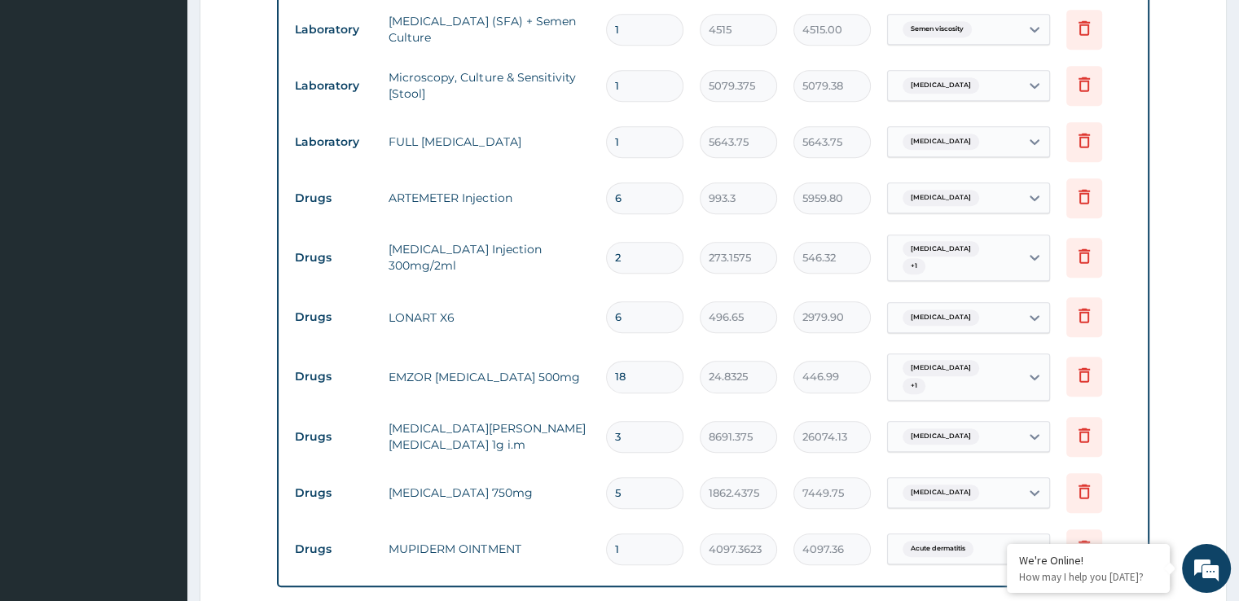
type input "9312.19"
type input "6"
type input "11174.63"
type input "7"
type input "13037.06"
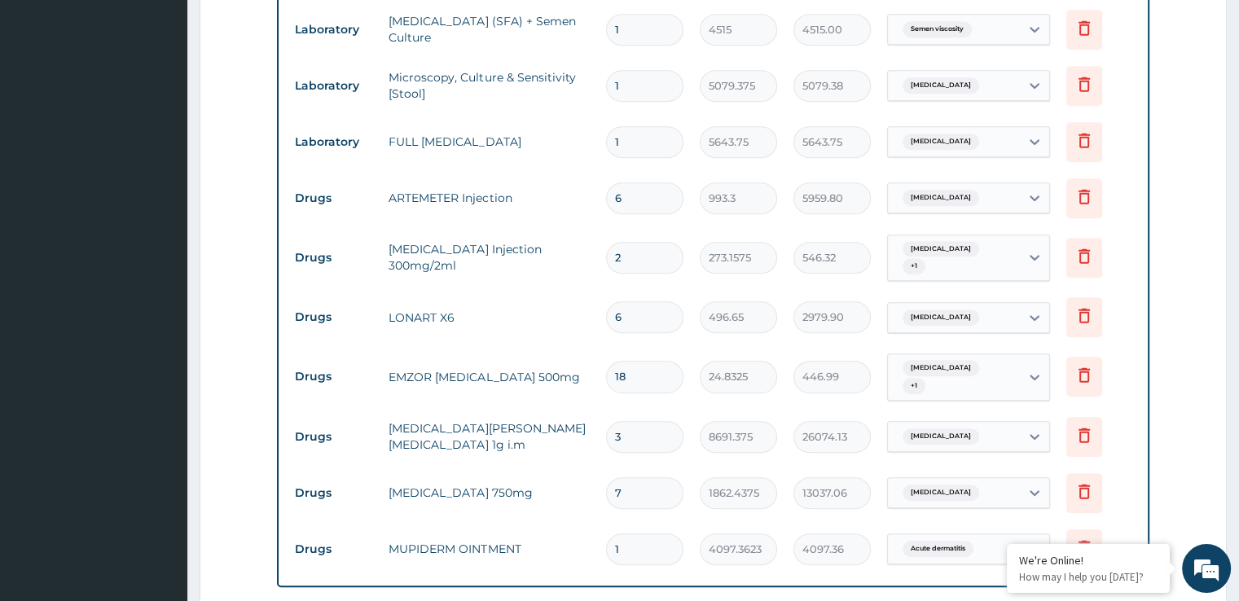
type input "8"
type input "14899.50"
type input "9"
type input "16761.94"
type input "10"
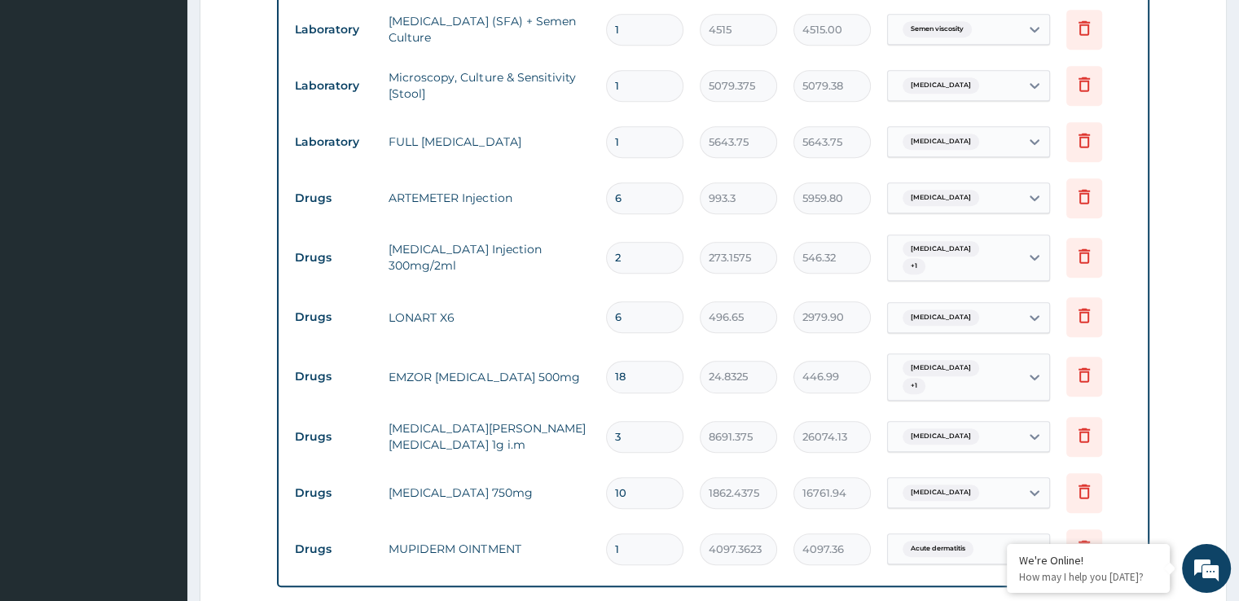
type input "18624.38"
click at [631, 534] on input "1" at bounding box center [644, 550] width 77 height 32
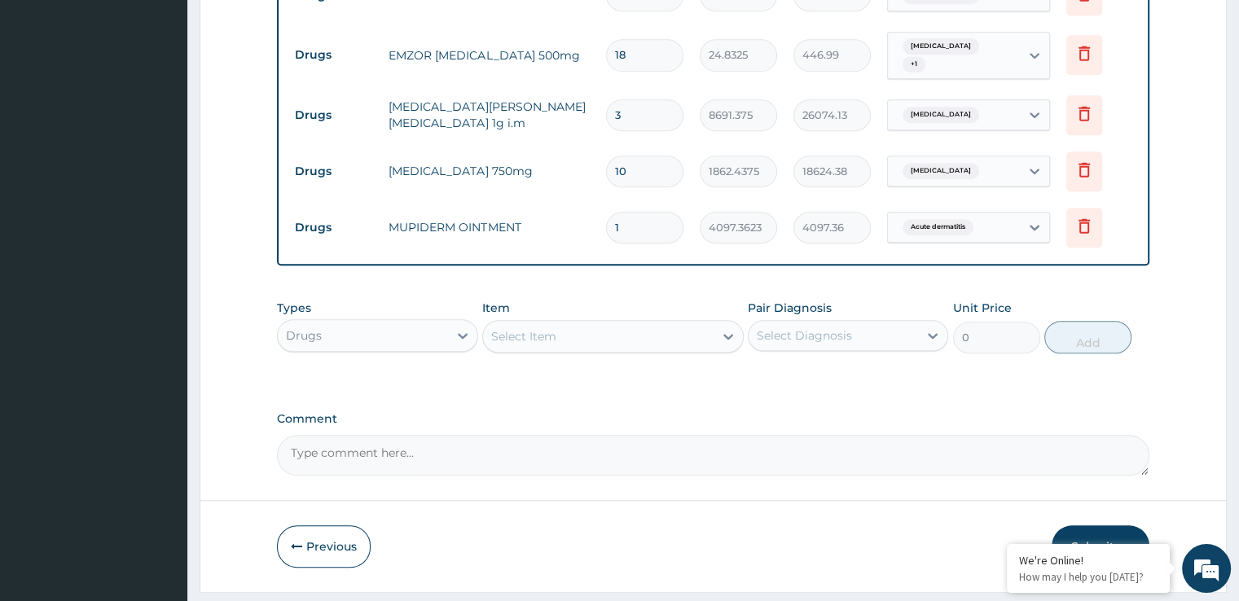
scroll to position [1167, 0]
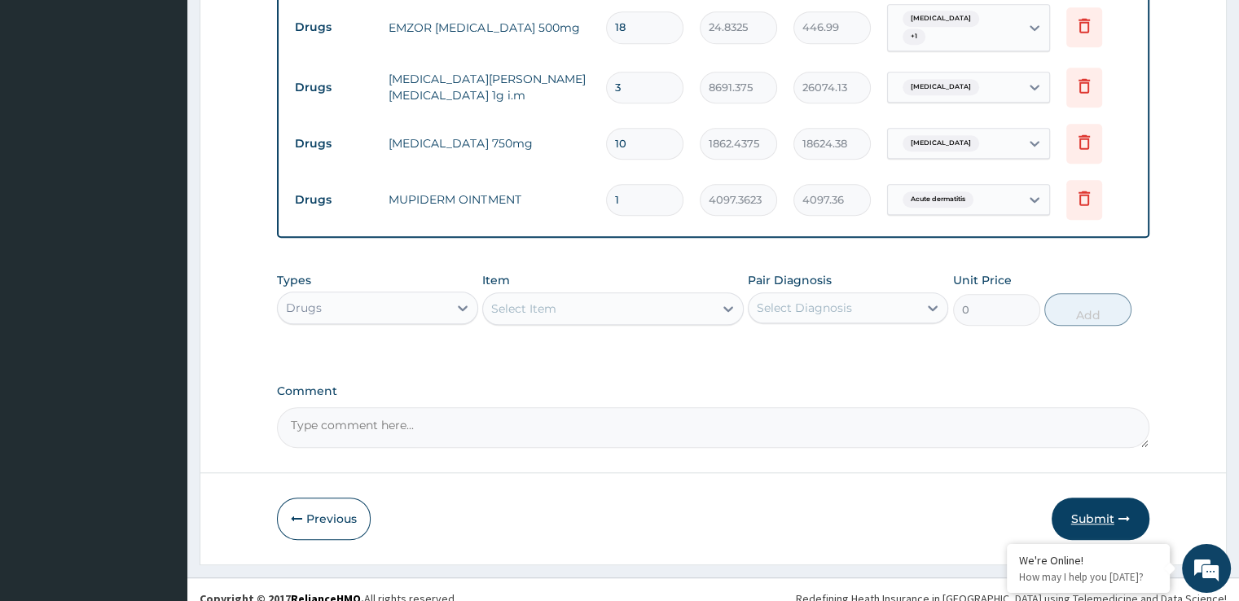
click at [1094, 498] on button "Submit" at bounding box center [1101, 519] width 98 height 42
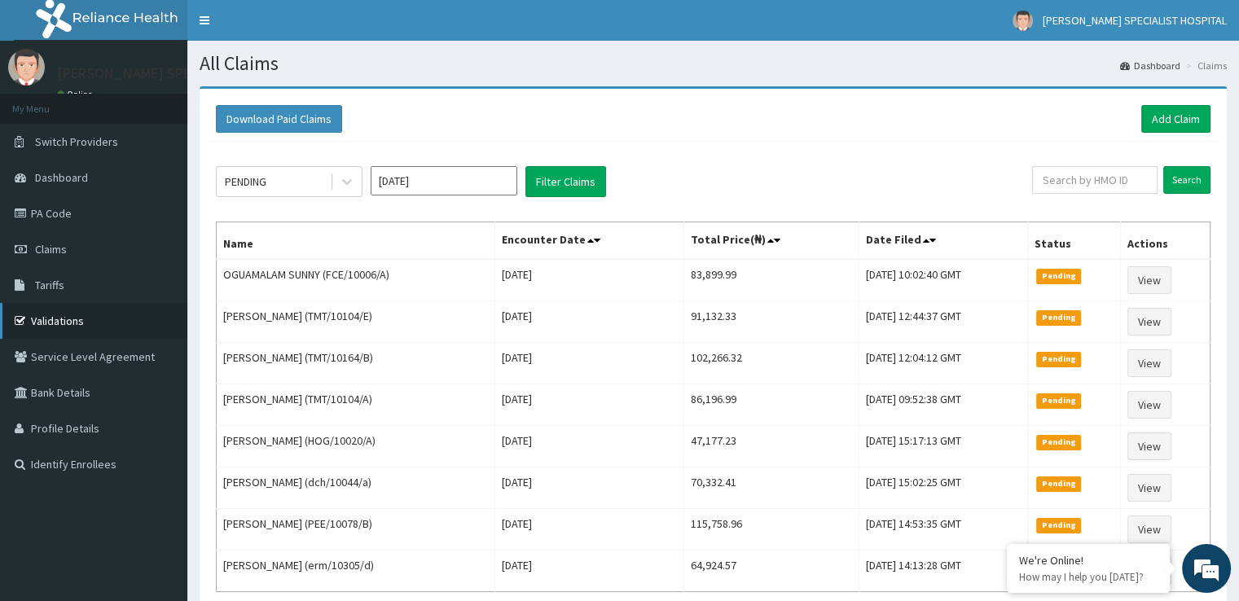
click at [46, 333] on link "Validations" at bounding box center [93, 321] width 187 height 36
click at [1174, 115] on link "Add Claim" at bounding box center [1175, 119] width 69 height 28
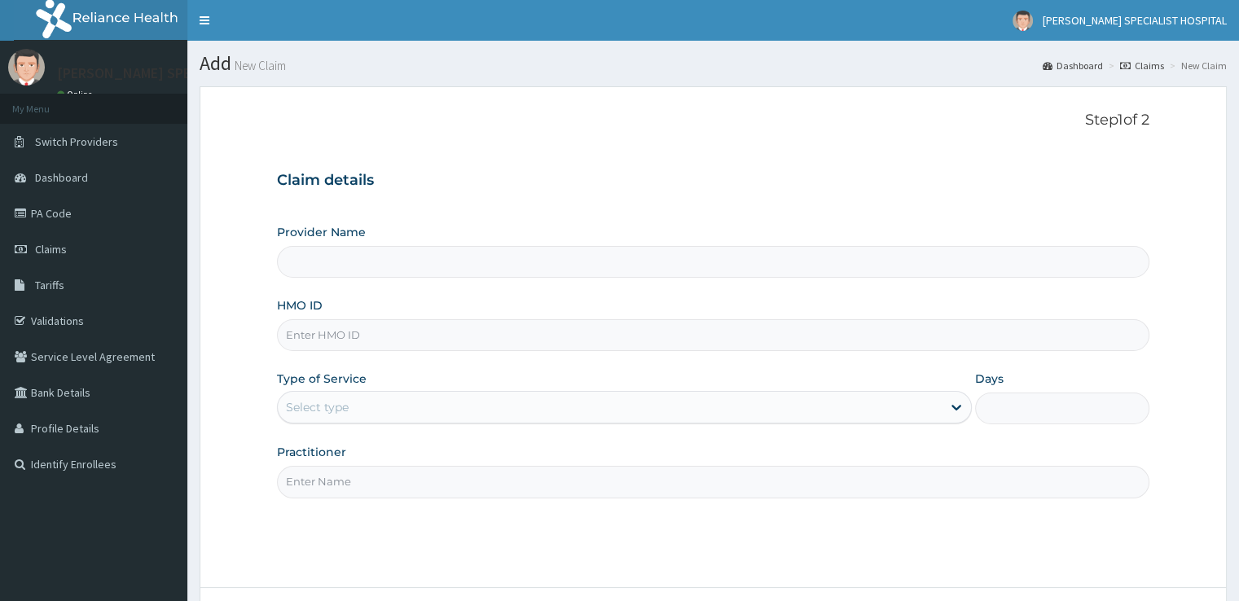
click at [362, 323] on input "HMO ID" at bounding box center [713, 335] width 872 height 32
type input "[PERSON_NAME] SPECIALIST HOSPITAL"
paste input "FCE/10006/B"
type input "FCE/10006/B"
click at [328, 399] on div "Select type" at bounding box center [317, 407] width 63 height 16
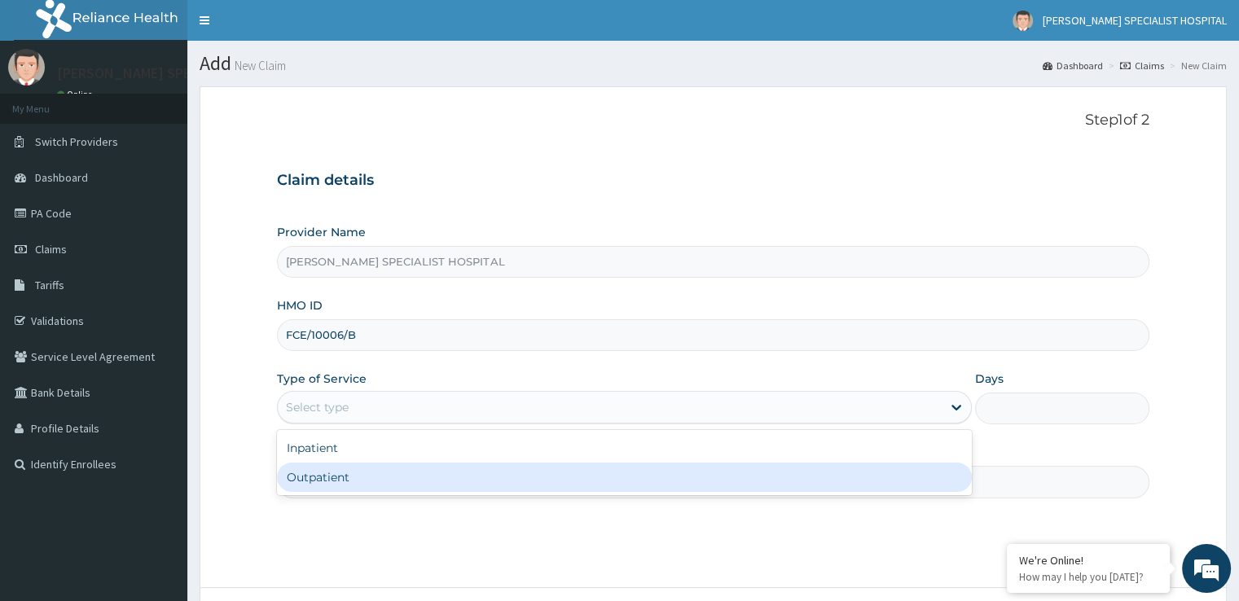
click at [315, 470] on div "Outpatient" at bounding box center [624, 477] width 695 height 29
type input "1"
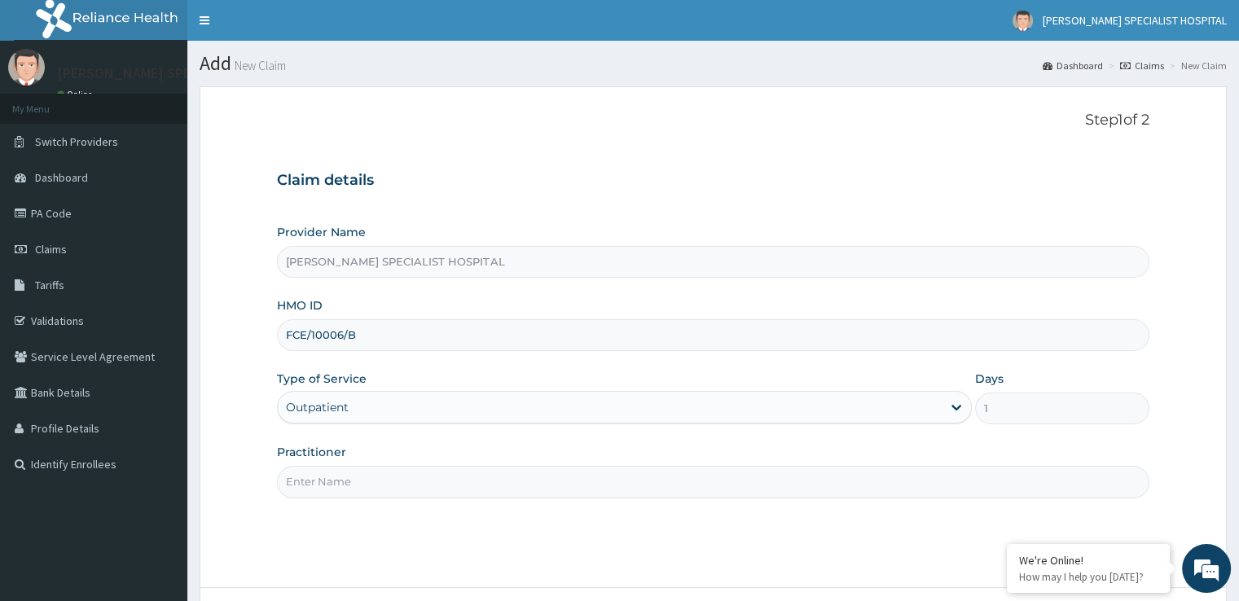
click at [323, 482] on input "Practitioner" at bounding box center [713, 482] width 872 height 32
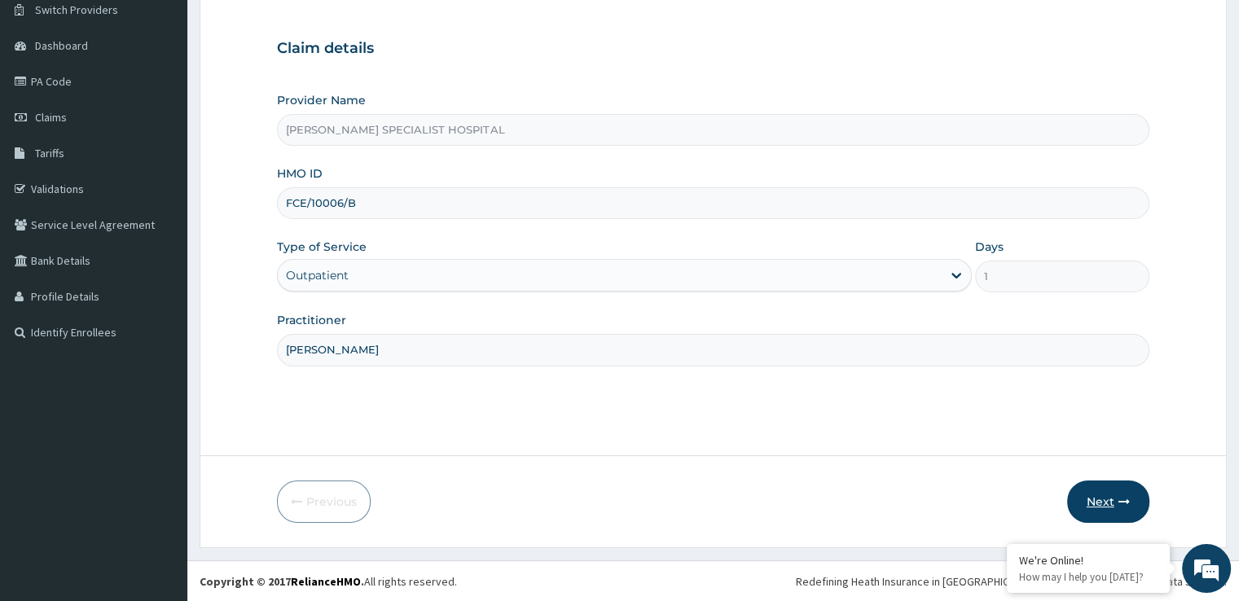
type input "MICHAEL"
click at [1101, 493] on button "Next" at bounding box center [1108, 502] width 82 height 42
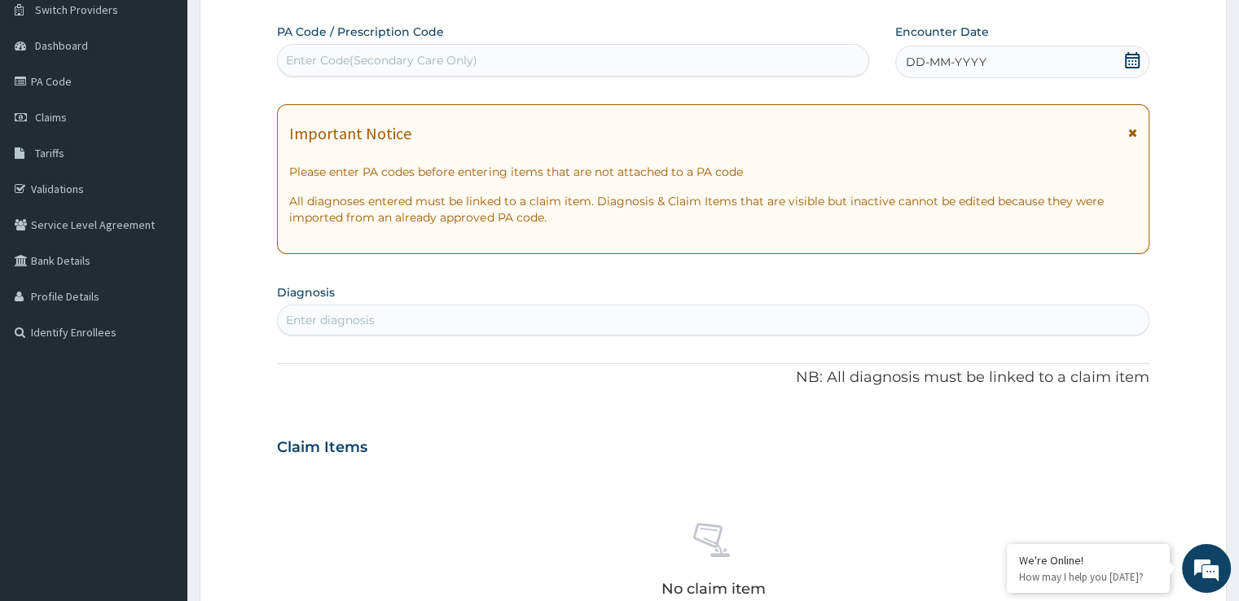
click at [346, 319] on div "Enter diagnosis" at bounding box center [330, 320] width 89 height 16
type input "[MEDICAL_DATA]"
drag, startPoint x: 346, startPoint y: 319, endPoint x: 339, endPoint y: 328, distance: 11.6
click at [339, 328] on div "Enter diagnosis" at bounding box center [713, 320] width 870 height 26
type input "MALA"
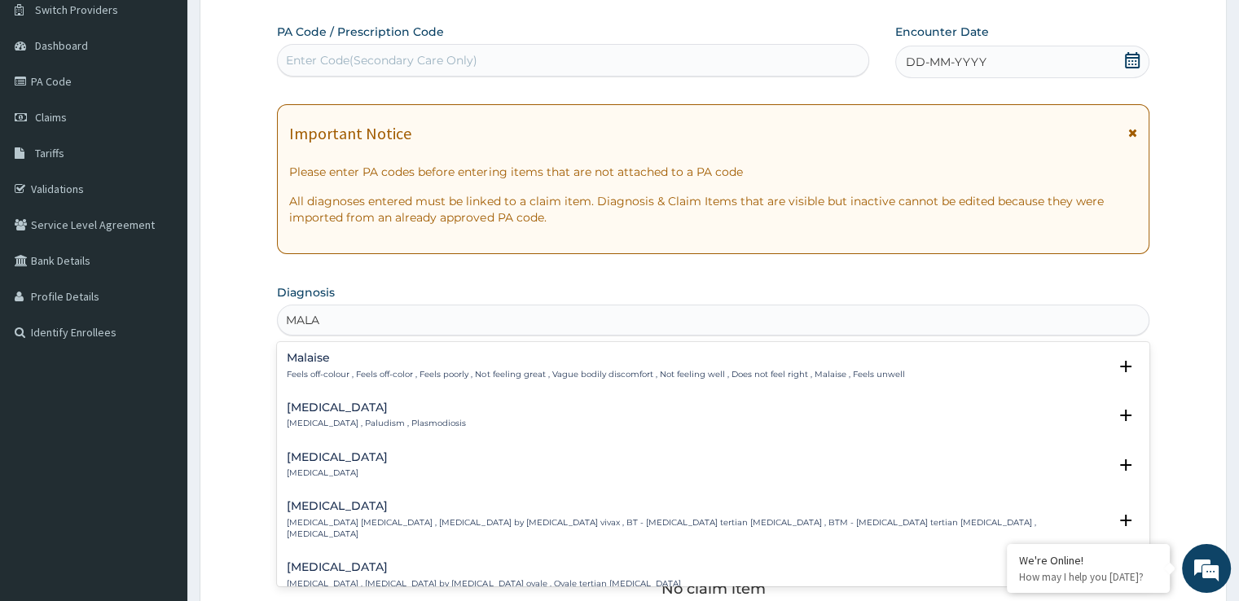
click at [310, 414] on div "Malaria Malaria , Paludism , Plasmodiosis" at bounding box center [376, 416] width 179 height 29
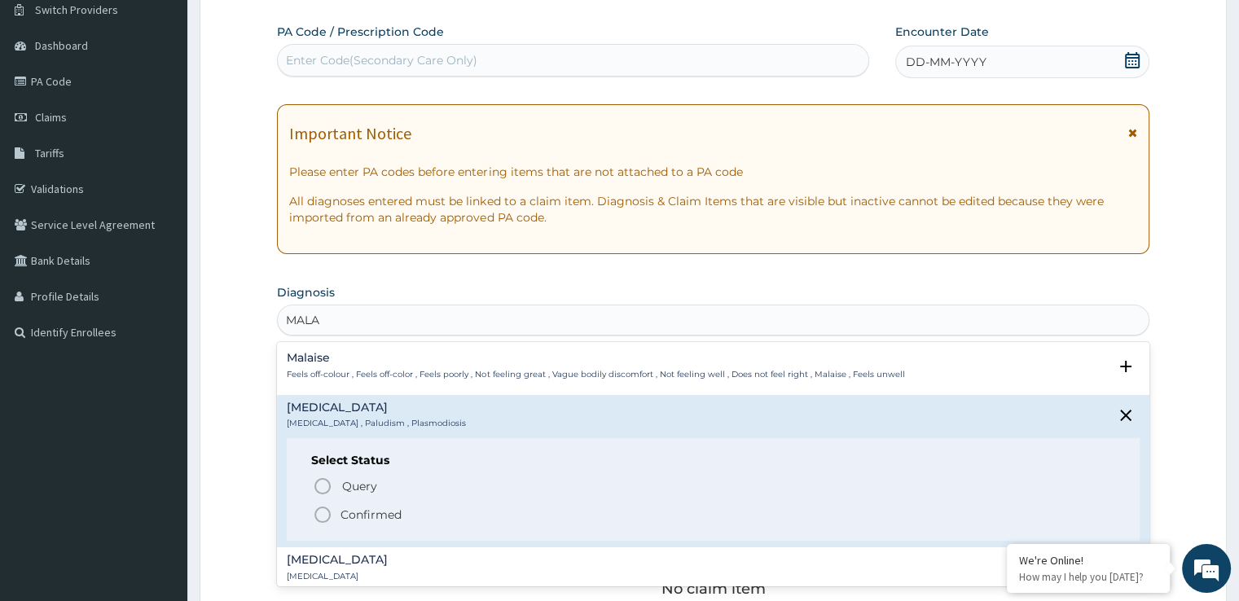
click at [325, 512] on icon "status option filled" at bounding box center [323, 515] width 20 height 20
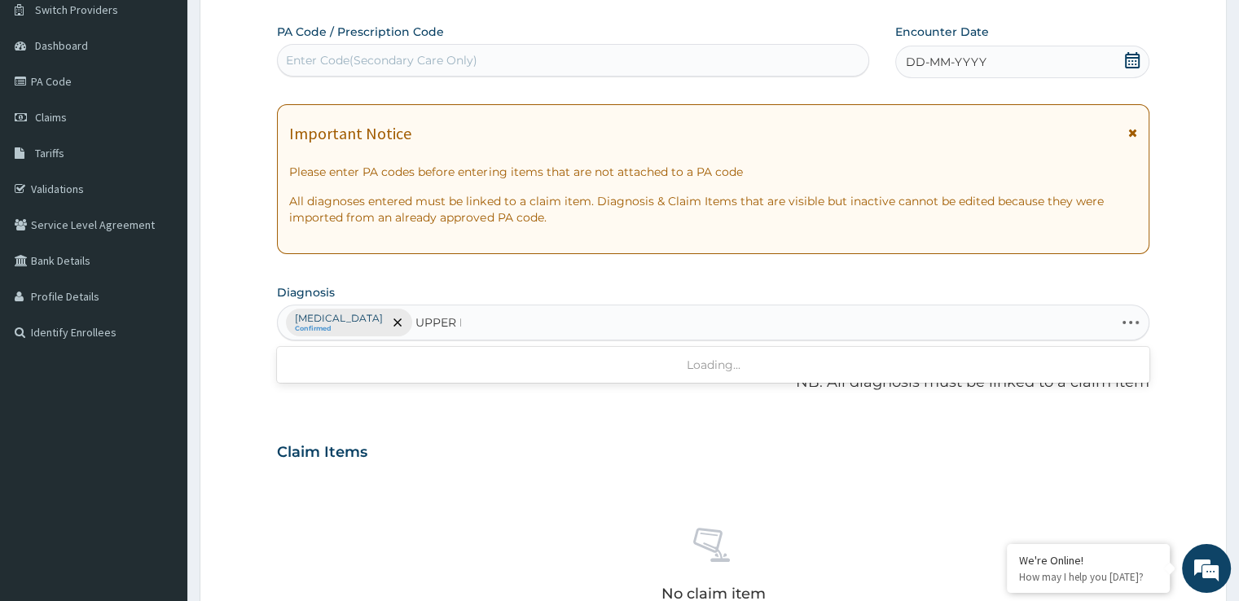
type input "UPPER RES"
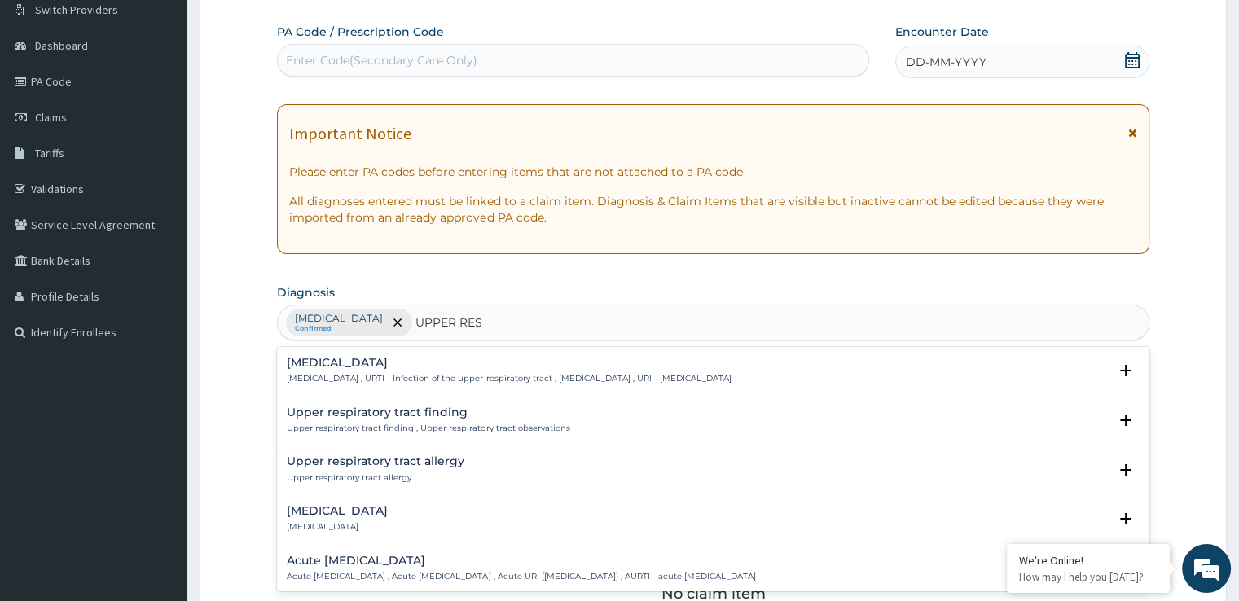
click at [358, 358] on h4 "[MEDICAL_DATA]" at bounding box center [509, 363] width 444 height 12
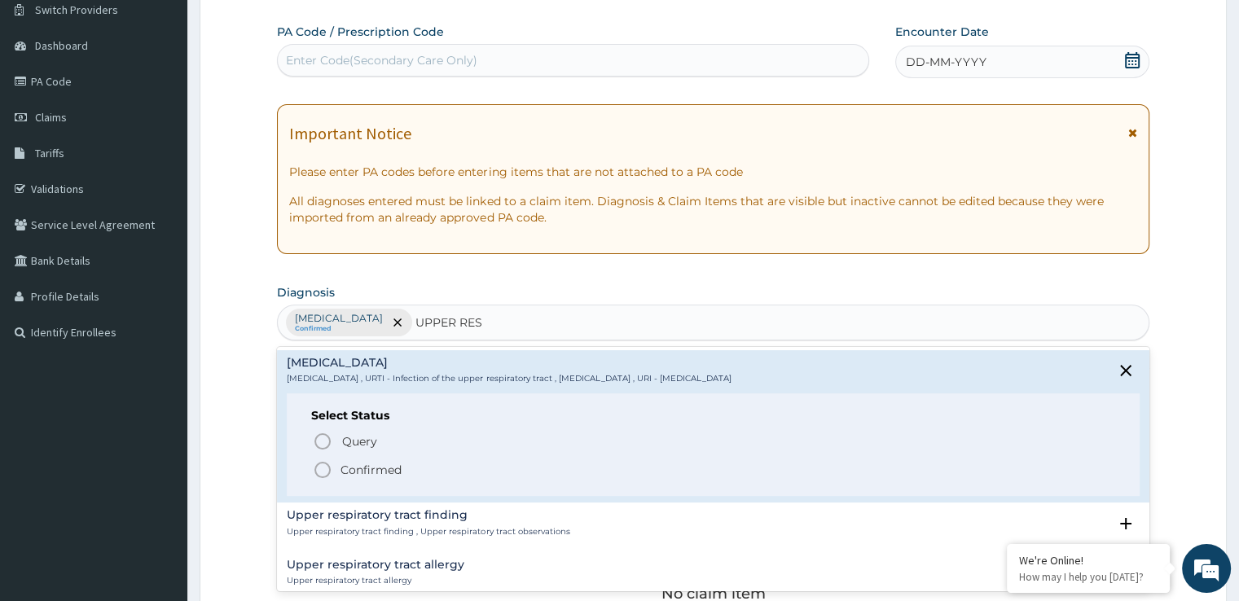
click at [325, 467] on icon "status option filled" at bounding box center [323, 470] width 20 height 20
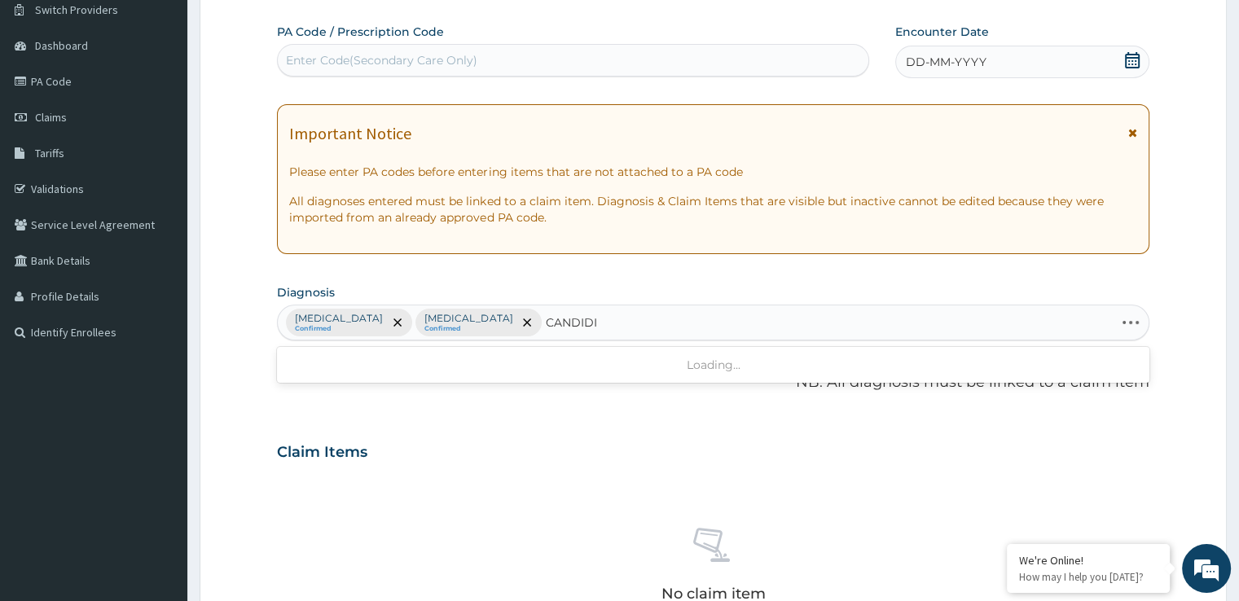
type input "CANDIDIA"
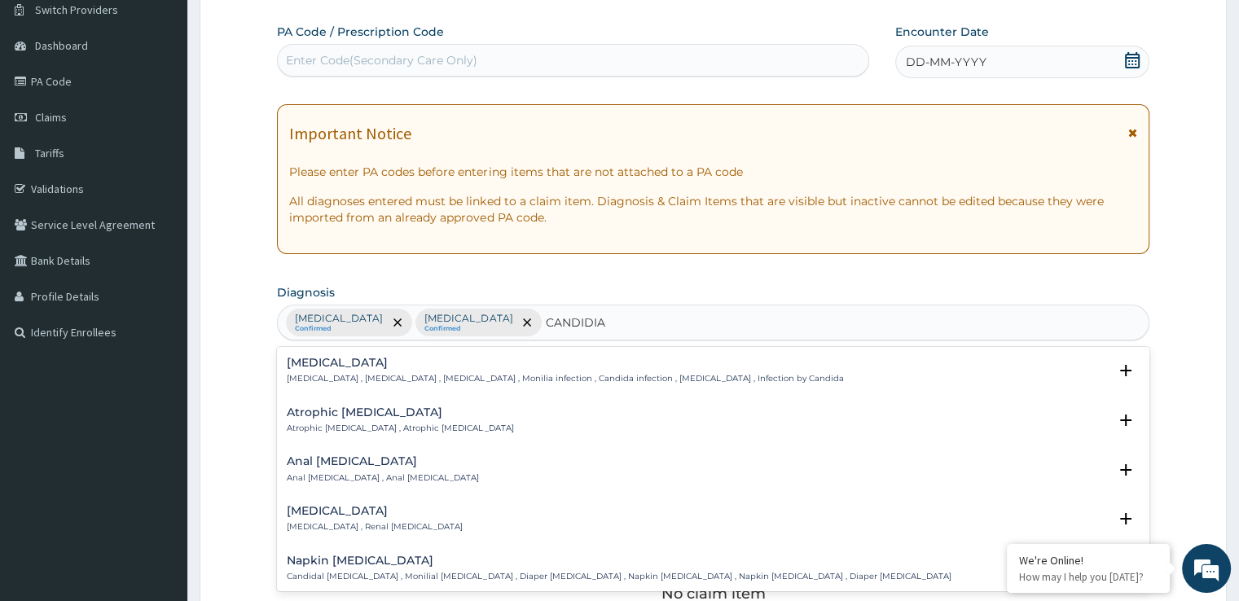
click at [404, 376] on p "Candidiasis , Moniliasis , Candidosis , Monilia infection , Candida infection ,…" at bounding box center [565, 378] width 556 height 11
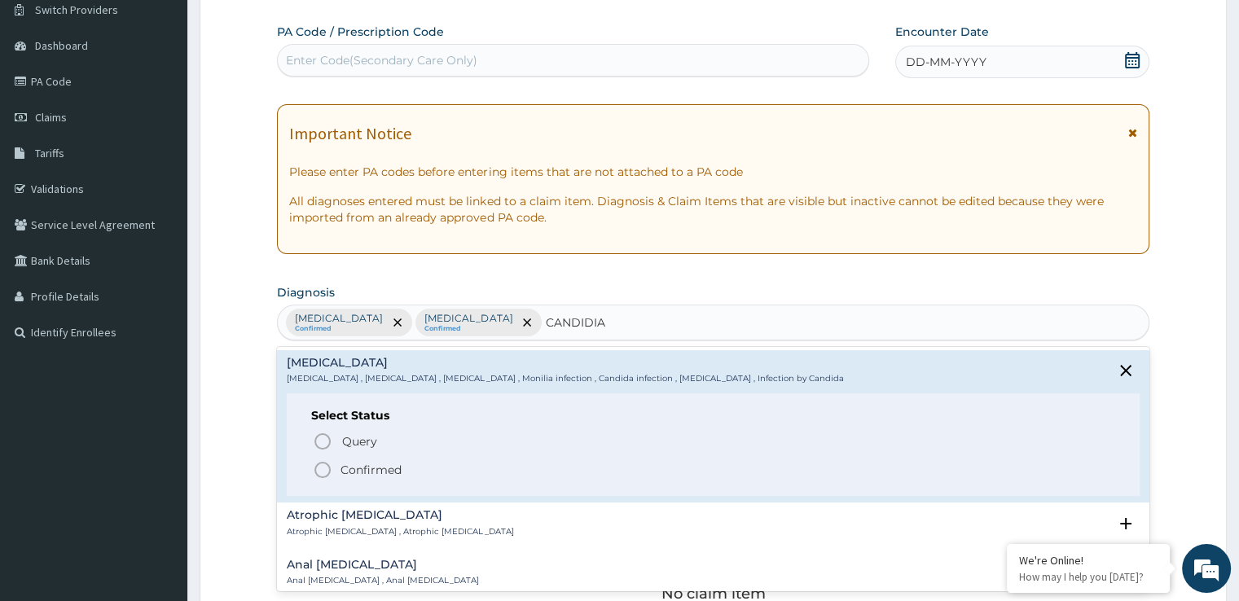
click at [326, 471] on icon "status option filled" at bounding box center [323, 470] width 20 height 20
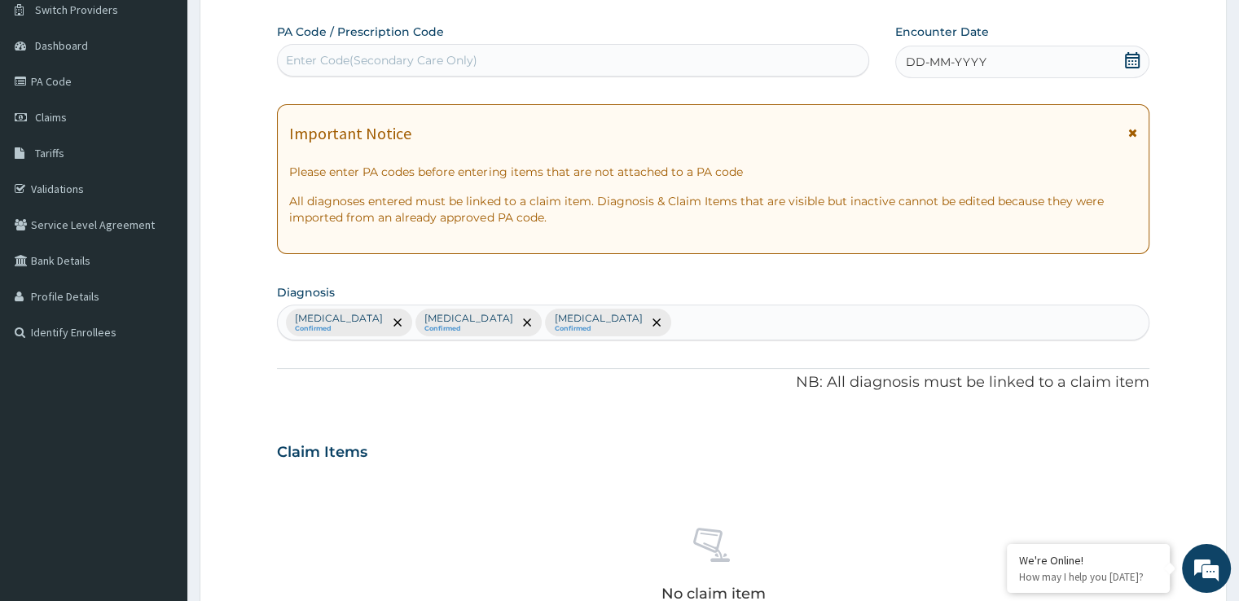
type input "Y"
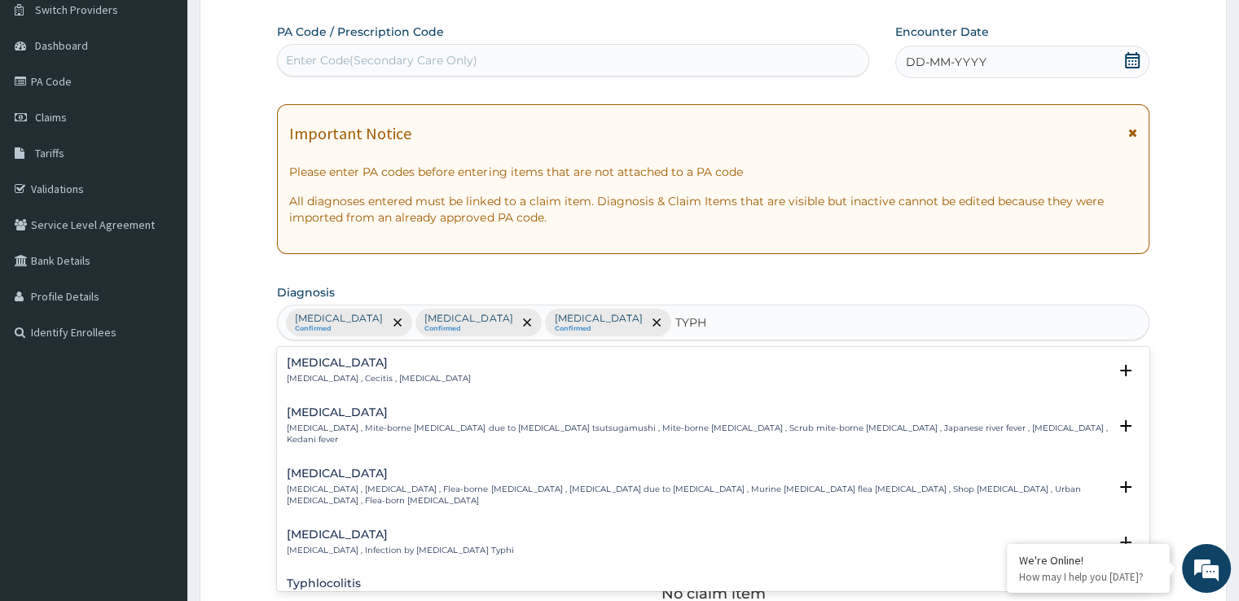
type input "TYPHO"
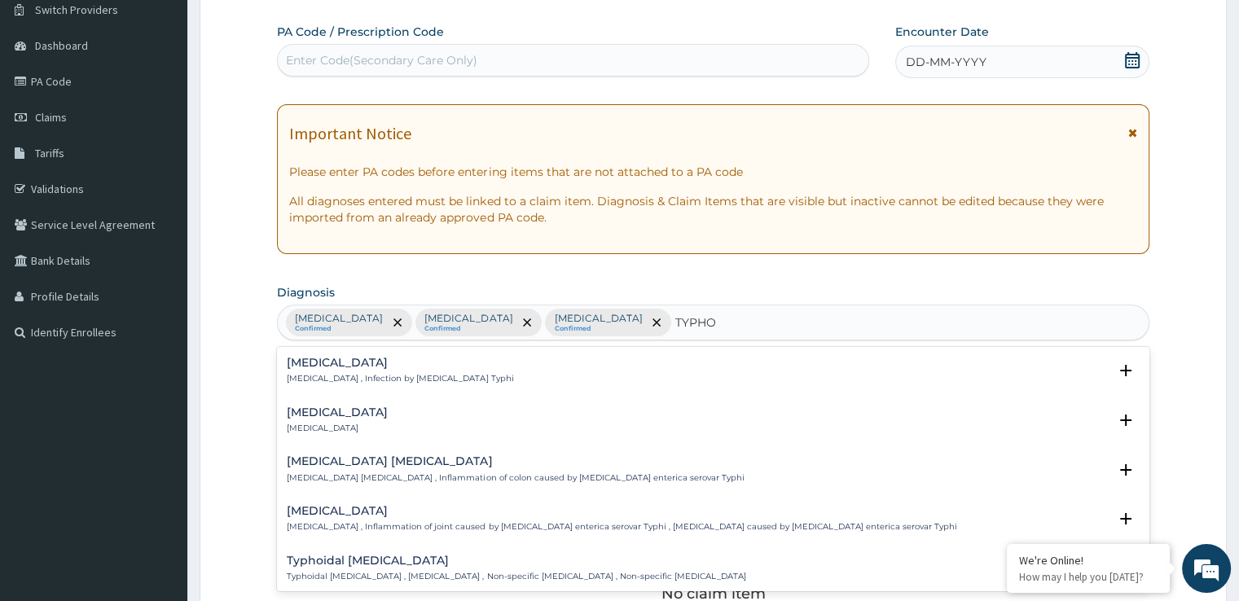
click at [316, 364] on h4 "Typhoid fever" at bounding box center [400, 363] width 226 height 12
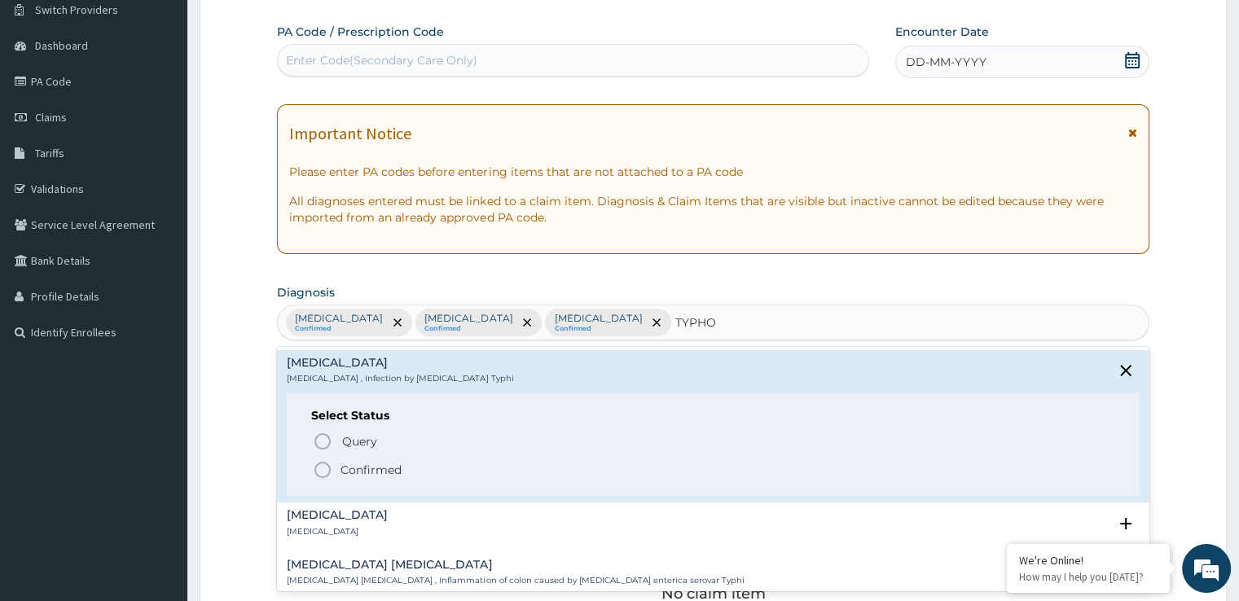
click at [329, 474] on icon "status option filled" at bounding box center [323, 470] width 20 height 20
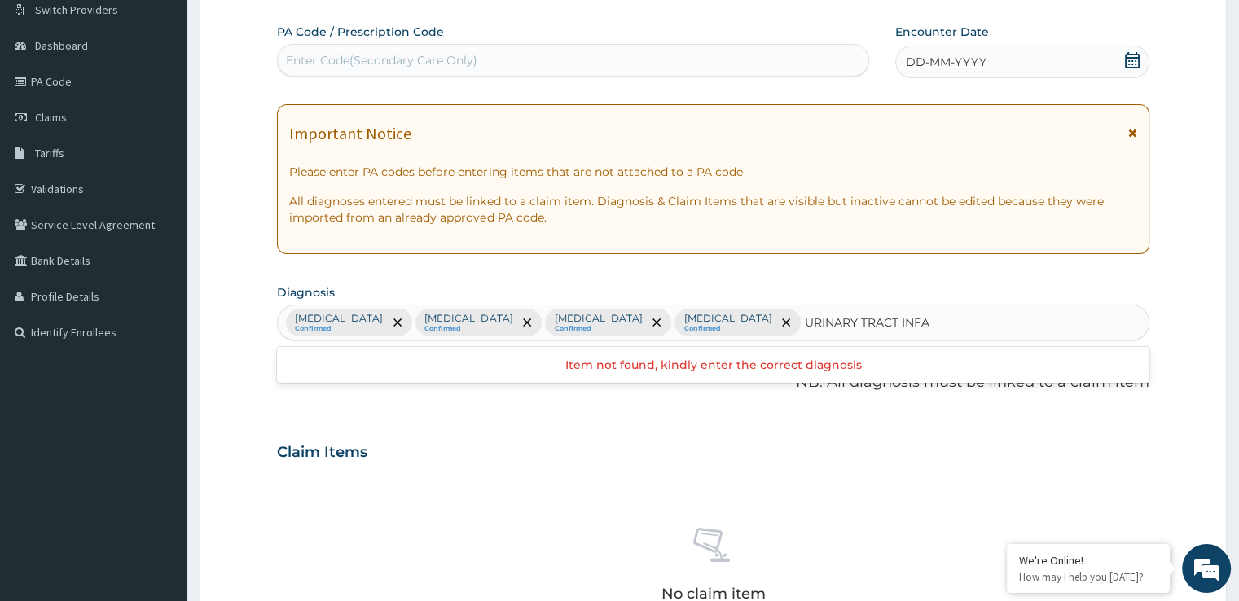
click at [712, 348] on div "Item not found, kindly enter the correct diagnosis" at bounding box center [713, 365] width 872 height 36
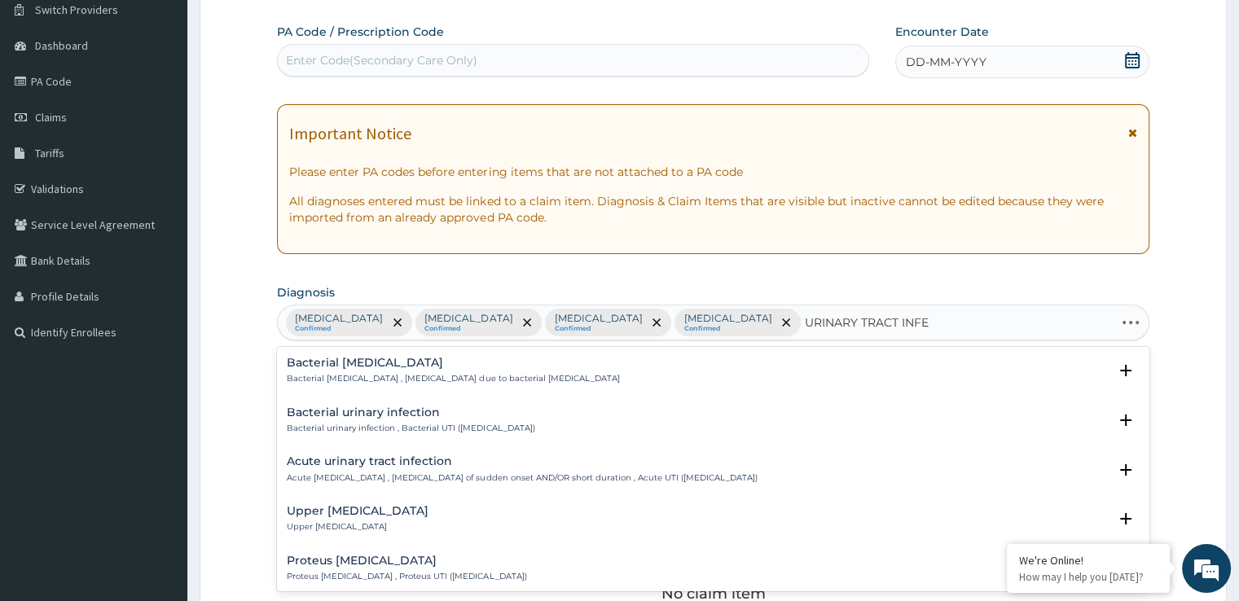
type input "URINARY TRACT INFEC"
click at [347, 466] on h4 "Acute urinary tract infection" at bounding box center [522, 461] width 470 height 12
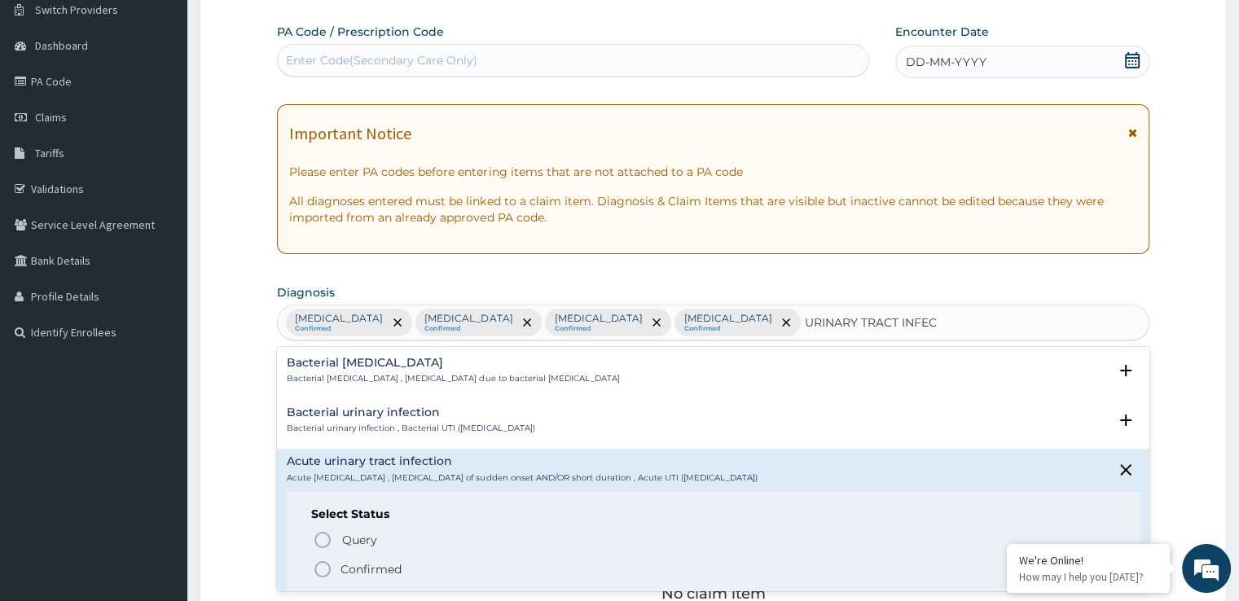
click at [322, 560] on icon "status option filled" at bounding box center [323, 570] width 20 height 20
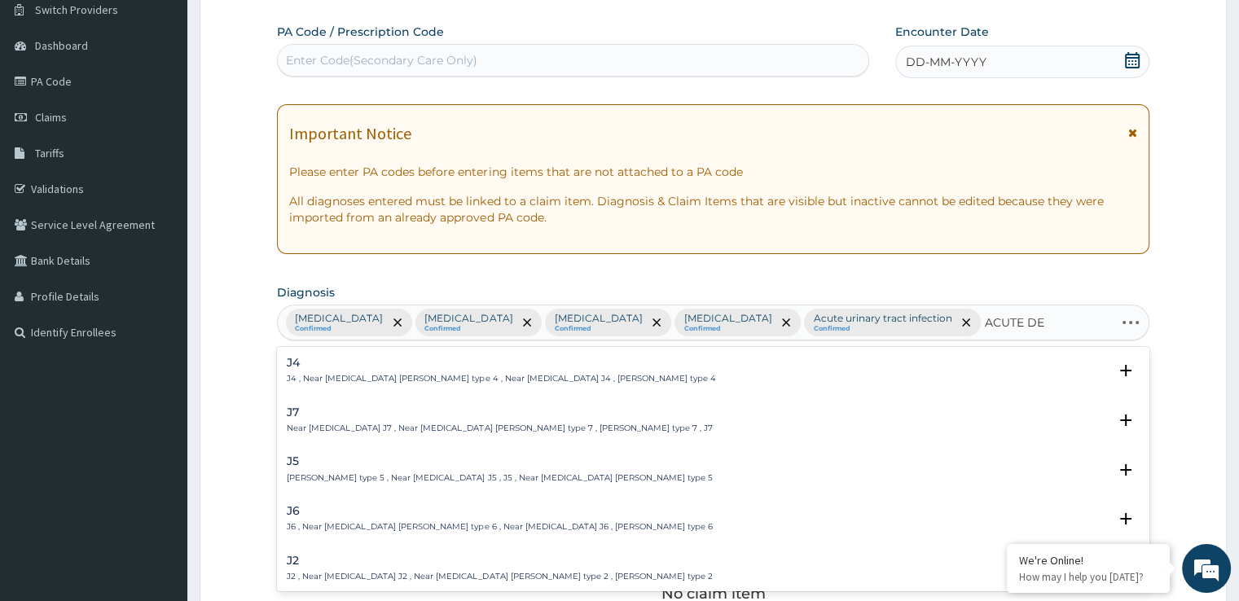
type input "ACUTE DER"
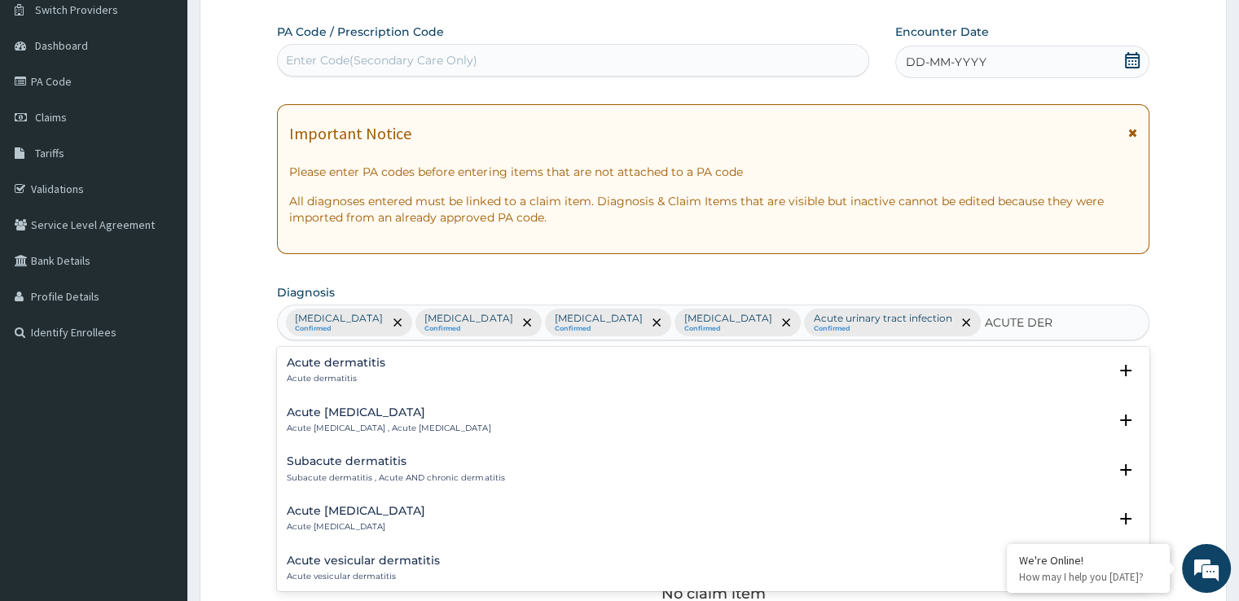
click at [346, 357] on h4 "Acute dermatitis" at bounding box center [336, 363] width 99 height 12
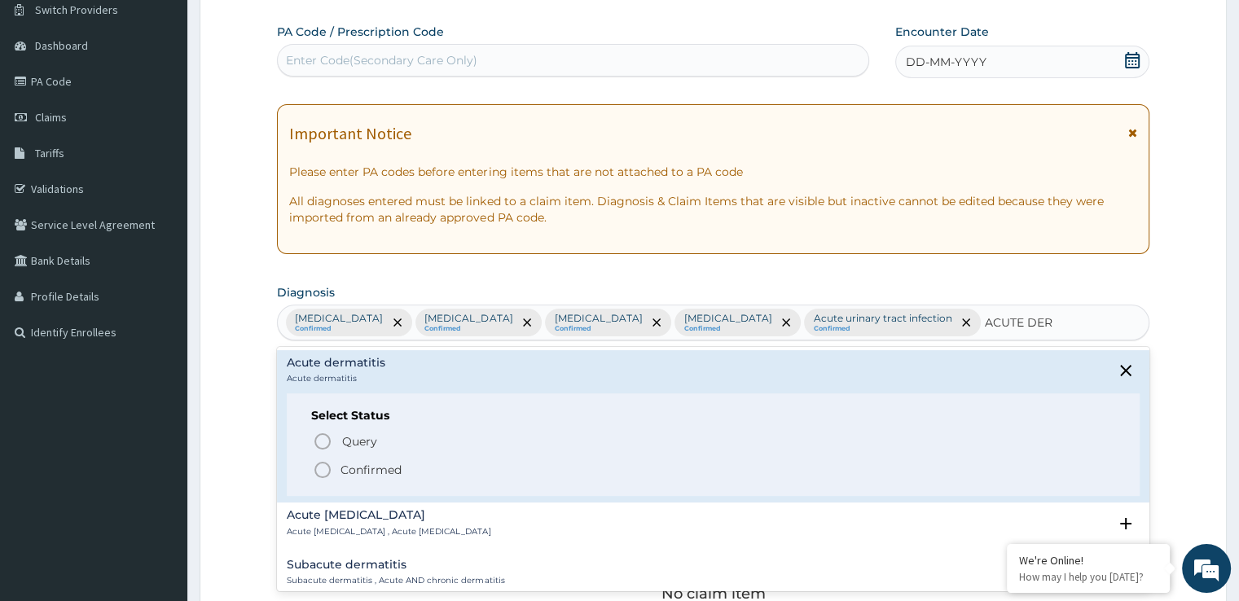
click at [323, 479] on div "Select Status Query Query covers suspected (?), Keep in view (kiv), Ruled out (…" at bounding box center [713, 444] width 852 height 103
click at [323, 470] on icon "status option filled" at bounding box center [323, 470] width 20 height 20
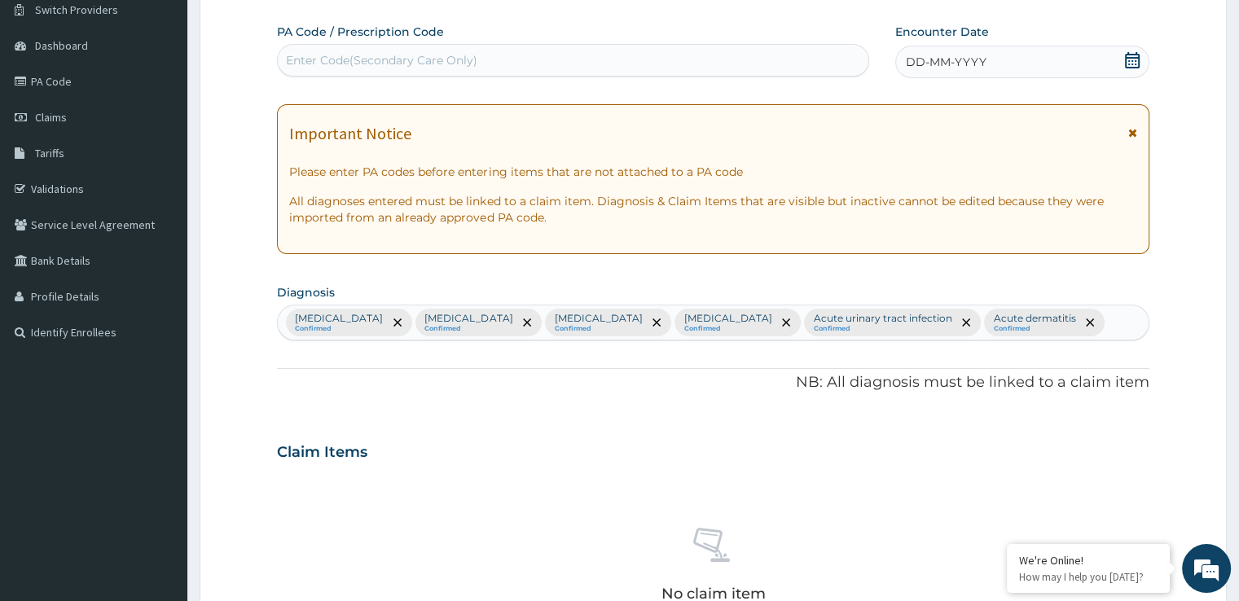
scroll to position [572, 0]
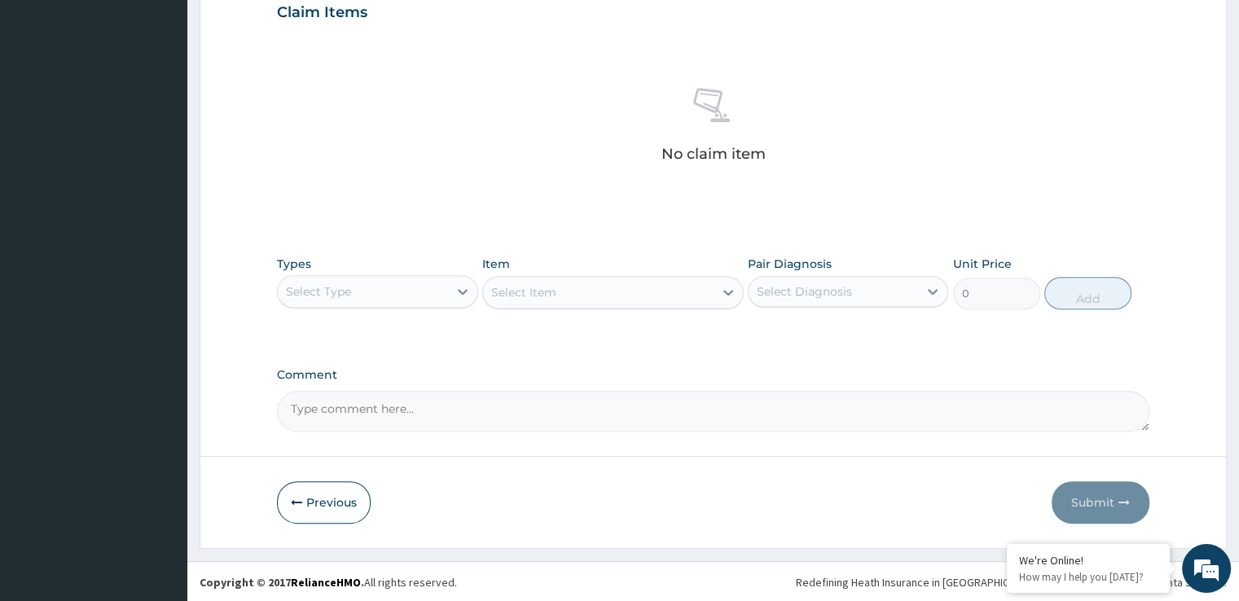
click at [357, 291] on div "Select Type" at bounding box center [362, 292] width 169 height 26
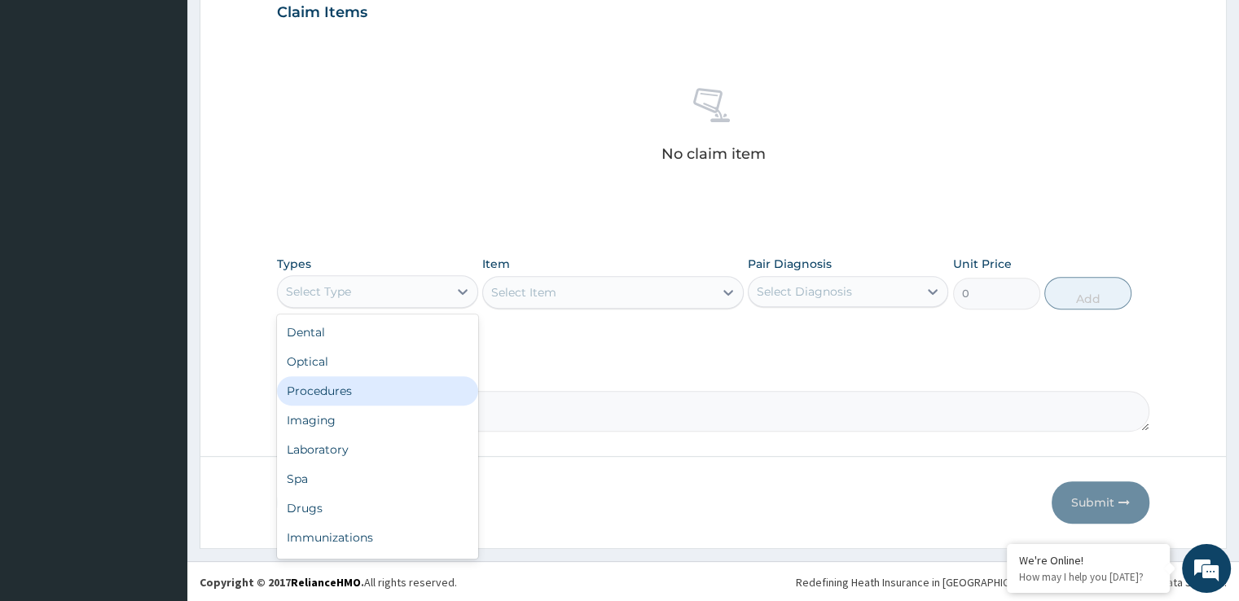
click at [332, 376] on div "Procedures" at bounding box center [377, 390] width 200 height 29
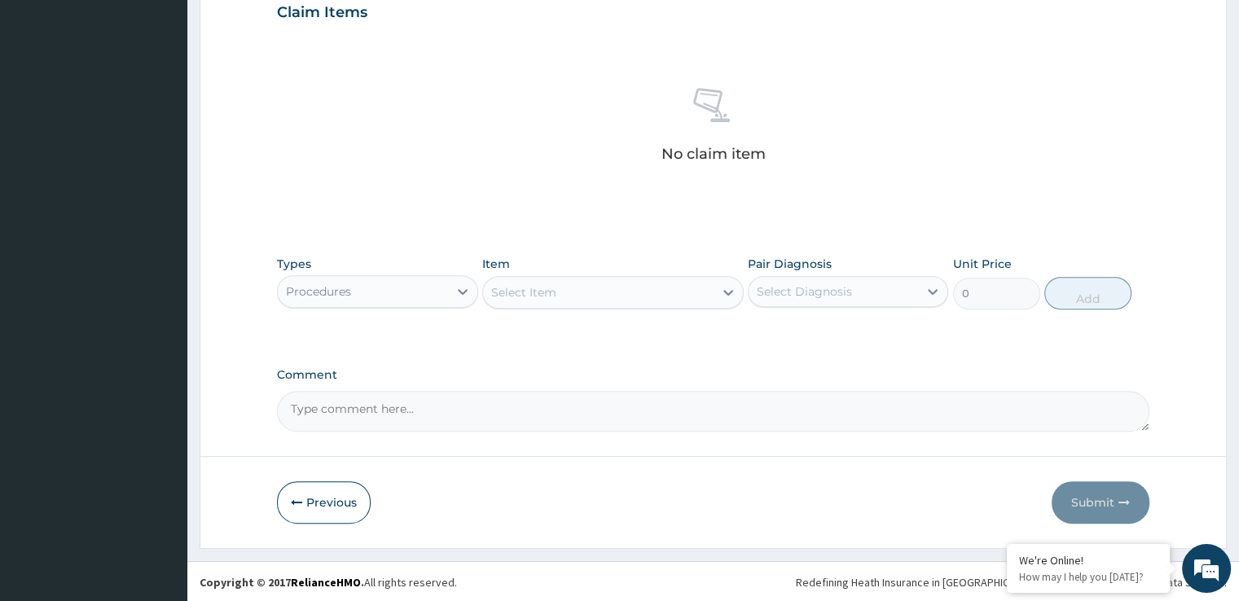
click at [638, 305] on div "Select Item" at bounding box center [613, 292] width 262 height 33
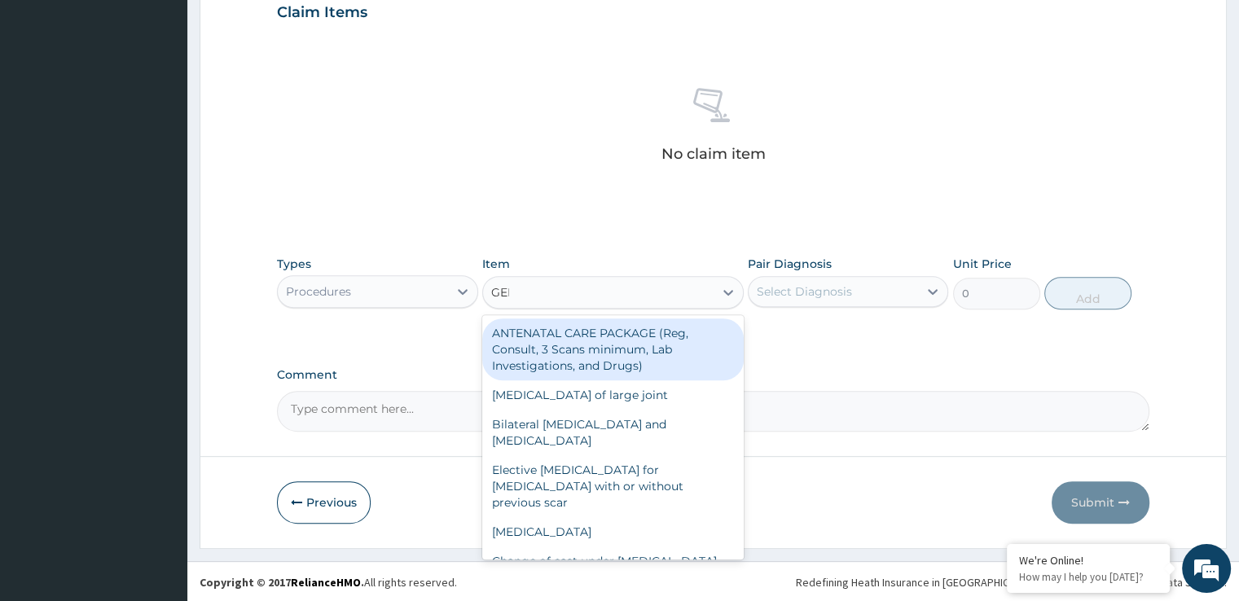
type input "GENE"
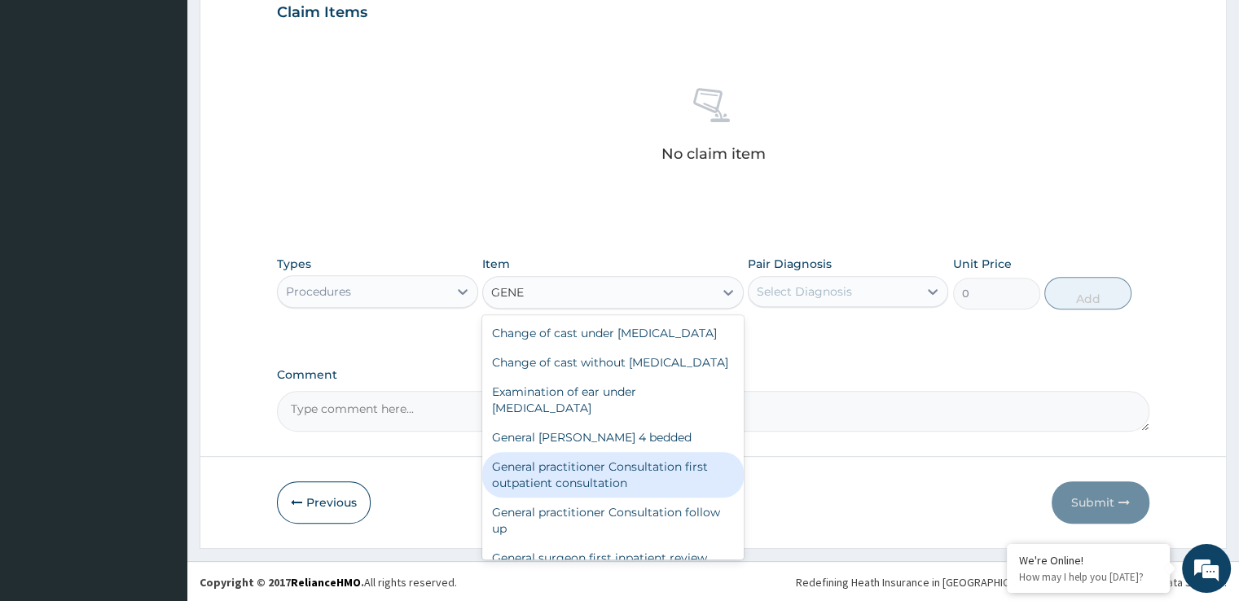
click at [590, 490] on div "General practitioner Consultation first outpatient consultation" at bounding box center [613, 475] width 262 height 46
type input "3724.875"
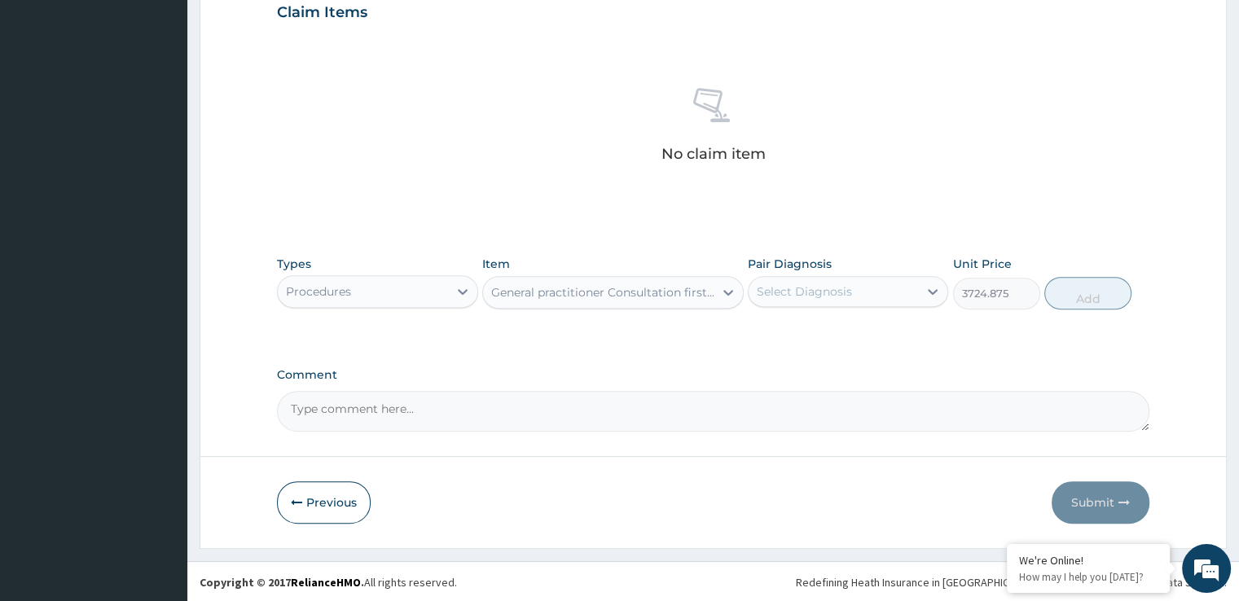
click at [840, 284] on div "Select Diagnosis" at bounding box center [804, 292] width 95 height 16
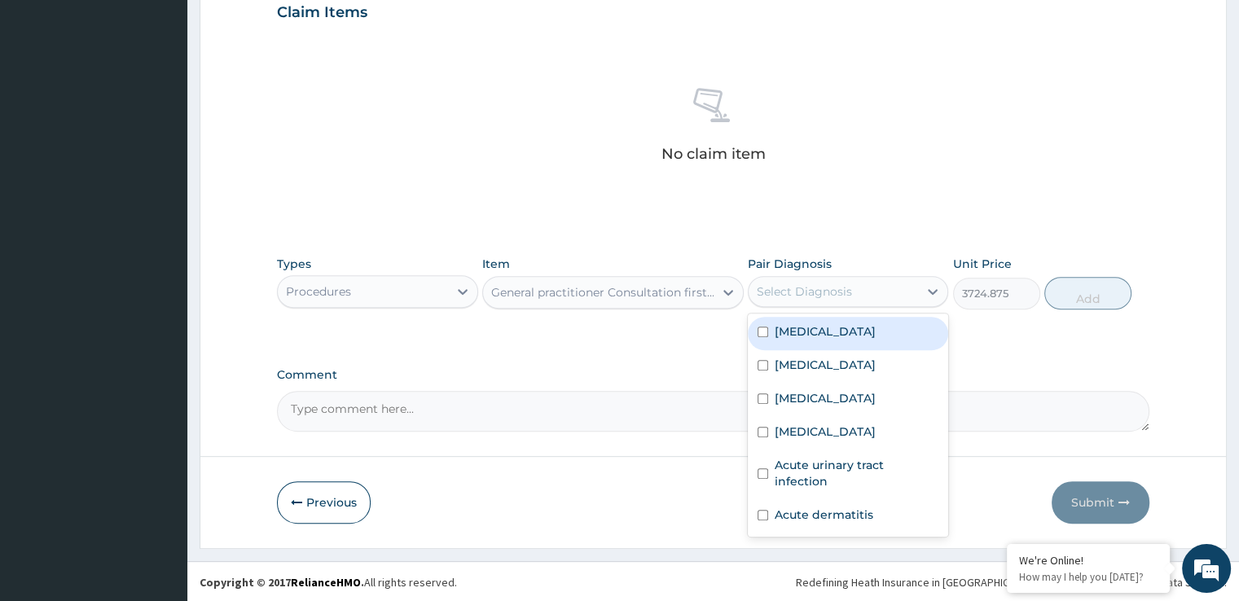
click at [812, 343] on div "[MEDICAL_DATA]" at bounding box center [848, 333] width 200 height 33
checkbox input "true"
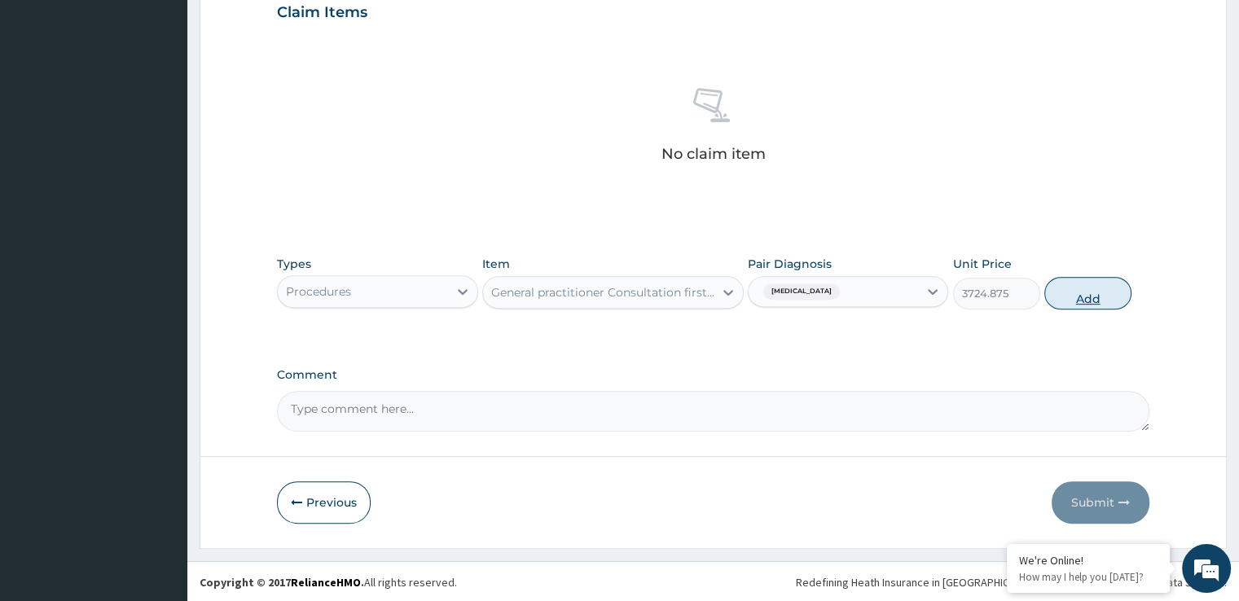
click at [1088, 291] on button "Add" at bounding box center [1087, 293] width 87 height 33
type input "0"
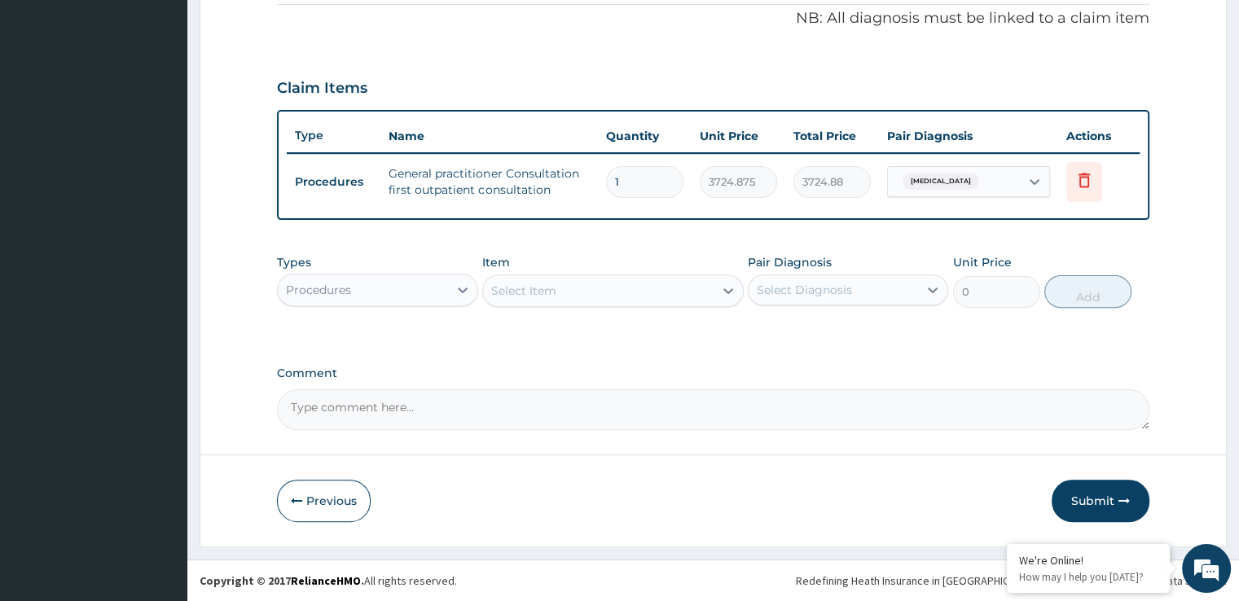
scroll to position [494, 0]
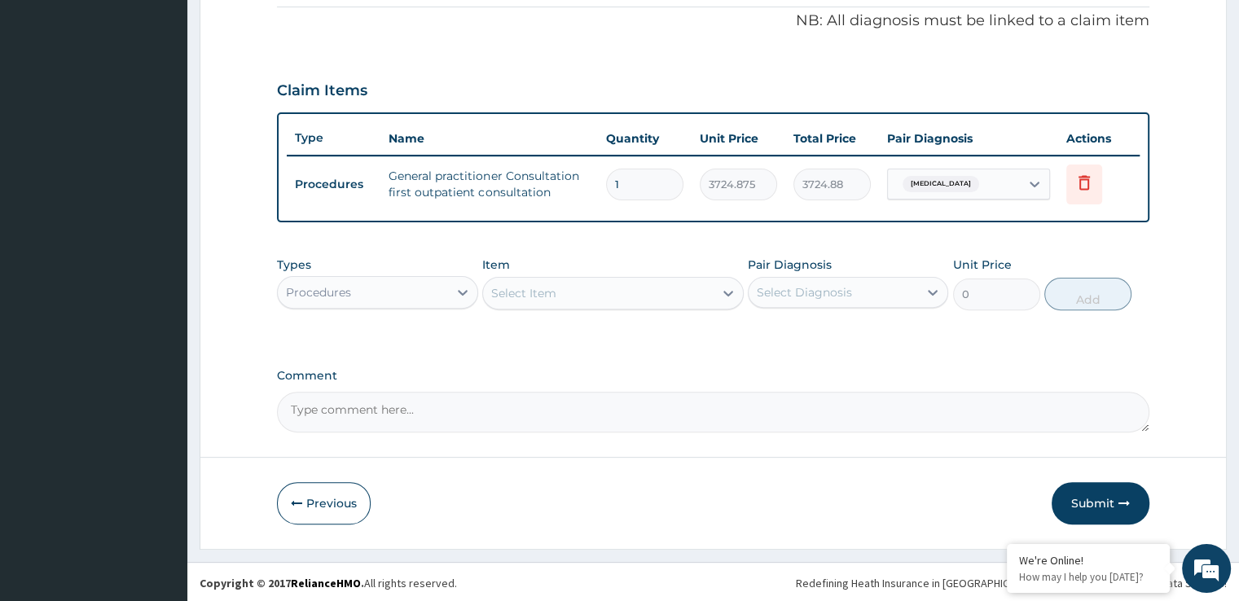
click at [386, 292] on div "Procedures" at bounding box center [362, 292] width 169 height 26
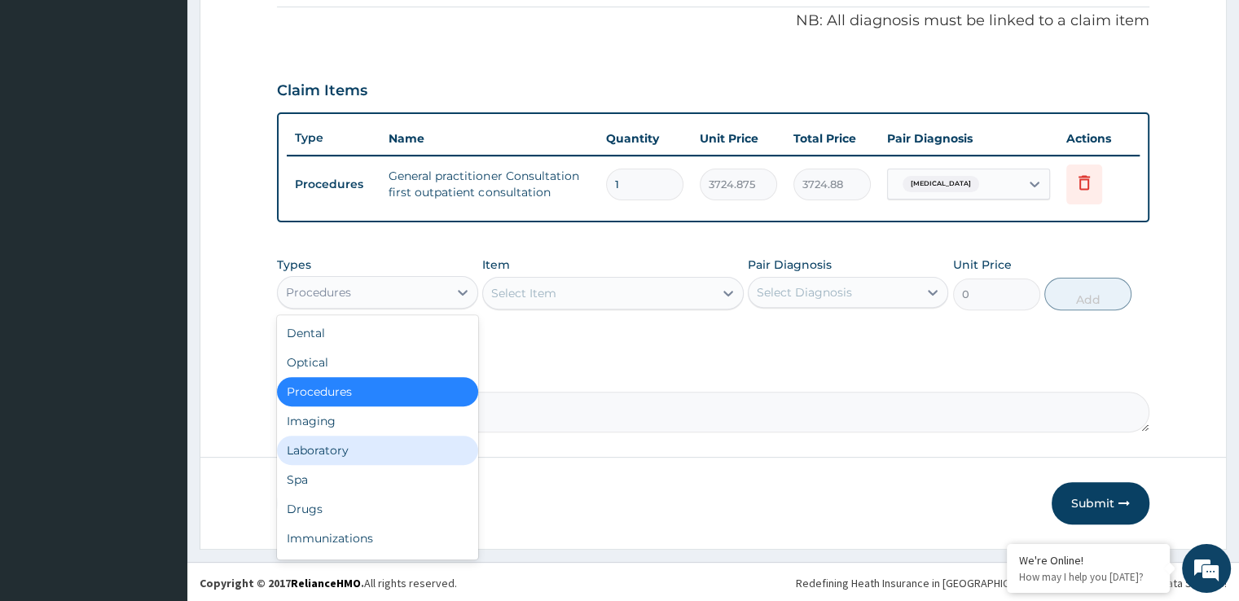
click at [326, 447] on div "Laboratory" at bounding box center [377, 450] width 200 height 29
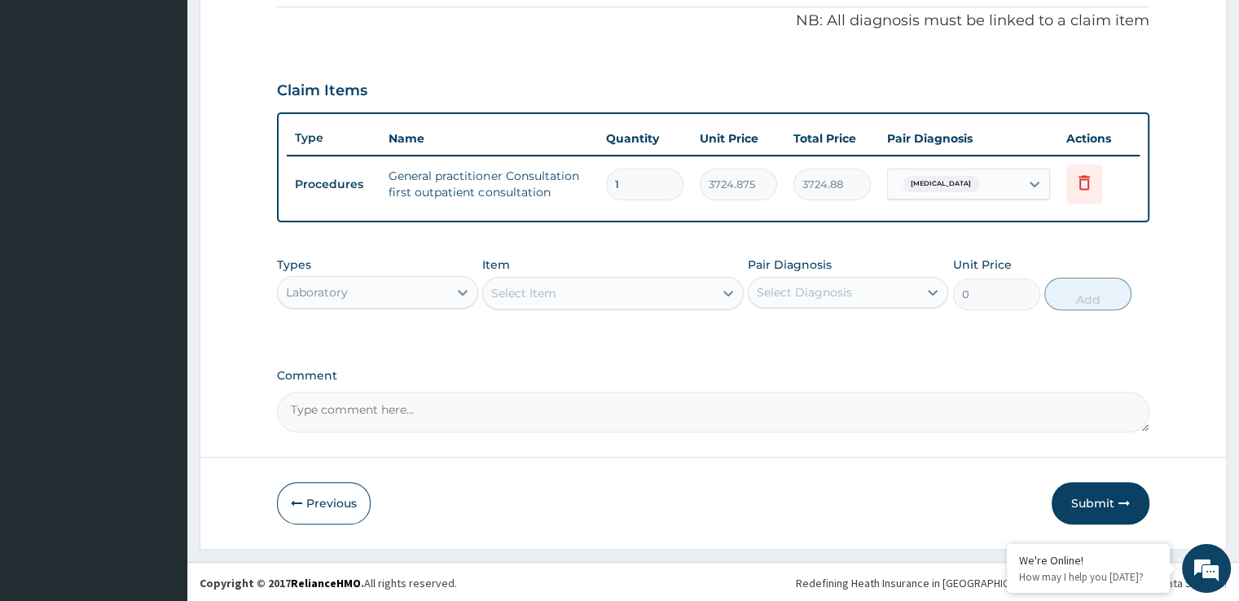
click at [676, 288] on div "Select Item" at bounding box center [598, 293] width 231 height 26
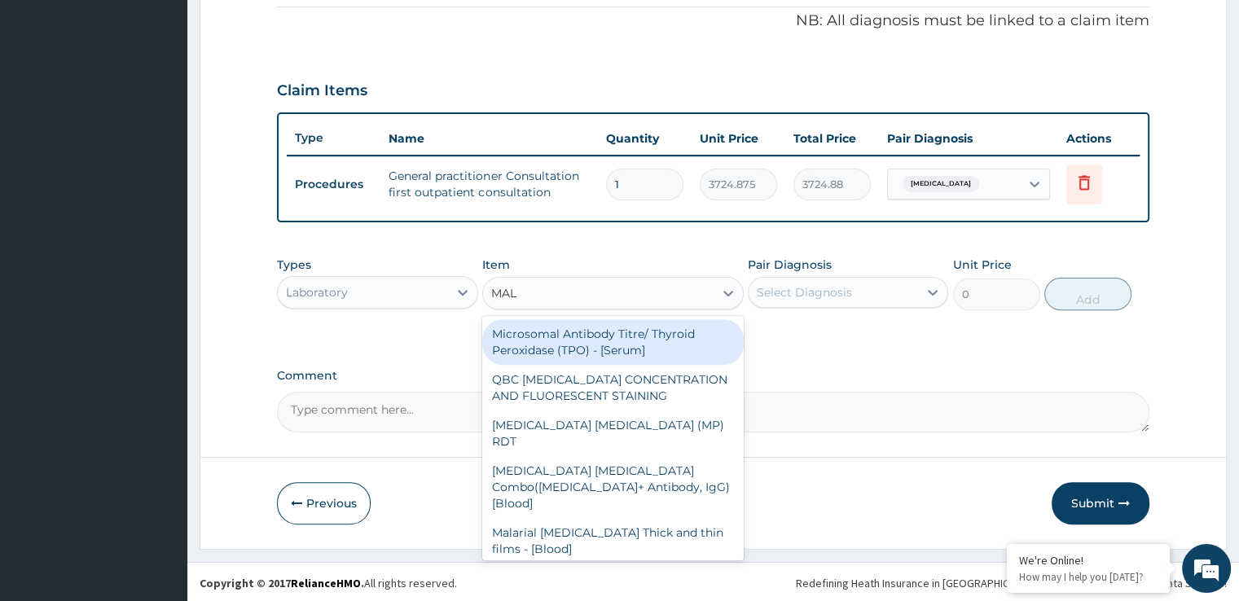
type input "MALA"
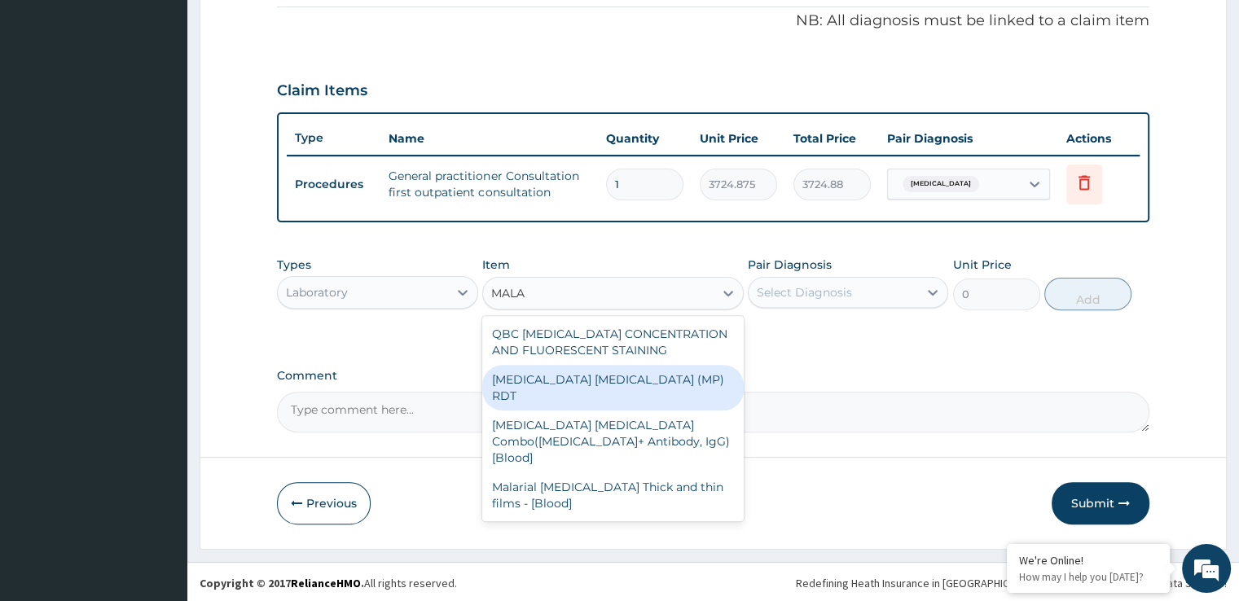
click at [622, 389] on div "[MEDICAL_DATA] [MEDICAL_DATA] (MP) RDT" at bounding box center [613, 388] width 262 height 46
type input "1693.125"
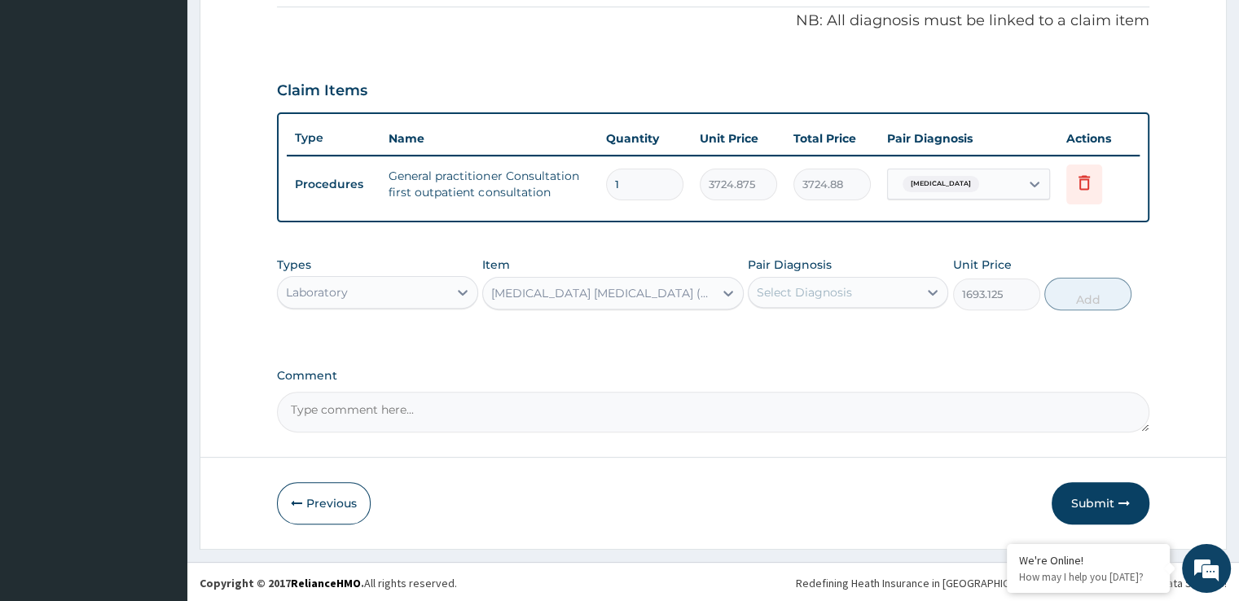
click at [818, 297] on div "Select Diagnosis" at bounding box center [804, 292] width 95 height 16
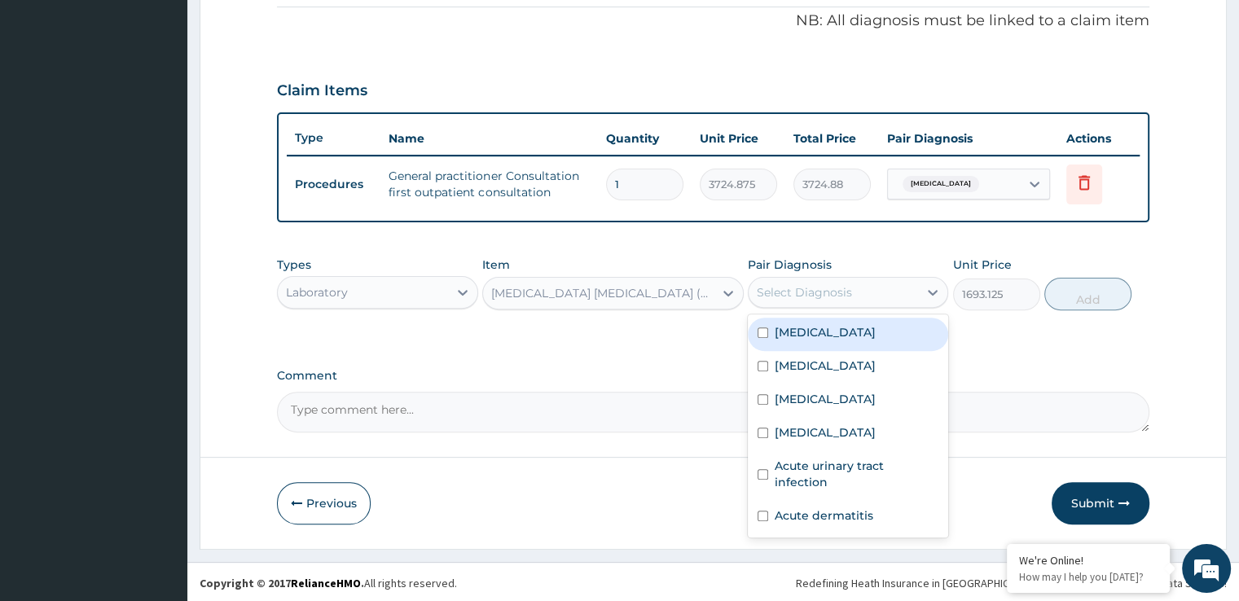
click at [809, 334] on label "[MEDICAL_DATA]" at bounding box center [825, 332] width 101 height 16
checkbox input "true"
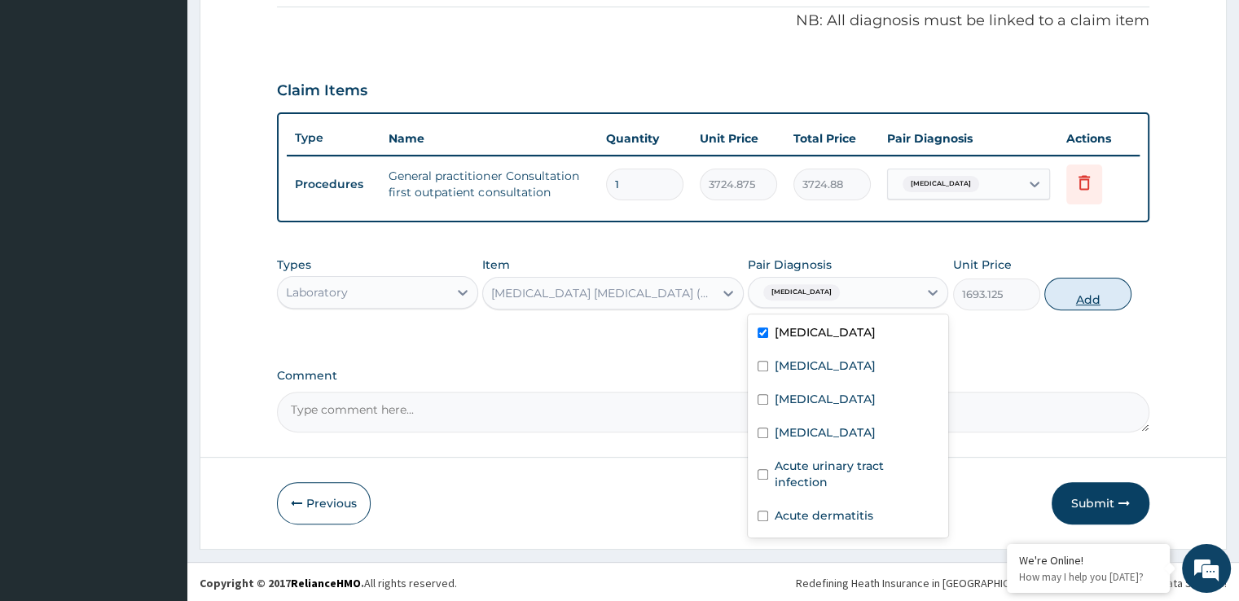
click at [1071, 297] on button "Add" at bounding box center [1087, 294] width 87 height 33
type input "0"
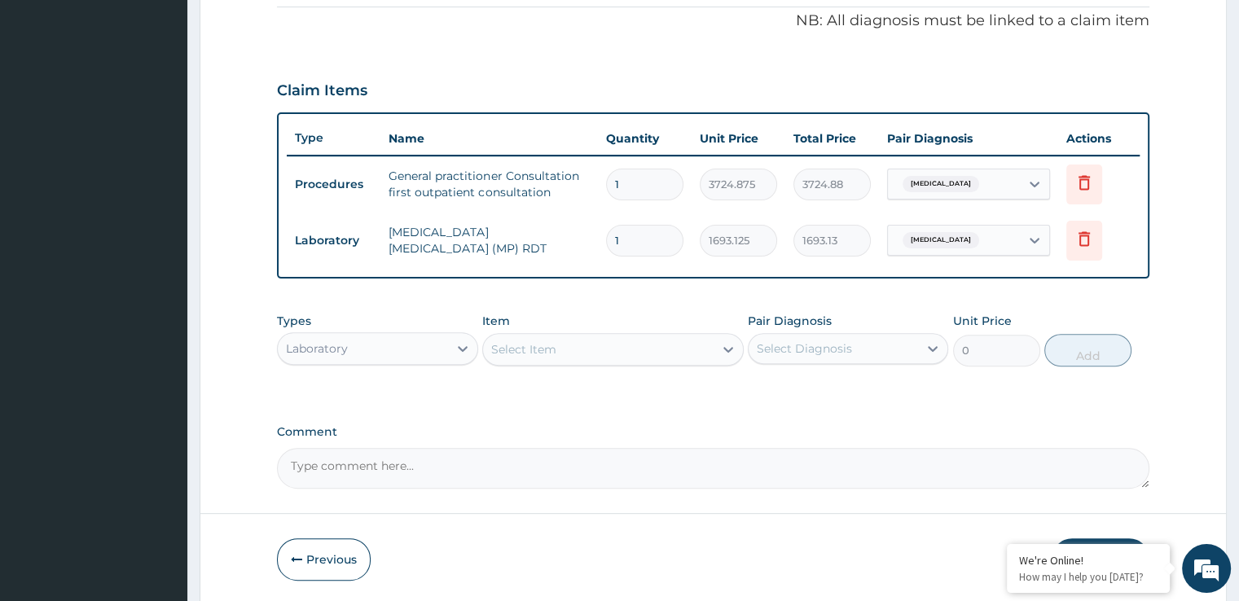
click at [547, 346] on div "Select Item" at bounding box center [523, 349] width 65 height 16
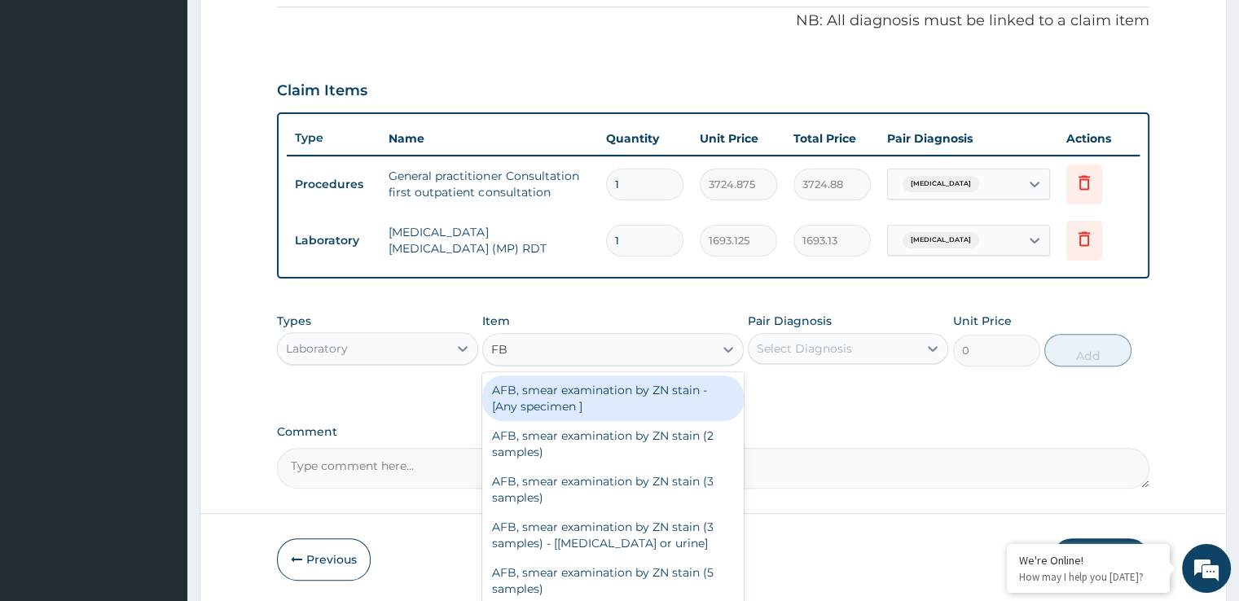
type input "FBC"
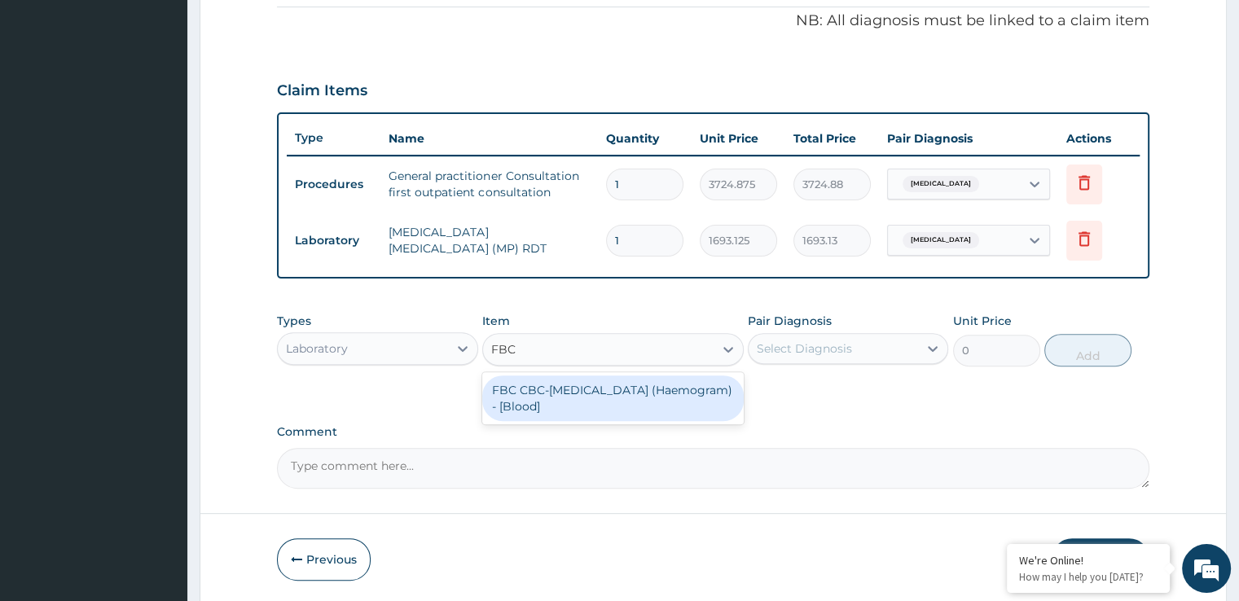
click at [552, 382] on div "FBC CBC-[MEDICAL_DATA] (Haemogram) - [Blood]" at bounding box center [613, 399] width 262 height 46
type input "4515"
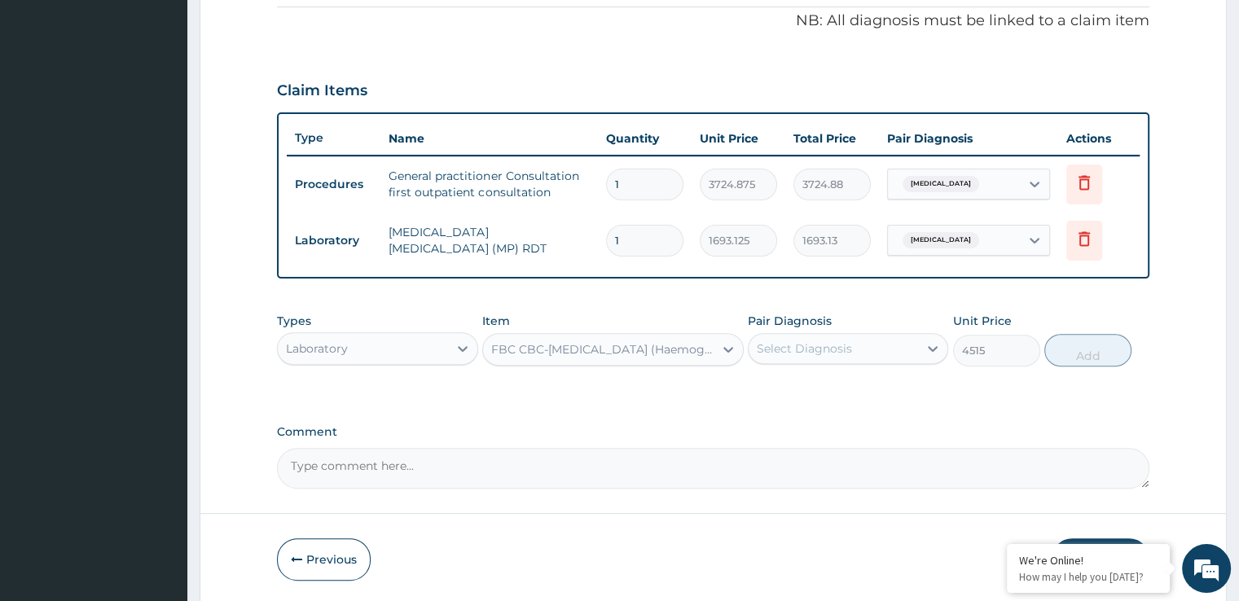
click at [847, 336] on div "Select Diagnosis" at bounding box center [833, 349] width 169 height 26
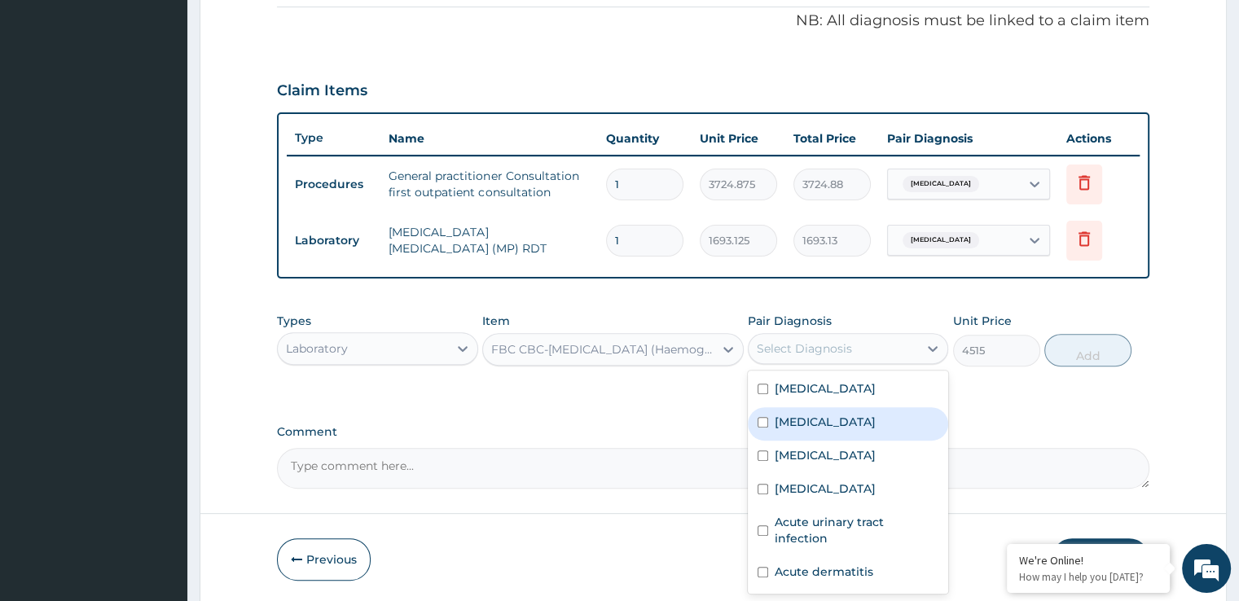
click at [814, 431] on div "[MEDICAL_DATA]" at bounding box center [848, 423] width 200 height 33
checkbox input "true"
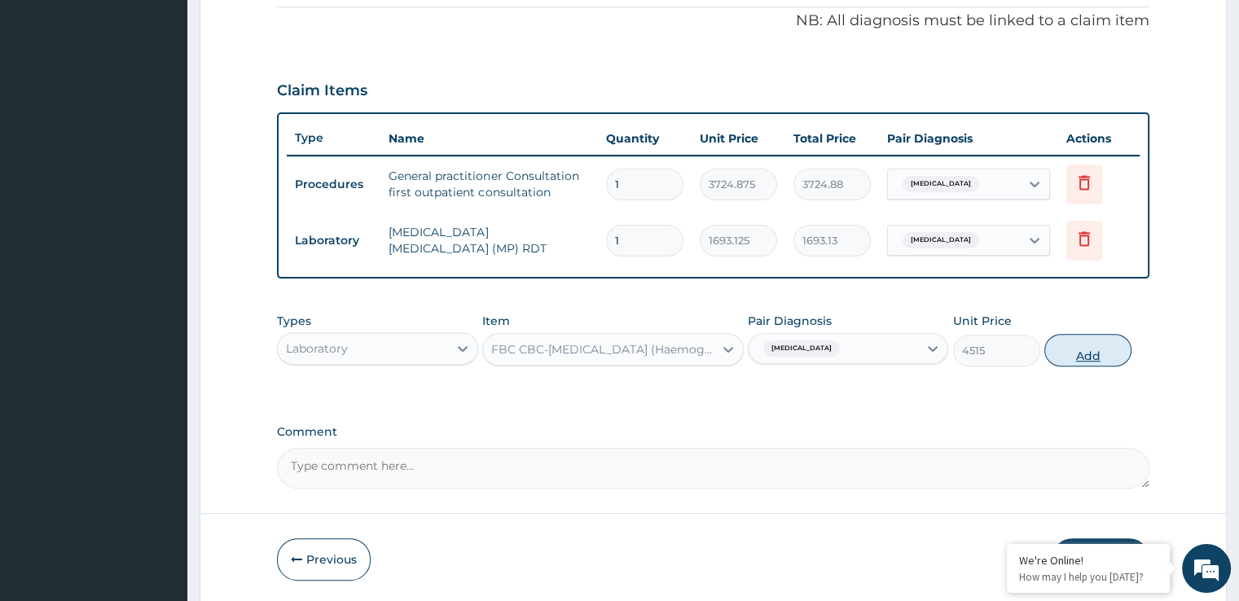
click at [1075, 348] on button "Add" at bounding box center [1087, 350] width 87 height 33
type input "0"
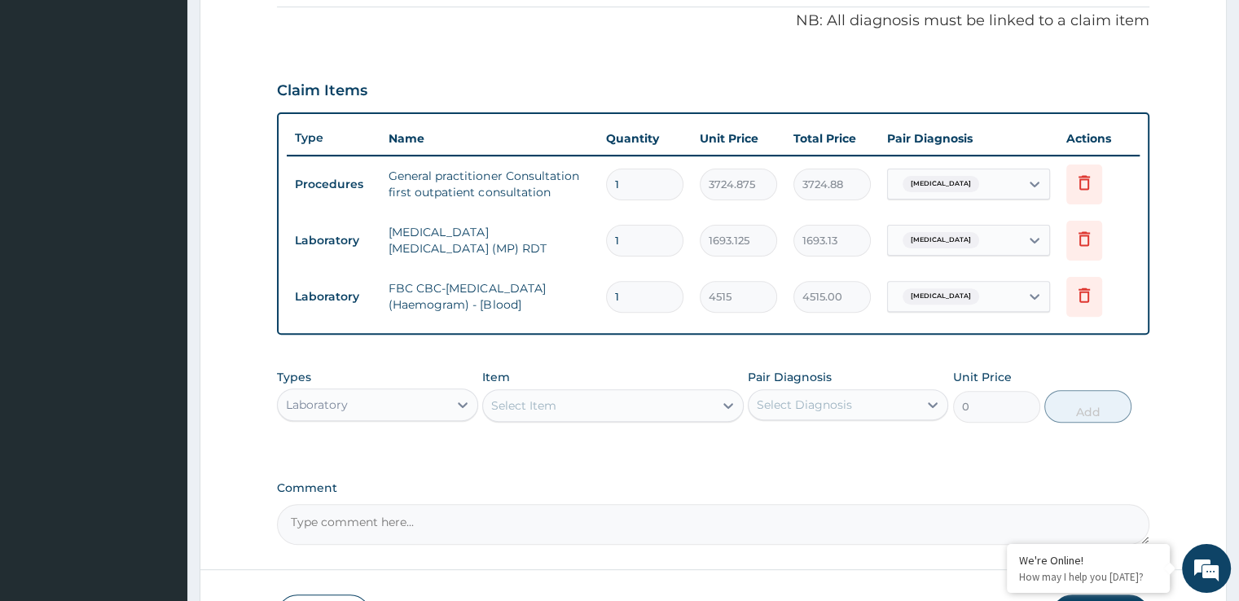
click at [553, 401] on div "Select Item" at bounding box center [523, 406] width 65 height 16
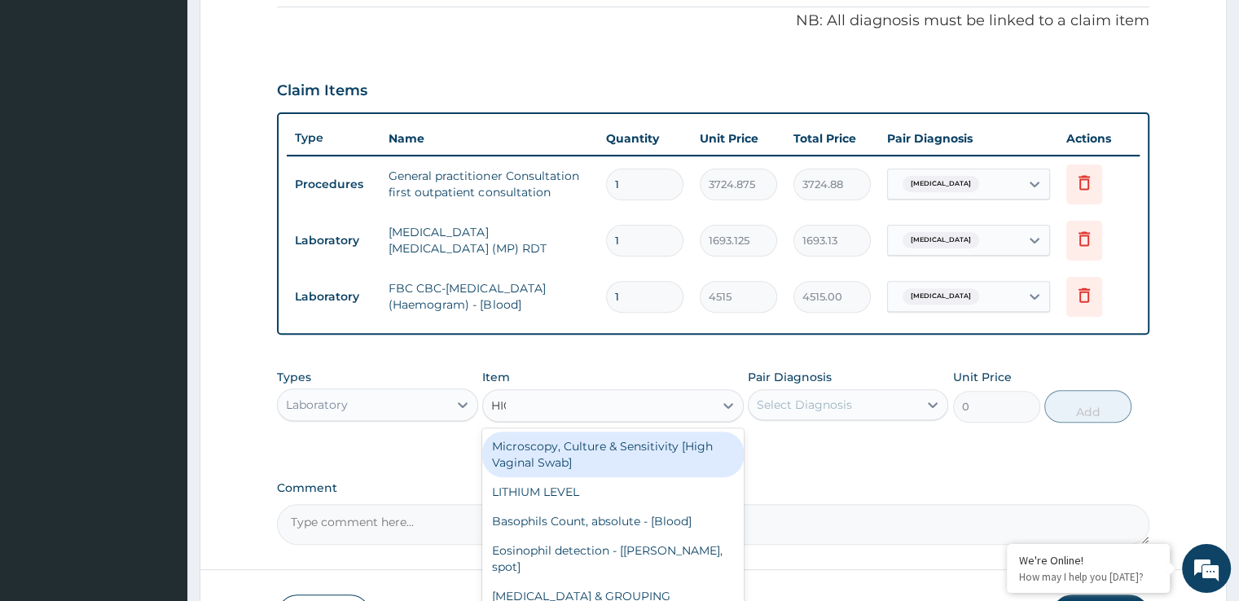
type input "HIGH"
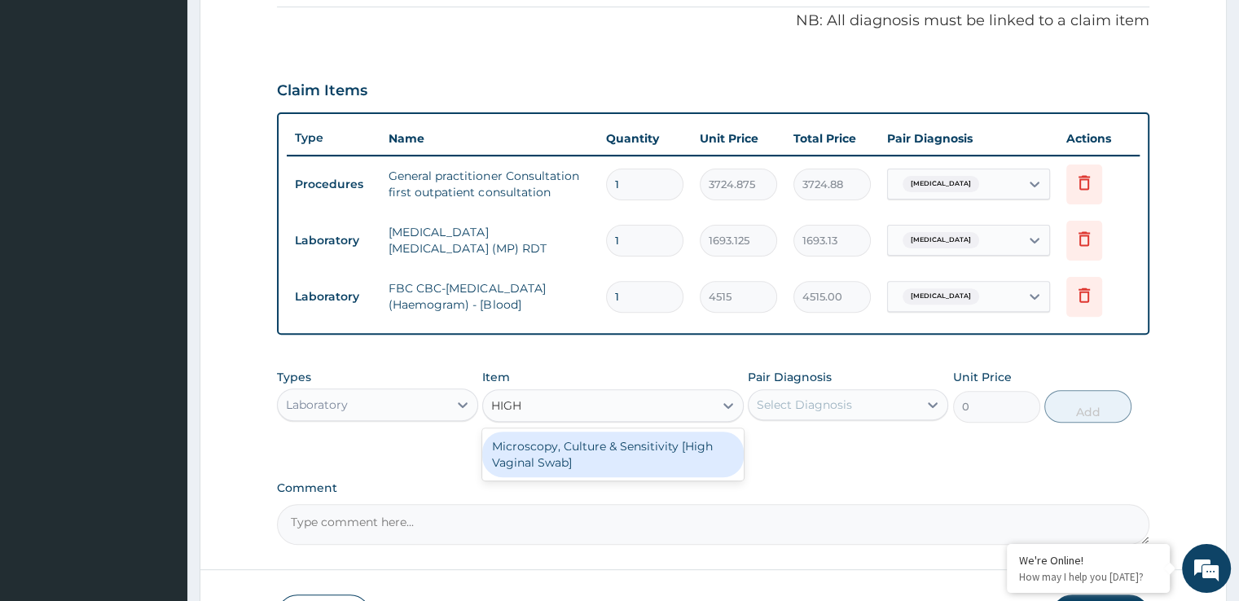
click at [548, 447] on div "Microscopy, Culture & Sensitivity [High Vaginal Swab]" at bounding box center [613, 455] width 262 height 46
type input "5079.375"
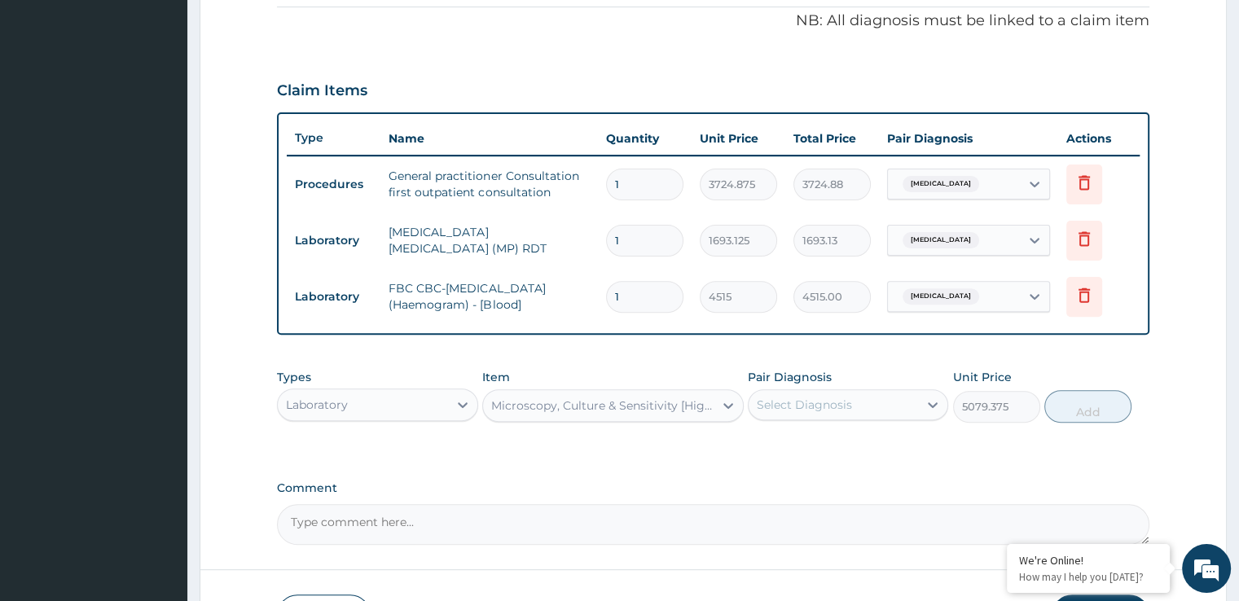
click at [806, 402] on div "Select Diagnosis" at bounding box center [804, 405] width 95 height 16
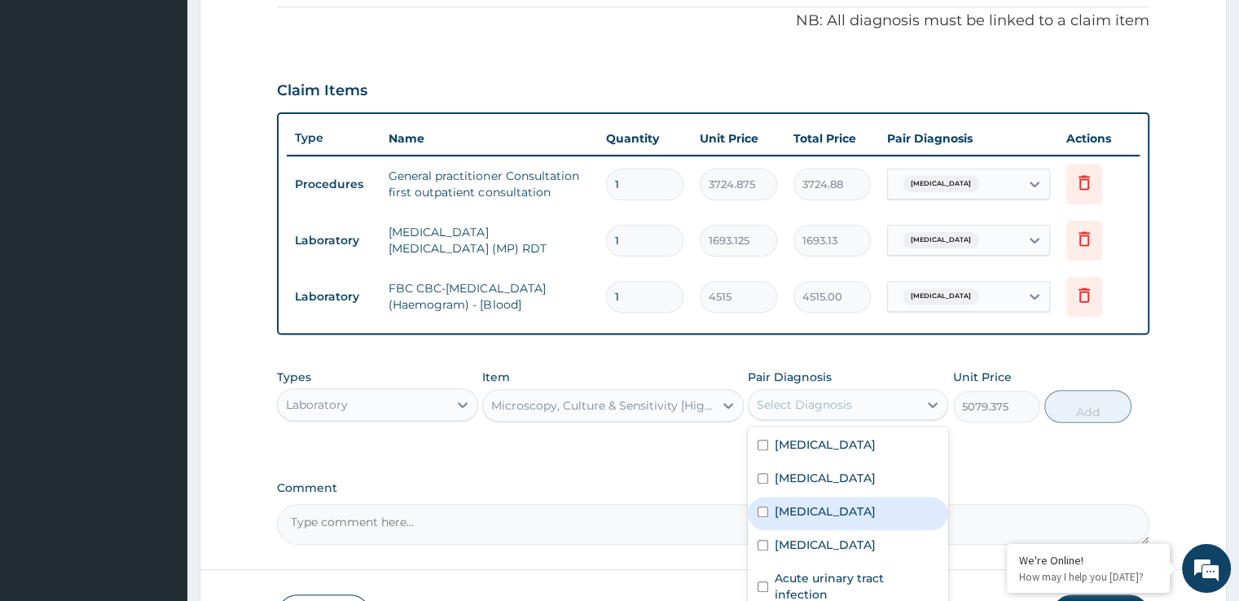
click at [810, 512] on label "Candidiasis" at bounding box center [825, 511] width 101 height 16
checkbox input "true"
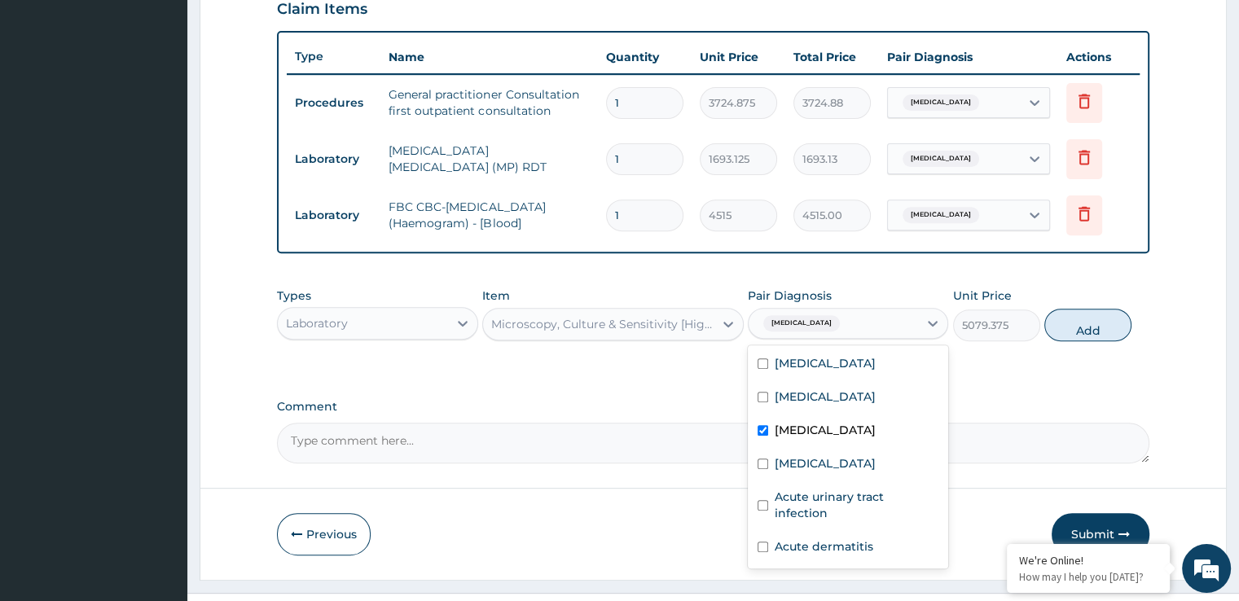
scroll to position [606, 0]
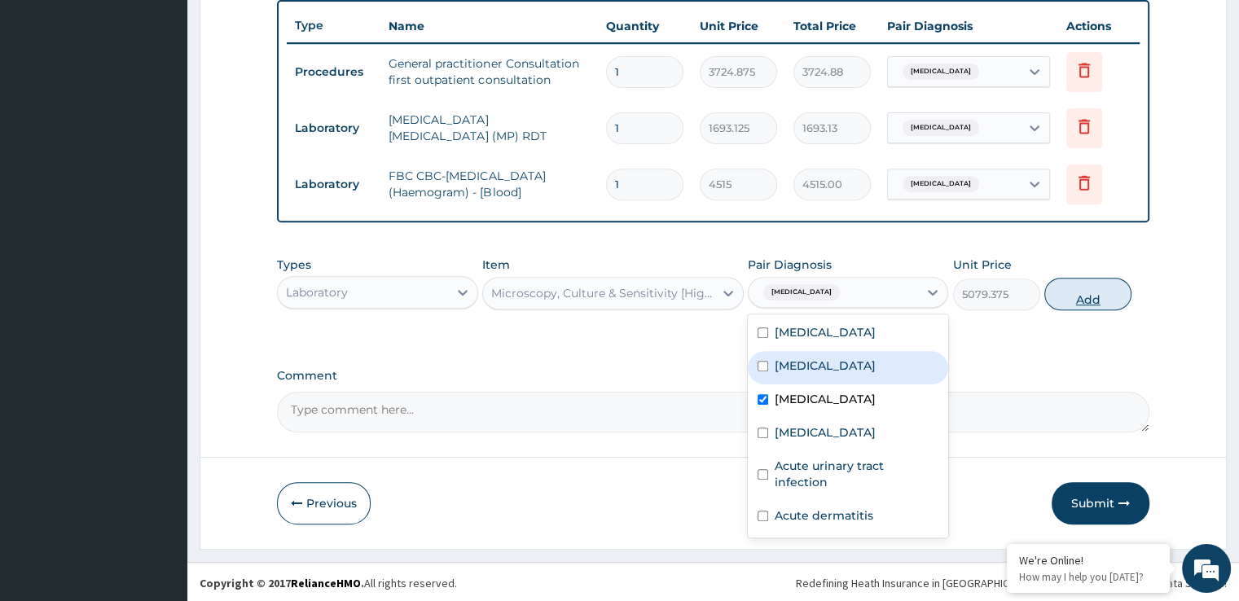
click at [1077, 292] on button "Add" at bounding box center [1087, 294] width 87 height 33
type input "0"
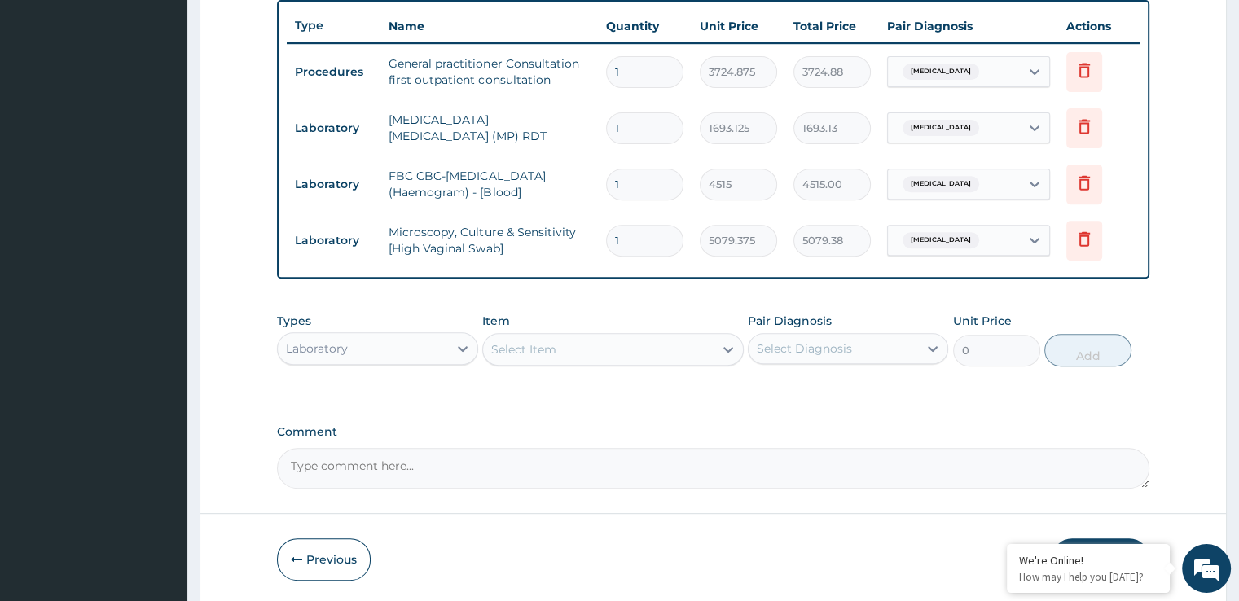
click at [570, 343] on div "Select Item" at bounding box center [598, 349] width 231 height 26
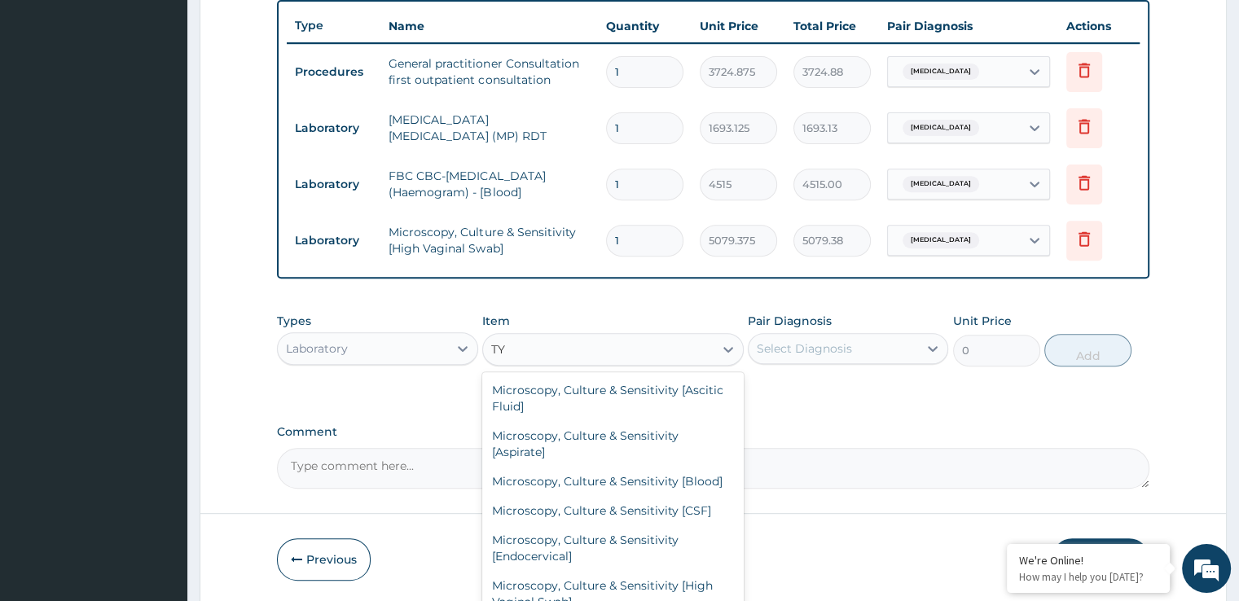
type input "T"
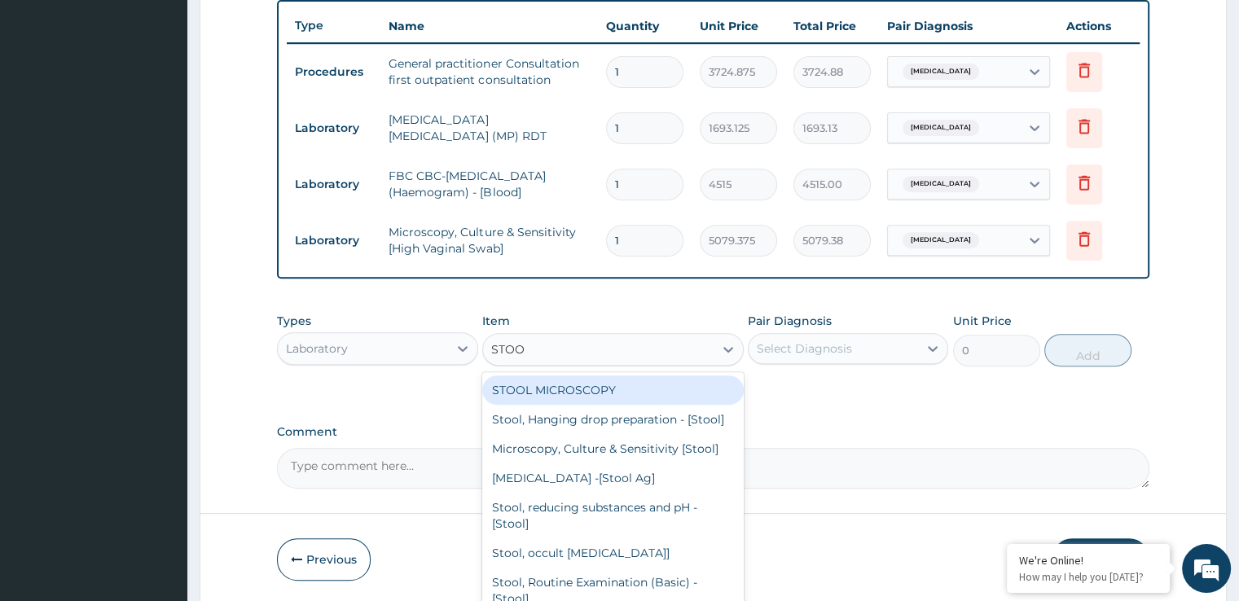
type input "STOOL"
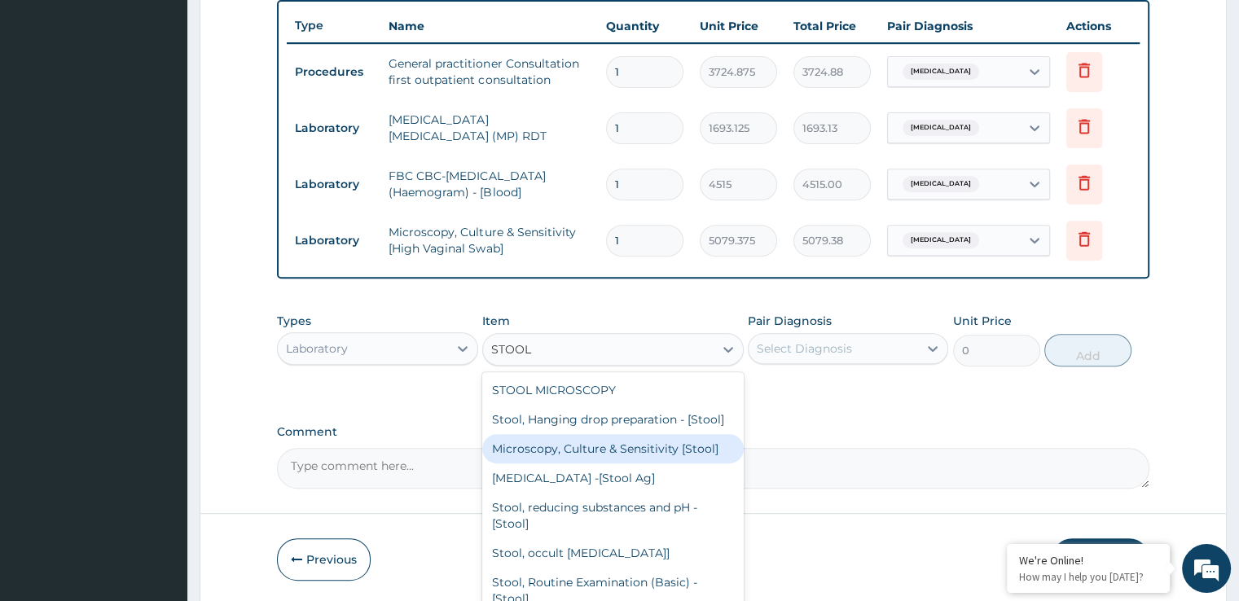
click at [622, 460] on div "Microscopy, Culture & Sensitivity [Stool]" at bounding box center [613, 448] width 262 height 29
type input "5079.375"
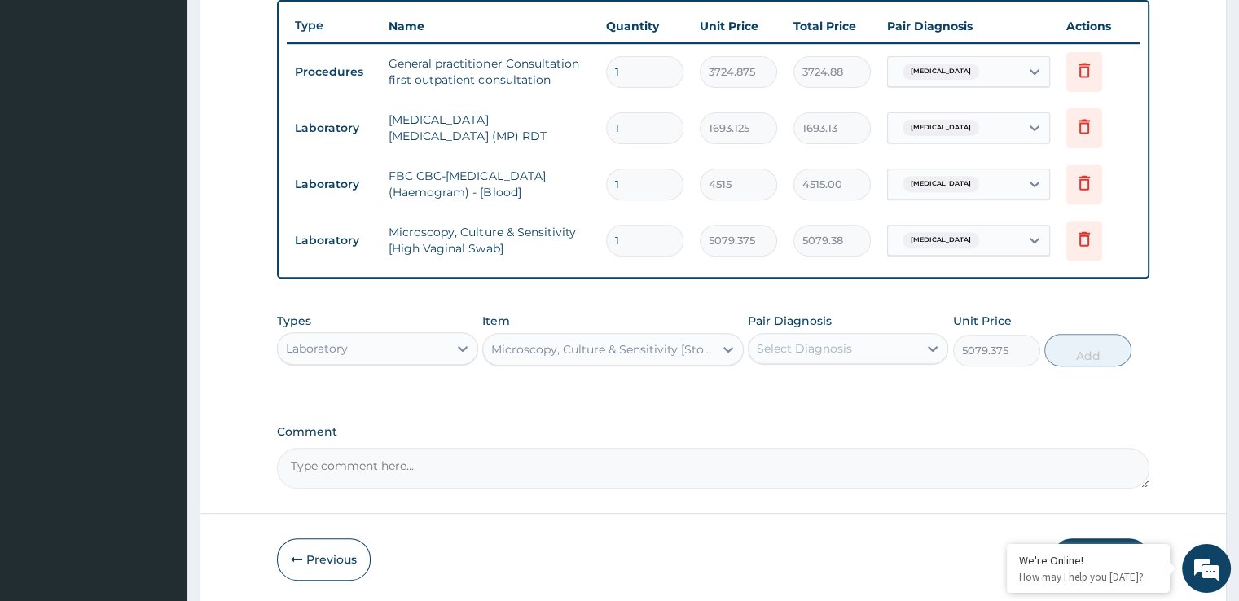
click at [842, 358] on div "Select Diagnosis" at bounding box center [833, 349] width 169 height 26
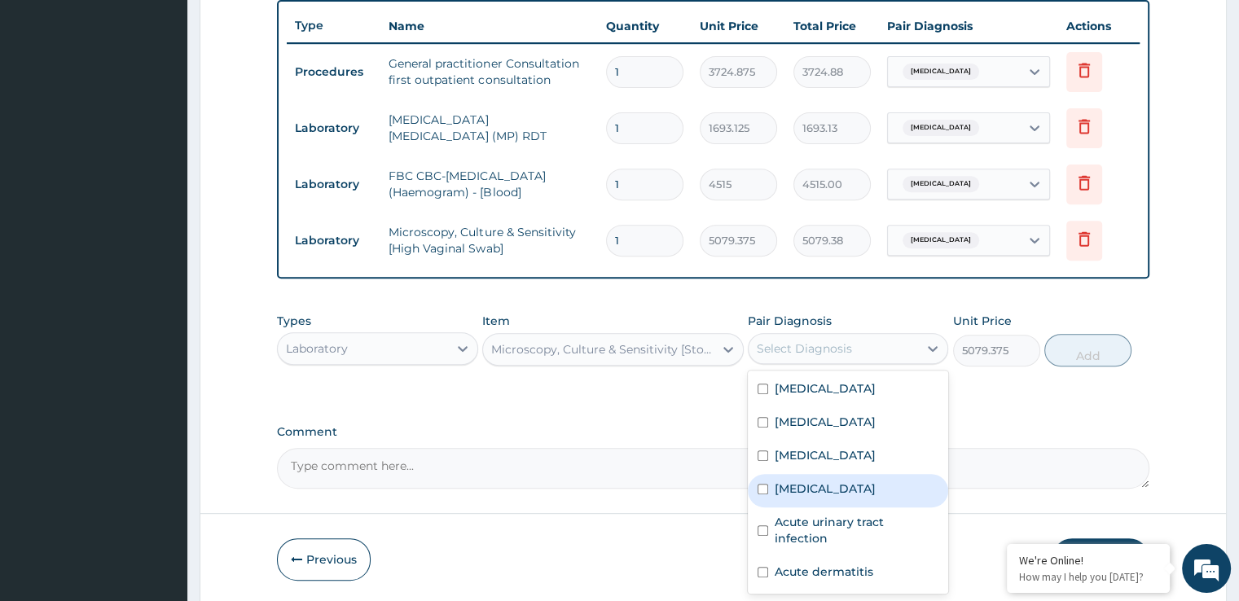
click at [822, 486] on label "Typhoid fever" at bounding box center [825, 489] width 101 height 16
checkbox input "true"
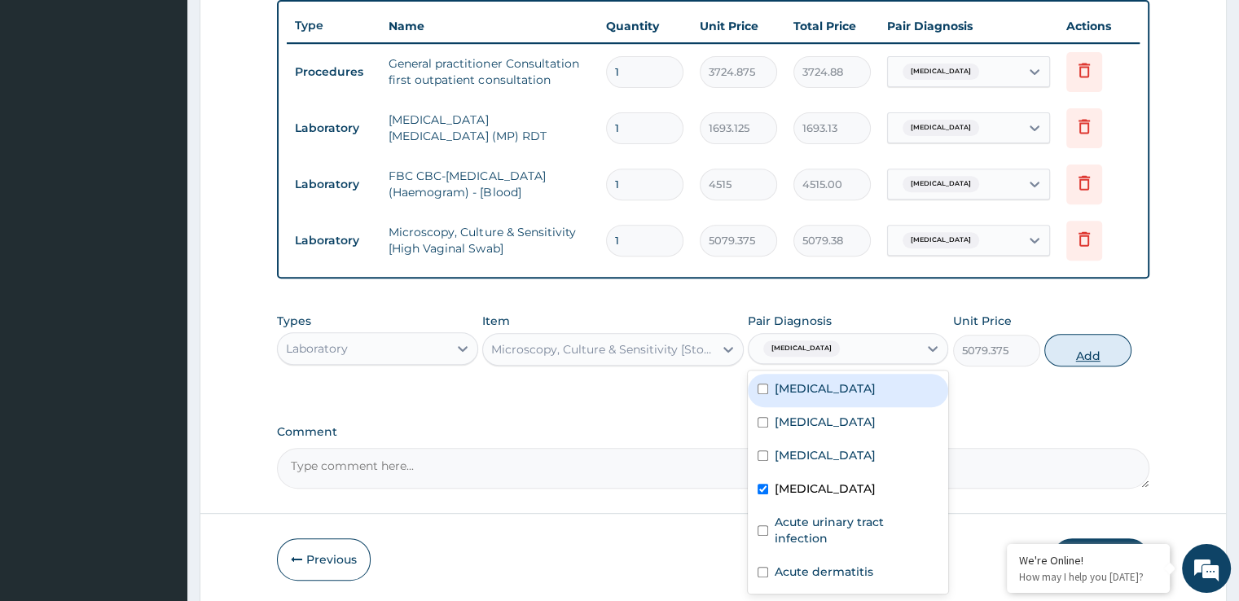
click at [1095, 354] on button "Add" at bounding box center [1087, 350] width 87 height 33
type input "0"
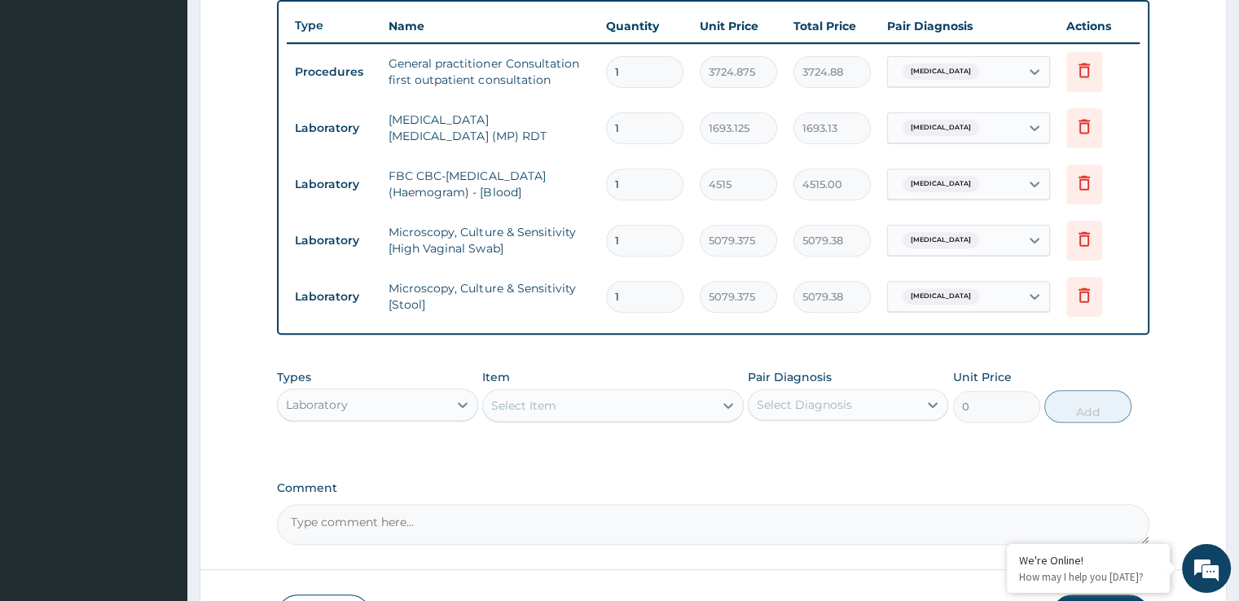
scroll to position [718, 0]
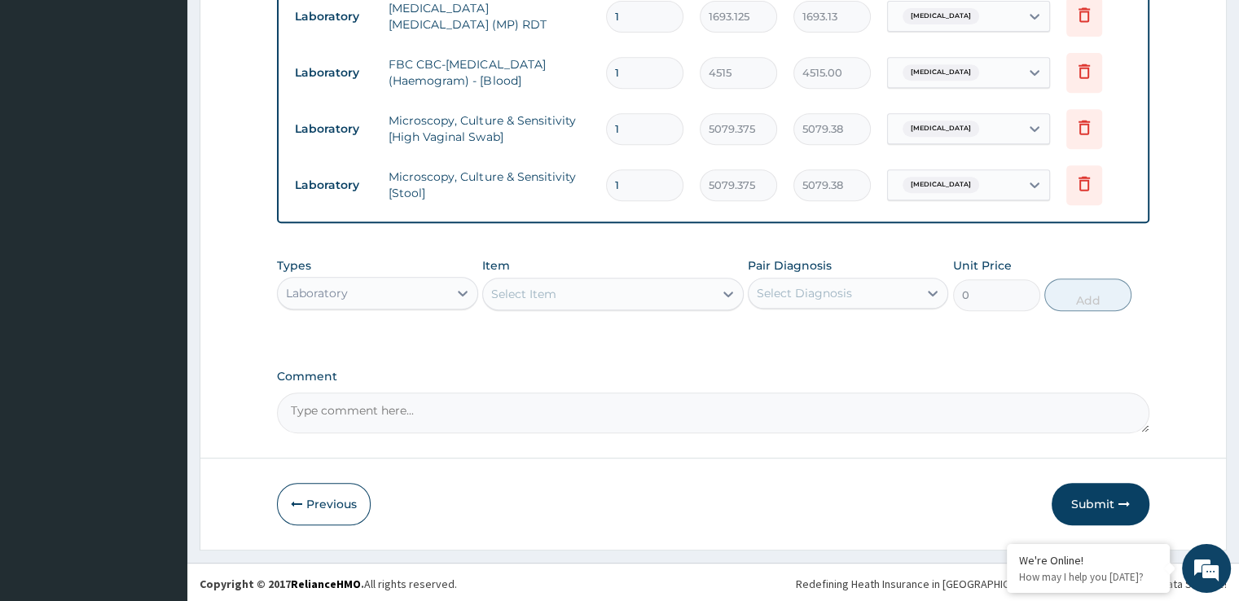
click at [577, 281] on div "Select Item" at bounding box center [598, 294] width 231 height 26
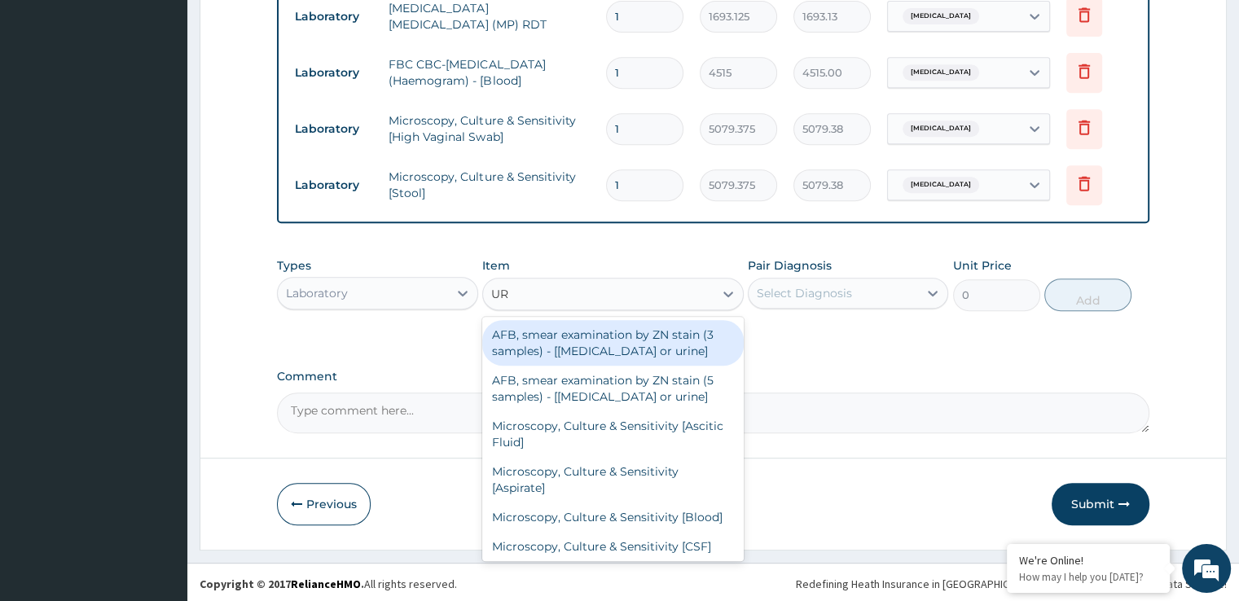
type input "URI"
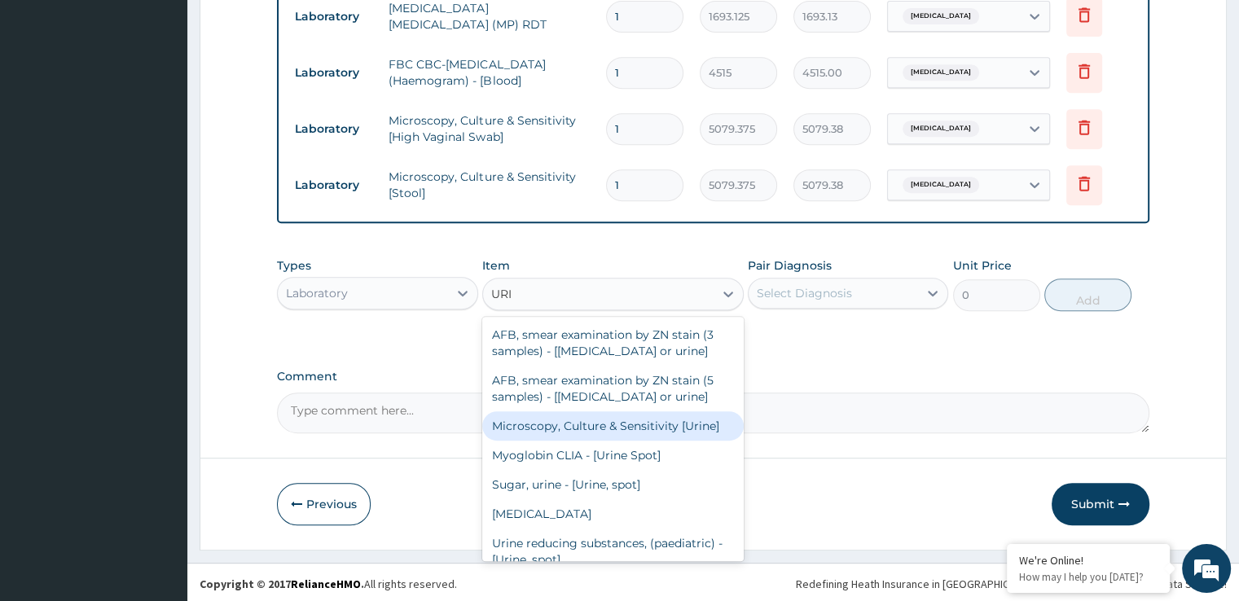
click at [590, 411] on div "Microscopy, Culture & Sensitivity [Urine]" at bounding box center [613, 425] width 262 height 29
click at [590, 408] on textarea "Comment" at bounding box center [713, 413] width 872 height 41
type input "5079.375"
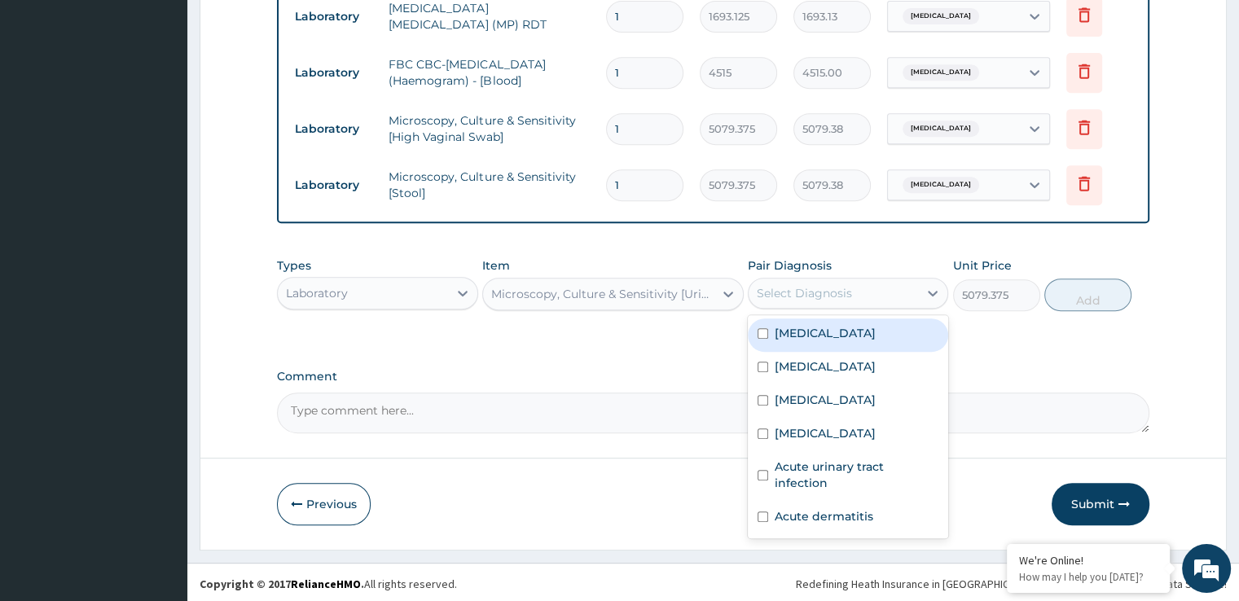
click at [852, 284] on div "Select Diagnosis" at bounding box center [833, 293] width 169 height 26
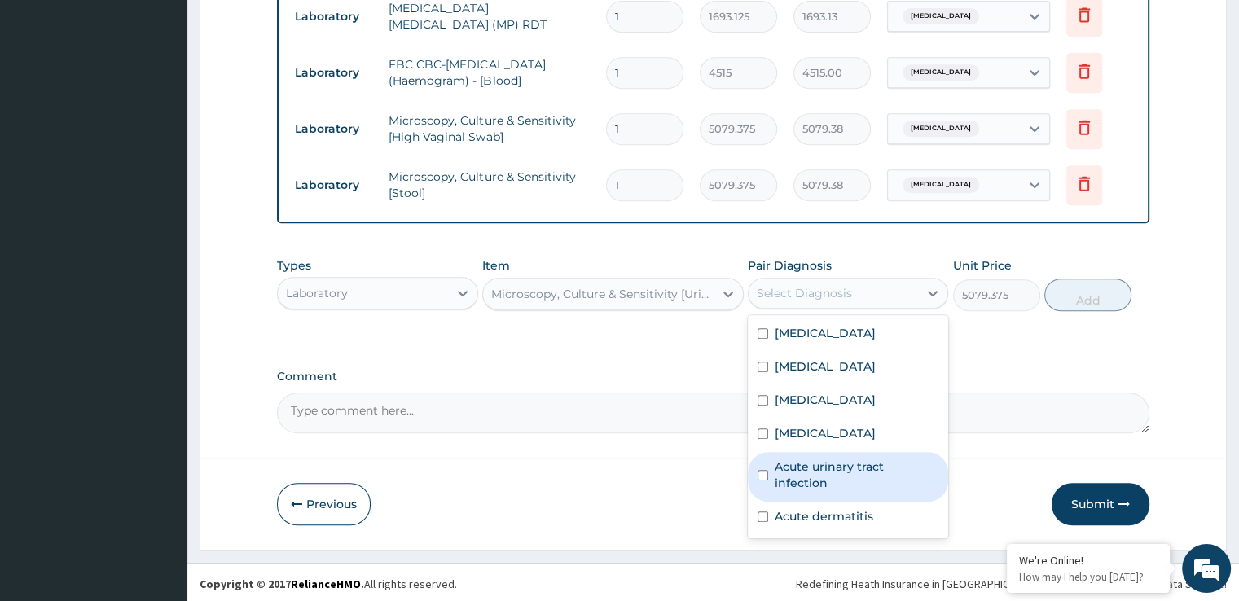
click at [825, 465] on label "Acute urinary tract infection" at bounding box center [857, 475] width 164 height 33
checkbox input "true"
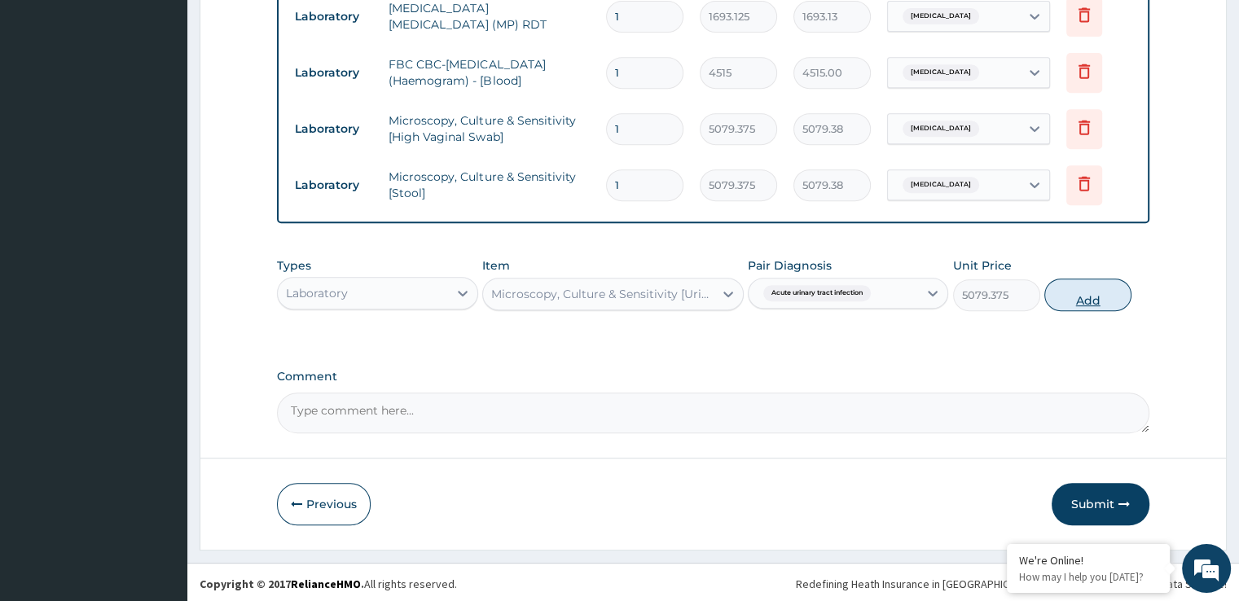
click at [1091, 306] on button "Add" at bounding box center [1087, 295] width 87 height 33
type input "0"
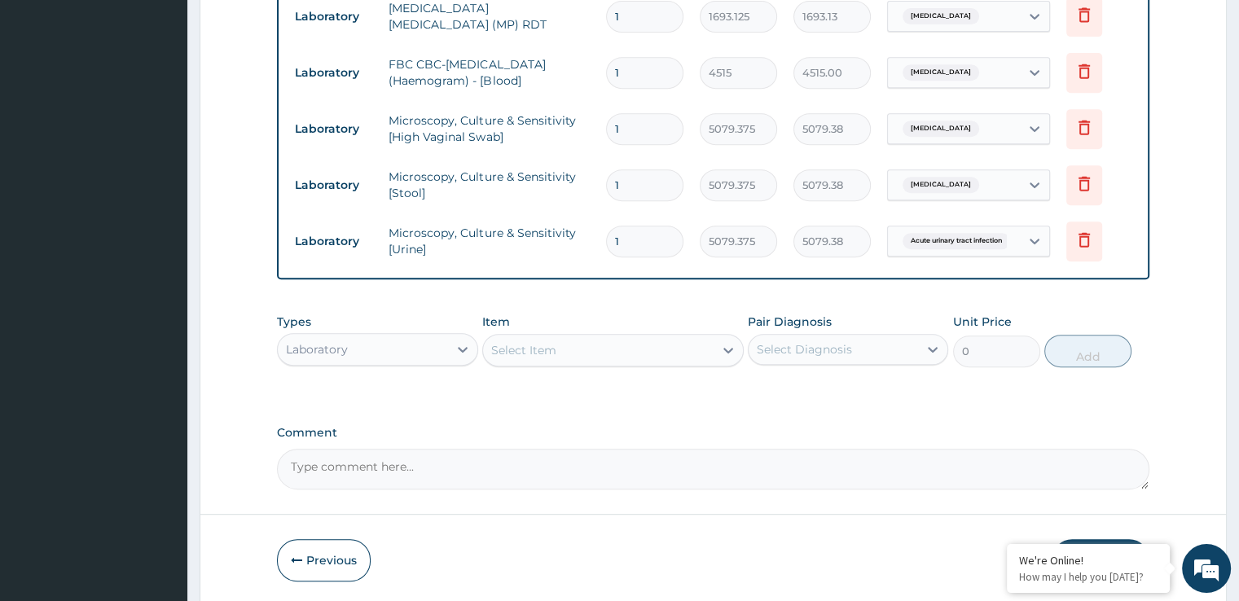
scroll to position [774, 0]
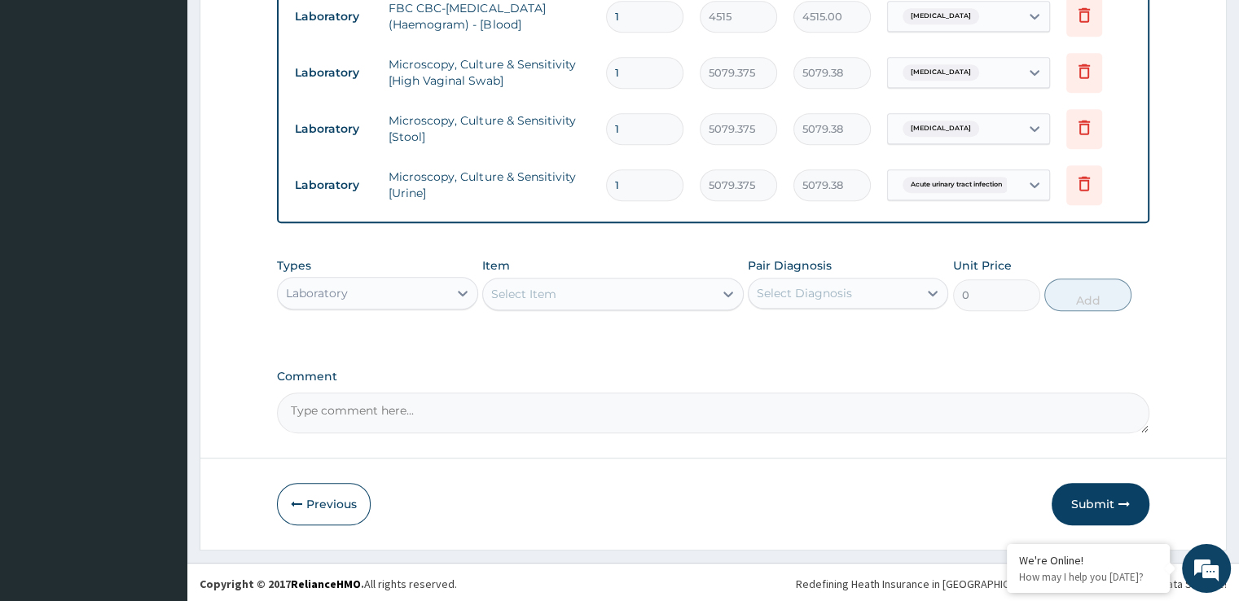
click at [529, 281] on div "Select Item" at bounding box center [598, 294] width 231 height 26
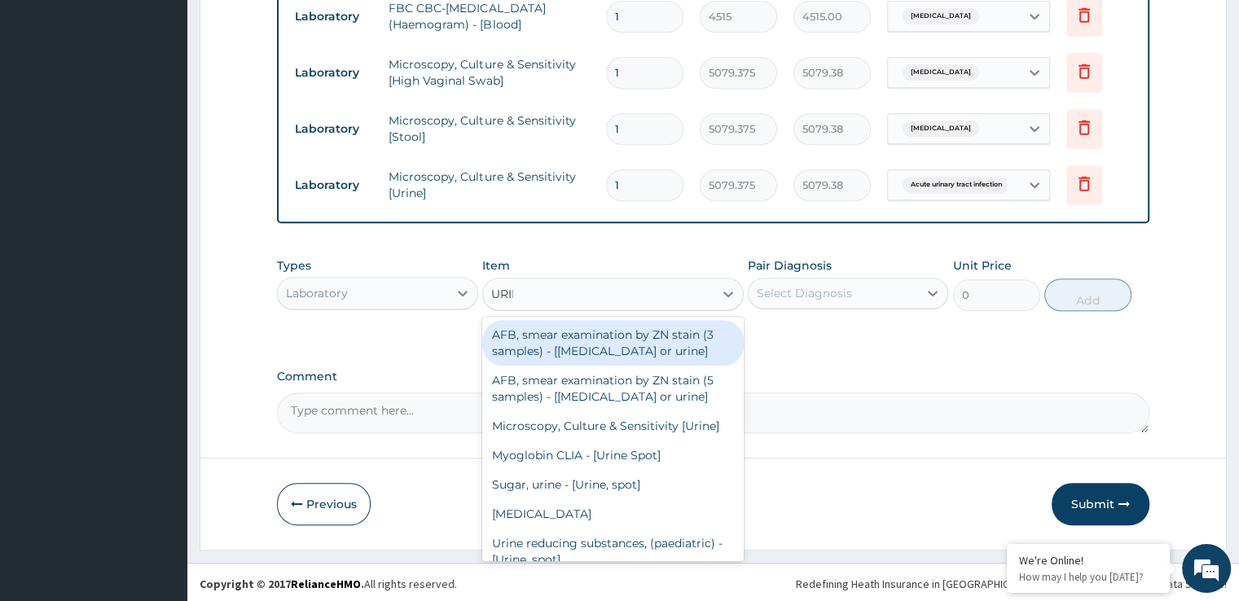
type input "URINA"
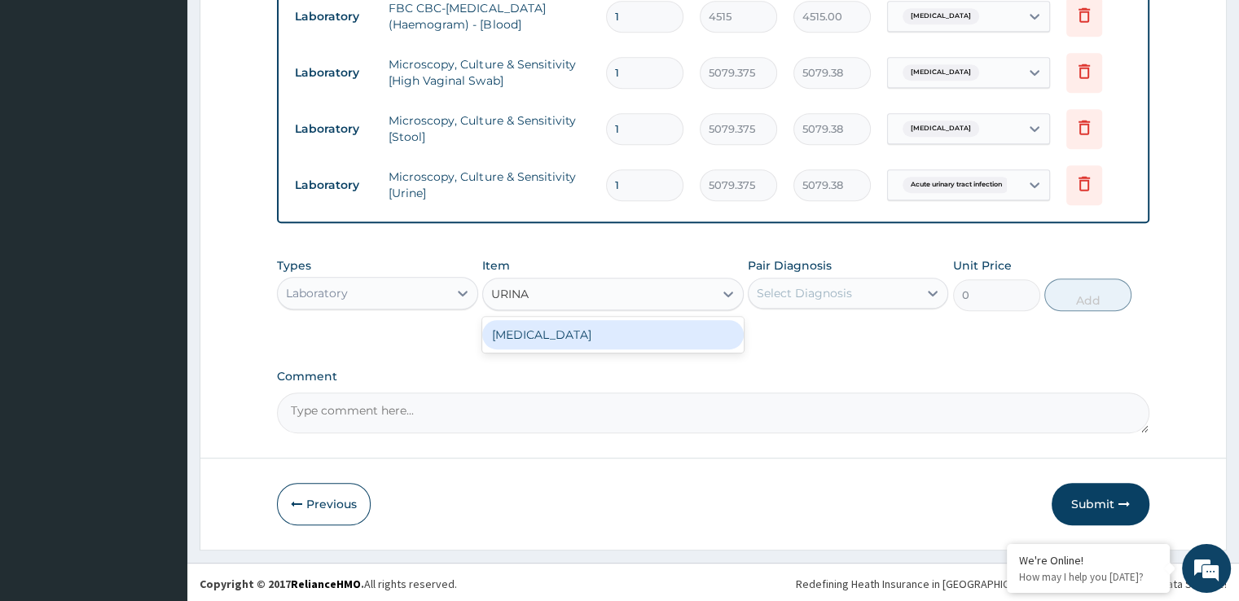
click at [692, 321] on div "[MEDICAL_DATA]" at bounding box center [613, 334] width 262 height 29
type input "1693.125"
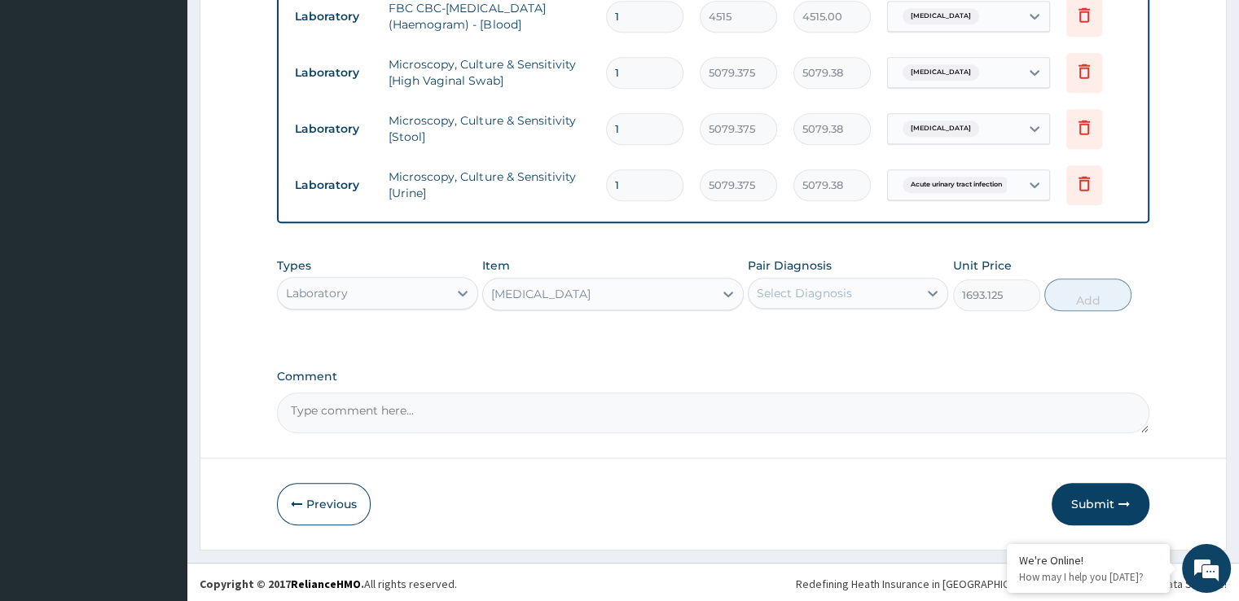
click at [871, 295] on div "Select Diagnosis" at bounding box center [833, 293] width 169 height 26
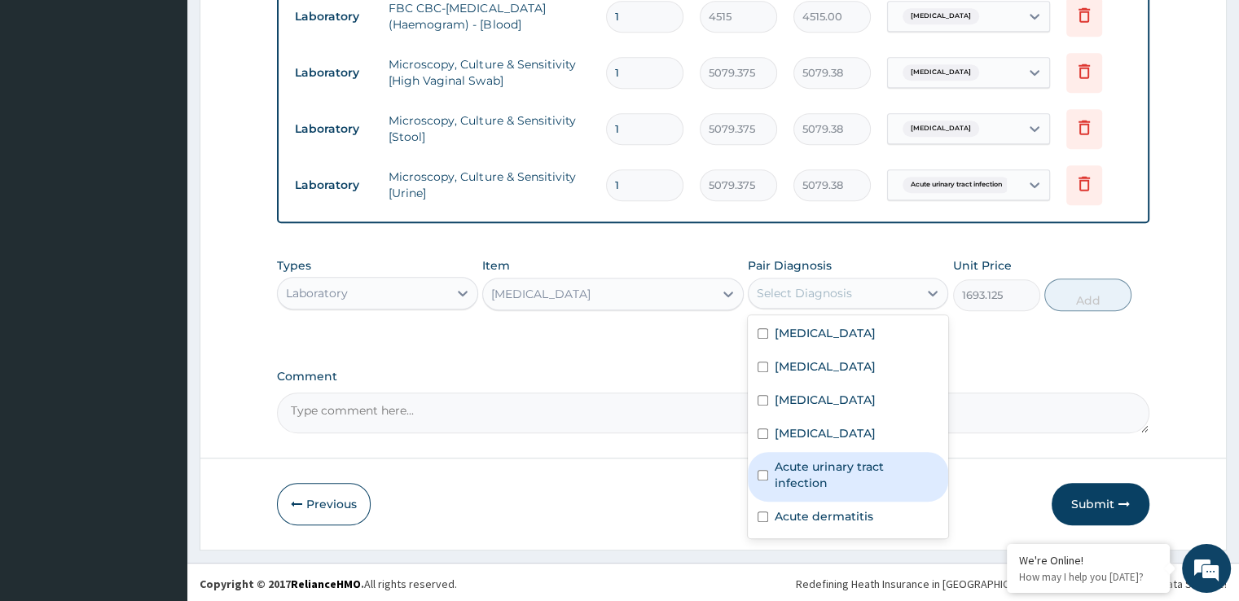
click at [869, 467] on label "Acute urinary tract infection" at bounding box center [857, 475] width 164 height 33
checkbox input "true"
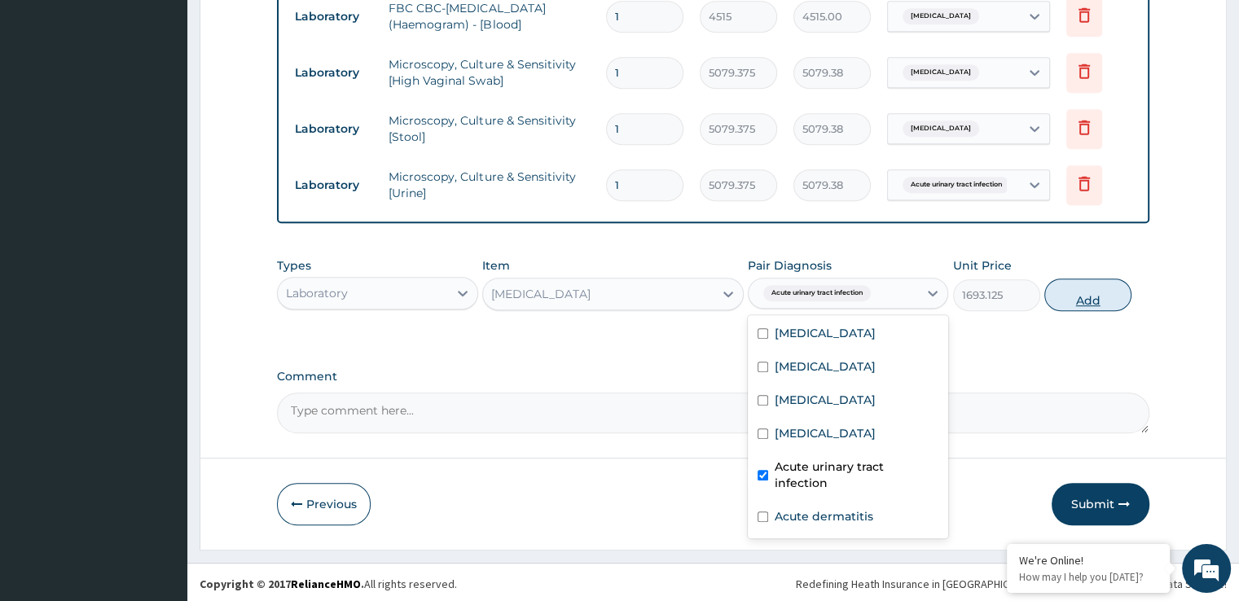
click at [1076, 297] on button "Add" at bounding box center [1087, 295] width 87 height 33
type input "0"
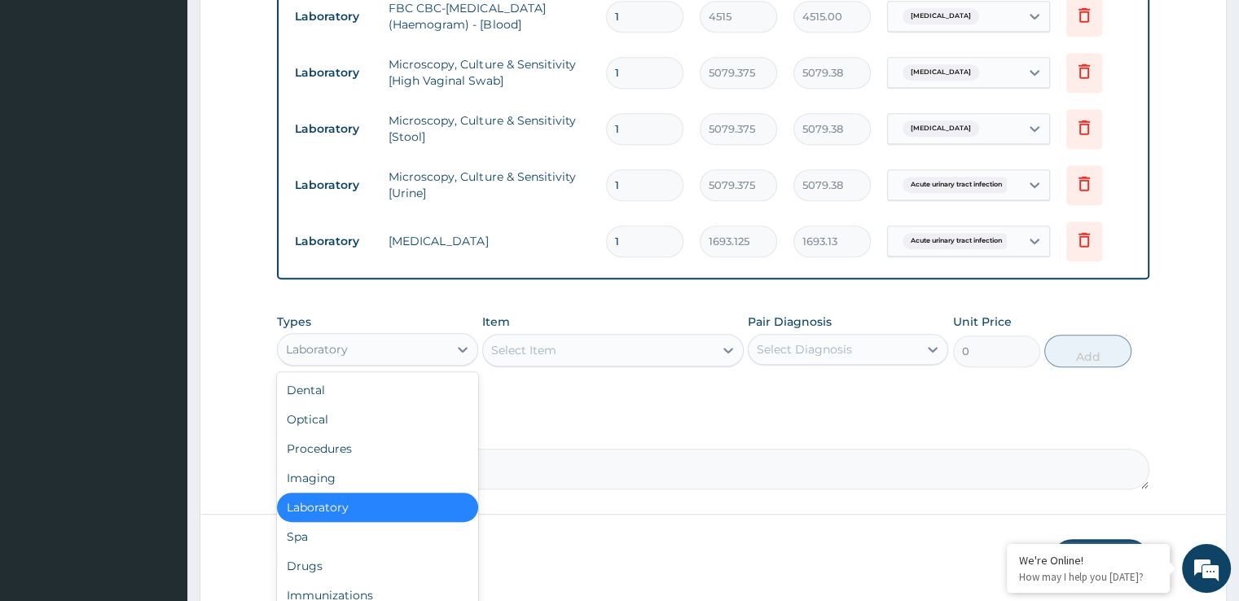
click at [365, 340] on div "Laboratory" at bounding box center [362, 349] width 169 height 26
click at [310, 563] on div "Drugs" at bounding box center [377, 566] width 200 height 29
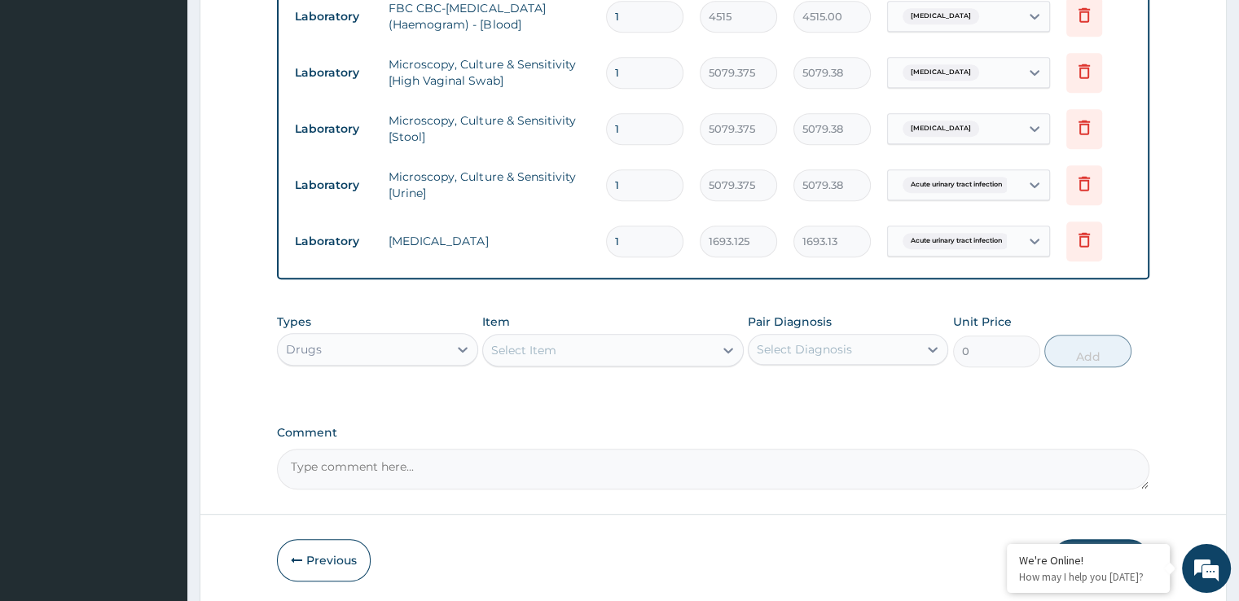
click at [655, 350] on div "Select Item" at bounding box center [598, 350] width 231 height 26
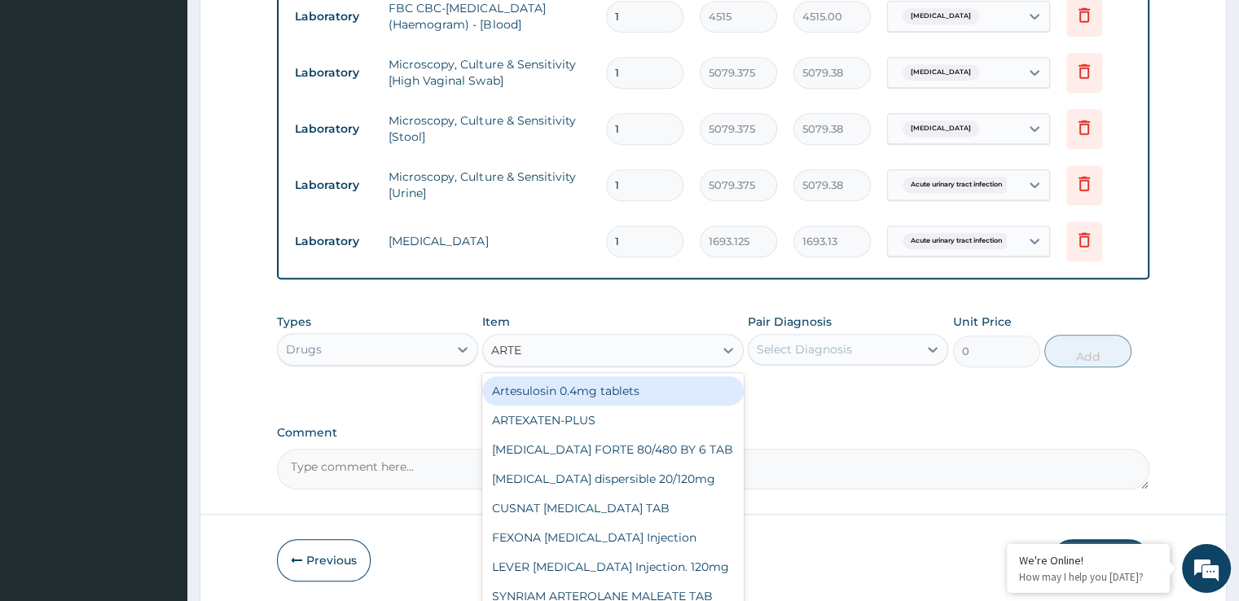
type input "ARTEM"
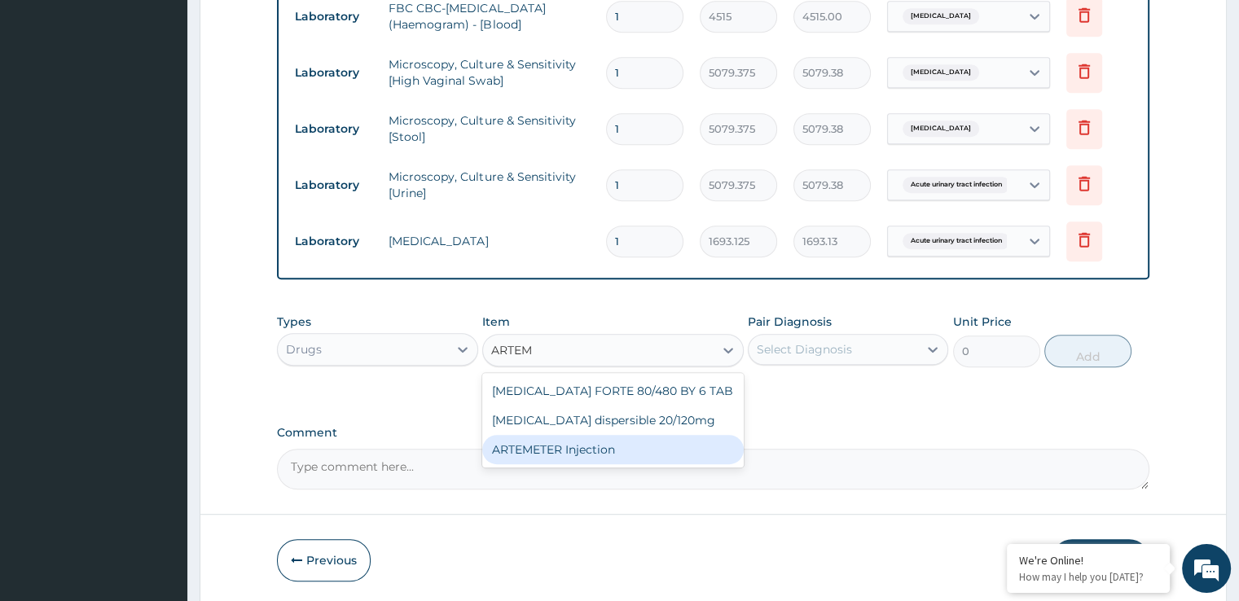
click at [612, 449] on div "ARTEMETER Injection" at bounding box center [613, 449] width 262 height 29
type input "993.3"
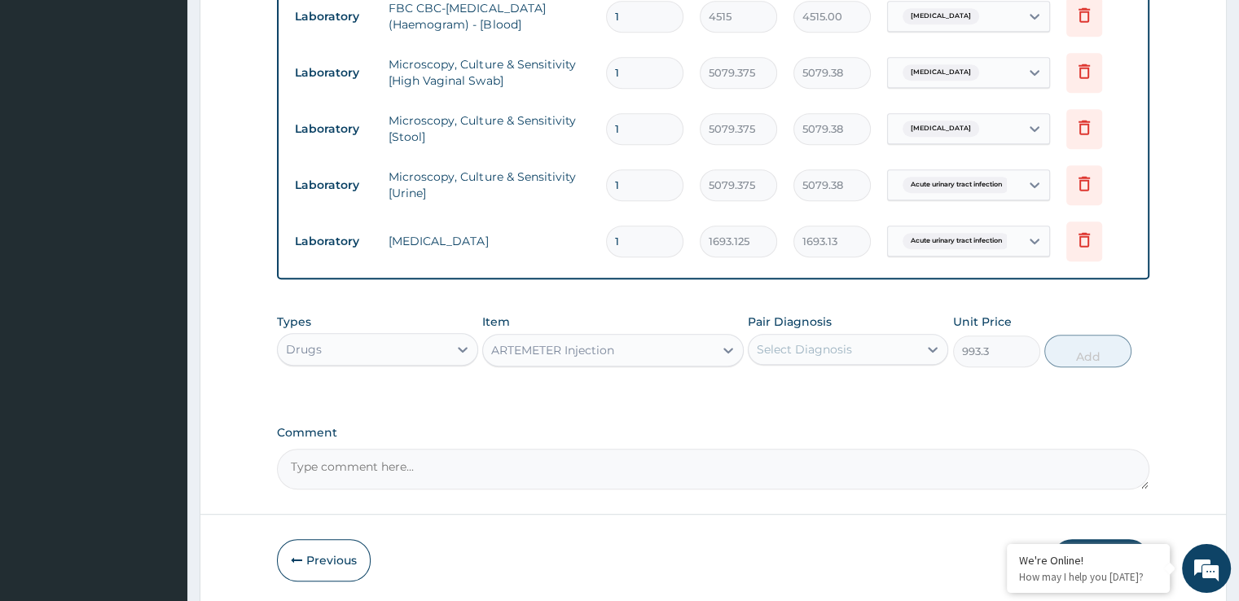
click at [818, 354] on div "Select Diagnosis" at bounding box center [804, 349] width 95 height 16
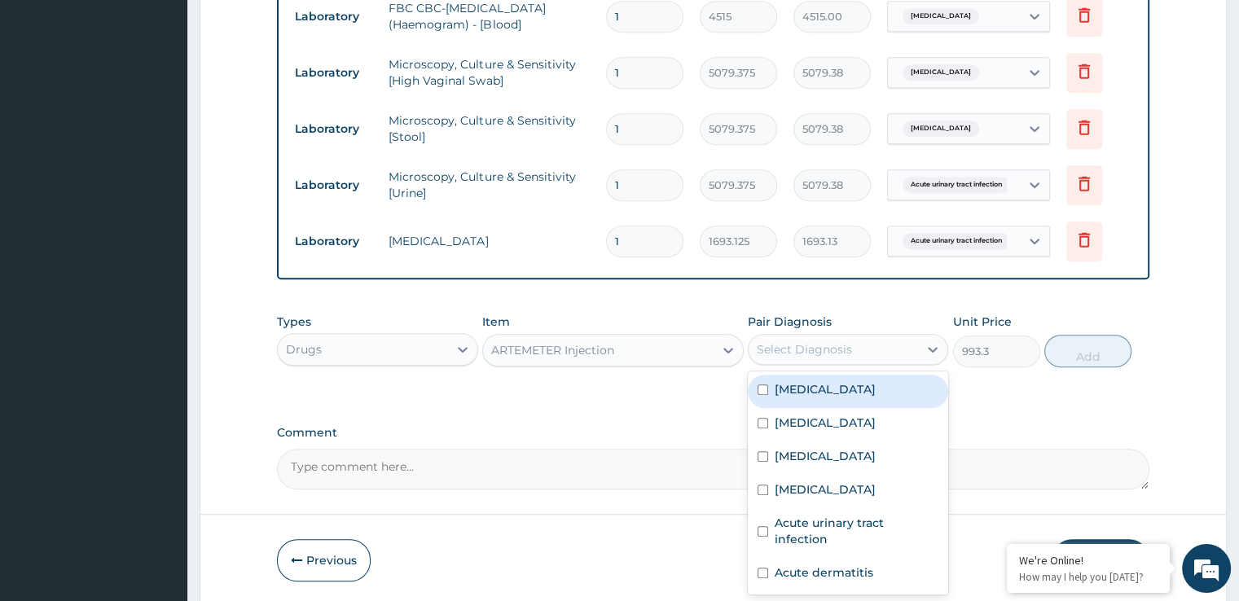
click at [811, 387] on label "[MEDICAL_DATA]" at bounding box center [825, 389] width 101 height 16
checkbox input "true"
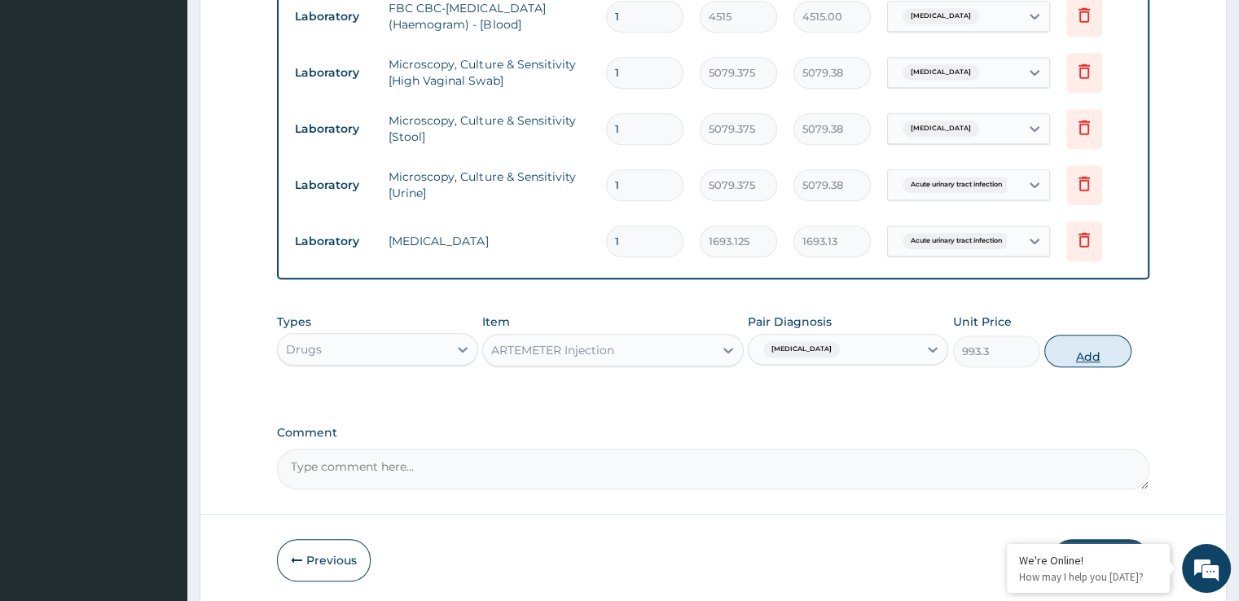
click at [1085, 355] on button "Add" at bounding box center [1087, 351] width 87 height 33
type input "0"
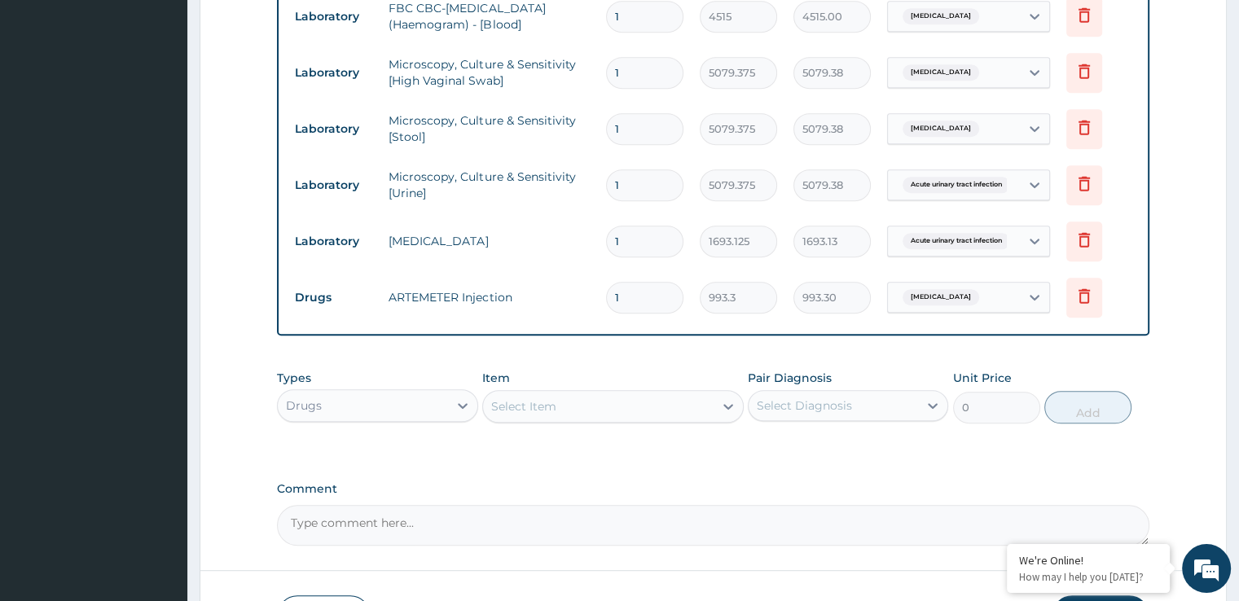
click at [560, 410] on div "Select Item" at bounding box center [598, 406] width 231 height 26
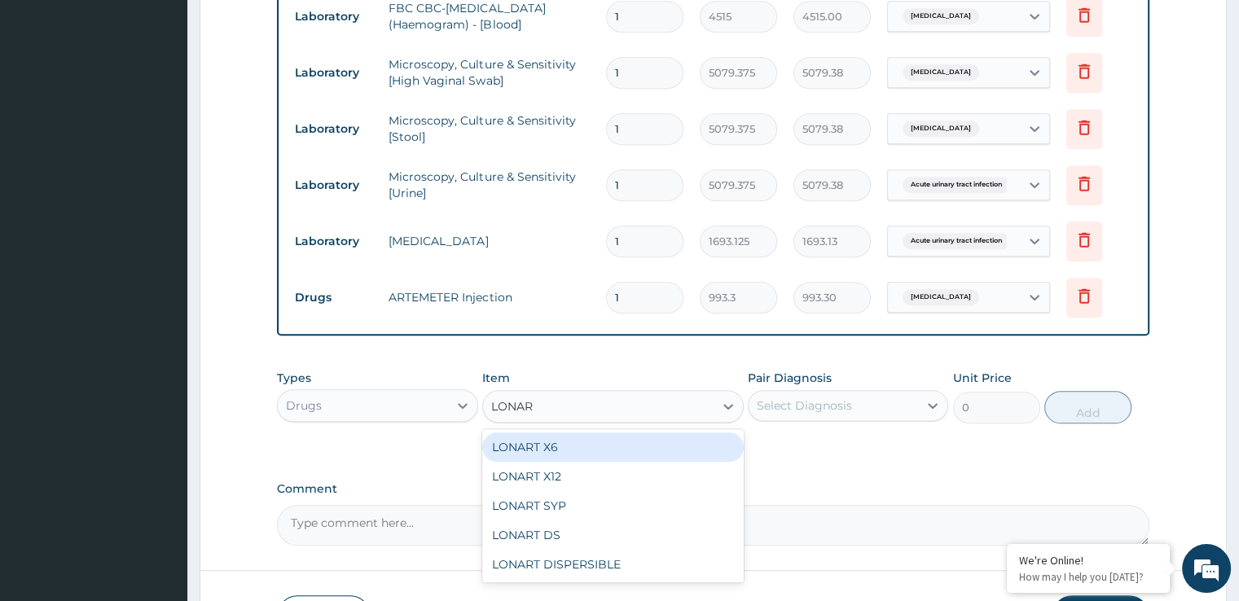
type input "LONART"
click at [567, 450] on div "LONART X6" at bounding box center [613, 447] width 262 height 29
type input "496.65"
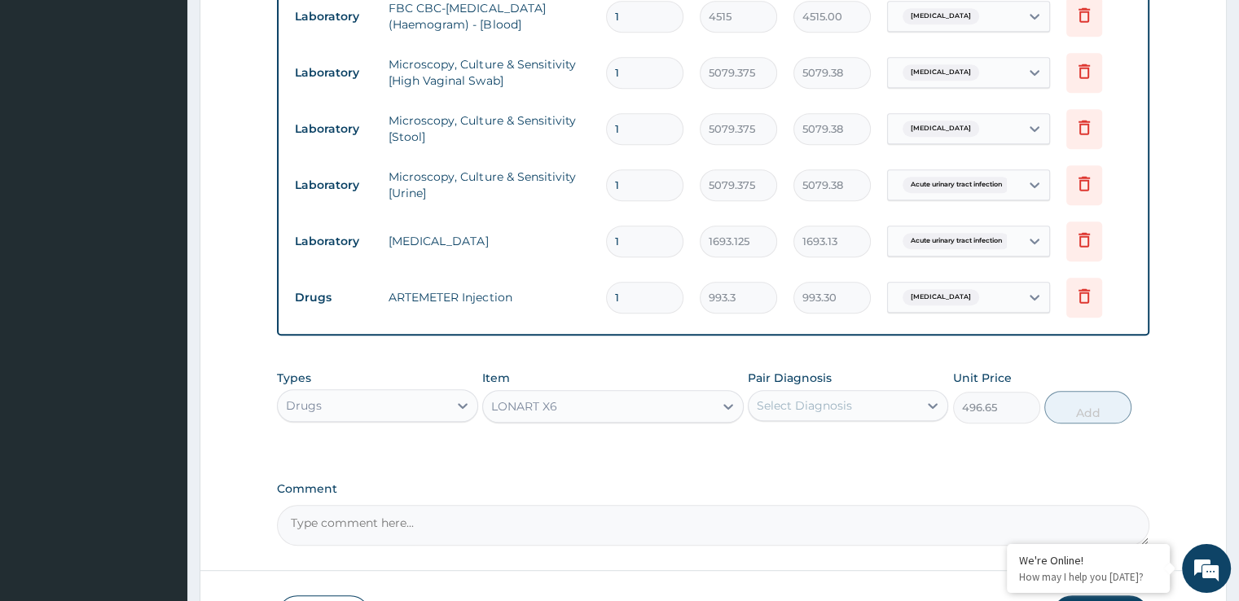
click at [792, 411] on div "Select Diagnosis" at bounding box center [833, 406] width 169 height 26
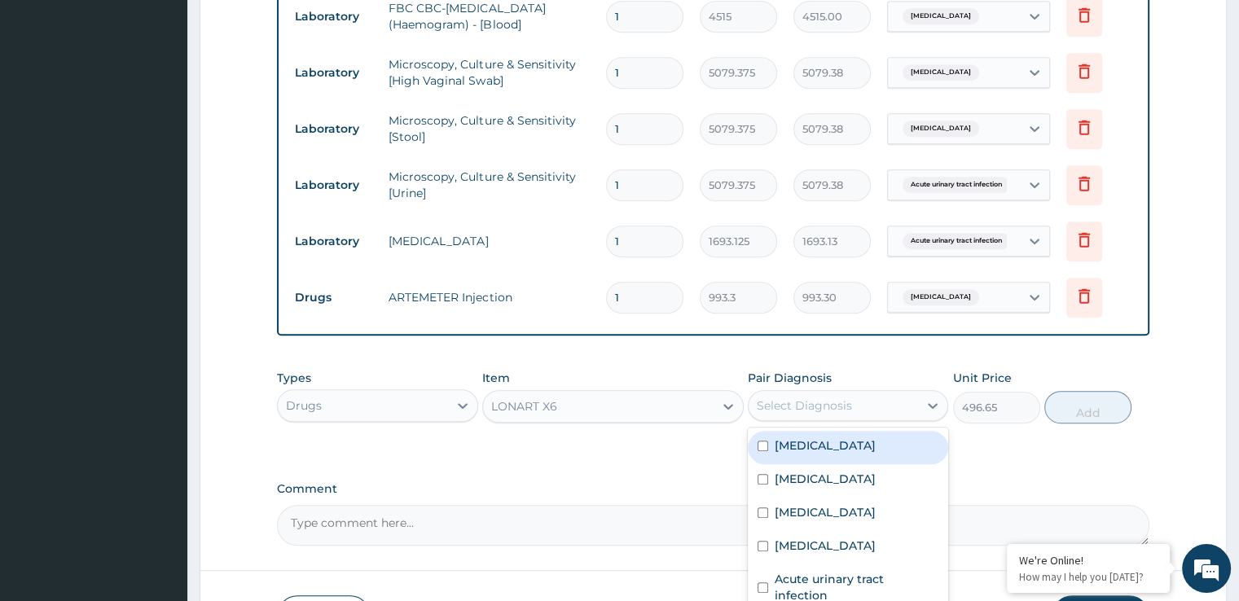
click at [795, 459] on div "[MEDICAL_DATA]" at bounding box center [848, 447] width 200 height 33
checkbox input "true"
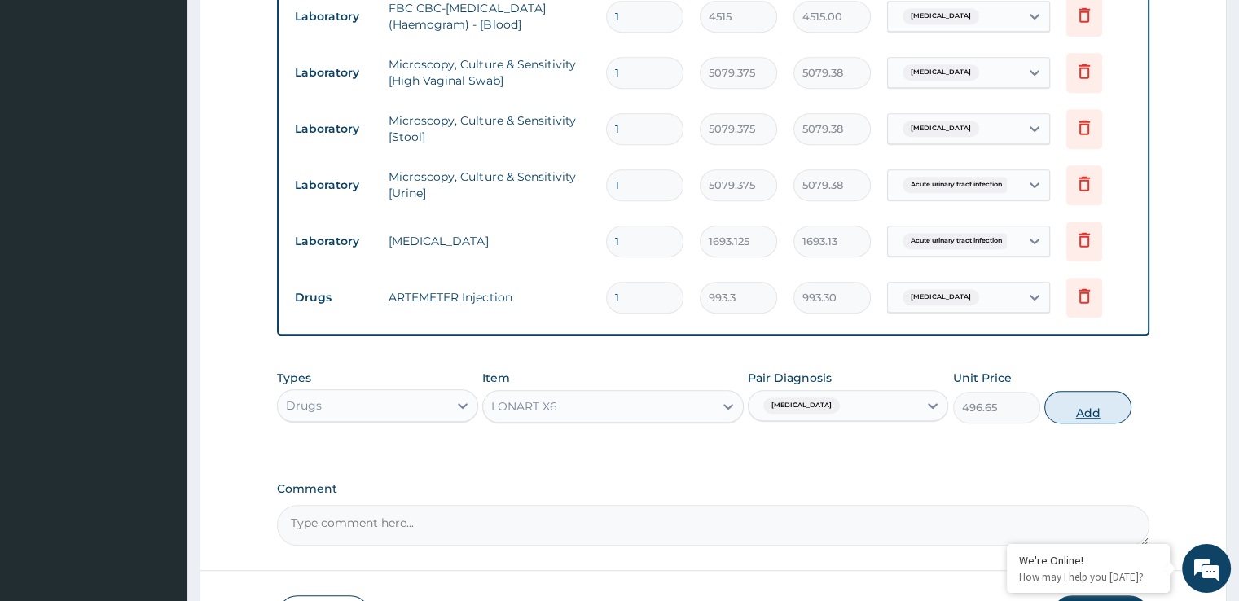
click at [1085, 415] on button "Add" at bounding box center [1087, 407] width 87 height 33
type input "0"
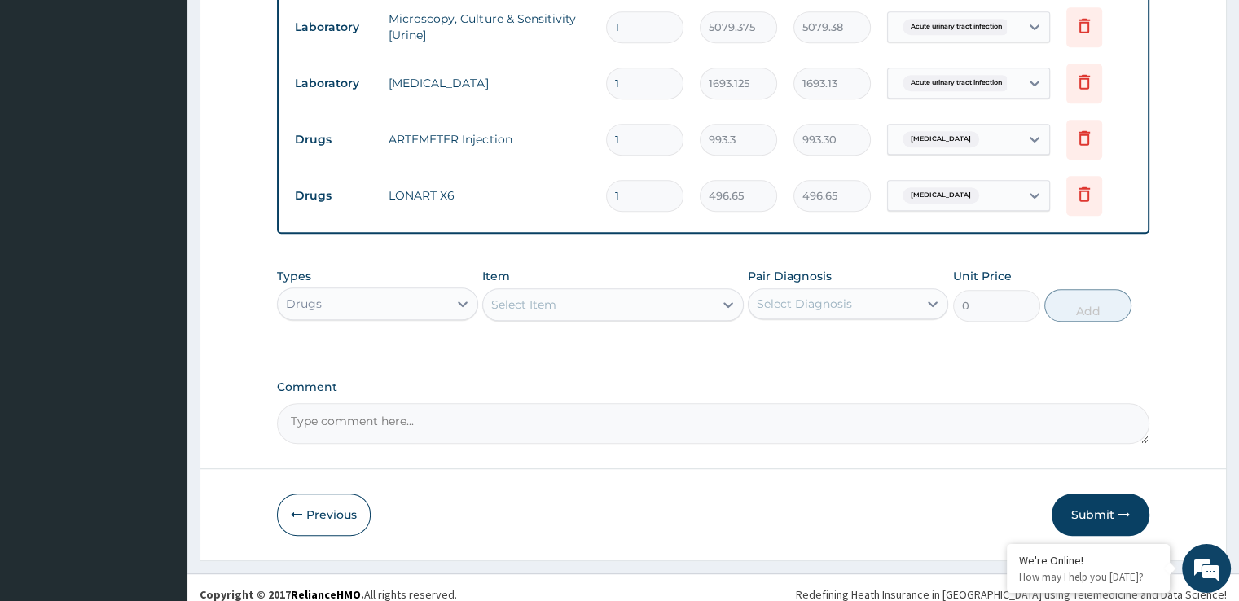
scroll to position [942, 0]
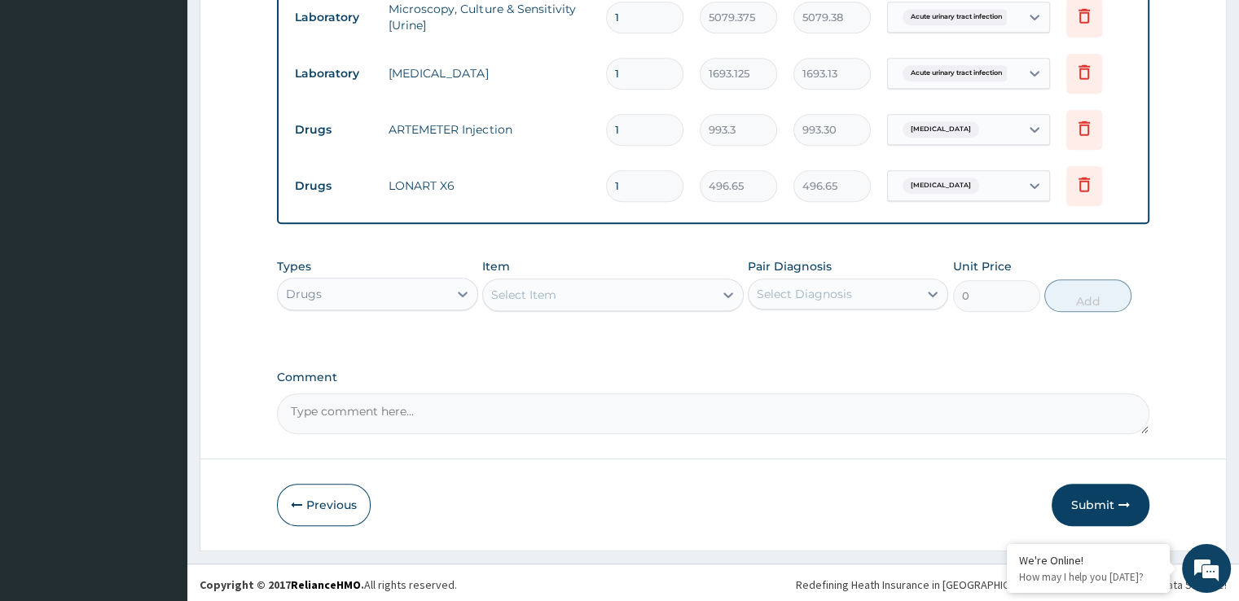
click at [597, 294] on div "Select Item" at bounding box center [598, 295] width 231 height 26
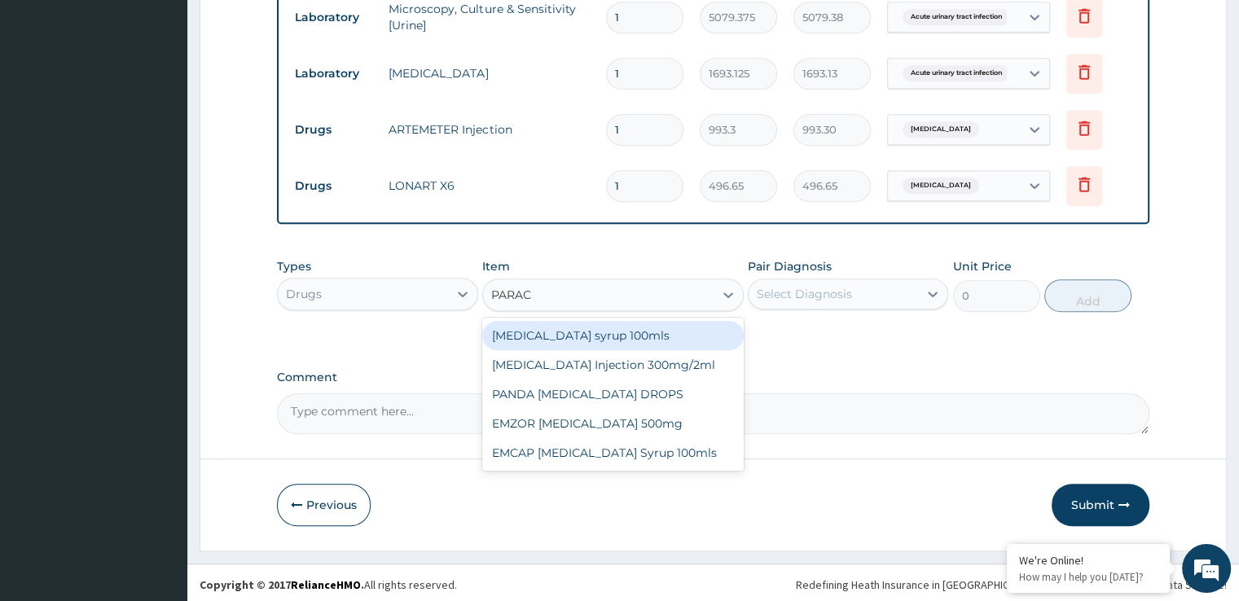
type input "PARACE"
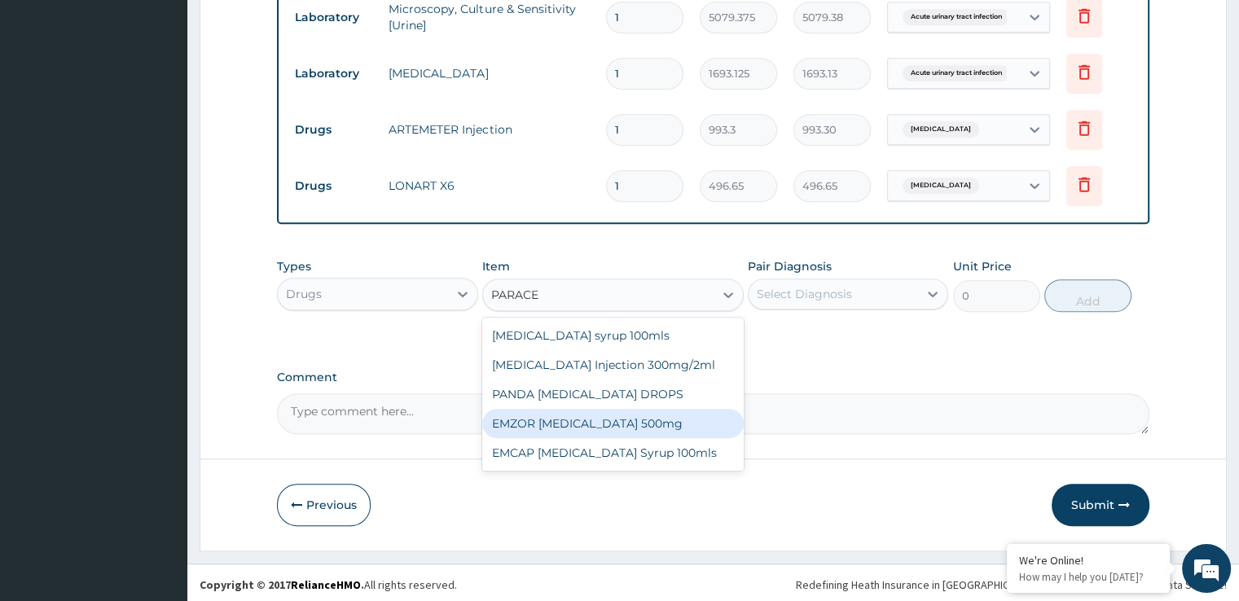
click at [596, 420] on div "EMZOR [MEDICAL_DATA] 500mg" at bounding box center [613, 423] width 262 height 29
type input "24.8325"
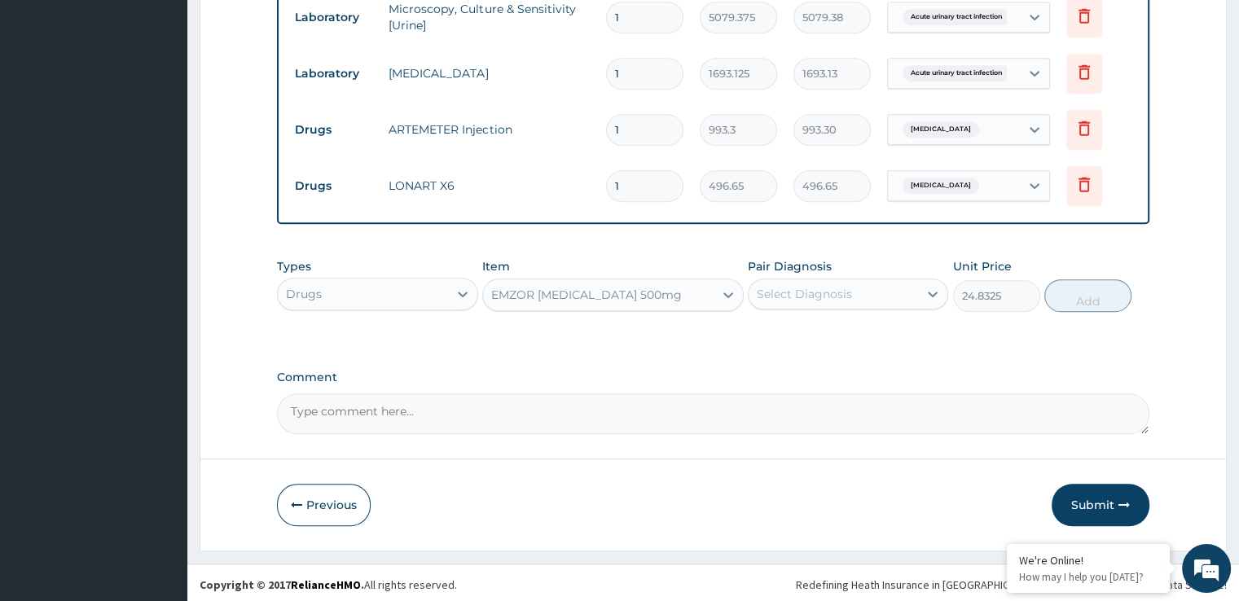
click at [841, 295] on div "Select Diagnosis" at bounding box center [804, 294] width 95 height 16
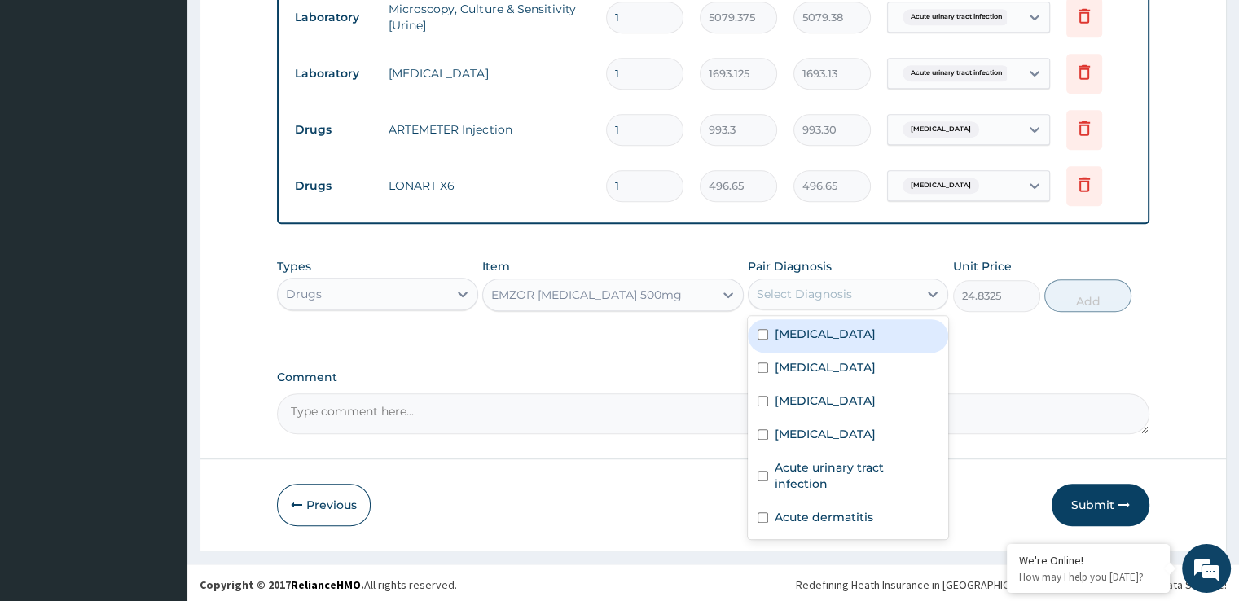
click at [824, 330] on div "[MEDICAL_DATA]" at bounding box center [848, 335] width 200 height 33
checkbox input "true"
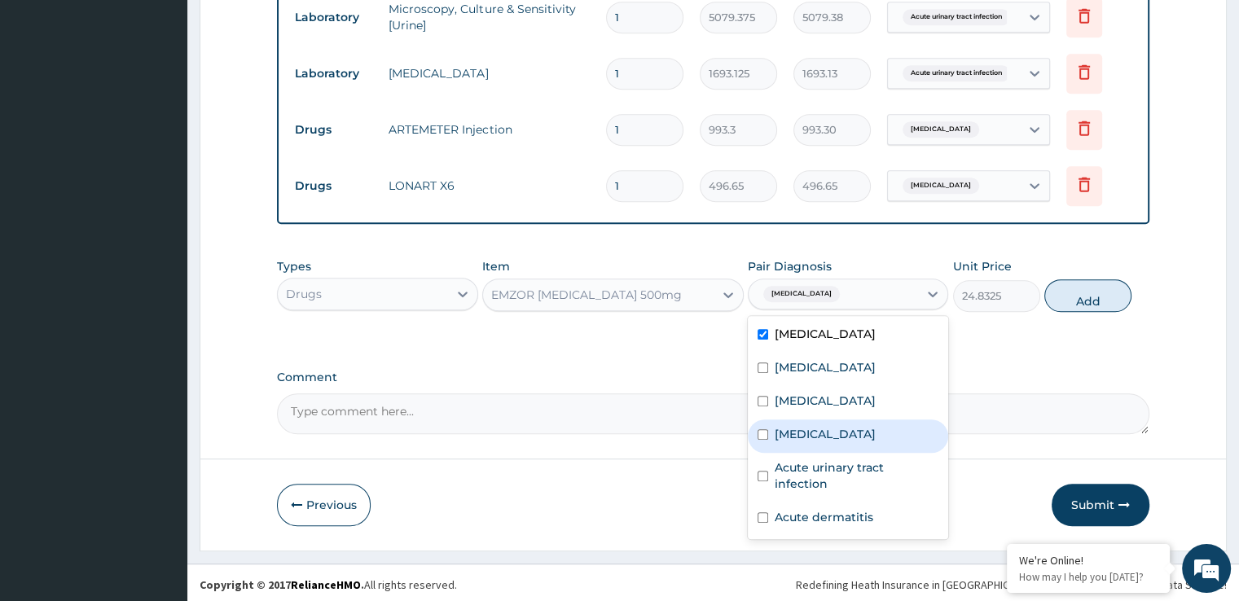
click at [809, 442] on div "Typhoid fever" at bounding box center [848, 436] width 200 height 33
checkbox input "true"
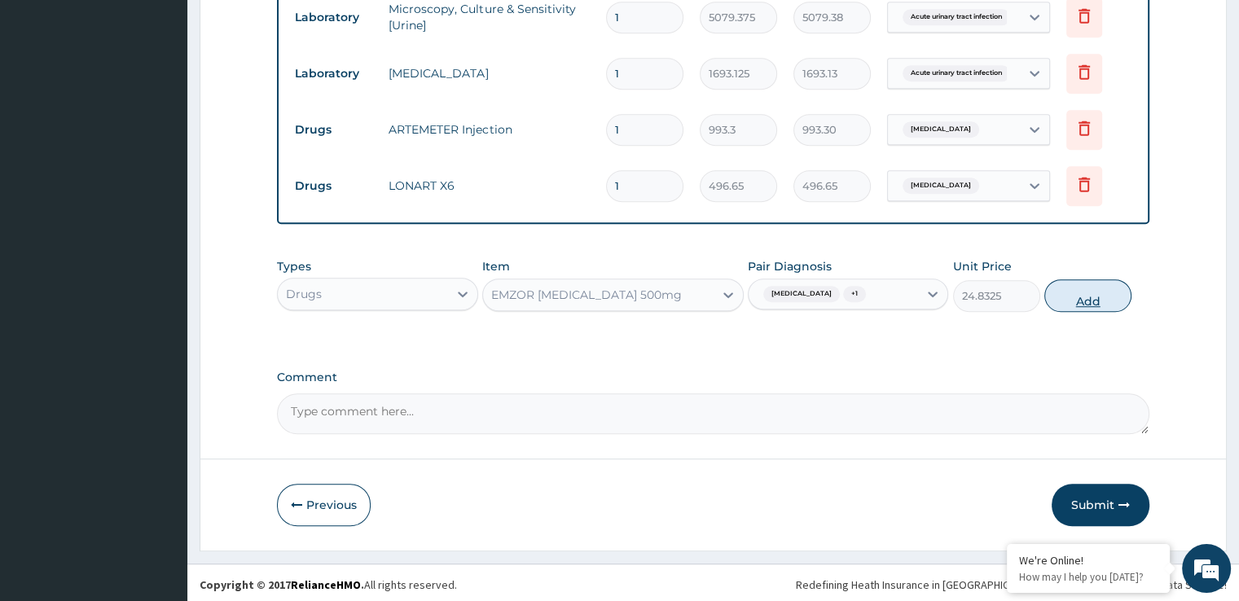
click at [1095, 301] on button "Add" at bounding box center [1087, 295] width 87 height 33
type input "0"
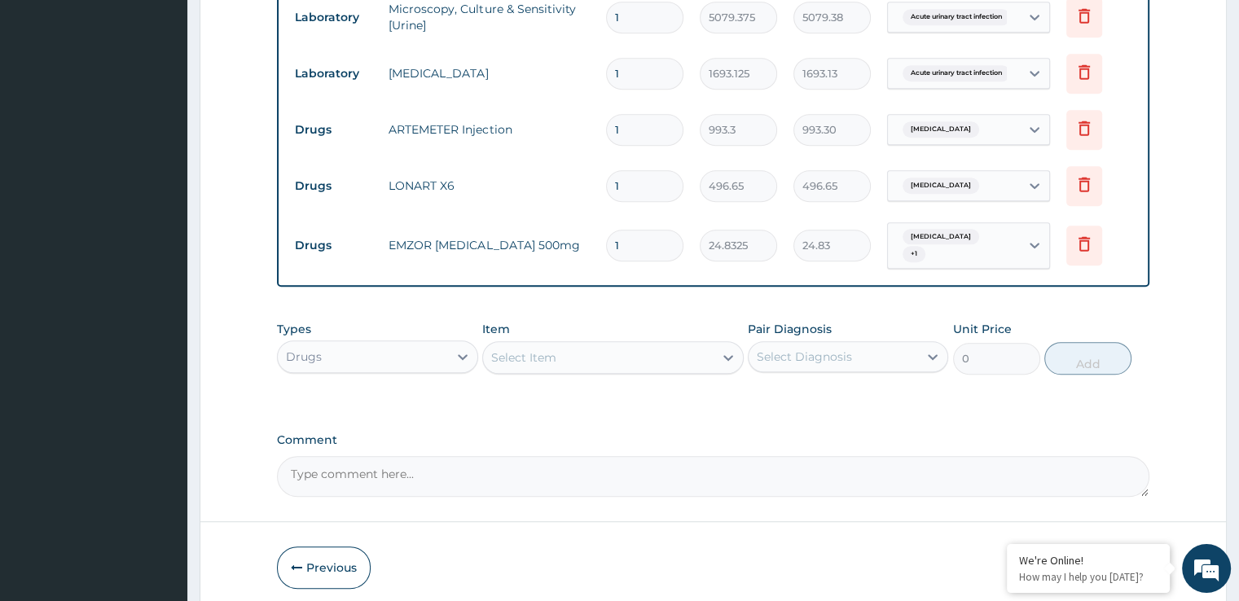
click at [583, 354] on div "Select Item" at bounding box center [598, 358] width 231 height 26
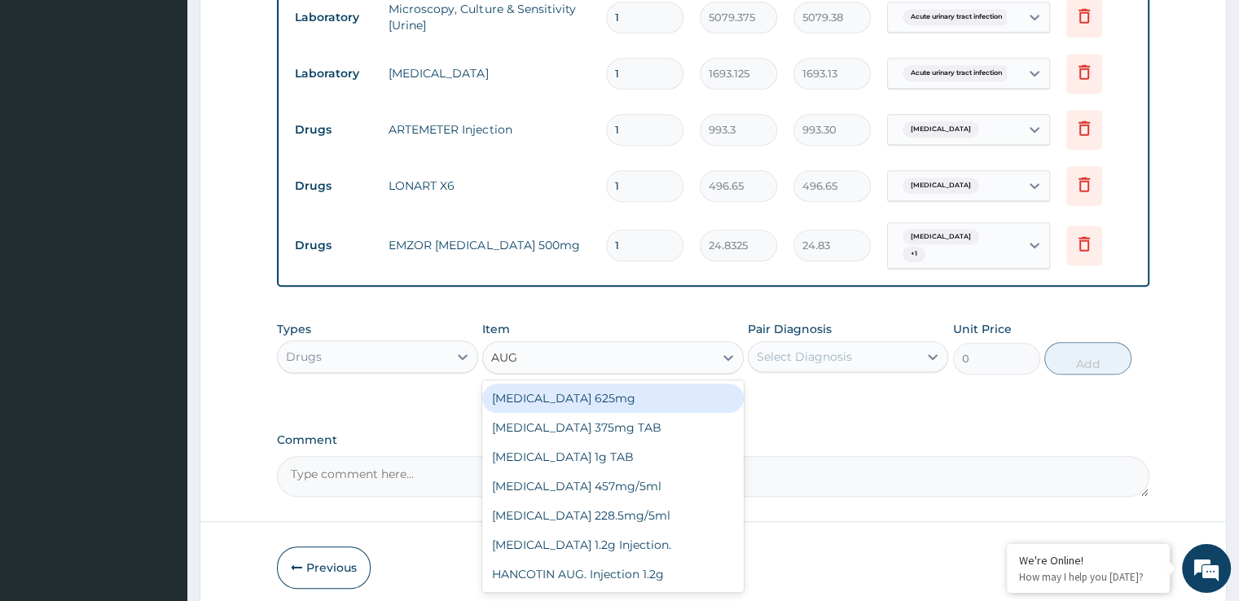
type input "AUGM"
click at [592, 393] on div "[MEDICAL_DATA] 625mg" at bounding box center [613, 398] width 262 height 29
type input "931.21875"
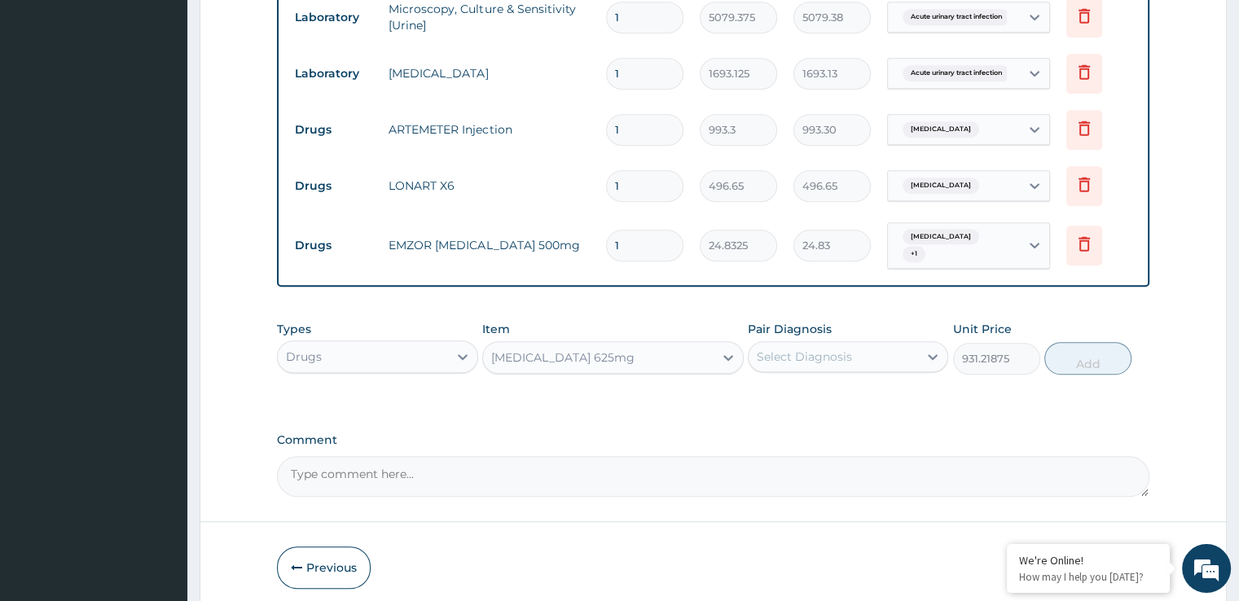
click at [795, 344] on div "Select Diagnosis" at bounding box center [833, 357] width 169 height 26
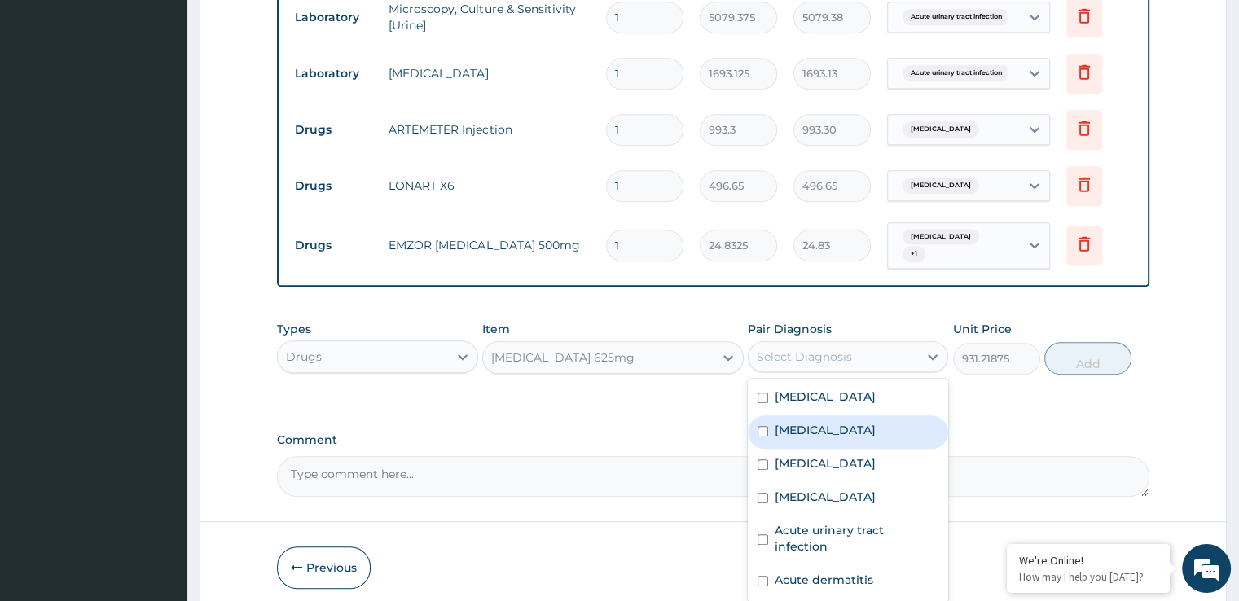
click at [813, 422] on label "[MEDICAL_DATA]" at bounding box center [825, 430] width 101 height 16
checkbox input "true"
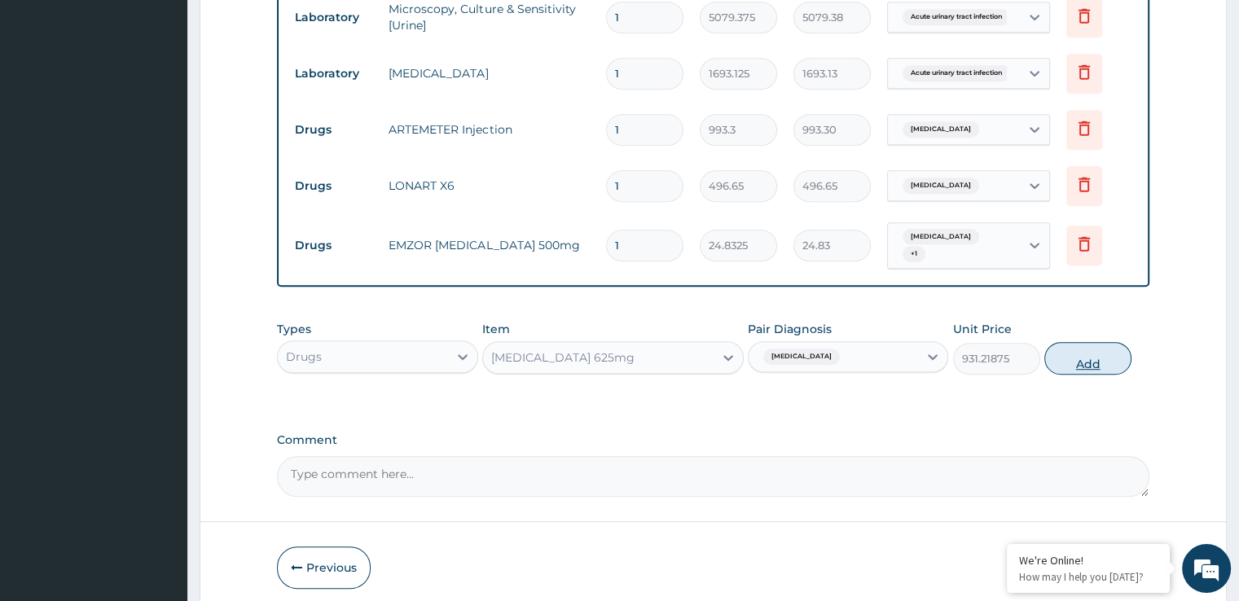
click at [1093, 349] on button "Add" at bounding box center [1087, 358] width 87 height 33
type input "0"
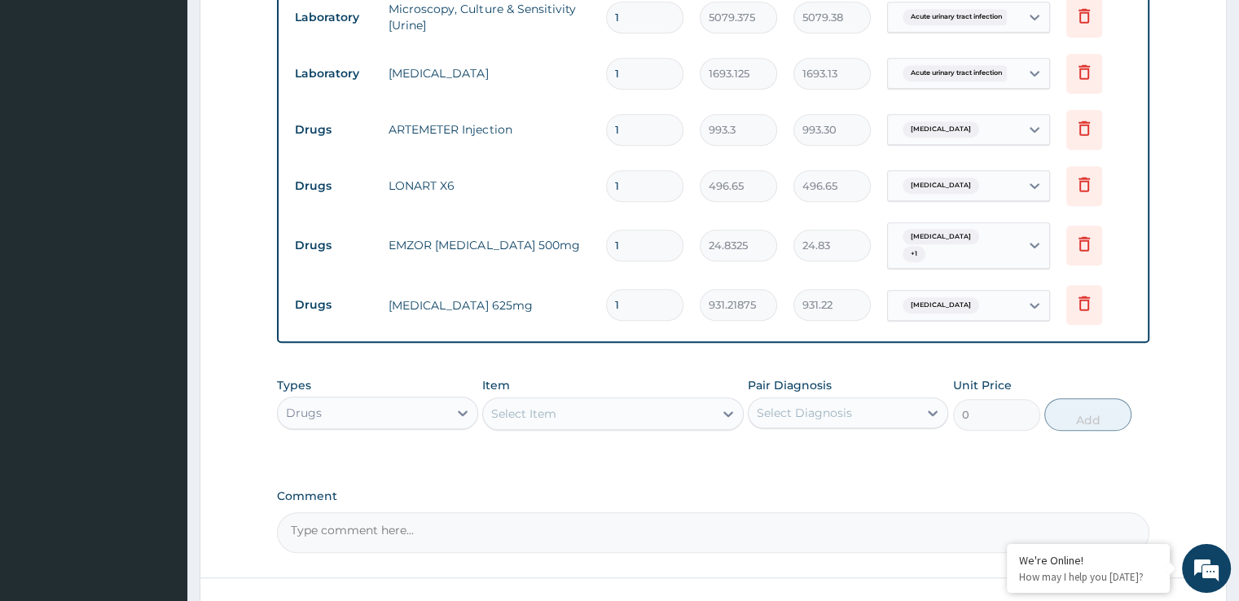
click at [564, 413] on div "Select Item" at bounding box center [598, 414] width 231 height 26
click at [564, 414] on div "Select Item" at bounding box center [598, 414] width 231 height 26
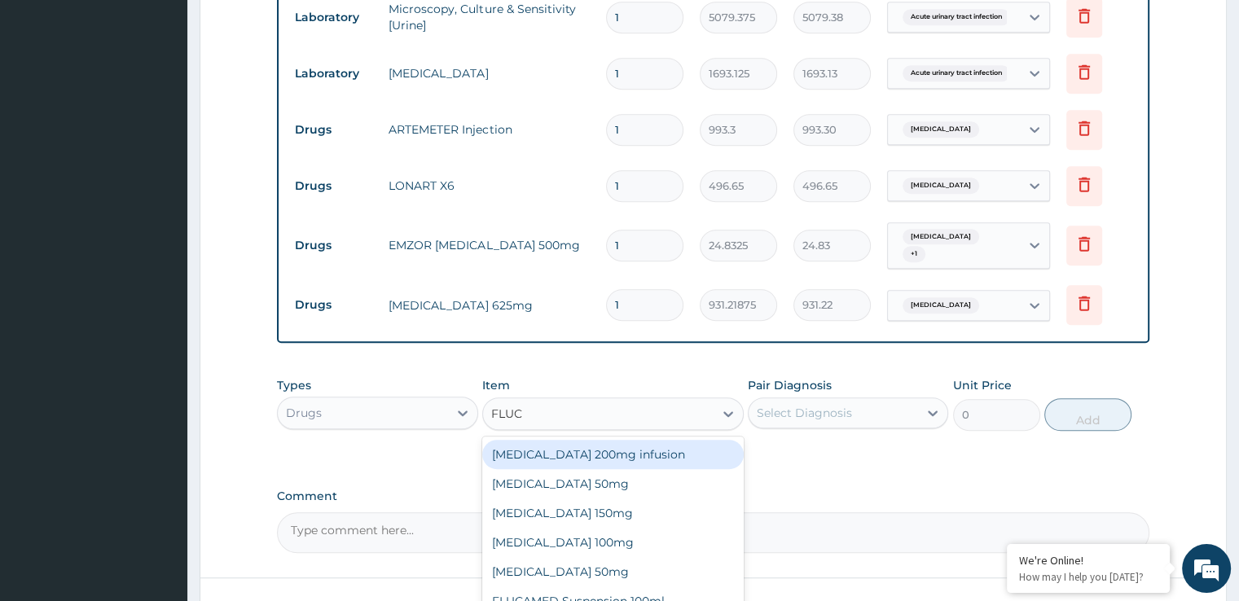
type input "FLUCO"
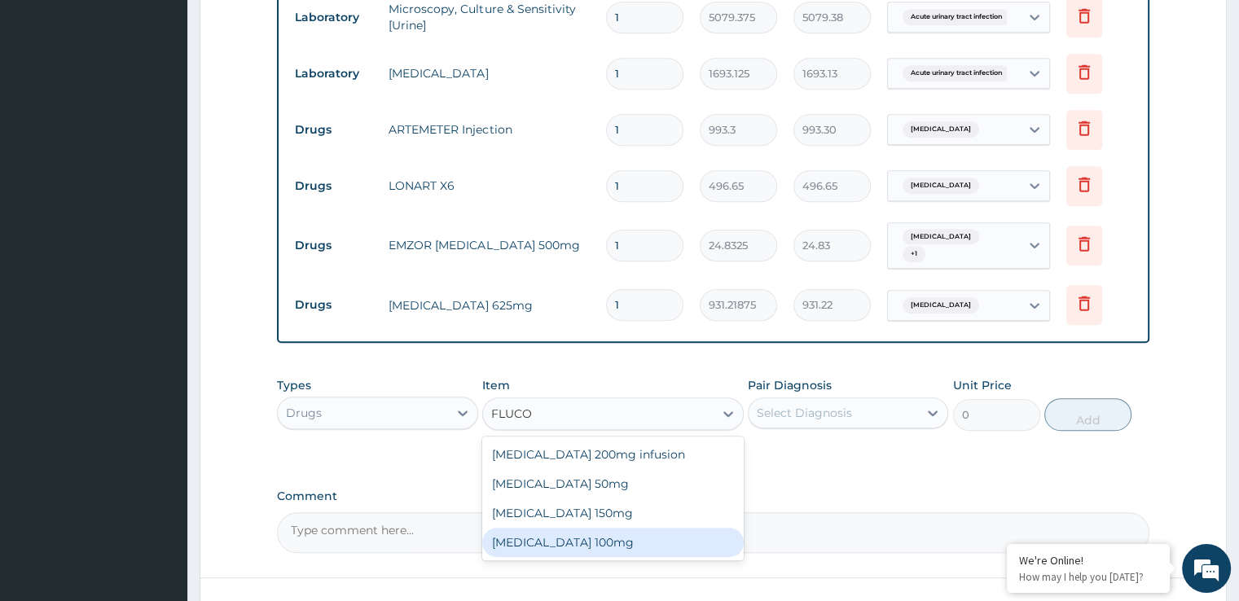
click at [567, 528] on div "[MEDICAL_DATA] 100mg" at bounding box center [613, 542] width 262 height 29
type input "130.37062"
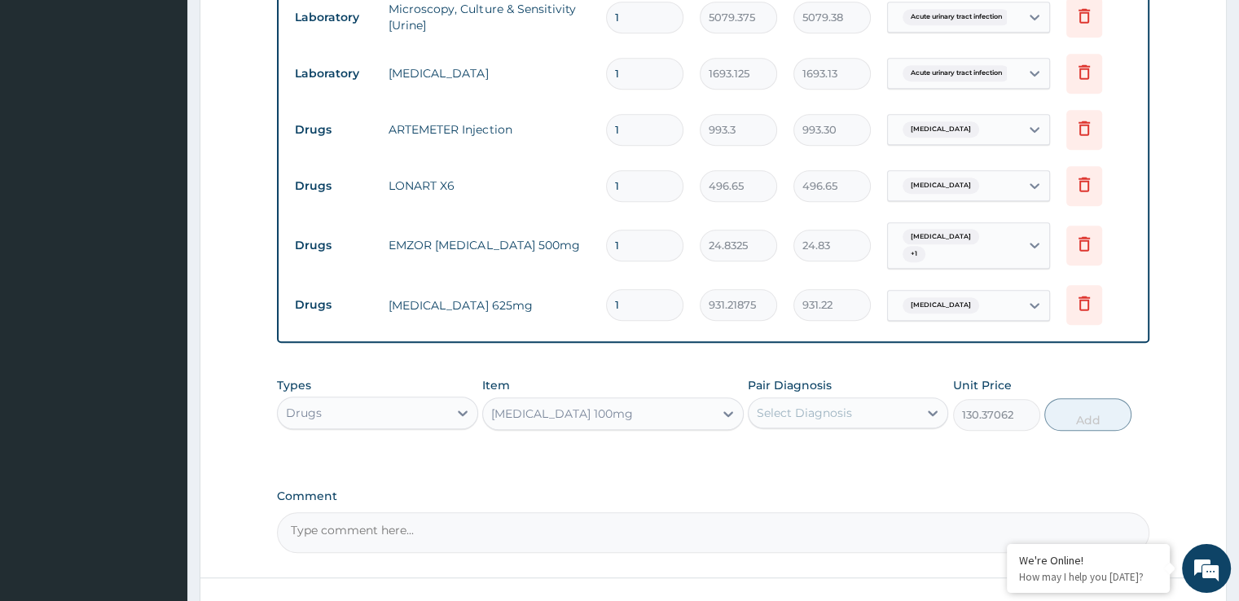
click at [863, 400] on div "Select Diagnosis" at bounding box center [833, 413] width 169 height 26
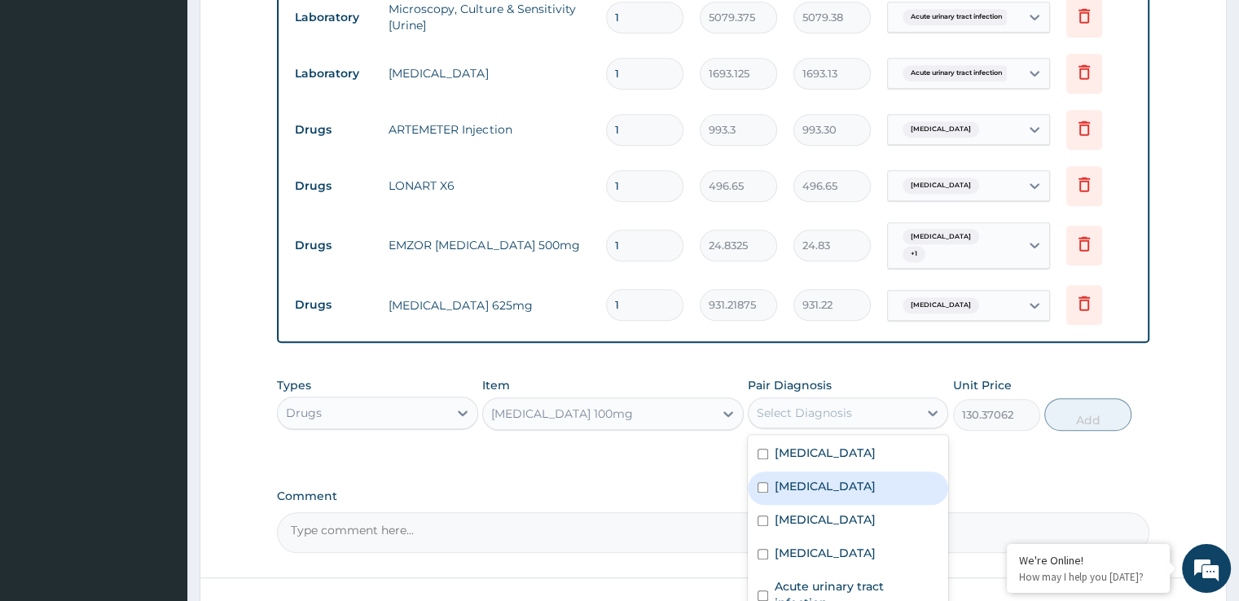
click at [876, 483] on label "[MEDICAL_DATA]" at bounding box center [825, 486] width 101 height 16
checkbox input "true"
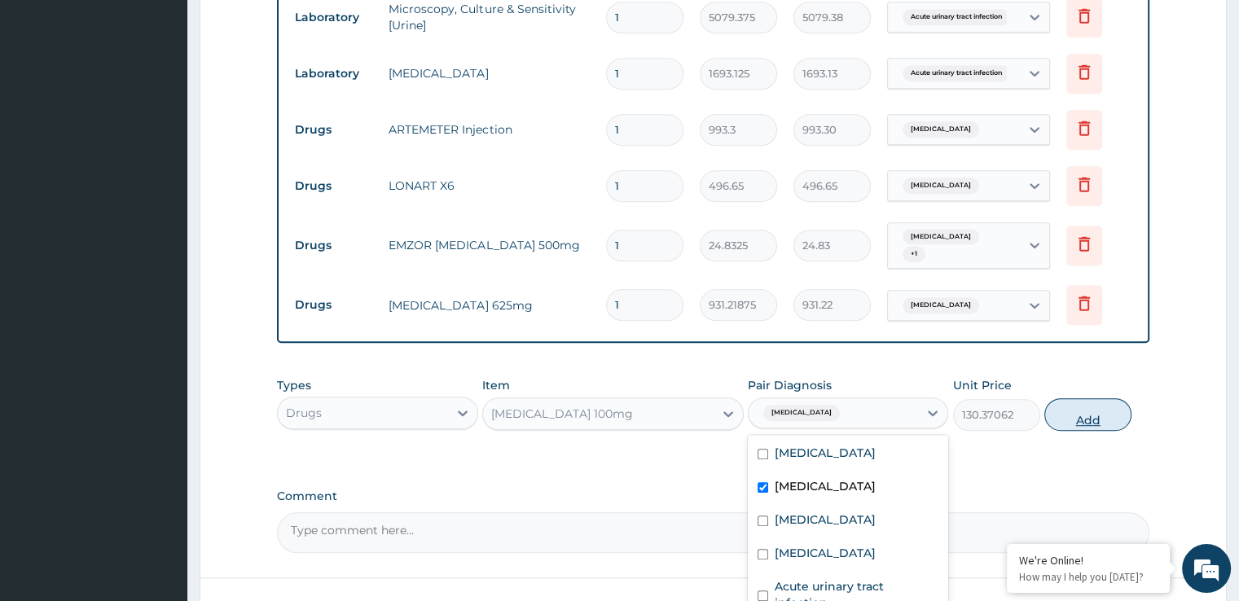
click at [1092, 411] on button "Add" at bounding box center [1087, 414] width 87 height 33
type input "0"
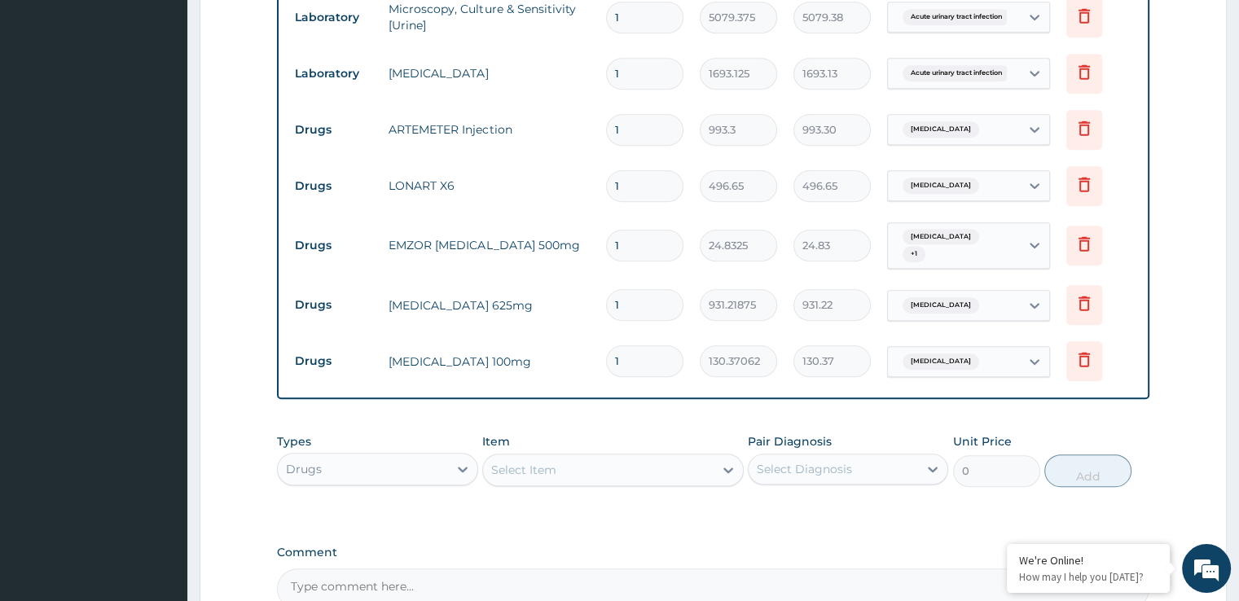
click at [512, 462] on div "Select Item" at bounding box center [523, 470] width 65 height 16
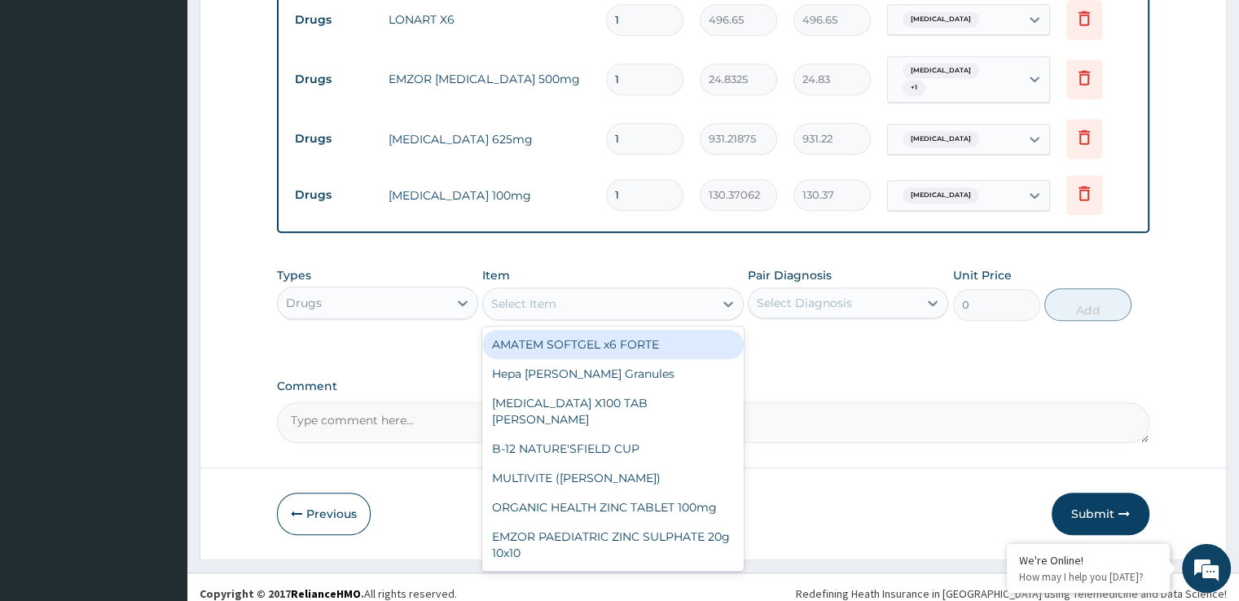
scroll to position [1110, 0]
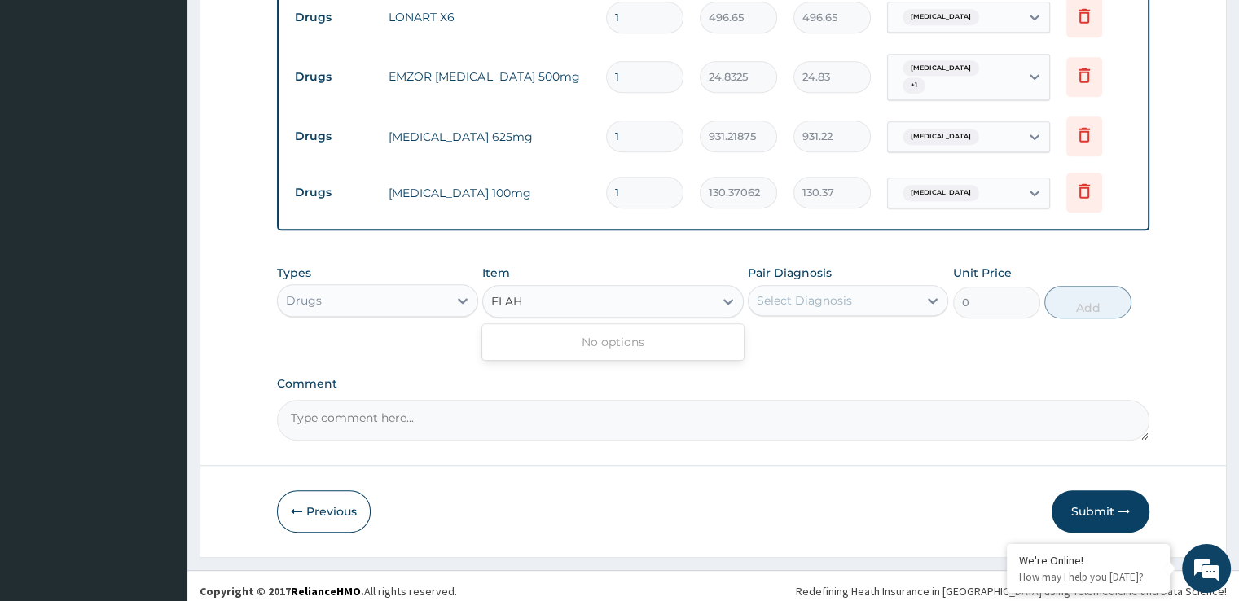
type input "FLA"
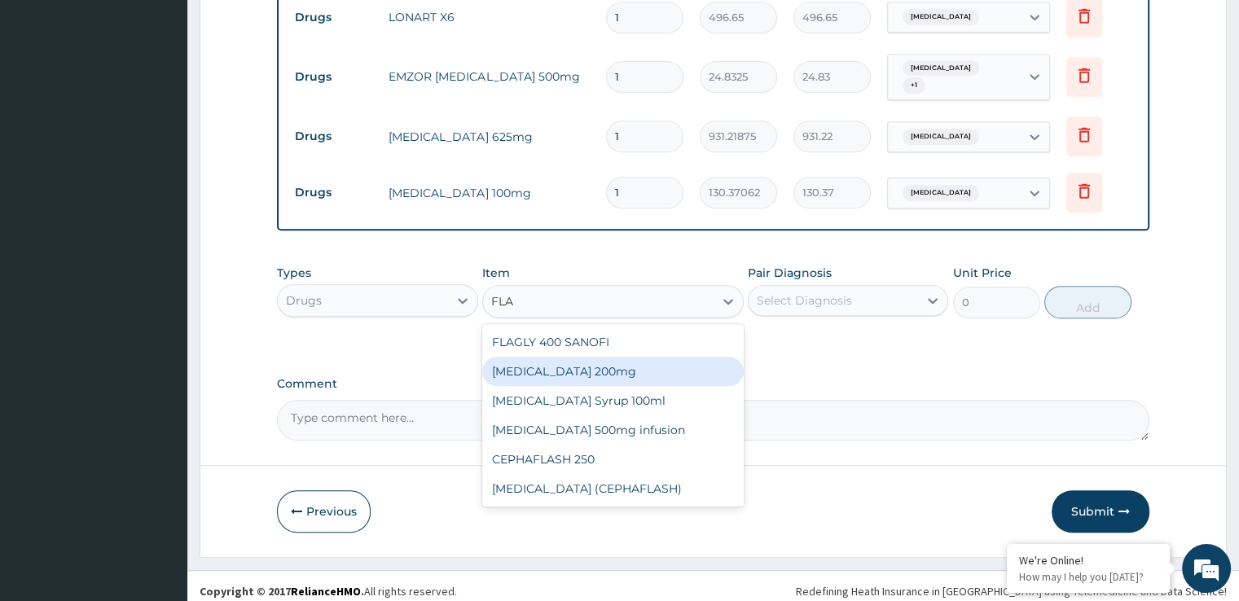
click at [635, 366] on div "[MEDICAL_DATA] 200mg" at bounding box center [613, 371] width 262 height 29
type input "49.665"
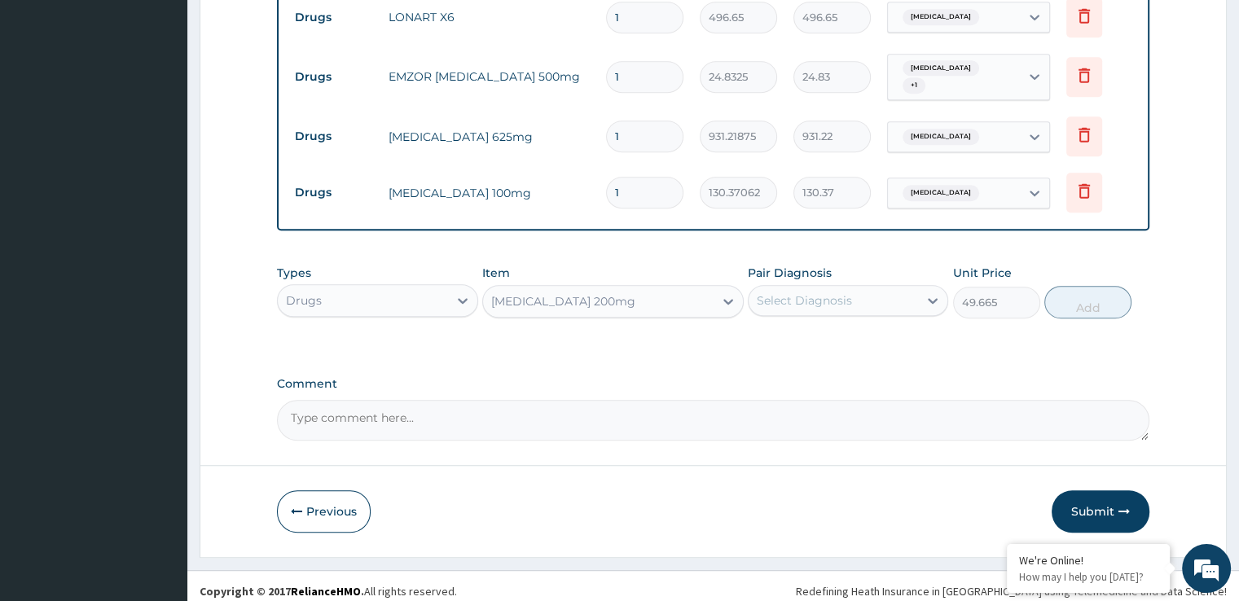
click at [807, 292] on div "Select Diagnosis" at bounding box center [804, 300] width 95 height 16
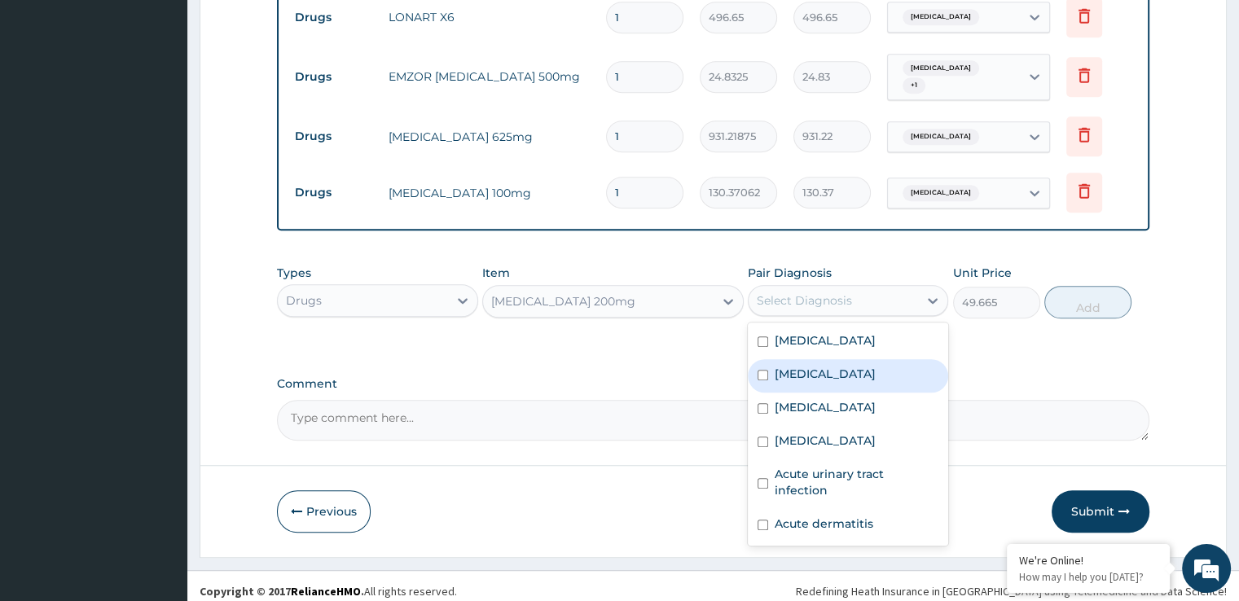
click at [833, 366] on label "[MEDICAL_DATA]" at bounding box center [825, 374] width 101 height 16
checkbox input "true"
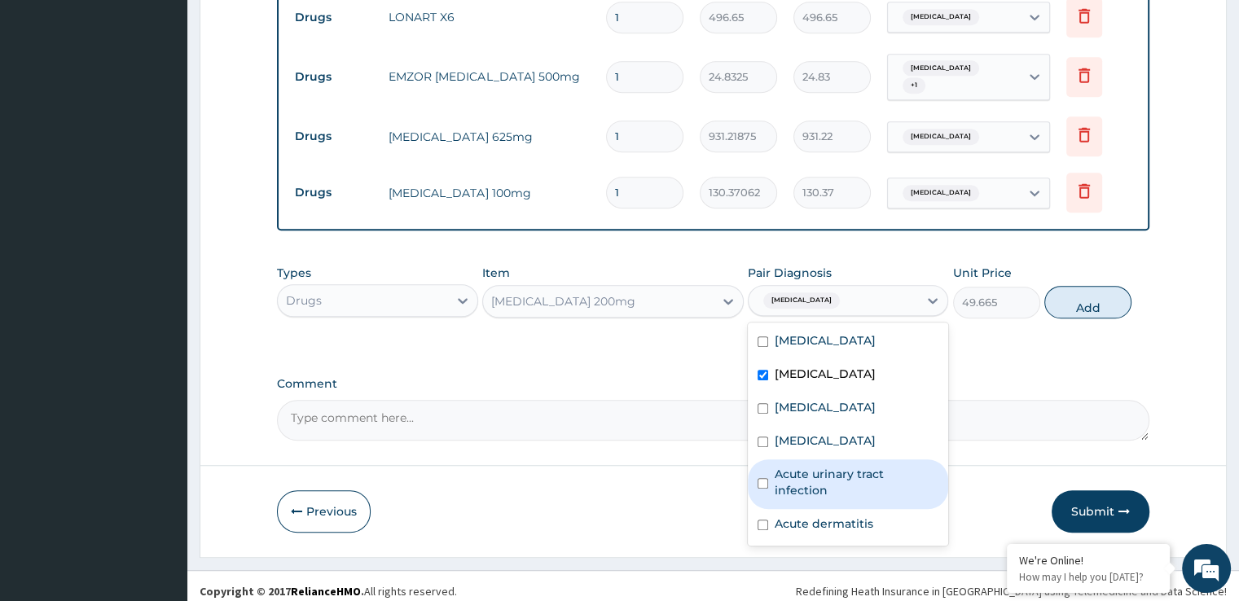
click at [850, 466] on label "Acute urinary tract infection" at bounding box center [857, 482] width 164 height 33
checkbox input "true"
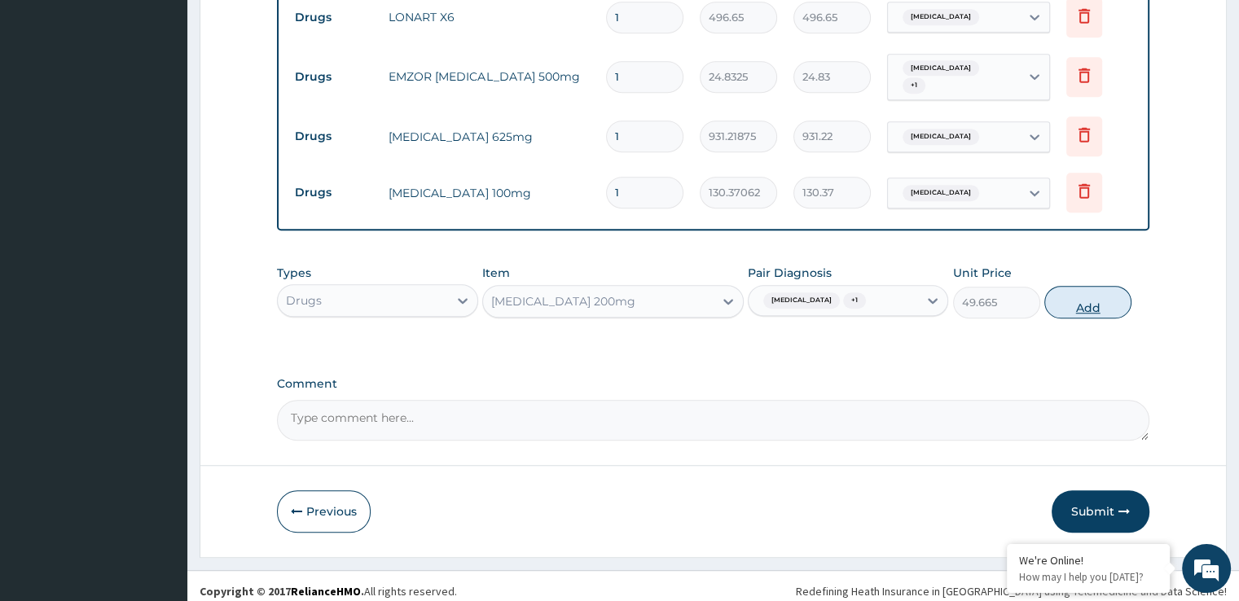
click at [1088, 297] on button "Add" at bounding box center [1087, 302] width 87 height 33
type input "0"
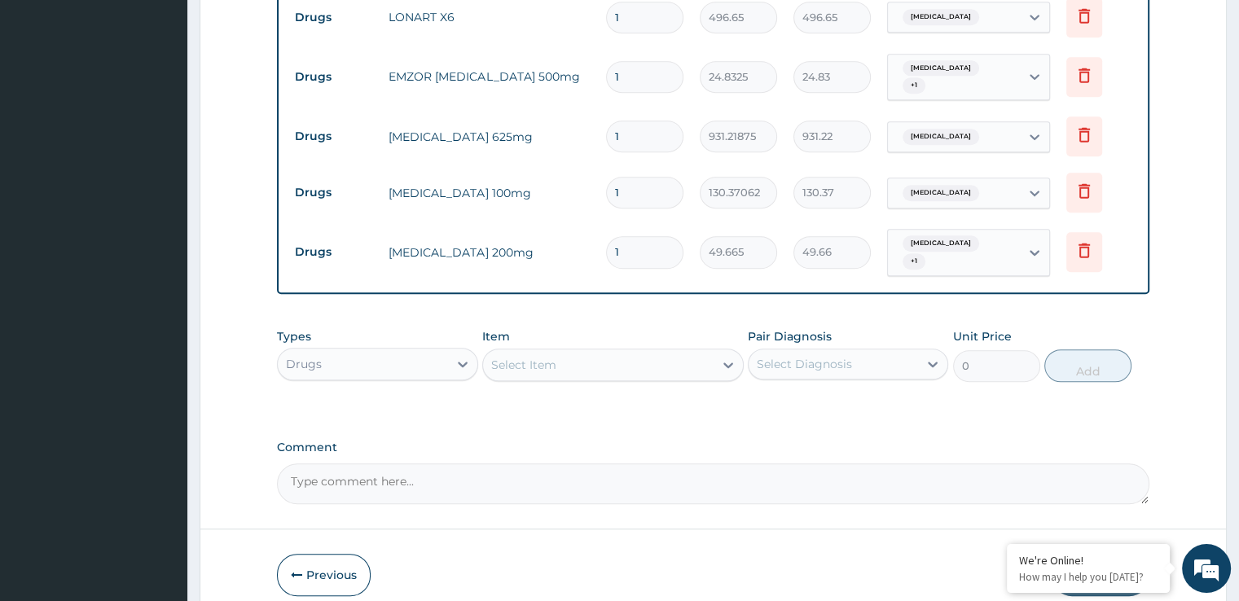
click at [571, 368] on div "Select Item" at bounding box center [613, 365] width 262 height 33
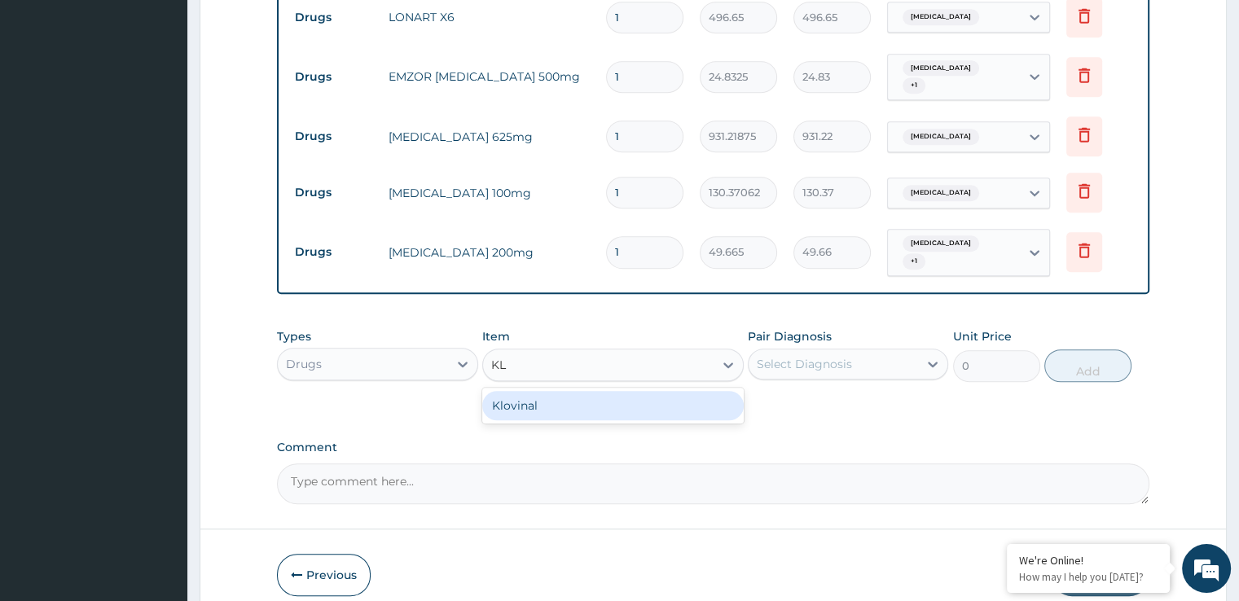
type input "KLO"
click at [548, 398] on div "Klovinal" at bounding box center [613, 405] width 262 height 29
type input "744.975"
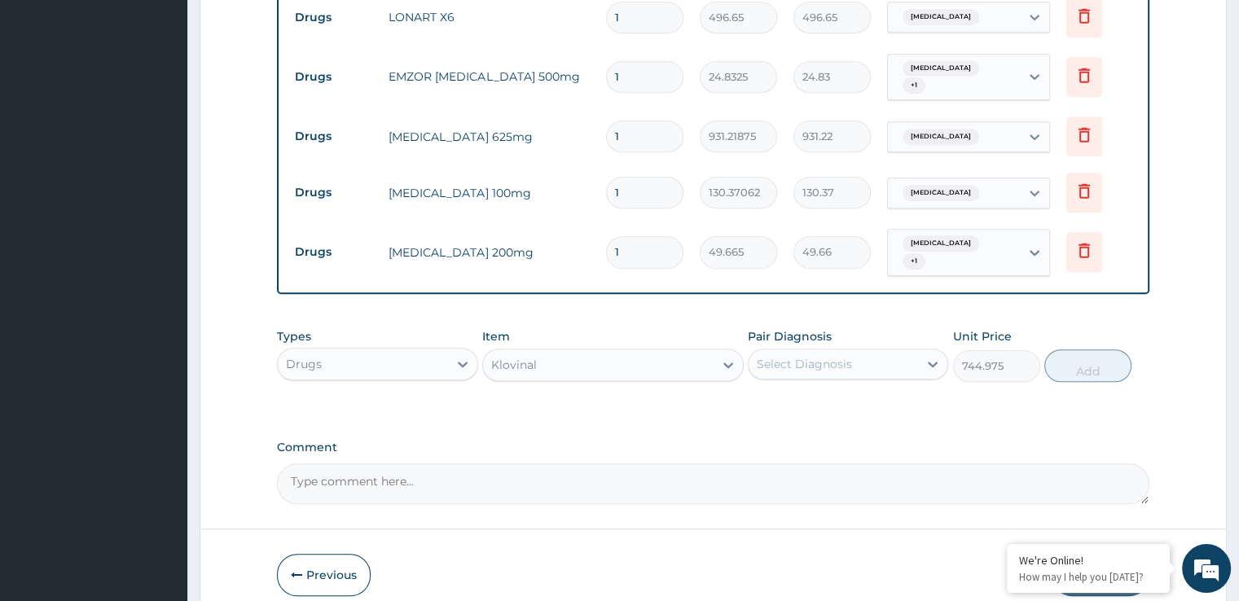
click at [798, 356] on div "Select Diagnosis" at bounding box center [804, 364] width 95 height 16
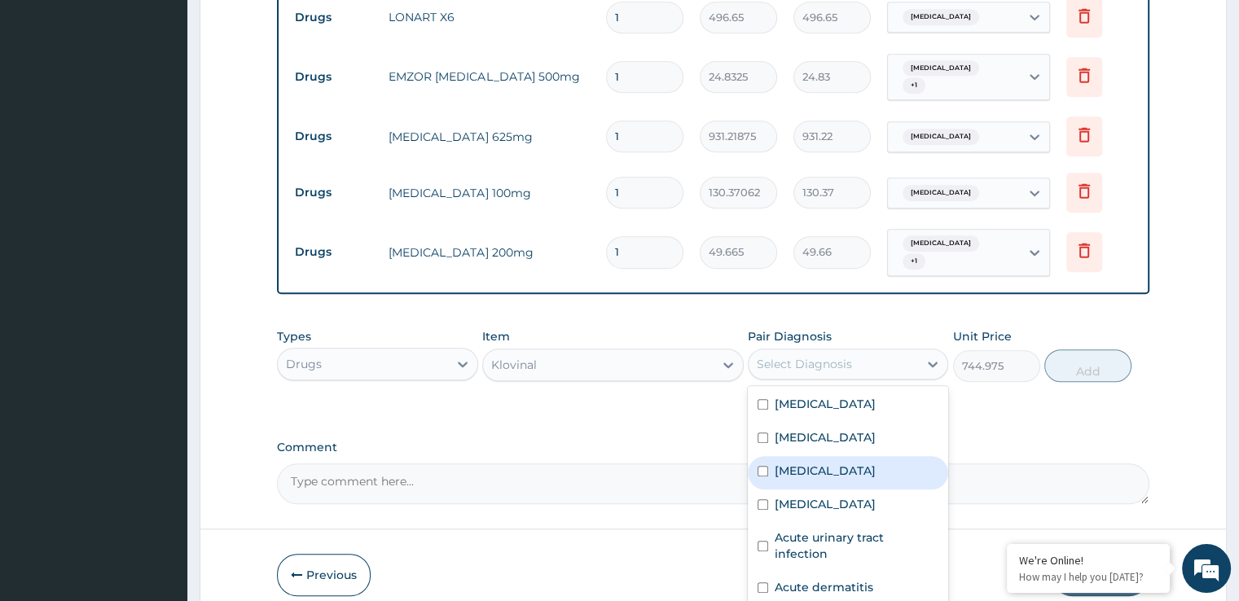
click at [812, 463] on label "Candidiasis" at bounding box center [825, 471] width 101 height 16
checkbox input "true"
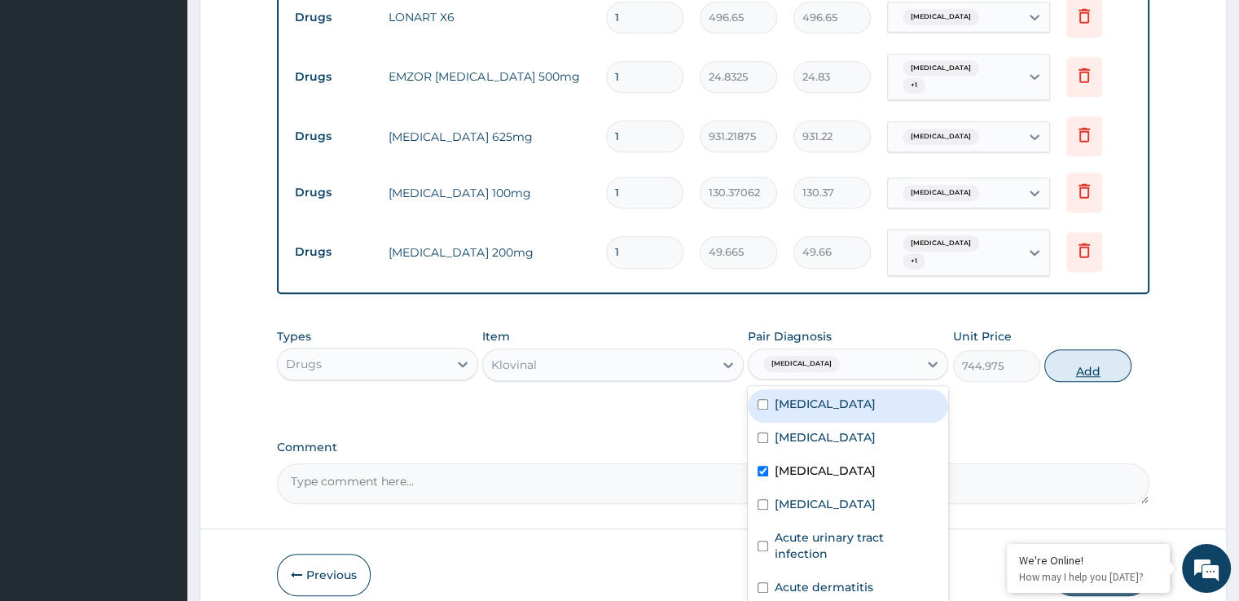
click at [1080, 354] on button "Add" at bounding box center [1087, 365] width 87 height 33
type input "0"
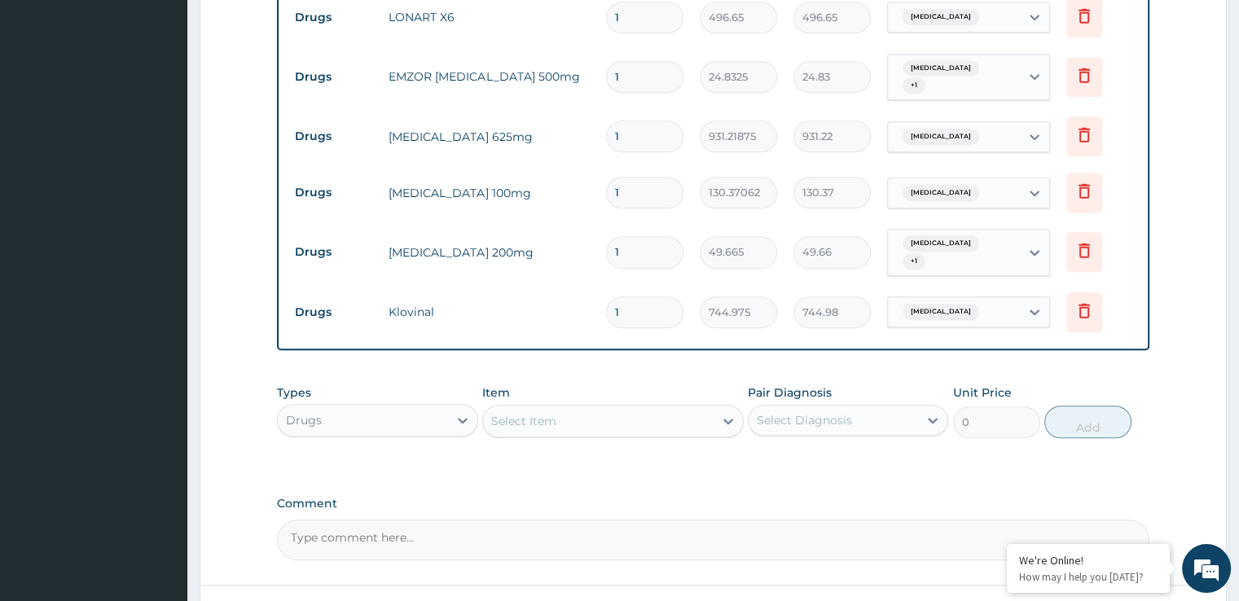
click at [562, 418] on div "Select Item" at bounding box center [598, 421] width 231 height 26
type input "MU"
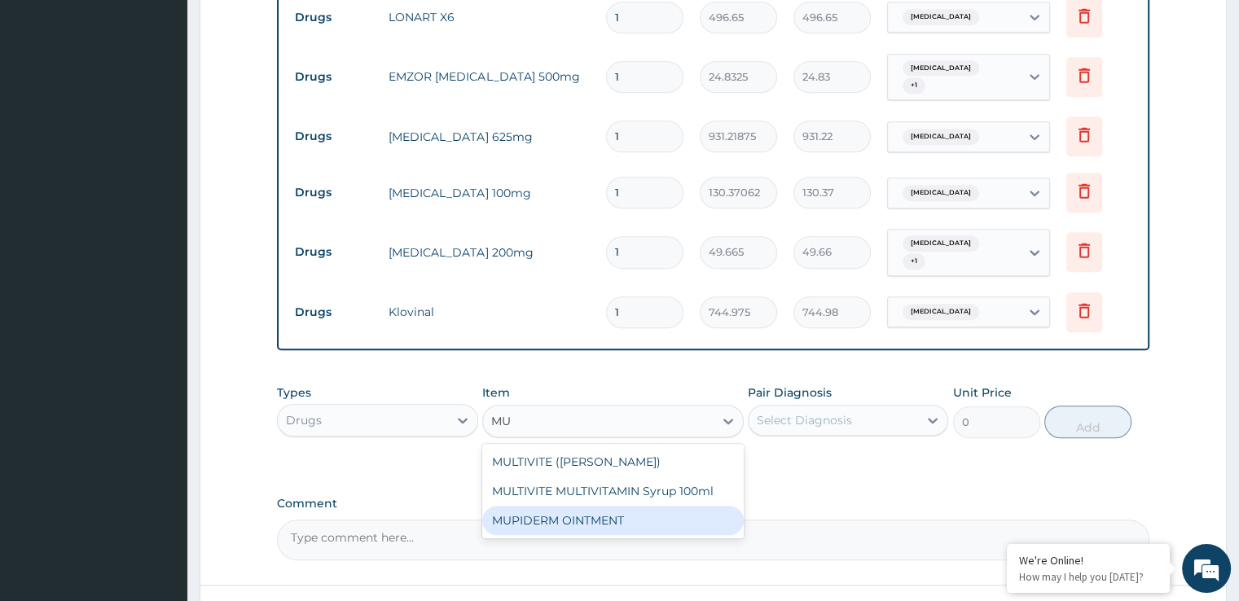
click at [560, 506] on div "MUPIDERM OINTMENT" at bounding box center [613, 520] width 262 height 29
type input "4097.3623"
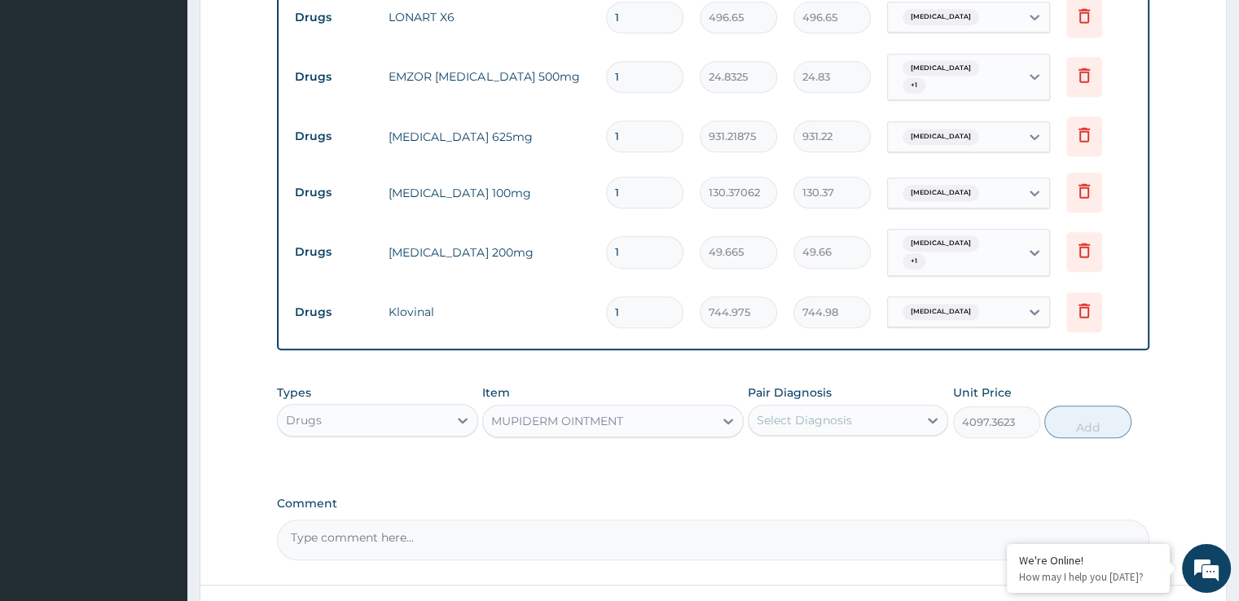
click at [833, 412] on div "Select Diagnosis" at bounding box center [804, 420] width 95 height 16
click at [1013, 497] on label "Comment" at bounding box center [713, 504] width 872 height 14
click at [1013, 520] on textarea "Comment" at bounding box center [713, 540] width 872 height 41
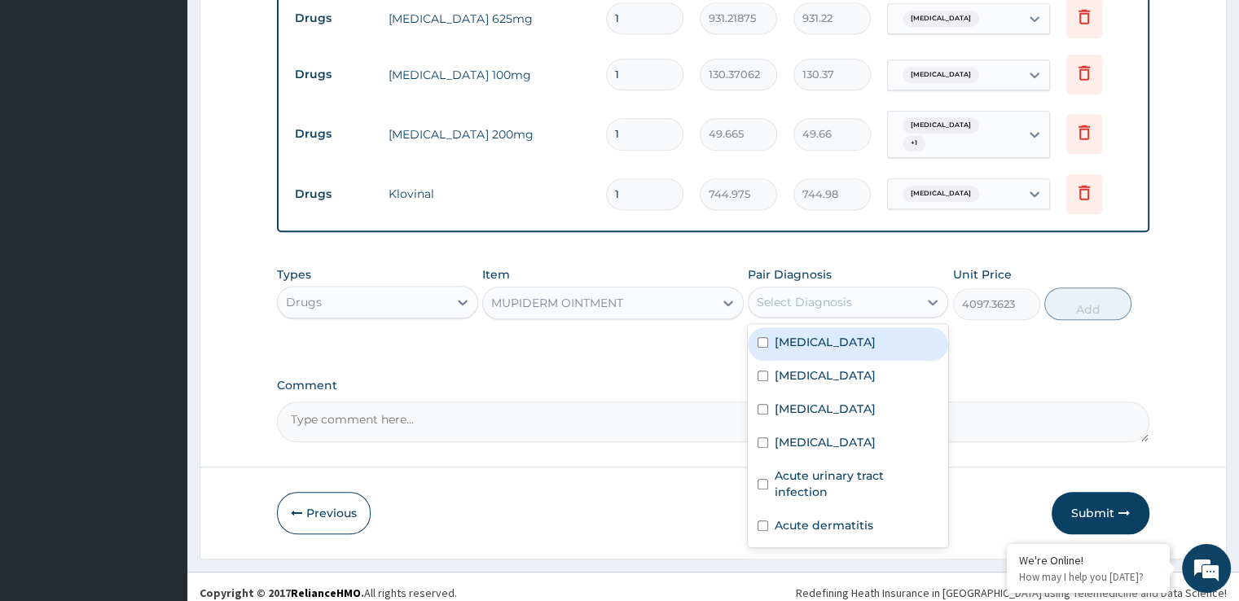
click at [841, 297] on div "Select Diagnosis" at bounding box center [804, 302] width 95 height 16
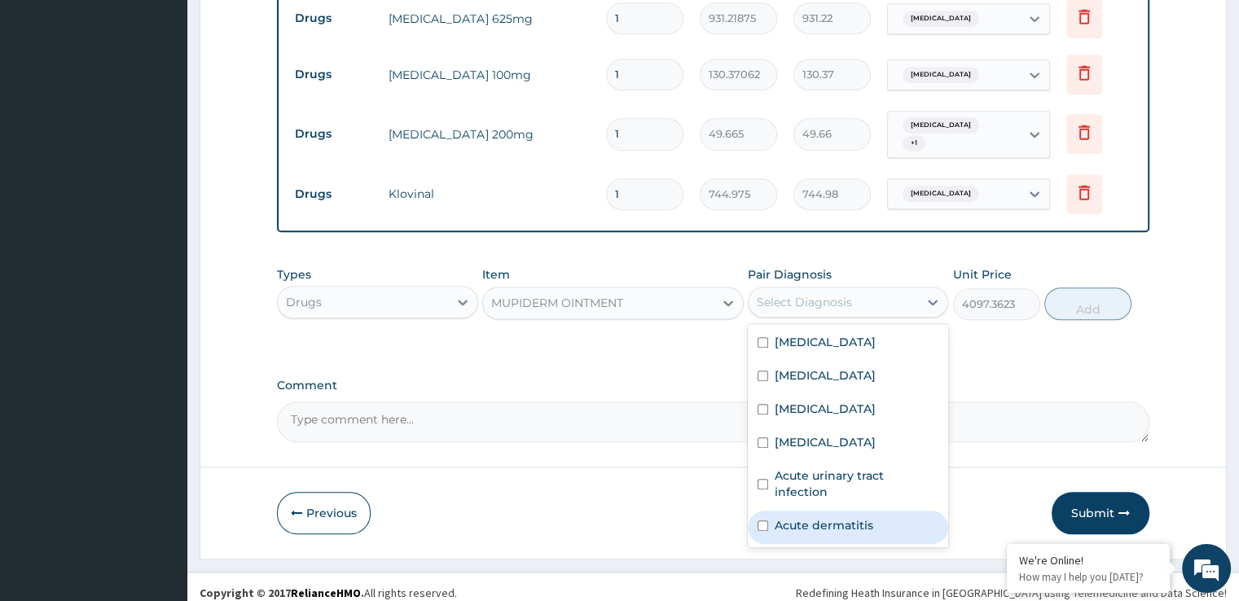
click at [799, 517] on label "Acute dermatitis" at bounding box center [824, 525] width 99 height 16
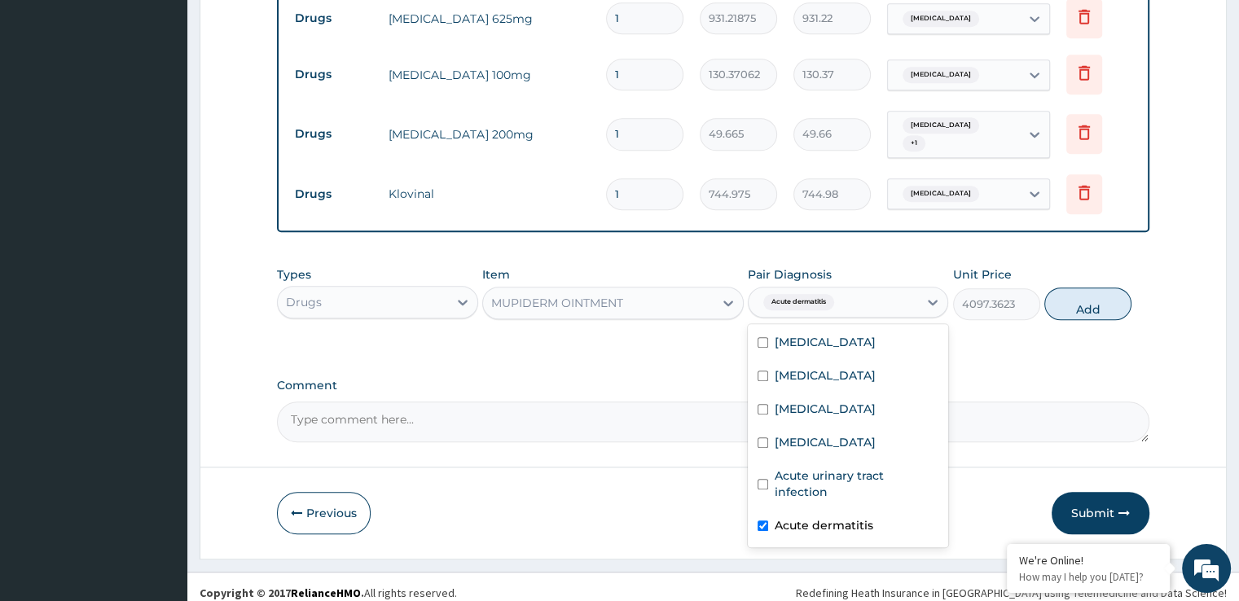
checkbox input "true"
click at [1083, 296] on button "Add" at bounding box center [1087, 304] width 87 height 33
type input "0"
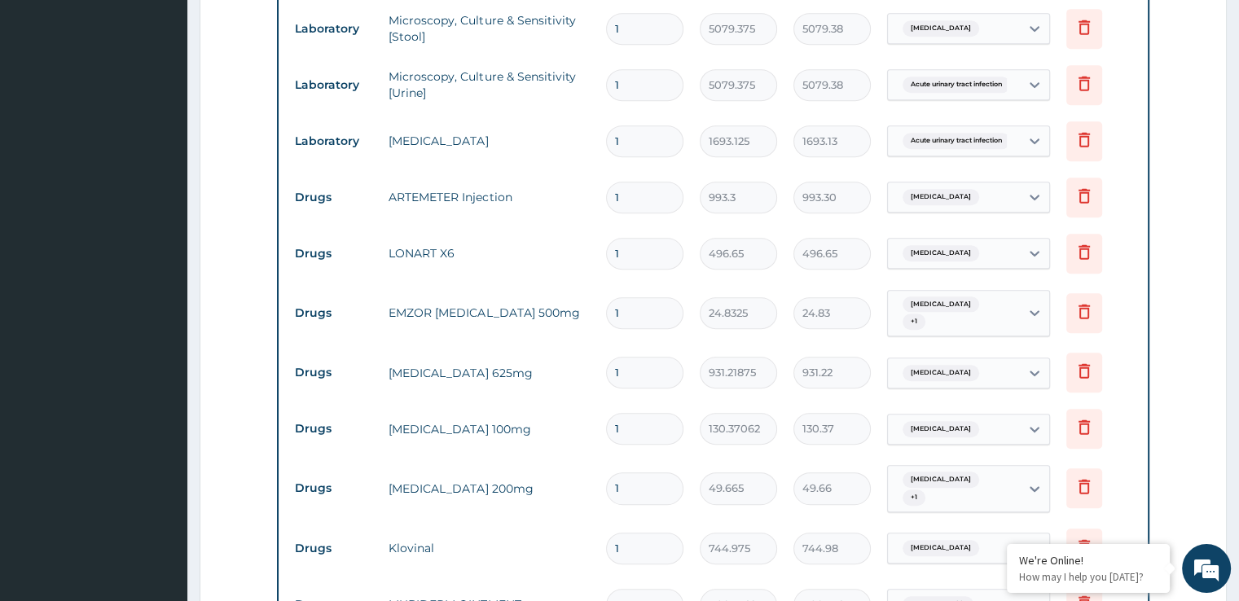
scroll to position [870, 0]
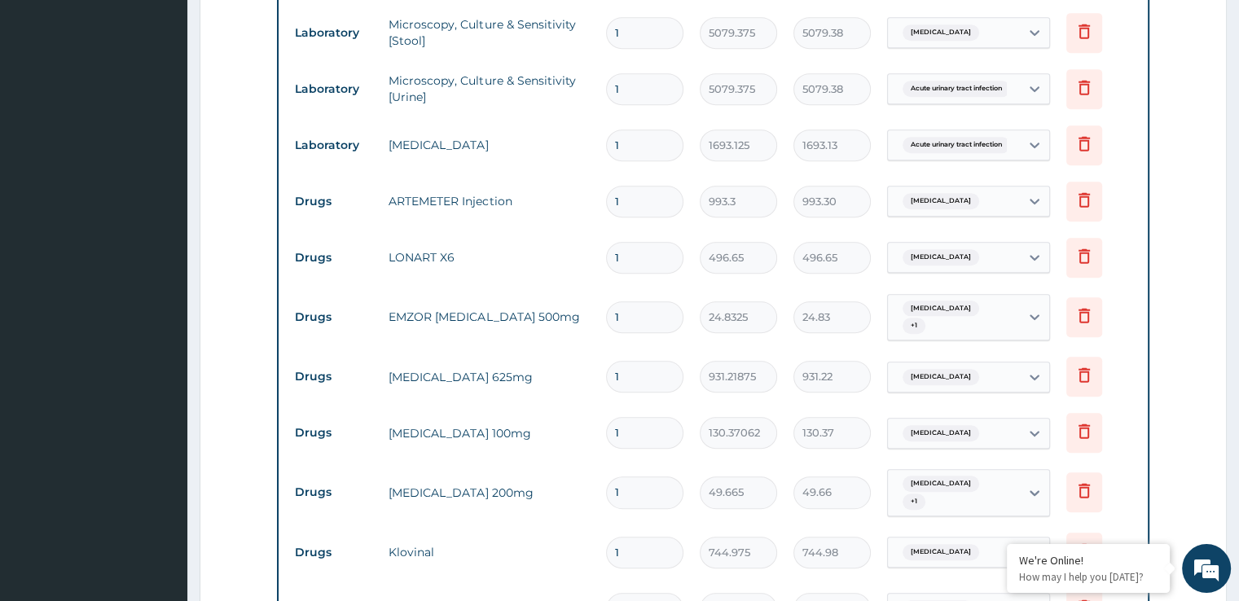
click at [649, 206] on input "1" at bounding box center [644, 202] width 77 height 32
type input "2"
type input "1986.60"
type input "3"
type input "2979.90"
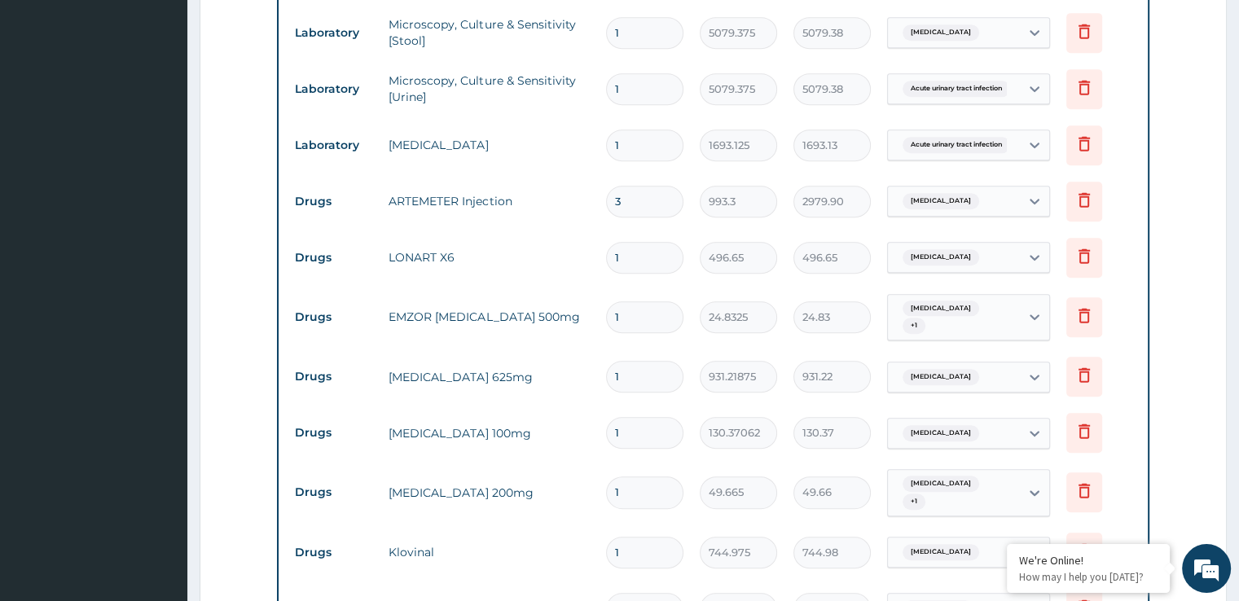
type input "4"
type input "3973.20"
type input "5"
type input "4966.50"
type input "6"
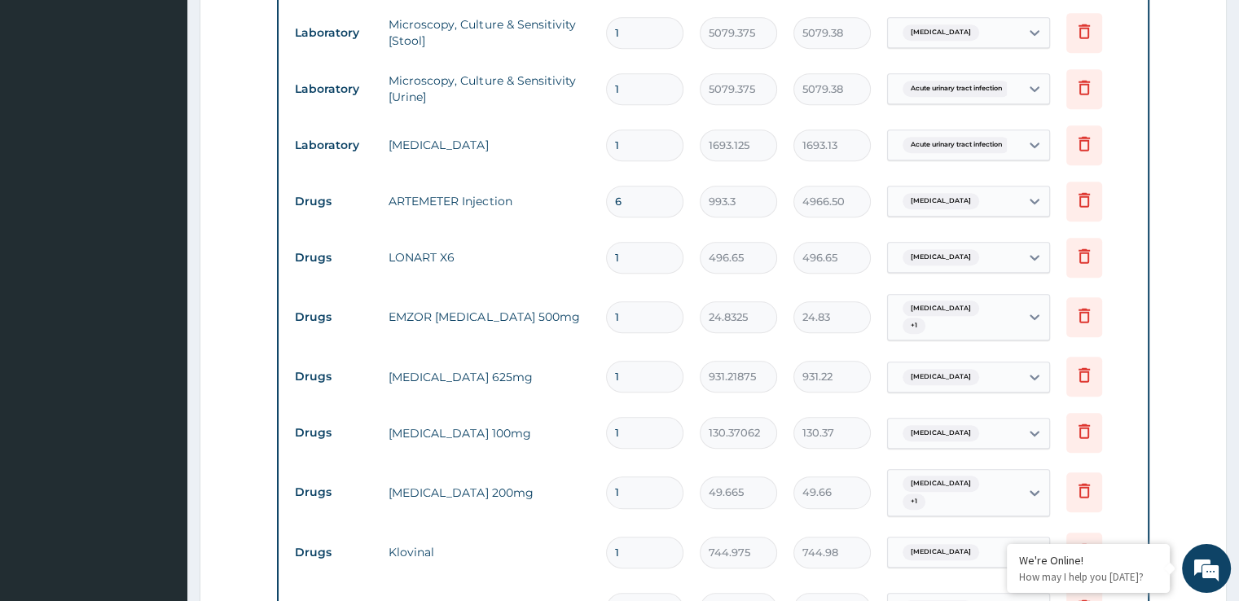
type input "5959.80"
click at [635, 248] on input "1" at bounding box center [644, 258] width 77 height 32
type input "2"
type input "993.30"
type input "3"
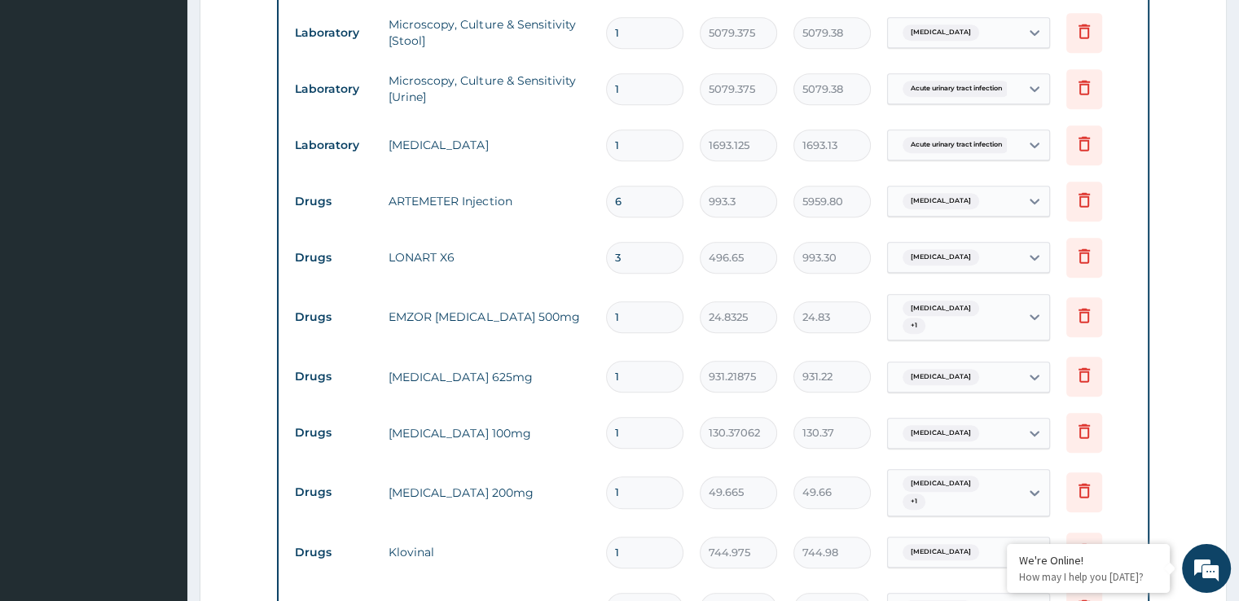
type input "1489.95"
type input "4"
type input "1986.60"
type input "5"
type input "2483.25"
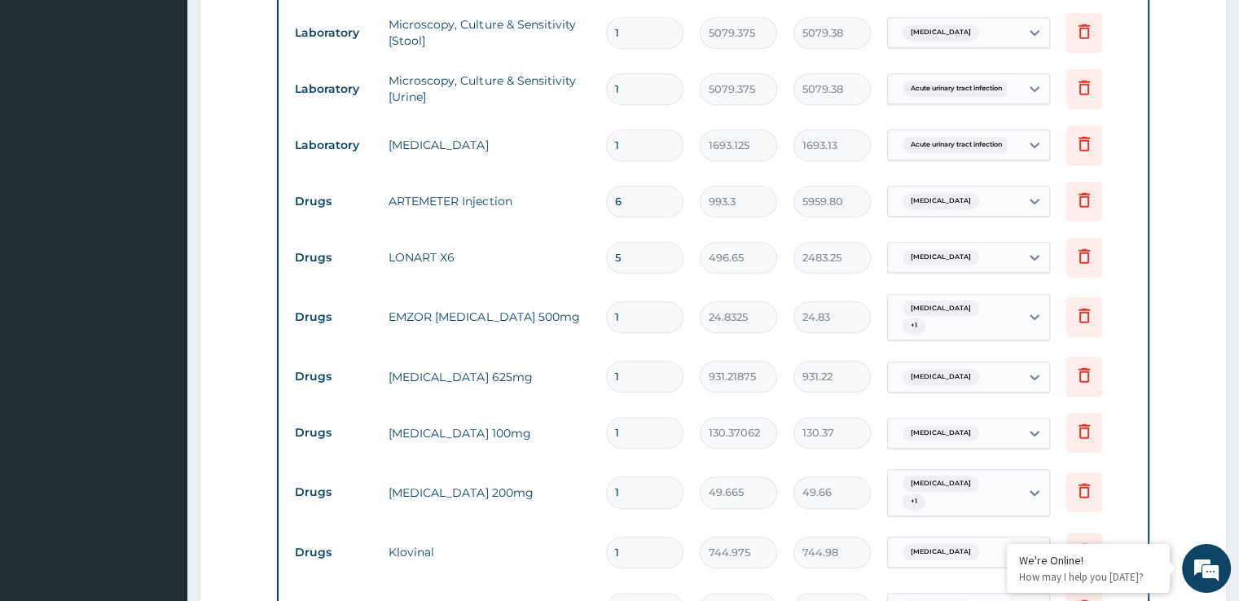
type input "6"
type input "2979.90"
click at [622, 313] on input "1" at bounding box center [644, 317] width 77 height 32
type input "18"
type input "446.99"
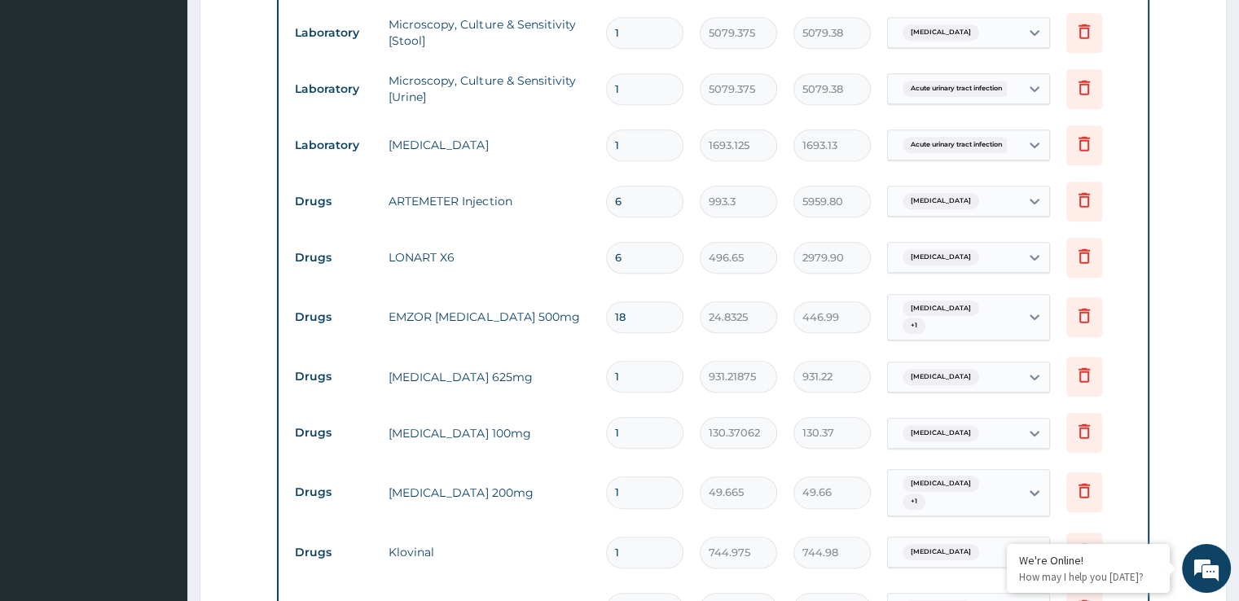
type input "18"
click at [626, 363] on input "1" at bounding box center [644, 377] width 77 height 32
type input "14"
type input "13037.06"
type input "14"
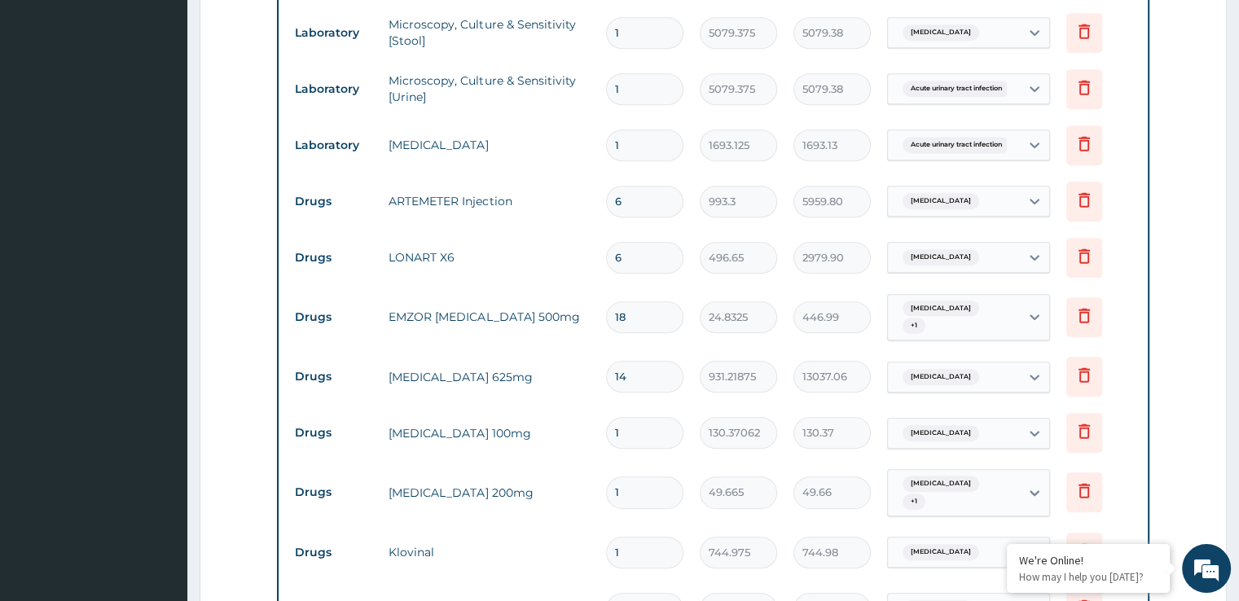
click at [627, 417] on input "1" at bounding box center [644, 433] width 77 height 32
type input "10"
type input "1303.71"
type input "10"
click at [630, 483] on input "1" at bounding box center [644, 493] width 77 height 32
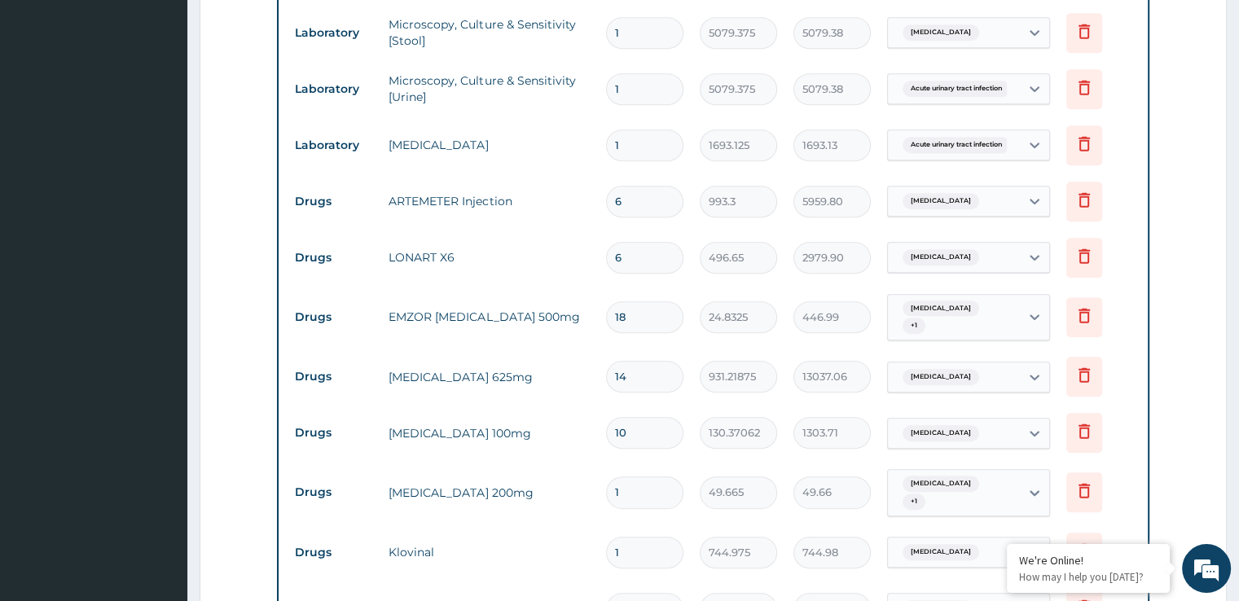
type input "10"
type input "496.65"
type input "10"
click at [635, 539] on input "1" at bounding box center [644, 553] width 77 height 32
type input "2"
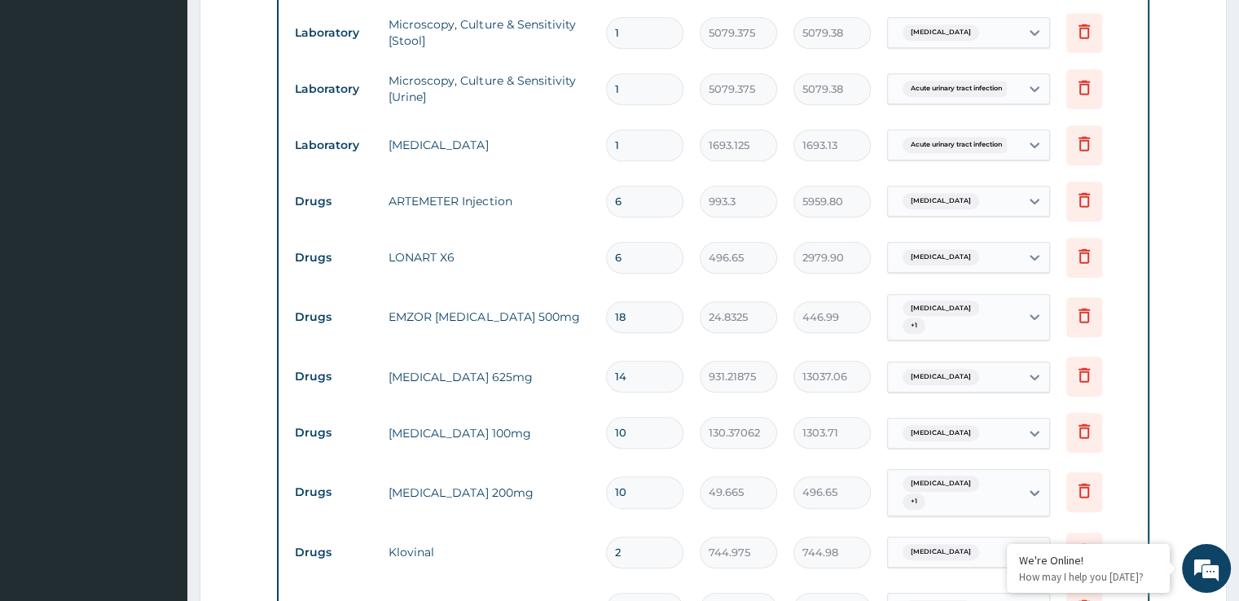
type input "1489.95"
type input "3"
type input "2234.93"
type input "4"
type input "2979.90"
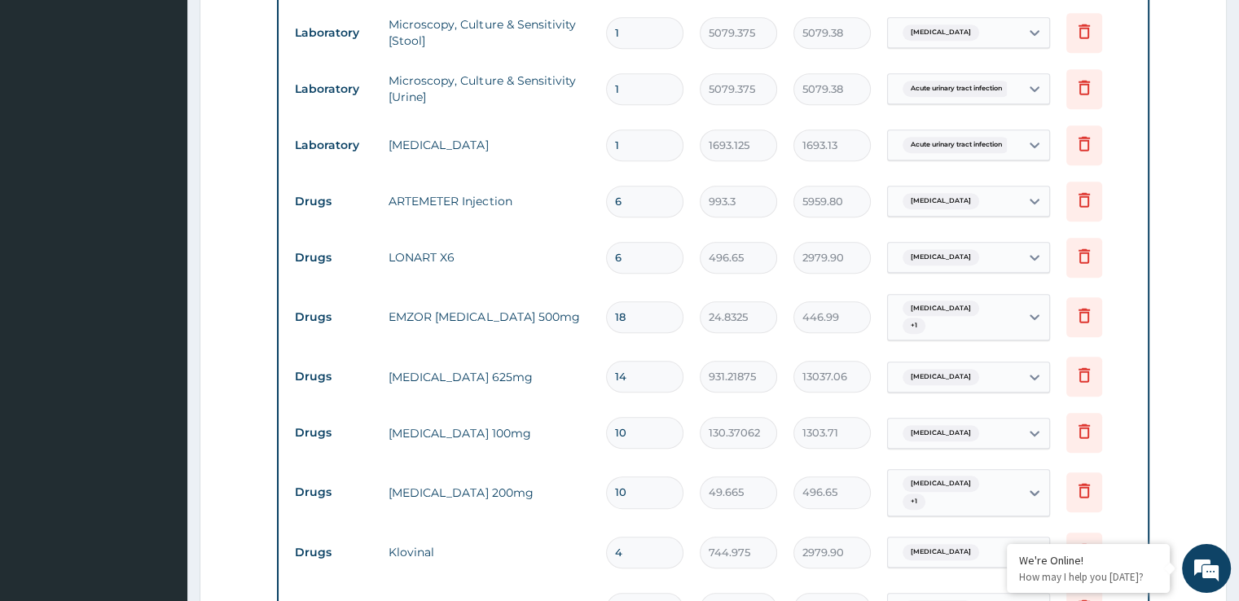
type input "5"
type input "3724.88"
type input "6"
type input "4469.85"
click at [1190, 444] on form "Step 2 of 2 PA Code / Prescription Code Enter Code(Secondary Care Only) Encount…" at bounding box center [713, 94] width 1027 height 1757
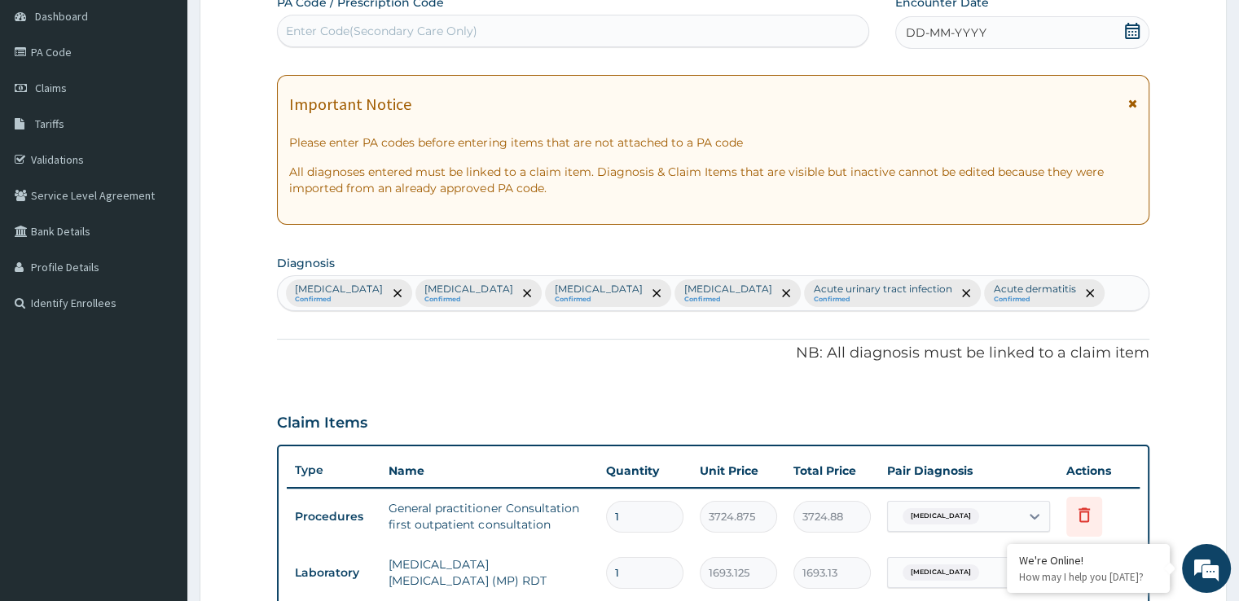
scroll to position [0, 0]
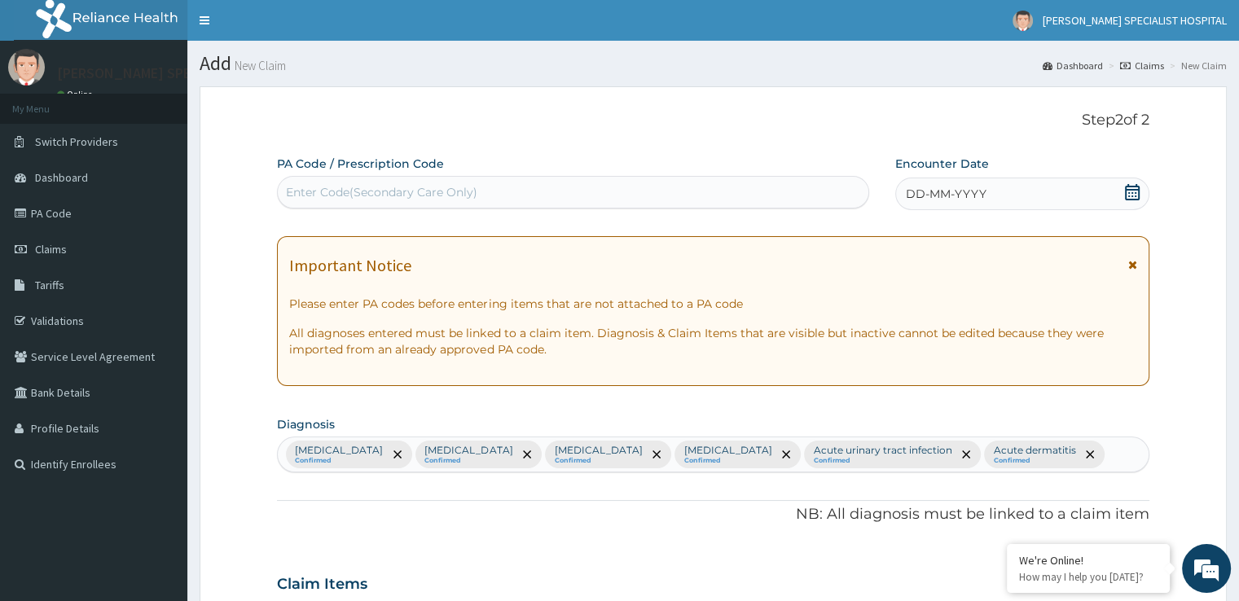
click at [1135, 187] on icon at bounding box center [1132, 192] width 16 height 16
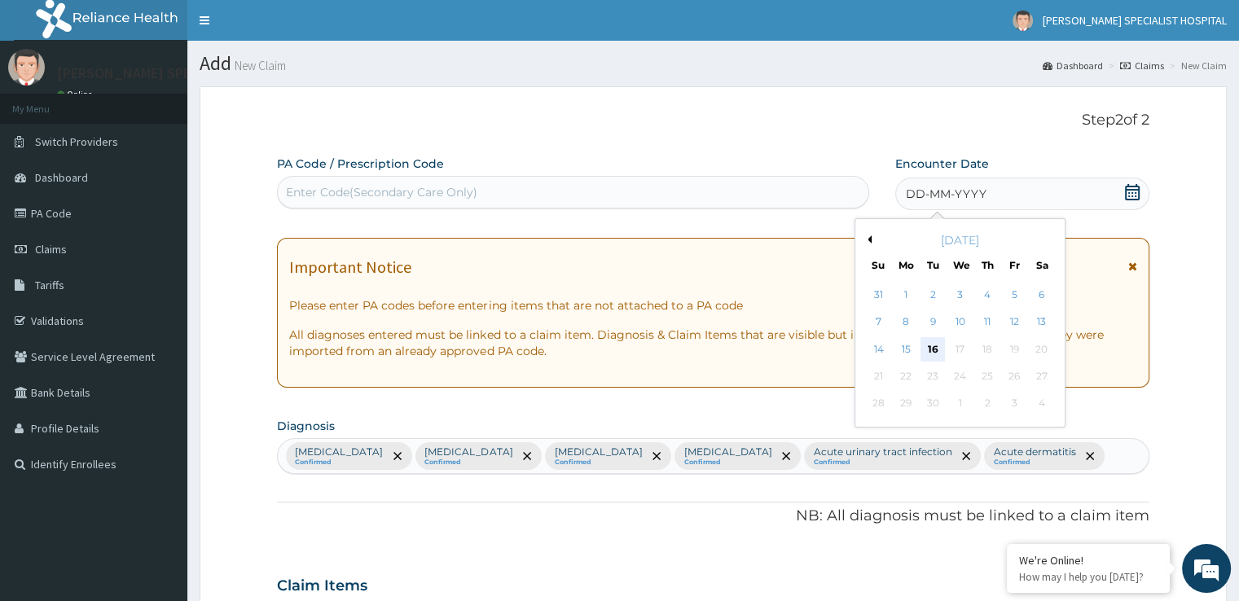
click at [933, 353] on div "16" at bounding box center [933, 349] width 24 height 24
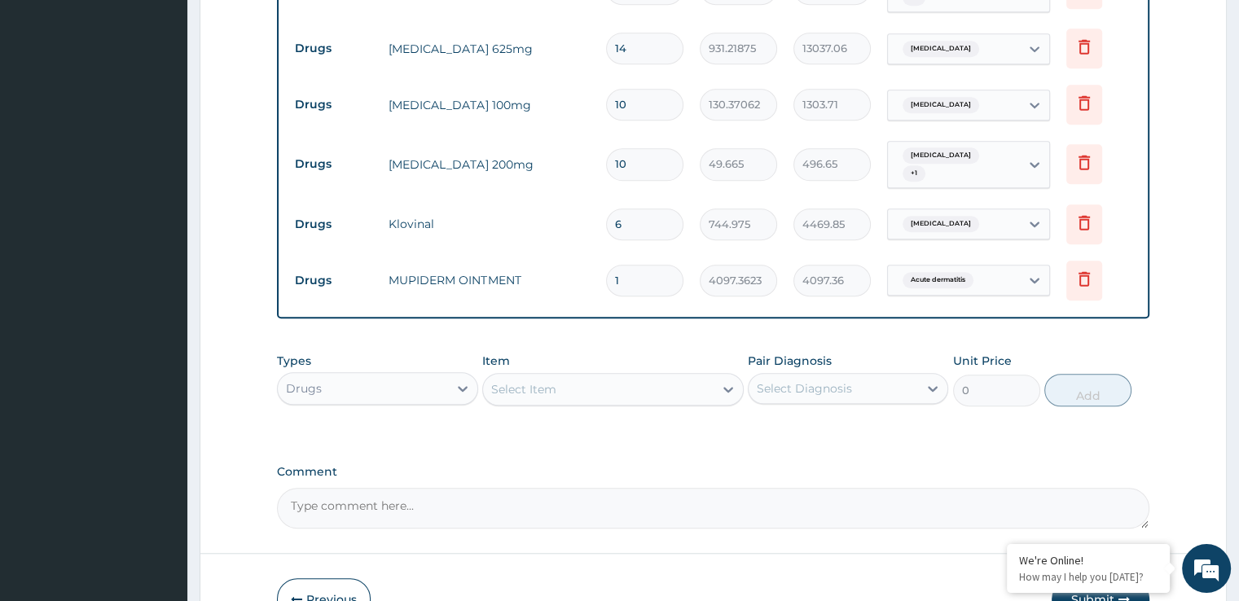
scroll to position [1285, 0]
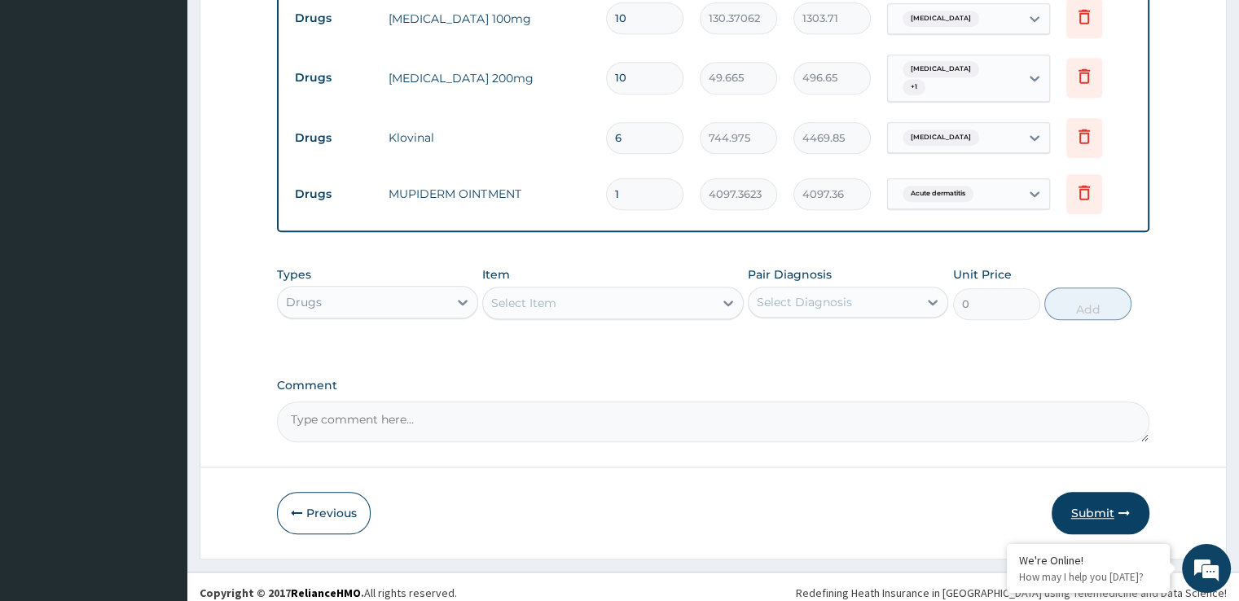
click at [1090, 499] on button "Submit" at bounding box center [1101, 513] width 98 height 42
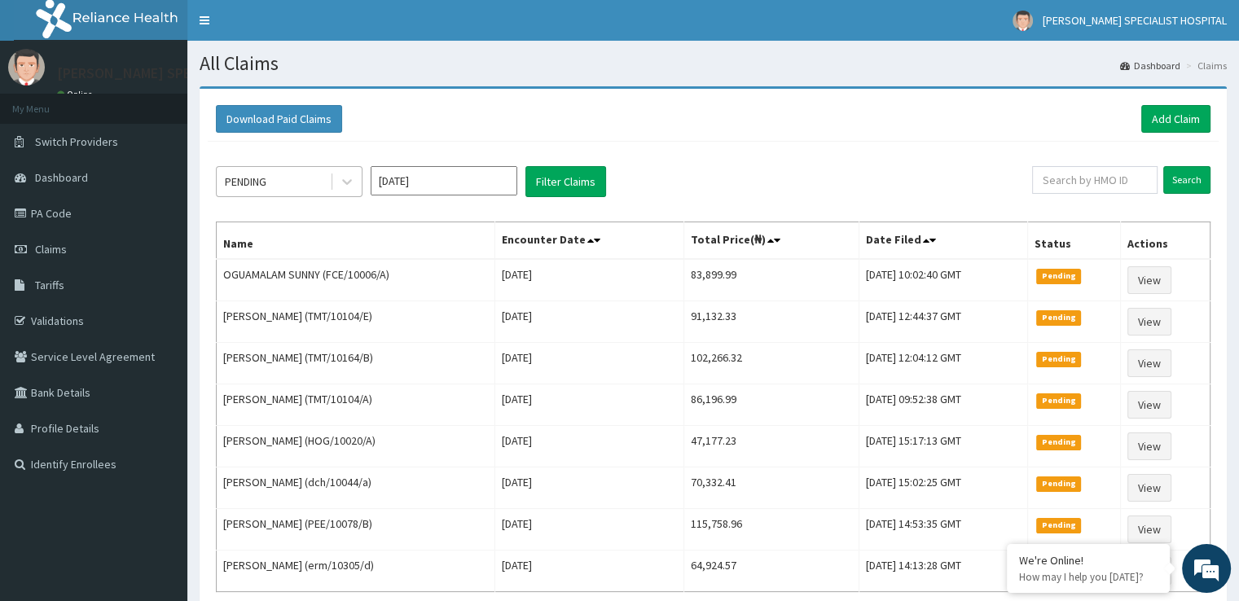
click at [303, 179] on div "PENDING" at bounding box center [273, 182] width 113 height 26
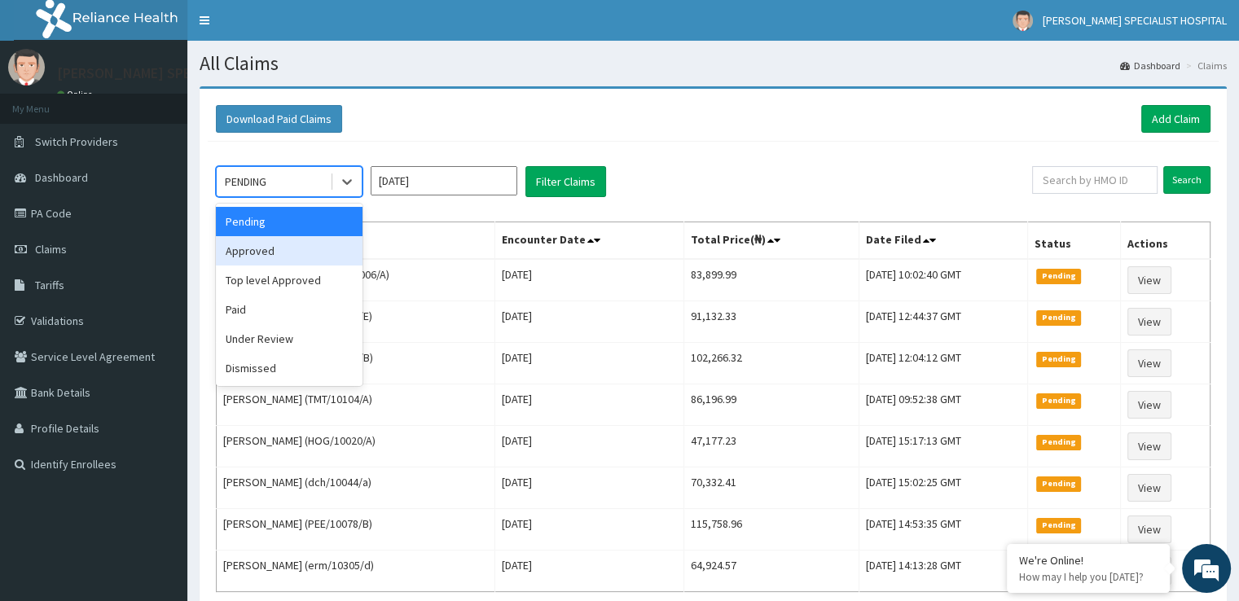
click at [288, 246] on div "Approved" at bounding box center [289, 250] width 147 height 29
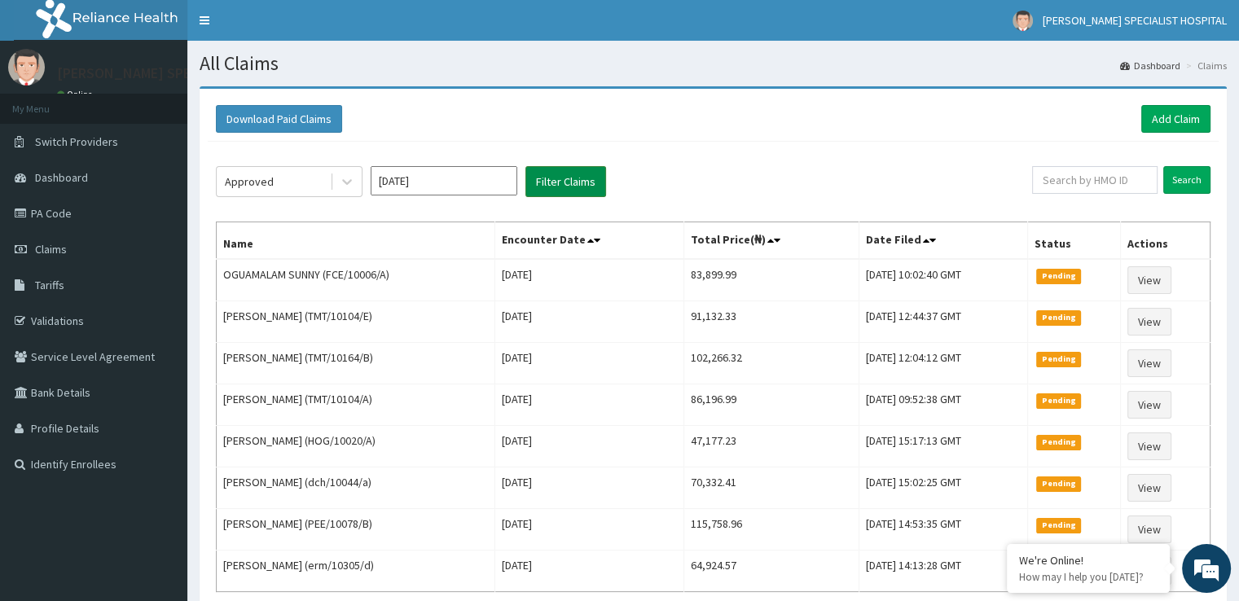
click at [587, 169] on button "Filter Claims" at bounding box center [565, 181] width 81 height 31
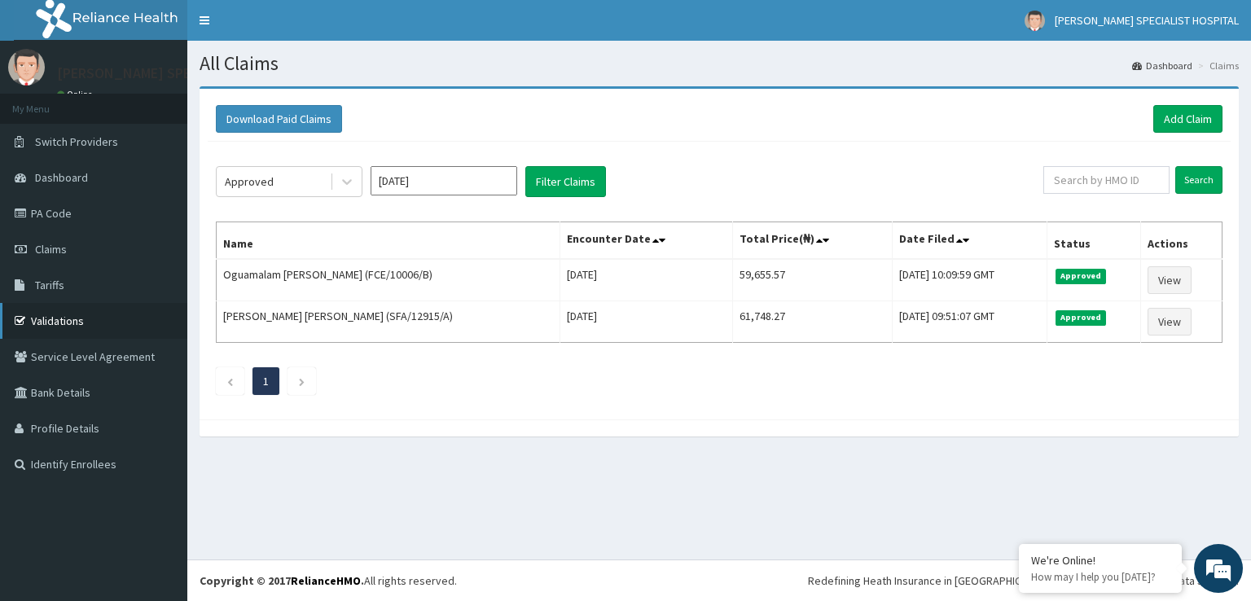
click at [70, 318] on link "Validations" at bounding box center [93, 321] width 187 height 36
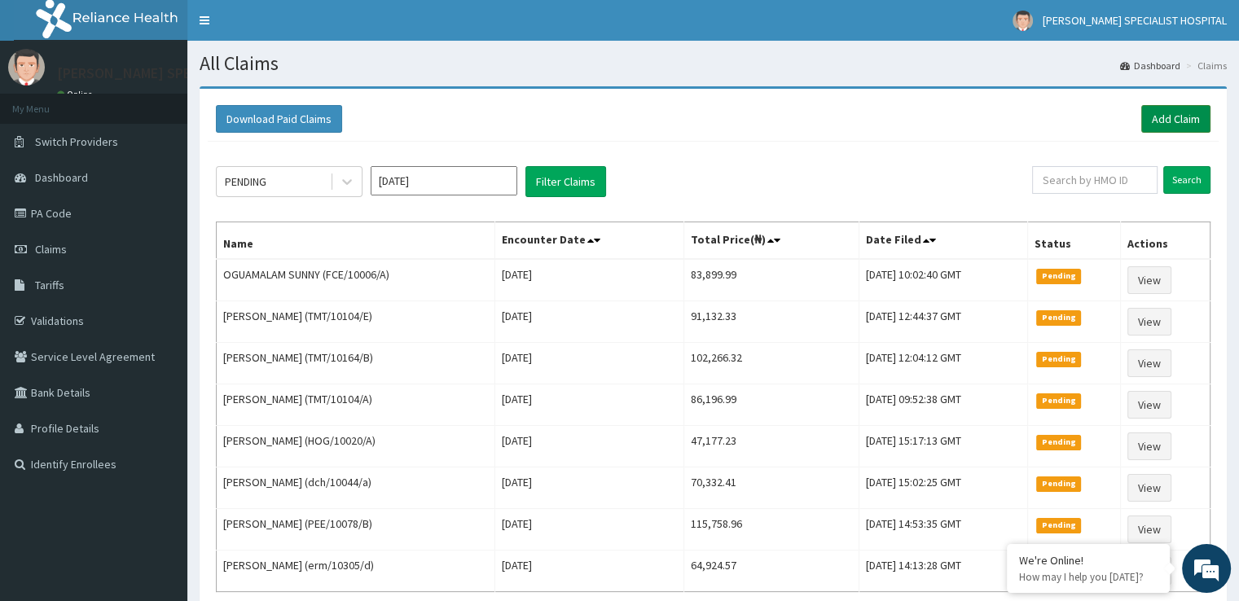
click at [1190, 124] on link "Add Claim" at bounding box center [1175, 119] width 69 height 28
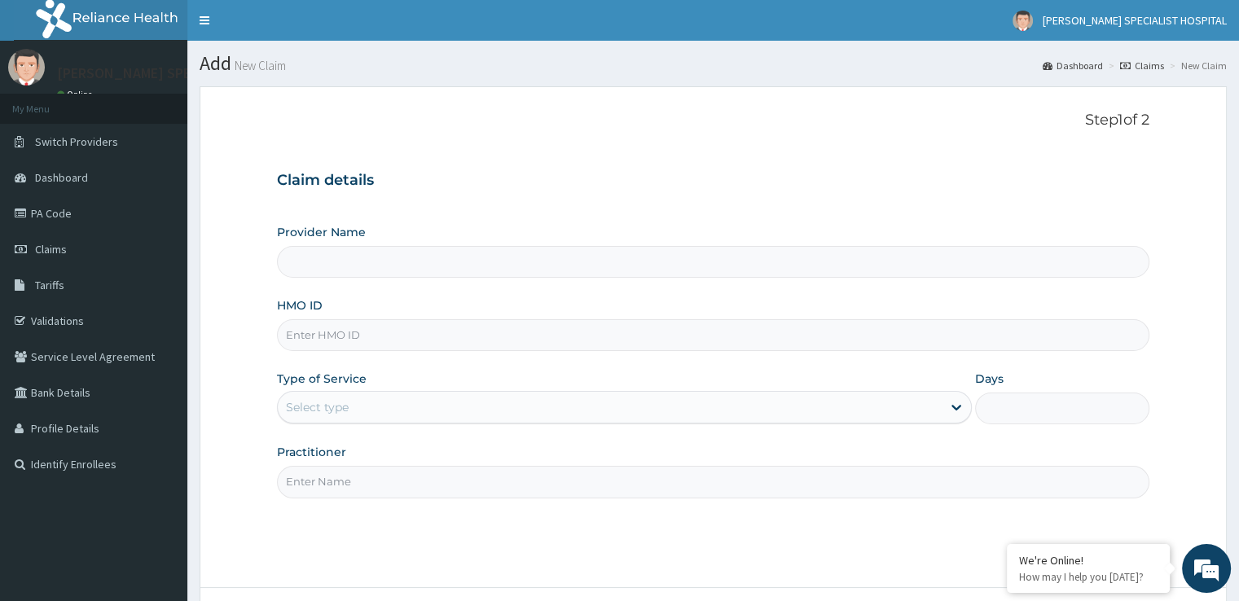
click at [310, 336] on input "HMO ID" at bounding box center [713, 335] width 872 height 32
type input "[PERSON_NAME] SPECIALIST HOSPITAL"
paste input "FCE/10006/C"
type input "FCE/10006/C"
click at [341, 424] on div "Provider Name [PERSON_NAME] SPECIALIST HOSPITAL HMO ID FCE/10006/C Type of Serv…" at bounding box center [713, 361] width 872 height 274
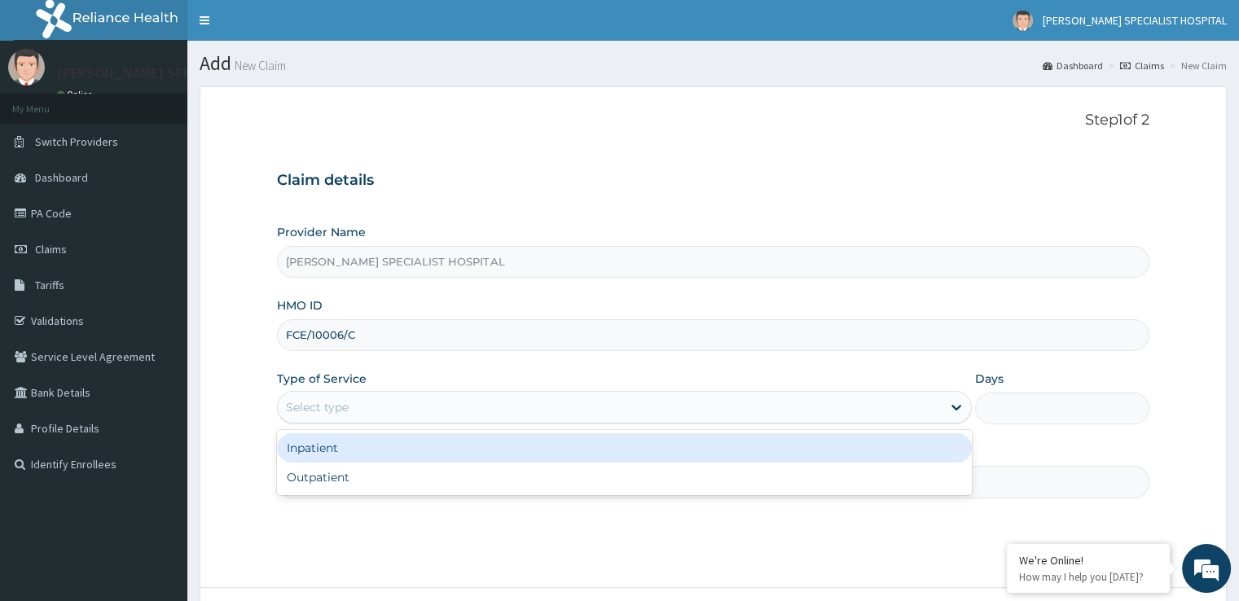
click at [342, 407] on div "Select type" at bounding box center [317, 407] width 63 height 16
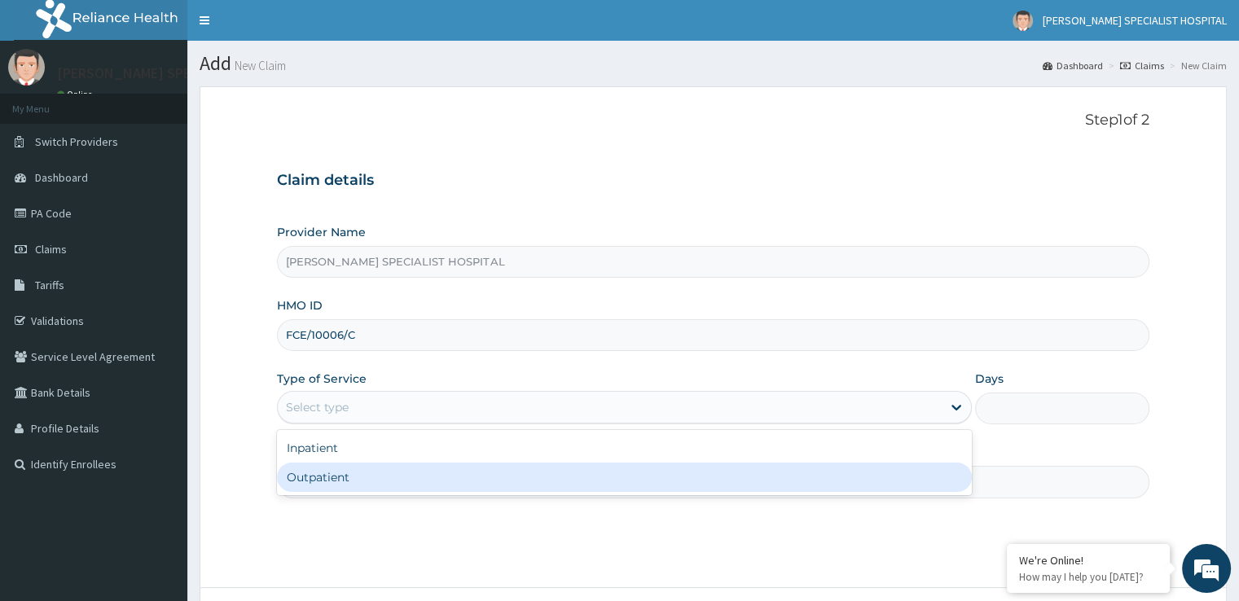
click at [332, 472] on div "Outpatient" at bounding box center [624, 477] width 695 height 29
type input "1"
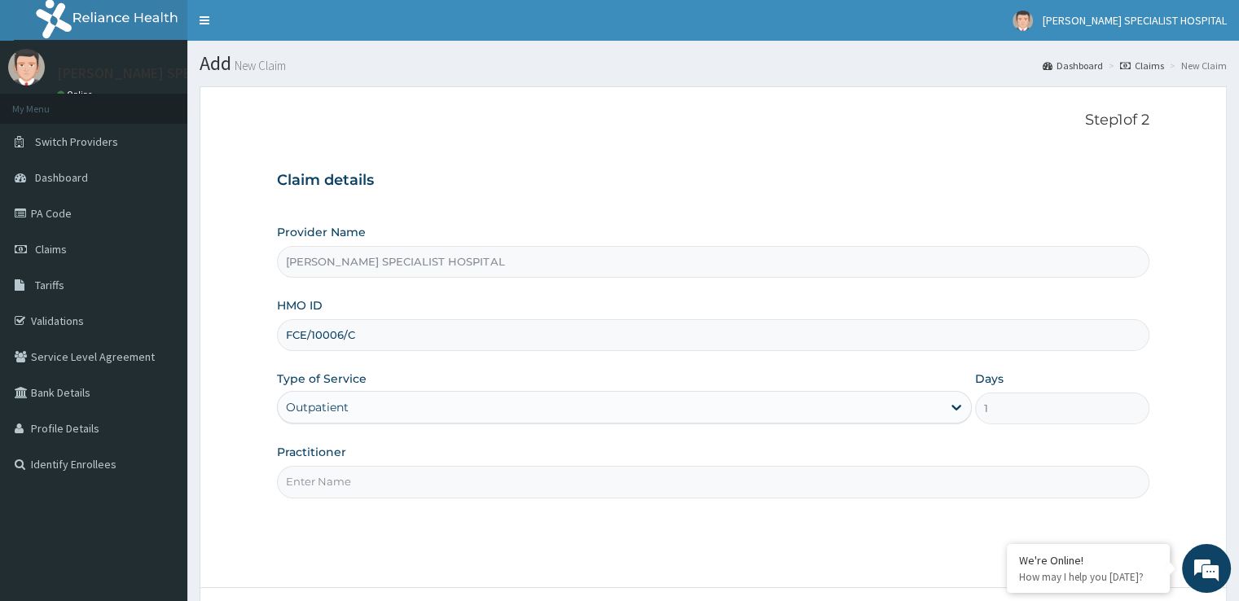
click at [332, 470] on input "Practitioner" at bounding box center [713, 482] width 872 height 32
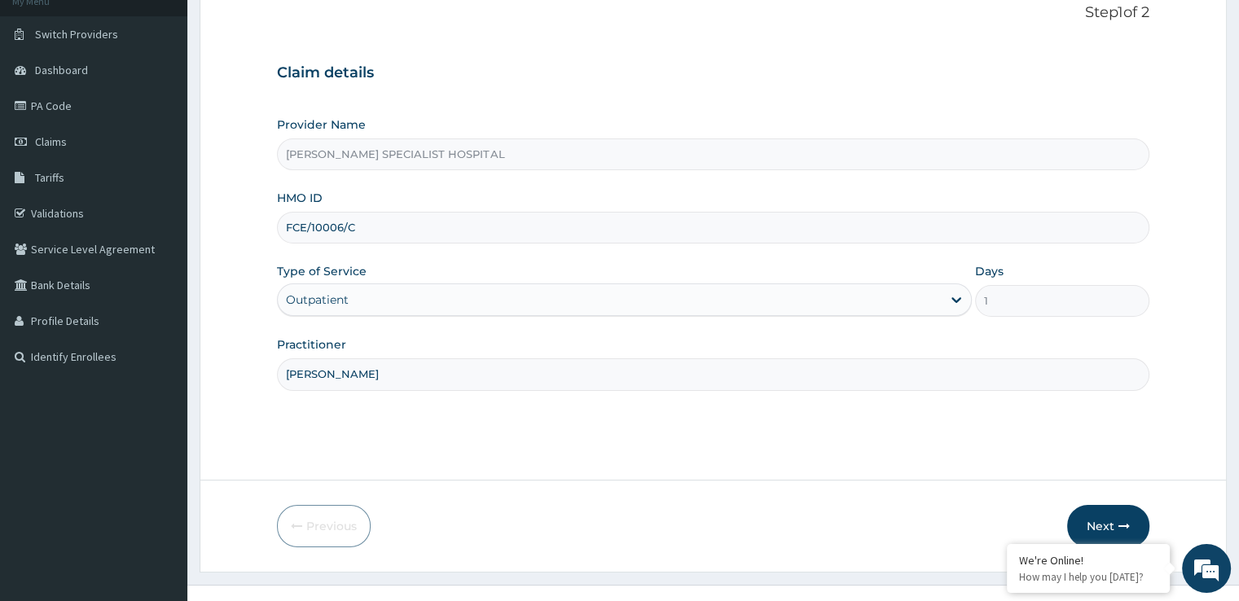
scroll to position [132, 0]
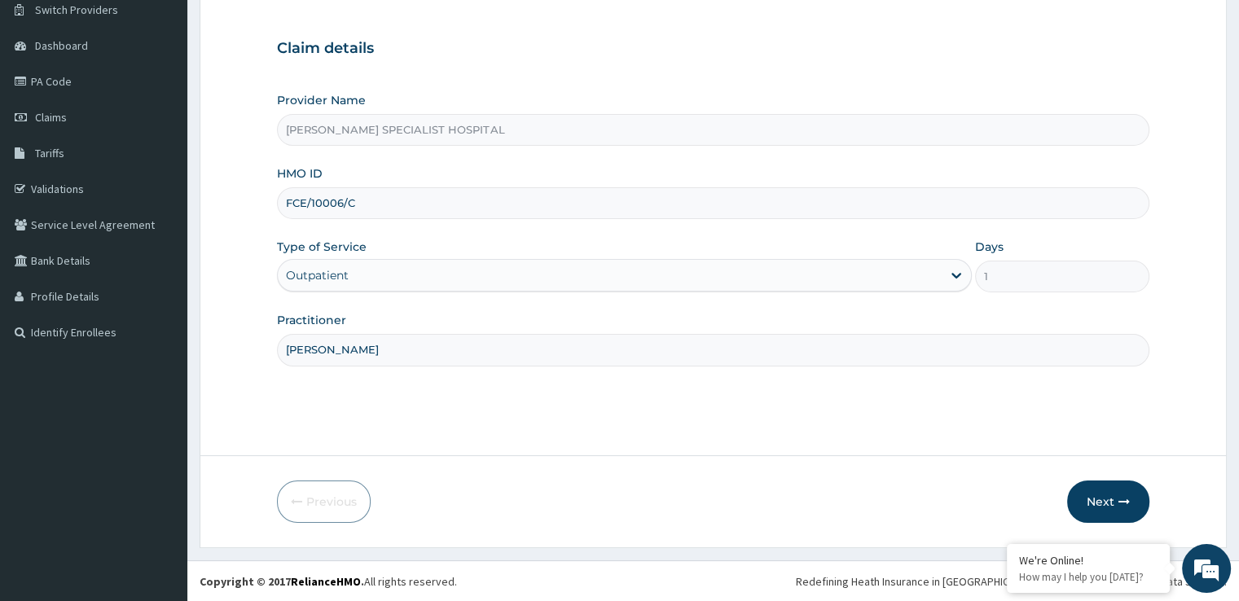
type input "[PERSON_NAME]"
click at [1064, 513] on div "Previous Next" at bounding box center [713, 502] width 872 height 42
click at [1105, 500] on button "Next" at bounding box center [1108, 502] width 82 height 42
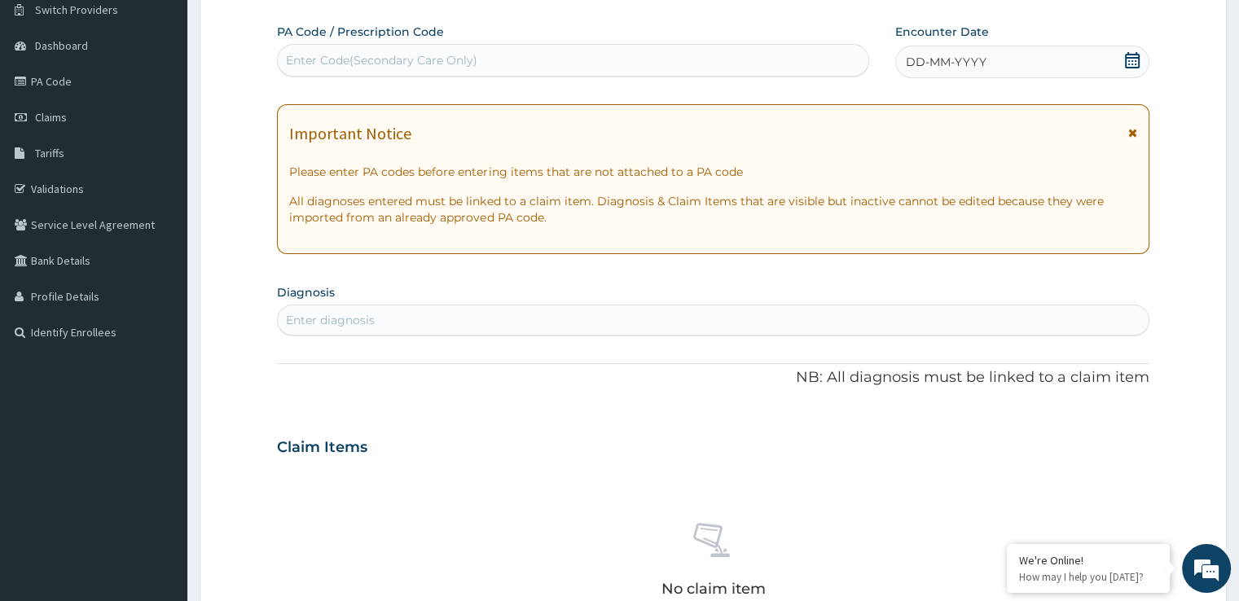
click at [1136, 54] on icon at bounding box center [1132, 60] width 15 height 16
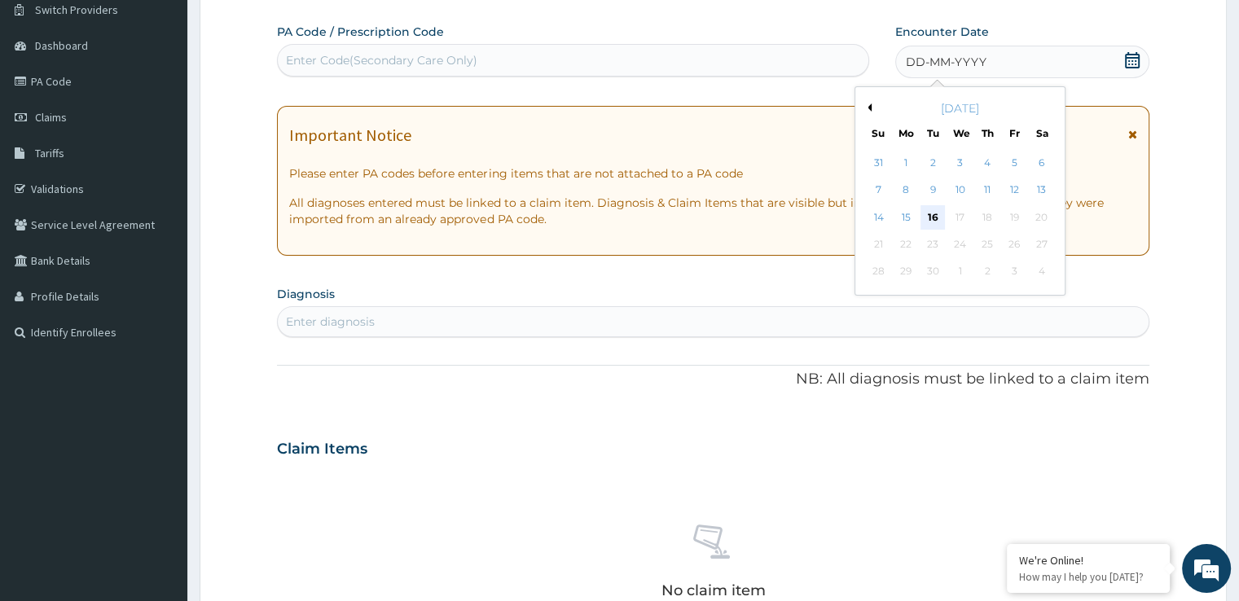
click at [935, 216] on div "16" at bounding box center [933, 217] width 24 height 24
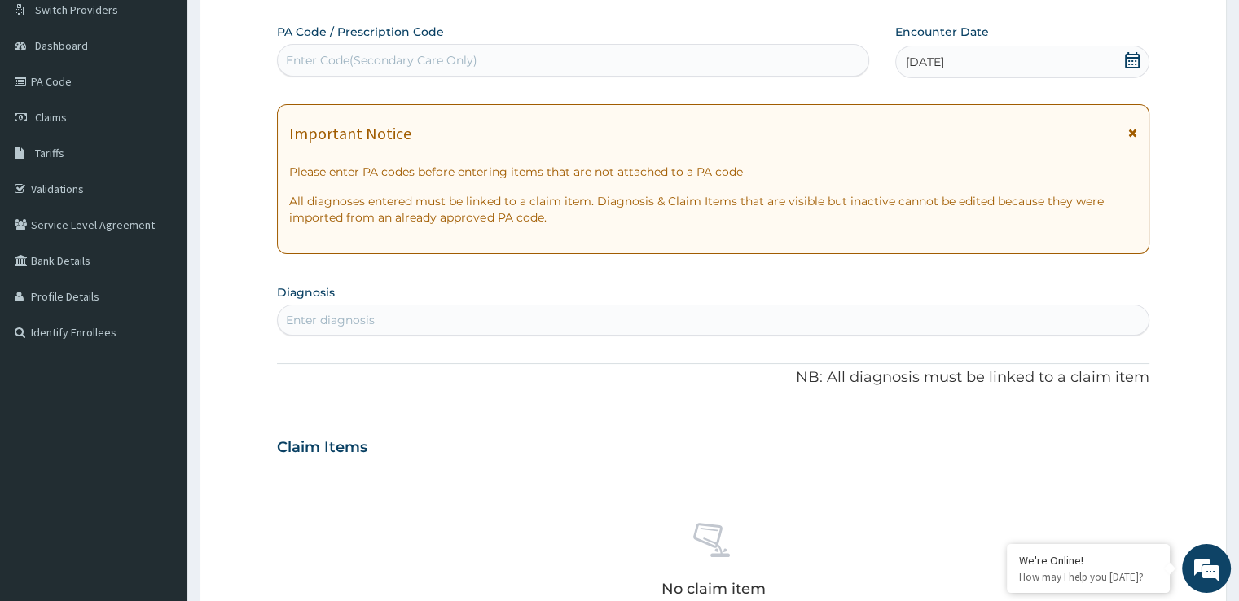
click at [1154, 286] on form "Step 2 of 2 PA Code / Prescription Code Enter Code(Secondary Care Only) Encount…" at bounding box center [713, 469] width 1027 height 1030
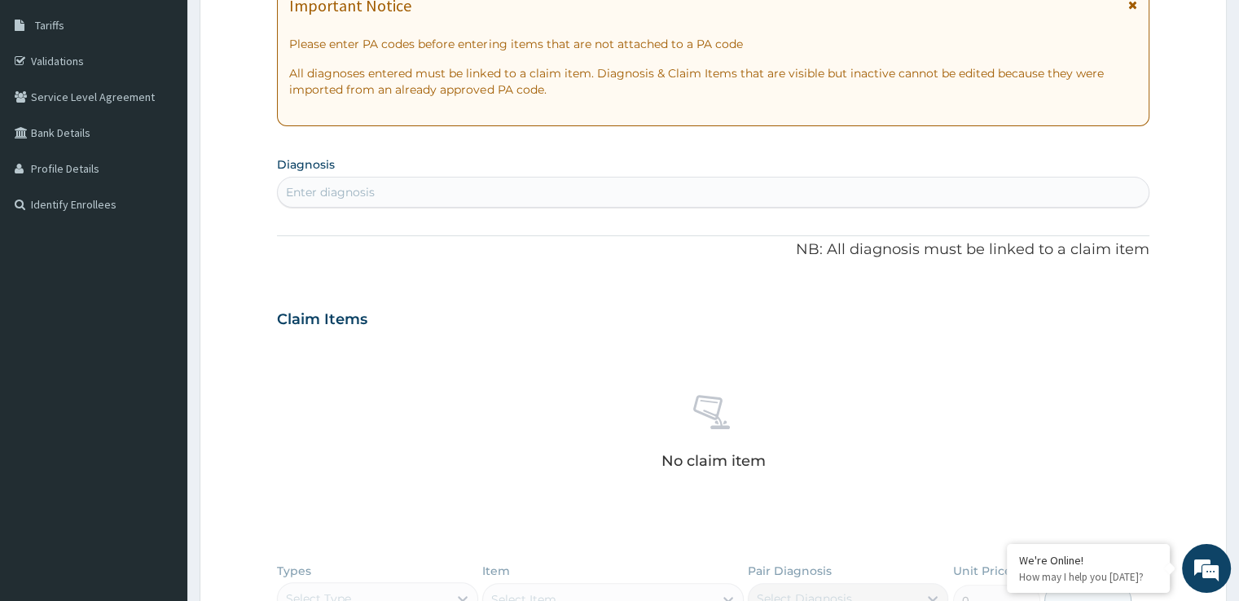
scroll to position [262, 0]
click at [564, 183] on div "Enter diagnosis" at bounding box center [713, 190] width 870 height 26
type input "[MEDICAL_DATA]"
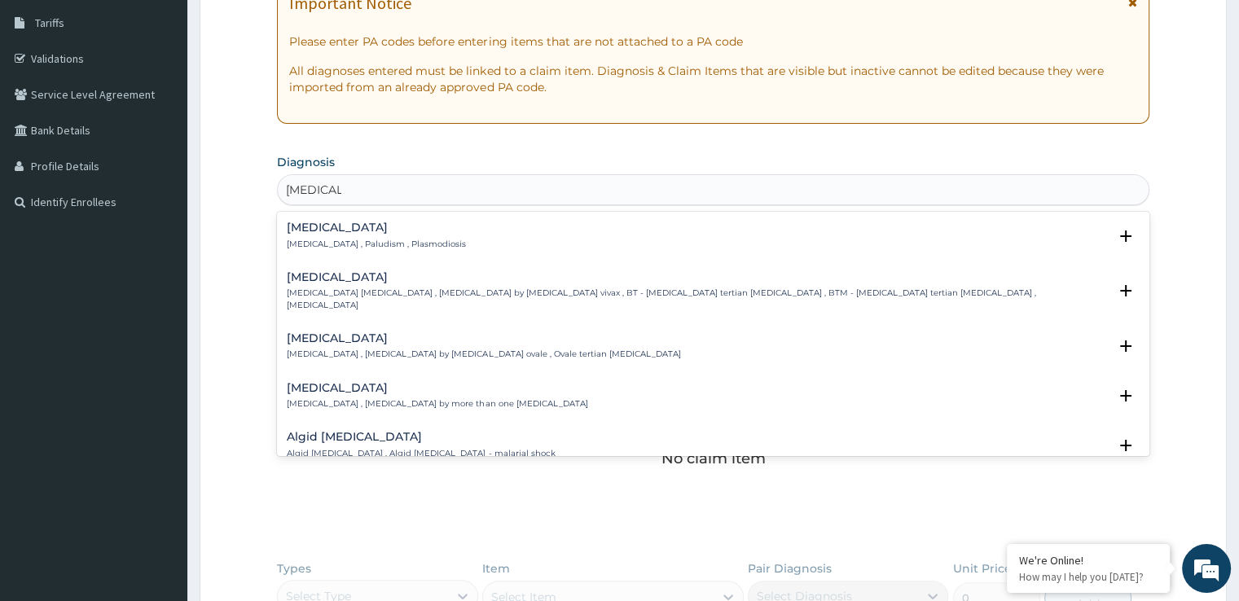
click at [367, 239] on p "[MEDICAL_DATA] , Paludism , Plasmodiosis" at bounding box center [376, 244] width 179 height 11
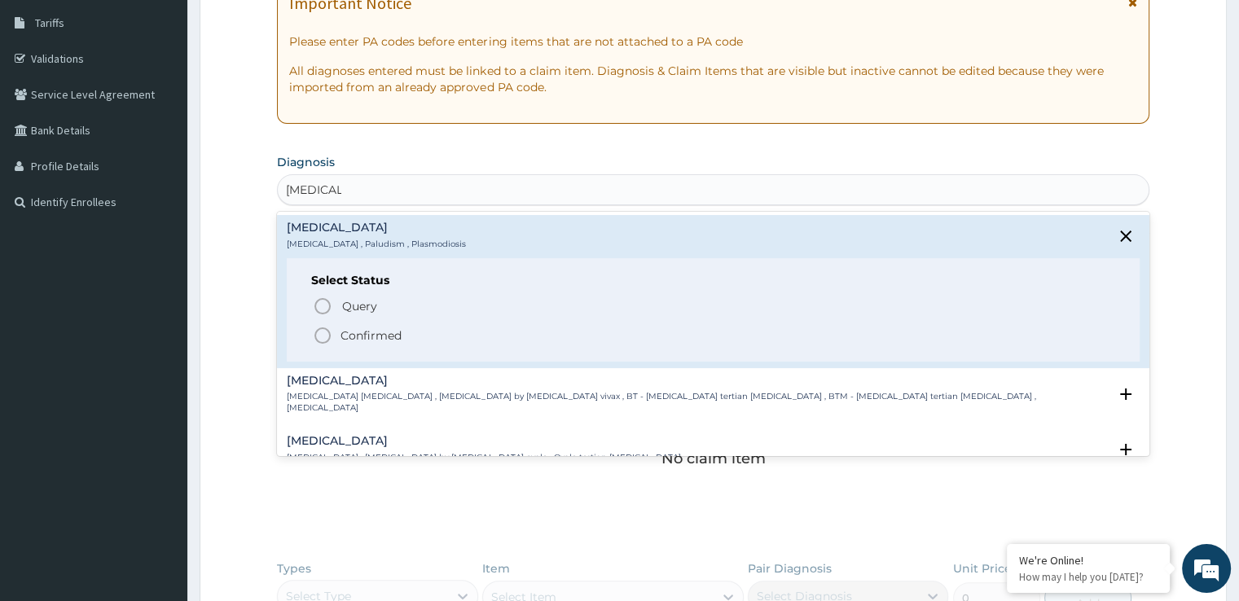
click at [358, 333] on p "Confirmed" at bounding box center [371, 336] width 61 height 16
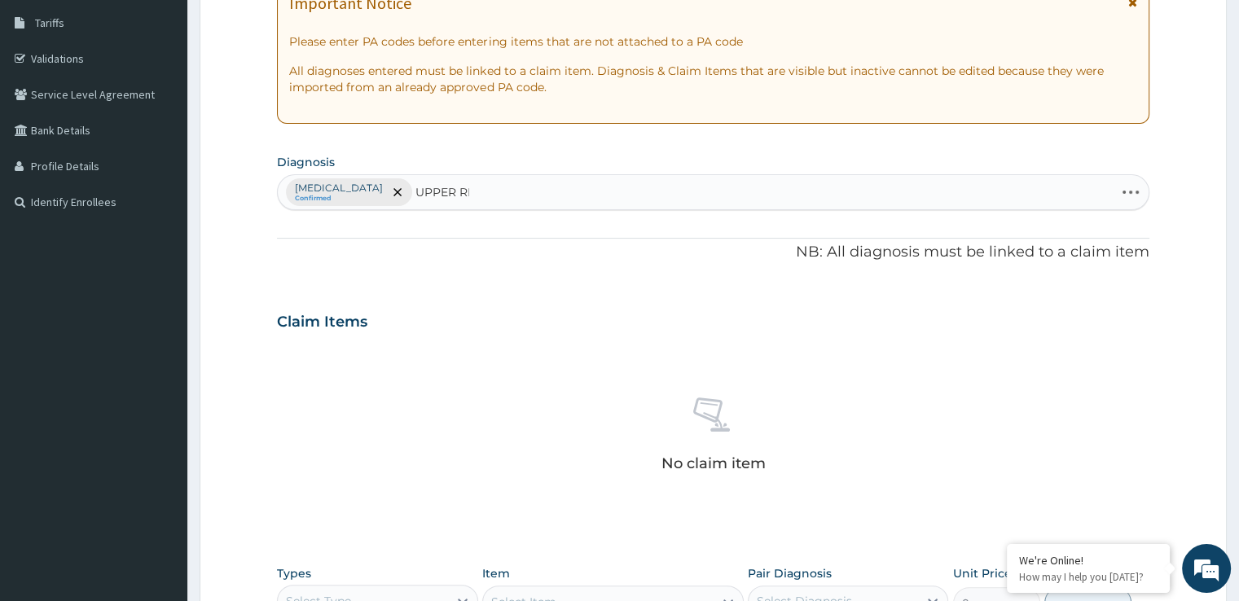
type input "UPPER RES"
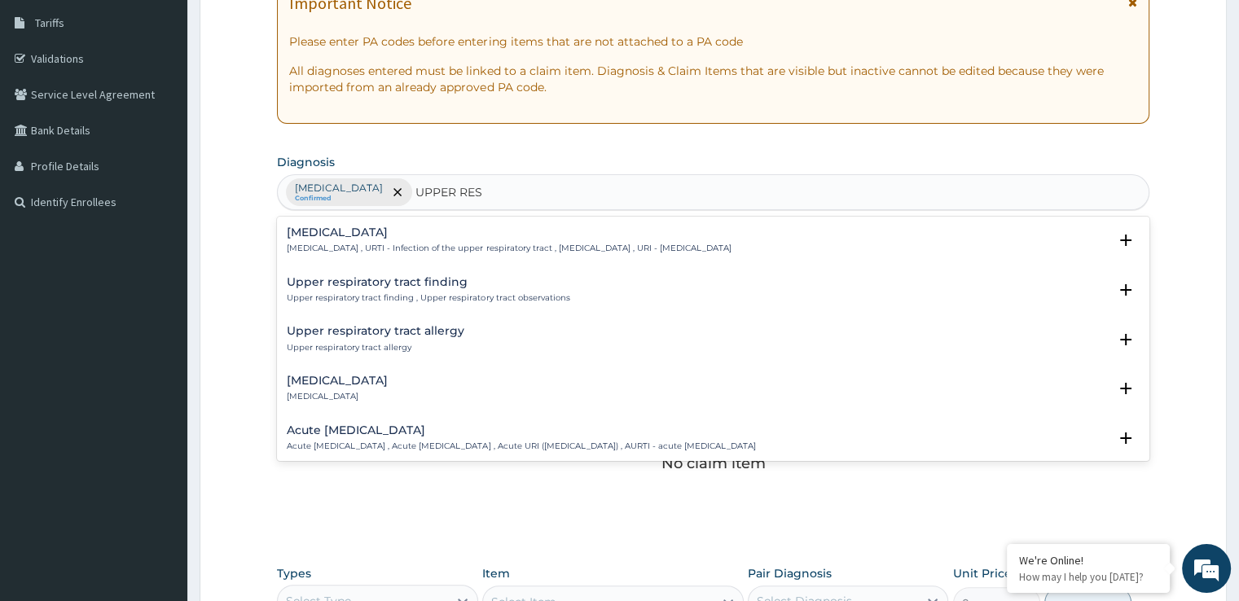
click at [342, 229] on h4 "[MEDICAL_DATA]" at bounding box center [509, 232] width 444 height 12
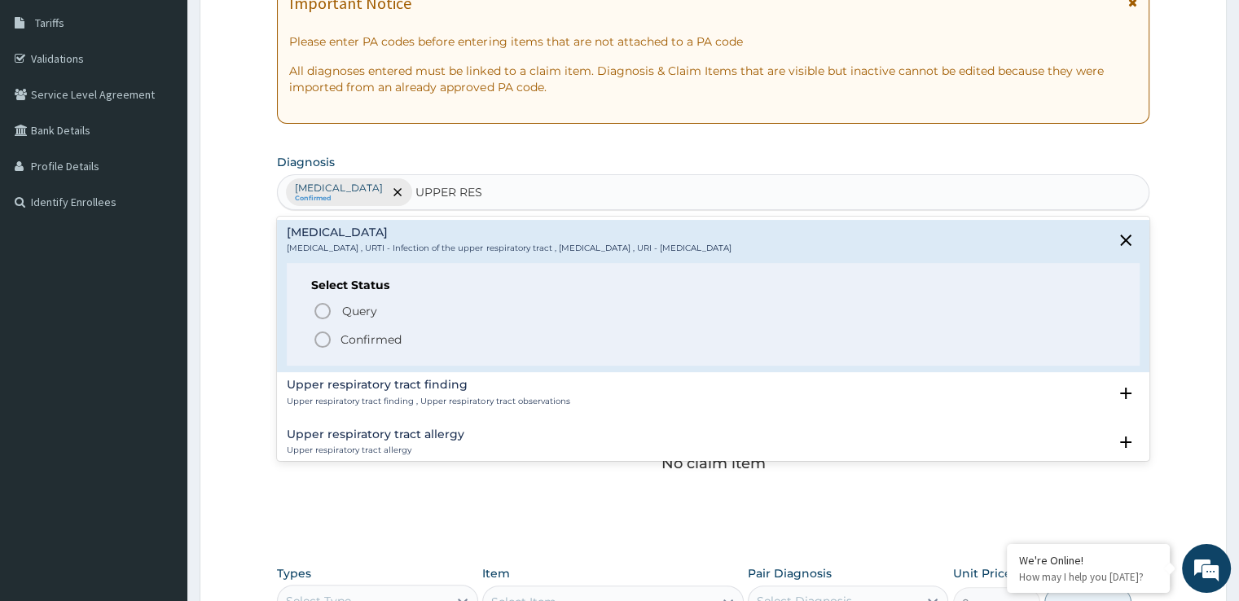
click at [324, 341] on icon "status option filled" at bounding box center [323, 340] width 20 height 20
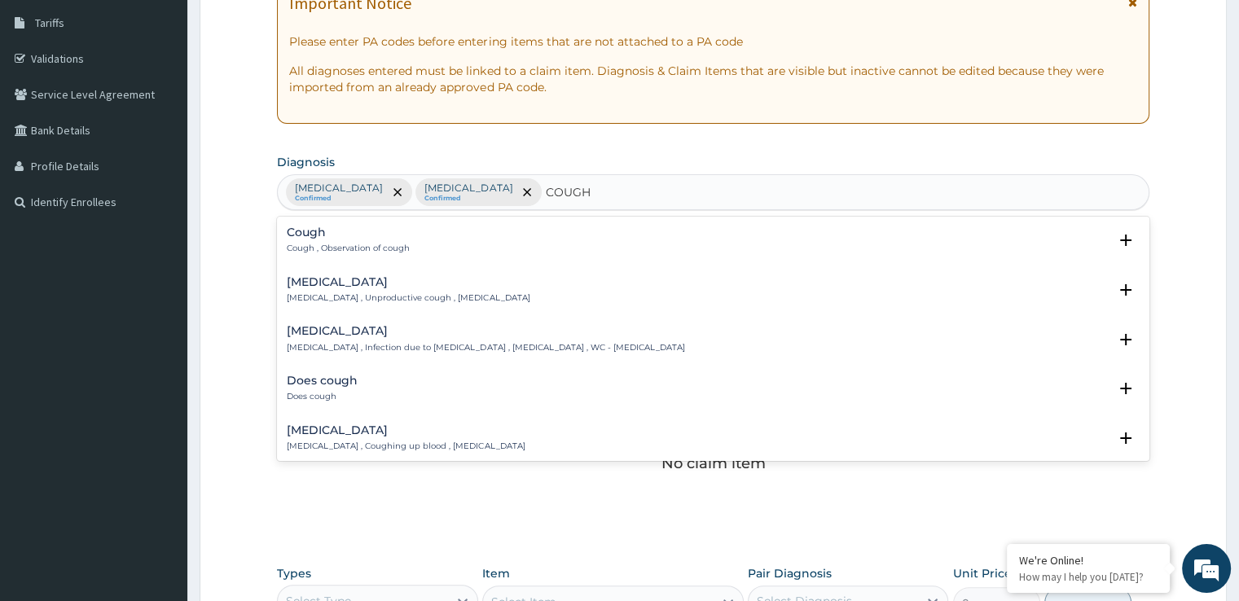
click at [398, 231] on h4 "Cough" at bounding box center [348, 232] width 123 height 12
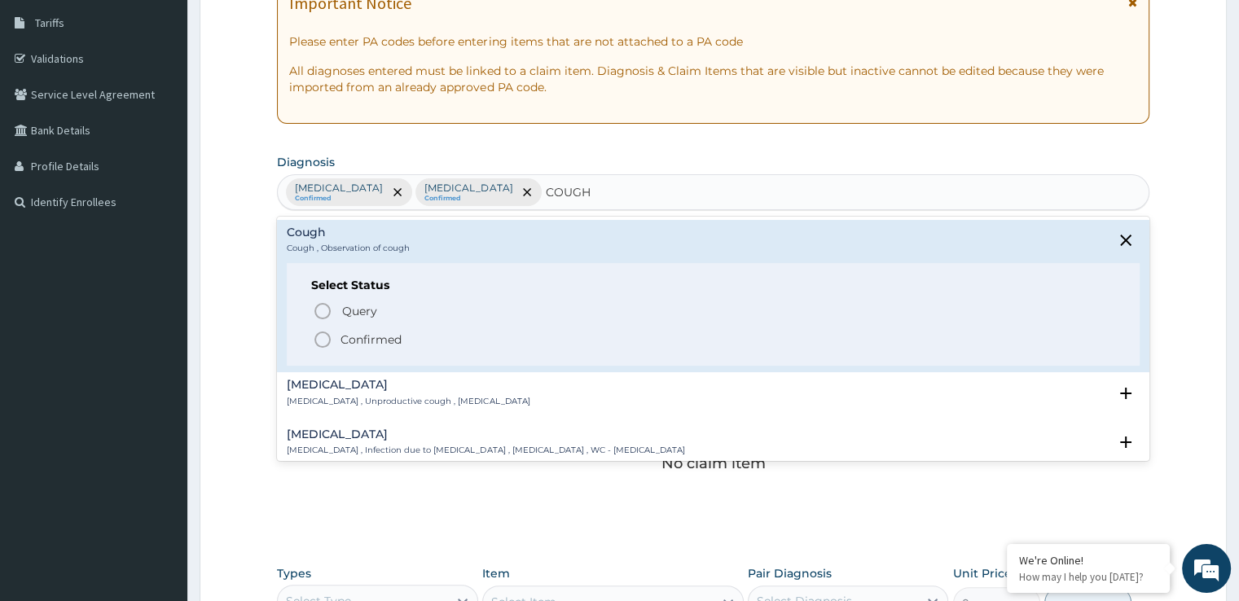
type input "COUGH"
click at [247, 350] on form "Step 2 of 2 PA Code / Prescription Code Enter Code(Secondary Care Only) Encount…" at bounding box center [713, 341] width 1027 height 1034
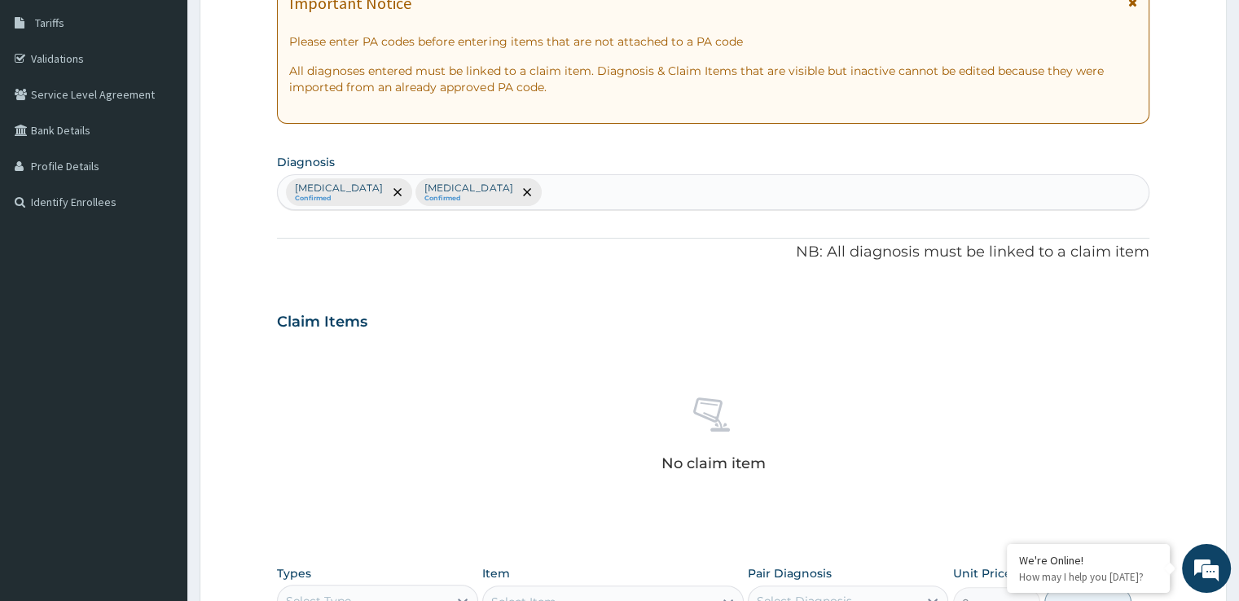
click at [572, 189] on div "[MEDICAL_DATA] Confirmed [MEDICAL_DATA] Confirmed" at bounding box center [713, 192] width 870 height 34
type input "COUGH"
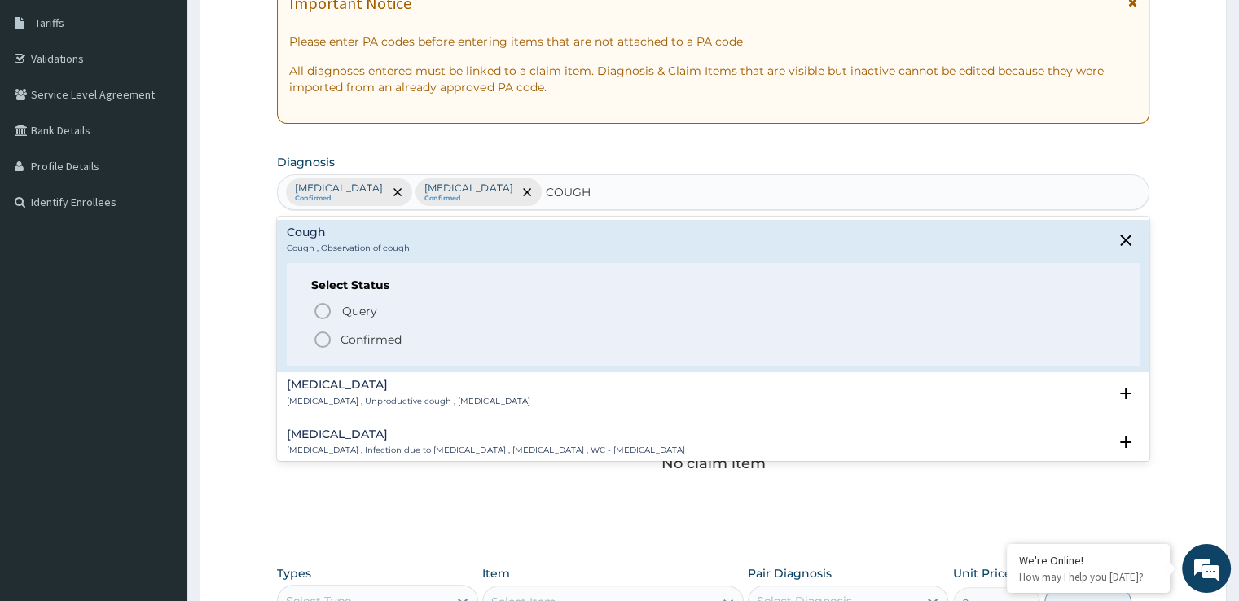
click at [386, 238] on div "Cough Cough , Observation of cough" at bounding box center [348, 240] width 123 height 29
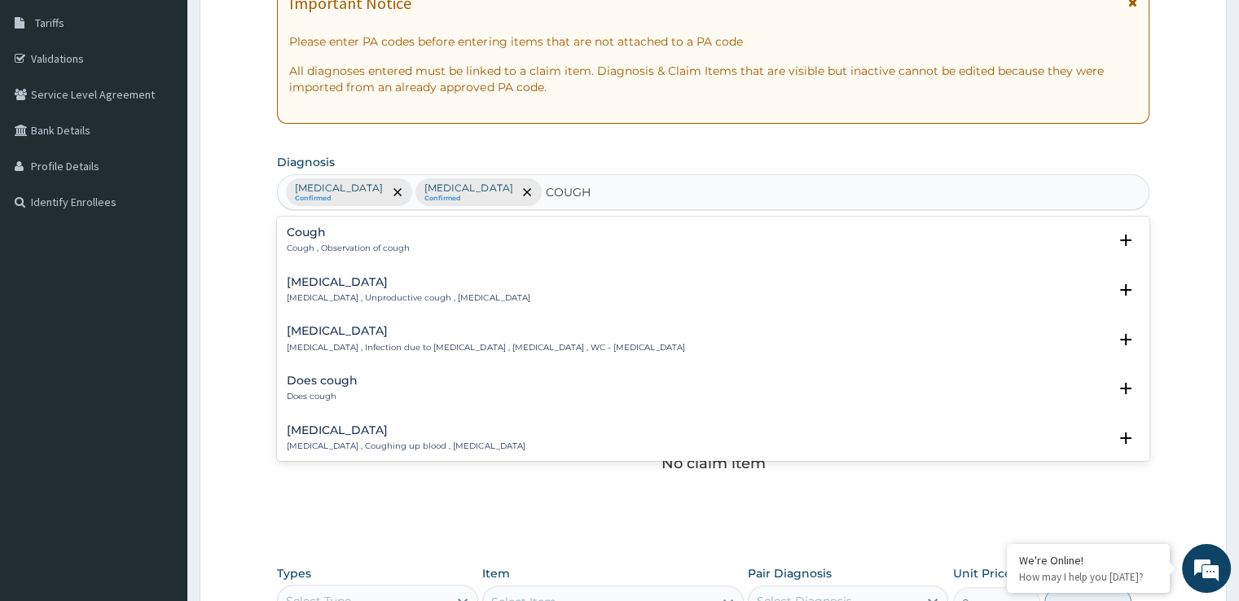
click at [352, 270] on div "[MEDICAL_DATA] [MEDICAL_DATA] , Unproductive cough , [MEDICAL_DATA] Select Stat…" at bounding box center [713, 295] width 872 height 50
click at [318, 306] on div "[MEDICAL_DATA] [MEDICAL_DATA] , Unproductive cough , [MEDICAL_DATA] Select Stat…" at bounding box center [713, 294] width 852 height 37
click at [319, 297] on p "[MEDICAL_DATA] , Unproductive cough , [MEDICAL_DATA]" at bounding box center [408, 297] width 243 height 11
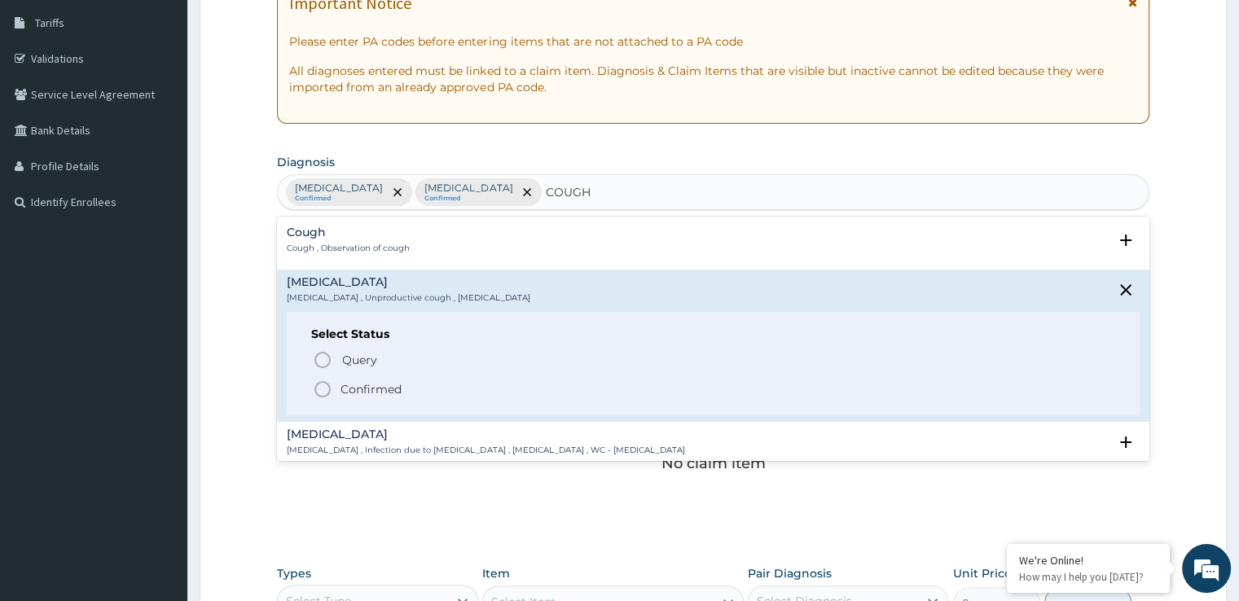
click at [324, 388] on icon "status option filled" at bounding box center [323, 390] width 20 height 20
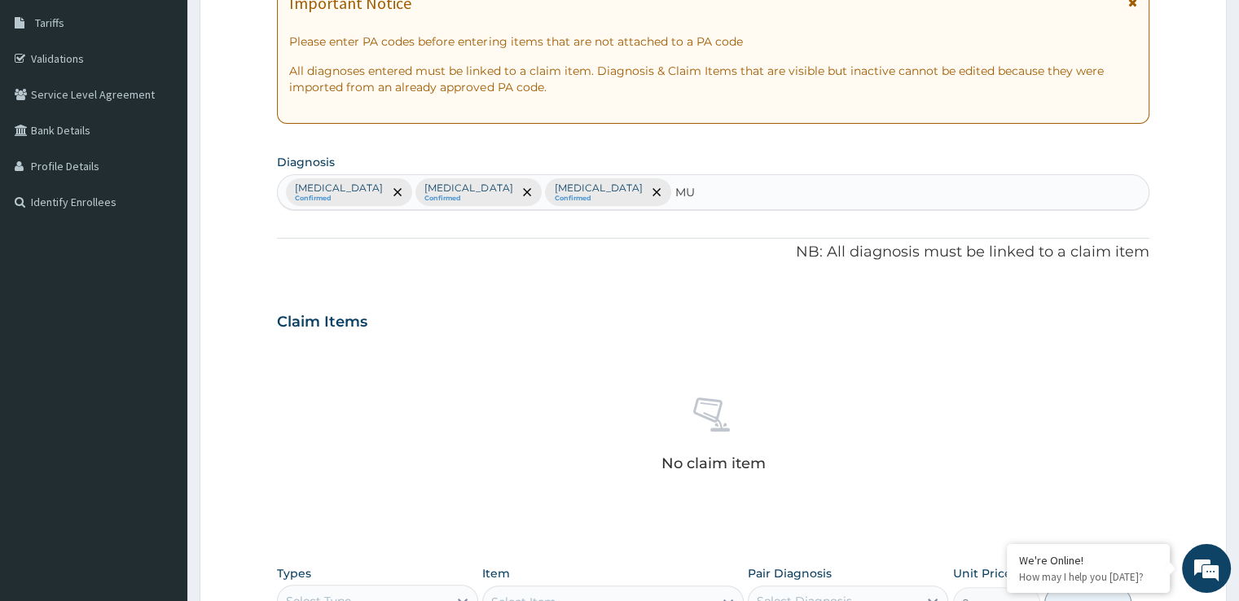
type input "M"
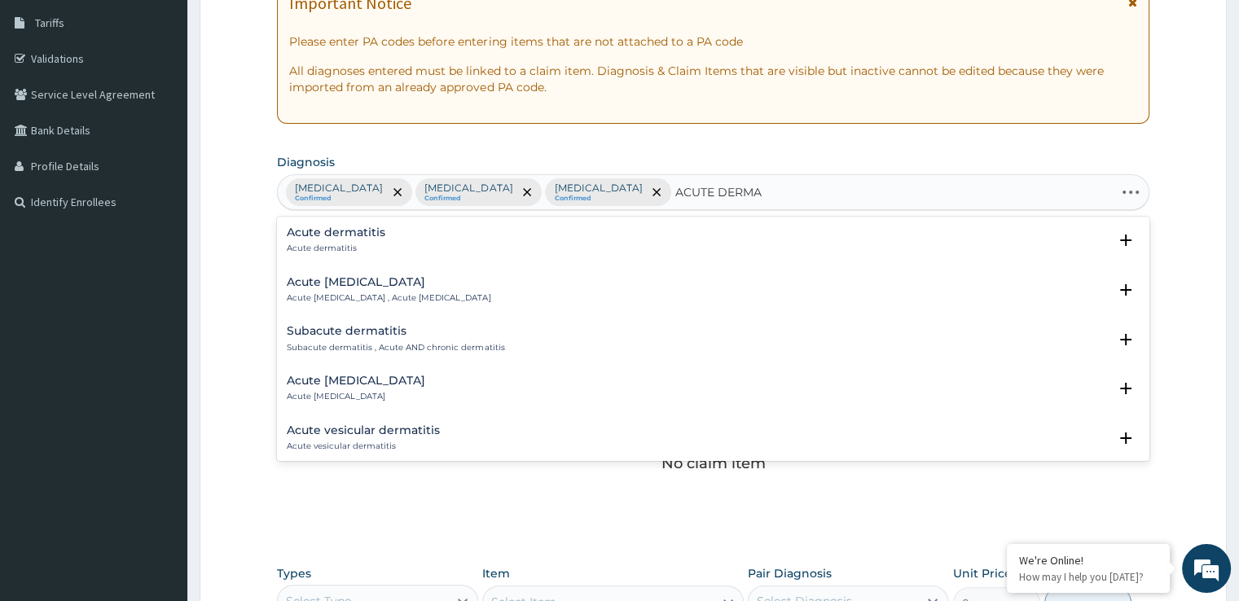
type input "ACUTE DERMAT"
click at [349, 244] on p "Acute dermatitis" at bounding box center [336, 248] width 99 height 11
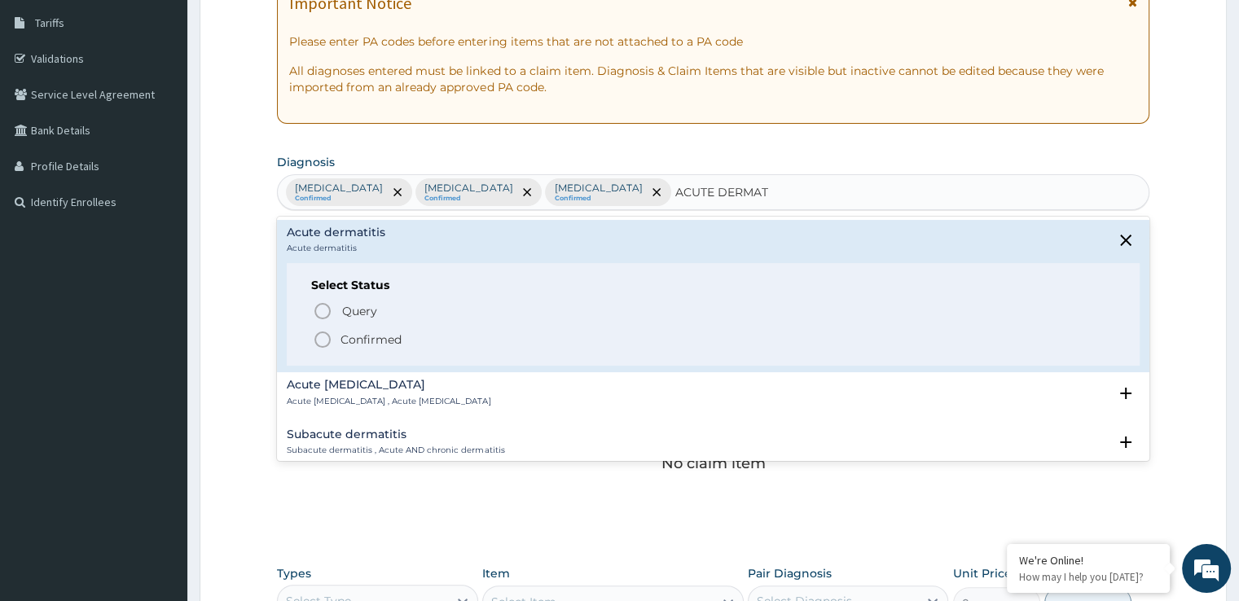
click at [321, 334] on icon "status option filled" at bounding box center [323, 340] width 20 height 20
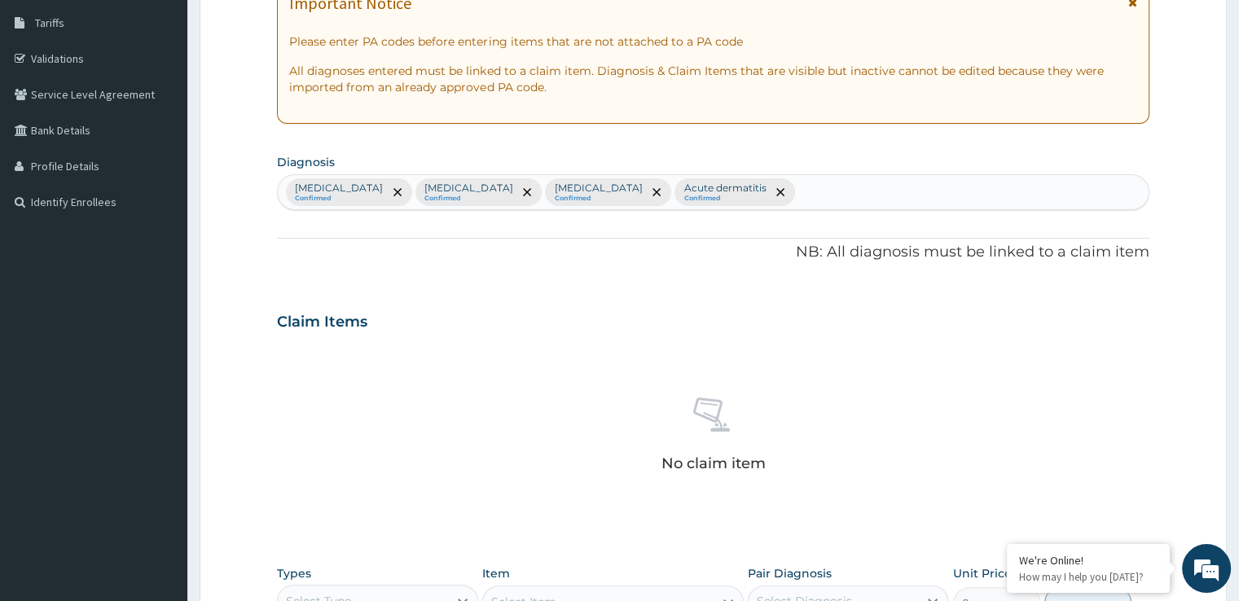
scroll to position [572, 0]
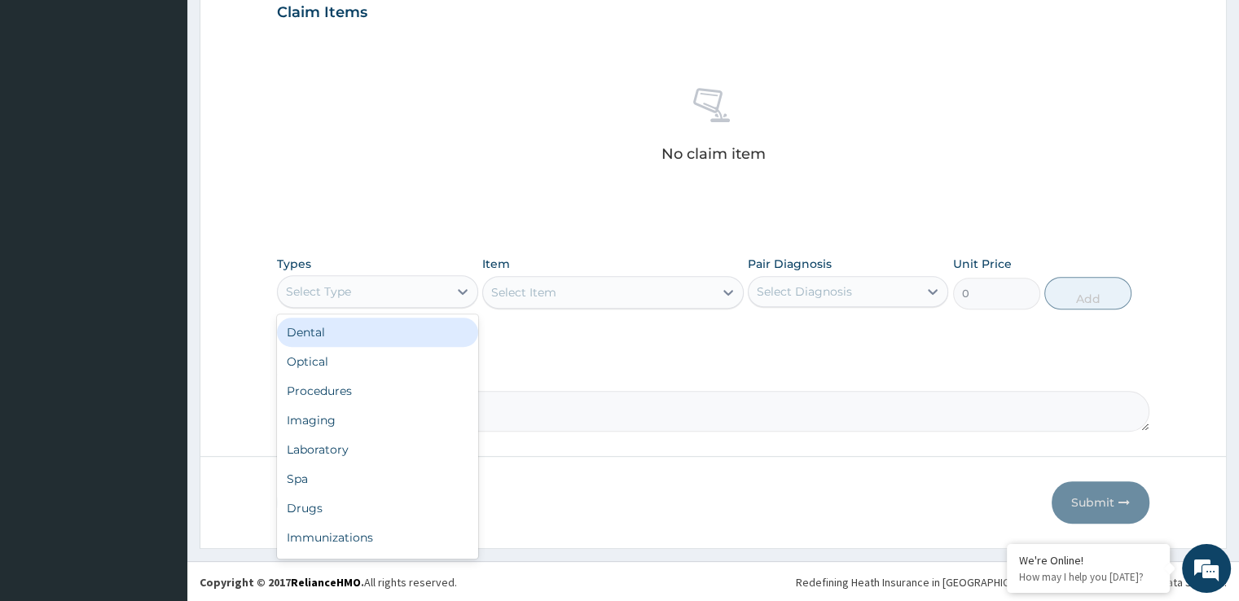
click at [371, 291] on div "Select Type" at bounding box center [362, 292] width 169 height 26
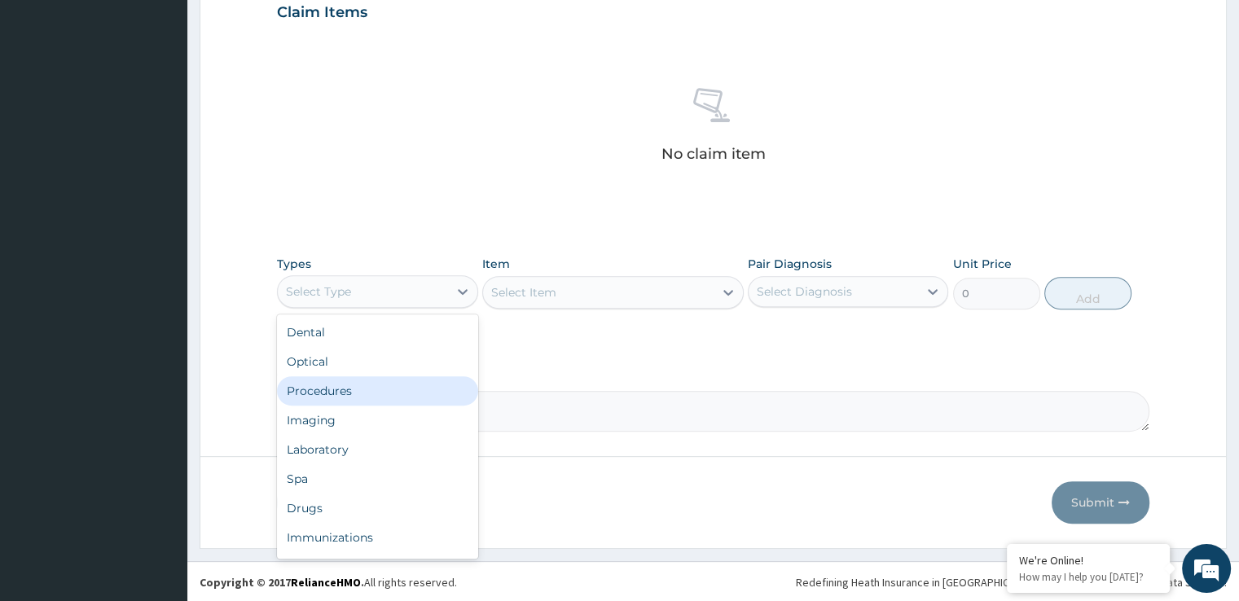
click at [332, 387] on div "Procedures" at bounding box center [377, 390] width 200 height 29
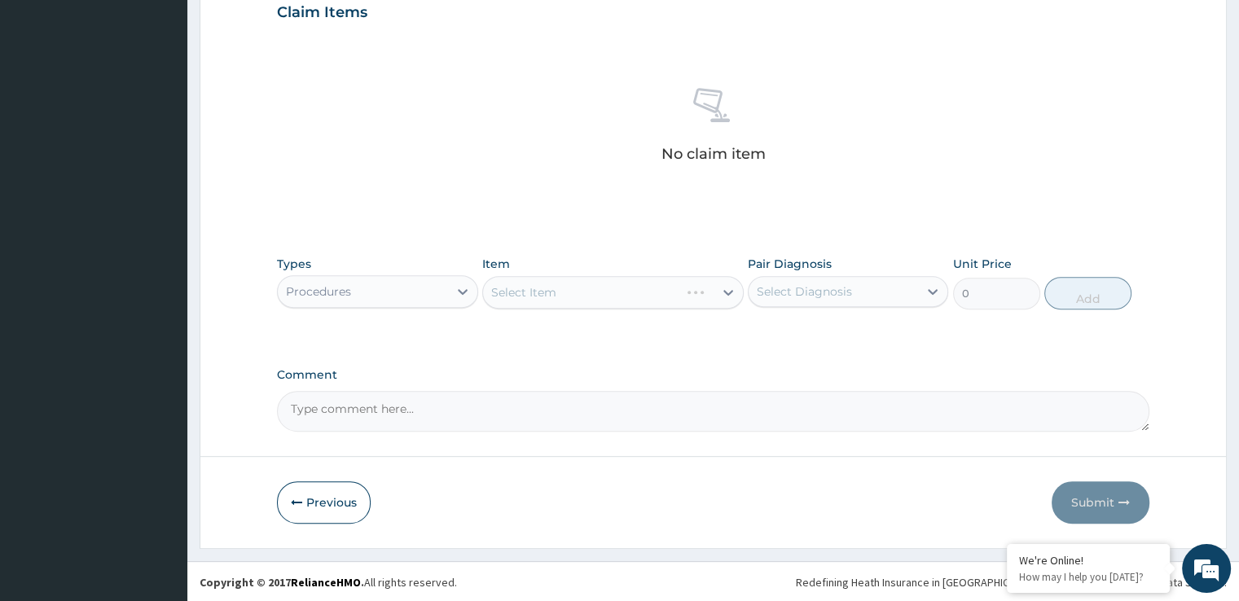
click at [610, 292] on div "Select Item" at bounding box center [613, 292] width 262 height 33
click at [641, 287] on div "Select Item" at bounding box center [613, 292] width 262 height 33
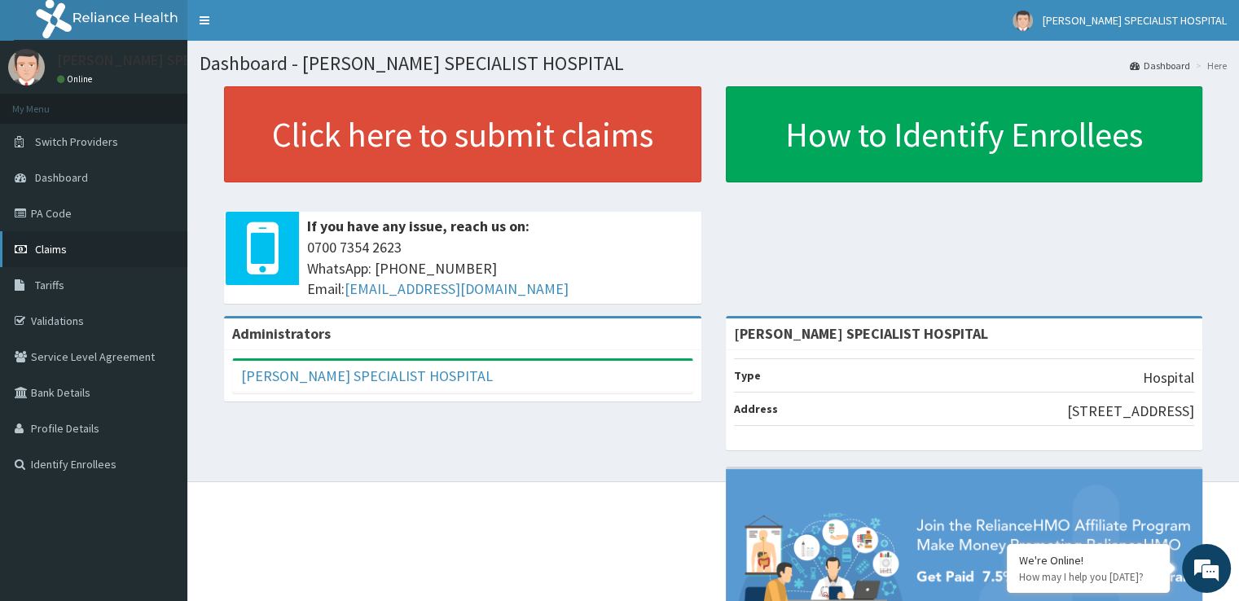
click at [51, 251] on span "Claims" at bounding box center [51, 249] width 32 height 15
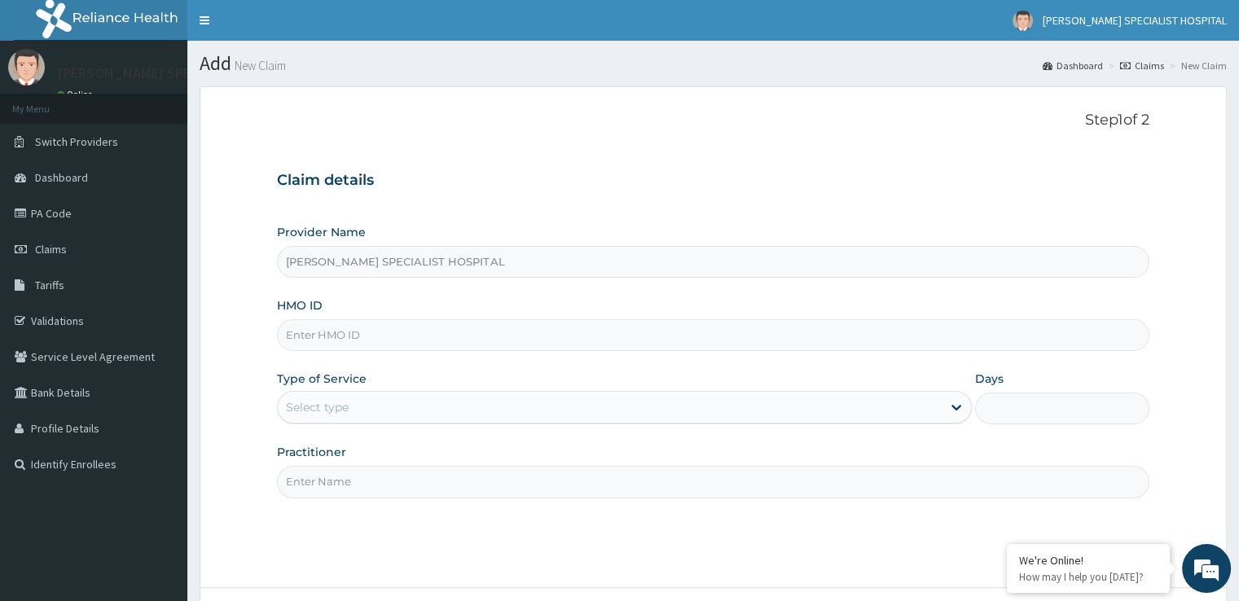
drag, startPoint x: 0, startPoint y: 0, endPoint x: 336, endPoint y: 336, distance: 475.3
type input "FCE/10006/C"
click at [324, 411] on div "Select type" at bounding box center [317, 407] width 63 height 16
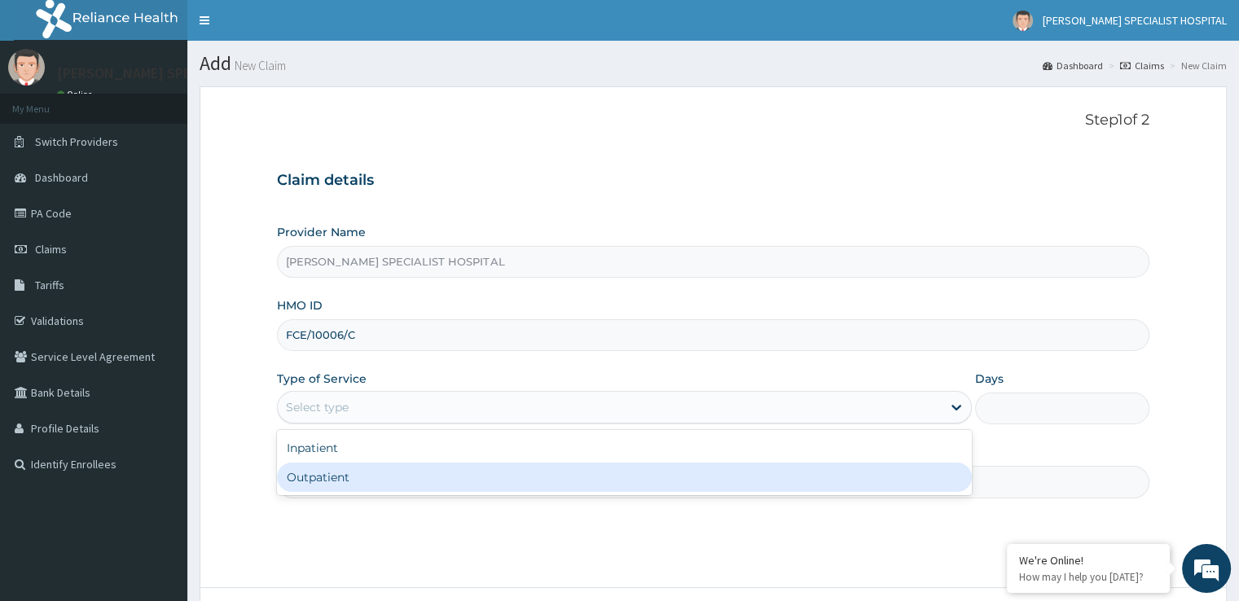
click at [320, 477] on div "Outpatient" at bounding box center [624, 477] width 695 height 29
type input "1"
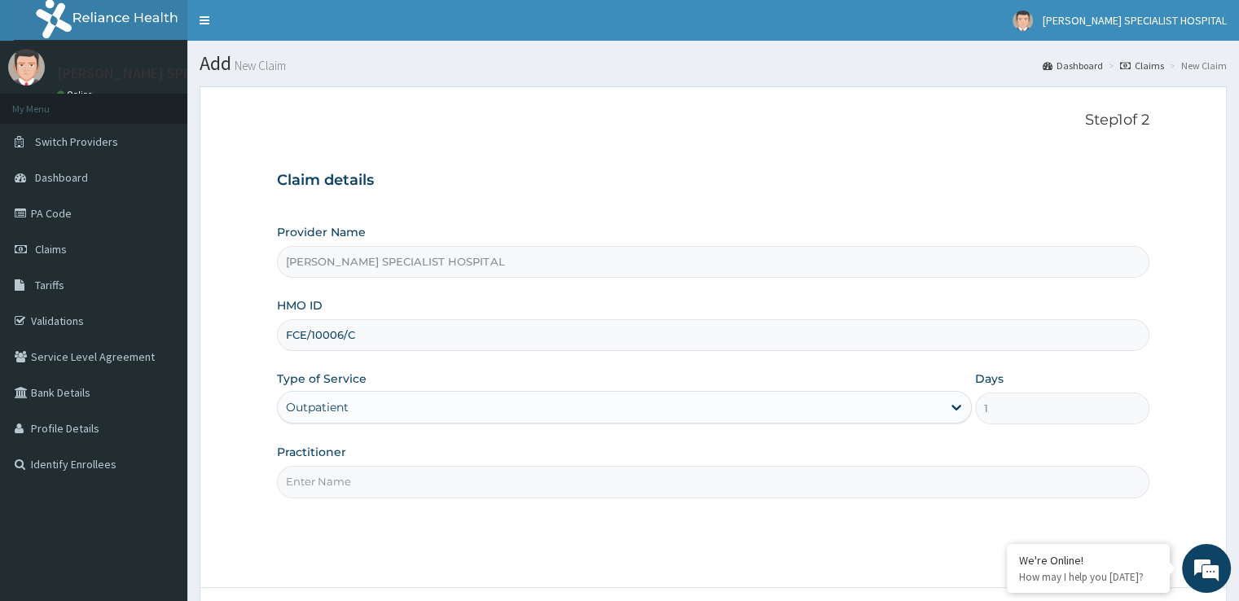
click at [333, 477] on input "Practitioner" at bounding box center [713, 482] width 872 height 32
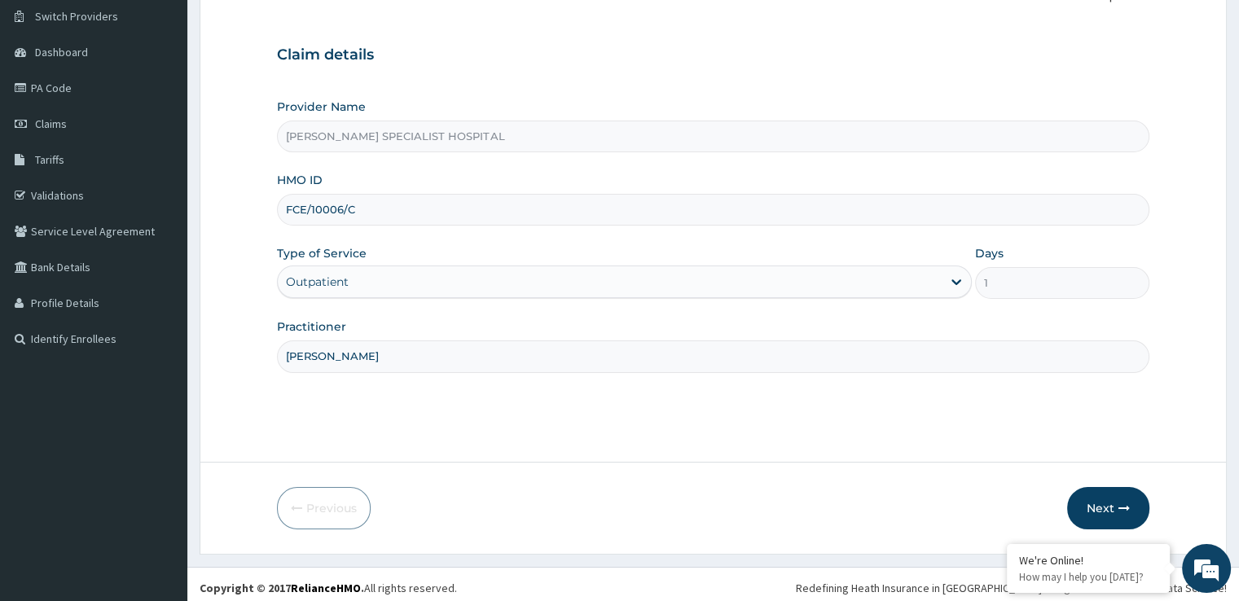
scroll to position [132, 0]
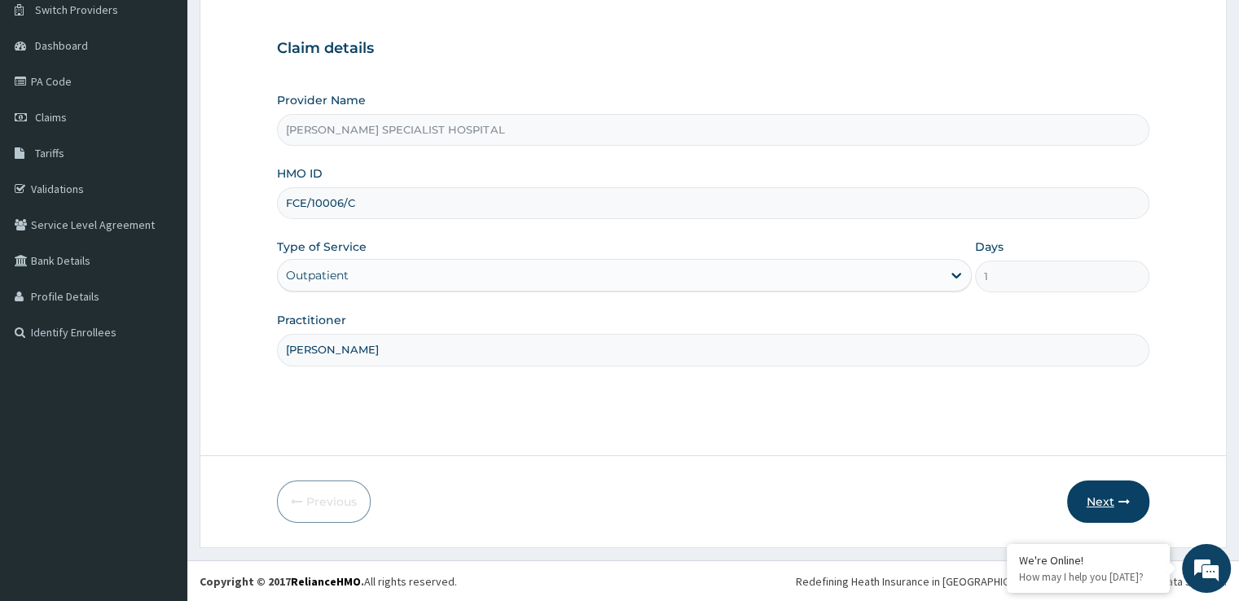
type input "[PERSON_NAME]"
click at [1095, 499] on button "Next" at bounding box center [1108, 502] width 82 height 42
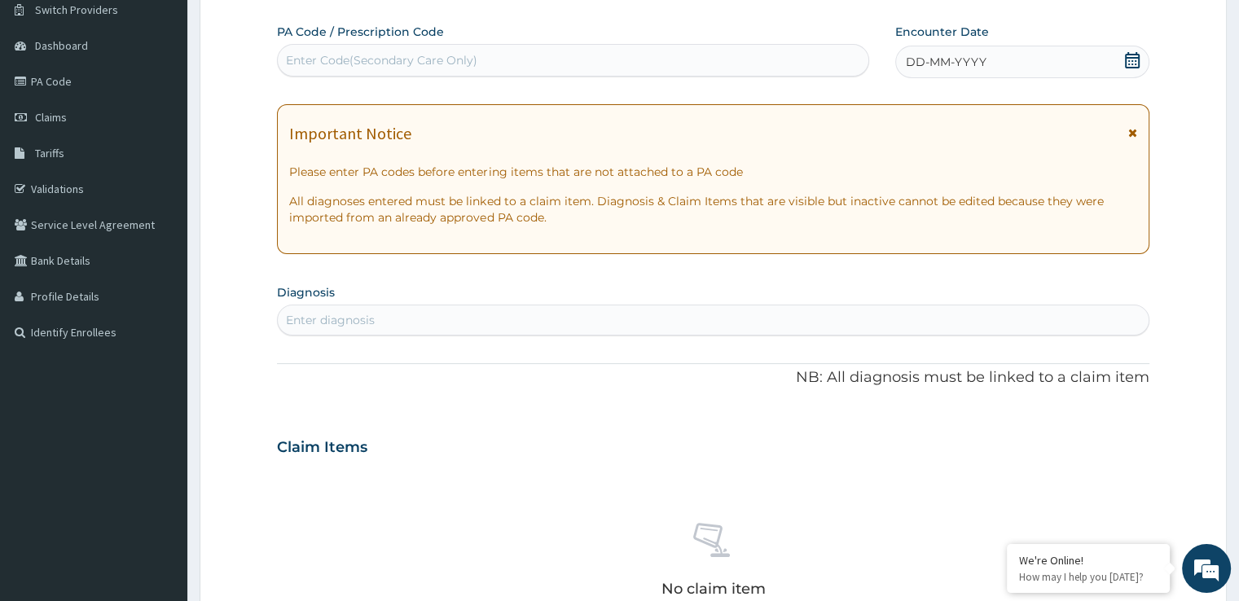
click at [363, 317] on div "Enter diagnosis" at bounding box center [330, 320] width 89 height 16
type input "[MEDICAL_DATA]"
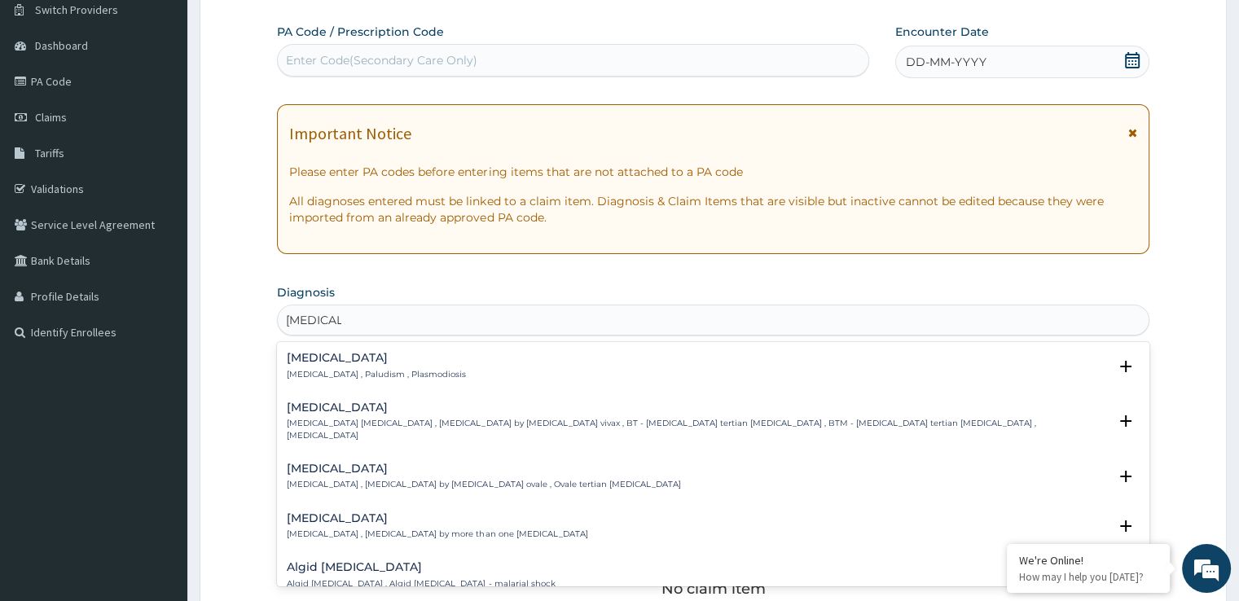
click at [322, 372] on p "[MEDICAL_DATA] , Paludism , Plasmodiosis" at bounding box center [376, 374] width 179 height 11
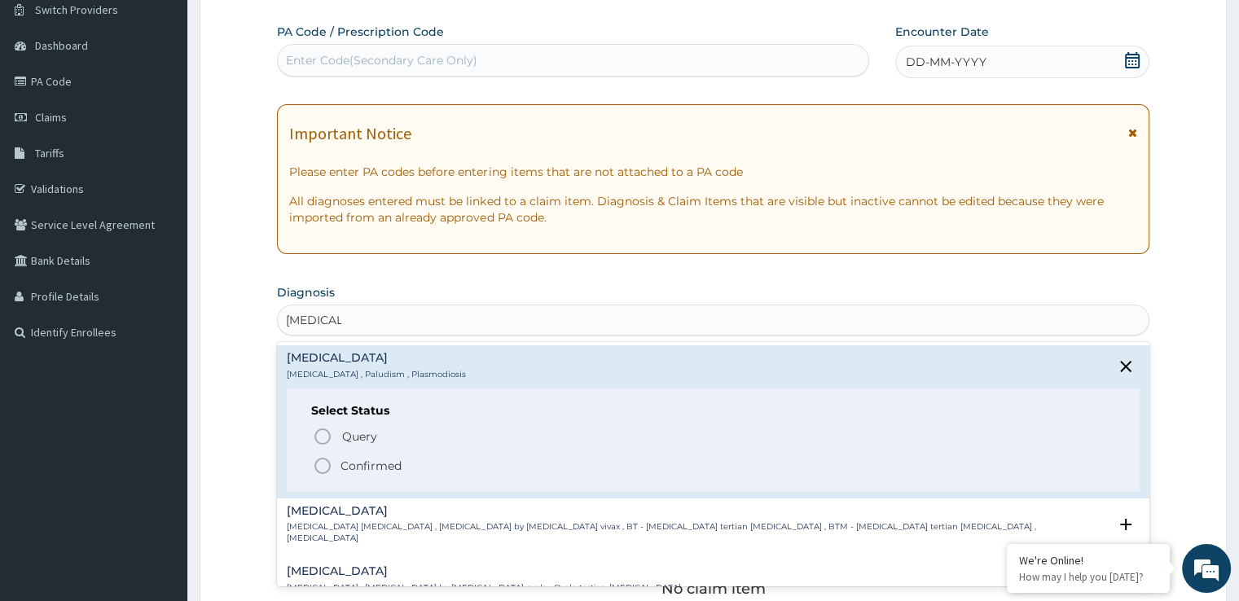
click at [319, 459] on circle "status option filled" at bounding box center [322, 466] width 15 height 15
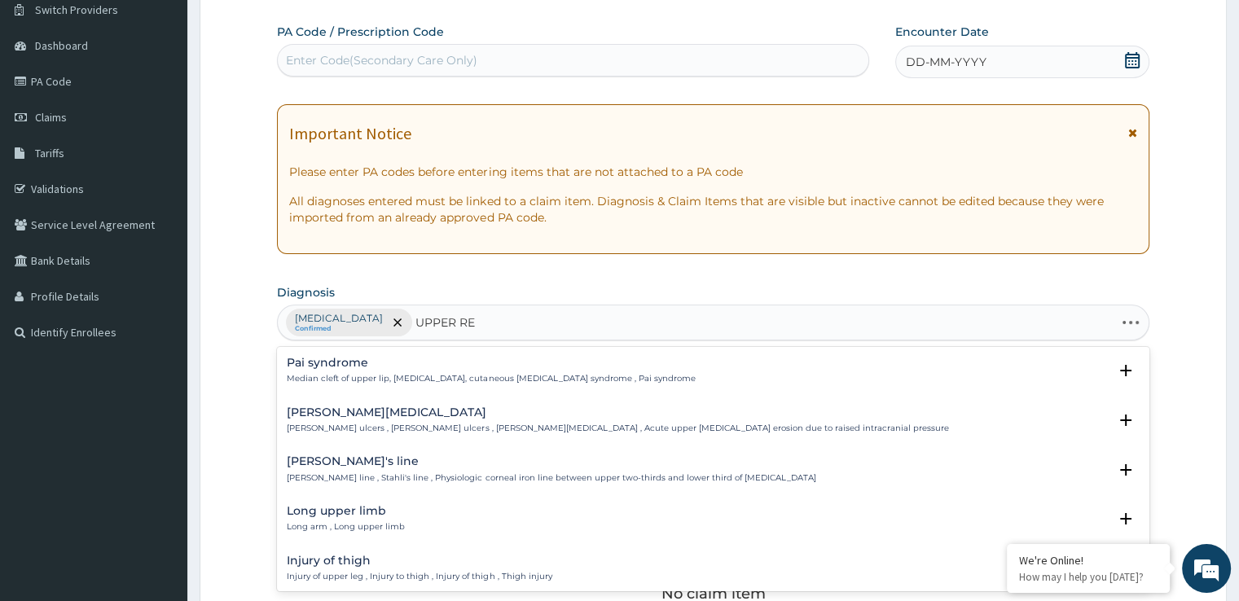
type input "UPPER RES"
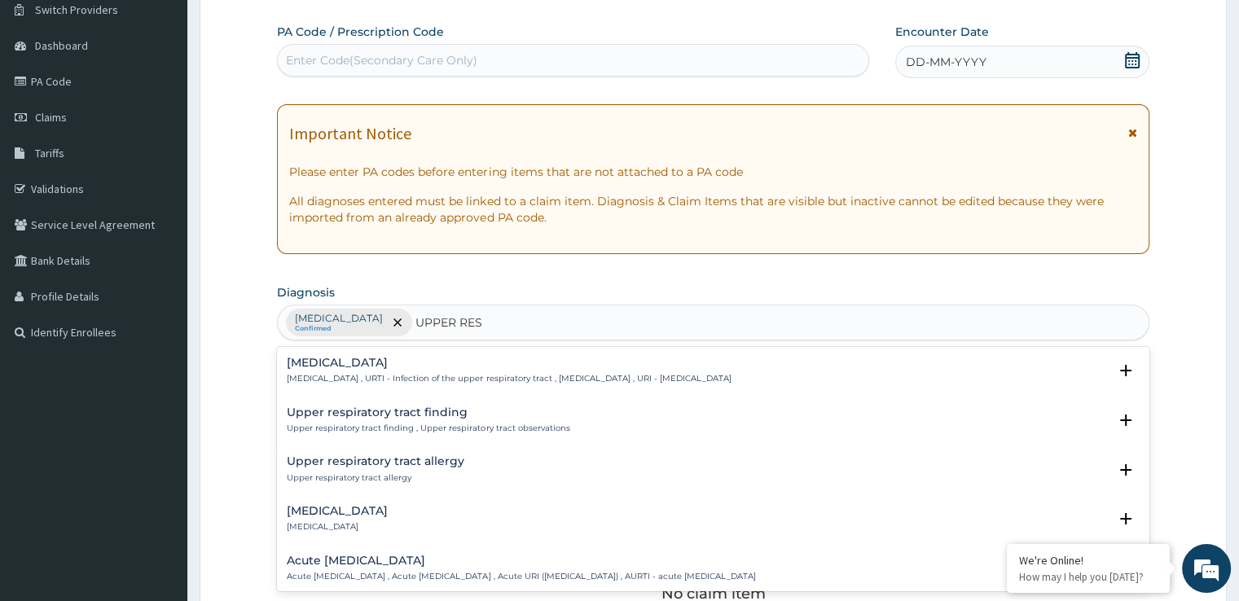
click at [342, 369] on div "[MEDICAL_DATA] [MEDICAL_DATA] , URTI - Infection of the upper respiratory tract…" at bounding box center [509, 371] width 444 height 29
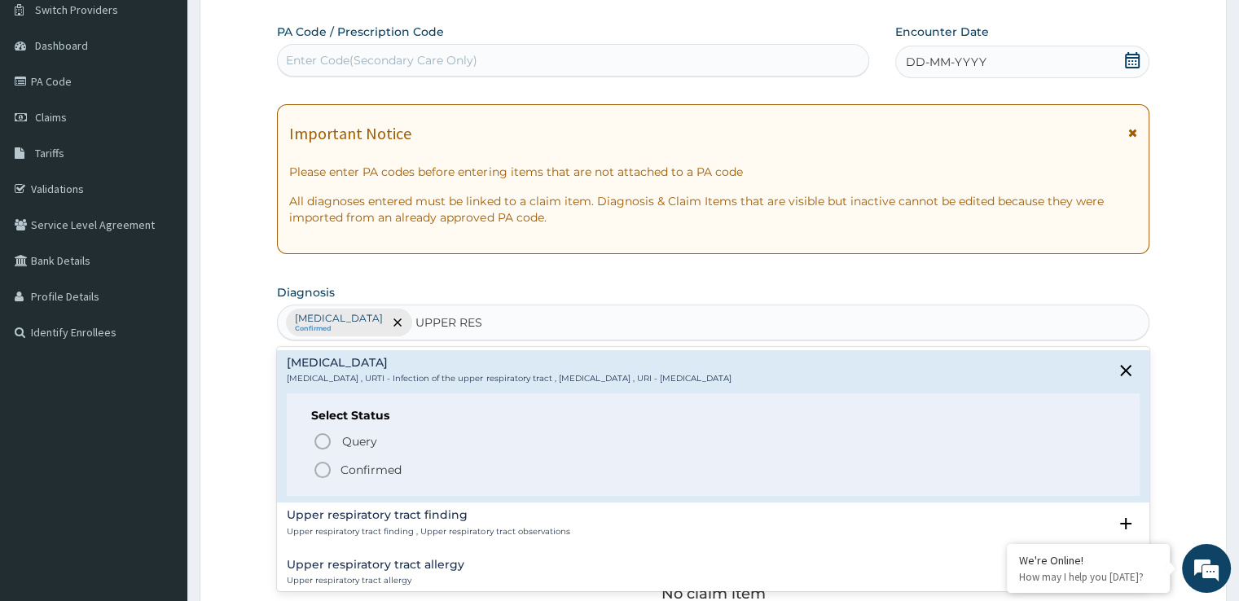
click at [323, 467] on icon "status option filled" at bounding box center [323, 470] width 20 height 20
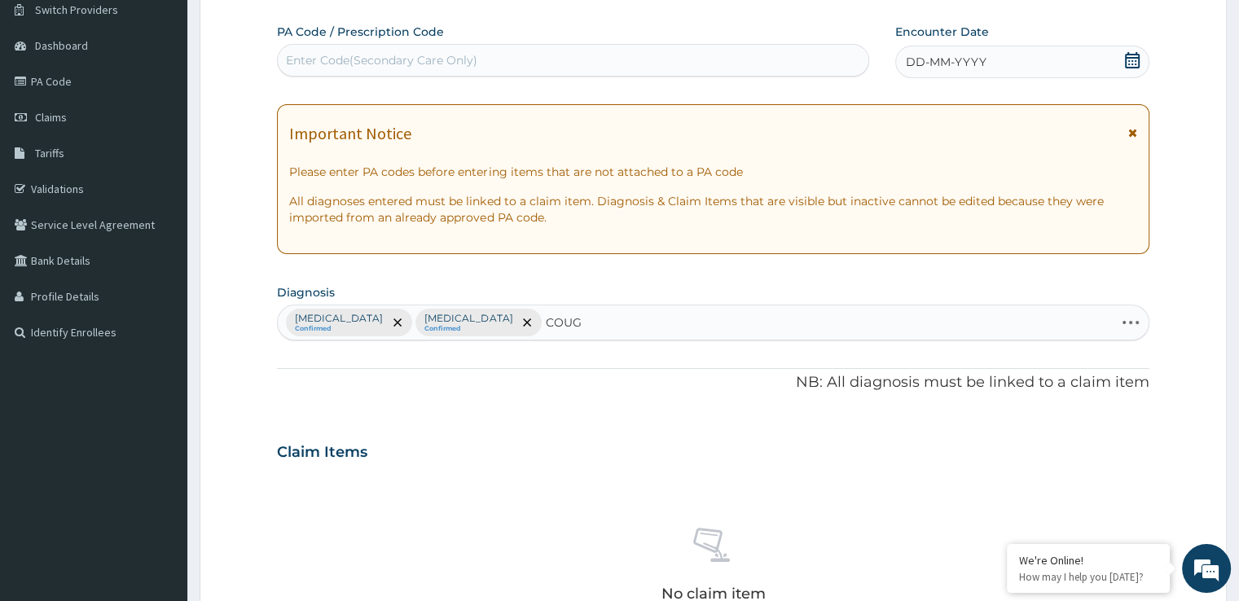
type input "COUGH"
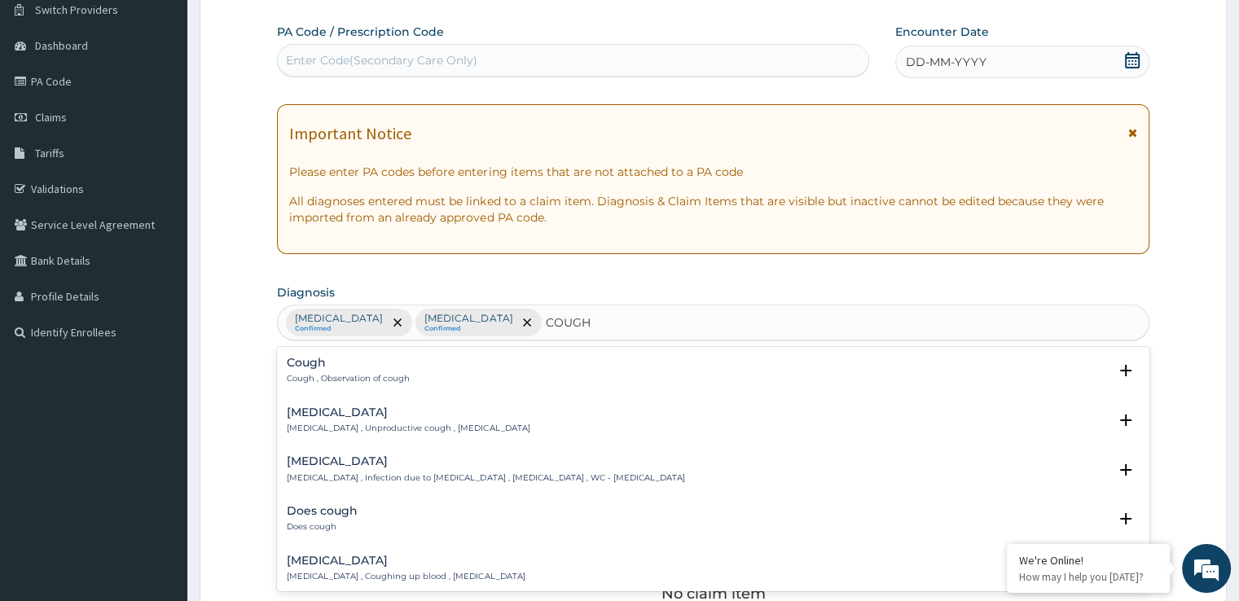
click at [323, 434] on div "[MEDICAL_DATA] [MEDICAL_DATA] , Unproductive cough , [MEDICAL_DATA] Select Stat…" at bounding box center [713, 425] width 852 height 37
click at [326, 424] on p "[MEDICAL_DATA] , Unproductive cough , [MEDICAL_DATA]" at bounding box center [408, 428] width 243 height 11
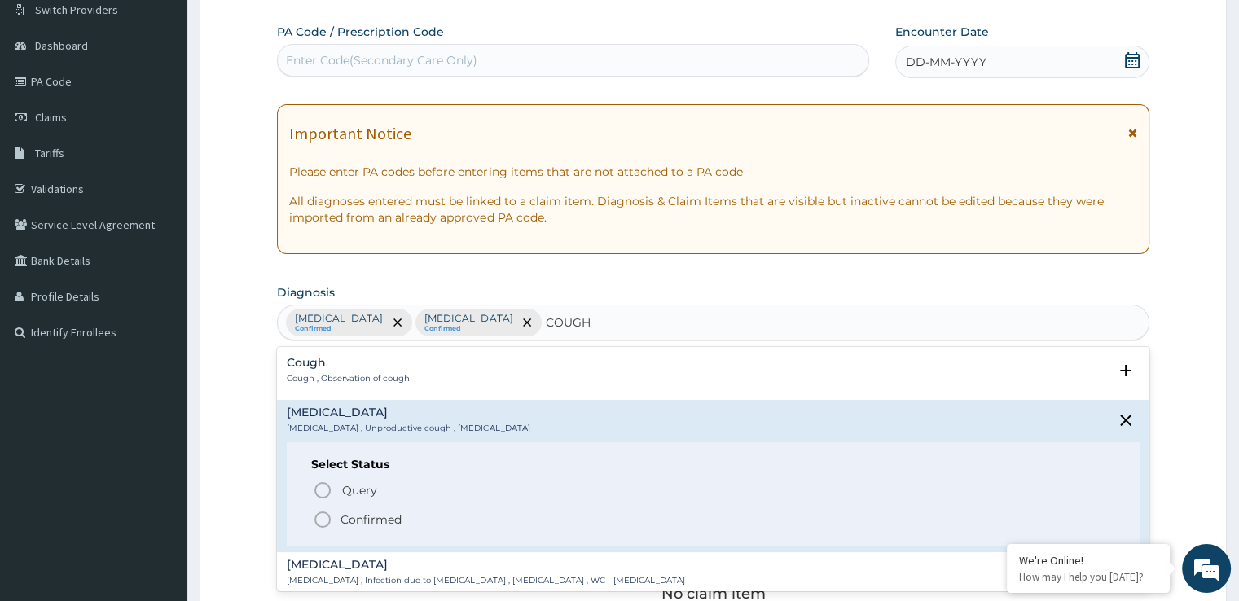
click at [323, 525] on circle "status option filled" at bounding box center [322, 519] width 15 height 15
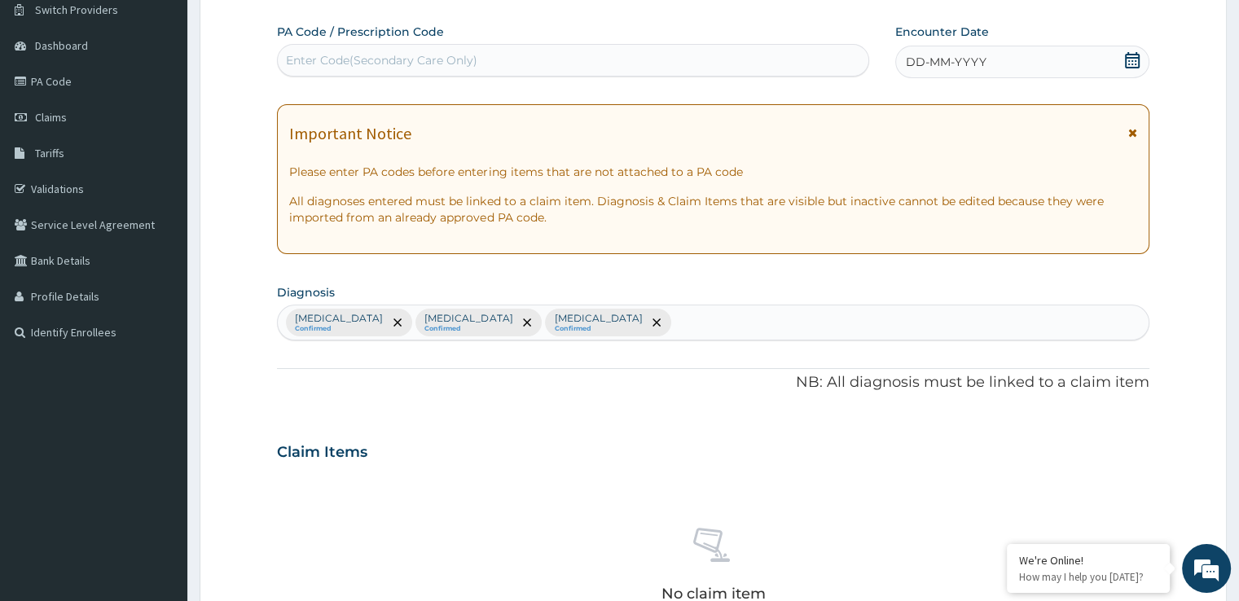
click at [698, 319] on div "[MEDICAL_DATA] Confirmed [MEDICAL_DATA] Confirmed [MEDICAL_DATA] Confirmed" at bounding box center [713, 323] width 870 height 34
type input "ACUTE DERMA"
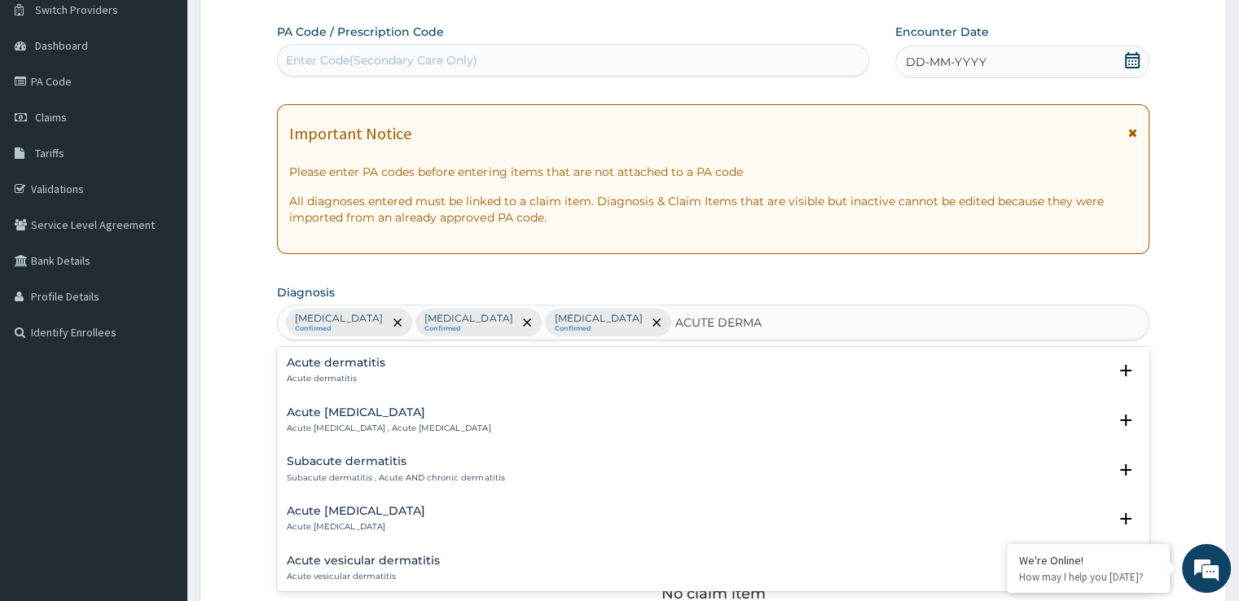
click at [381, 371] on div "Acute dermatitis Acute dermatitis" at bounding box center [336, 371] width 99 height 29
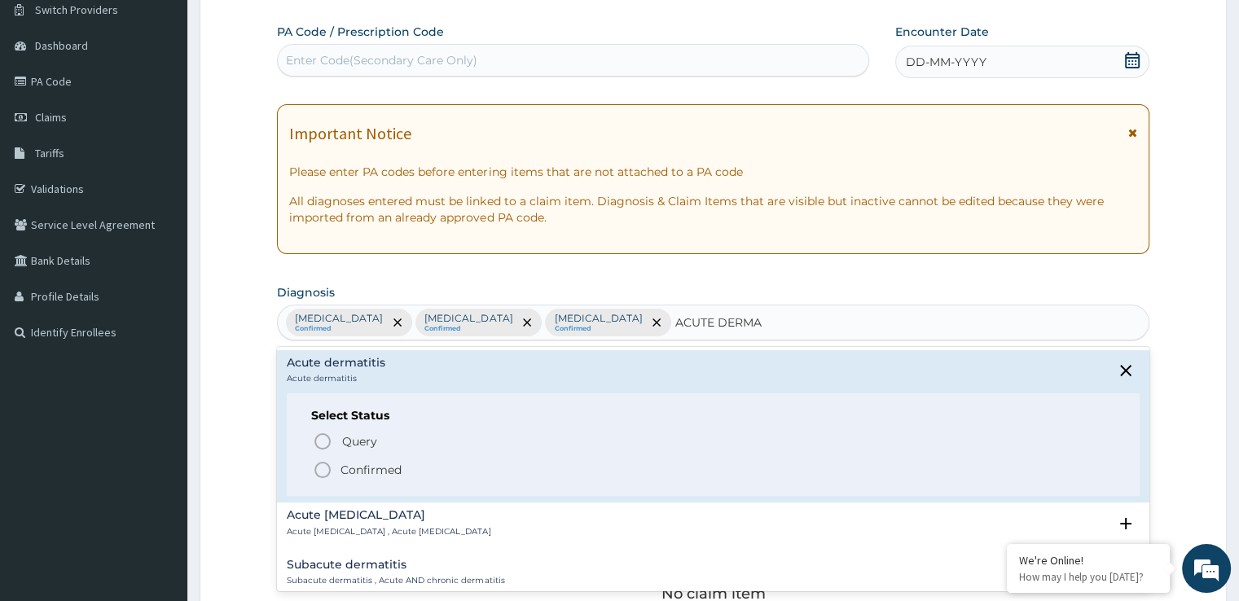
click at [321, 464] on icon "status option filled" at bounding box center [323, 470] width 20 height 20
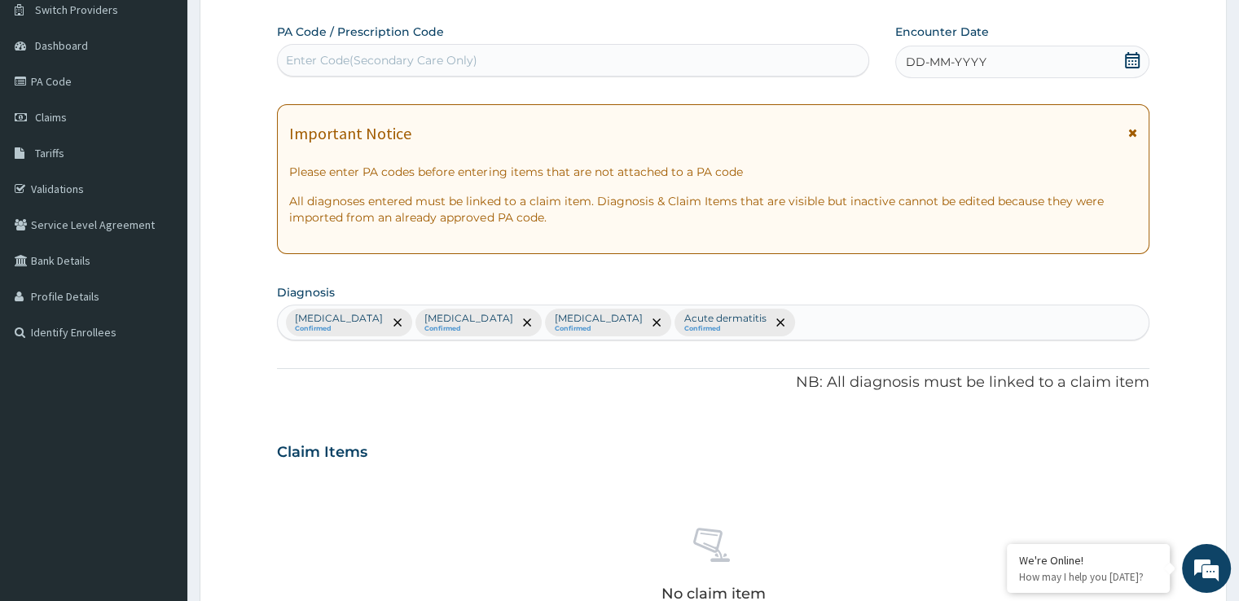
scroll to position [572, 0]
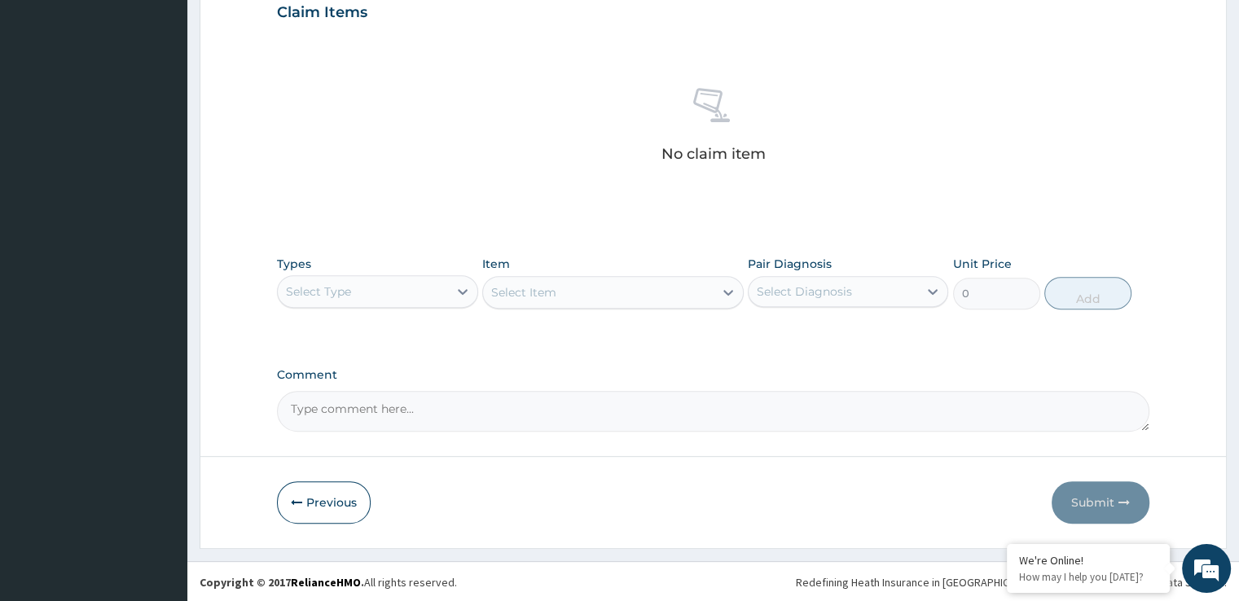
click at [339, 286] on div "Select Type" at bounding box center [318, 292] width 65 height 16
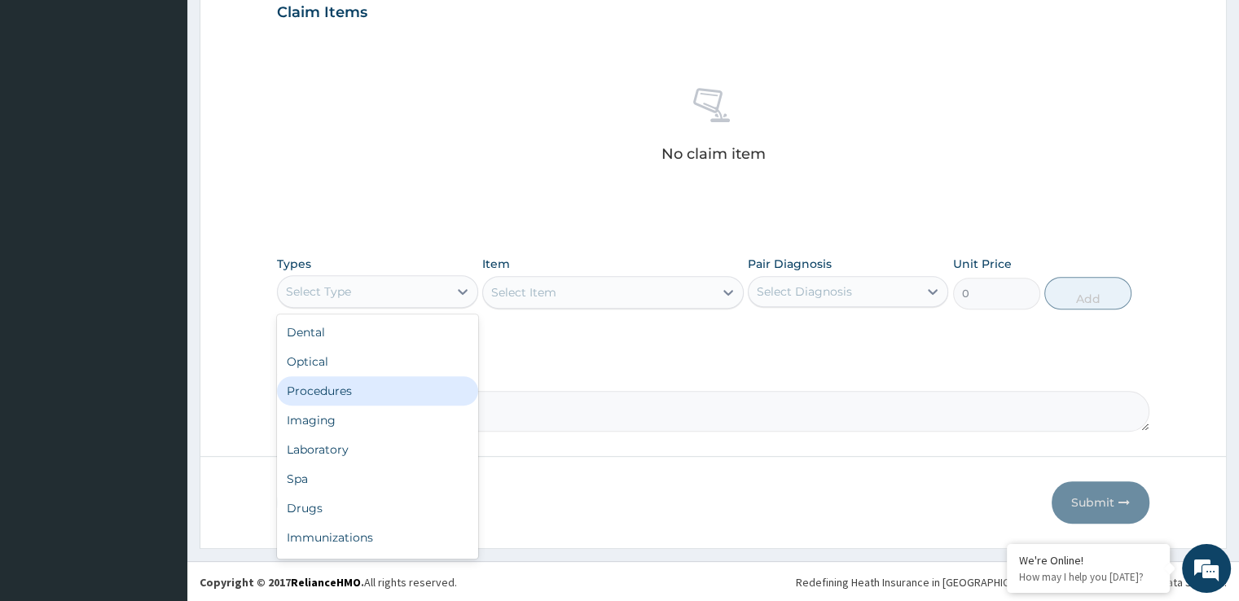
click at [354, 389] on div "Procedures" at bounding box center [377, 390] width 200 height 29
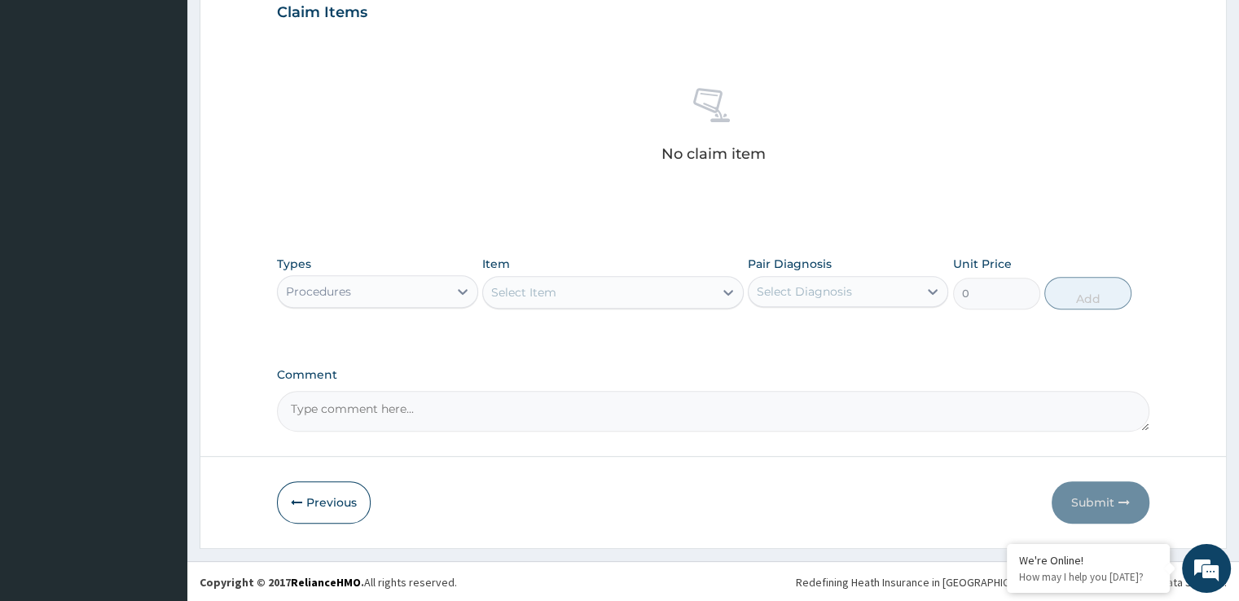
click at [600, 289] on div "Select Item" at bounding box center [598, 292] width 231 height 26
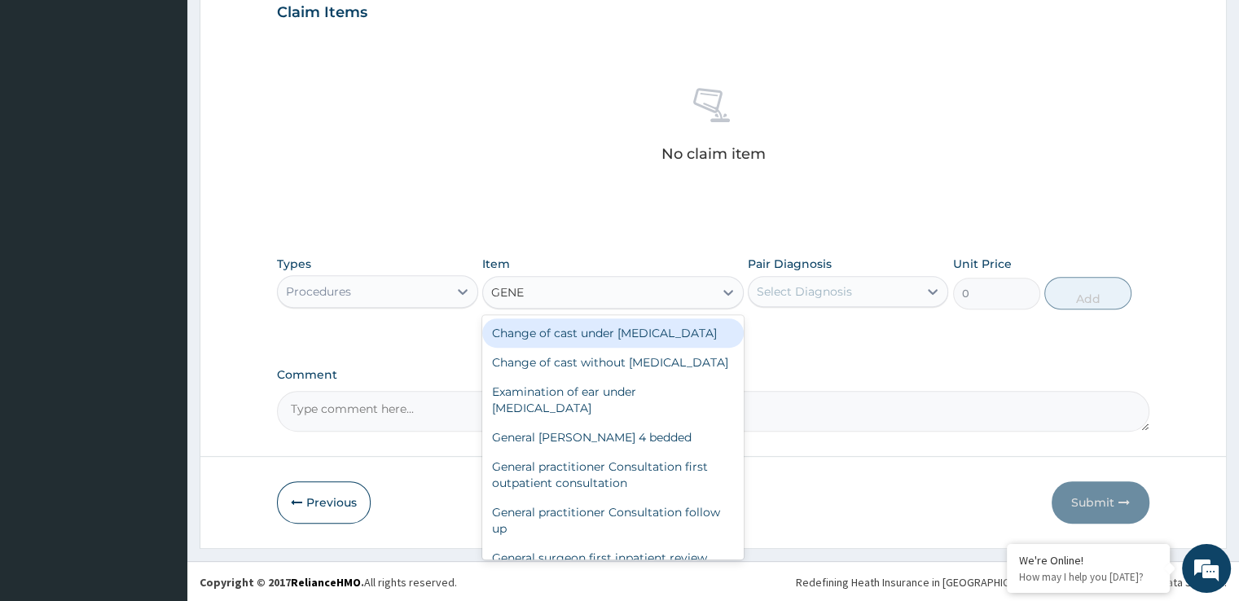
type input "GENER"
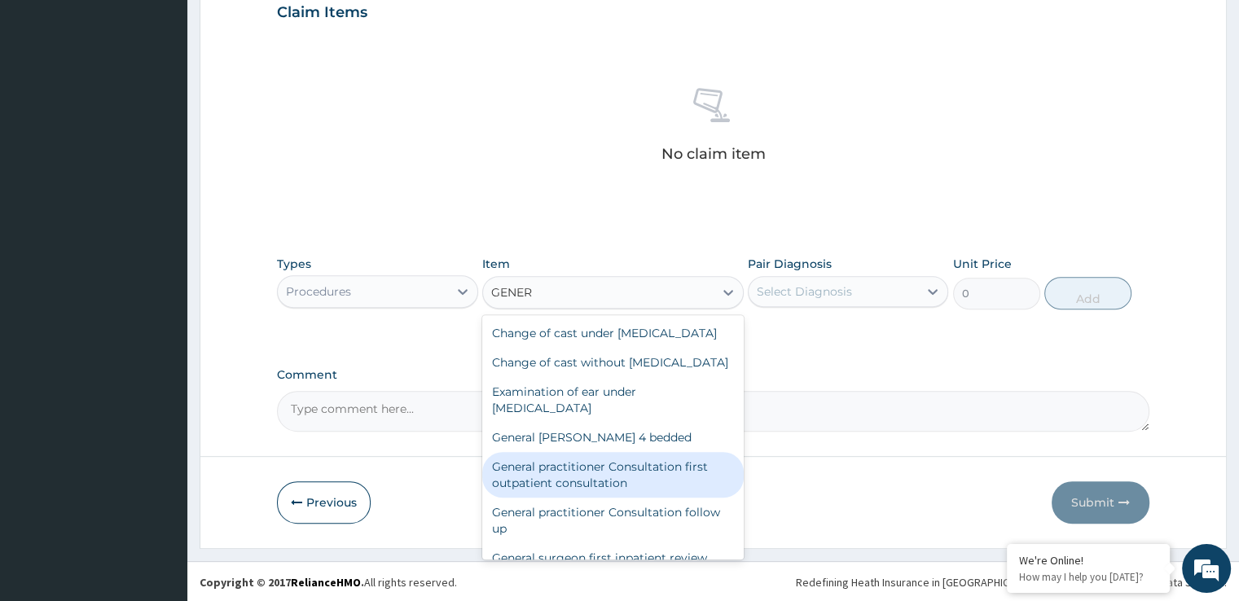
click at [613, 498] on div "General practitioner Consultation first outpatient consultation" at bounding box center [613, 475] width 262 height 46
type input "3724.875"
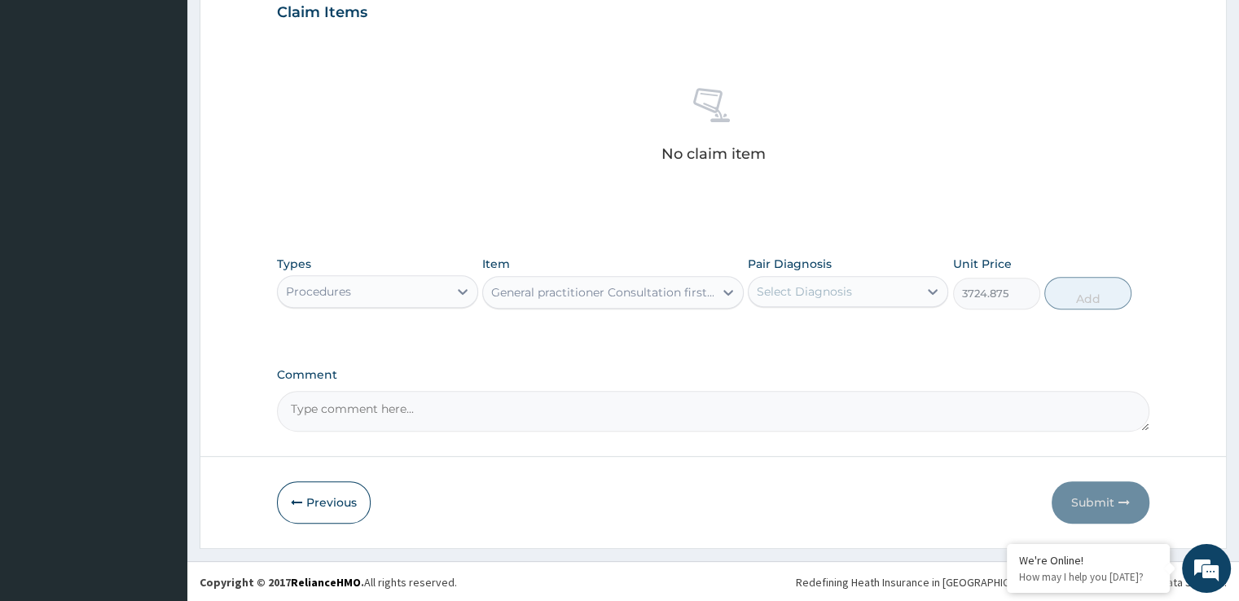
click at [866, 301] on div "Select Diagnosis" at bounding box center [833, 292] width 169 height 26
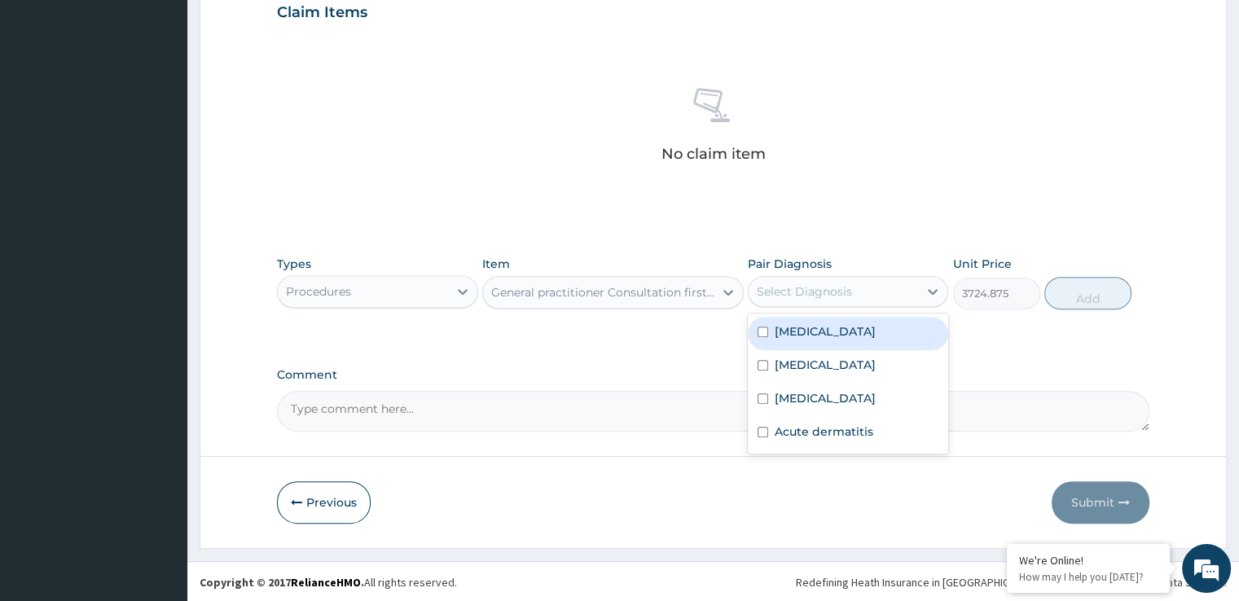
click at [849, 330] on div "[MEDICAL_DATA]" at bounding box center [848, 333] width 200 height 33
checkbox input "true"
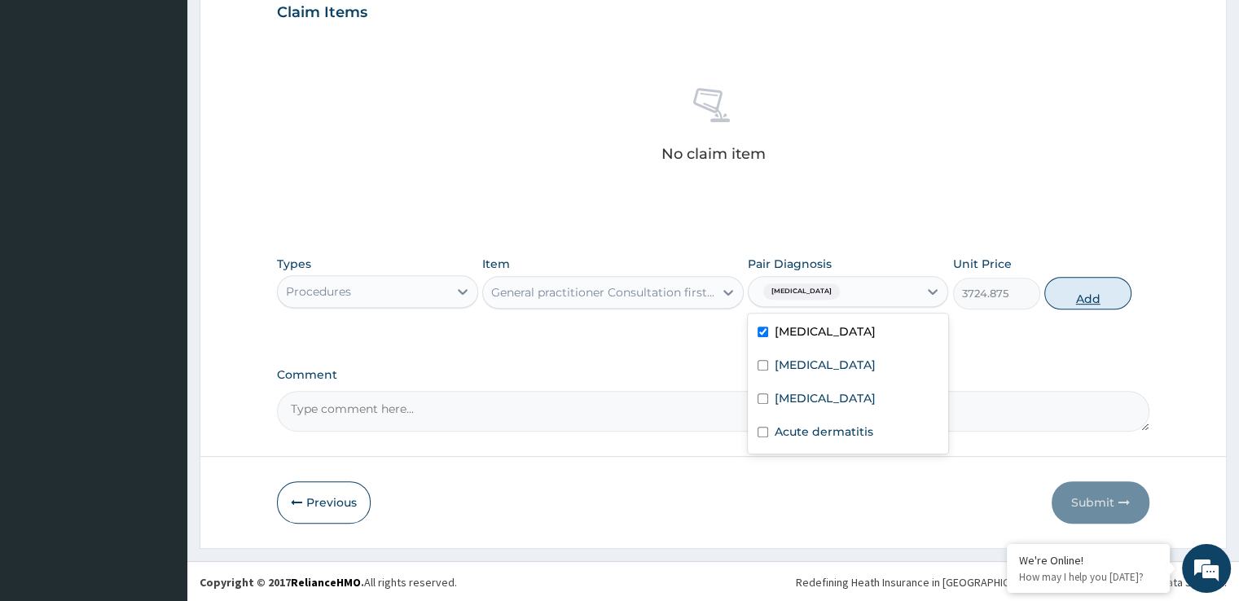
click at [1092, 297] on button "Add" at bounding box center [1087, 293] width 87 height 33
type input "0"
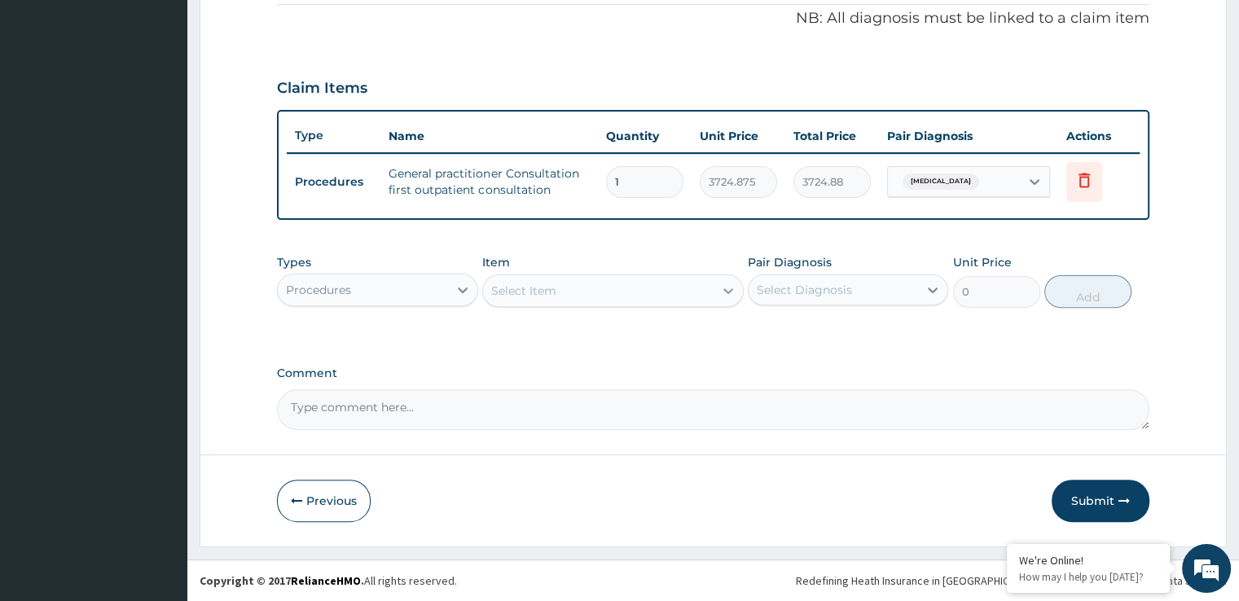
scroll to position [494, 0]
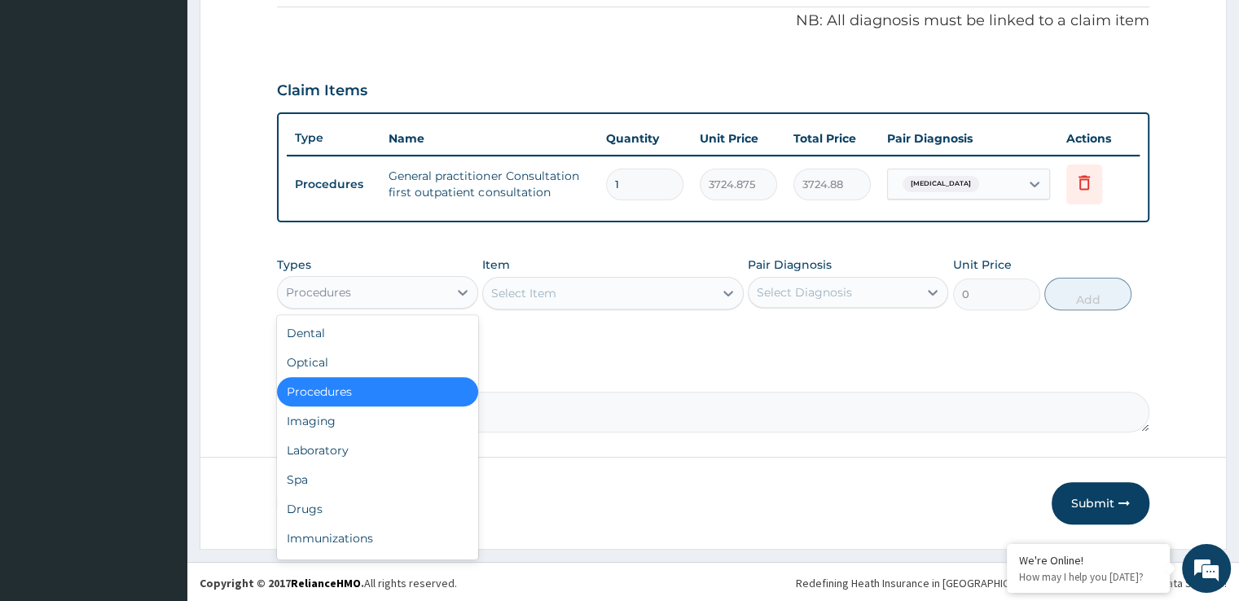
click at [344, 290] on div "Procedures" at bounding box center [318, 292] width 65 height 16
click at [336, 442] on div "Laboratory" at bounding box center [377, 450] width 200 height 29
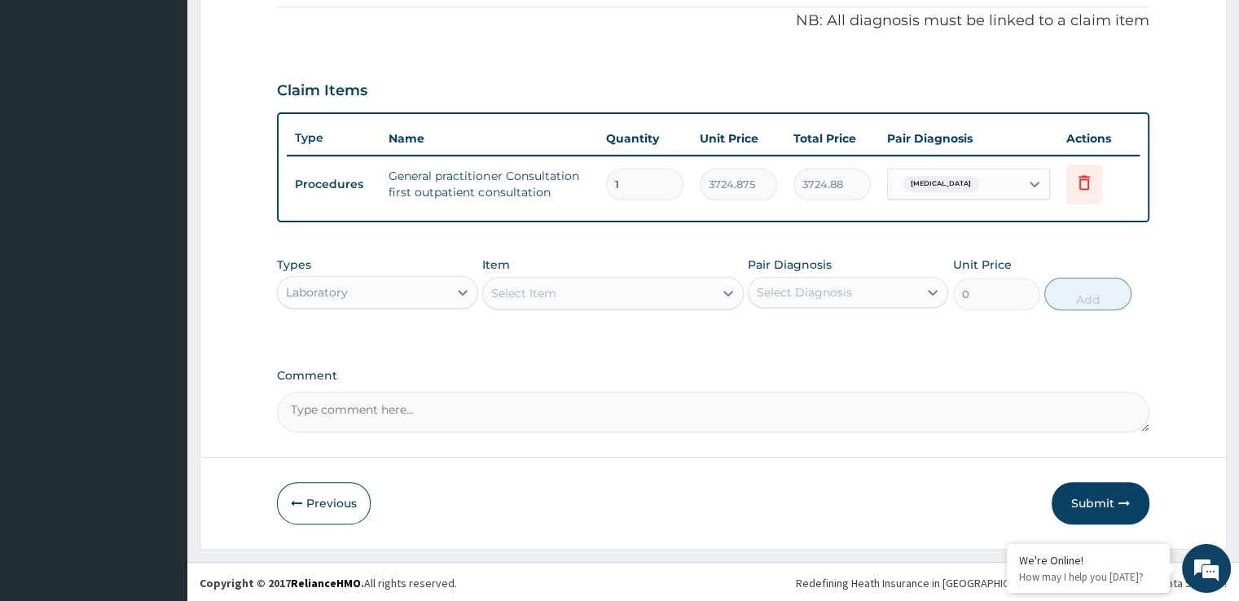
click at [599, 304] on div "Select Item" at bounding box center [613, 293] width 262 height 33
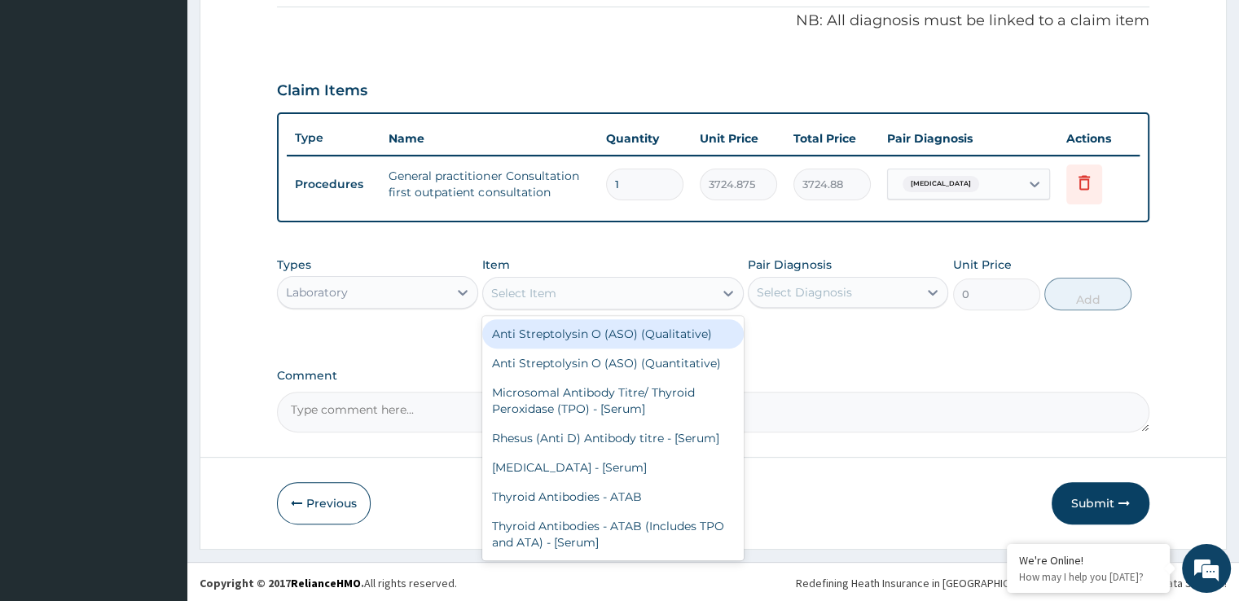
type input "L"
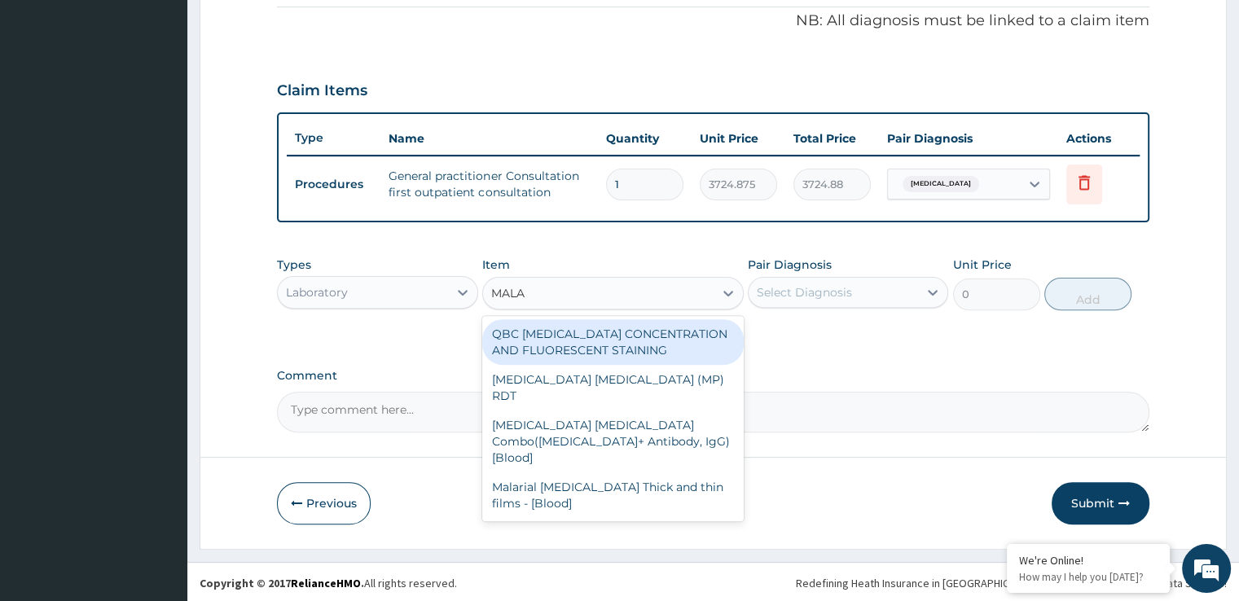
type input "MALAR"
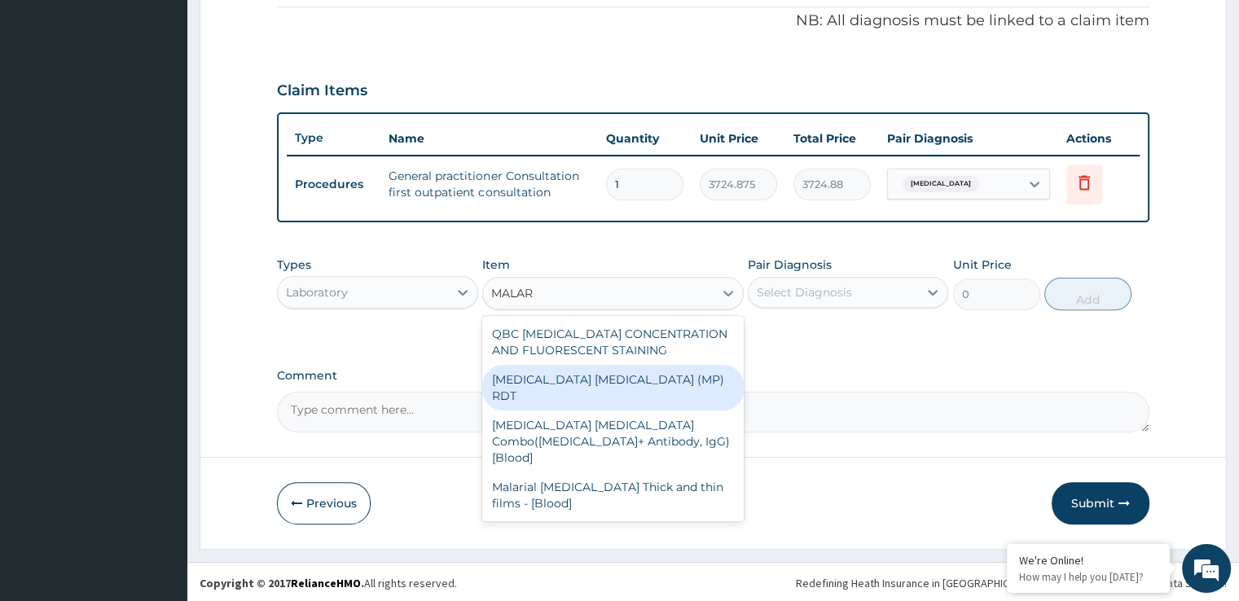
click at [620, 376] on div "[MEDICAL_DATA] [MEDICAL_DATA] (MP) RDT" at bounding box center [613, 388] width 262 height 46
type input "1693.125"
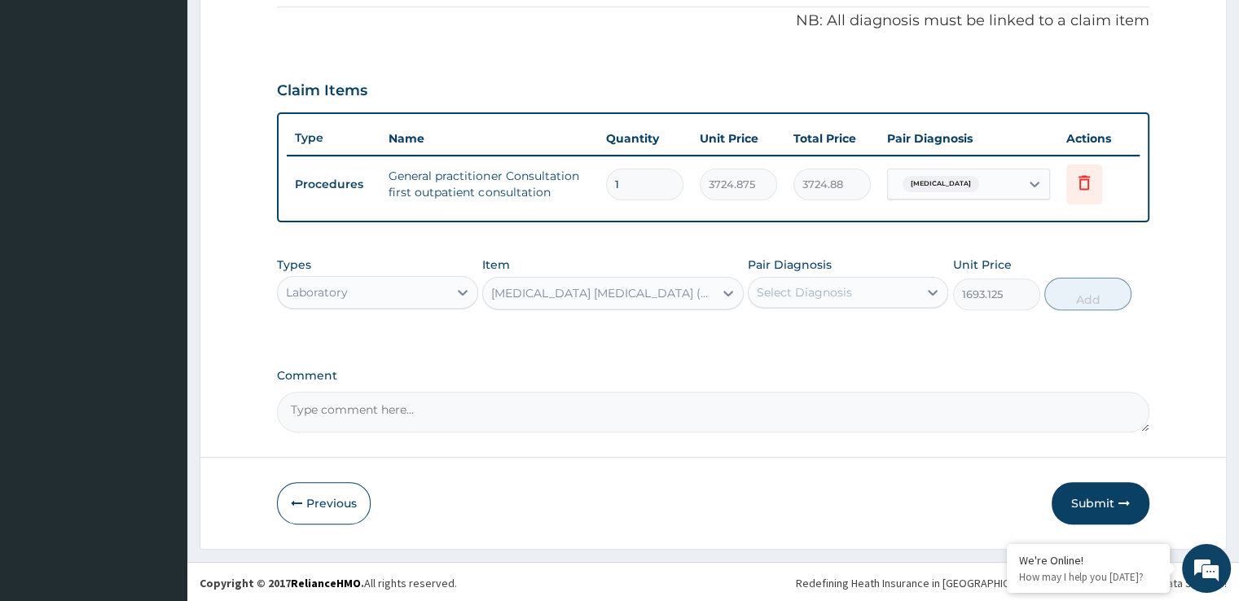
click at [802, 293] on div "Select Diagnosis" at bounding box center [804, 292] width 95 height 16
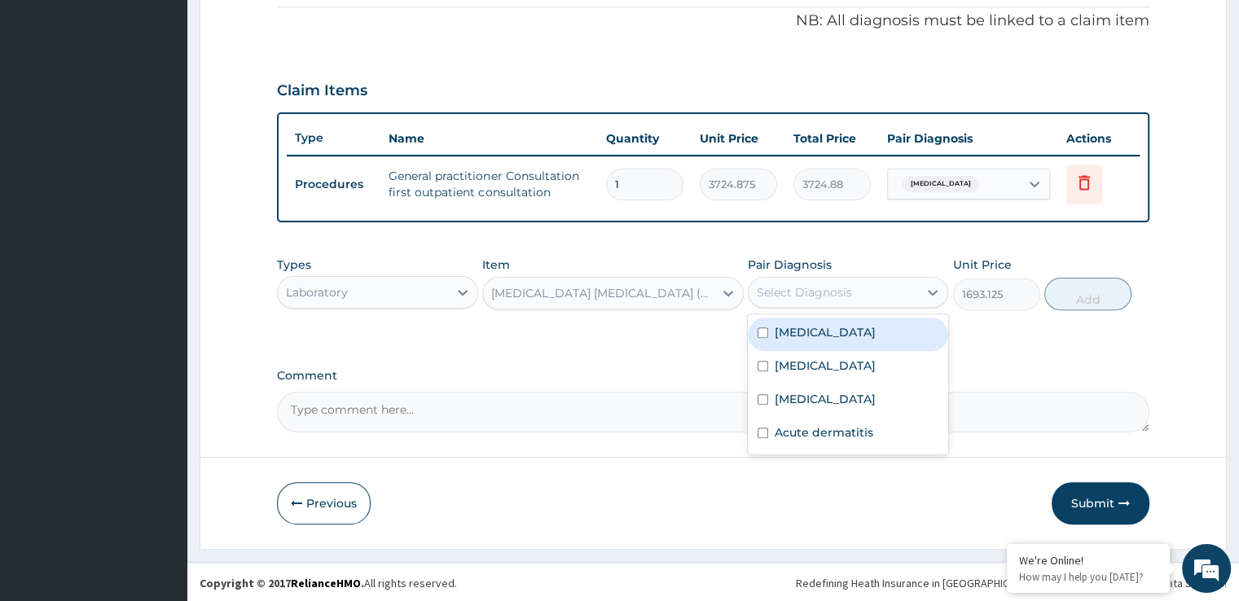
click at [810, 324] on label "[MEDICAL_DATA]" at bounding box center [825, 332] width 101 height 16
checkbox input "true"
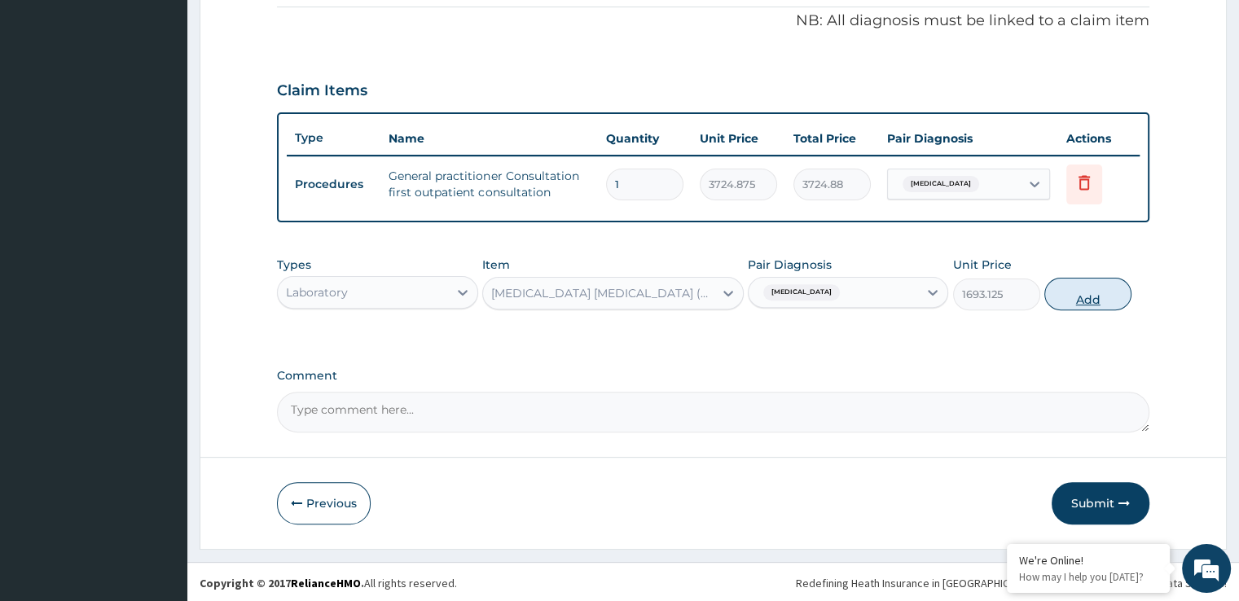
click at [1096, 289] on button "Add" at bounding box center [1087, 294] width 87 height 33
type input "0"
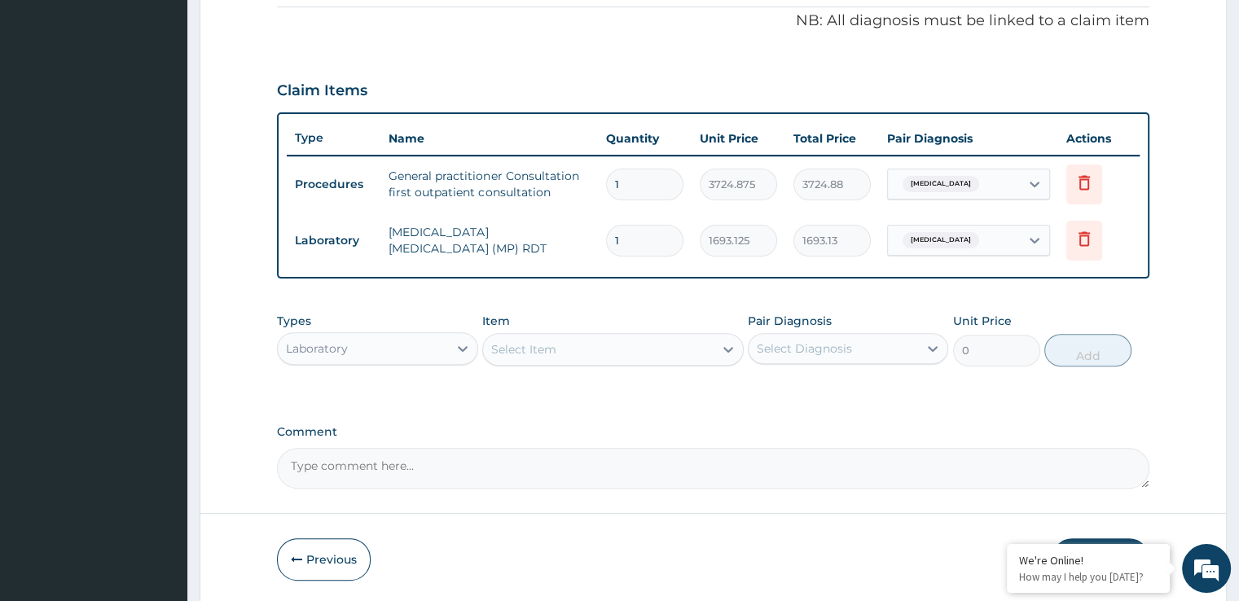
click at [588, 354] on div "Select Item" at bounding box center [598, 349] width 231 height 26
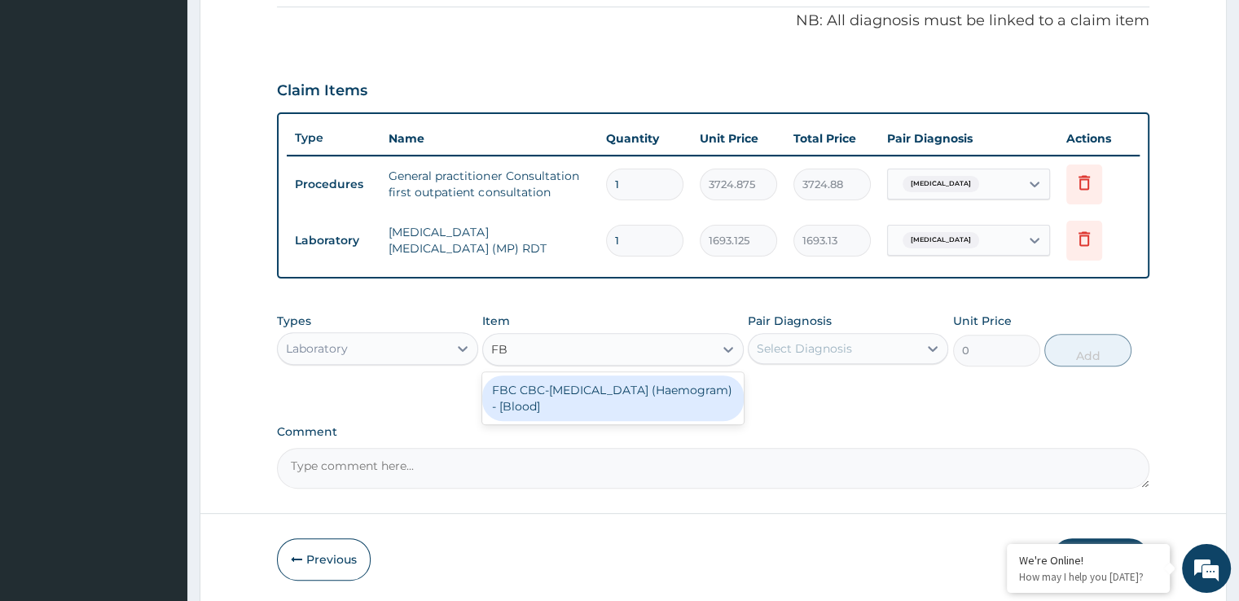
type input "FBC"
click at [584, 381] on div "FBC CBC-[MEDICAL_DATA] (Haemogram) - [Blood]" at bounding box center [613, 399] width 262 height 46
type input "4515"
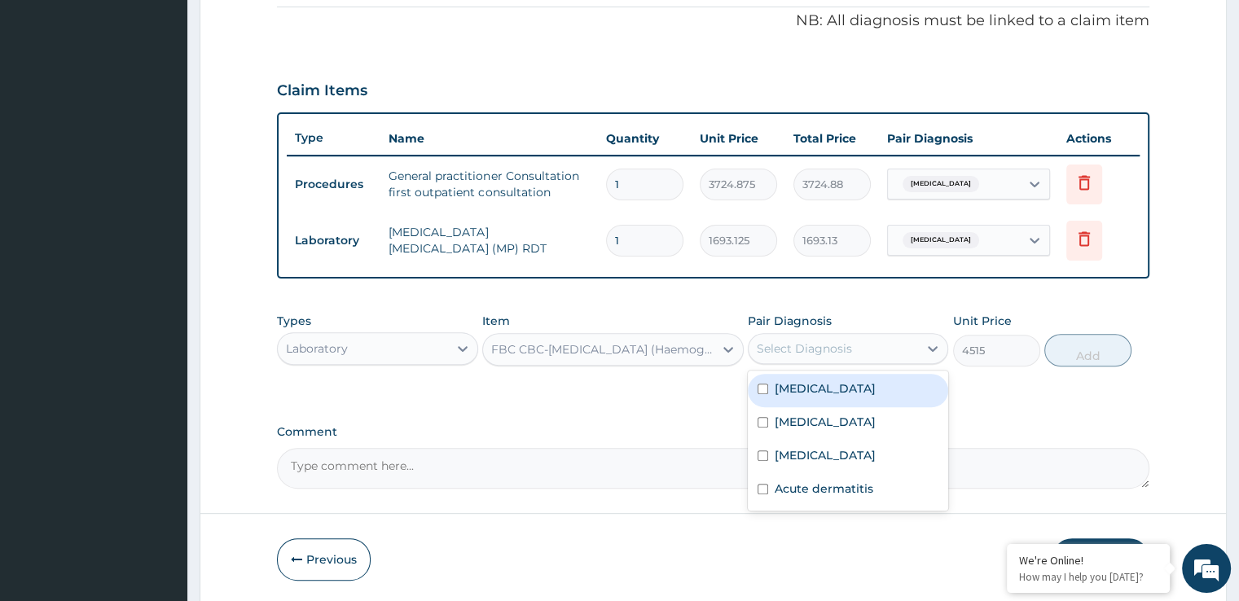
click at [815, 342] on div "Select Diagnosis" at bounding box center [804, 349] width 95 height 16
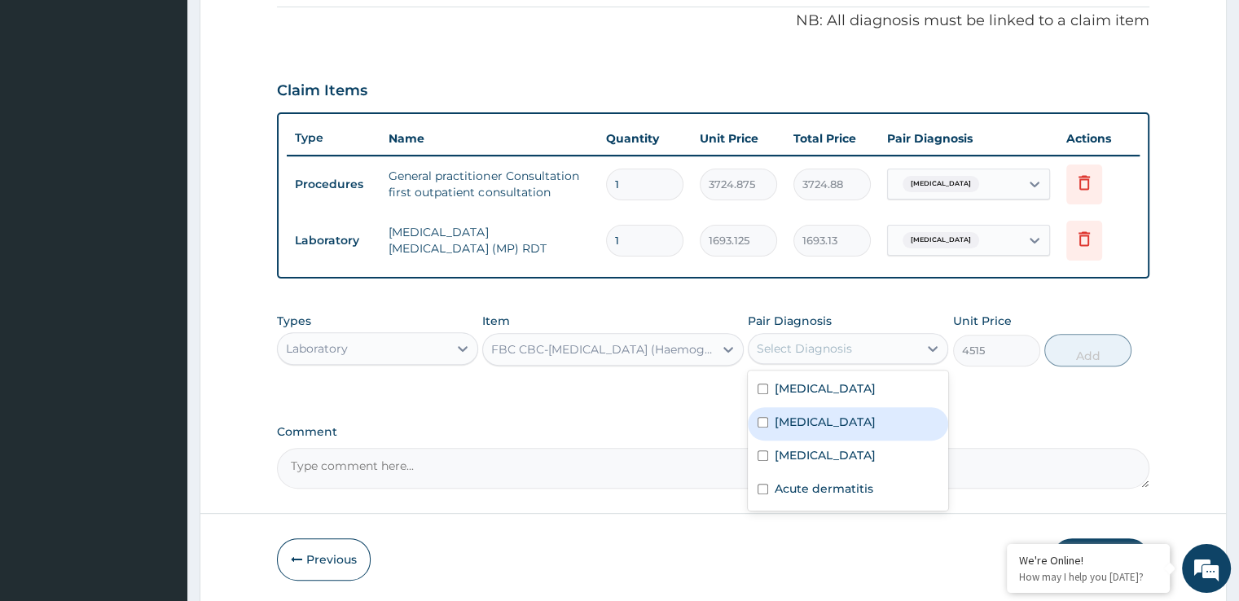
click at [815, 419] on label "[MEDICAL_DATA]" at bounding box center [825, 422] width 101 height 16
checkbox input "true"
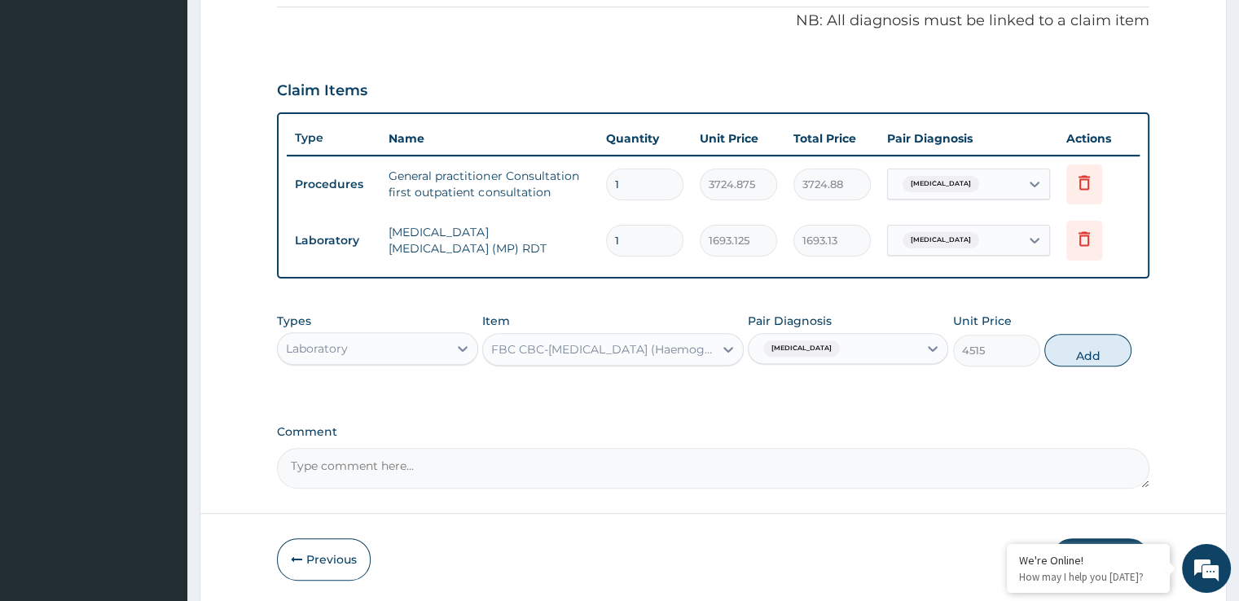
click at [1099, 363] on div "Types Laboratory Item FBC CBC-[MEDICAL_DATA] (Haemogram) - [Blood] Pair Diagnos…" at bounding box center [713, 340] width 872 height 70
click at [1088, 349] on button "Add" at bounding box center [1087, 350] width 87 height 33
type input "0"
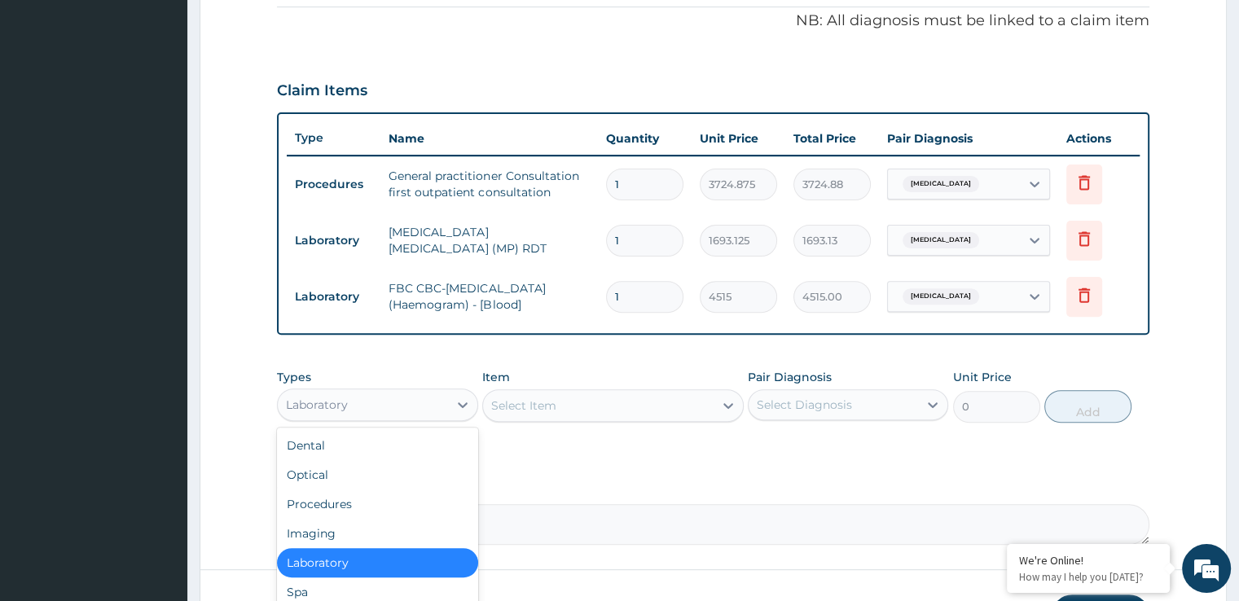
click at [358, 407] on div "Laboratory" at bounding box center [362, 405] width 169 height 26
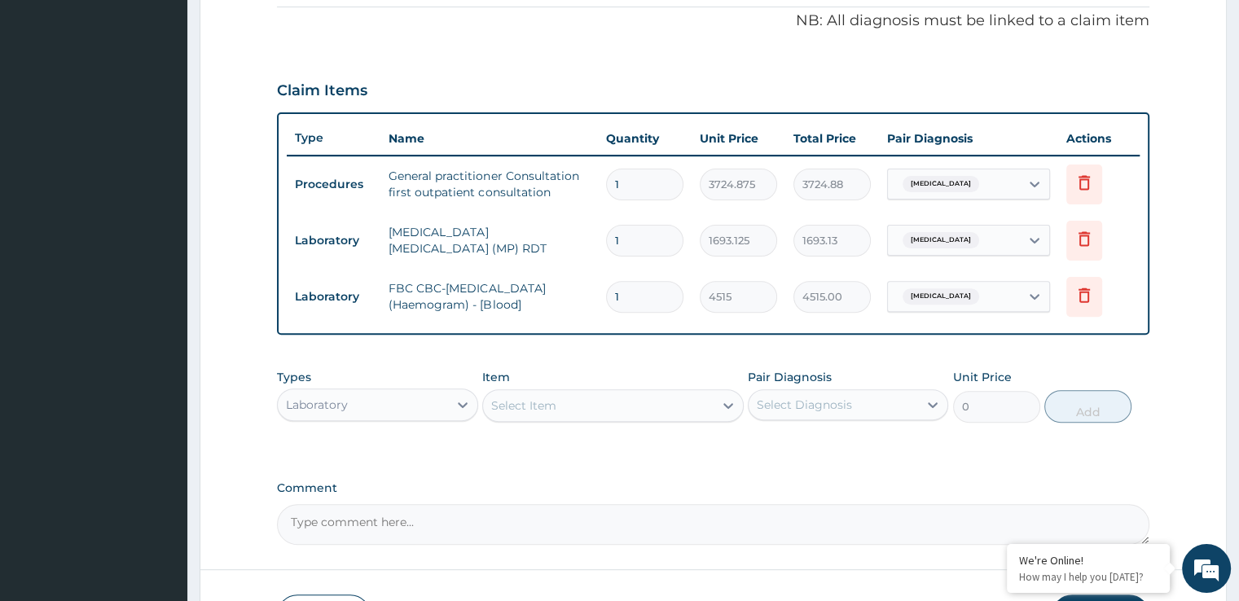
click at [205, 507] on form "Step 2 of 2 PA Code / Prescription Code Enter Code(Secondary Care Only) Encount…" at bounding box center [713, 127] width 1027 height 1069
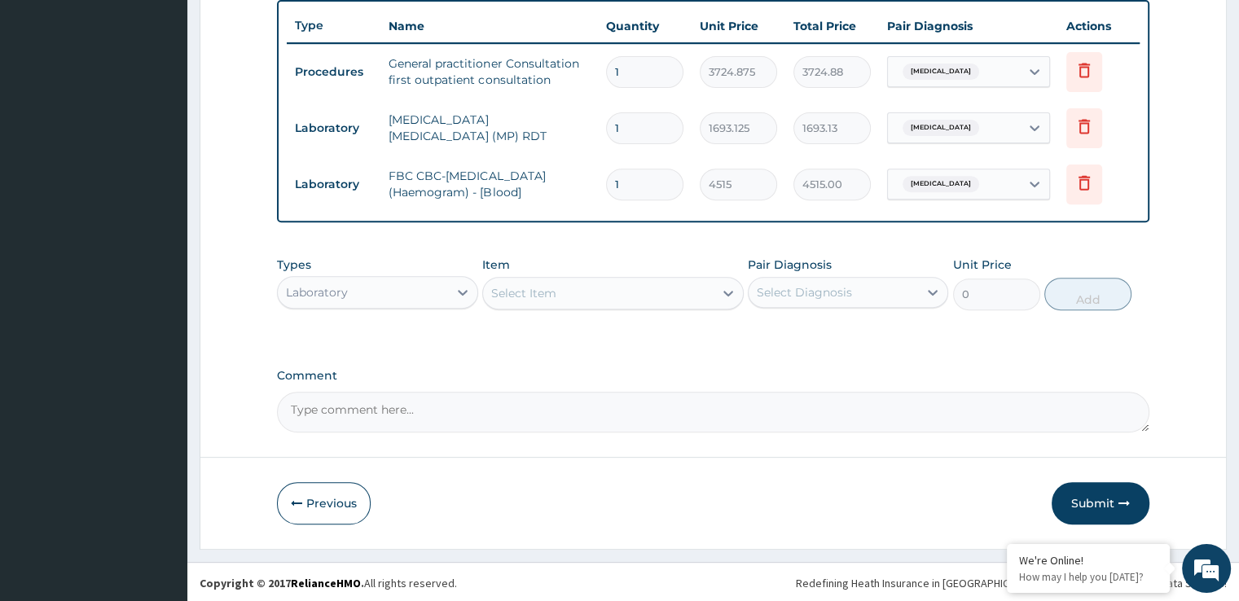
click at [375, 288] on div "Laboratory" at bounding box center [362, 292] width 169 height 26
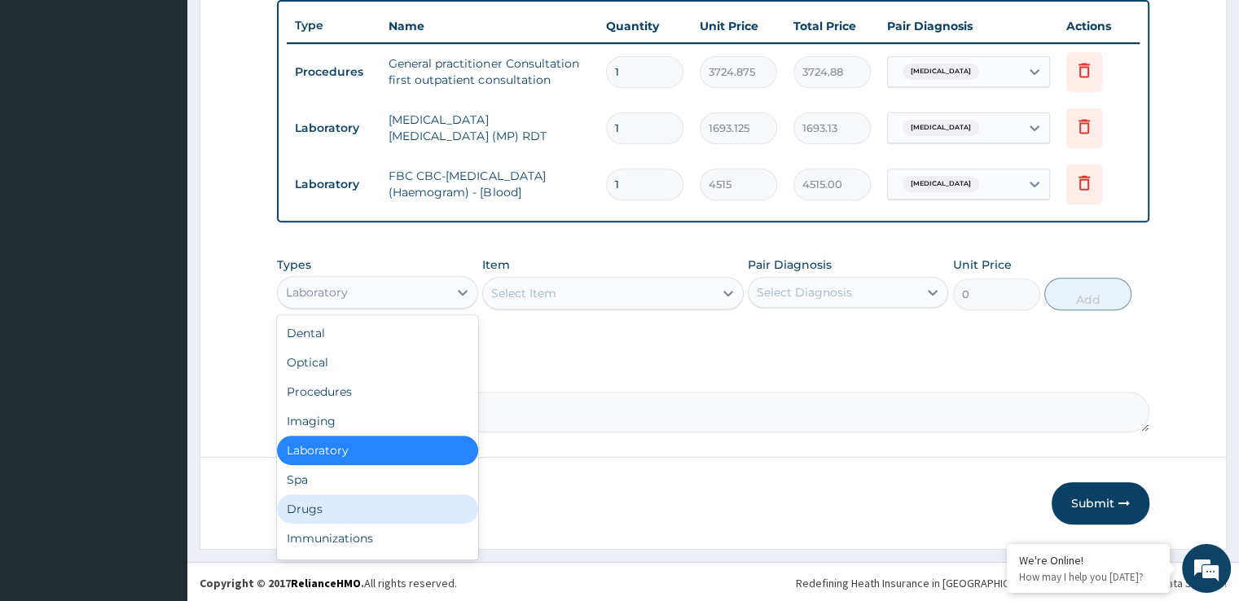
click at [316, 499] on div "Drugs" at bounding box center [377, 509] width 200 height 29
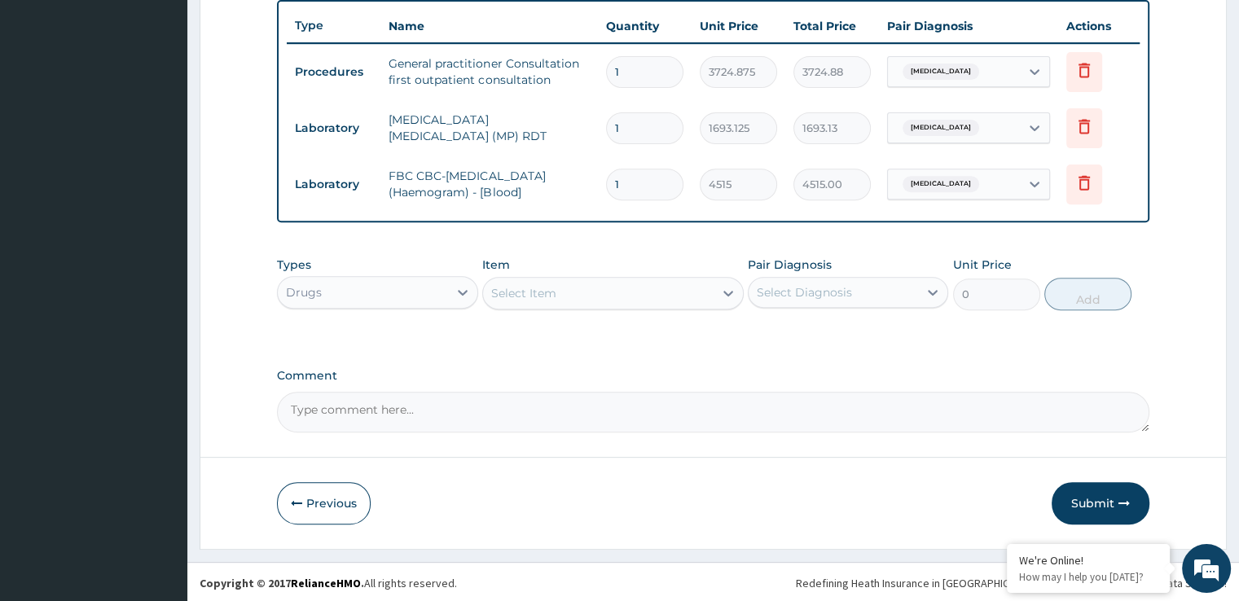
click at [574, 305] on div "Select Item" at bounding box center [613, 293] width 262 height 33
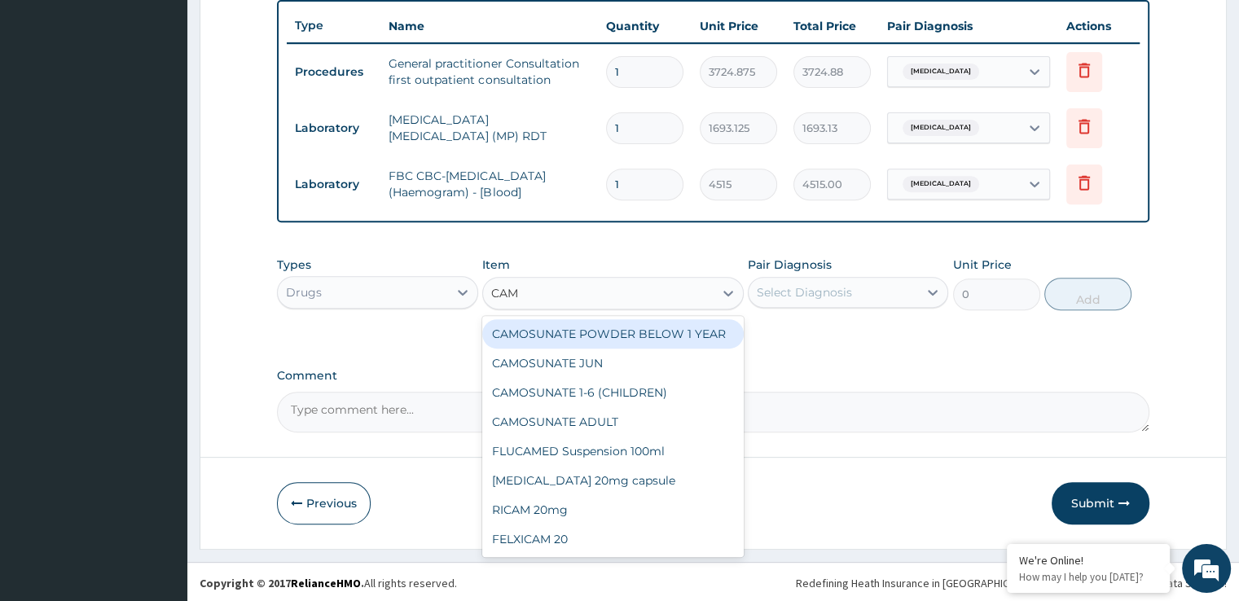
type input "CAMO"
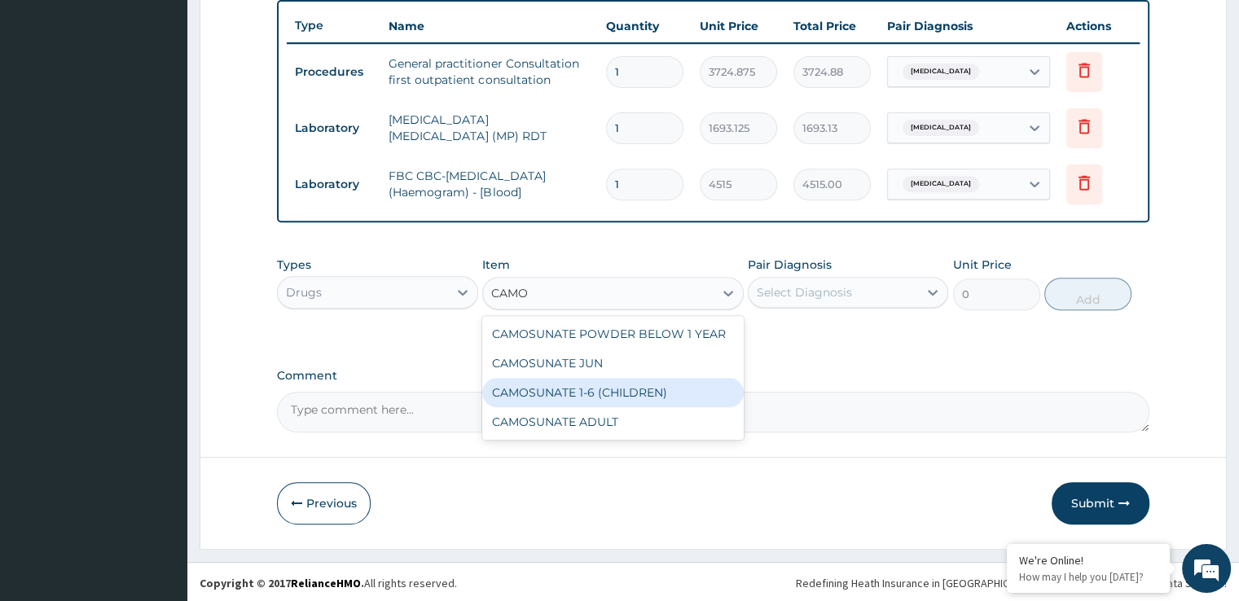
click at [583, 394] on div "CAMOSUNATE 1-6 (CHILDREN)" at bounding box center [613, 392] width 262 height 29
type input "186.24374"
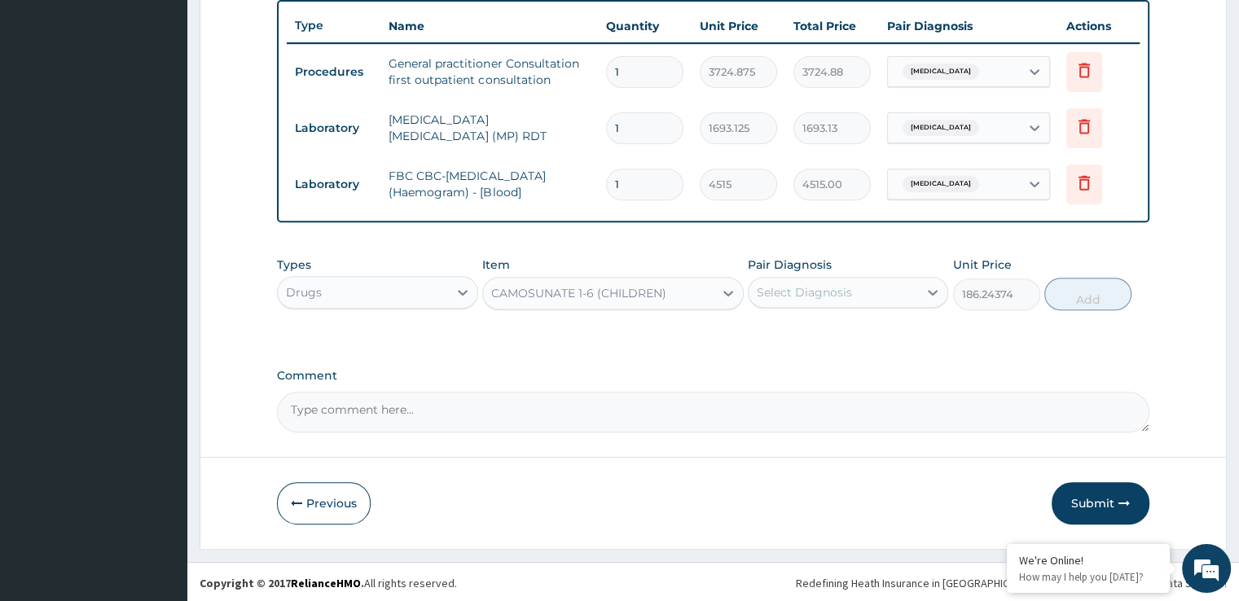
click at [815, 281] on div "Select Diagnosis" at bounding box center [833, 292] width 169 height 26
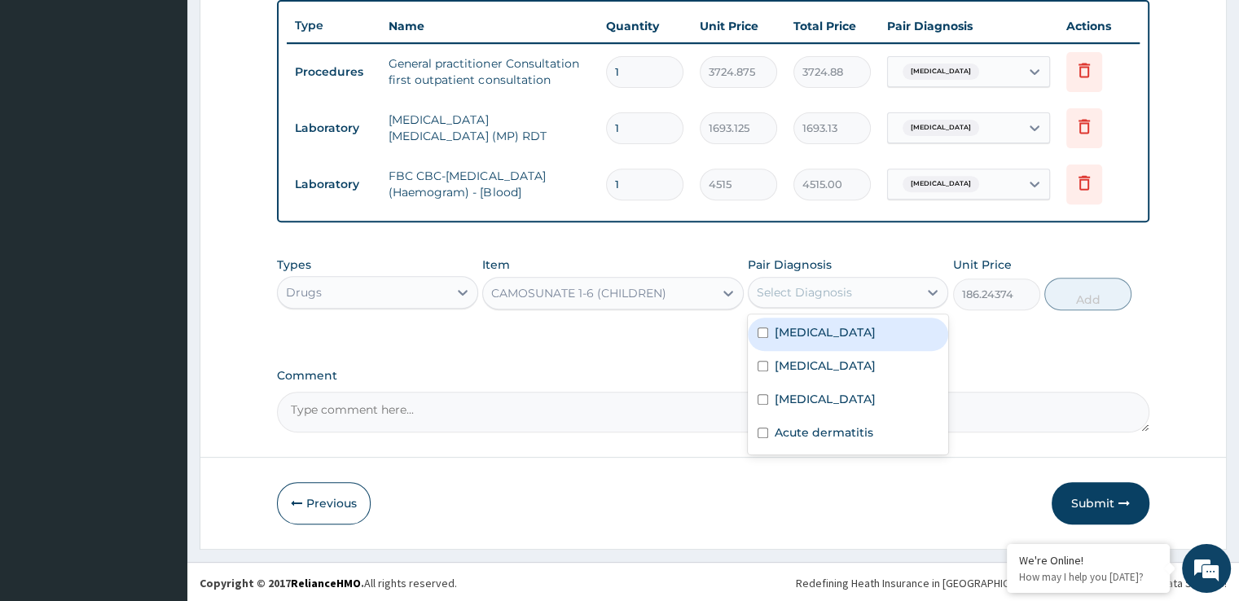
click at [819, 328] on div "[MEDICAL_DATA]" at bounding box center [848, 334] width 200 height 33
checkbox input "true"
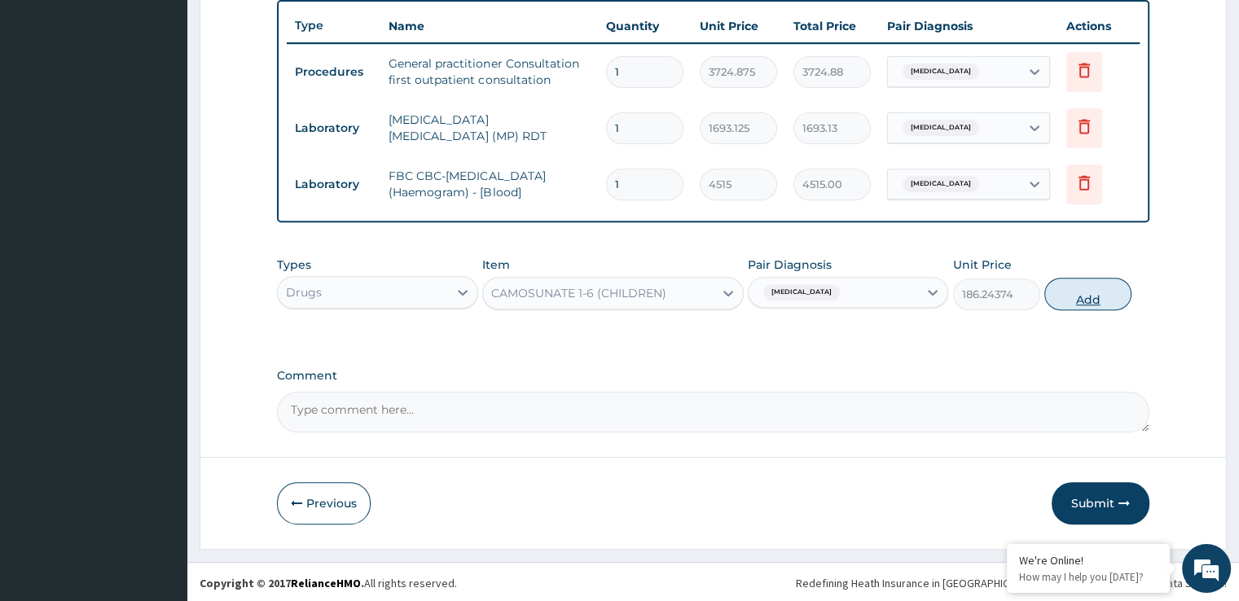
click at [1085, 301] on button "Add" at bounding box center [1087, 294] width 87 height 33
type input "0"
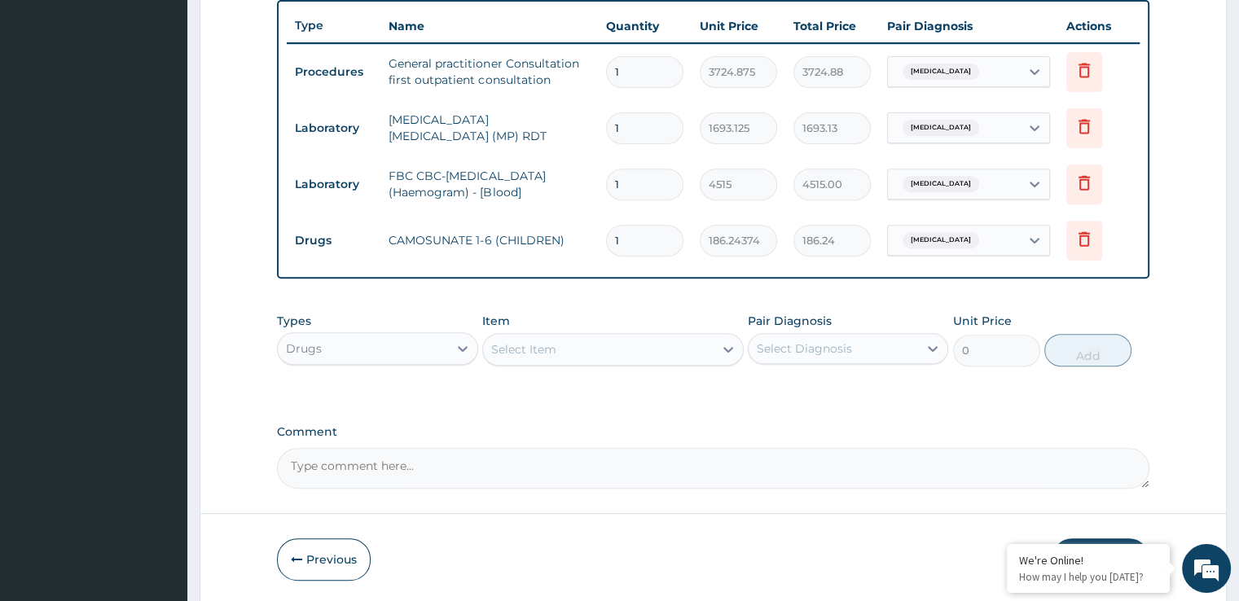
click at [577, 354] on div "Select Item" at bounding box center [598, 349] width 231 height 26
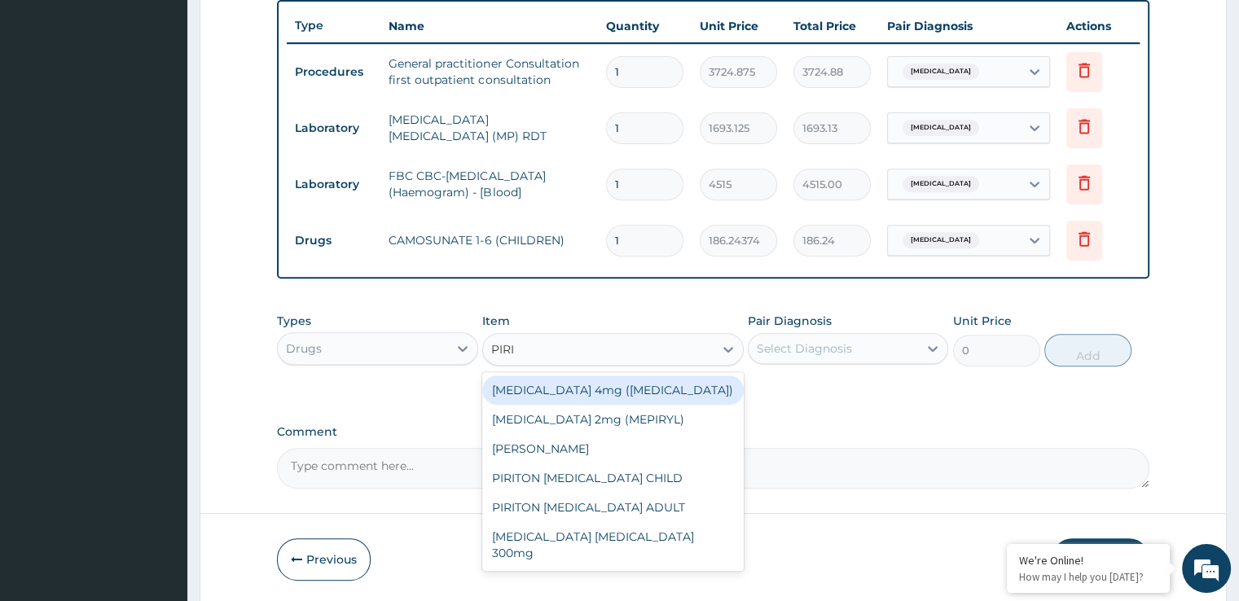
type input "PIRIT"
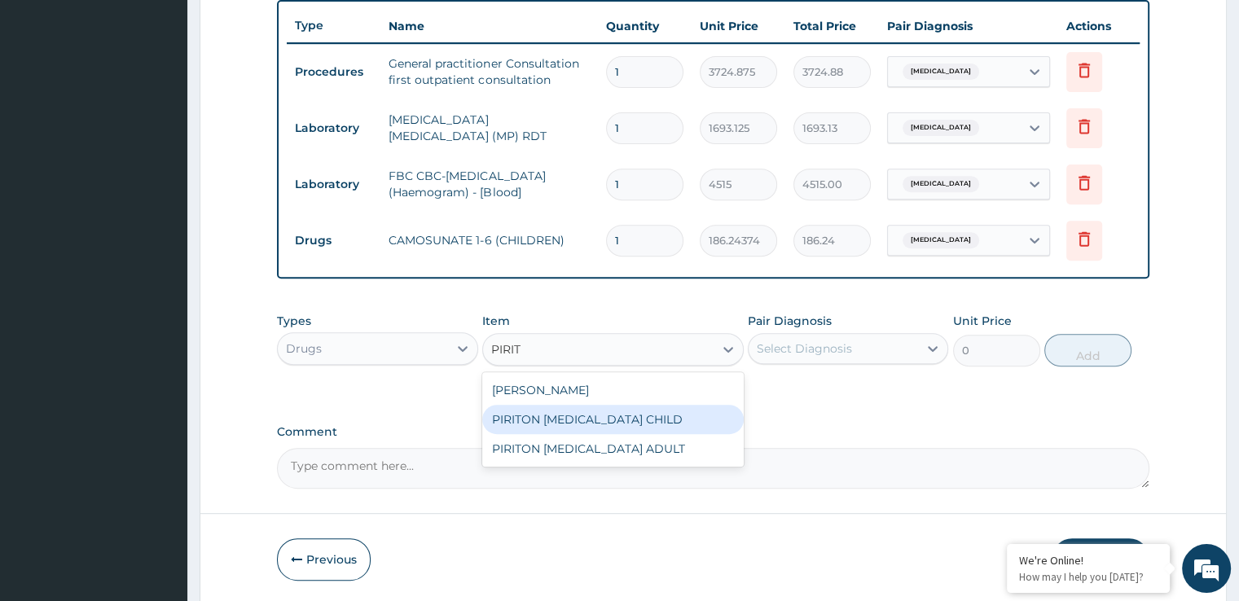
click at [582, 421] on div "PIRITON [MEDICAL_DATA] CHILD" at bounding box center [613, 419] width 262 height 29
type input "1241.625"
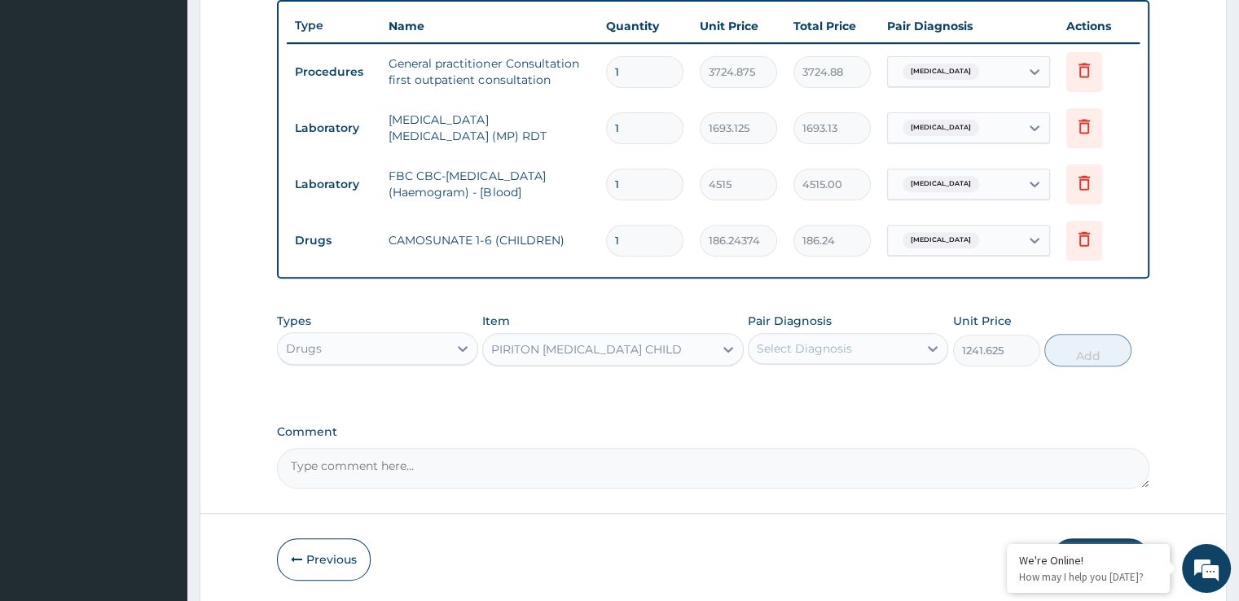
click at [847, 347] on div "Select Diagnosis" at bounding box center [804, 349] width 95 height 16
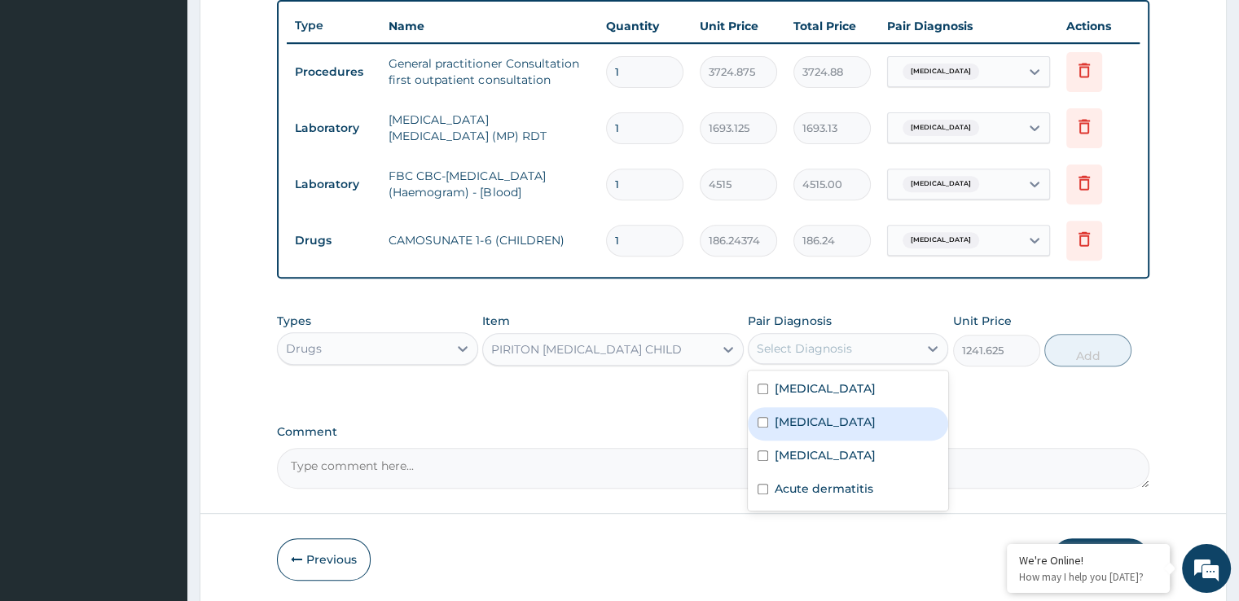
click at [820, 425] on label "[MEDICAL_DATA]" at bounding box center [825, 422] width 101 height 16
checkbox input "true"
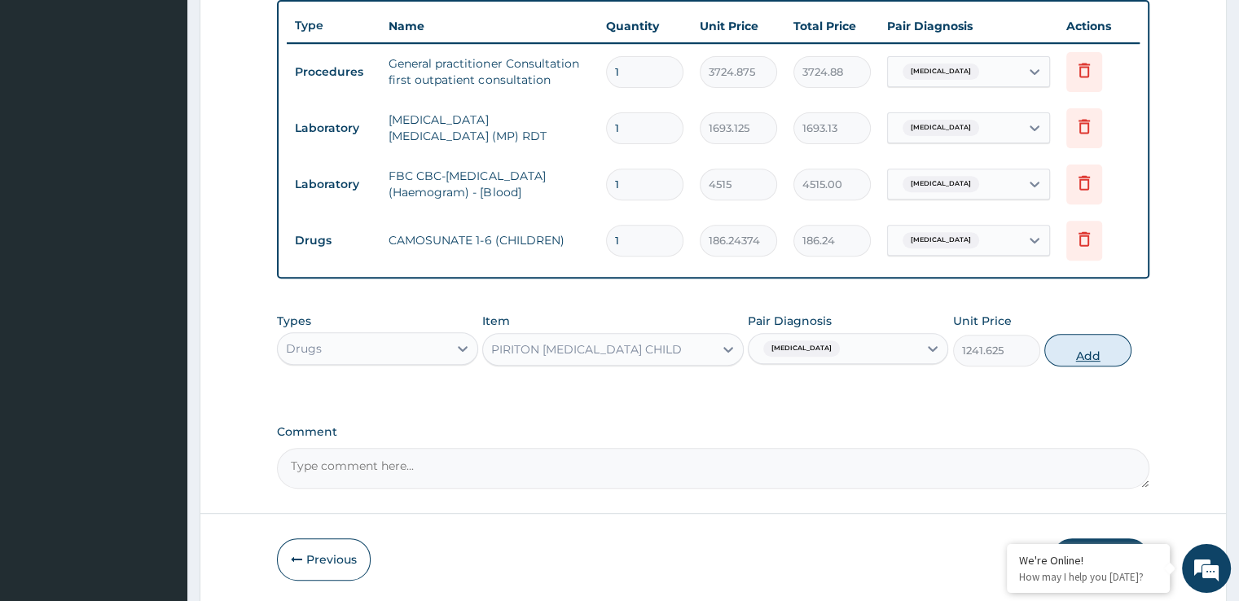
click at [1070, 357] on button "Add" at bounding box center [1087, 350] width 87 height 33
type input "0"
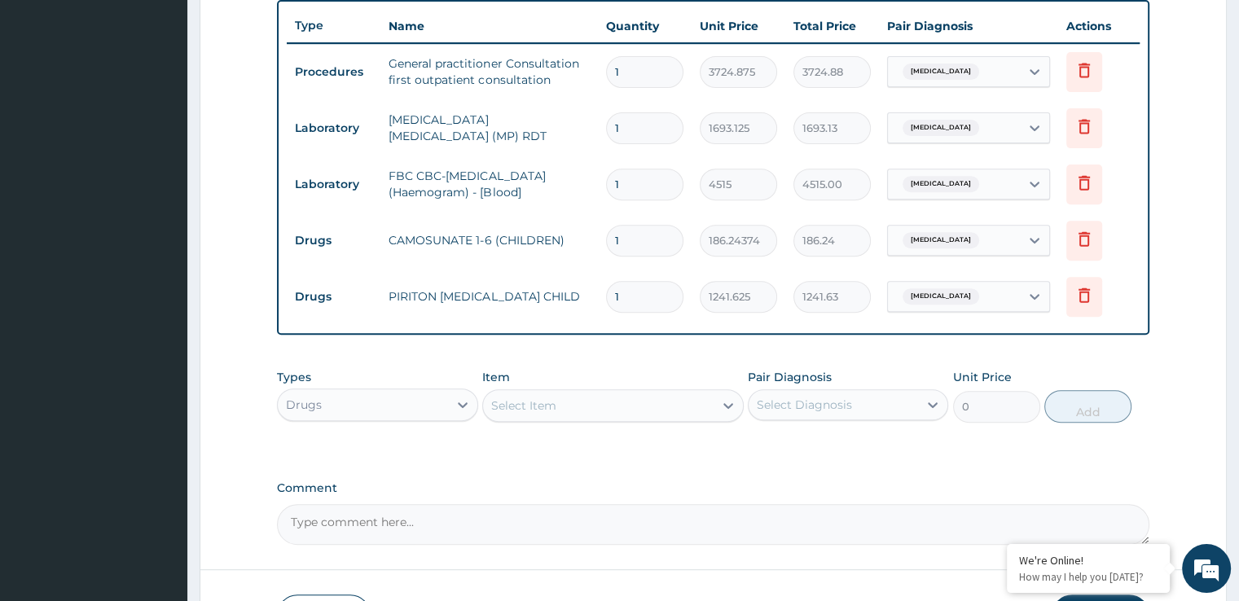
click at [564, 415] on div "Select Item" at bounding box center [598, 406] width 231 height 26
click at [562, 402] on div "Select Item" at bounding box center [598, 406] width 231 height 26
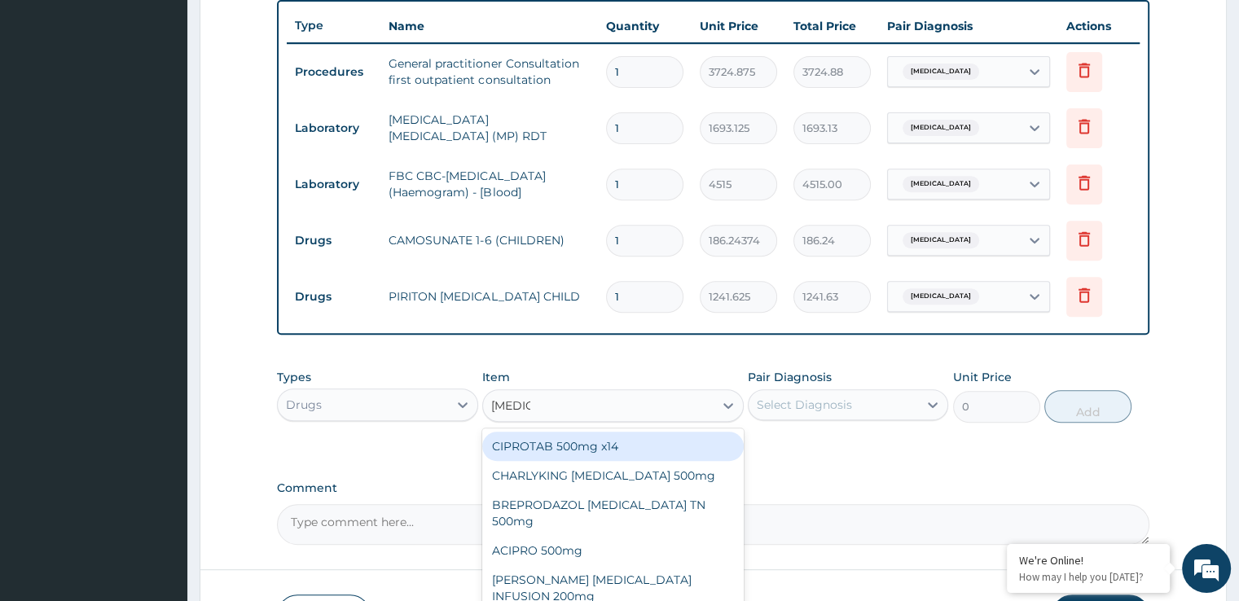
type input "[MEDICAL_DATA]"
click at [1078, 473] on div "PA Code / Prescription Code Enter Code(Secondary Care Only) Encounter Date DD-M…" at bounding box center [713, 47] width 872 height 996
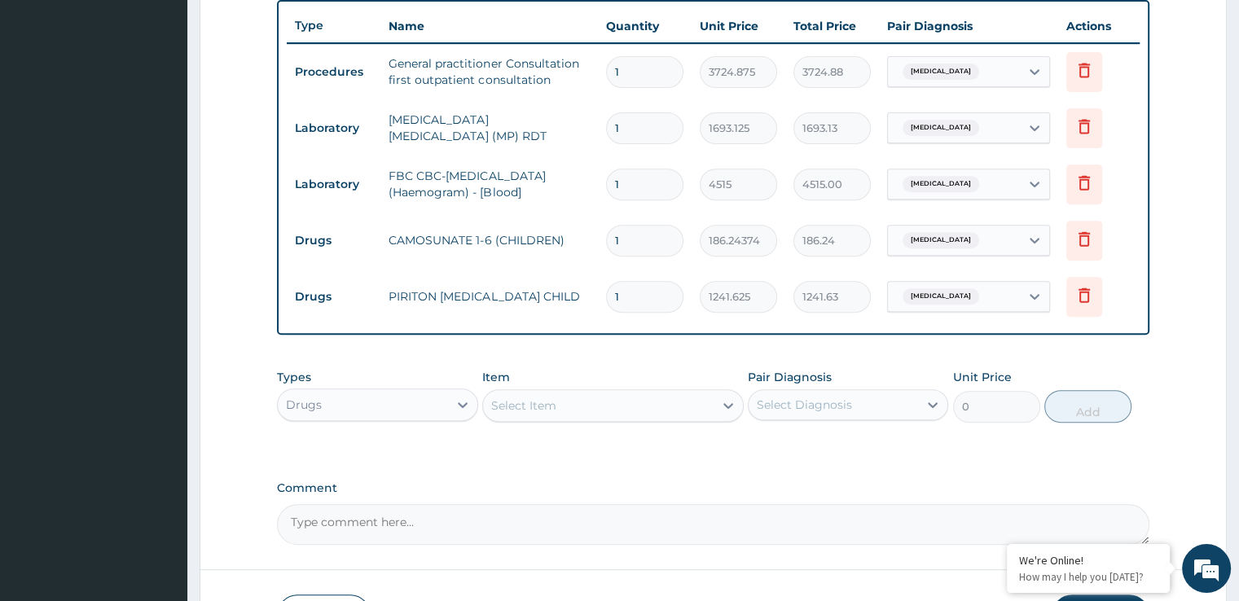
click at [1173, 471] on form "Step 2 of 2 PA Code / Prescription Code Enter Code(Secondary Care Only) Encount…" at bounding box center [713, 70] width 1027 height 1181
click at [1211, 462] on form "Step 2 of 2 PA Code / Prescription Code Enter Code(Secondary Care Only) Encount…" at bounding box center [713, 70] width 1027 height 1181
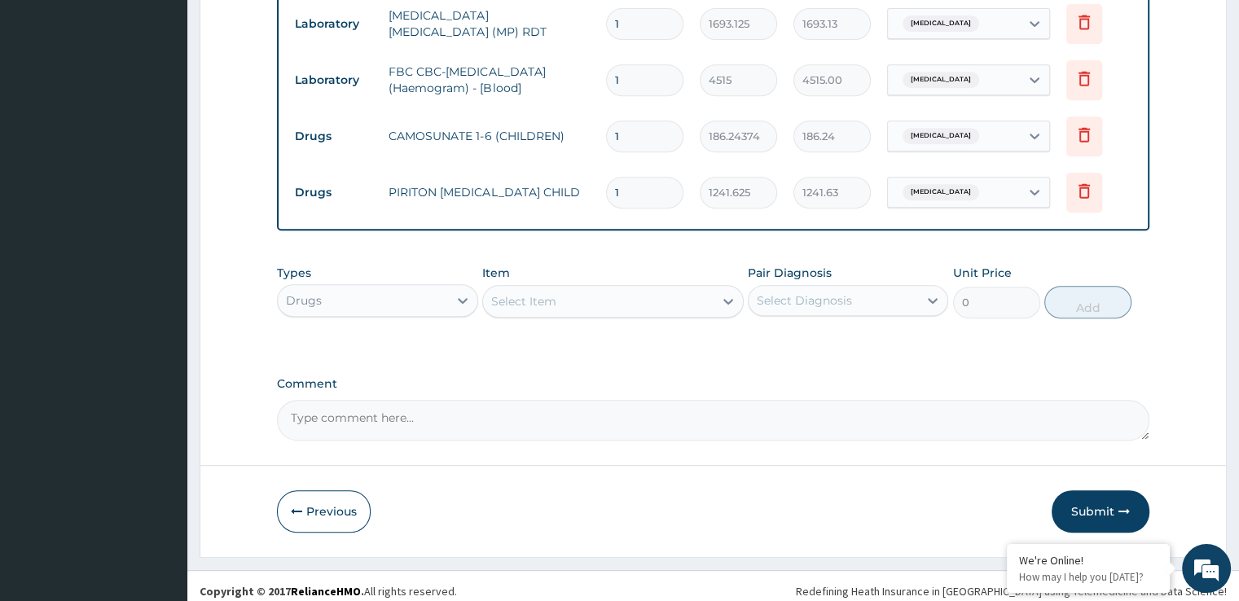
scroll to position [718, 0]
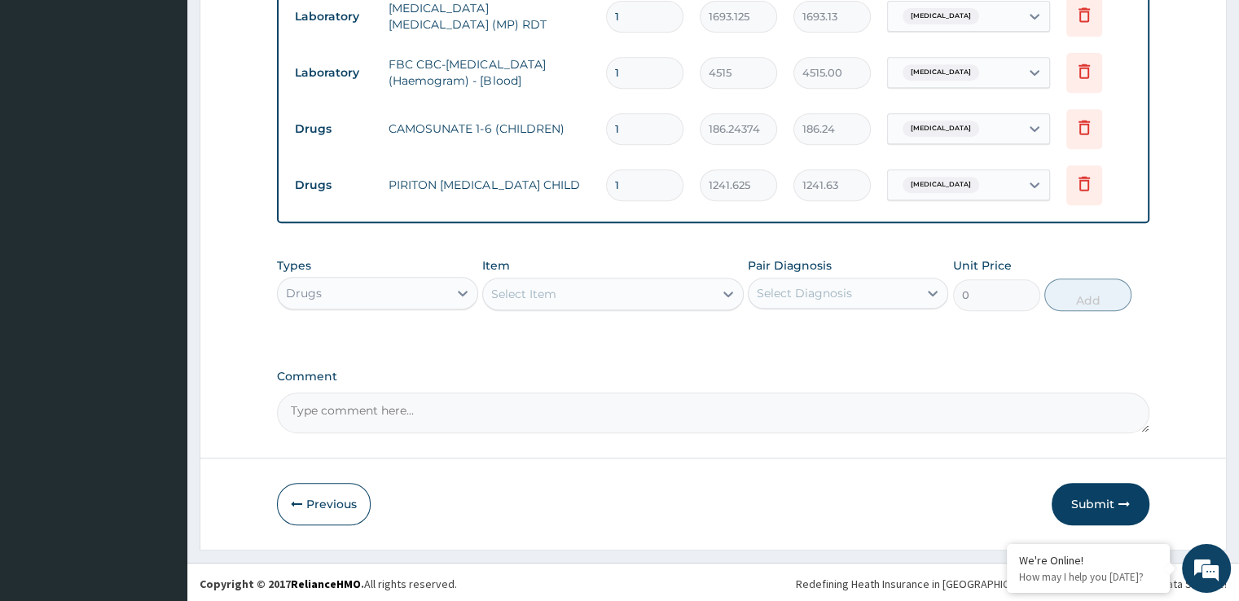
click at [580, 285] on div "Select Item" at bounding box center [598, 294] width 231 height 26
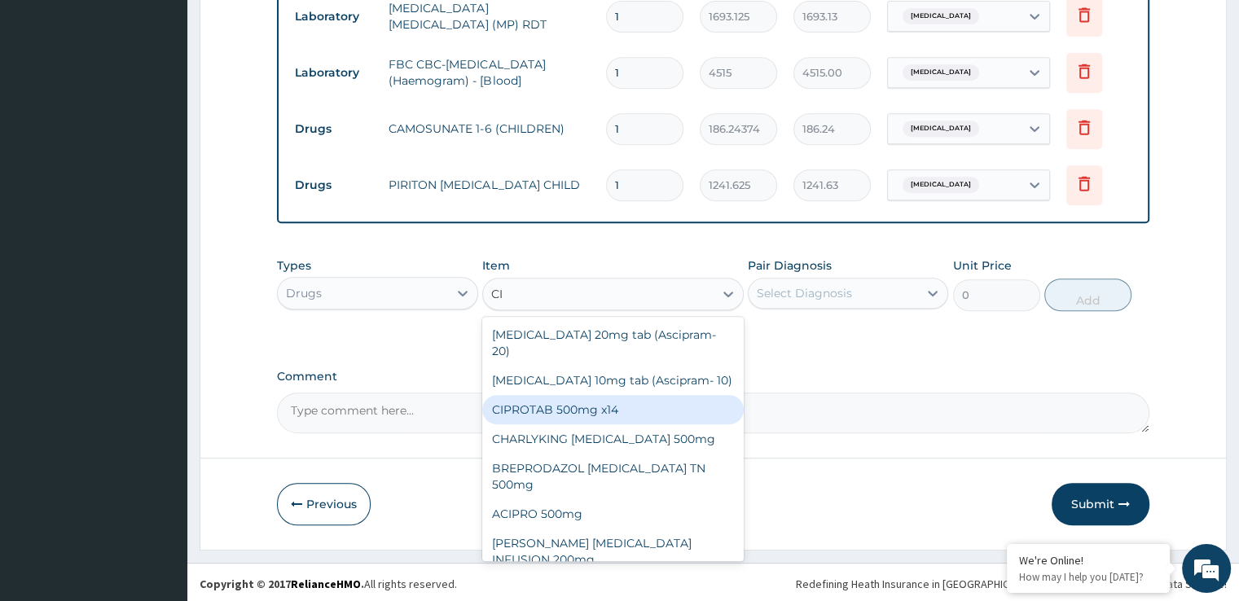
type input "C"
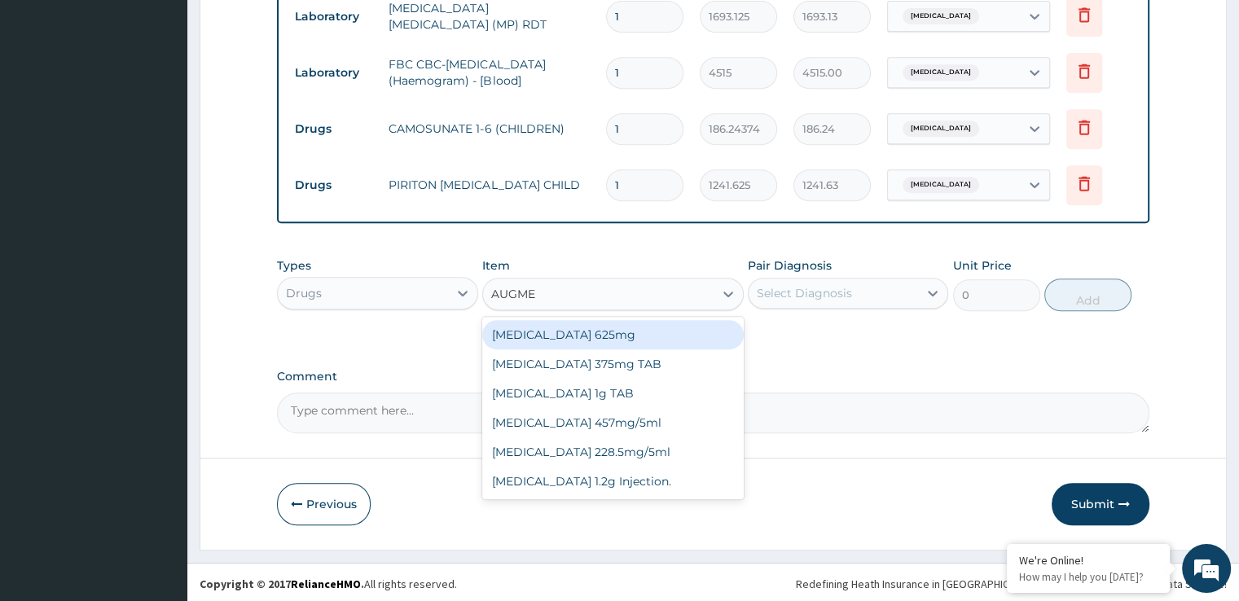
type input "AUGMEN"
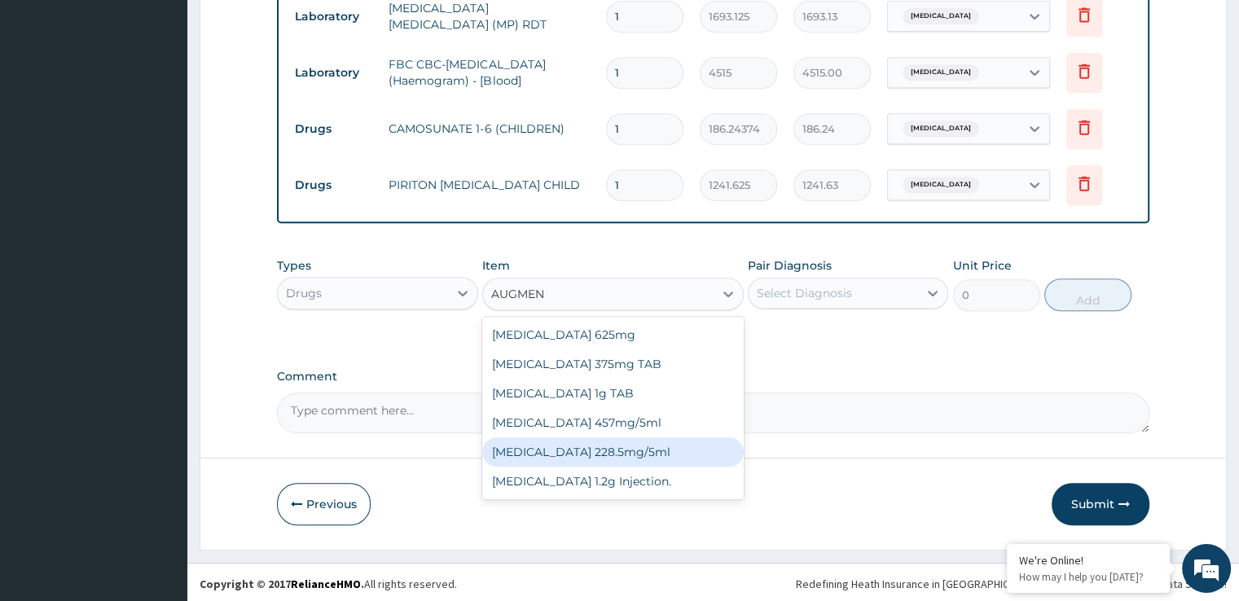
click at [590, 456] on div "[MEDICAL_DATA] 228.5mg/5ml" at bounding box center [613, 451] width 262 height 29
type input "7449.75"
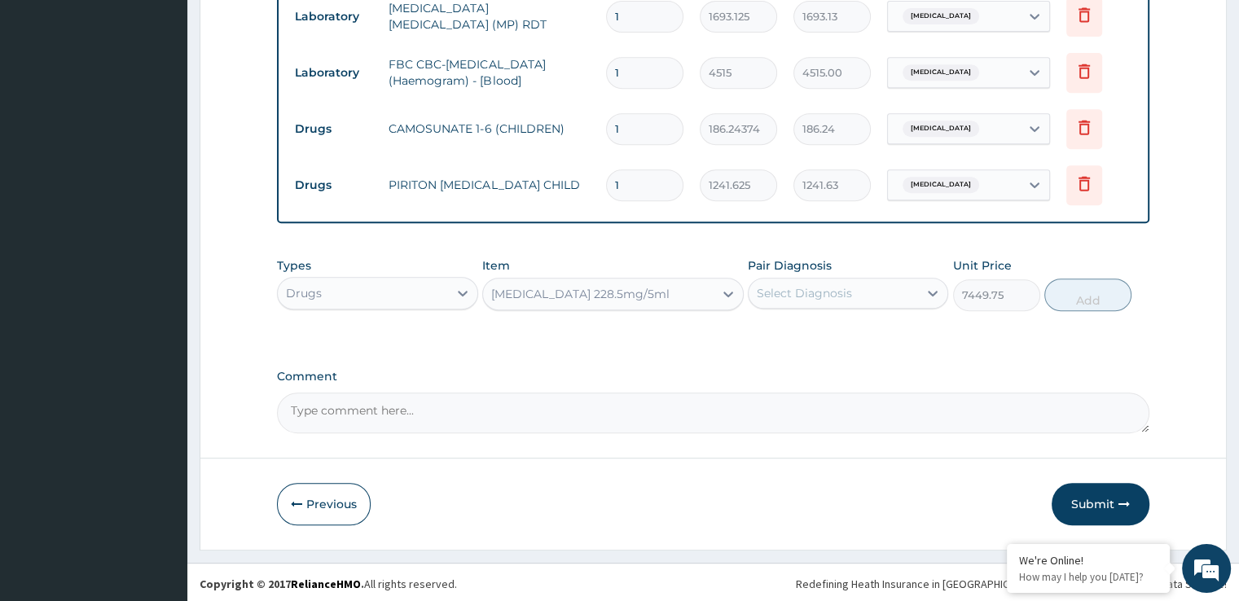
click at [811, 291] on div "Select Diagnosis" at bounding box center [804, 293] width 95 height 16
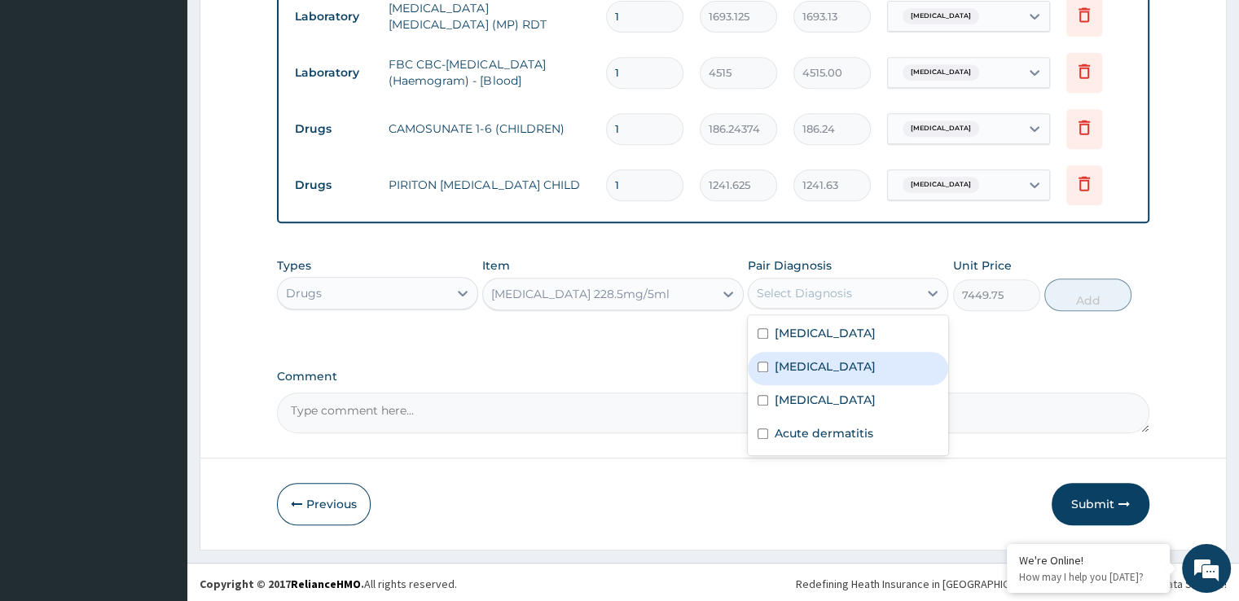
click at [815, 359] on label "[MEDICAL_DATA]" at bounding box center [825, 366] width 101 height 16
checkbox input "true"
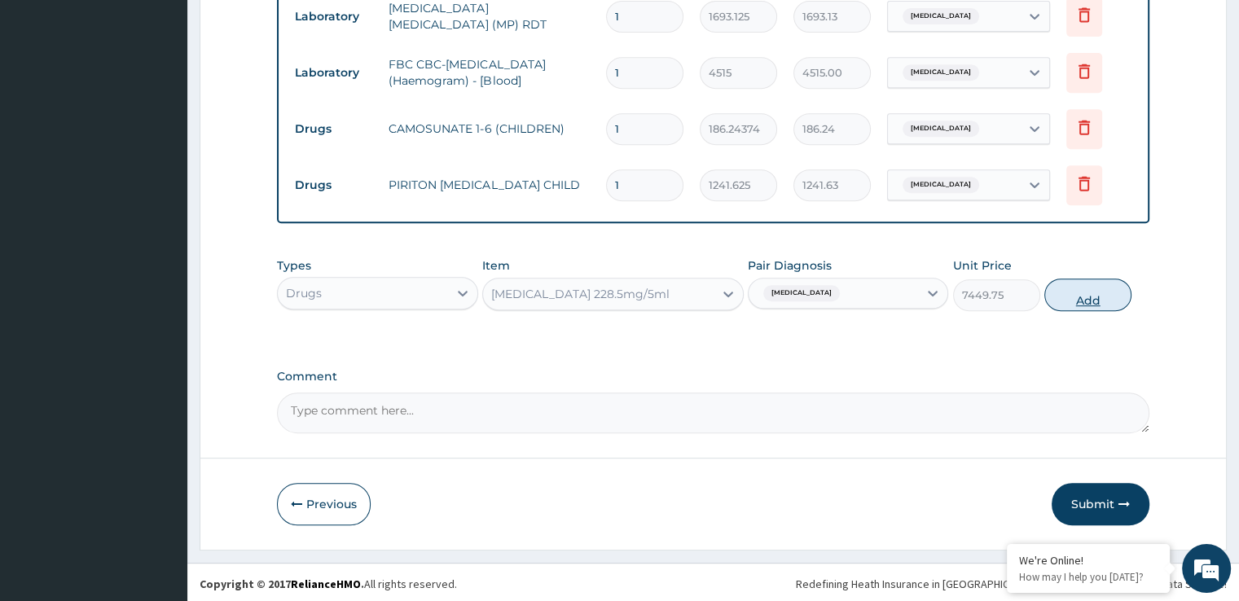
click at [1090, 294] on button "Add" at bounding box center [1087, 295] width 87 height 33
type input "0"
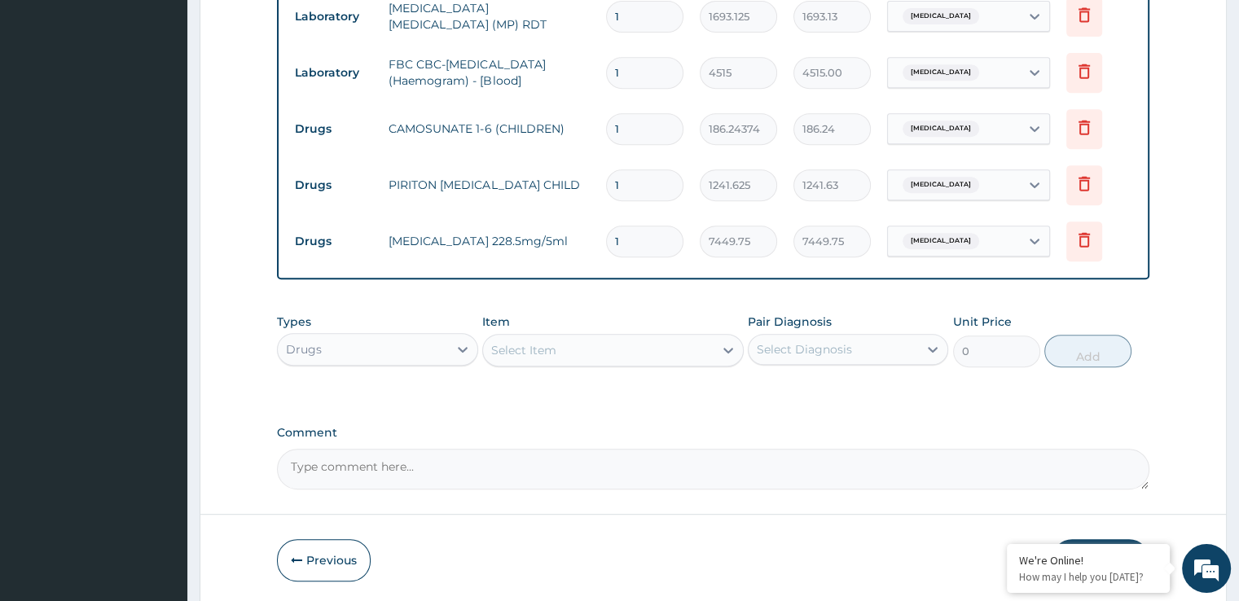
click at [520, 356] on div "Select Item" at bounding box center [598, 350] width 231 height 26
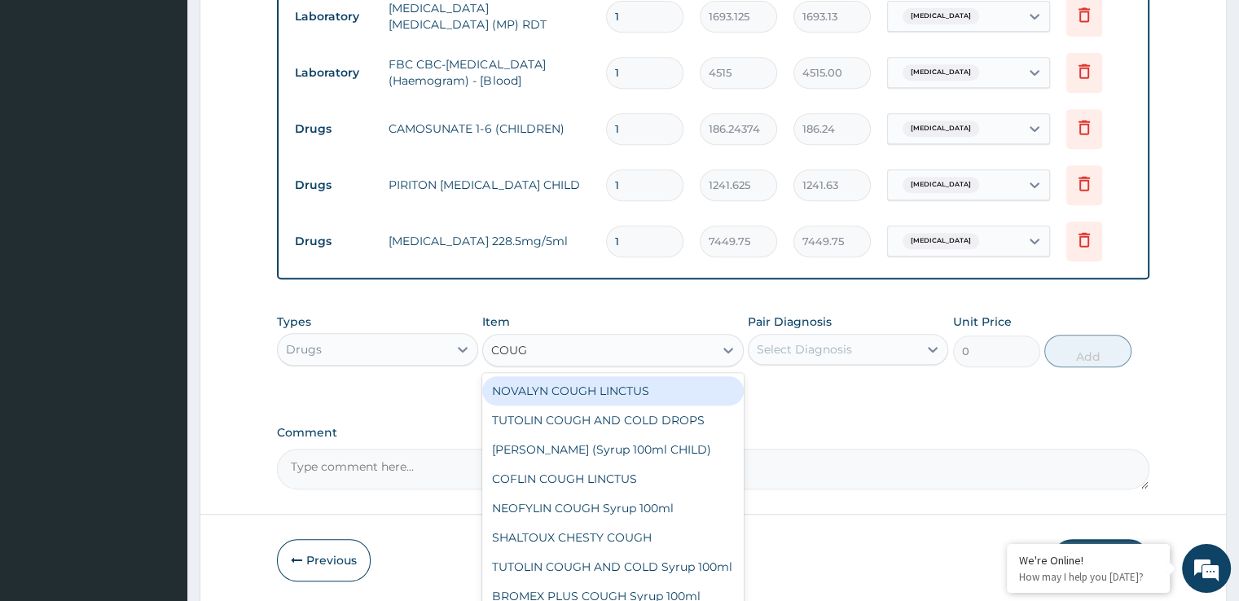
type input "COUGH"
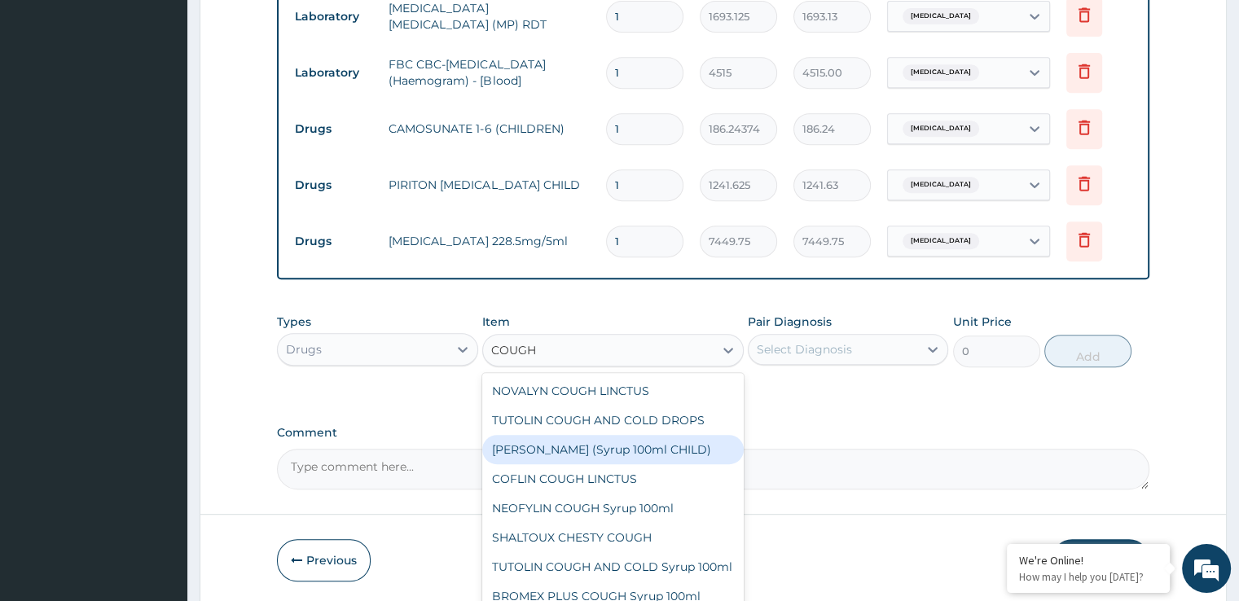
click at [653, 444] on div "[PERSON_NAME] (Syrup 100ml CHILD)" at bounding box center [613, 449] width 262 height 29
type input "1552.0312"
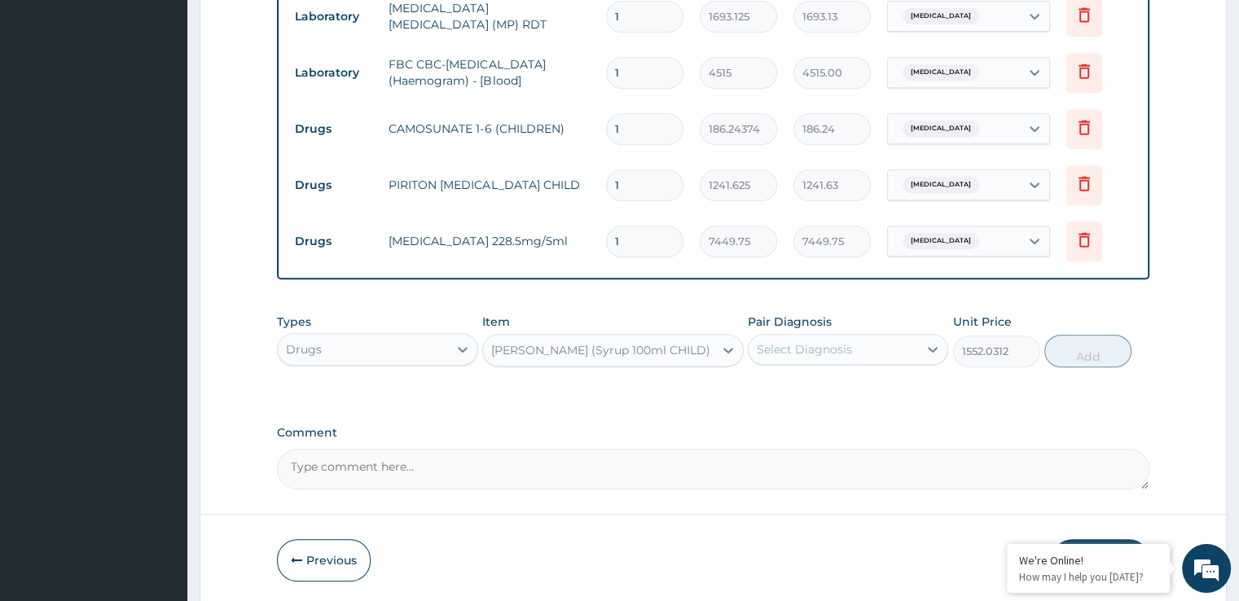
click at [809, 345] on div "Select Diagnosis" at bounding box center [804, 349] width 95 height 16
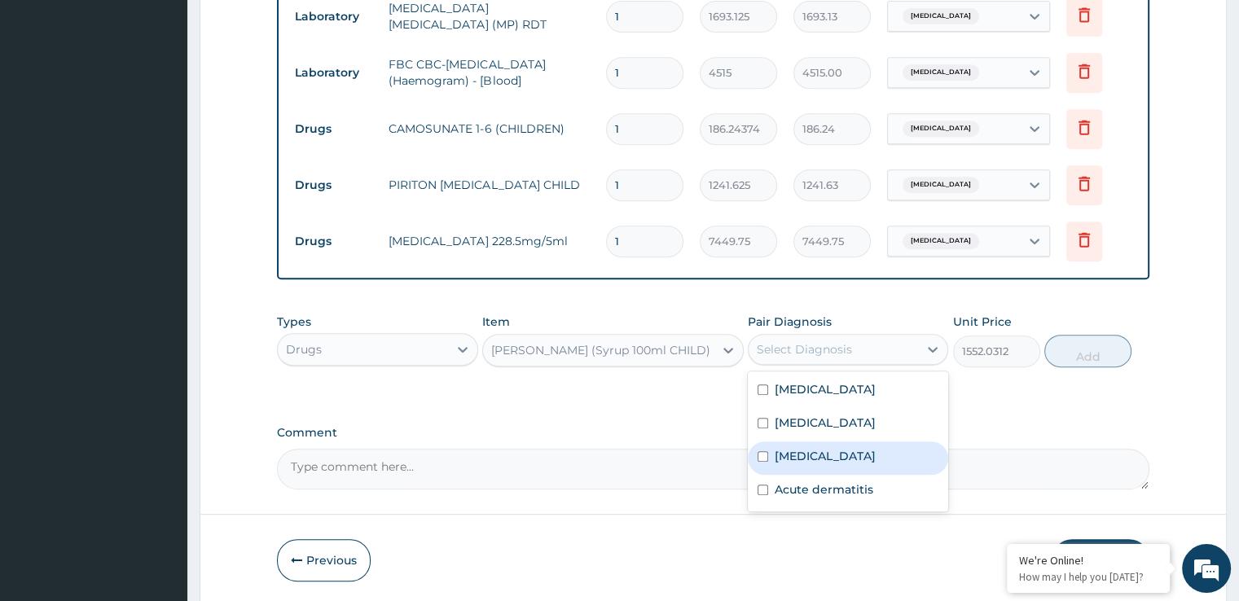
click at [802, 453] on label "[MEDICAL_DATA]" at bounding box center [825, 456] width 101 height 16
checkbox input "true"
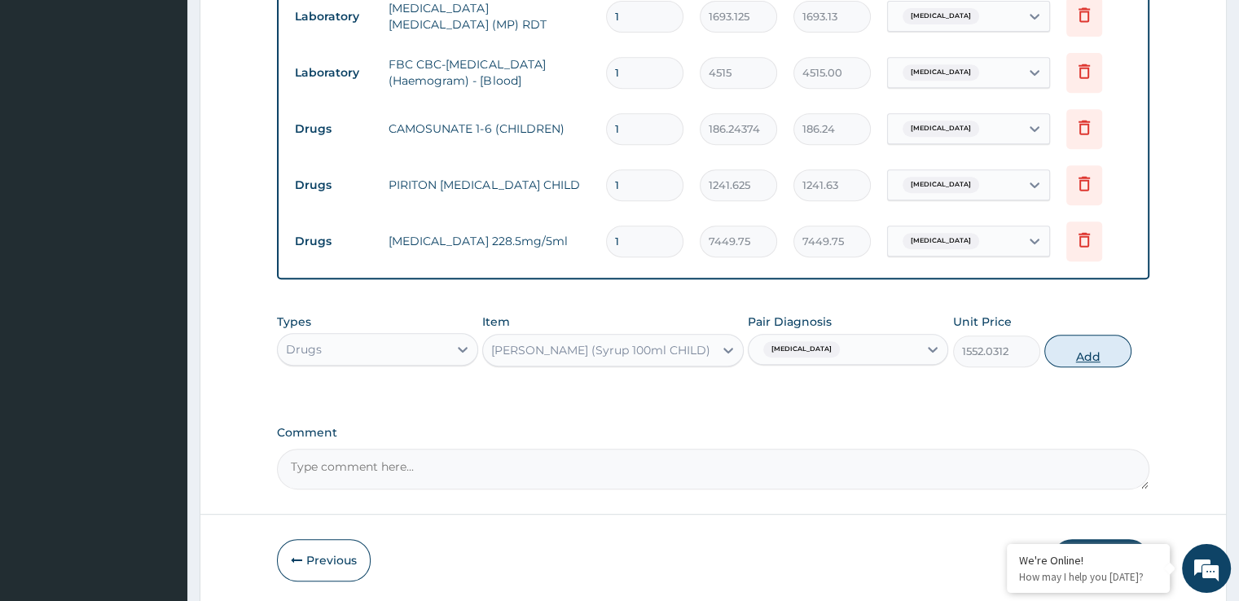
click at [1080, 355] on button "Add" at bounding box center [1087, 351] width 87 height 33
type input "0"
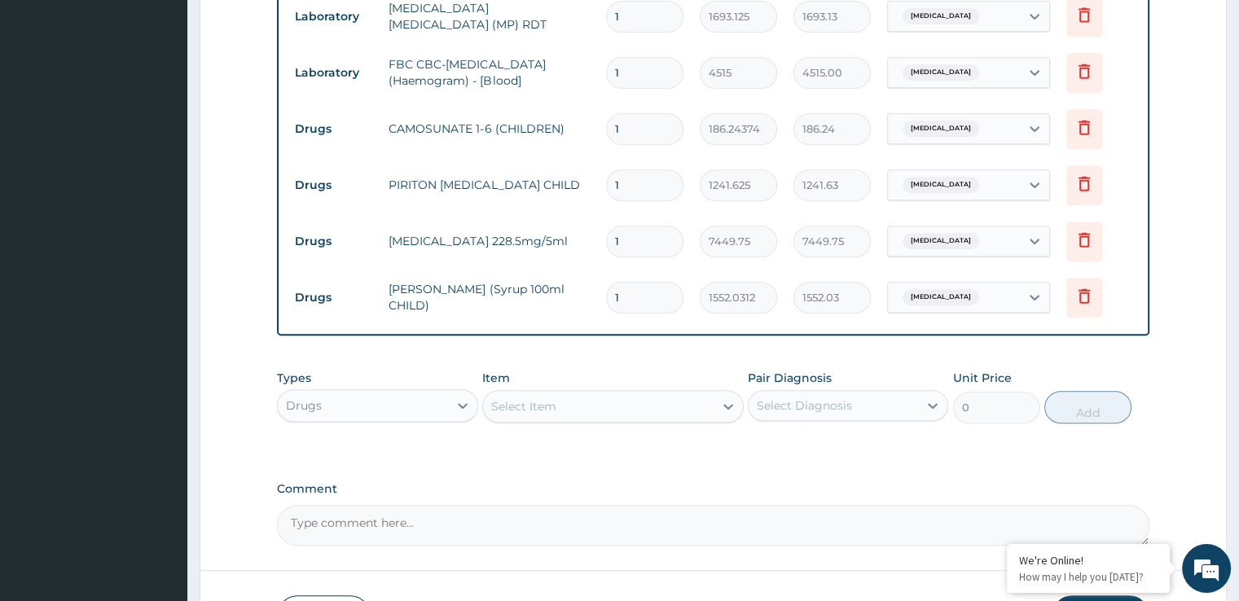
click at [549, 409] on div "Select Item" at bounding box center [523, 406] width 65 height 16
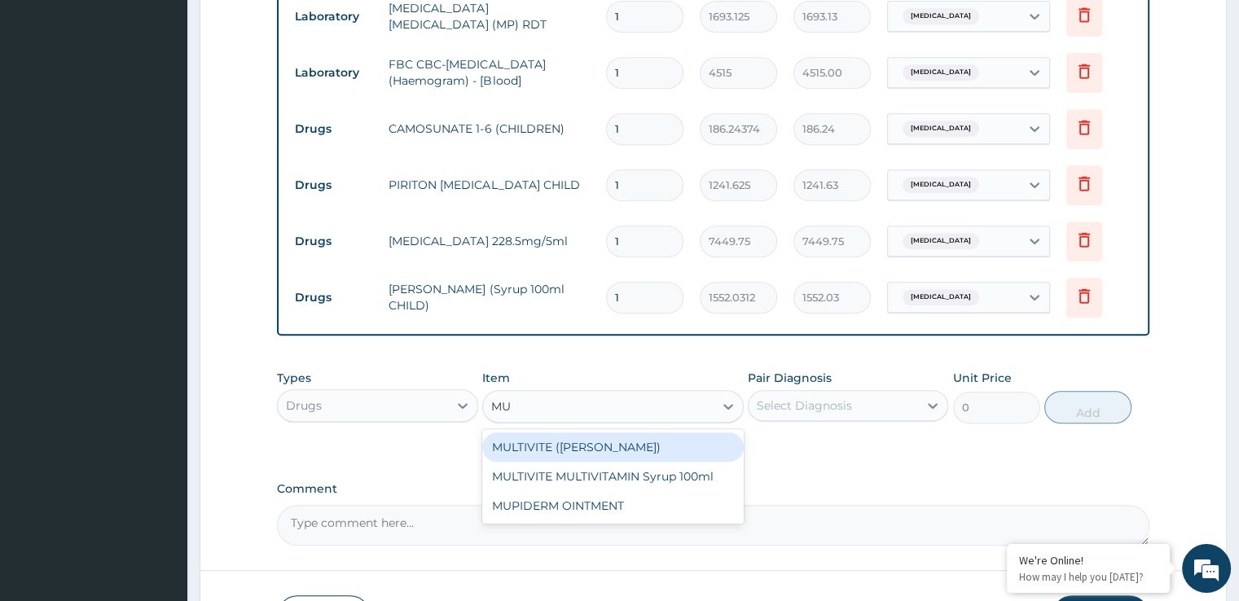
type input "MUP"
click at [560, 442] on div "MUPIDERM OINTMENT" at bounding box center [613, 447] width 262 height 29
type input "4097.3623"
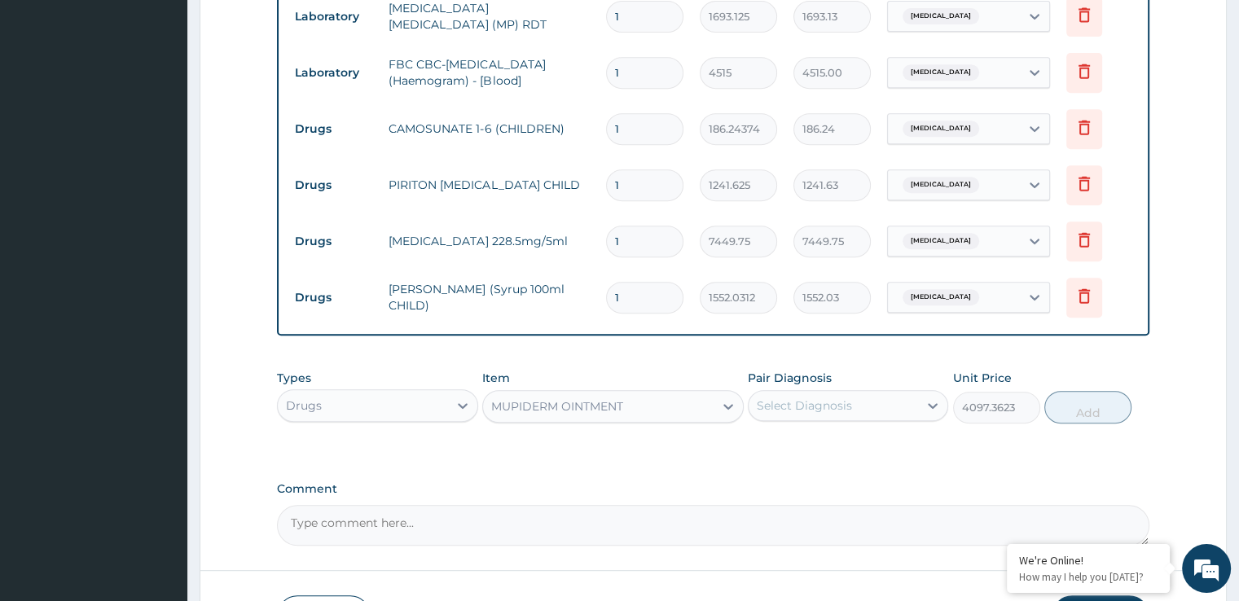
click at [805, 398] on div "Select Diagnosis" at bounding box center [804, 406] width 95 height 16
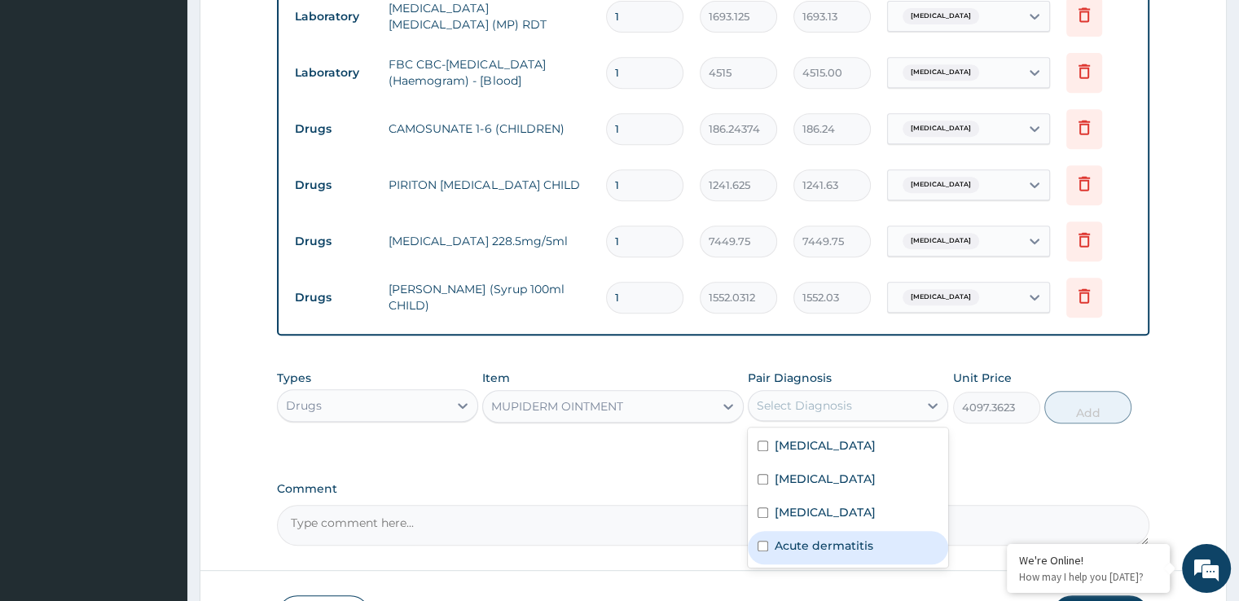
click at [807, 532] on div "Acute dermatitis" at bounding box center [848, 547] width 200 height 33
checkbox input "true"
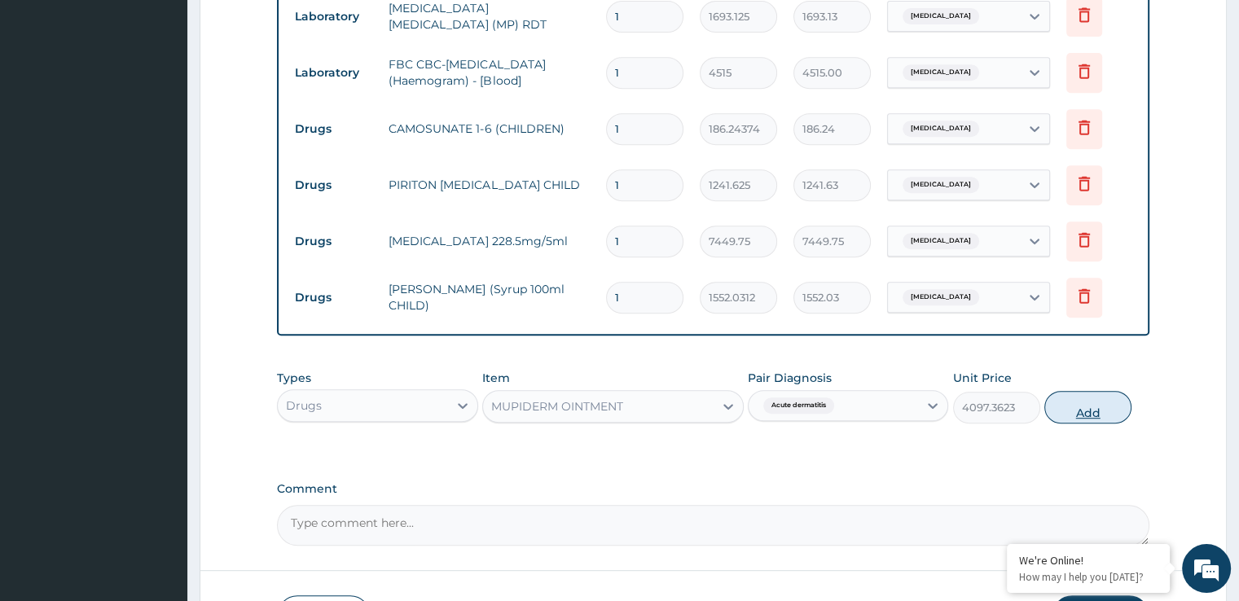
click at [1100, 409] on button "Add" at bounding box center [1087, 407] width 87 height 33
type input "0"
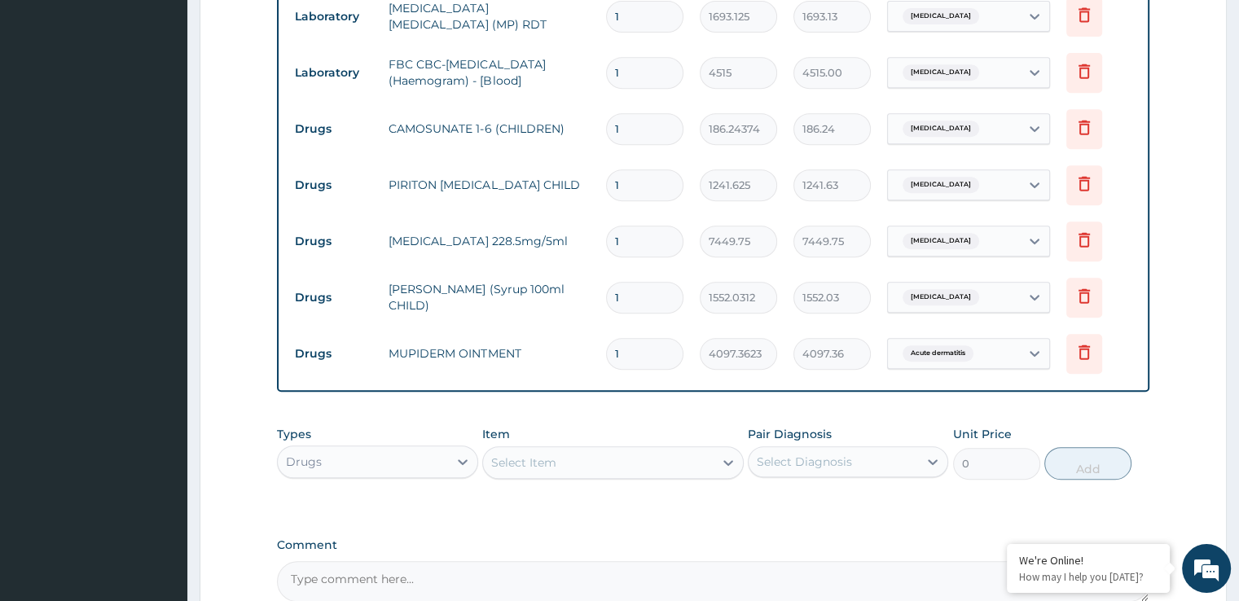
click at [1194, 385] on form "Step 2 of 2 PA Code / Prescription Code Enter Code(Secondary Care Only) Encount…" at bounding box center [713, 44] width 1027 height 1350
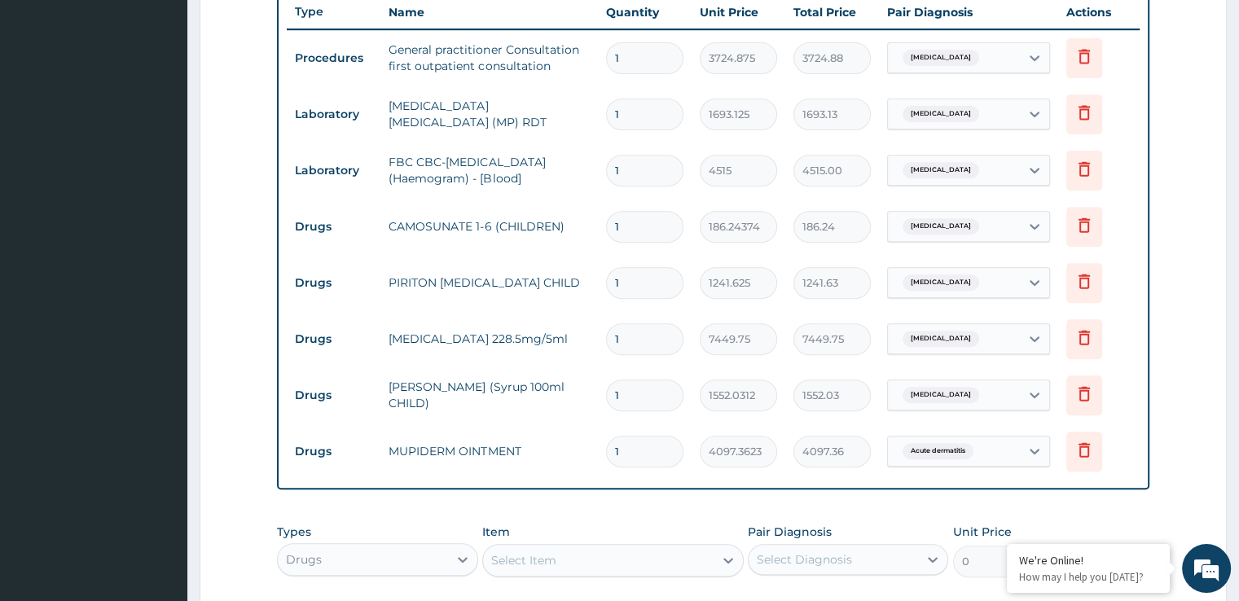
scroll to position [587, 0]
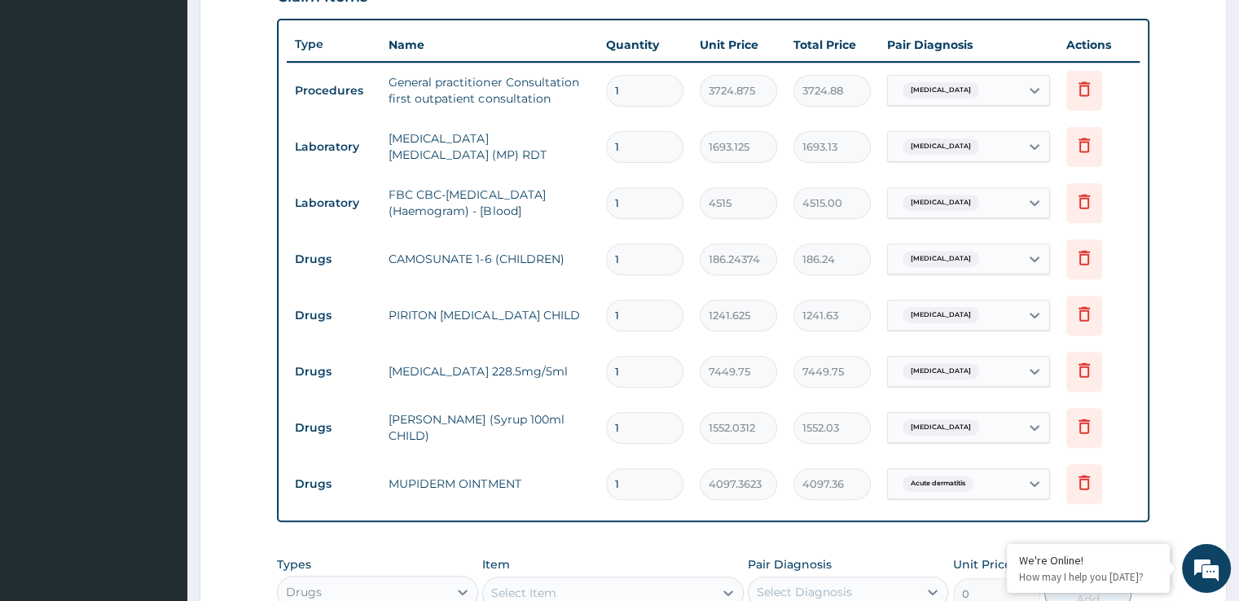
click at [655, 252] on input "1" at bounding box center [644, 260] width 77 height 32
type input "2"
type input "372.49"
type input "3"
type input "558.73"
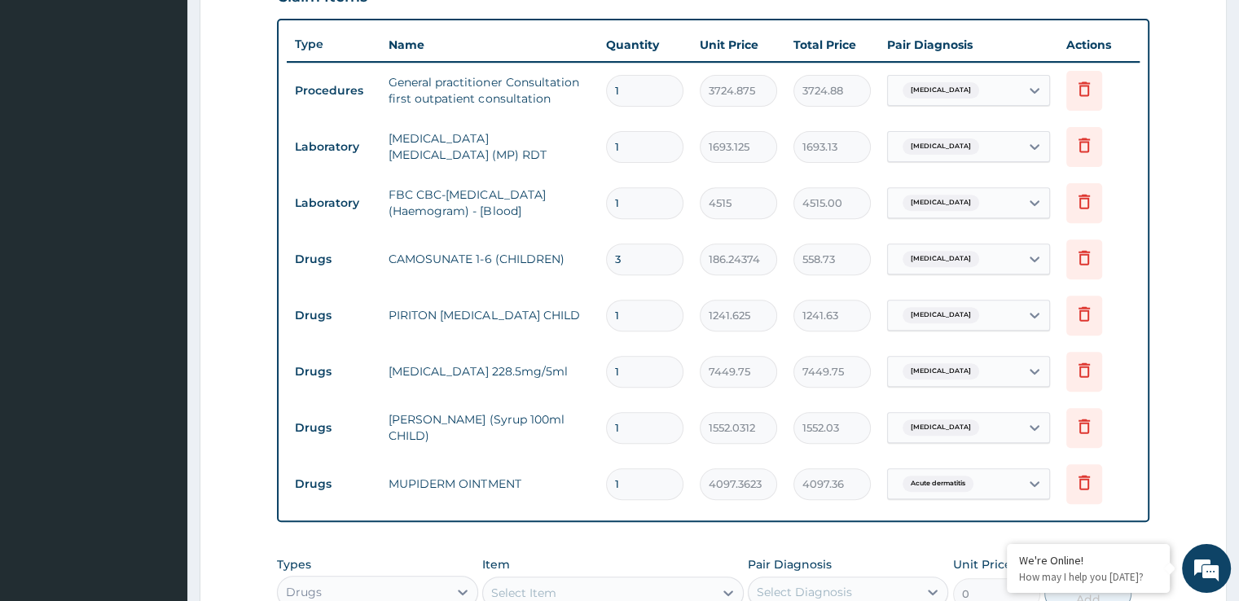
type input "4"
type input "744.97"
type input "5"
type input "931.22"
type input "6"
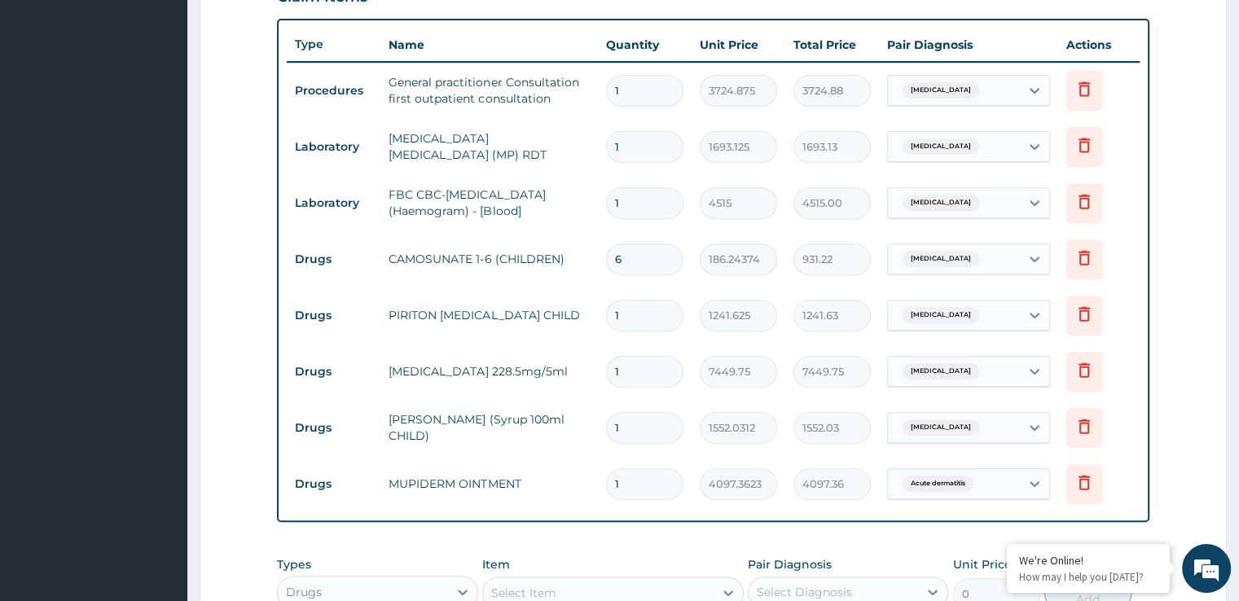
type input "1117.46"
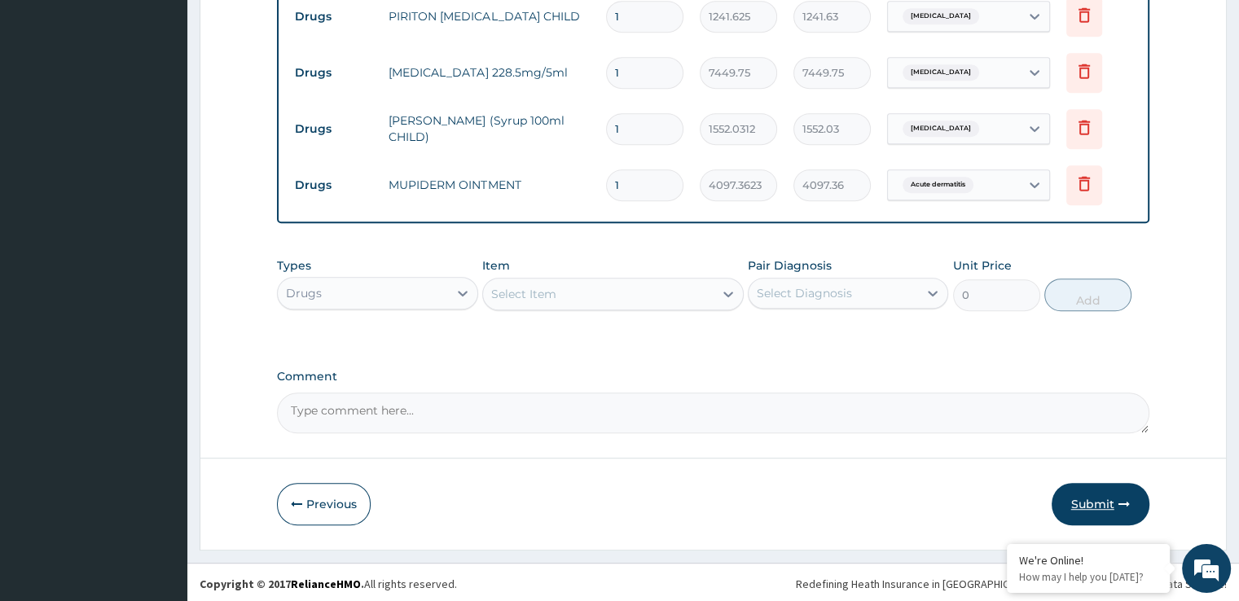
click at [1092, 494] on button "Submit" at bounding box center [1101, 504] width 98 height 42
click at [1117, 501] on button "Submit" at bounding box center [1101, 504] width 98 height 42
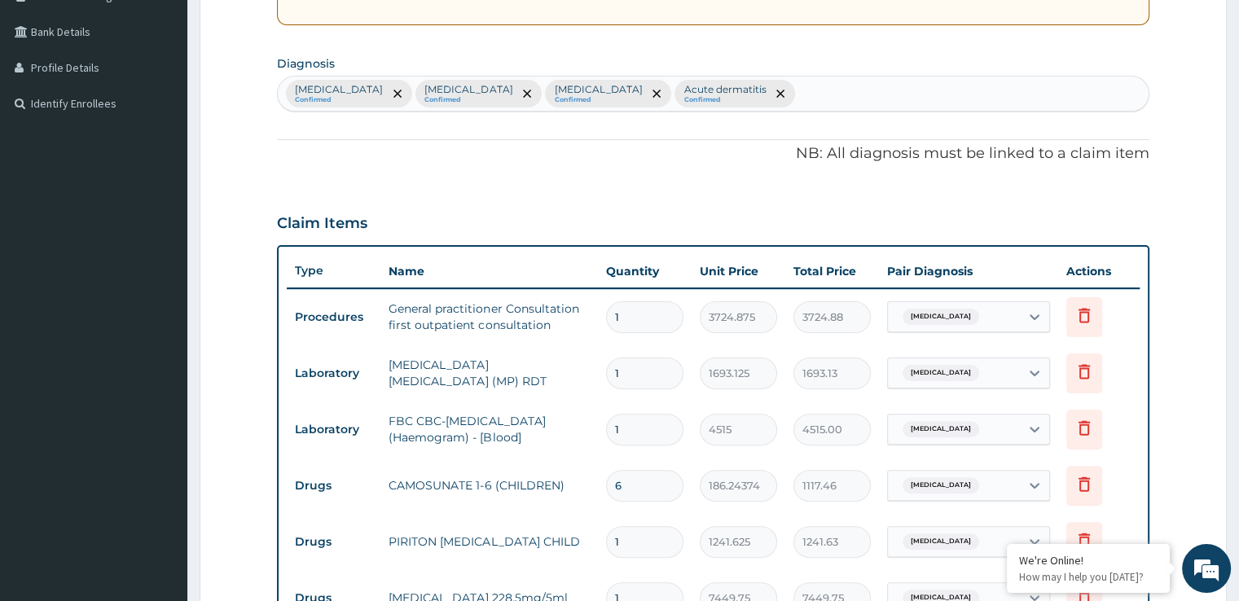
scroll to position [0, 0]
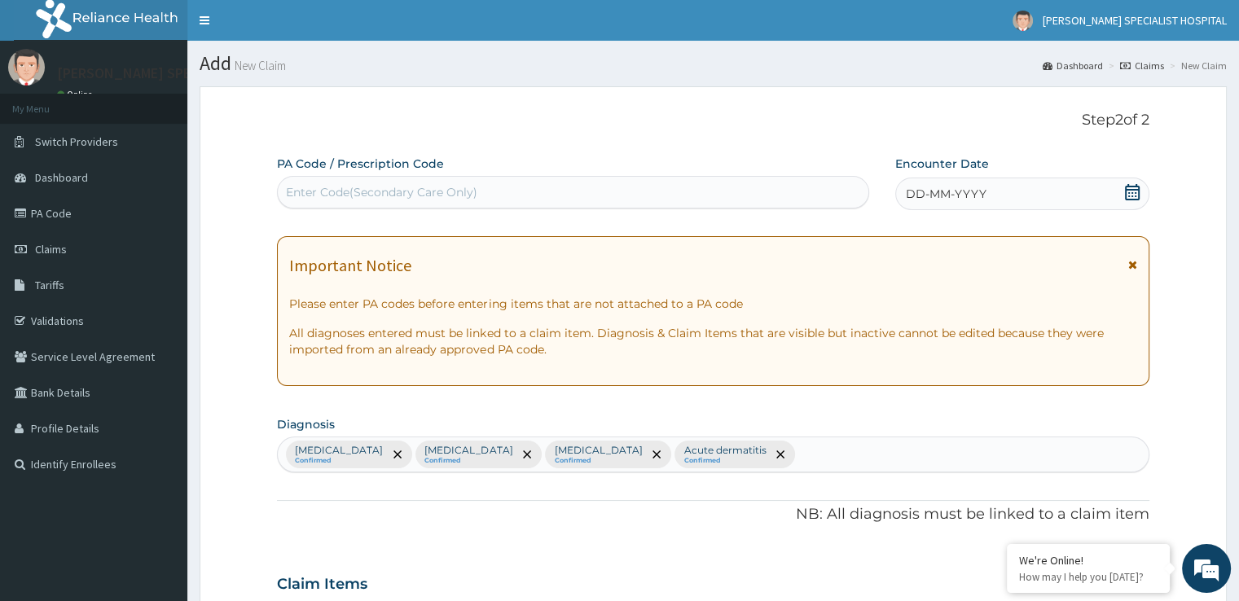
click at [1128, 202] on span at bounding box center [1132, 194] width 16 height 20
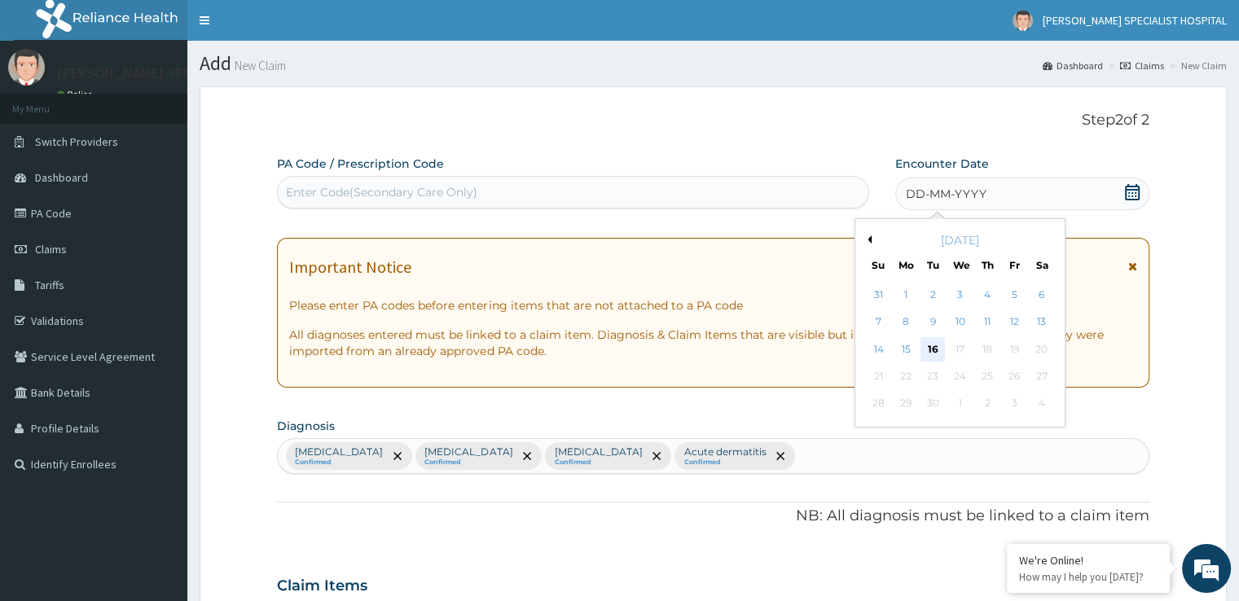
click at [931, 348] on div "16" at bounding box center [933, 349] width 24 height 24
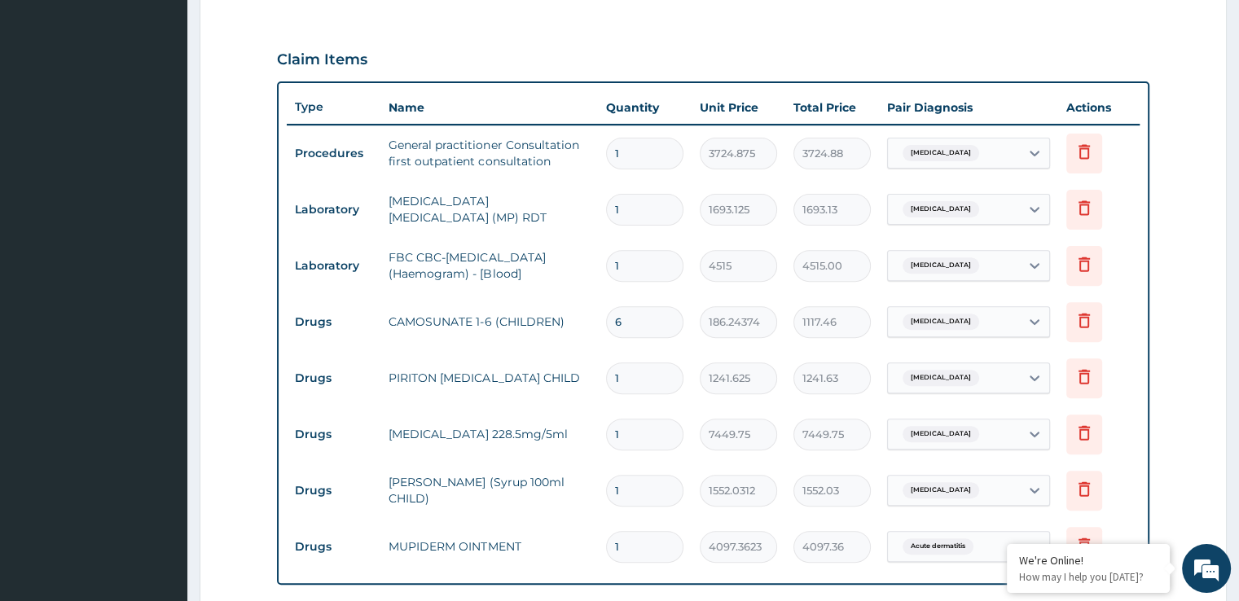
scroll to position [886, 0]
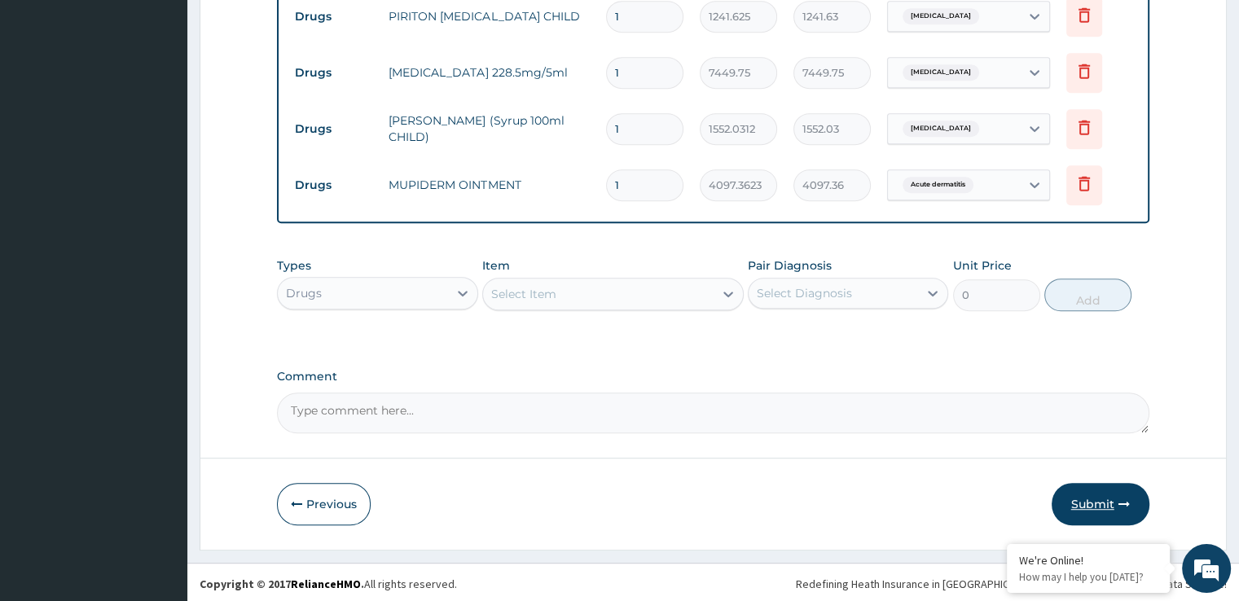
click at [1097, 504] on button "Submit" at bounding box center [1101, 504] width 98 height 42
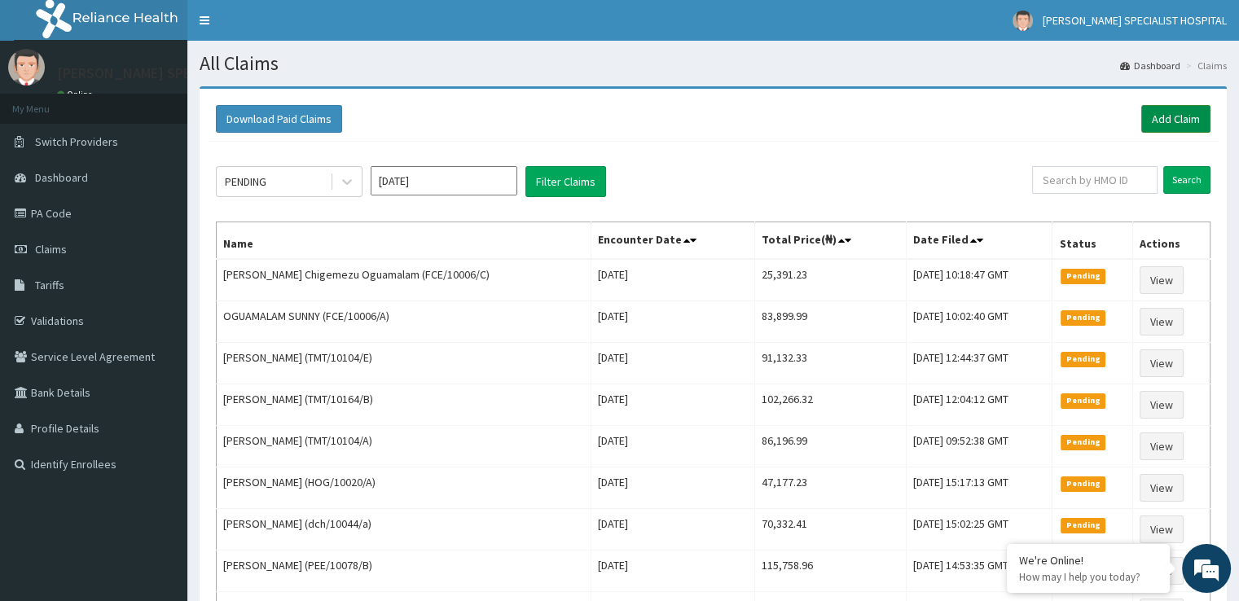
click at [1185, 115] on link "Add Claim" at bounding box center [1175, 119] width 69 height 28
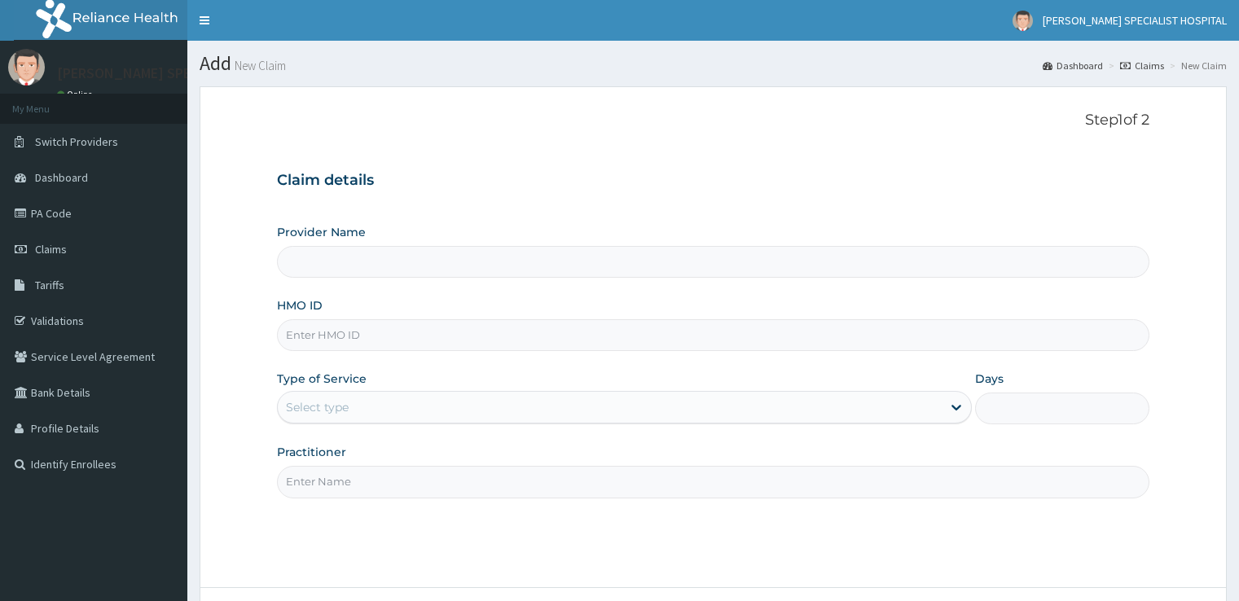
drag, startPoint x: 0, startPoint y: 0, endPoint x: 334, endPoint y: 342, distance: 478.2
click at [334, 342] on input "HMO ID" at bounding box center [713, 335] width 872 height 32
type input "[PERSON_NAME] SPECIALIST HOSPITAL"
paste input "FCE/10006/C"
type input "FCE/10006/D"
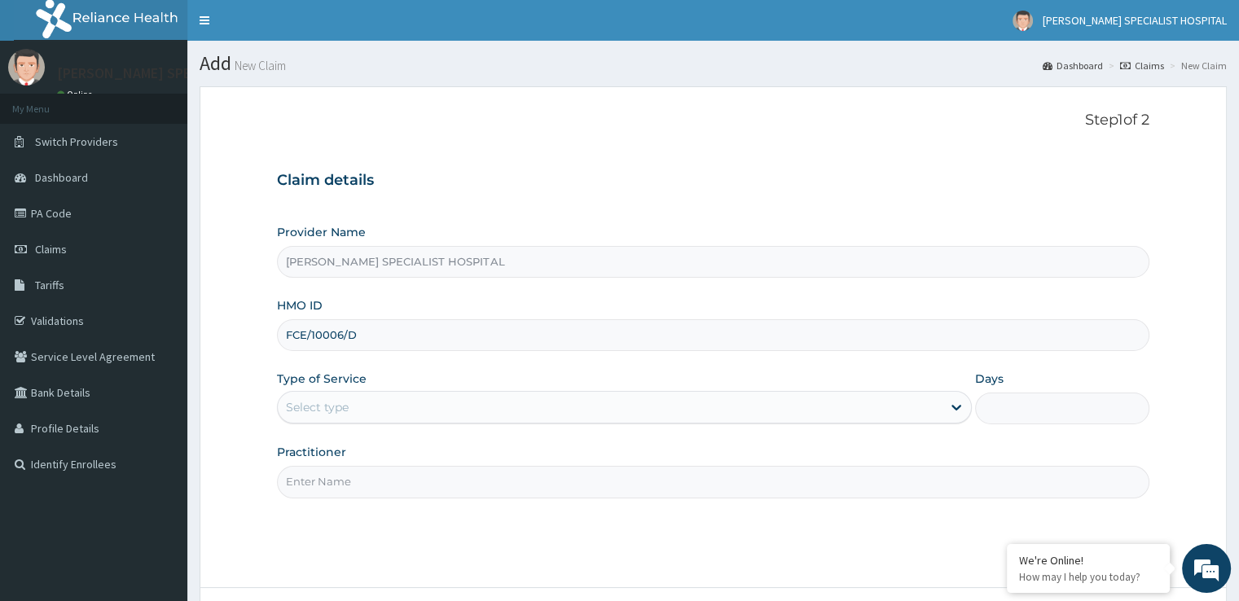
click at [340, 407] on div "Select type" at bounding box center [317, 407] width 63 height 16
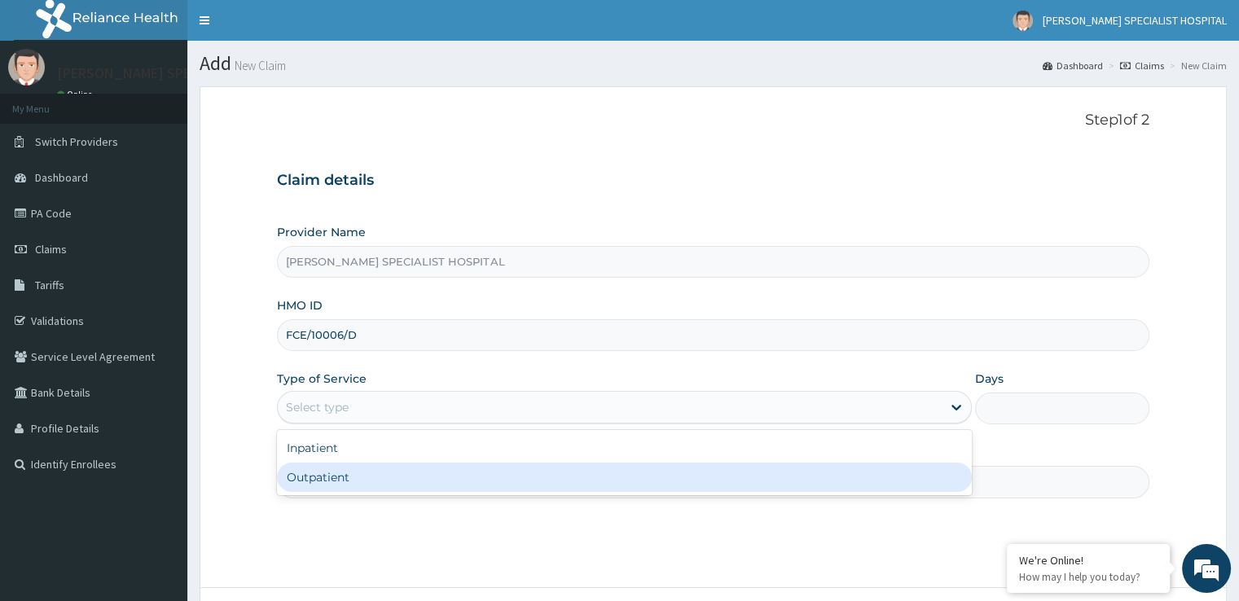
click at [326, 486] on div "Outpatient" at bounding box center [624, 477] width 695 height 29
type input "1"
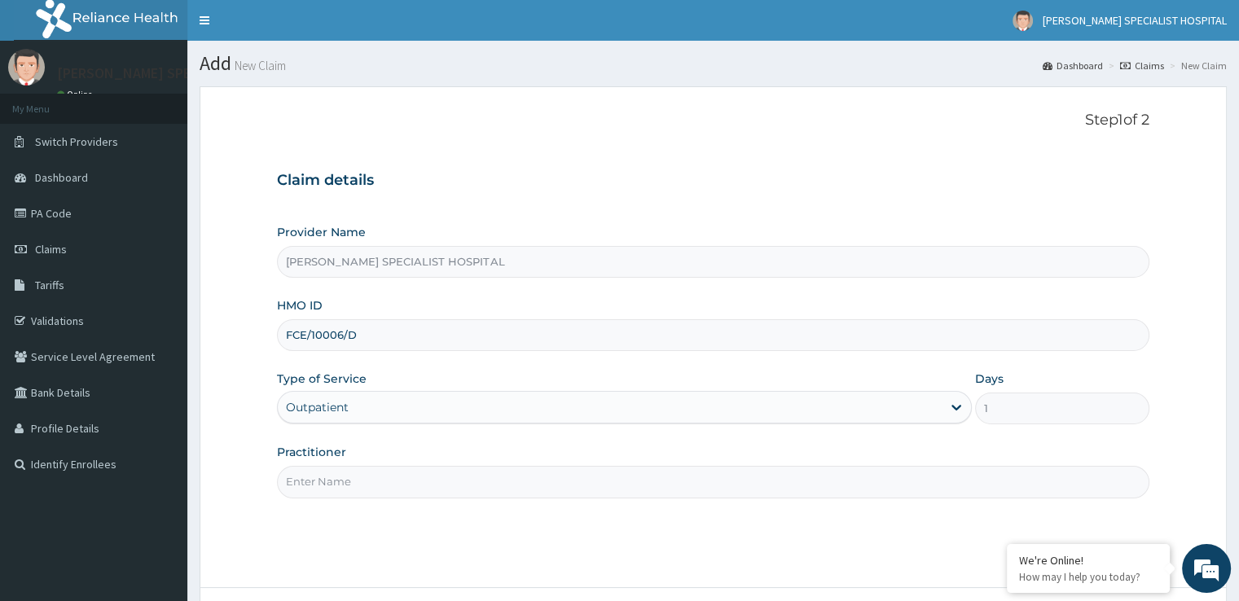
click at [353, 474] on input "Practitioner" at bounding box center [713, 482] width 872 height 32
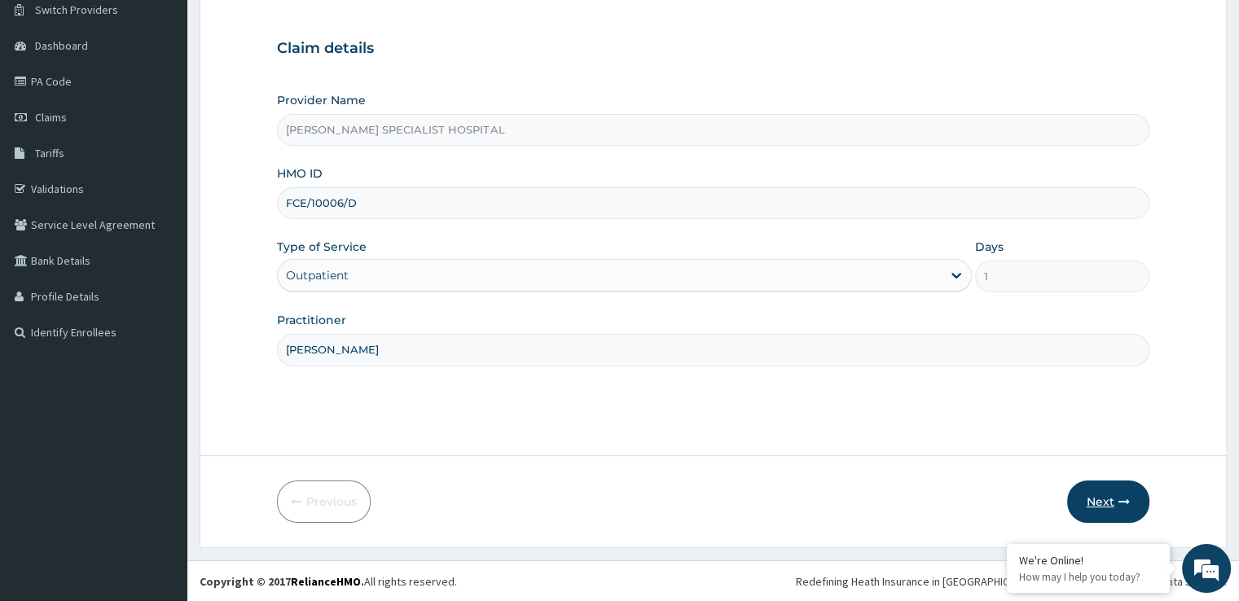
type input "[PERSON_NAME]"
click at [1112, 501] on button "Next" at bounding box center [1108, 502] width 82 height 42
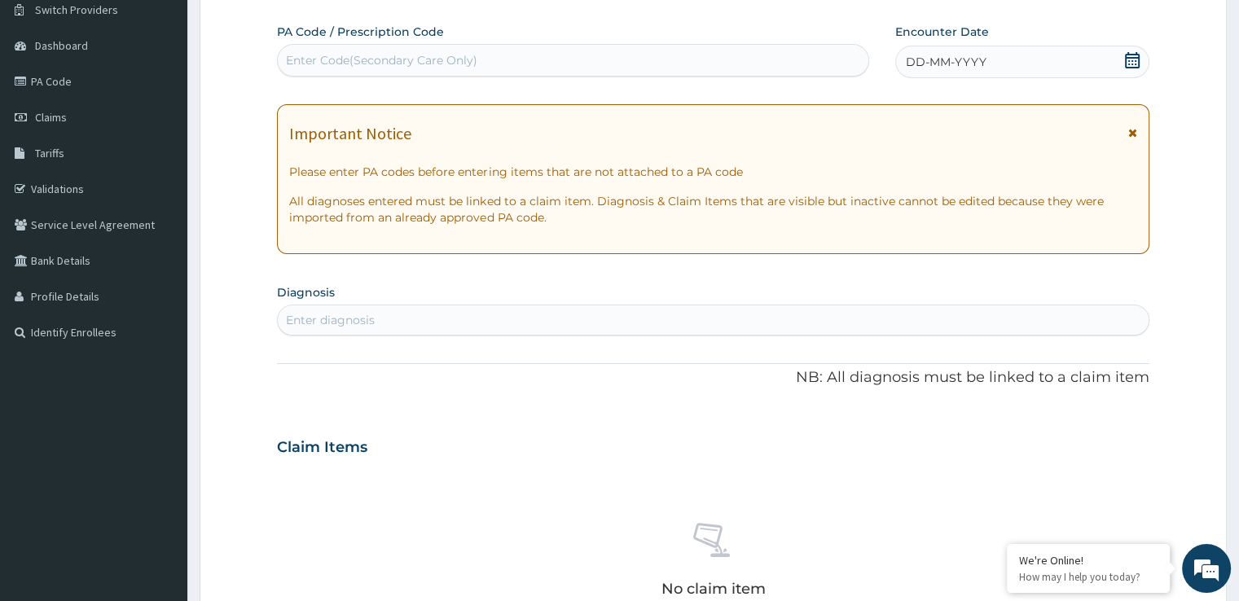
click at [1132, 60] on icon at bounding box center [1132, 60] width 15 height 16
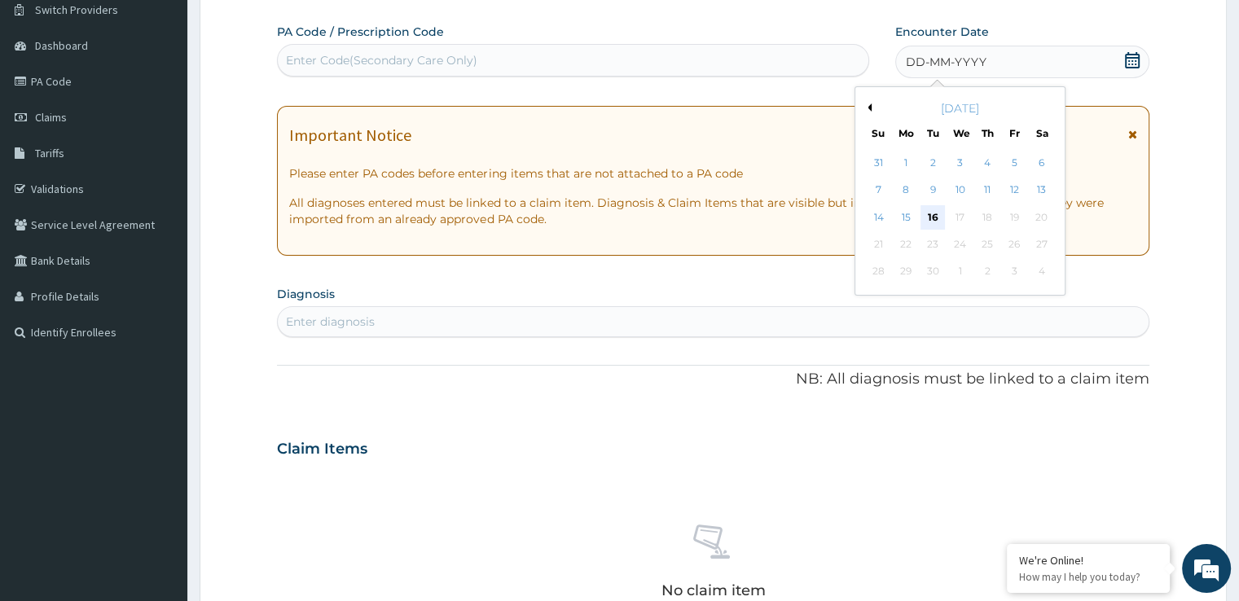
click at [939, 212] on div "16" at bounding box center [933, 217] width 24 height 24
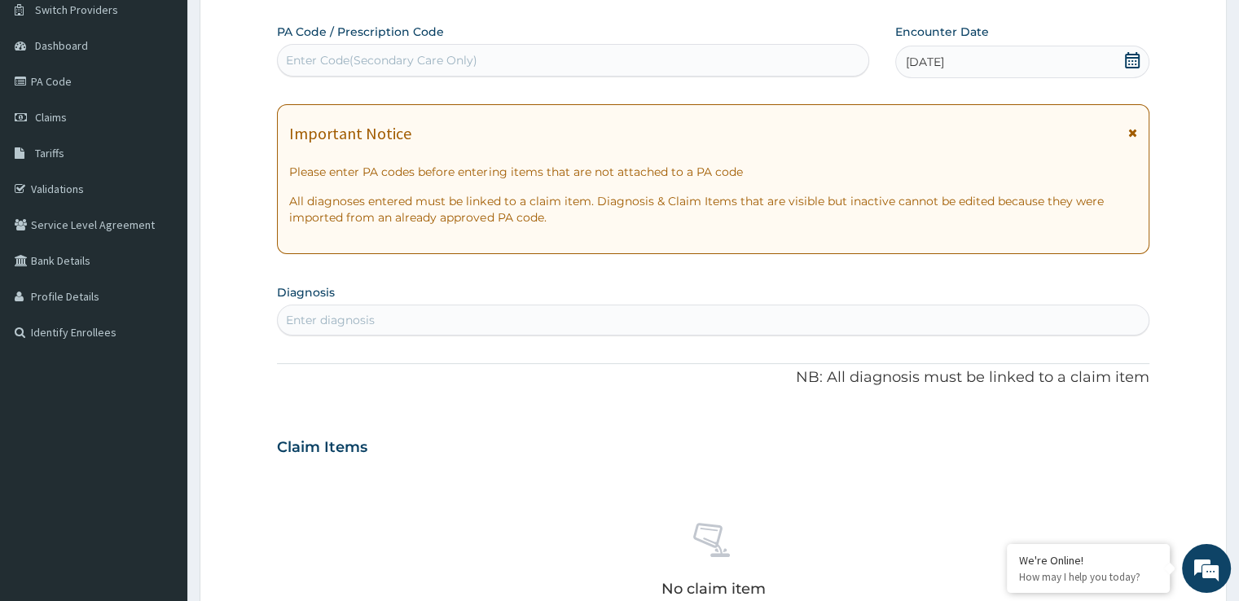
click at [462, 307] on div "Enter diagnosis" at bounding box center [713, 320] width 870 height 26
type input "[MEDICAL_DATA]"
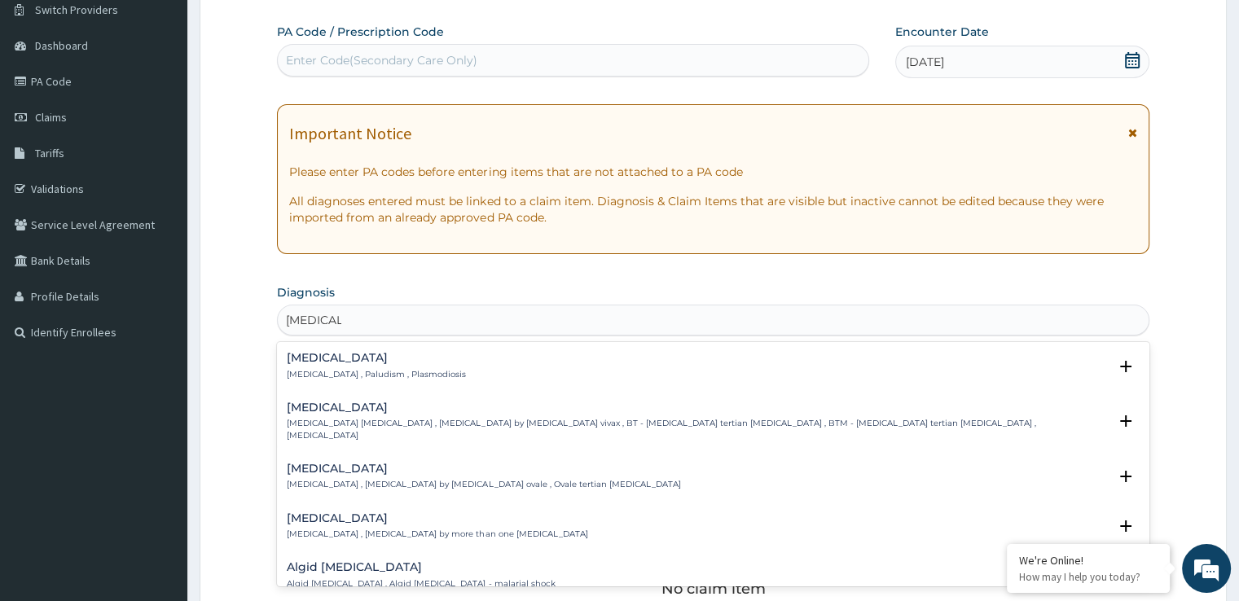
click at [368, 363] on h4 "[MEDICAL_DATA]" at bounding box center [376, 358] width 179 height 12
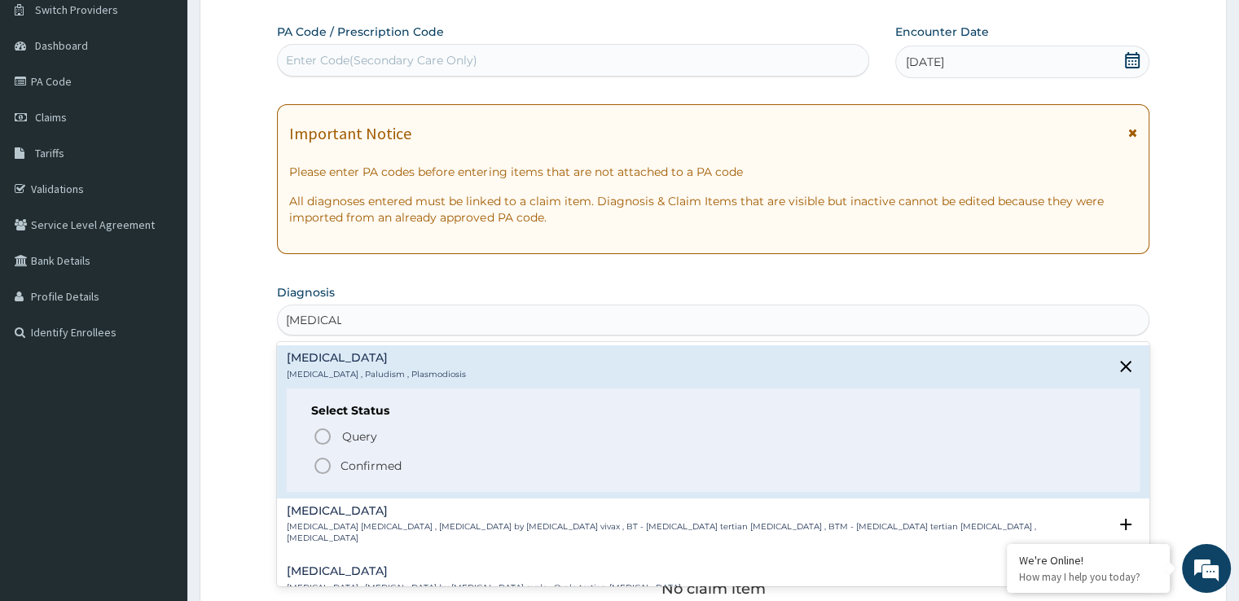
click at [337, 452] on div "Query Query covers suspected (?), Keep in view (kiv), Ruled out (r/o) Confirmed" at bounding box center [712, 450] width 803 height 50
click at [319, 464] on icon "status option filled" at bounding box center [323, 466] width 20 height 20
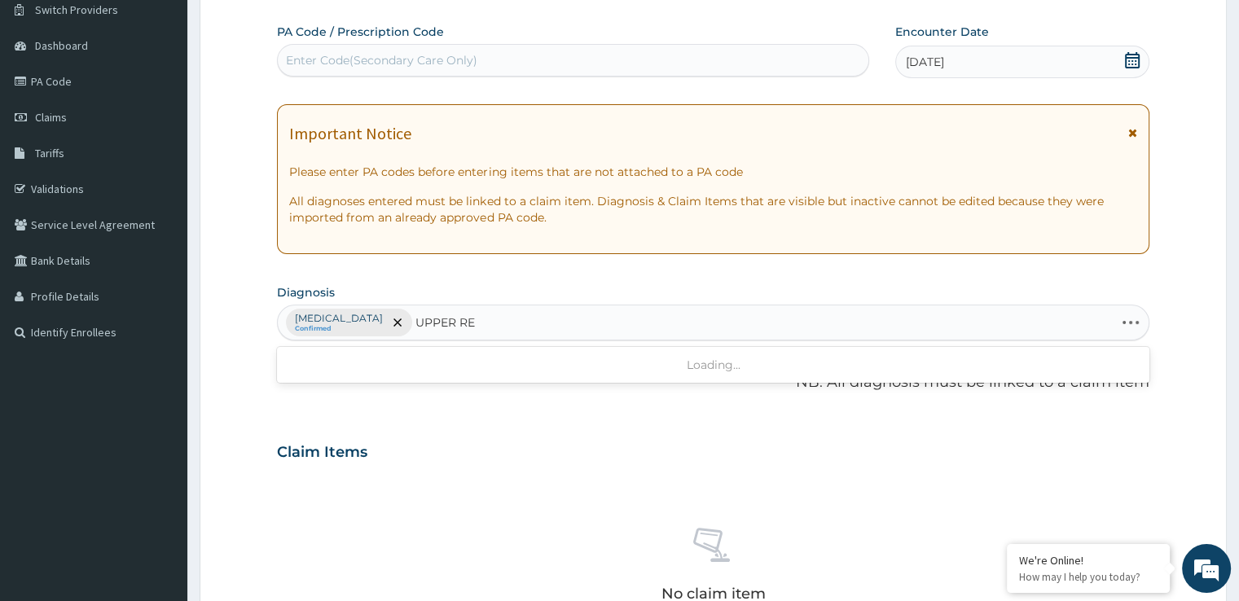
type input "UPPER RES"
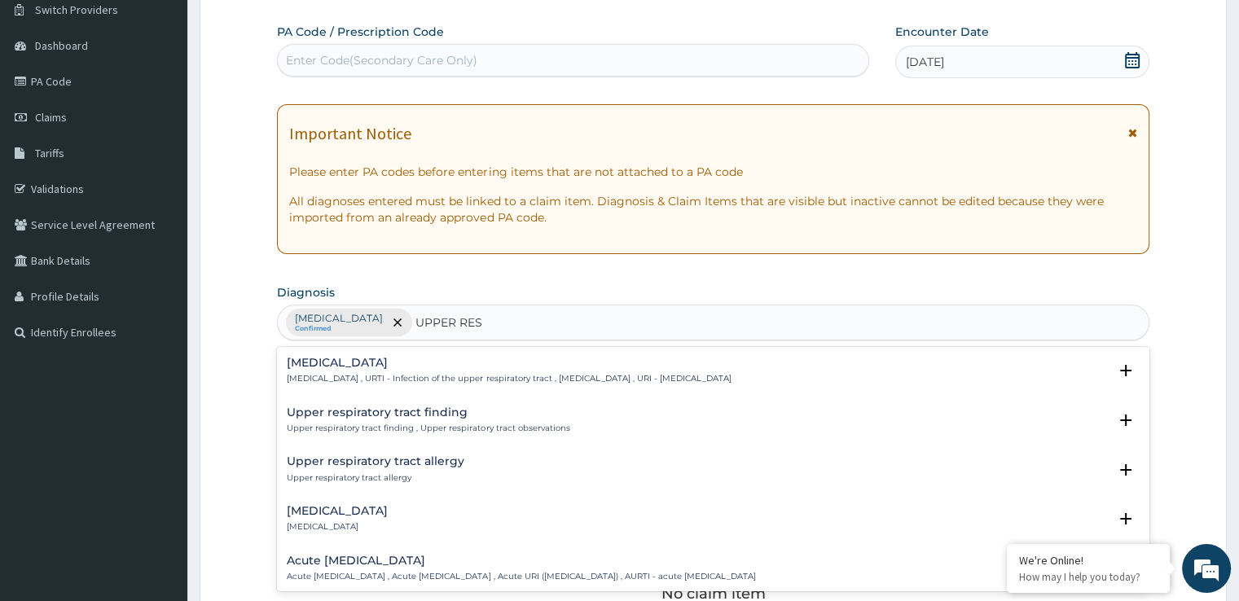
click at [349, 370] on div "[MEDICAL_DATA] [MEDICAL_DATA] , URTI - Infection of the upper respiratory tract…" at bounding box center [509, 371] width 444 height 29
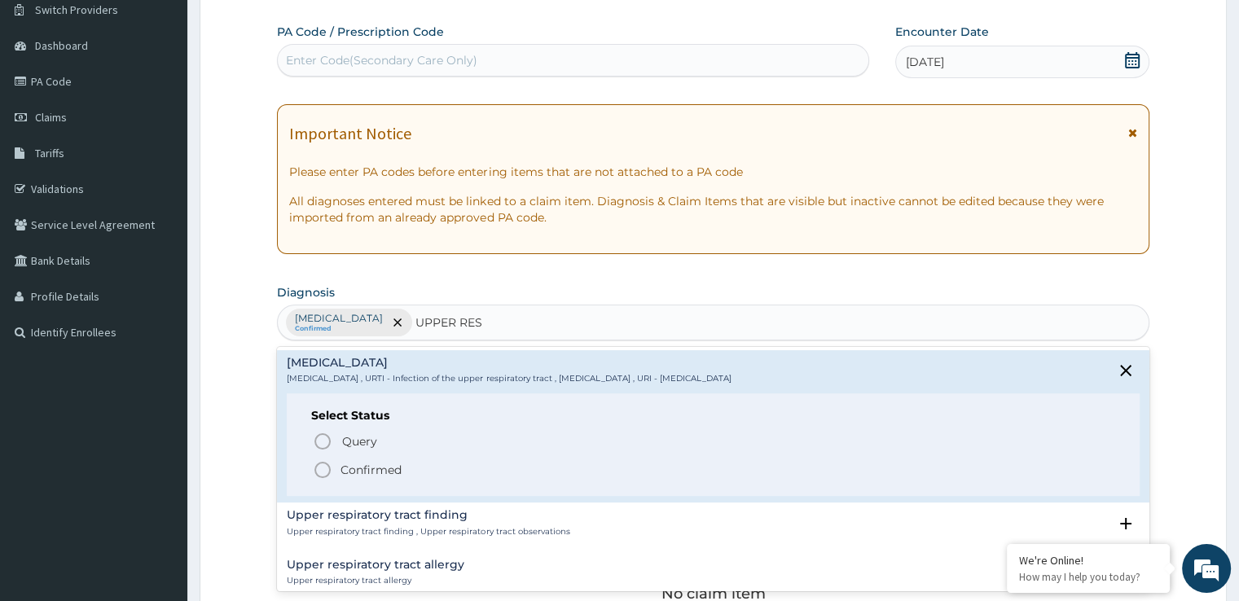
click at [323, 469] on icon "status option filled" at bounding box center [323, 470] width 20 height 20
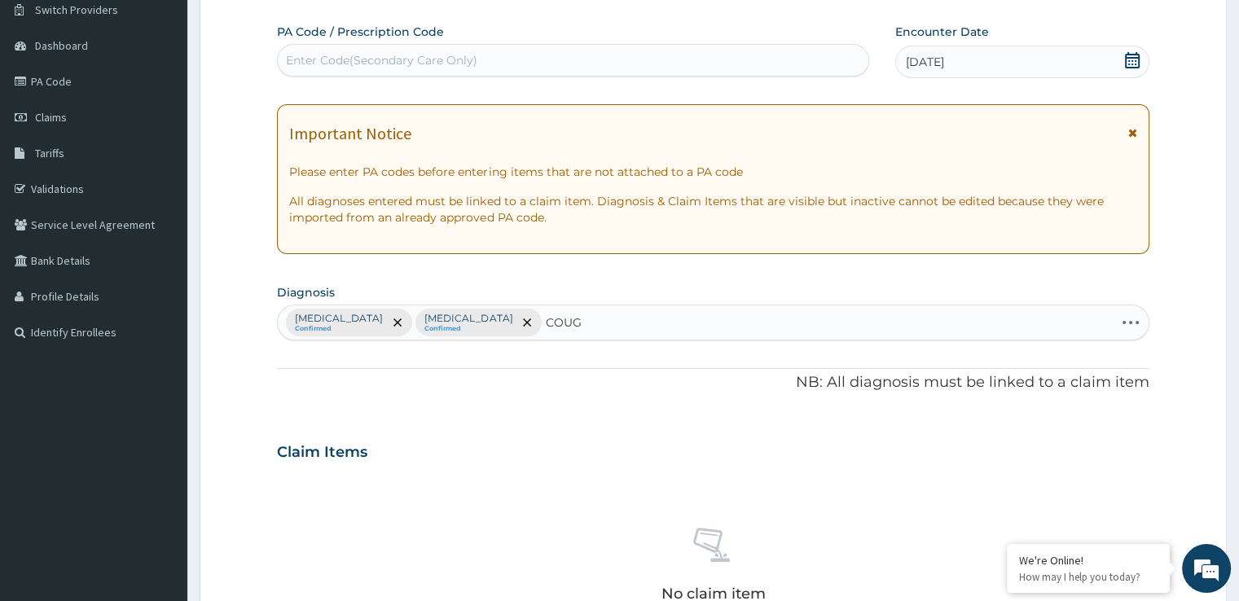
type input "COUGH"
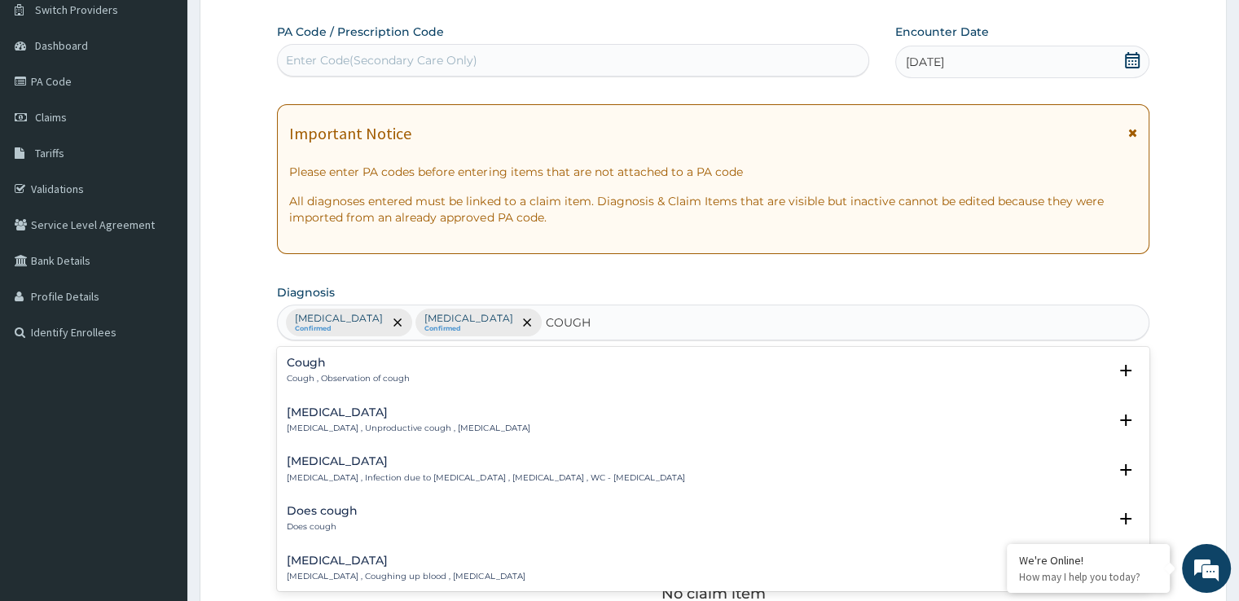
click at [339, 373] on p "Cough , Observation of cough" at bounding box center [348, 378] width 123 height 11
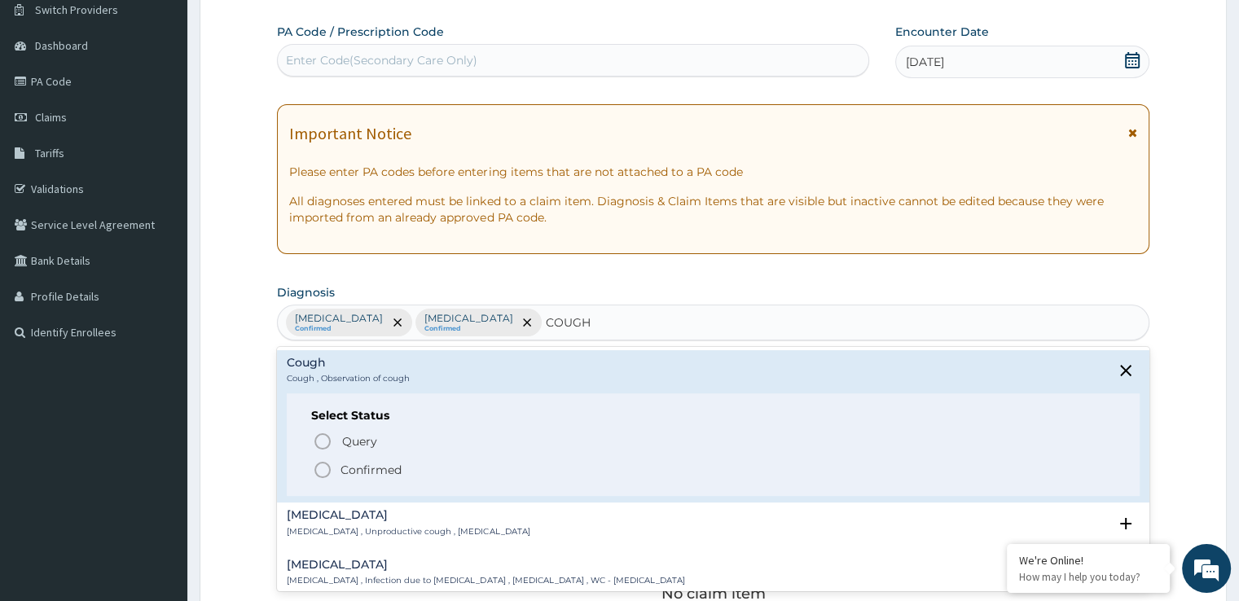
click at [339, 385] on div "Cough Cough , Observation of cough Select Status Query Query covers suspected (…" at bounding box center [713, 426] width 852 height 139
click at [341, 376] on p "Cough , Observation of cough" at bounding box center [348, 378] width 123 height 11
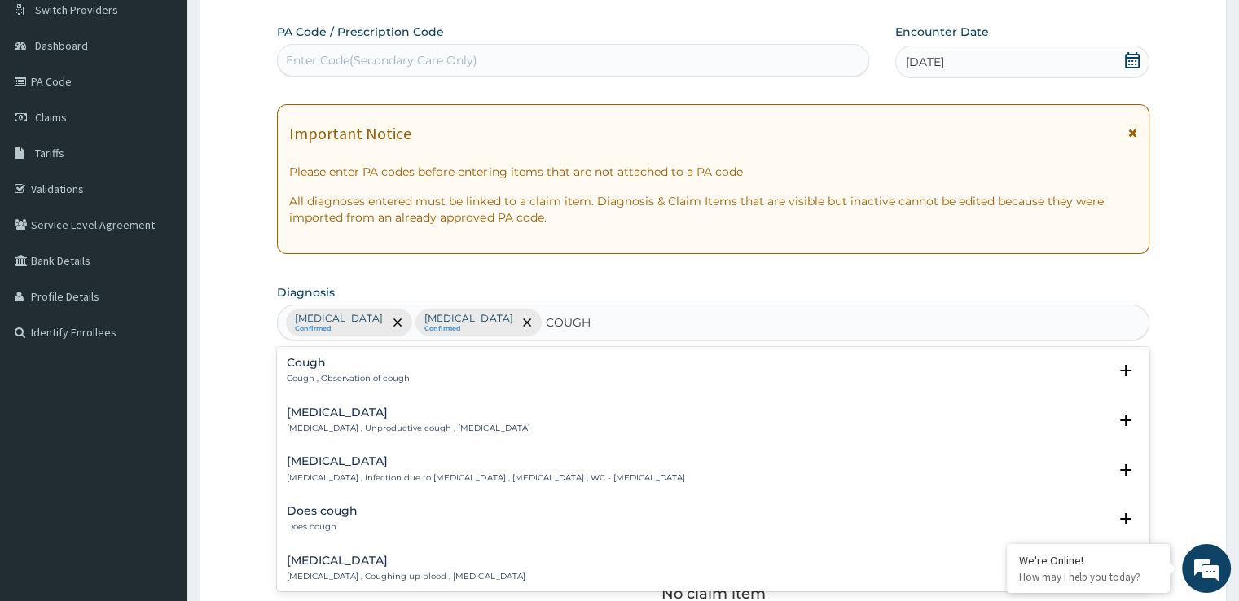
click at [326, 436] on div "[MEDICAL_DATA] [MEDICAL_DATA] , Unproductive cough , [MEDICAL_DATA] Select Stat…" at bounding box center [713, 425] width 852 height 37
click at [329, 424] on p "[MEDICAL_DATA] , Unproductive cough , [MEDICAL_DATA]" at bounding box center [408, 428] width 243 height 11
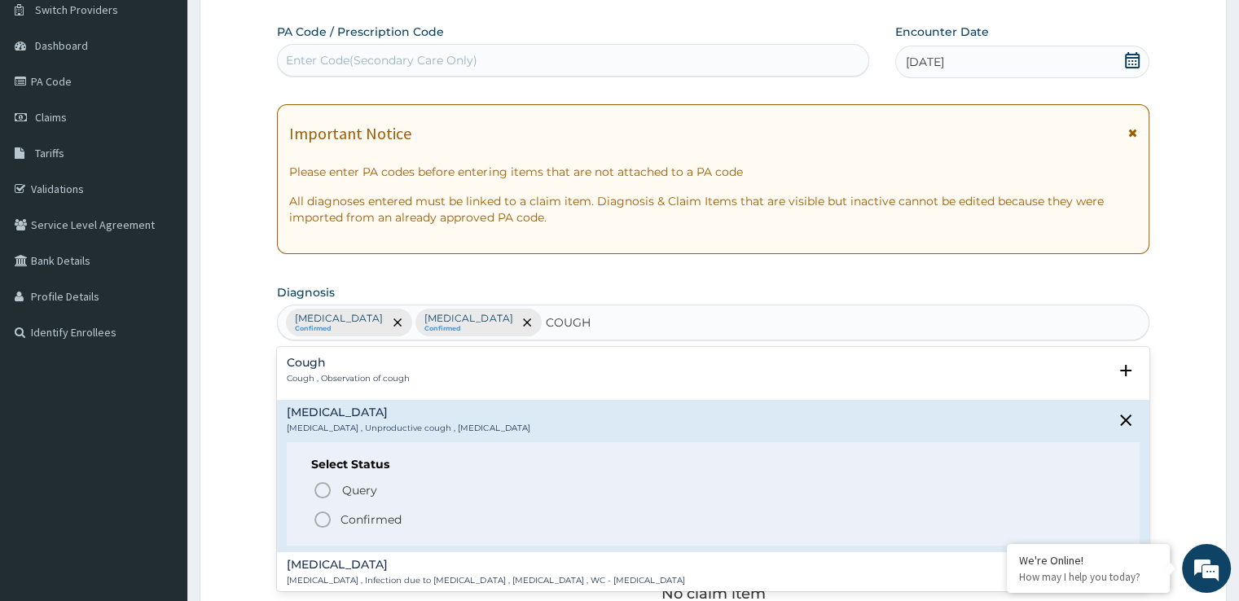
click at [323, 517] on icon "status option filled" at bounding box center [323, 520] width 20 height 20
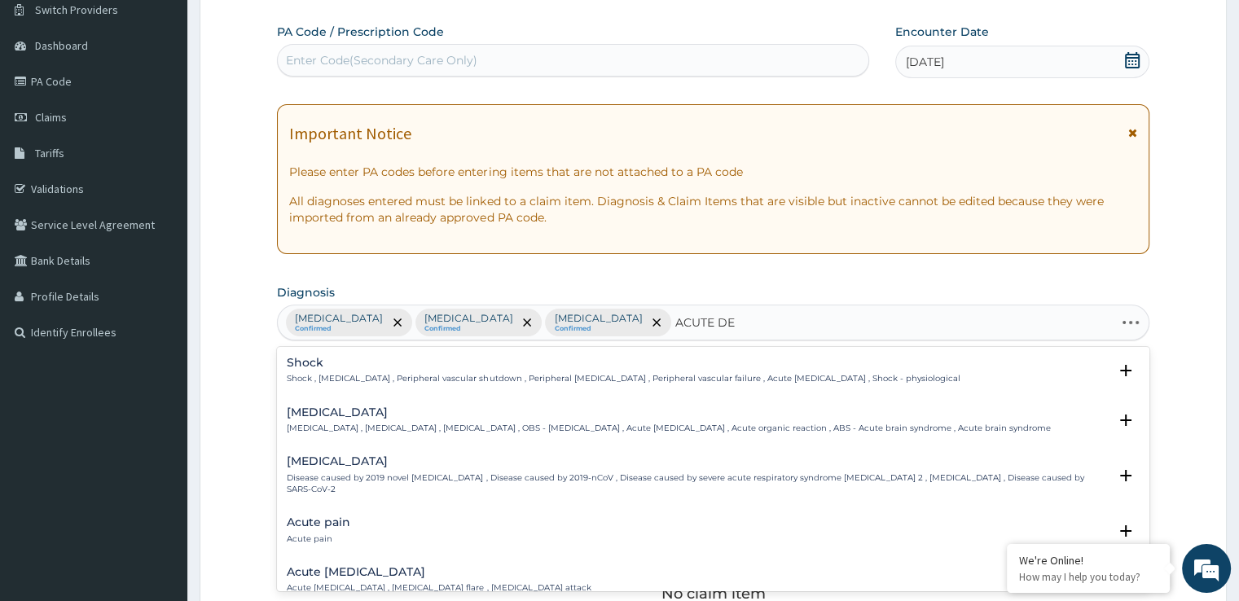
type input "ACUTE DER"
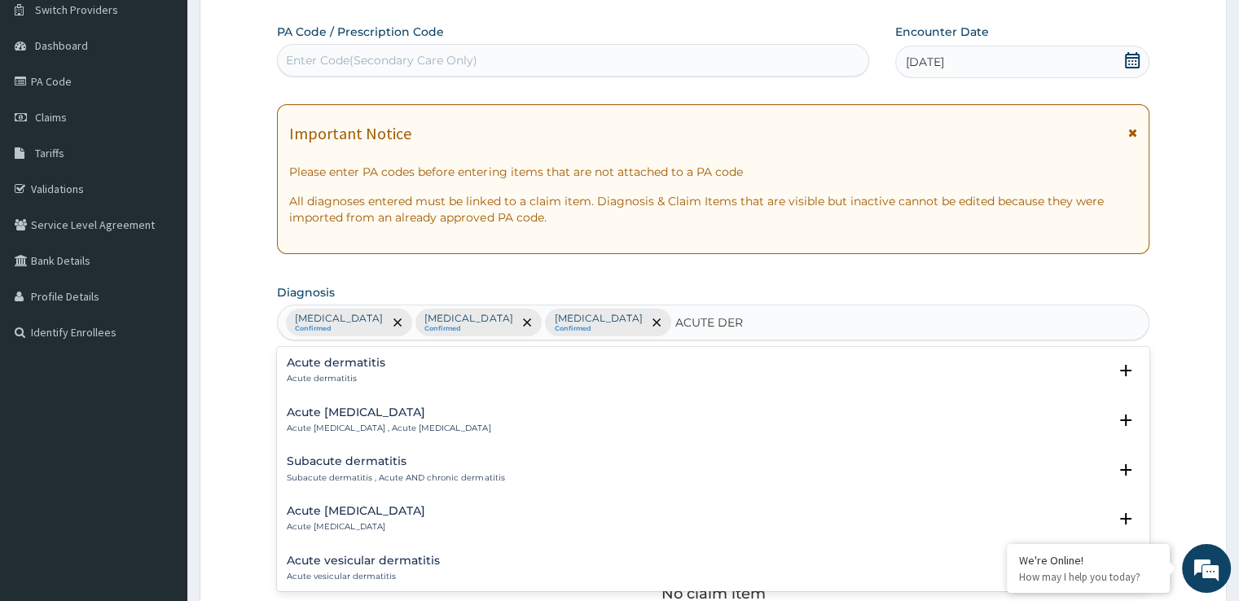
click at [378, 363] on h4 "Acute dermatitis" at bounding box center [336, 363] width 99 height 12
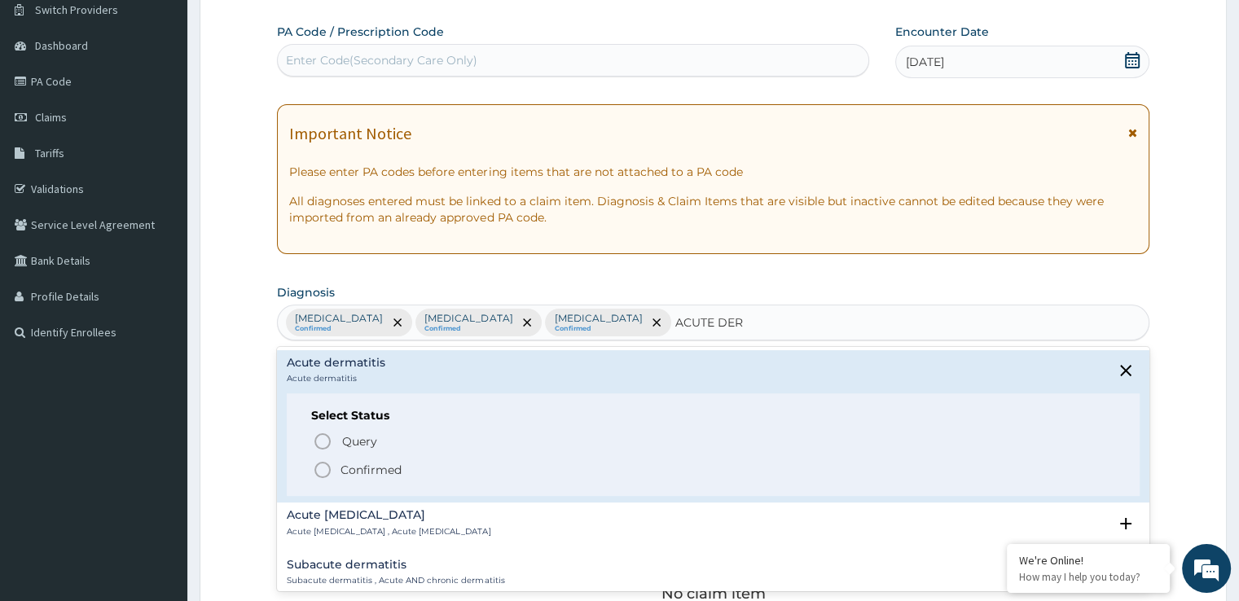
click at [323, 468] on icon "status option filled" at bounding box center [323, 470] width 20 height 20
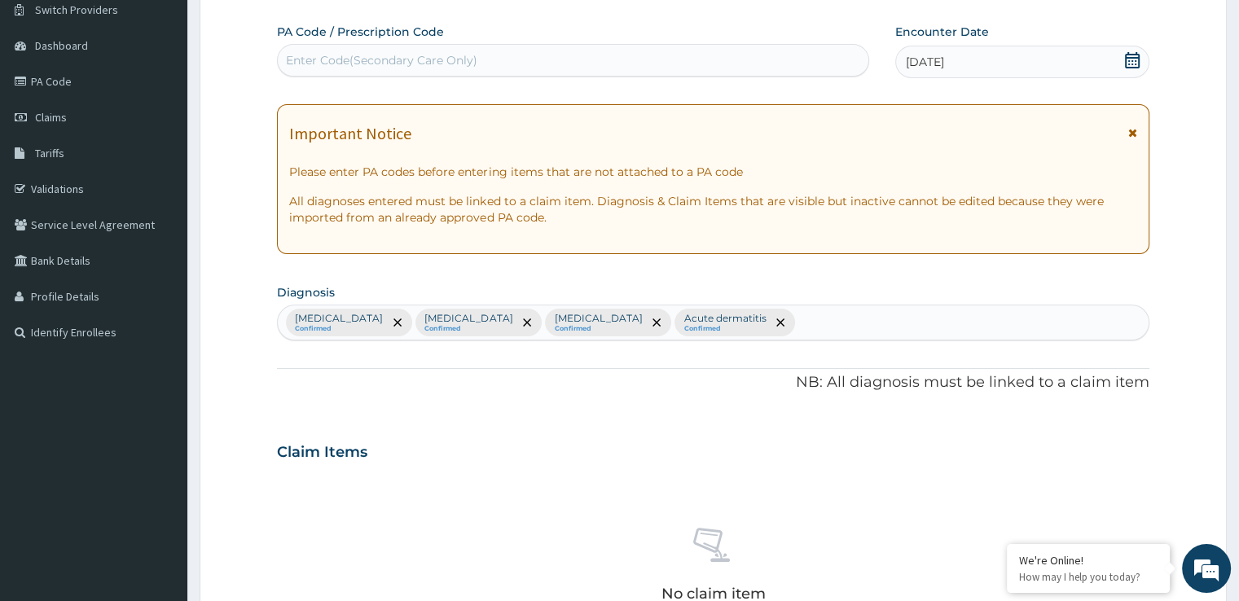
click at [869, 387] on p "NB: All diagnosis must be linked to a claim item" at bounding box center [713, 382] width 872 height 21
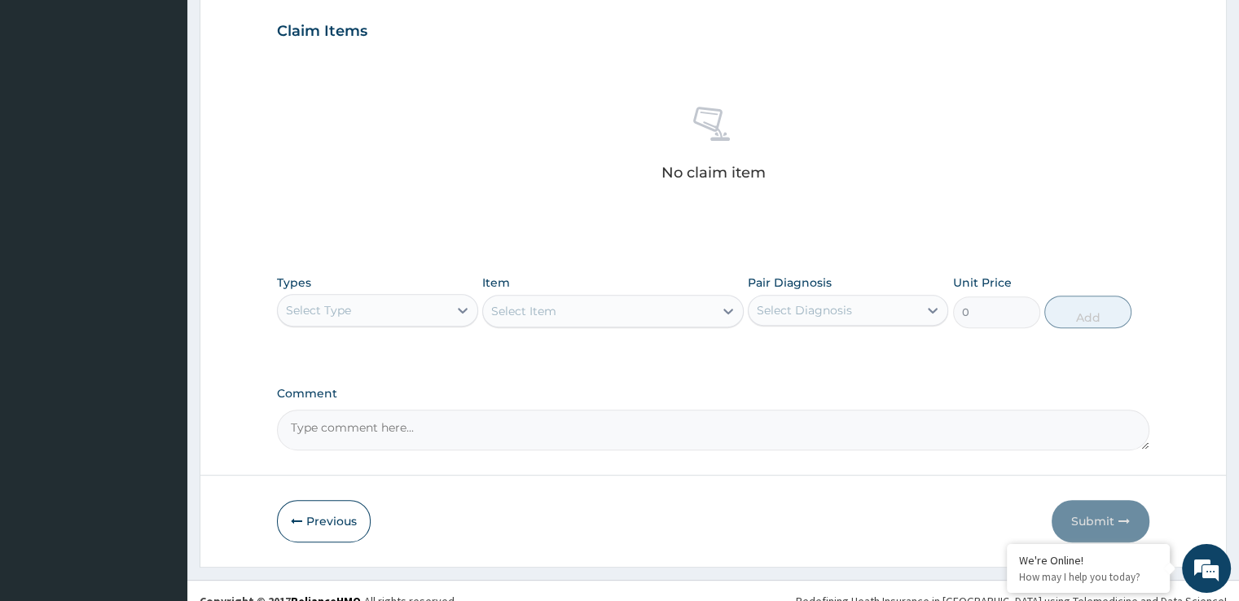
scroll to position [572, 0]
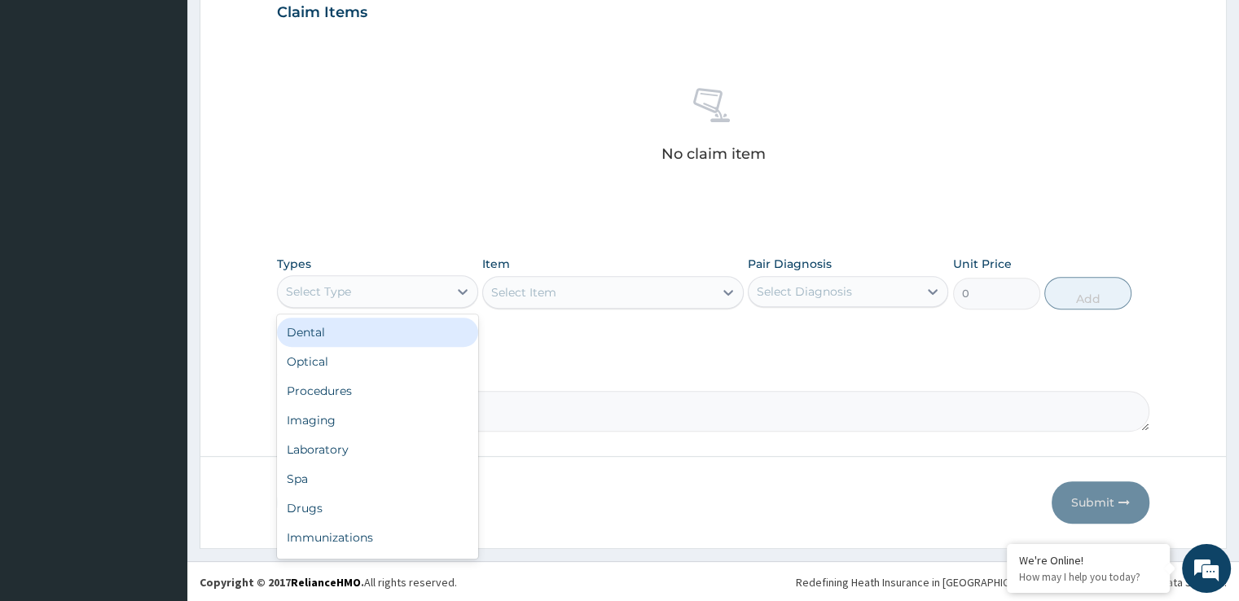
click at [322, 287] on div "Select Type" at bounding box center [318, 292] width 65 height 16
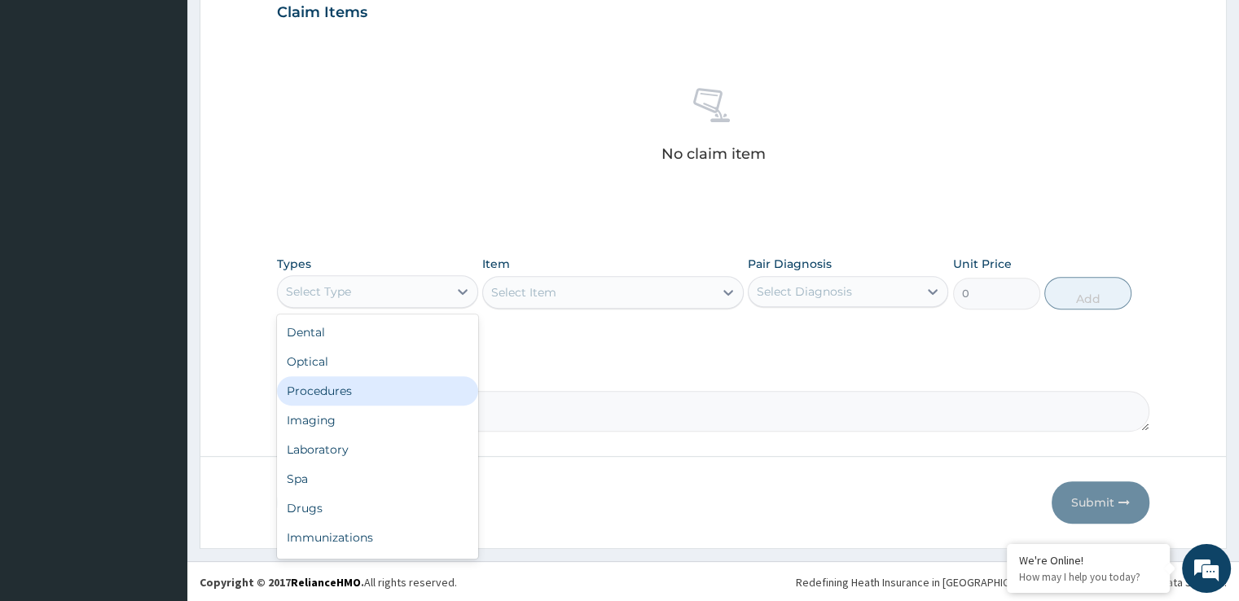
click at [326, 389] on div "Procedures" at bounding box center [377, 390] width 200 height 29
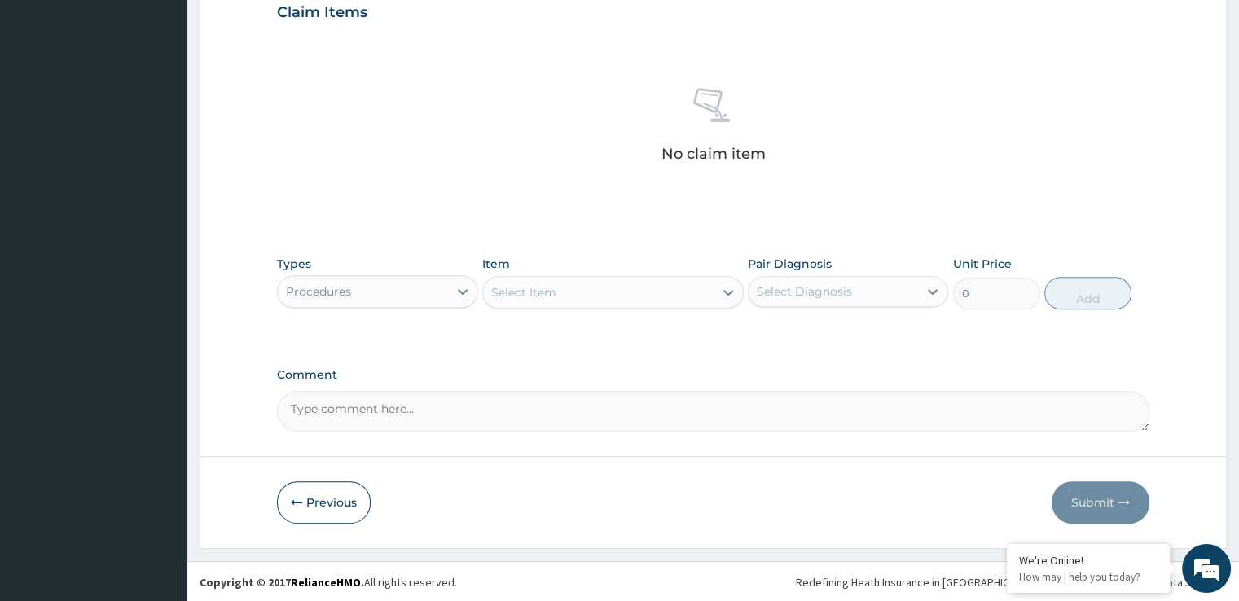
click at [597, 280] on div "Select Item" at bounding box center [598, 292] width 231 height 26
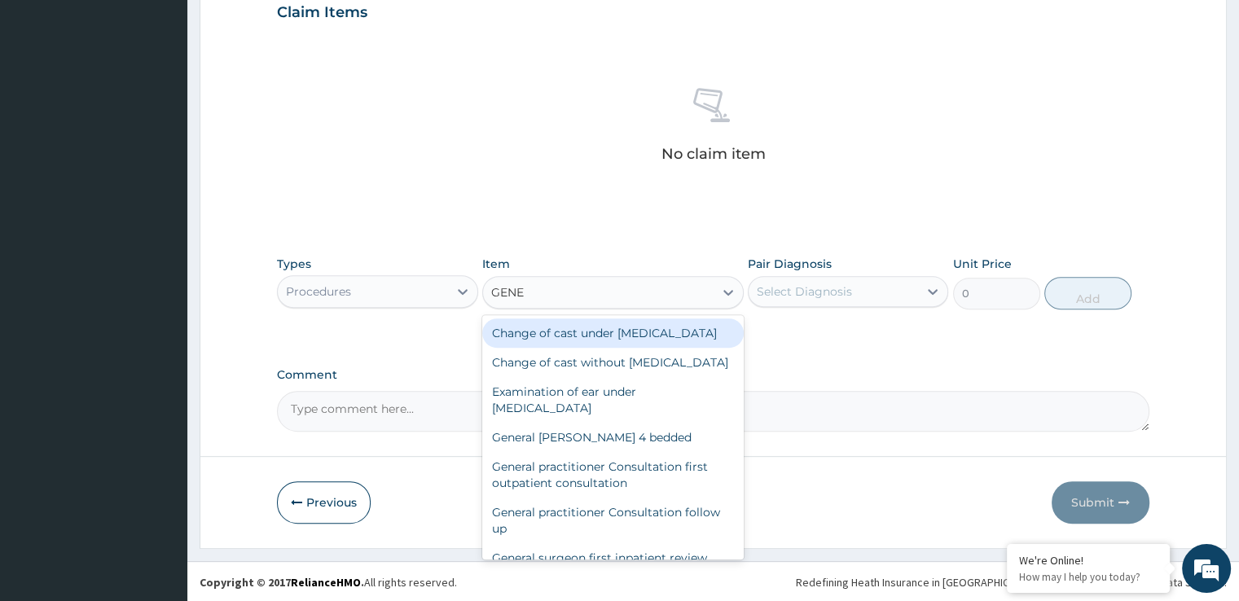
type input "GENER"
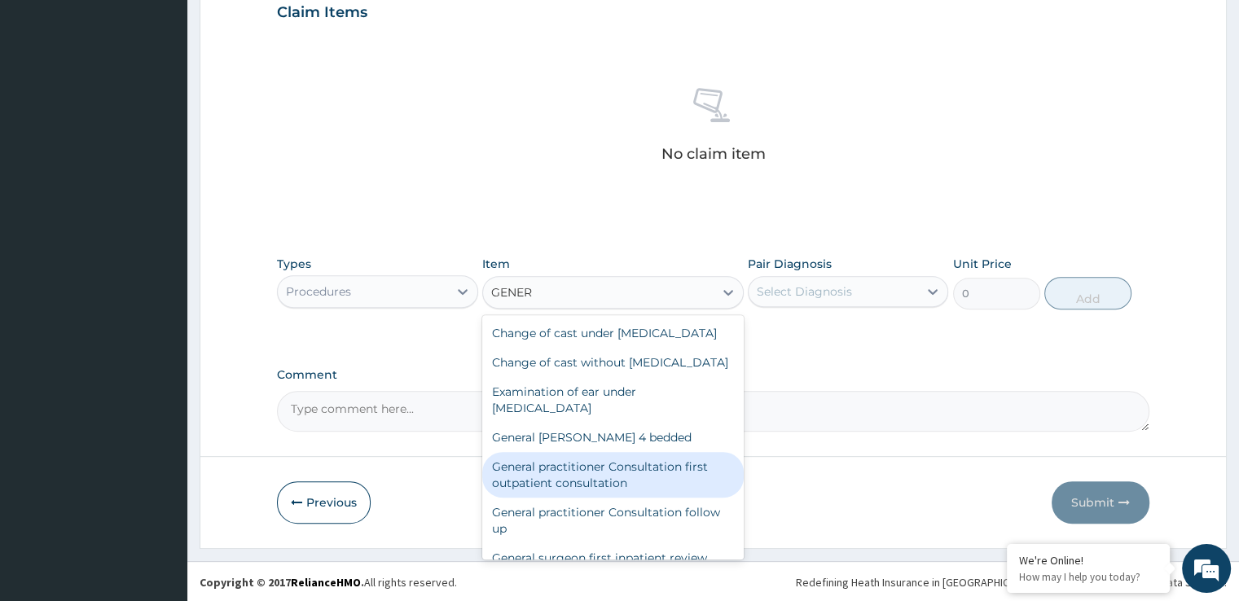
click at [633, 486] on div "General practitioner Consultation first outpatient consultation" at bounding box center [613, 475] width 262 height 46
type input "3724.875"
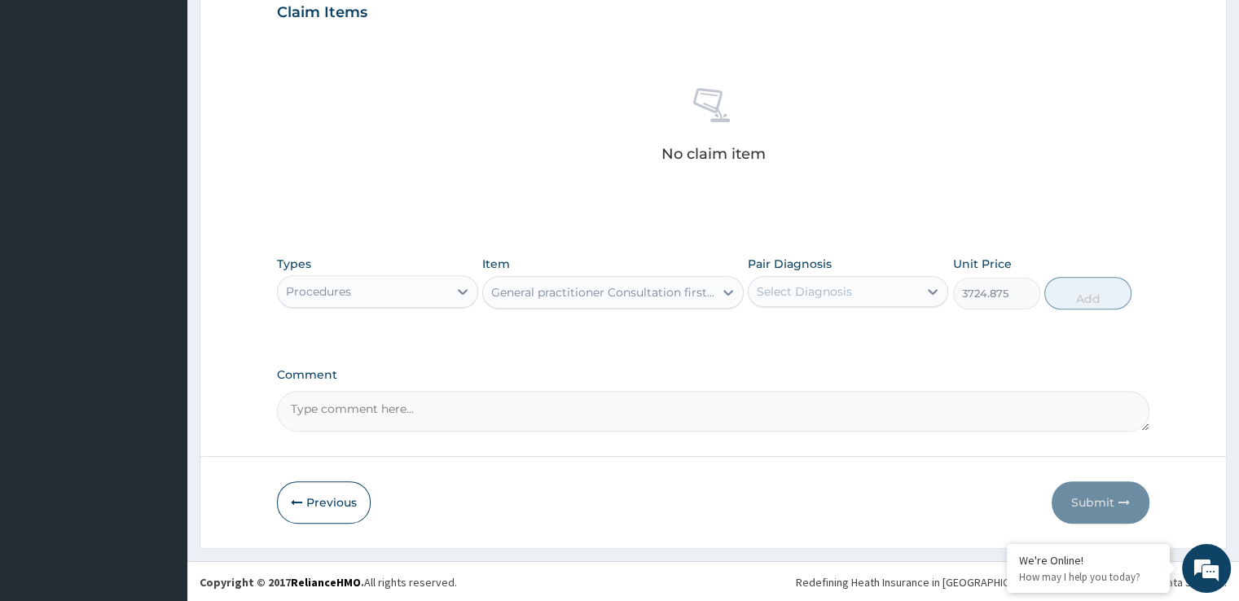
click at [822, 296] on div "Select Diagnosis" at bounding box center [804, 292] width 95 height 16
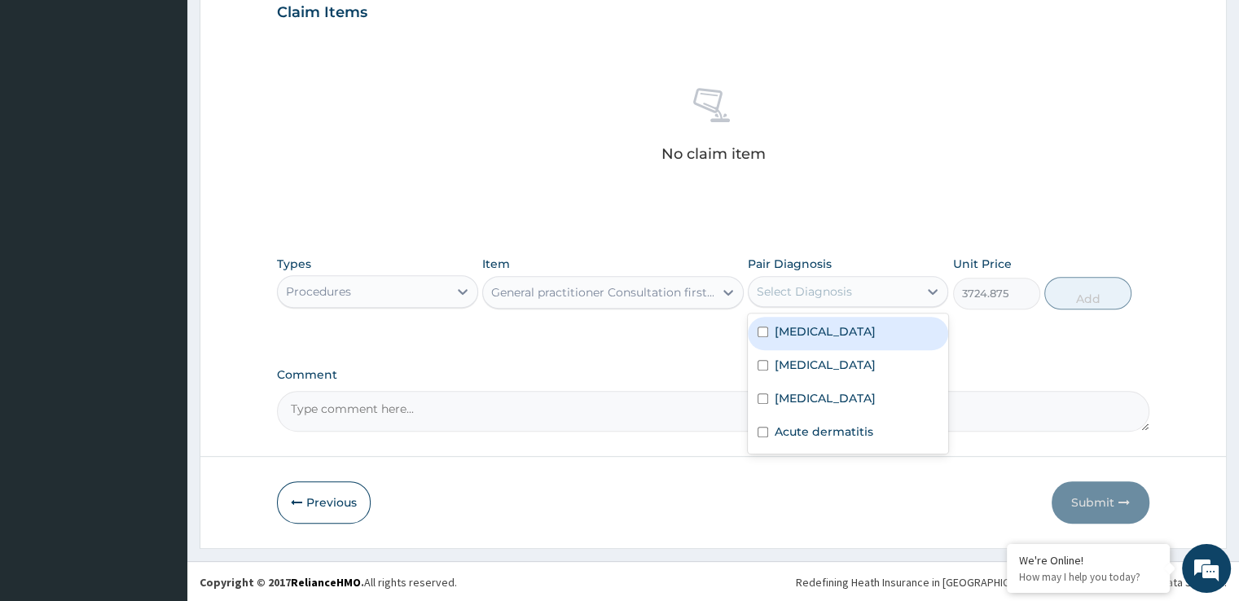
click at [815, 327] on label "[MEDICAL_DATA]" at bounding box center [825, 331] width 101 height 16
checkbox input "true"
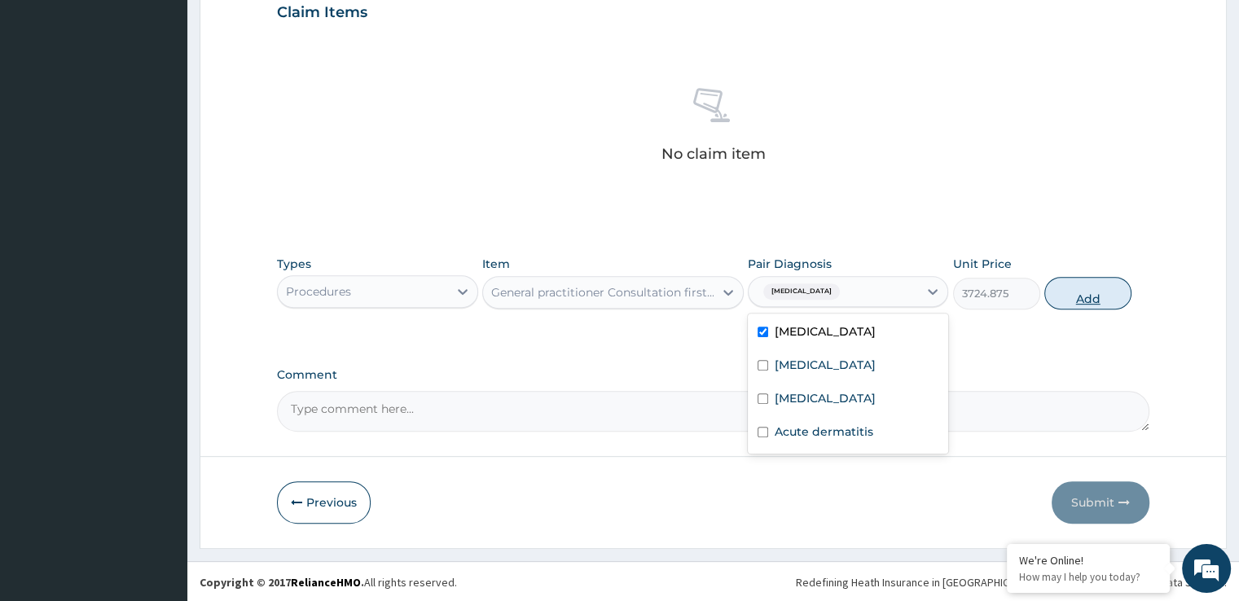
click at [1078, 297] on button "Add" at bounding box center [1087, 293] width 87 height 33
type input "0"
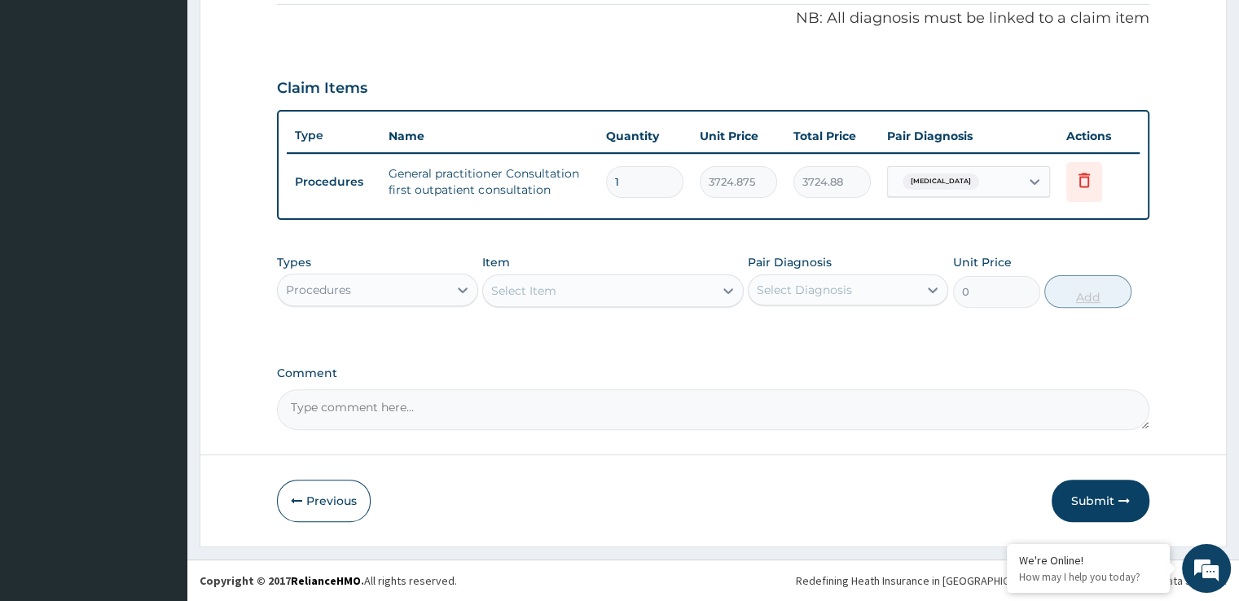
scroll to position [494, 0]
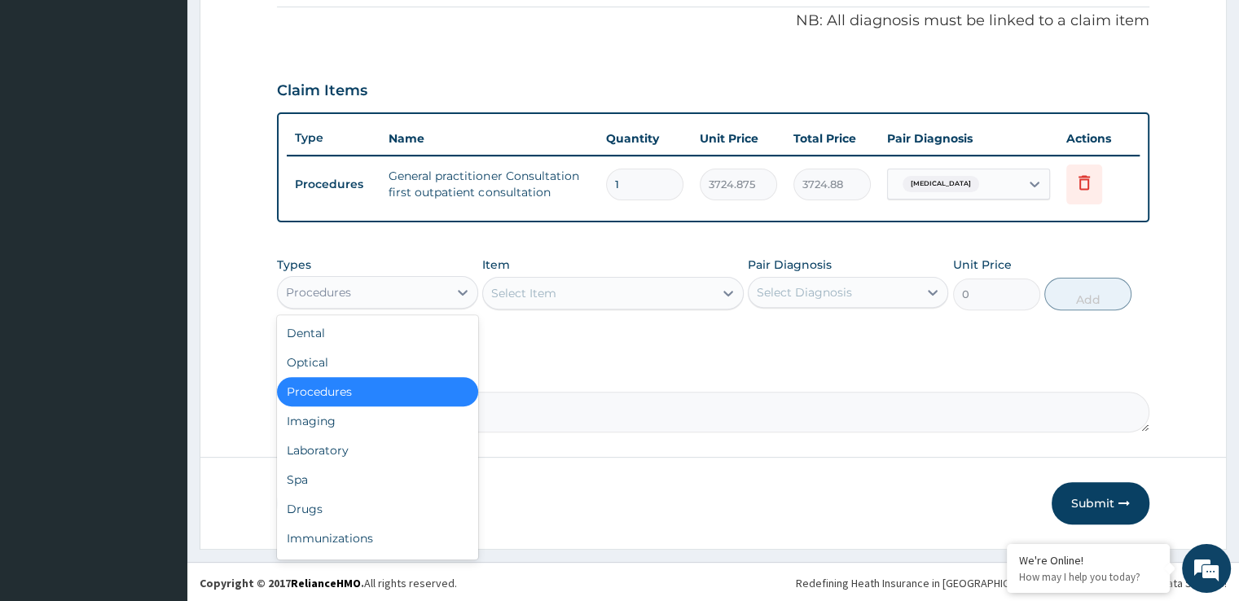
click at [386, 301] on div "Procedures" at bounding box center [362, 292] width 169 height 26
click at [332, 444] on div "Laboratory" at bounding box center [377, 450] width 200 height 29
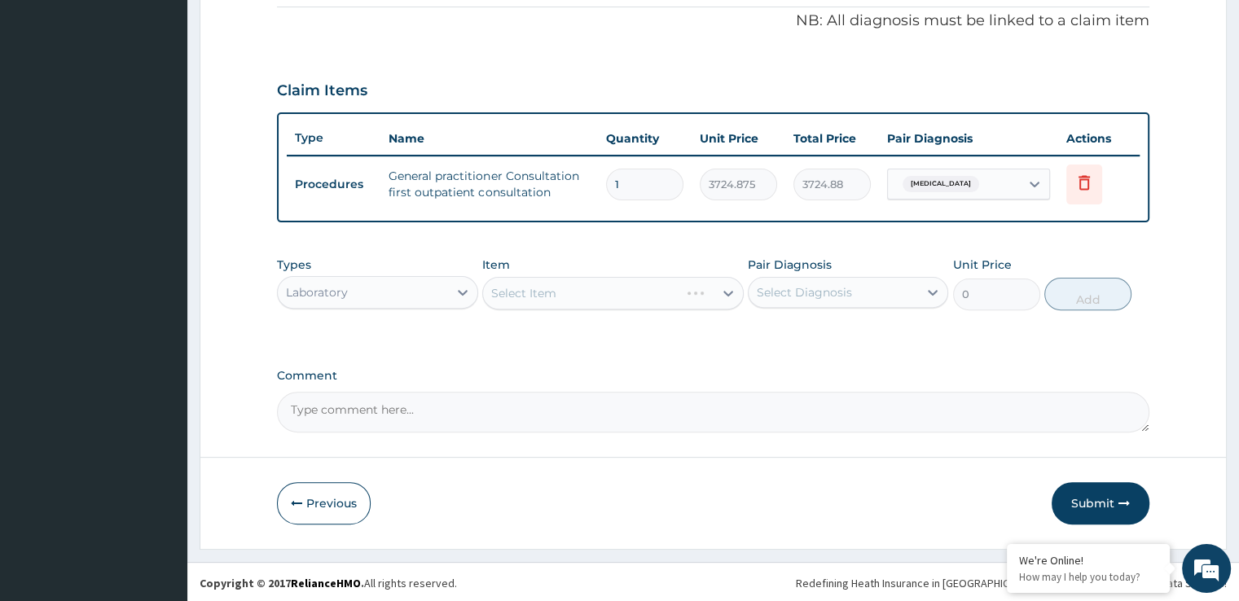
click at [617, 291] on div "Select Item" at bounding box center [613, 293] width 262 height 33
click at [648, 301] on div "Select Item" at bounding box center [598, 293] width 231 height 26
click at [592, 297] on div "Select Item" at bounding box center [598, 293] width 231 height 26
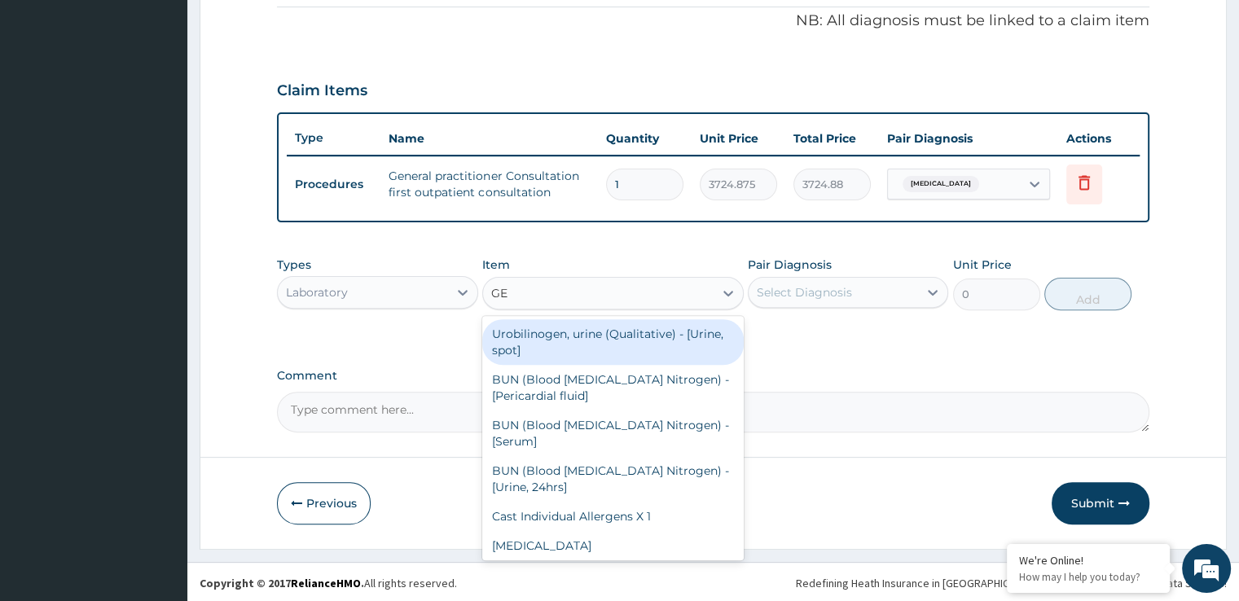
type input "G"
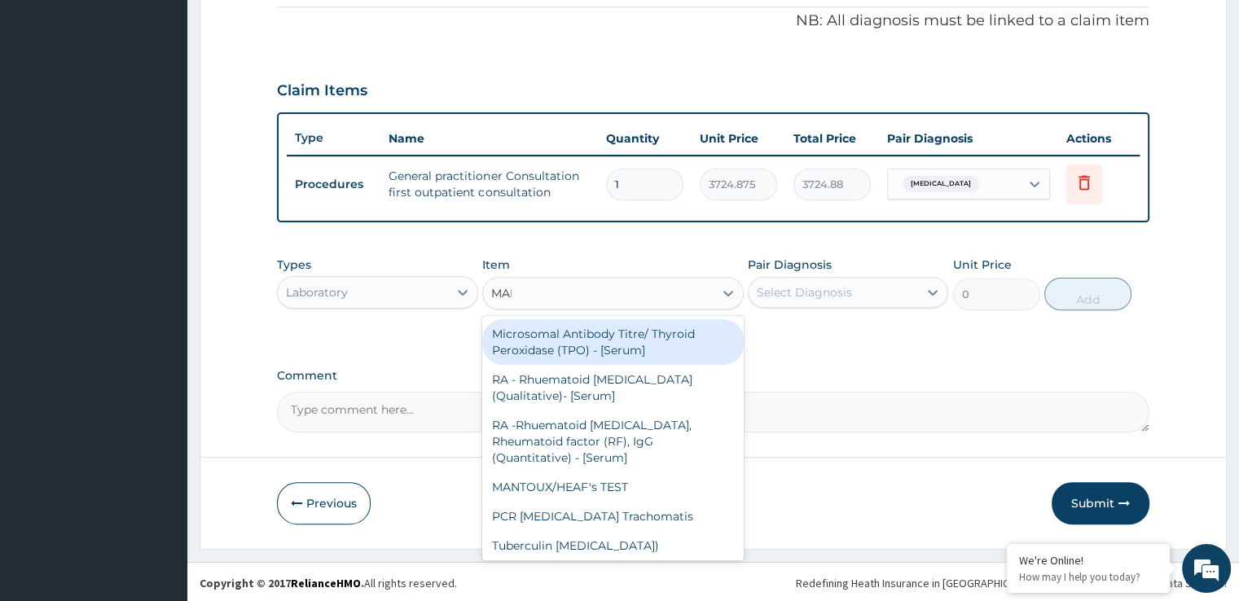
type input "MALA"
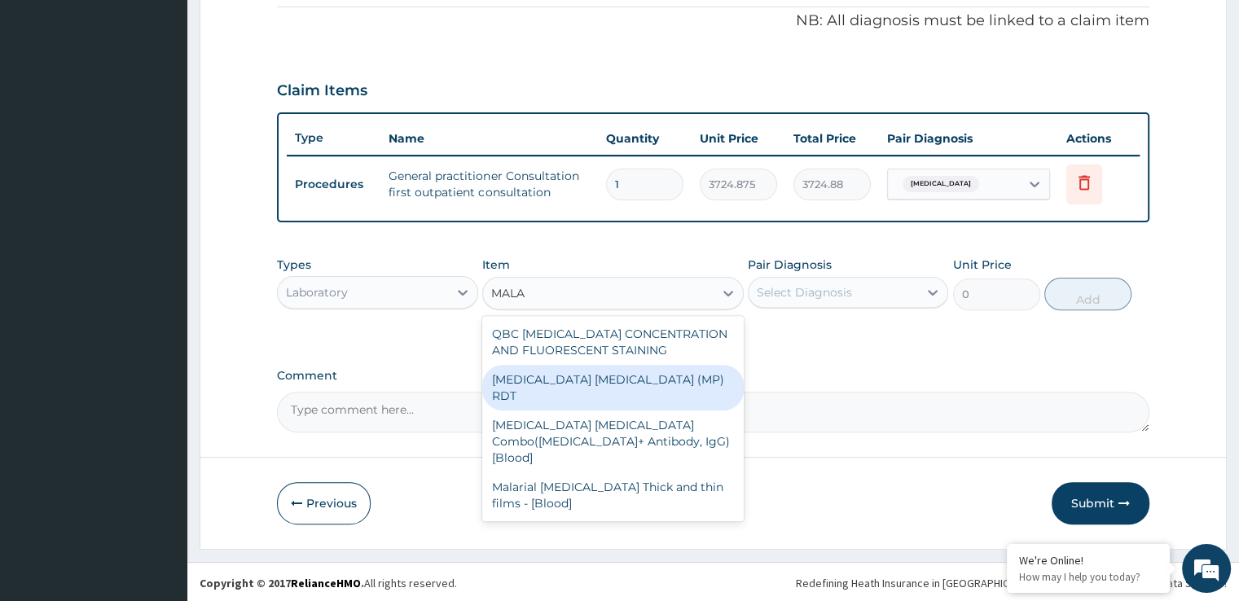
click at [613, 379] on div "[MEDICAL_DATA] [MEDICAL_DATA] (MP) RDT" at bounding box center [613, 388] width 262 height 46
type input "1693.125"
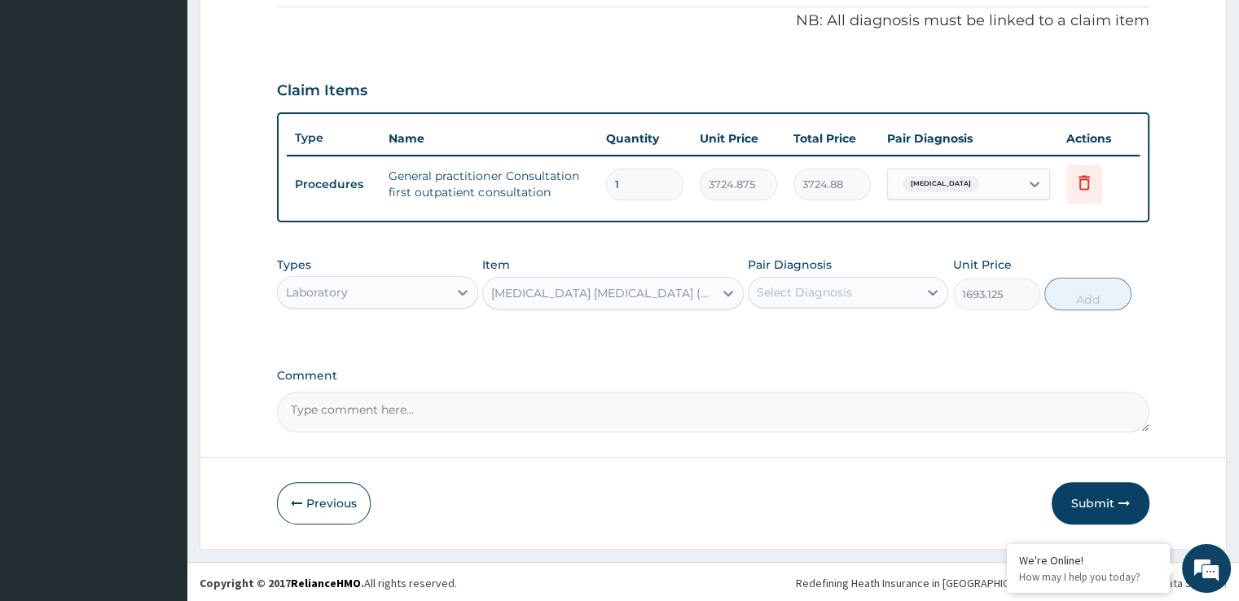
click at [880, 288] on div "Select Diagnosis" at bounding box center [833, 292] width 169 height 26
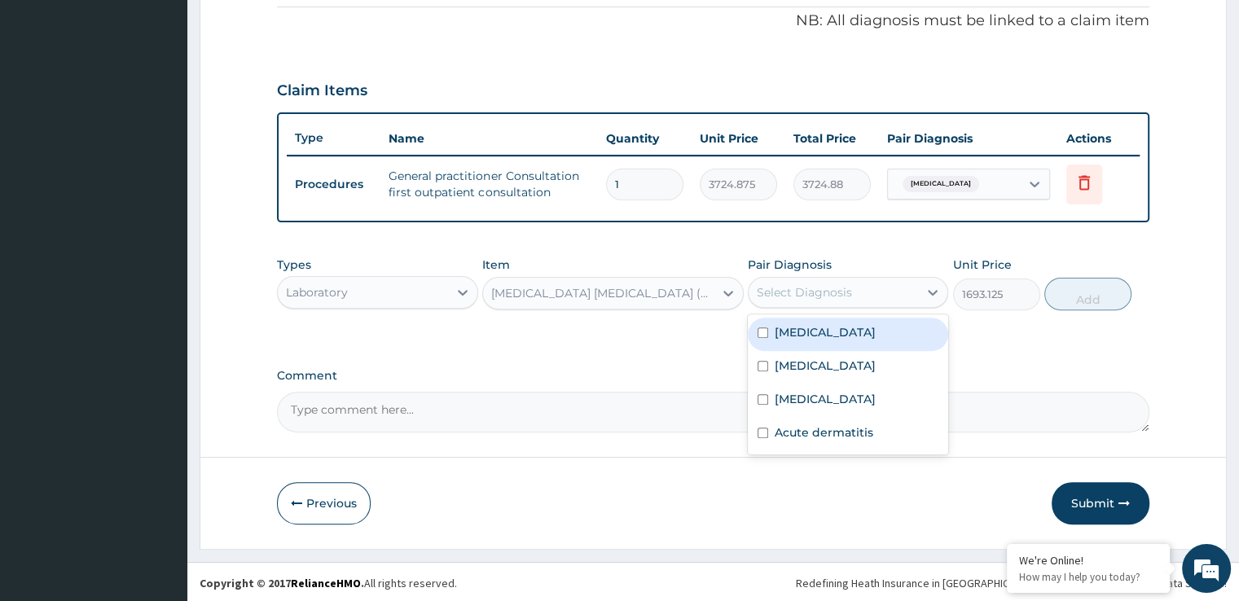
click at [815, 336] on label "[MEDICAL_DATA]" at bounding box center [825, 332] width 101 height 16
checkbox input "true"
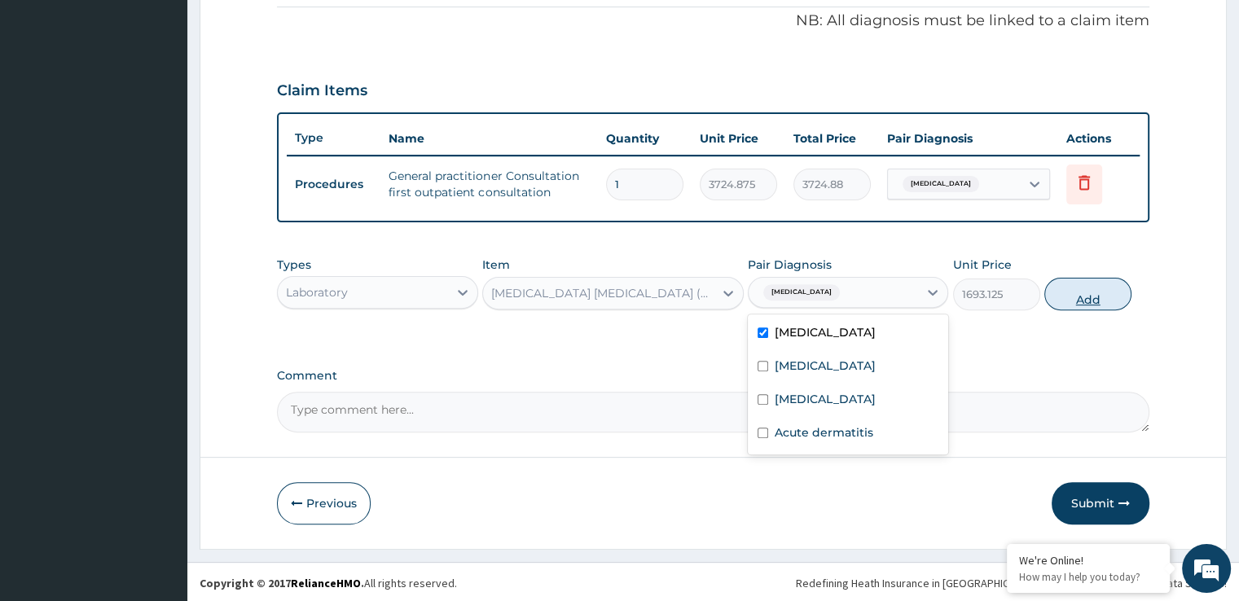
click at [1093, 290] on button "Add" at bounding box center [1087, 294] width 87 height 33
type input "0"
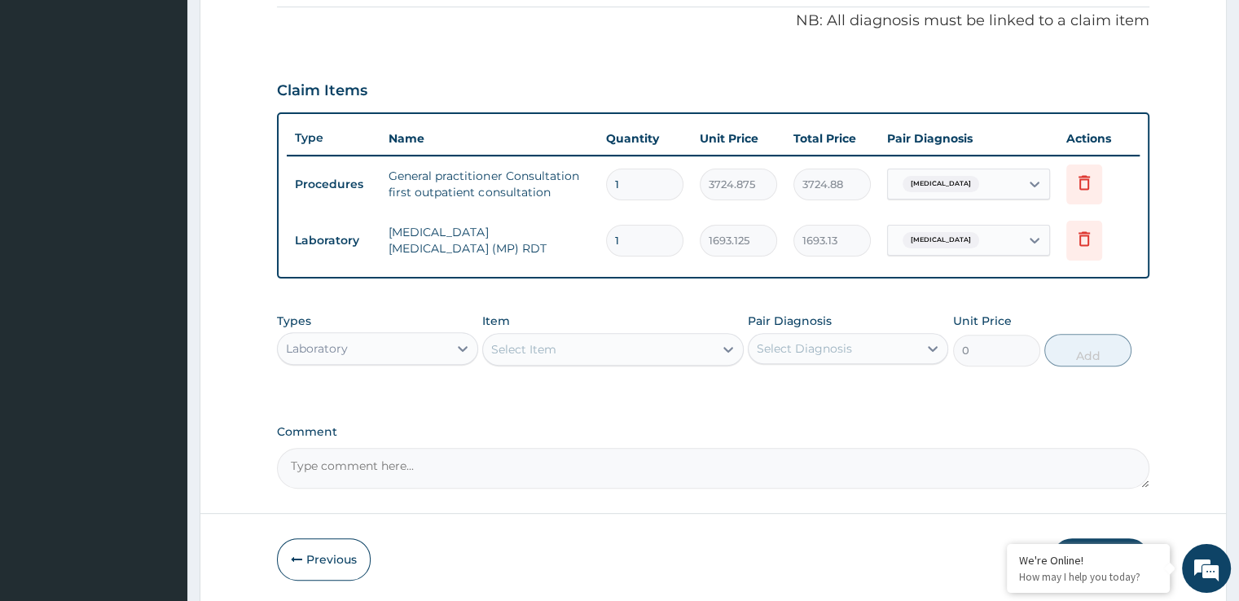
click at [614, 361] on div "Select Item" at bounding box center [613, 349] width 262 height 33
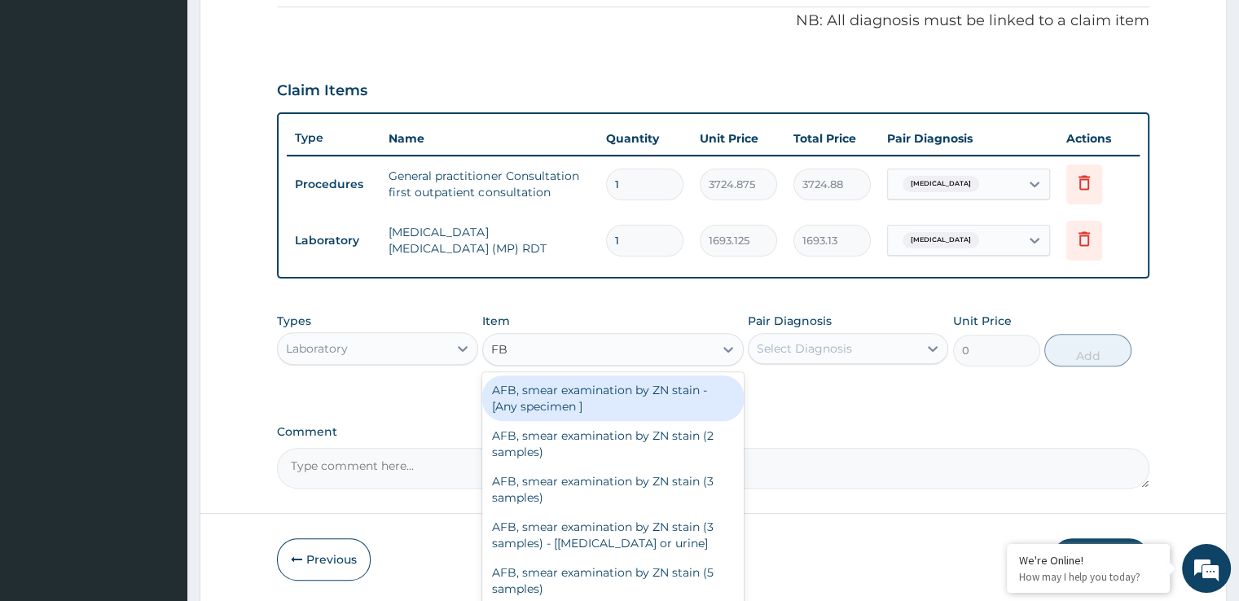
type input "FBC"
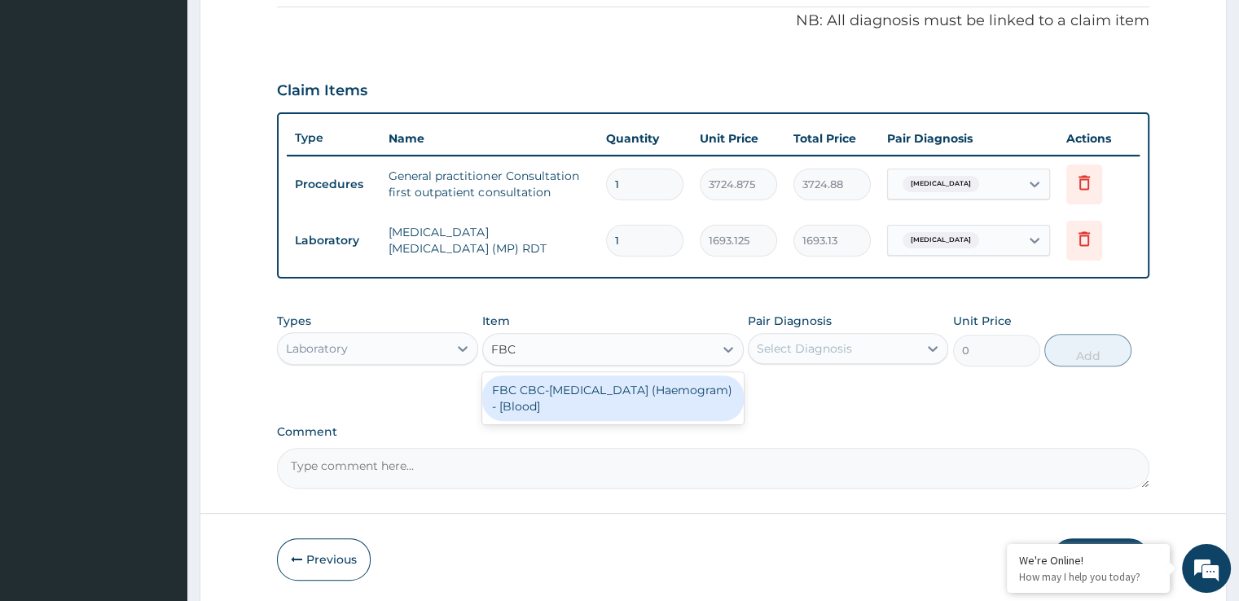
click at [573, 387] on div "FBC CBC-[MEDICAL_DATA] (Haemogram) - [Blood]" at bounding box center [613, 399] width 262 height 46
type input "4515"
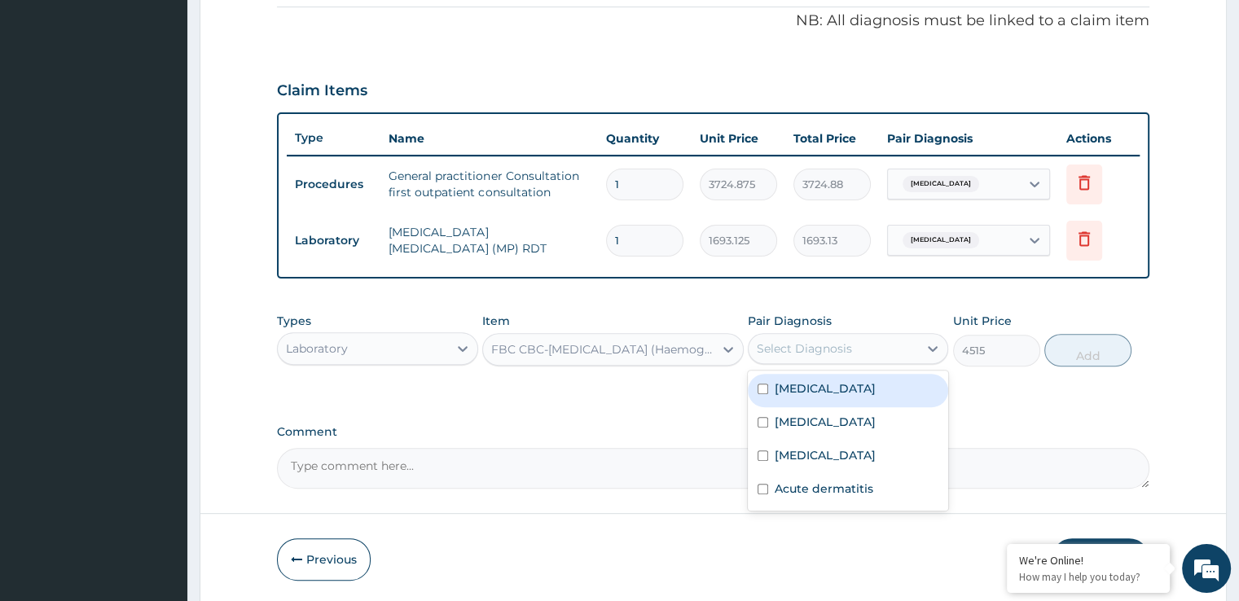
click at [776, 346] on div "Select Diagnosis" at bounding box center [804, 349] width 95 height 16
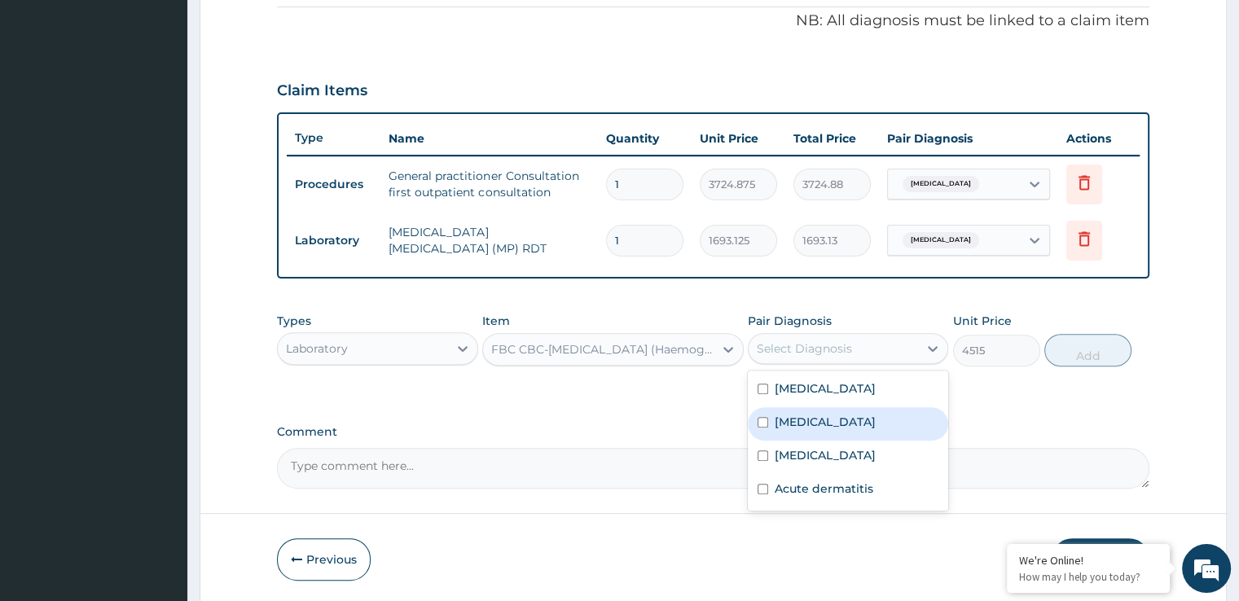
click at [793, 424] on label "[MEDICAL_DATA]" at bounding box center [825, 422] width 101 height 16
checkbox input "true"
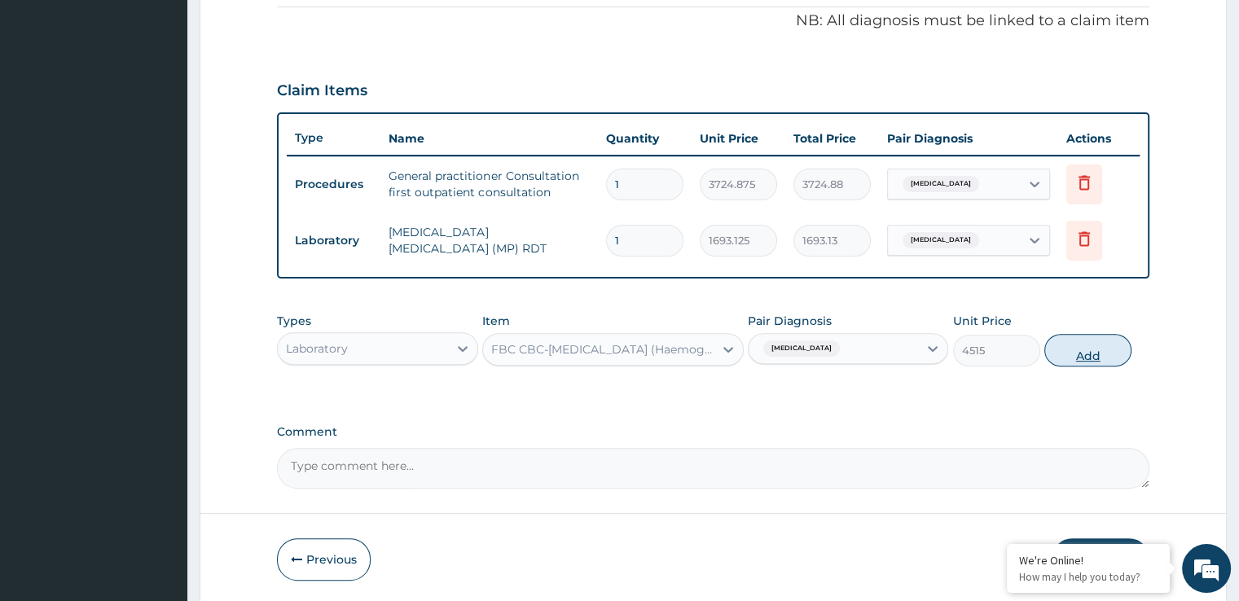
click at [1081, 353] on button "Add" at bounding box center [1087, 350] width 87 height 33
type input "0"
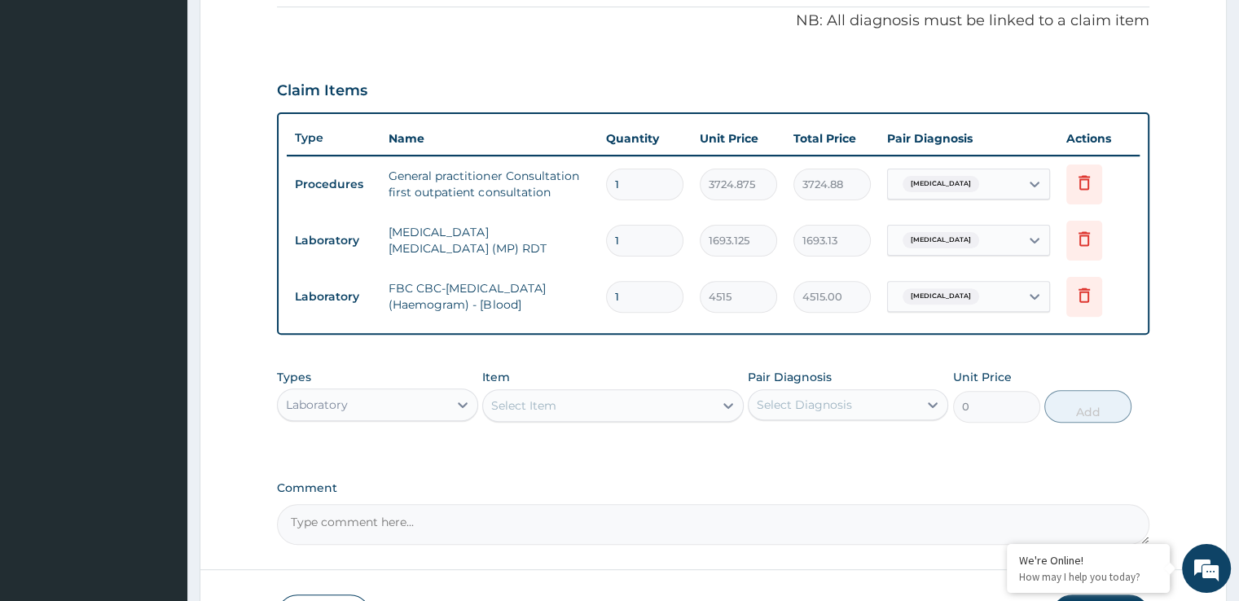
click at [340, 397] on div "Laboratory" at bounding box center [317, 405] width 62 height 16
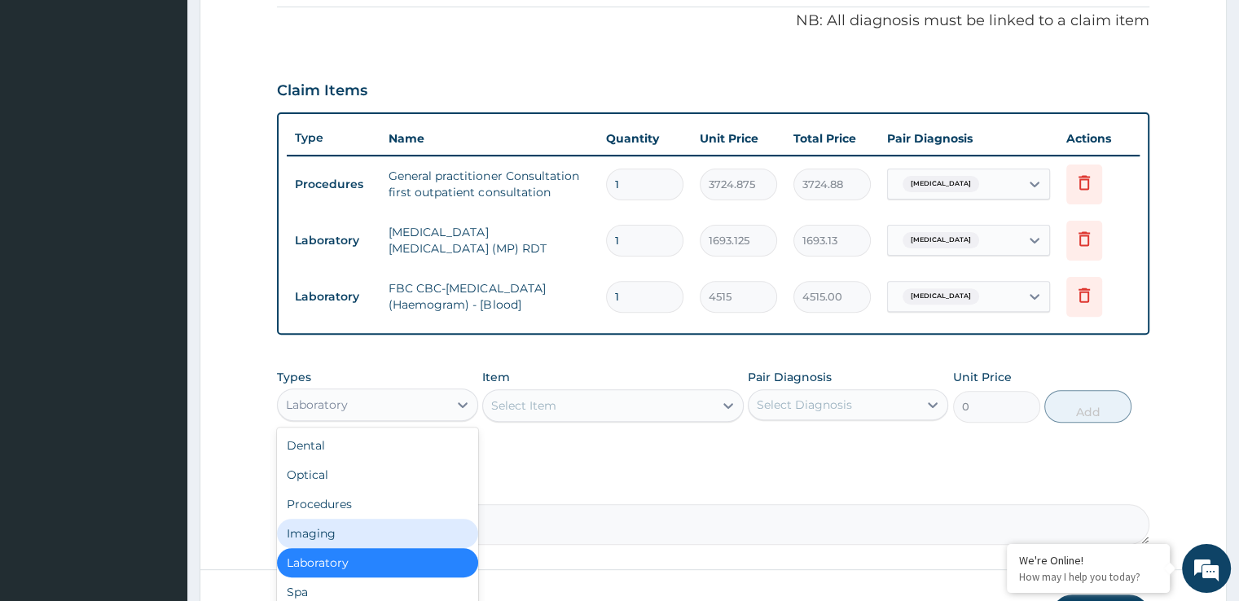
click at [168, 470] on aside "[PERSON_NAME] SPECIALIST HOSPITAL Online My Menu Switch Providers Dashboard PA …" at bounding box center [93, 111] width 187 height 1210
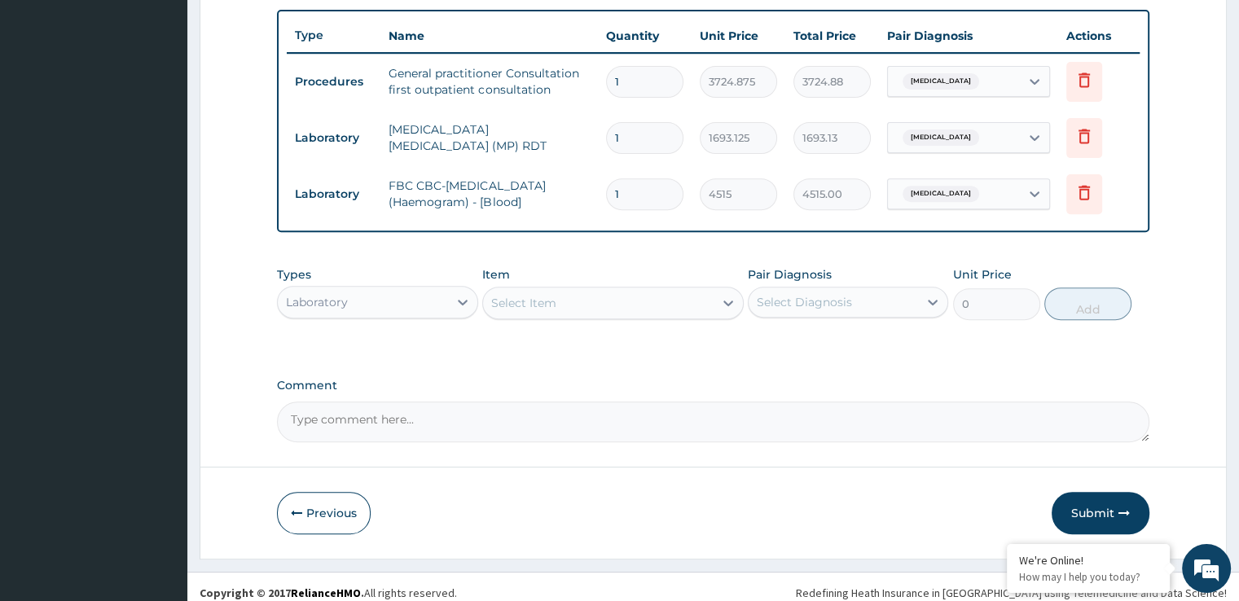
scroll to position [604, 0]
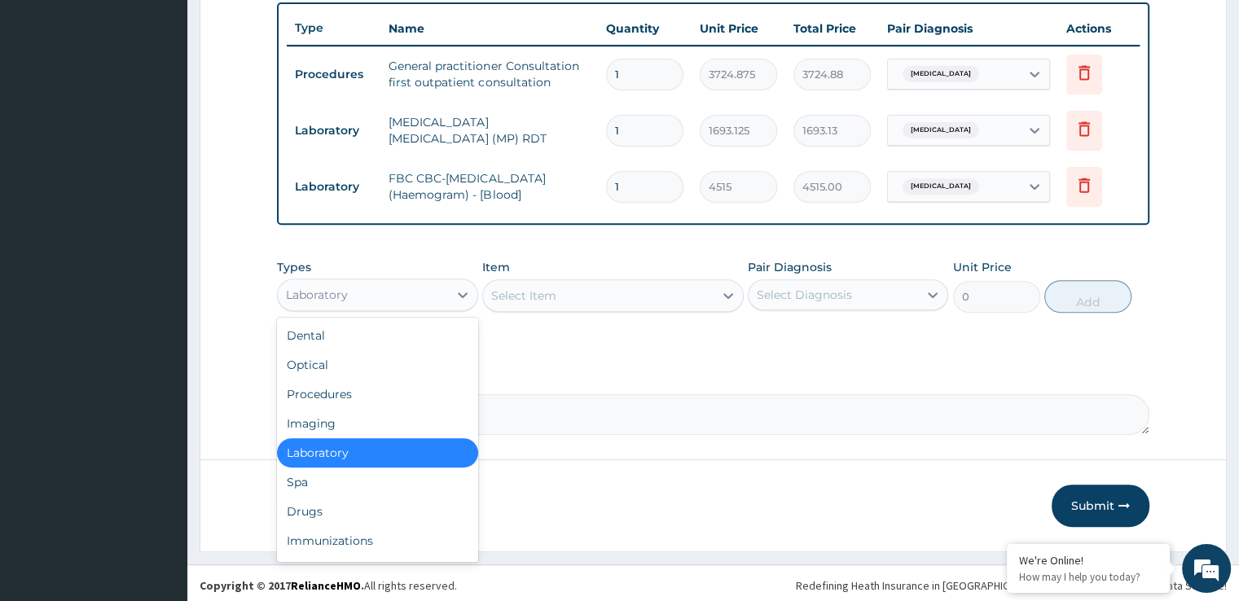
click at [417, 282] on div "Laboratory" at bounding box center [362, 295] width 169 height 26
click at [319, 516] on div "Drugs" at bounding box center [377, 511] width 200 height 29
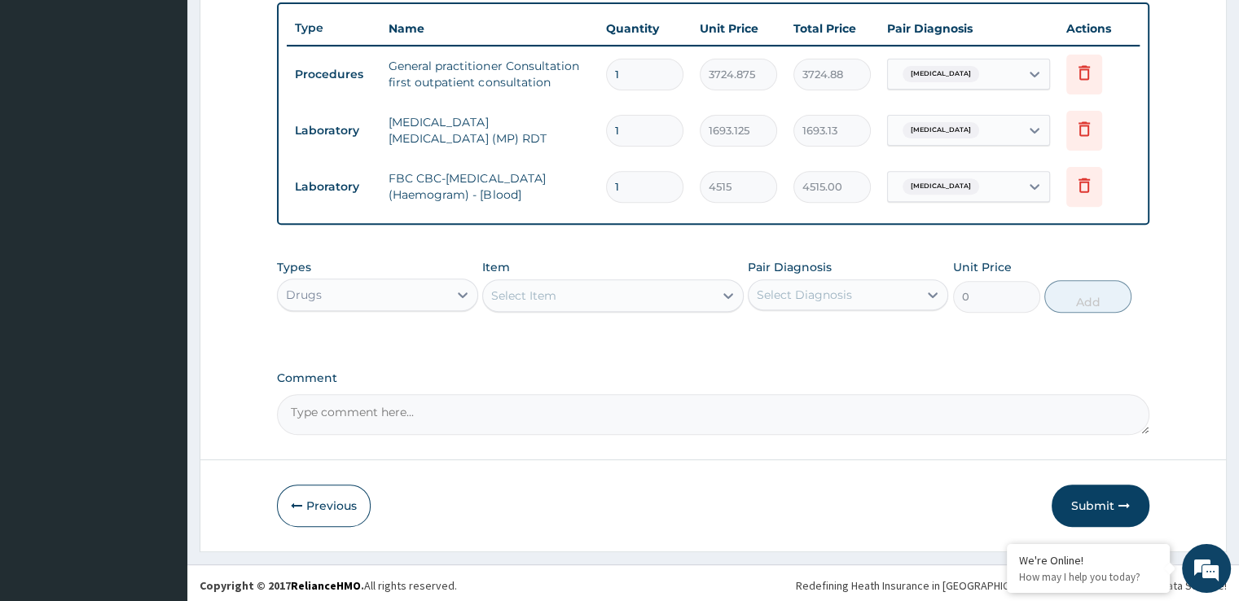
click at [662, 294] on div "Select Item" at bounding box center [598, 296] width 231 height 26
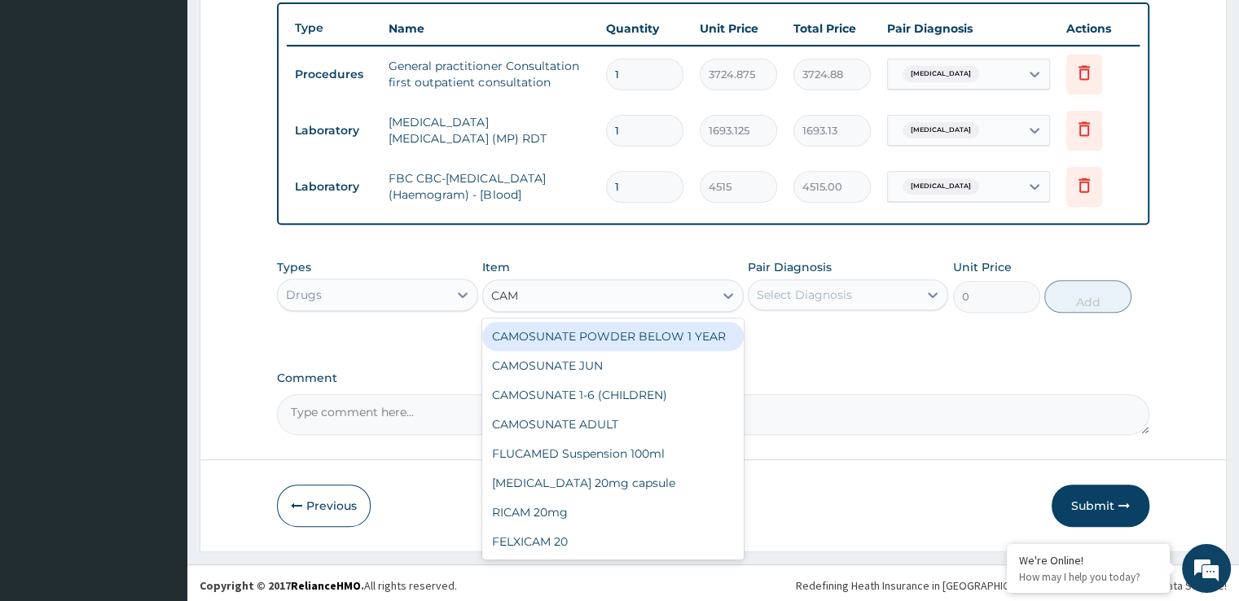
type input "CAMO"
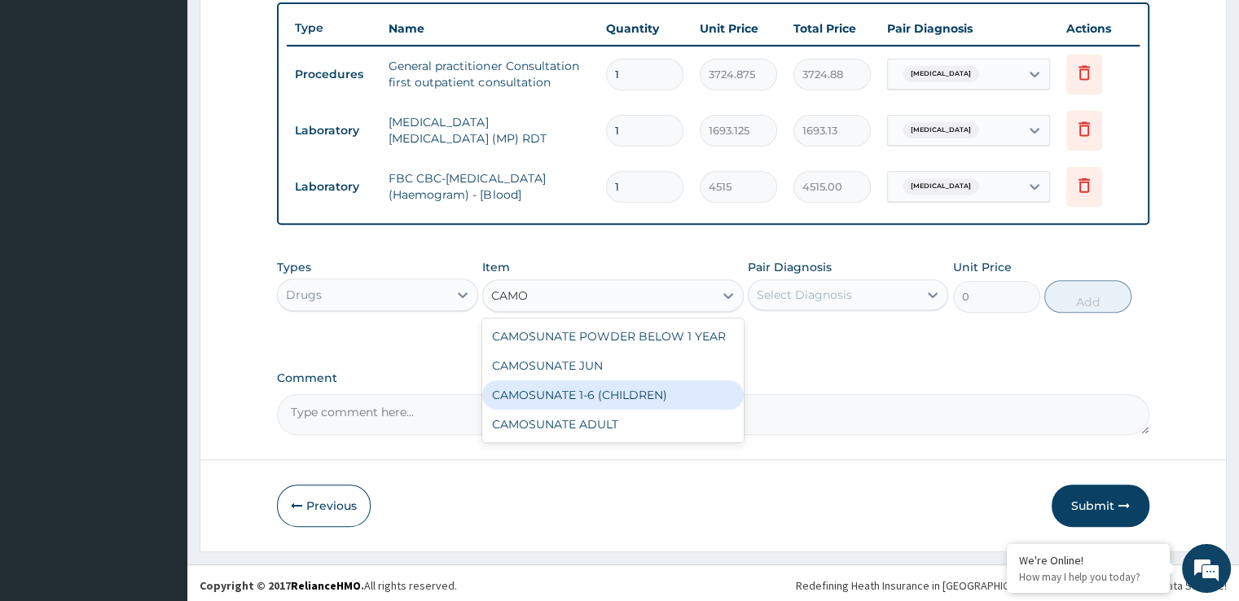
click at [570, 387] on div "CAMOSUNATE 1-6 (CHILDREN)" at bounding box center [613, 394] width 262 height 29
type input "186.24374"
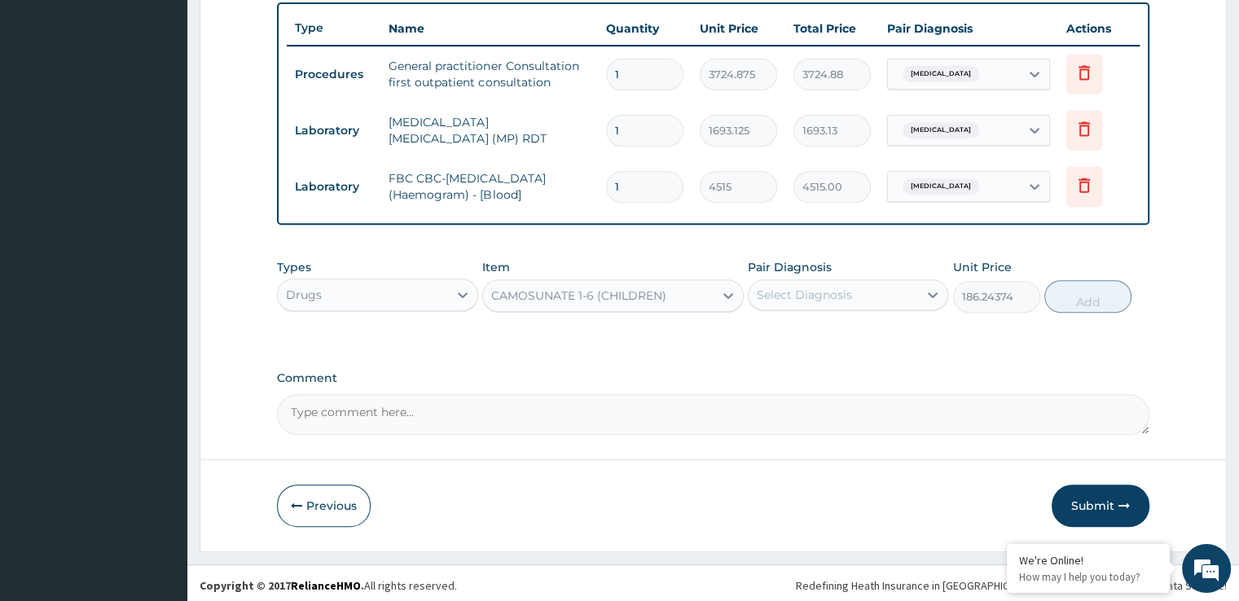
click at [805, 301] on div "Select Diagnosis" at bounding box center [833, 295] width 169 height 26
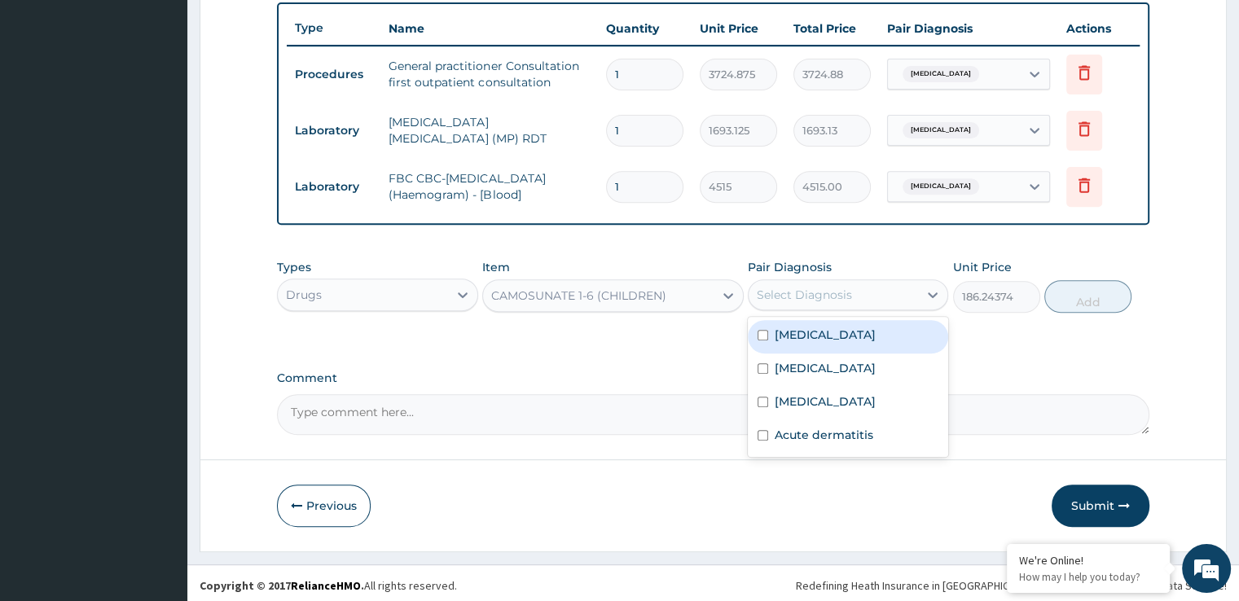
click at [834, 336] on div "[MEDICAL_DATA]" at bounding box center [848, 336] width 200 height 33
checkbox input "true"
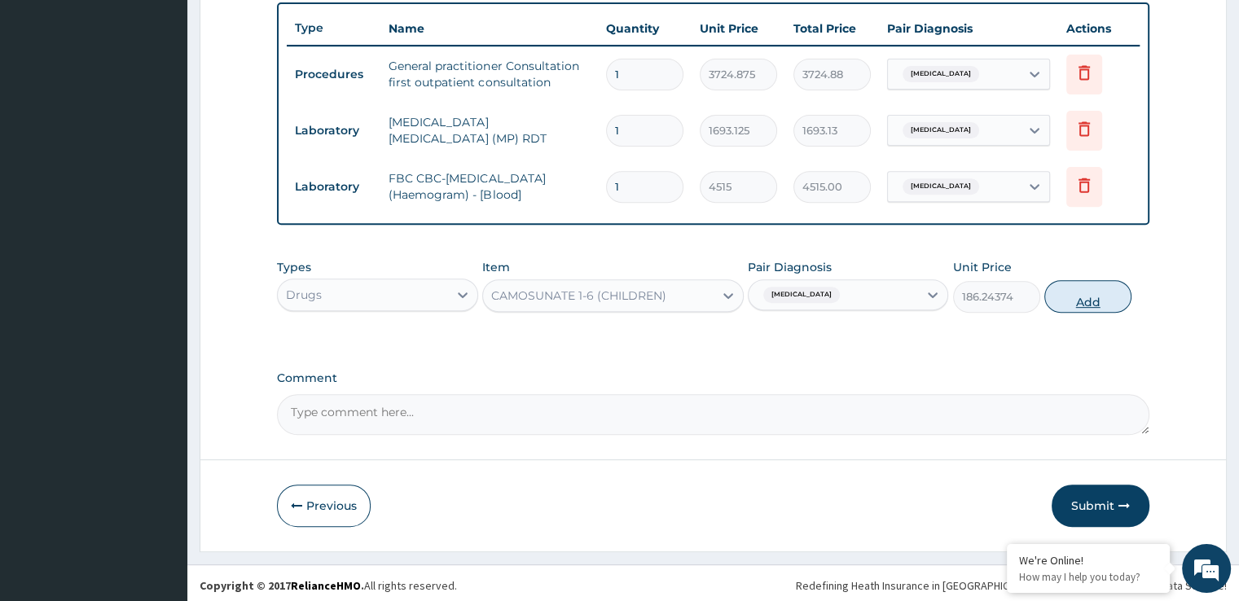
click at [1091, 300] on button "Add" at bounding box center [1087, 296] width 87 height 33
type input "0"
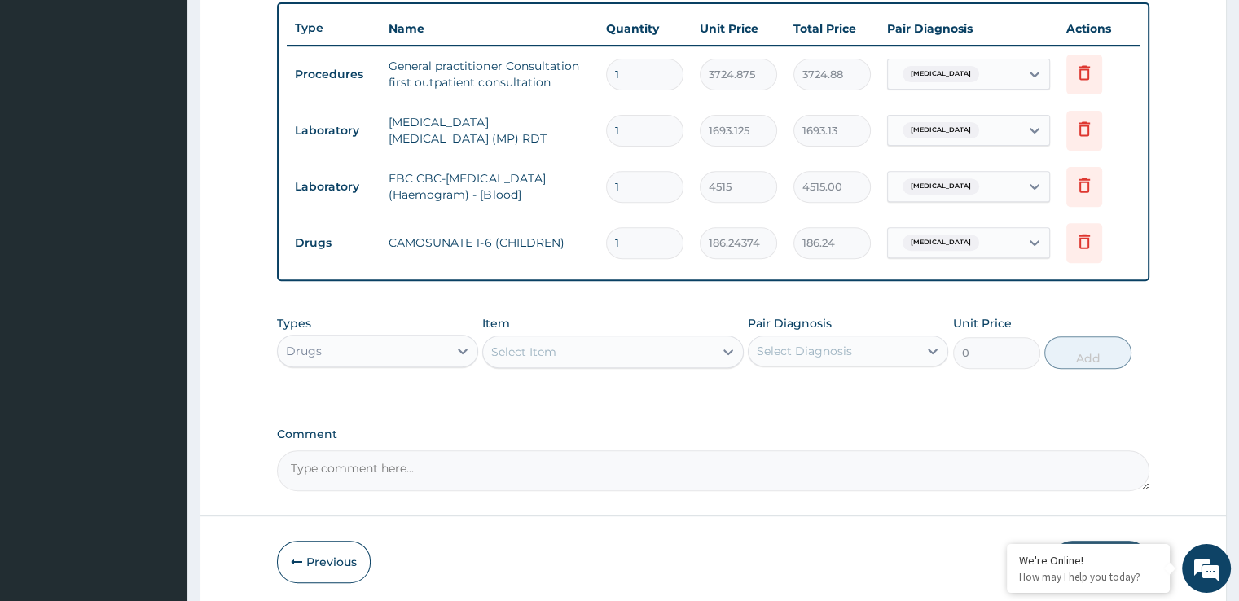
click at [551, 347] on div "Select Item" at bounding box center [523, 352] width 65 height 16
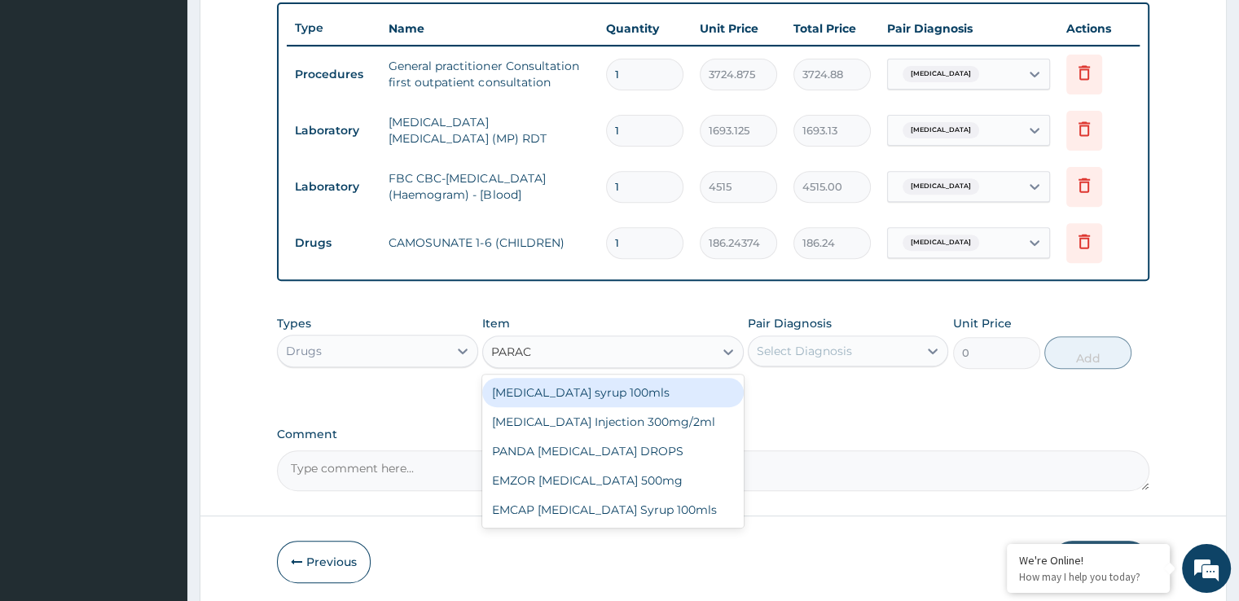
type input "PARACE"
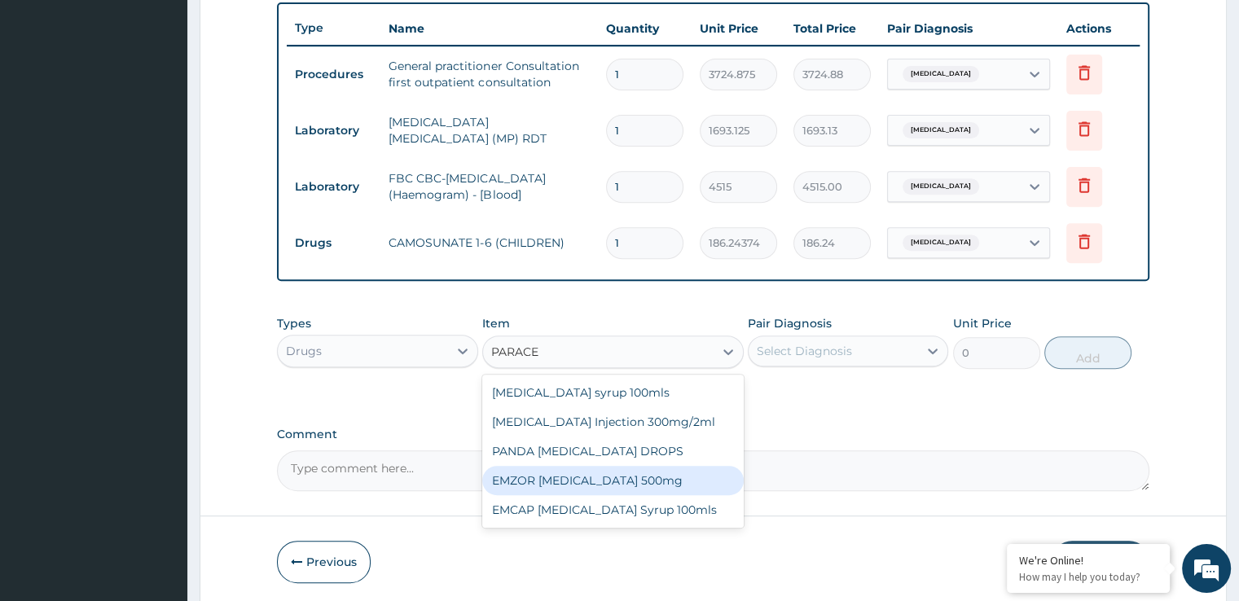
click at [572, 476] on div "EMZOR [MEDICAL_DATA] 500mg" at bounding box center [613, 480] width 262 height 29
type input "24.8325"
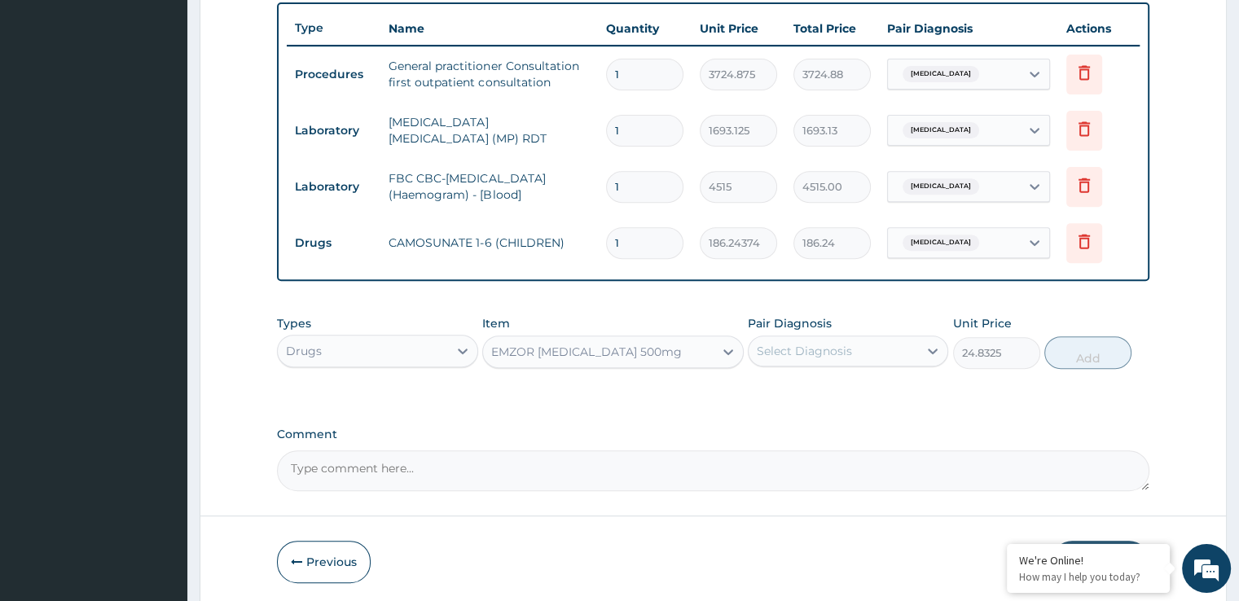
click at [845, 349] on div "Select Diagnosis" at bounding box center [804, 351] width 95 height 16
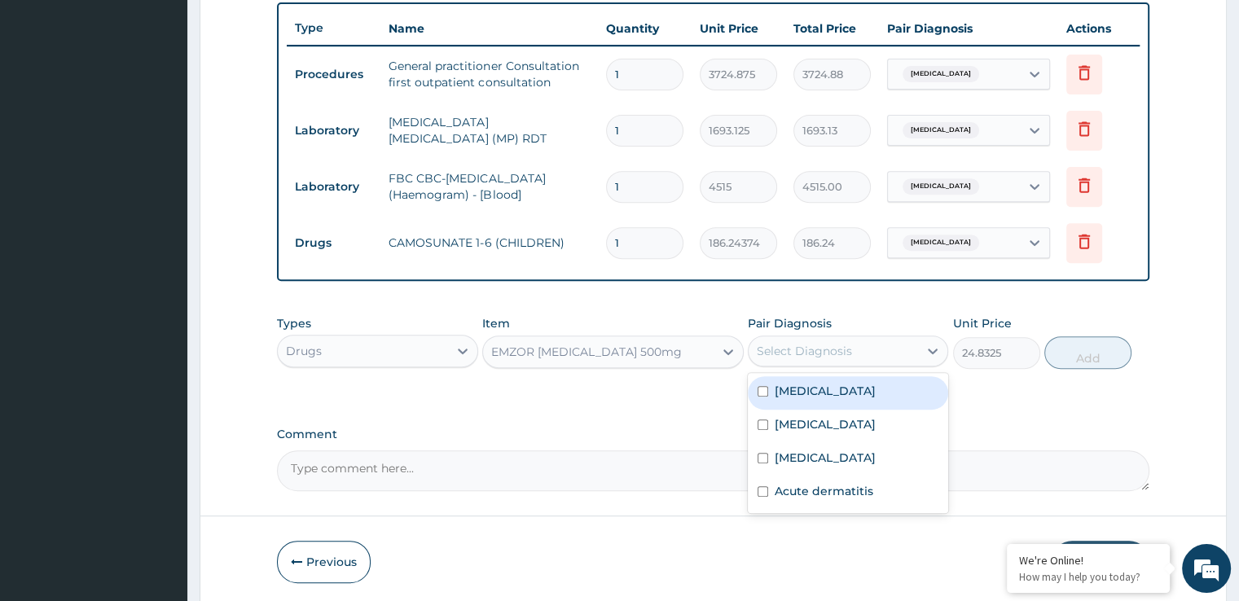
click at [829, 402] on div "[MEDICAL_DATA]" at bounding box center [848, 392] width 200 height 33
checkbox input "true"
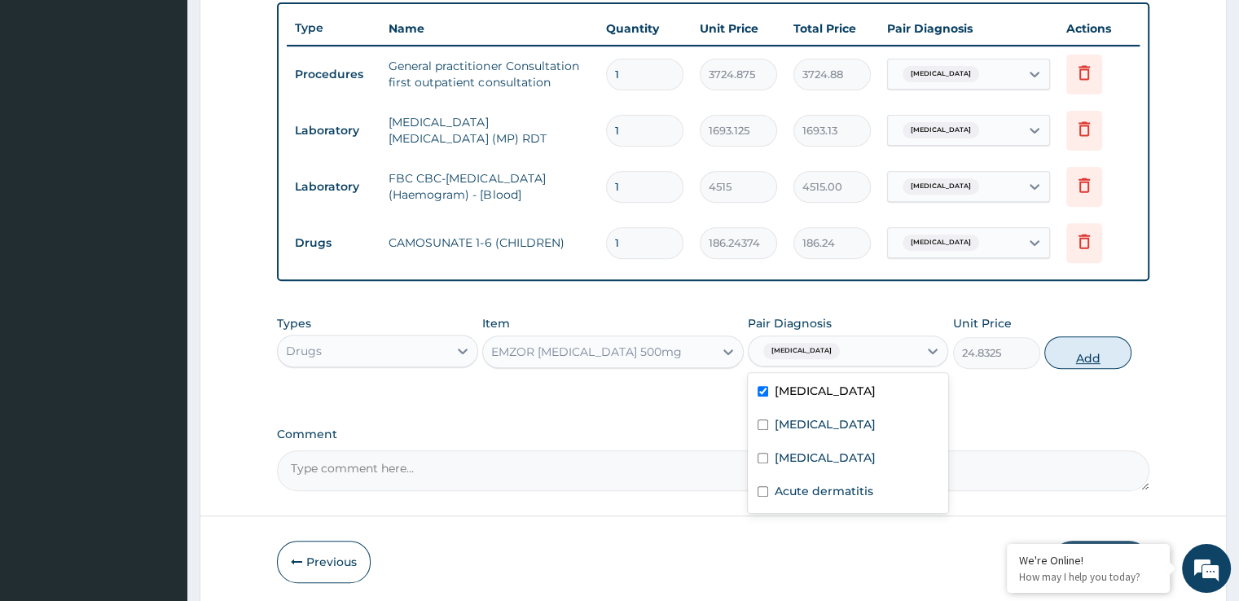
click at [1075, 355] on button "Add" at bounding box center [1087, 352] width 87 height 33
type input "0"
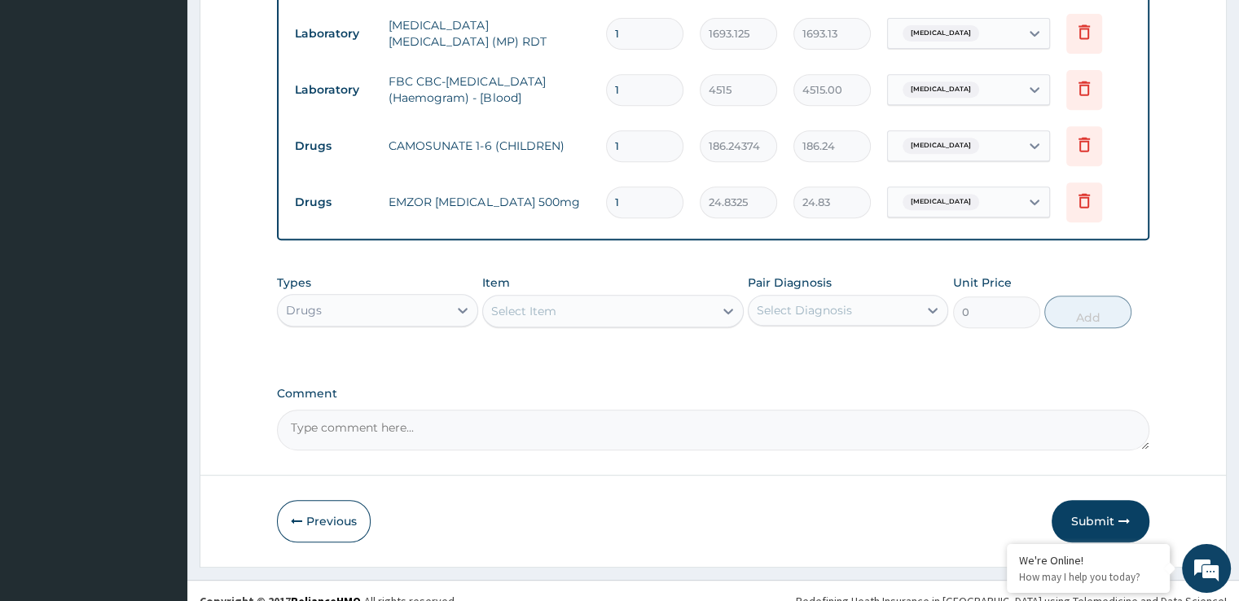
scroll to position [718, 0]
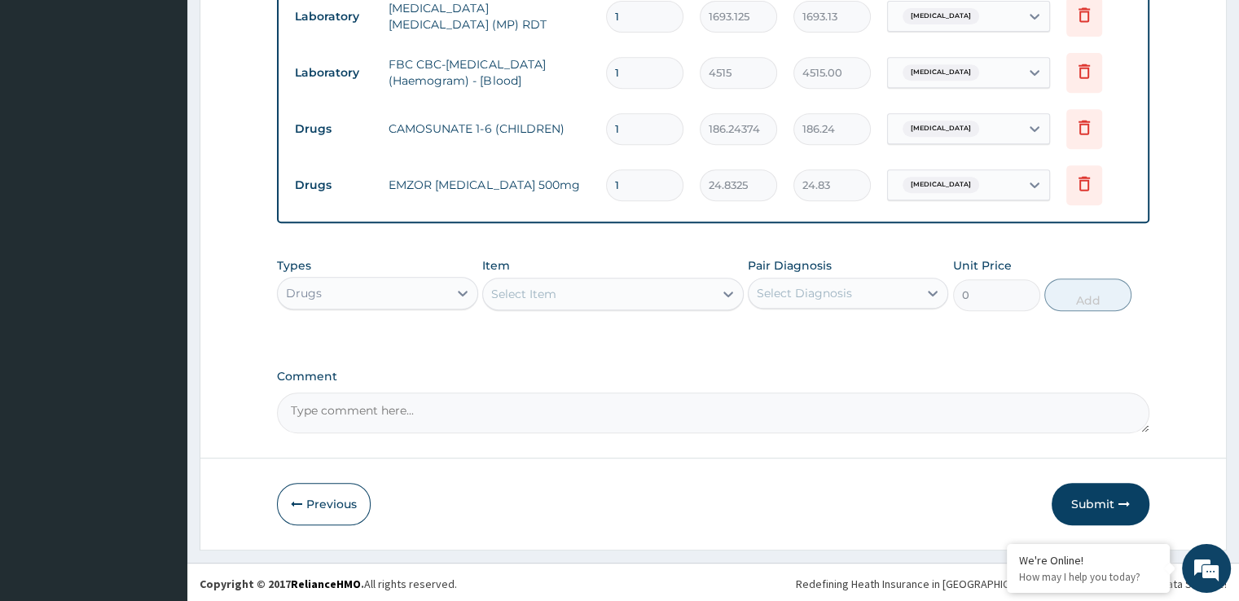
click at [605, 291] on div "Select Item" at bounding box center [598, 294] width 231 height 26
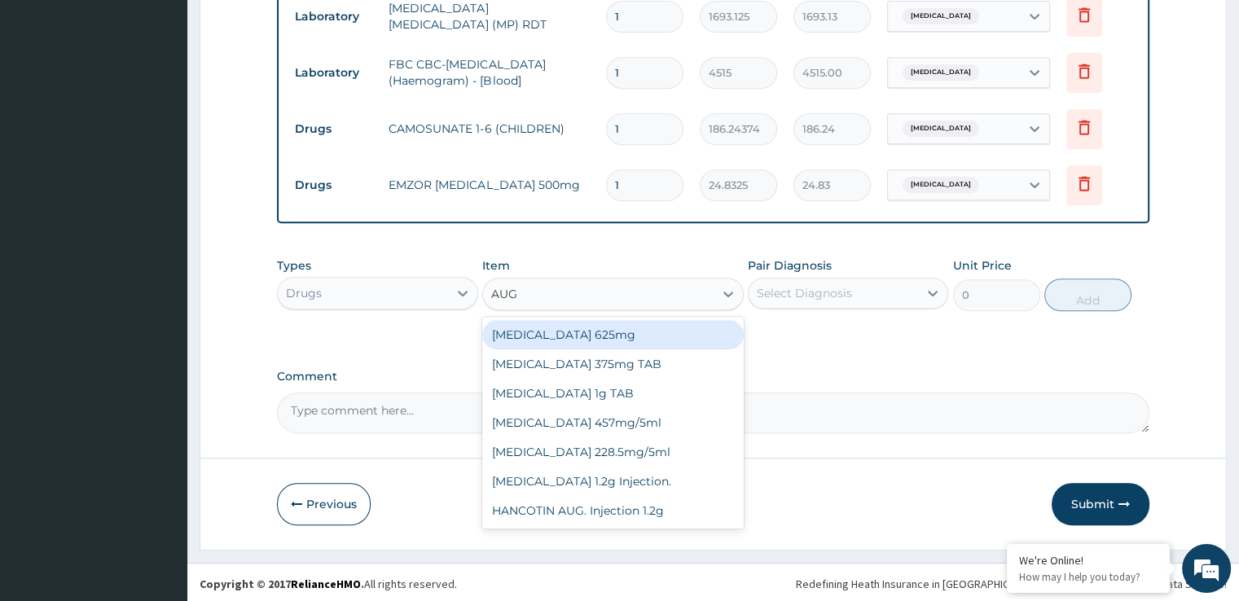
type input "AUGM"
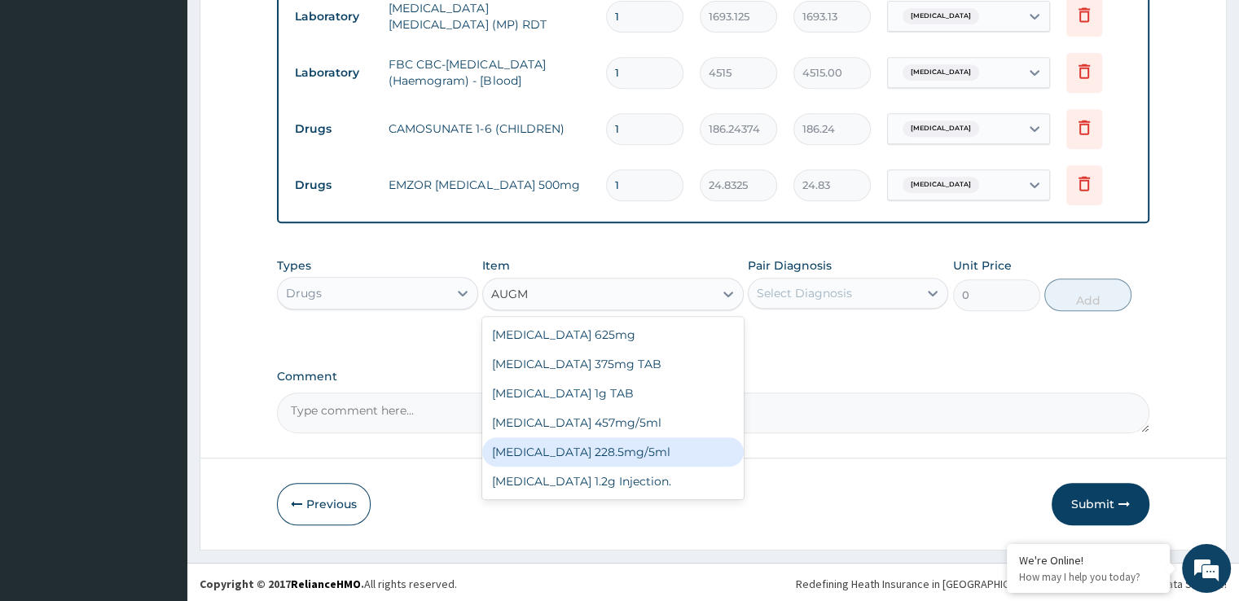
click at [590, 441] on div "[MEDICAL_DATA] 228.5mg/5ml" at bounding box center [613, 451] width 262 height 29
type input "7449.75"
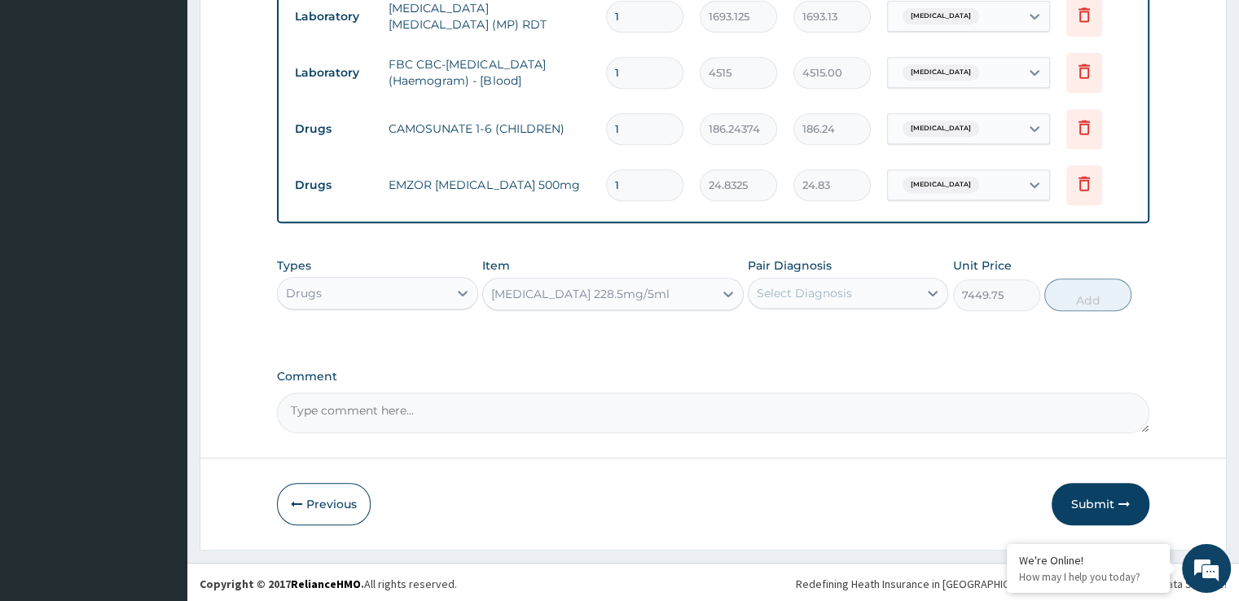
click at [846, 292] on div "Select Diagnosis" at bounding box center [804, 293] width 95 height 16
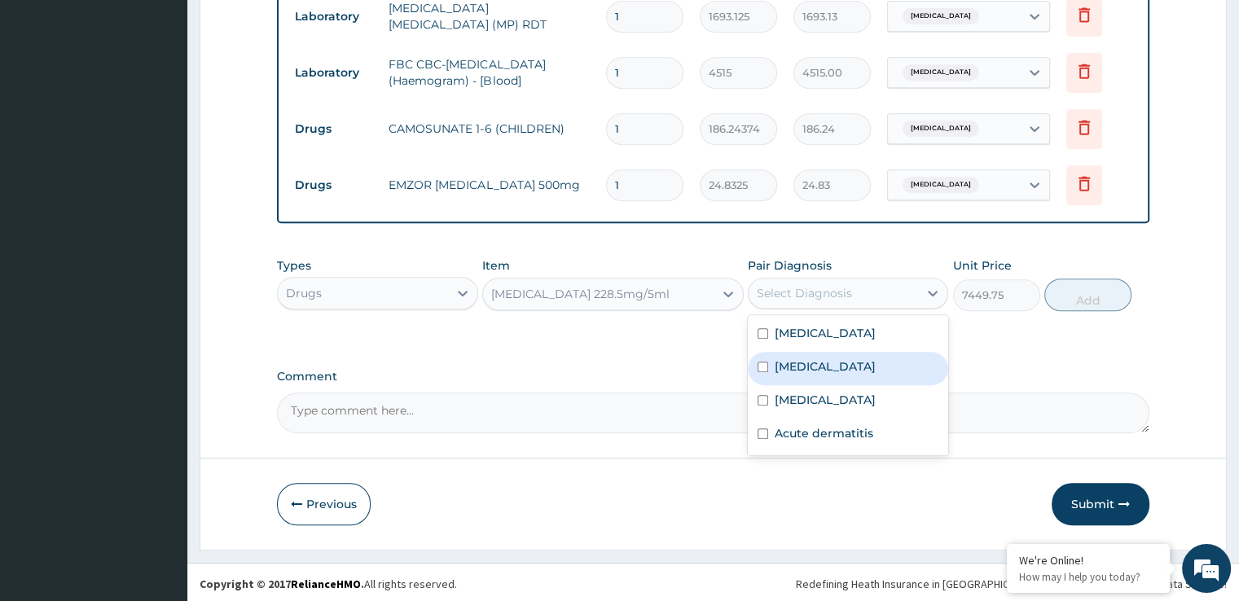
click at [829, 372] on div "[MEDICAL_DATA]" at bounding box center [848, 368] width 200 height 33
checkbox input "true"
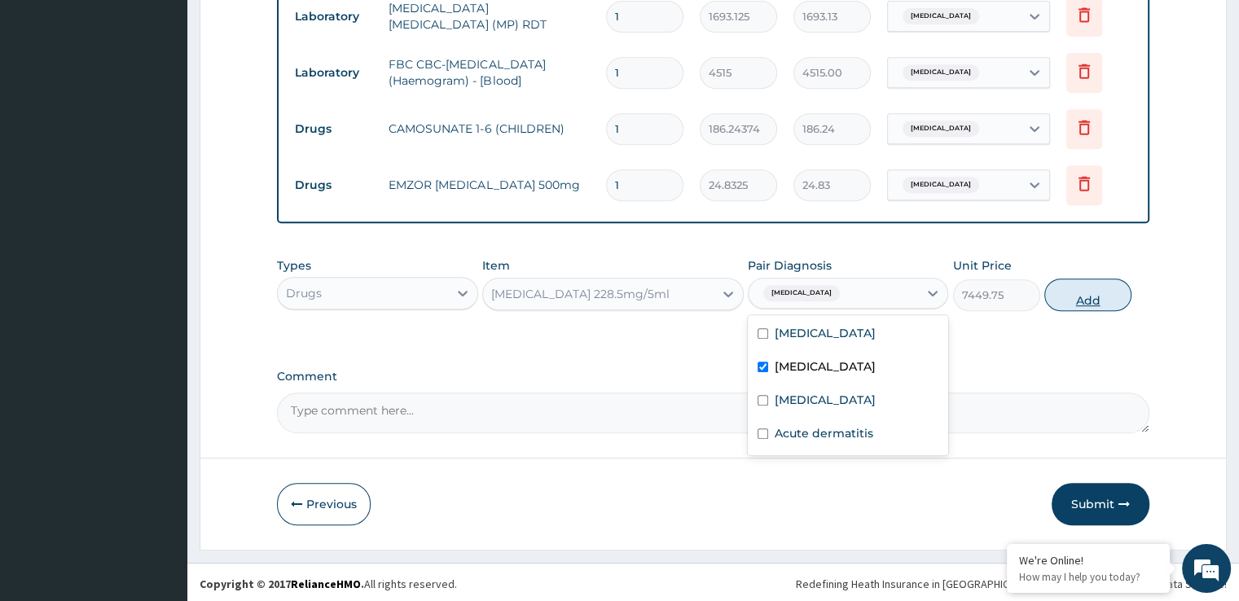
click at [1084, 298] on button "Add" at bounding box center [1087, 295] width 87 height 33
type input "0"
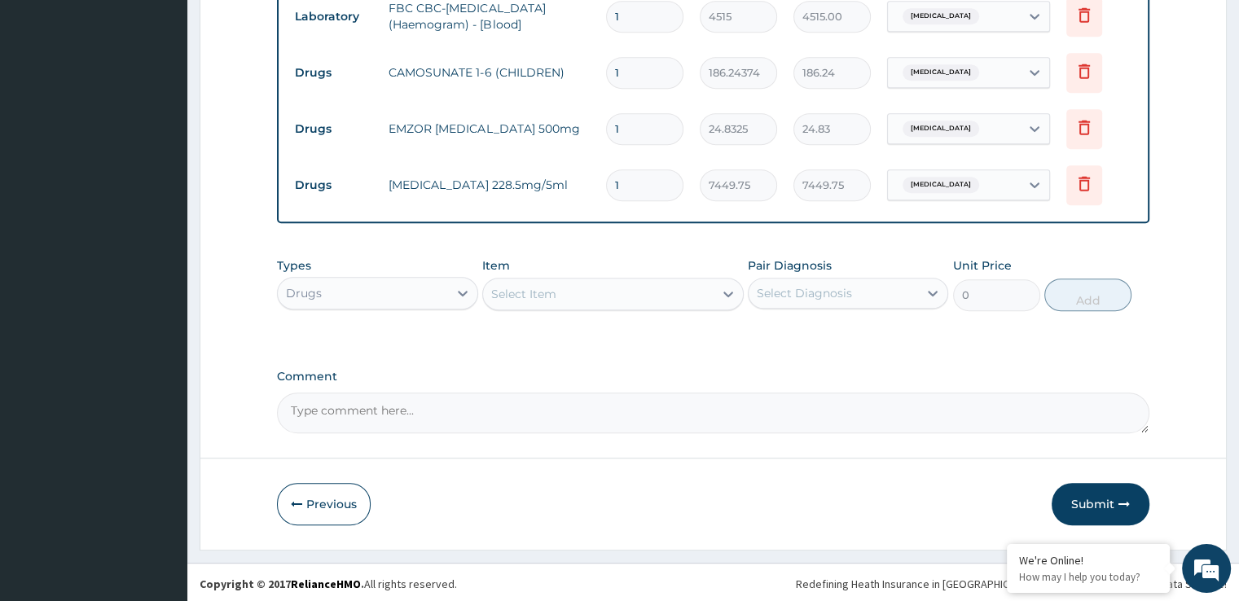
scroll to position [774, 0]
click at [515, 288] on div "Select Item" at bounding box center [523, 294] width 65 height 16
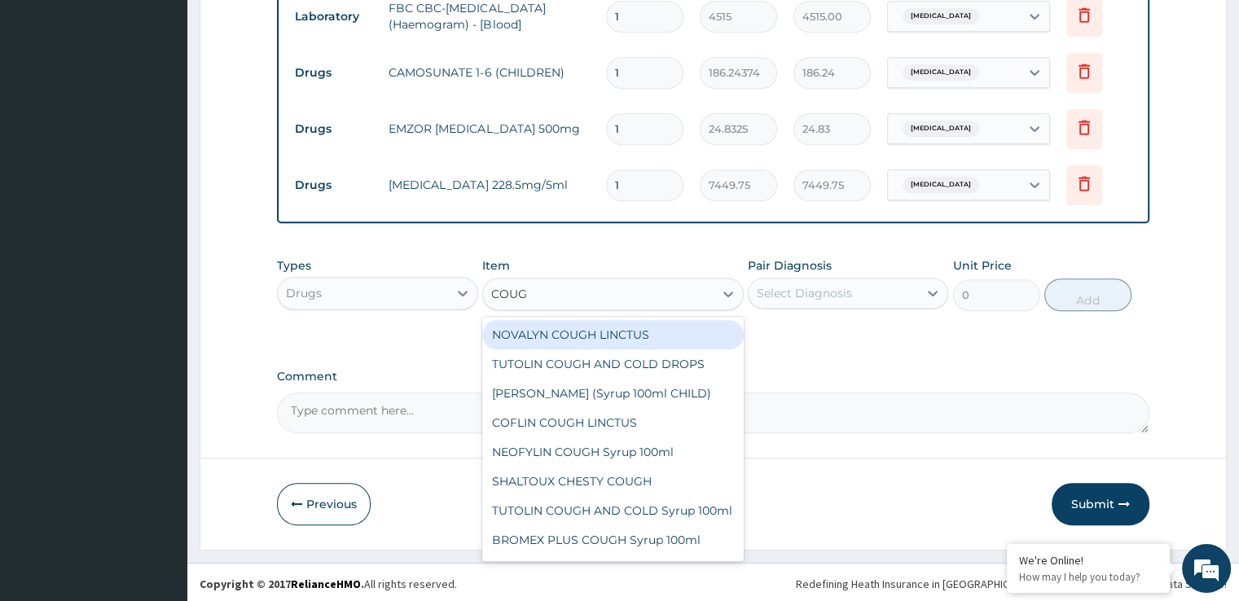
type input "COUGH"
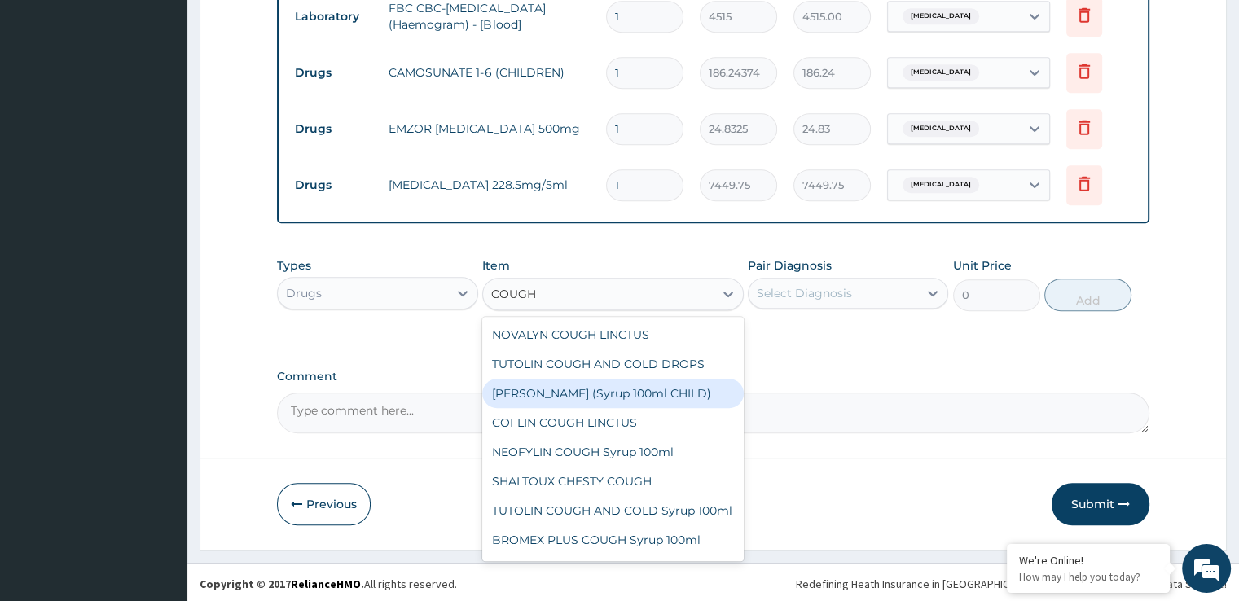
click at [577, 391] on div "[PERSON_NAME] (Syrup 100ml CHILD)" at bounding box center [613, 393] width 262 height 29
type input "1552.0312"
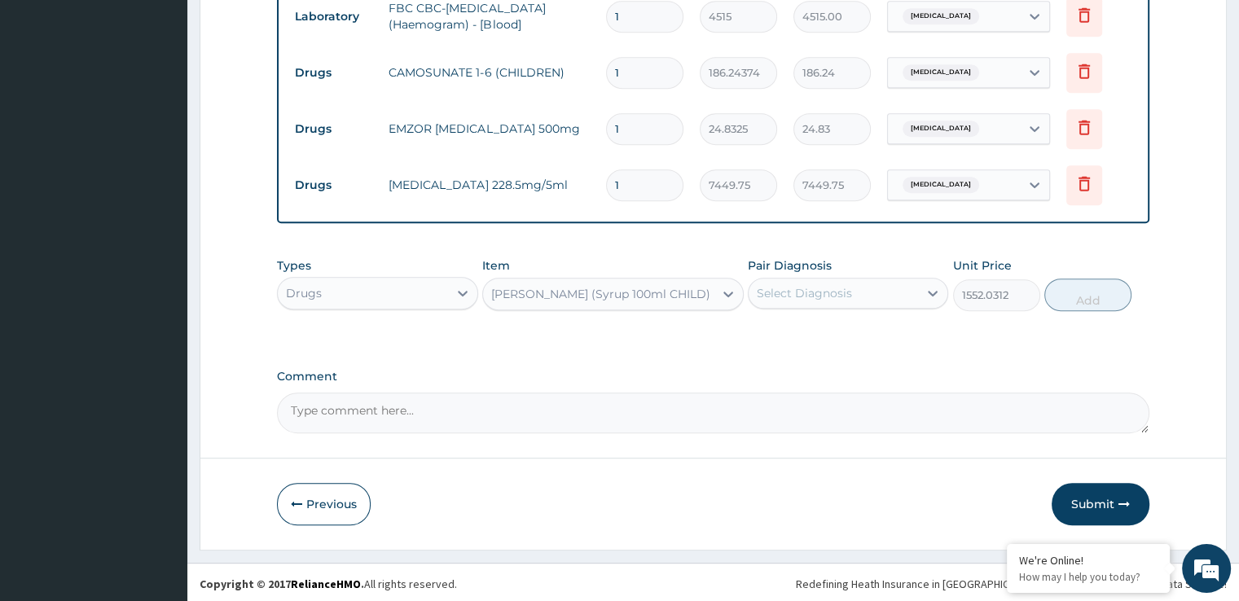
click at [838, 299] on div "Select Diagnosis" at bounding box center [833, 293] width 169 height 26
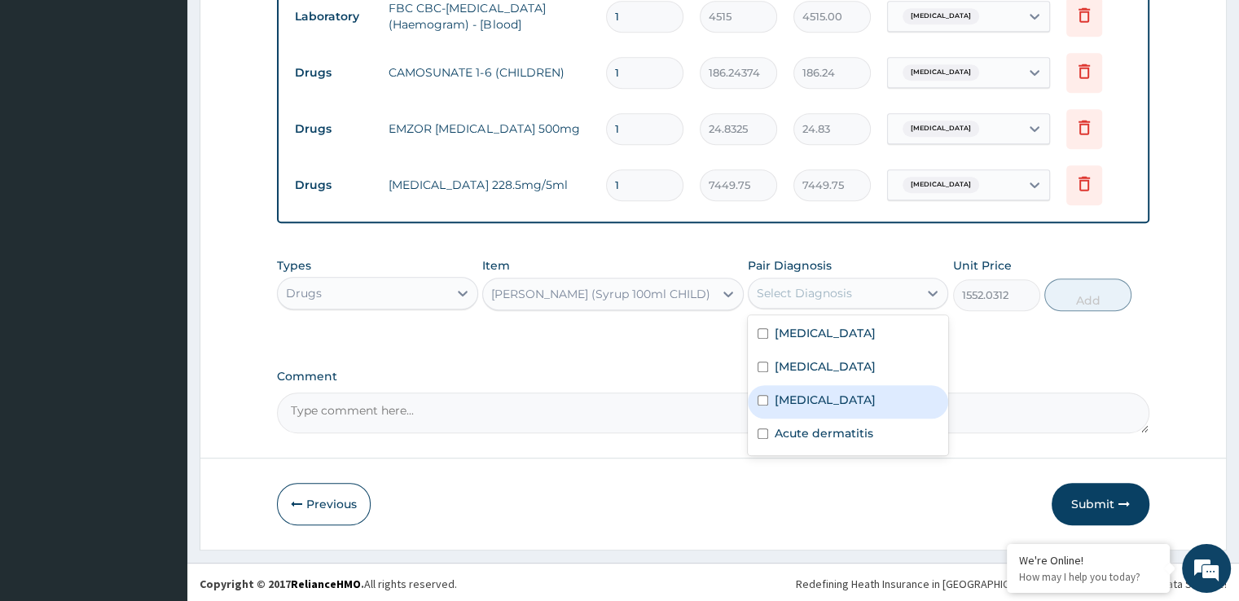
click at [815, 398] on label "[MEDICAL_DATA]" at bounding box center [825, 400] width 101 height 16
checkbox input "true"
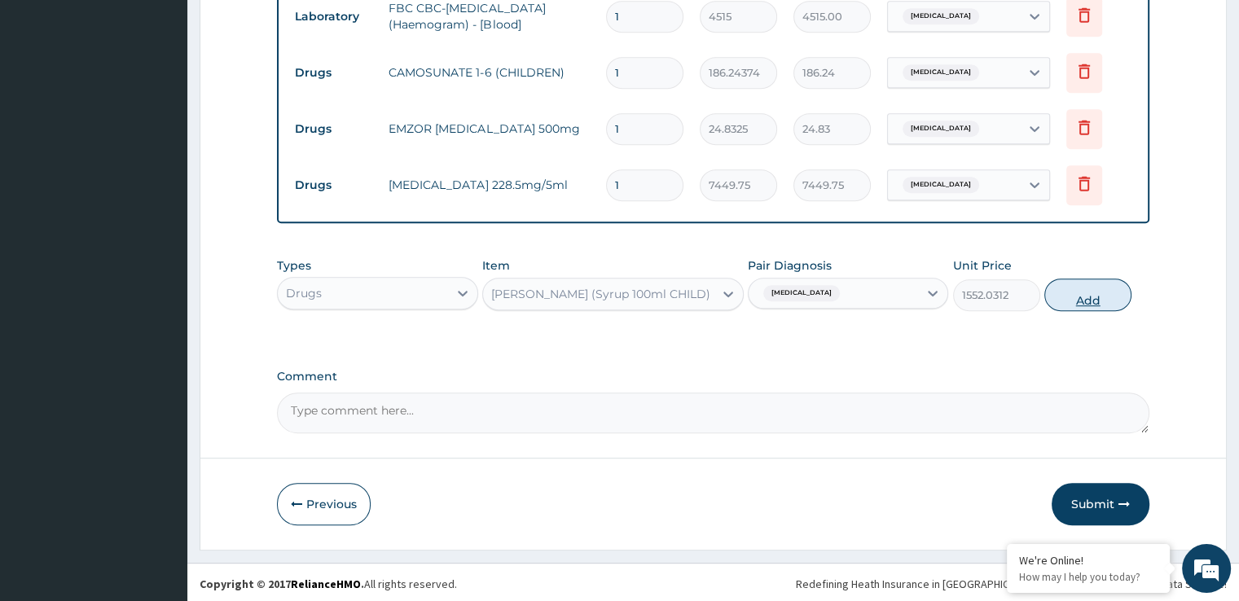
click at [1091, 299] on button "Add" at bounding box center [1087, 295] width 87 height 33
type input "0"
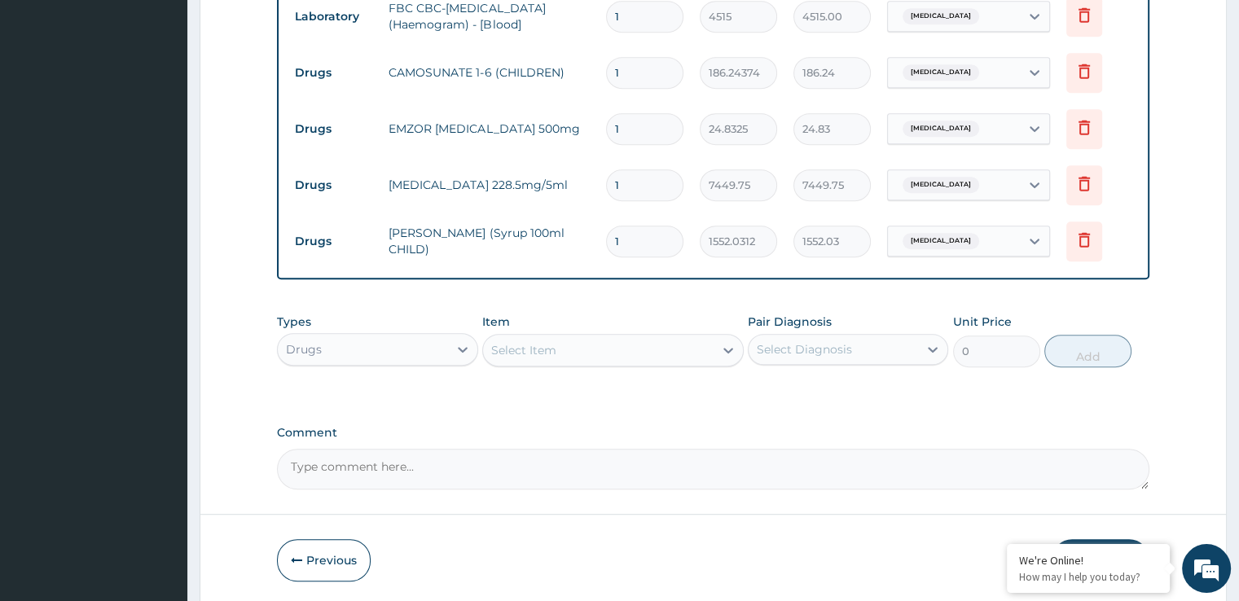
click at [574, 340] on div "Select Item" at bounding box center [598, 350] width 231 height 26
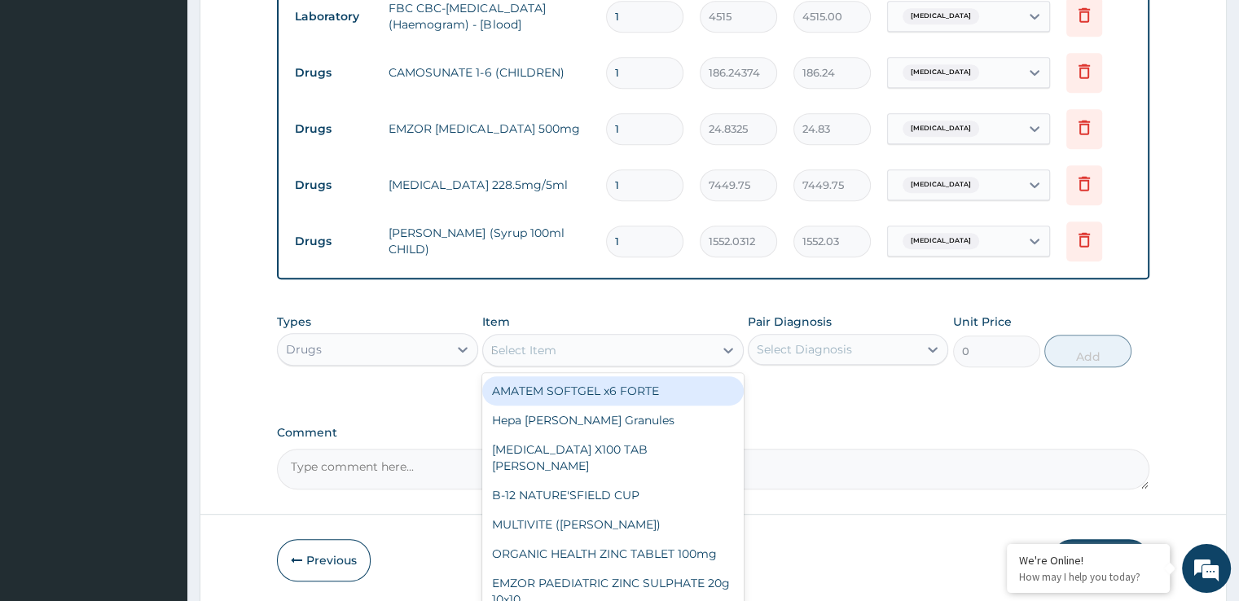
type input "MU"
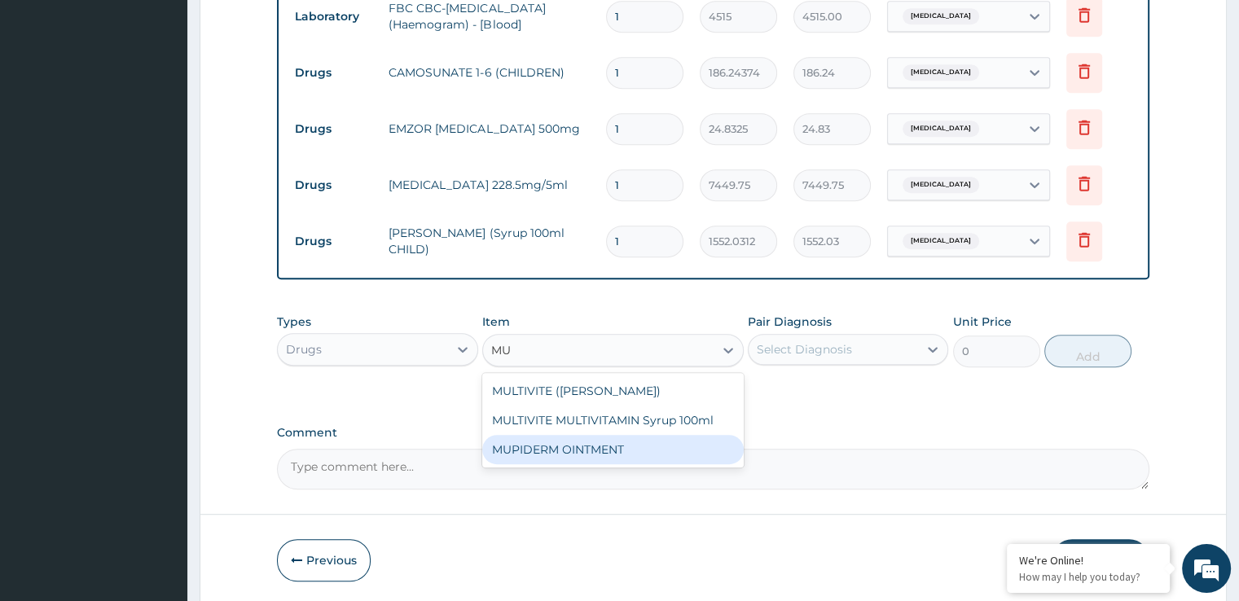
click at [583, 438] on div "MUPIDERM OINTMENT" at bounding box center [613, 449] width 262 height 29
type input "4097.3623"
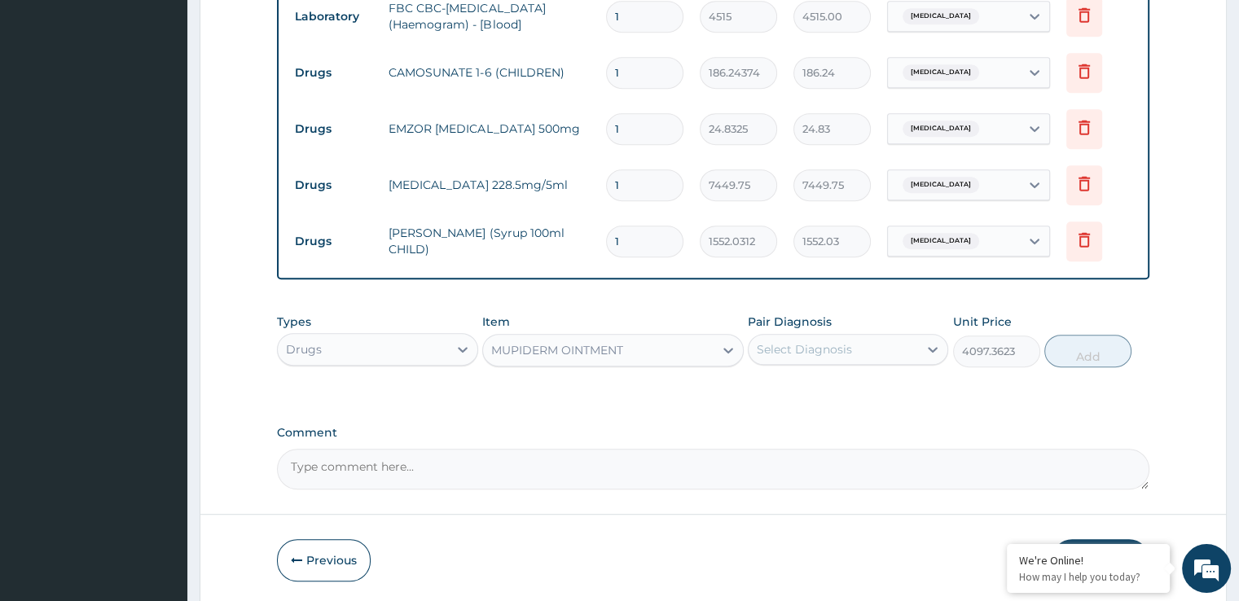
click at [838, 341] on div "Select Diagnosis" at bounding box center [804, 349] width 95 height 16
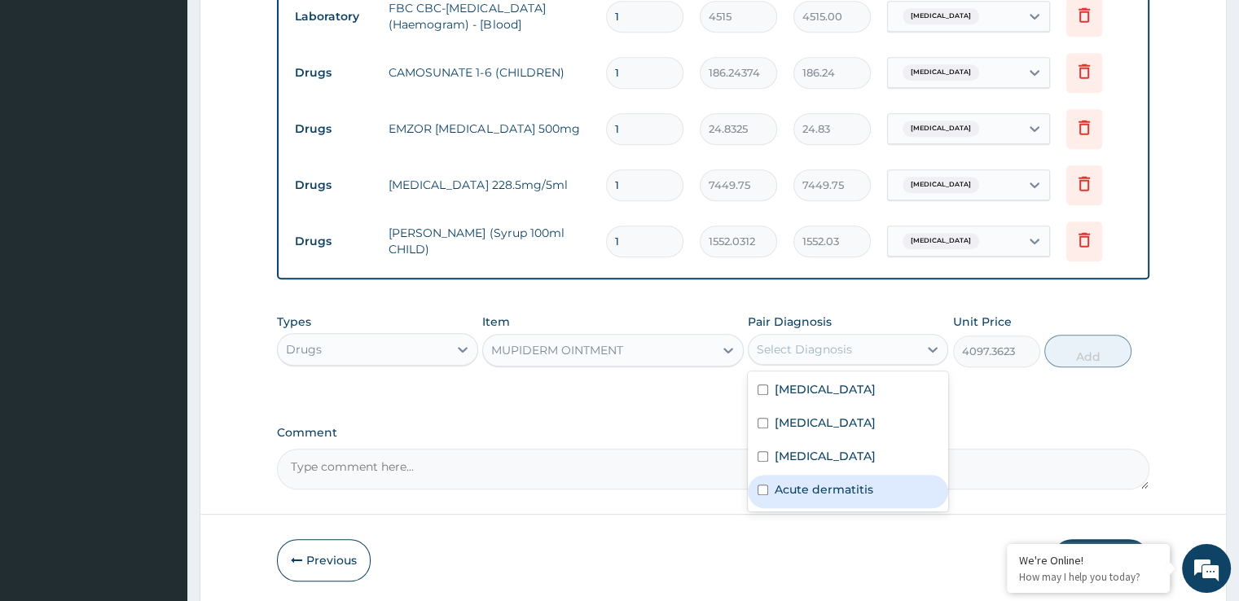
click at [824, 481] on label "Acute dermatitis" at bounding box center [824, 489] width 99 height 16
checkbox input "true"
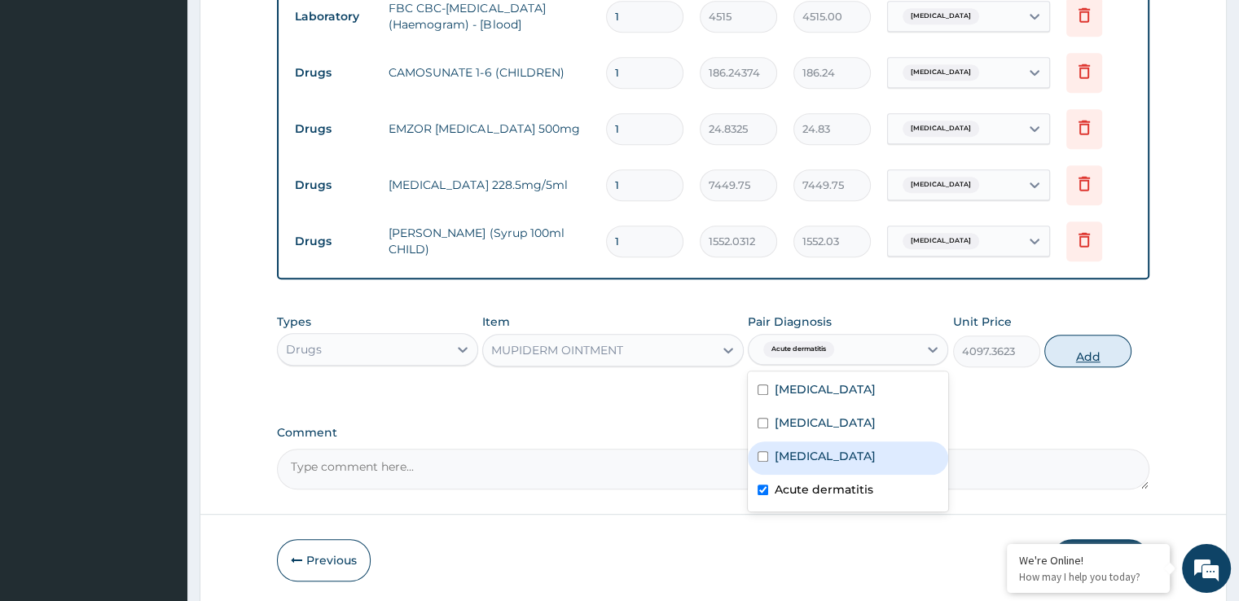
click at [1093, 346] on button "Add" at bounding box center [1087, 351] width 87 height 33
type input "0"
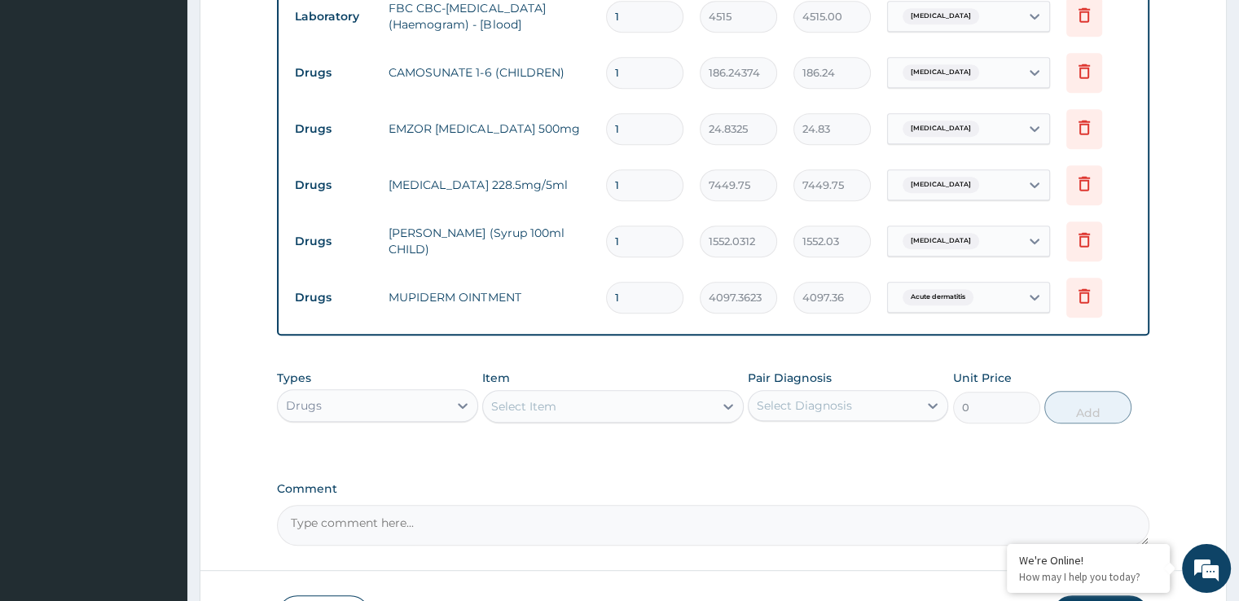
click at [592, 405] on div "Select Item" at bounding box center [598, 406] width 231 height 26
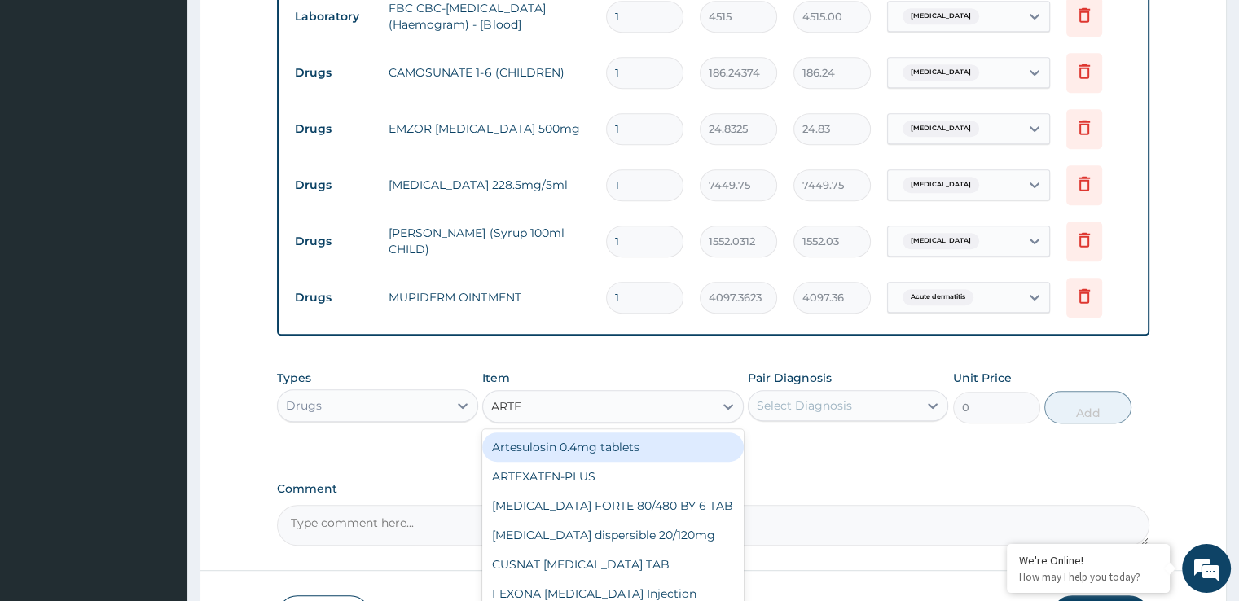
type input "ARTEM"
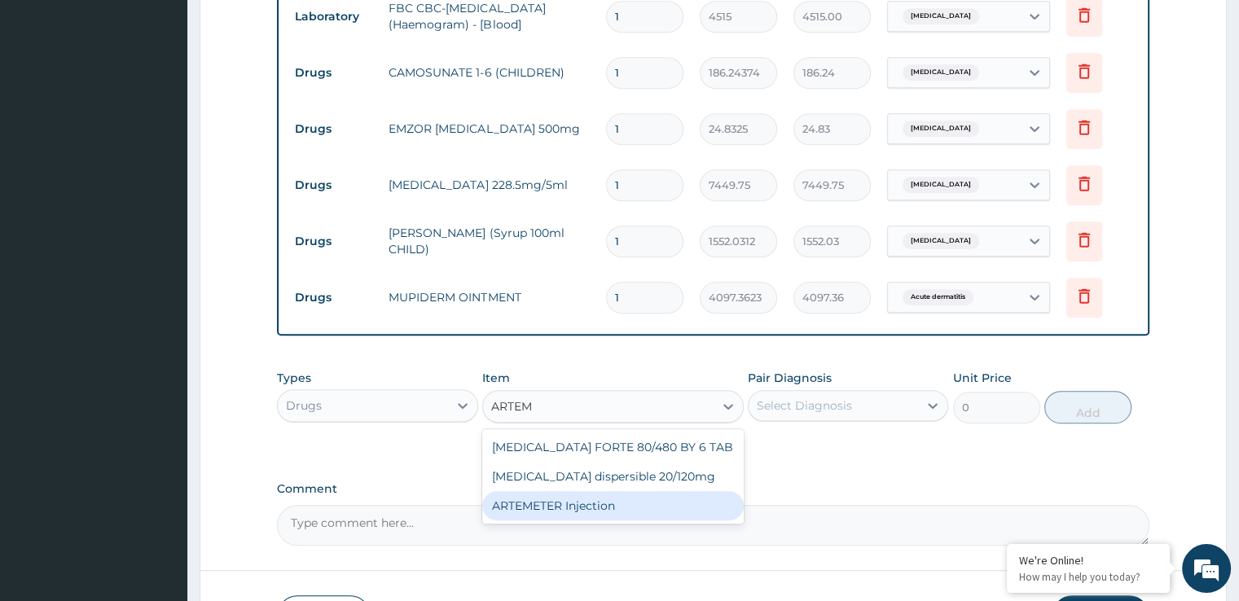
click at [573, 509] on div "ARTEMETER Injection" at bounding box center [613, 505] width 262 height 29
type input "993.3"
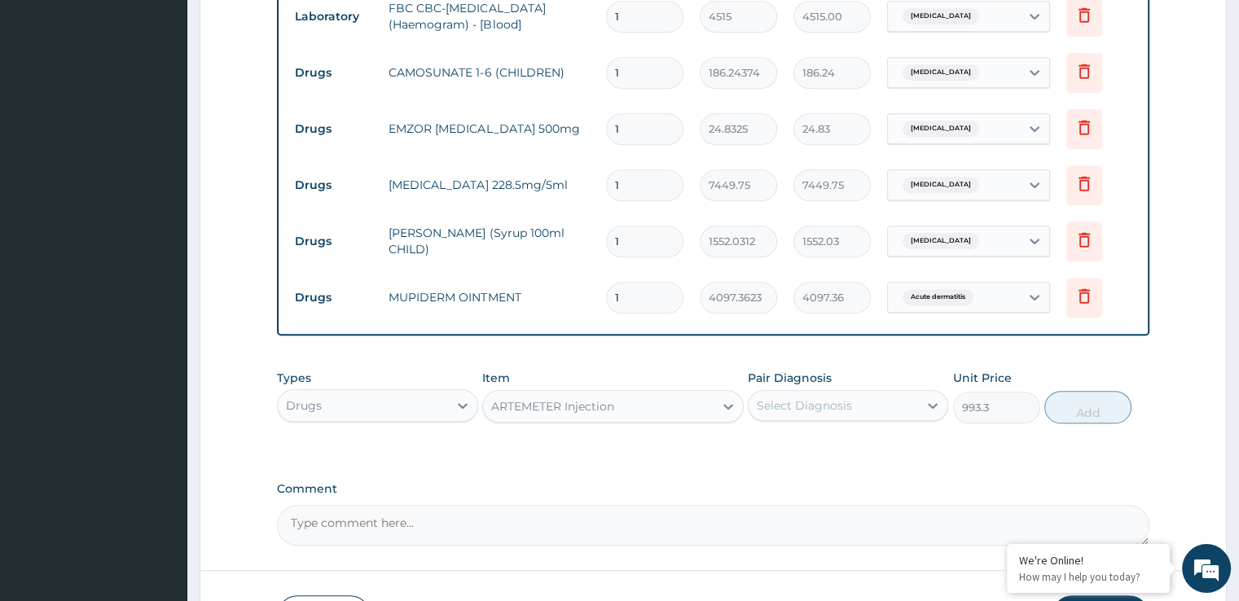
click at [839, 405] on div "Select Diagnosis" at bounding box center [804, 406] width 95 height 16
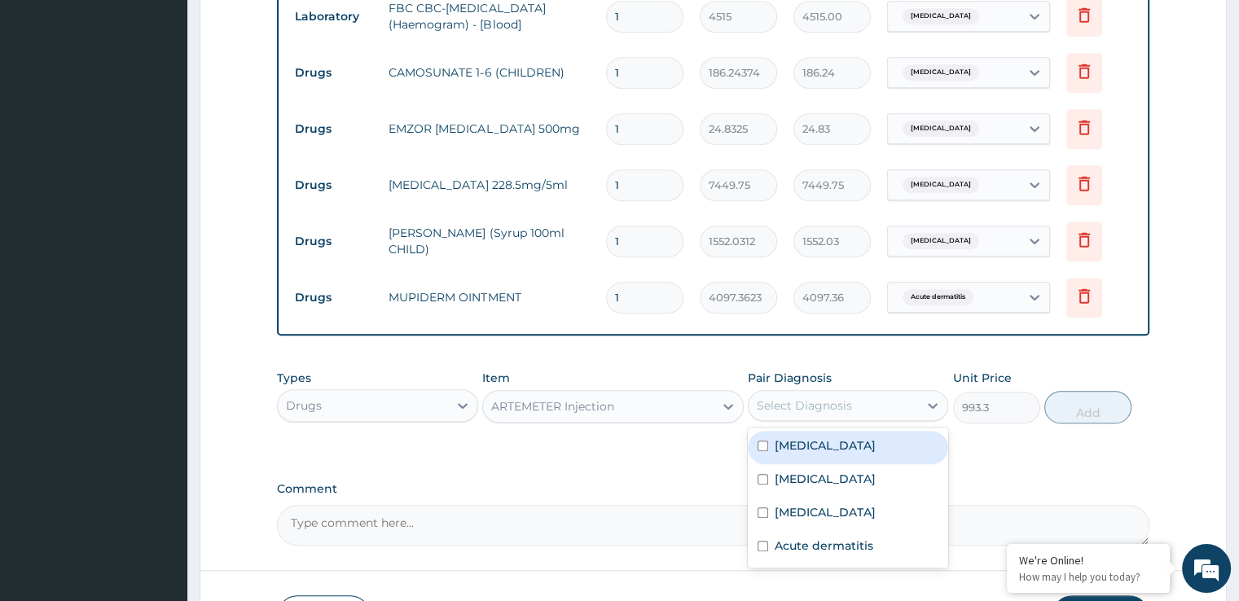
click at [824, 454] on div "[MEDICAL_DATA]" at bounding box center [848, 447] width 200 height 33
checkbox input "true"
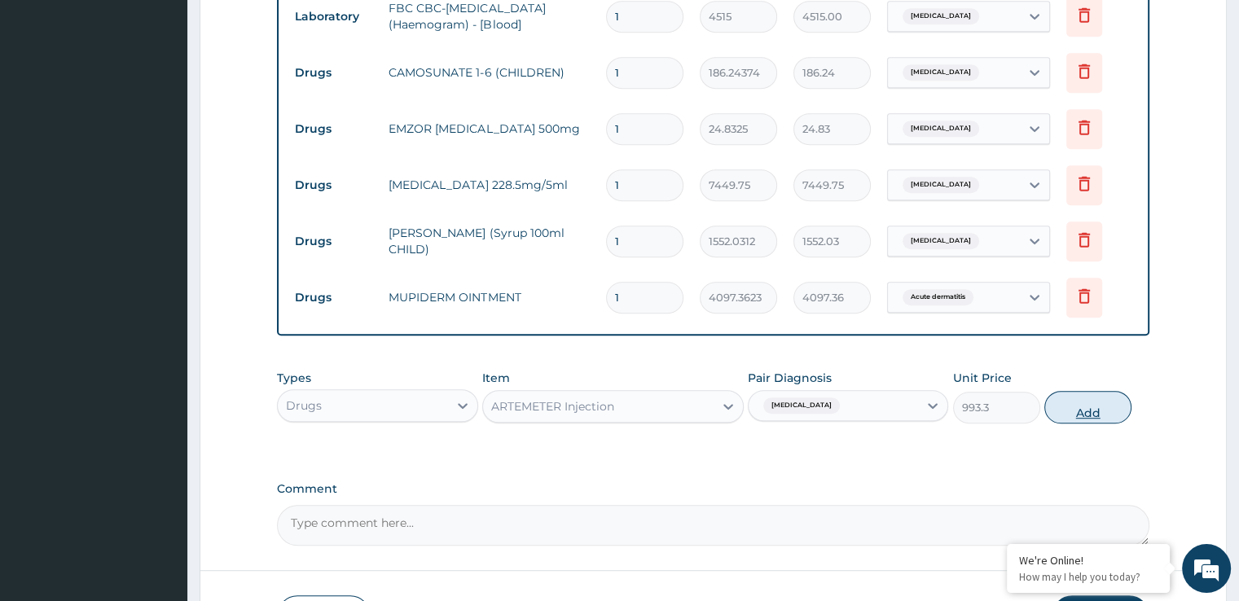
click at [1095, 403] on button "Add" at bounding box center [1087, 407] width 87 height 33
type input "0"
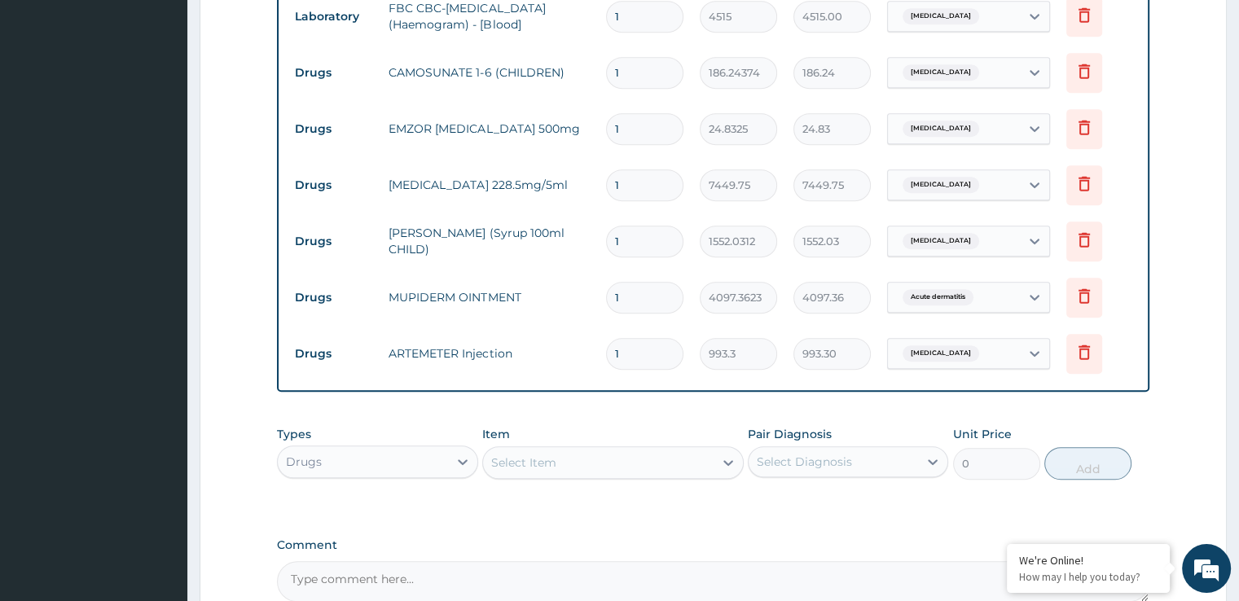
click at [1214, 385] on form "Step 2 of 2 PA Code / Prescription Code Enter Code(Secondary Care Only) Encount…" at bounding box center [713, 15] width 1027 height 1406
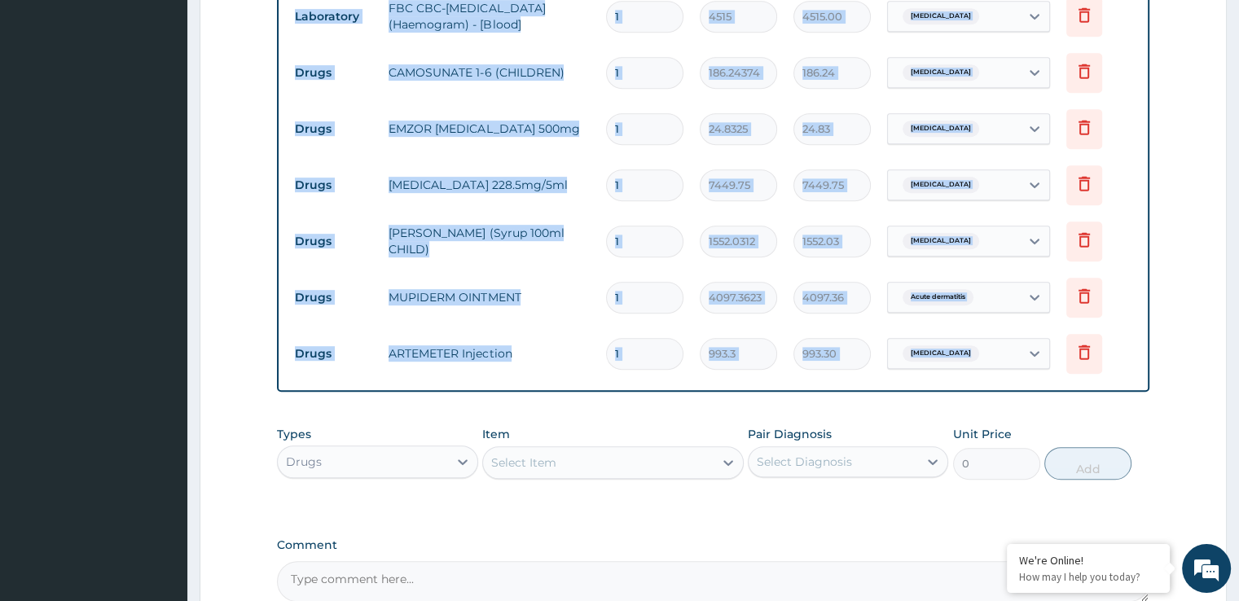
click at [1214, 385] on form "Step 2 of 2 PA Code / Prescription Code Enter Code(Secondary Care Only) Encount…" at bounding box center [713, 15] width 1027 height 1406
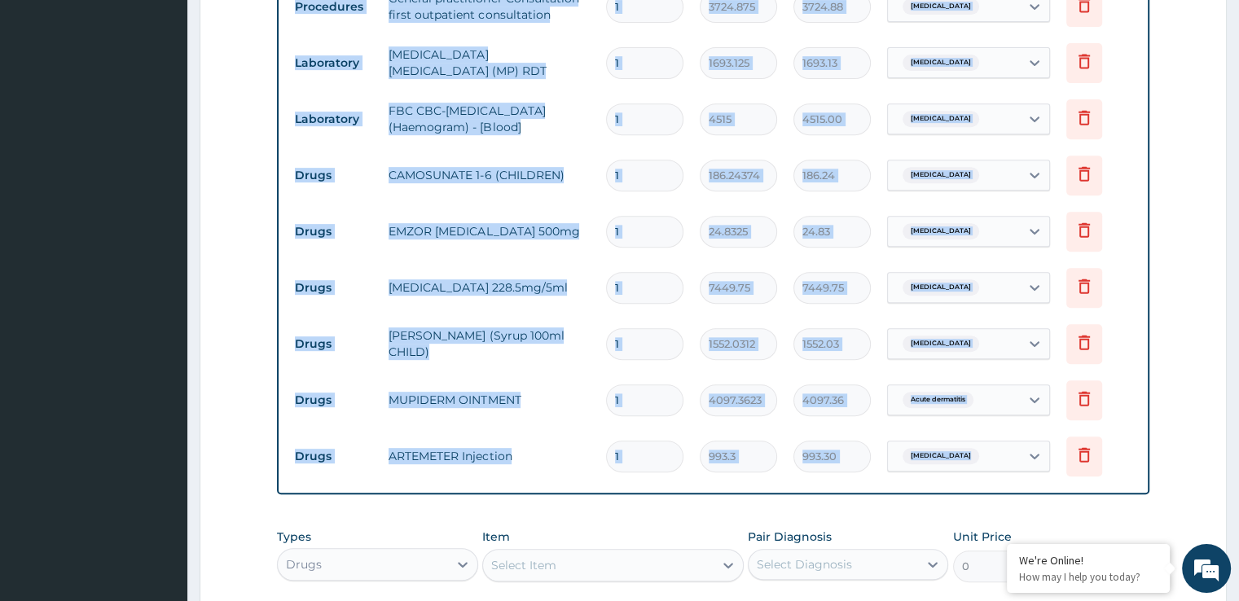
scroll to position [644, 0]
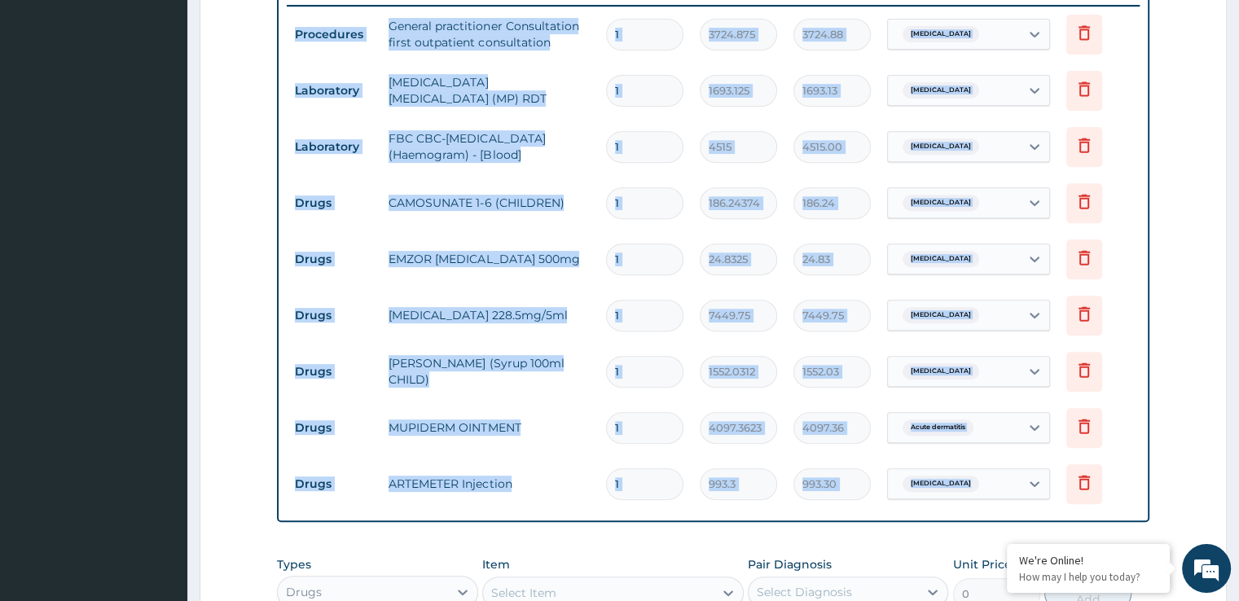
click at [634, 203] on input "1" at bounding box center [644, 203] width 77 height 32
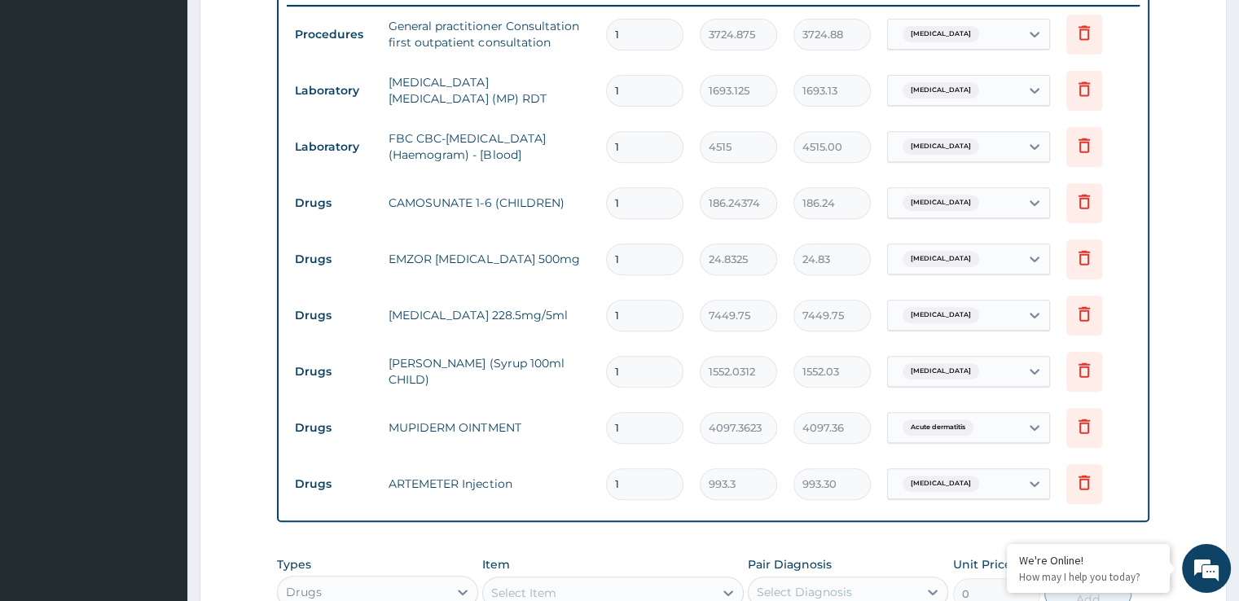
type input "2"
type input "372.49"
type input "3"
type input "558.73"
type input "4"
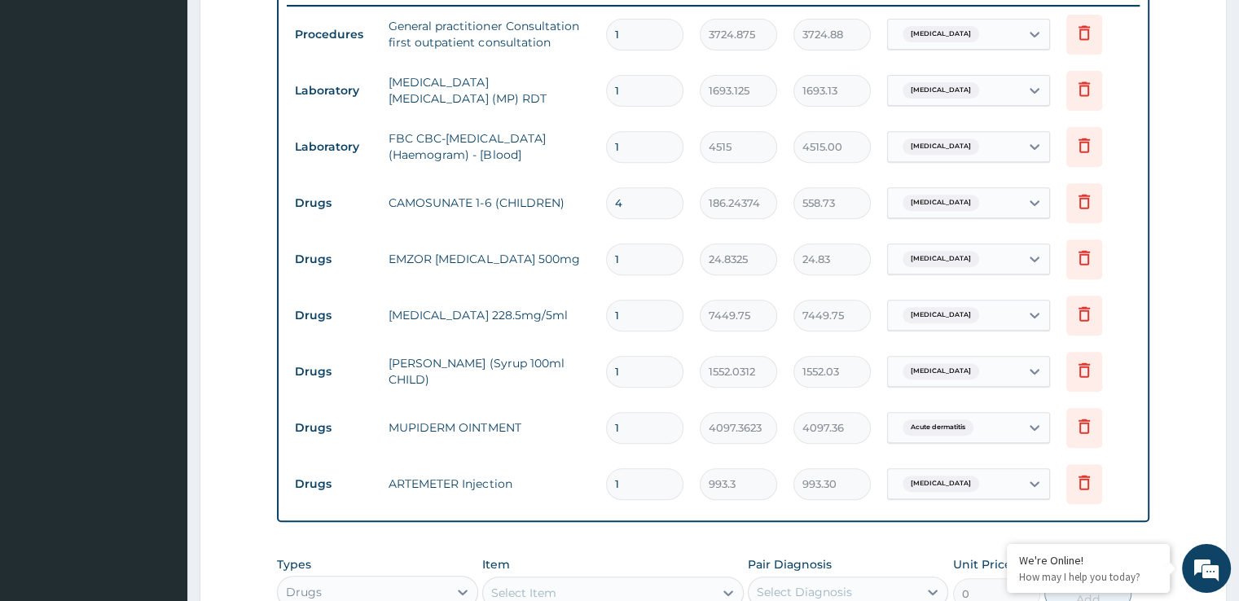
type input "744.97"
type input "5"
type input "931.22"
type input "6"
type input "1117.46"
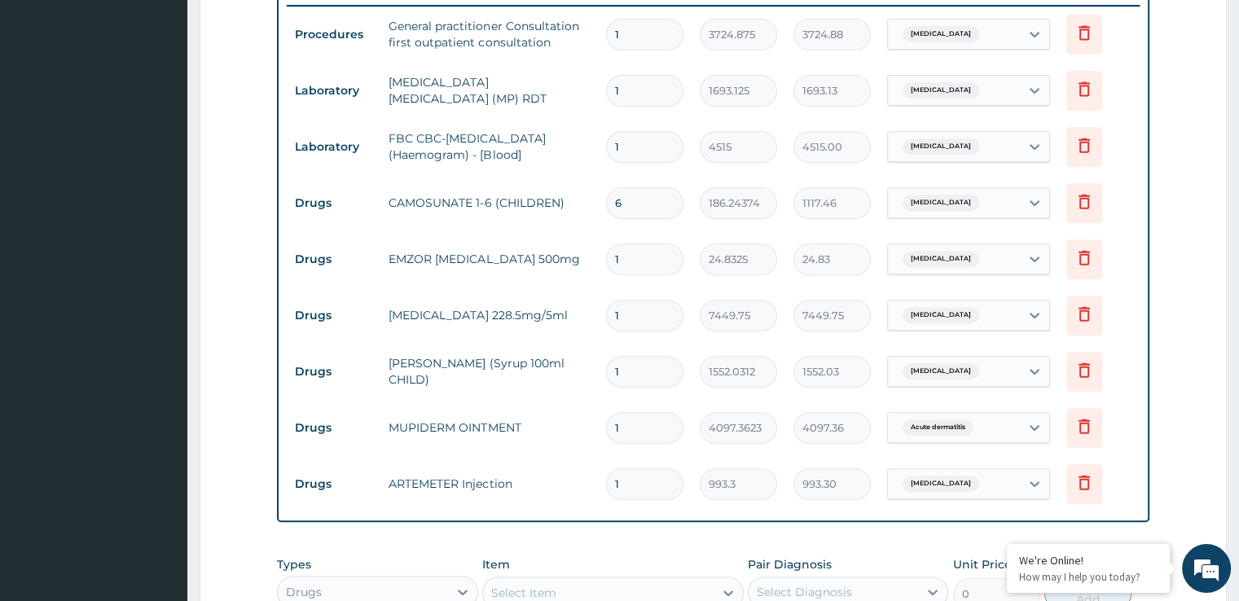
click at [631, 262] on input "1" at bounding box center [644, 260] width 77 height 32
type input "10"
type input "248.32"
type input "10"
click at [624, 314] on input "1" at bounding box center [644, 316] width 77 height 32
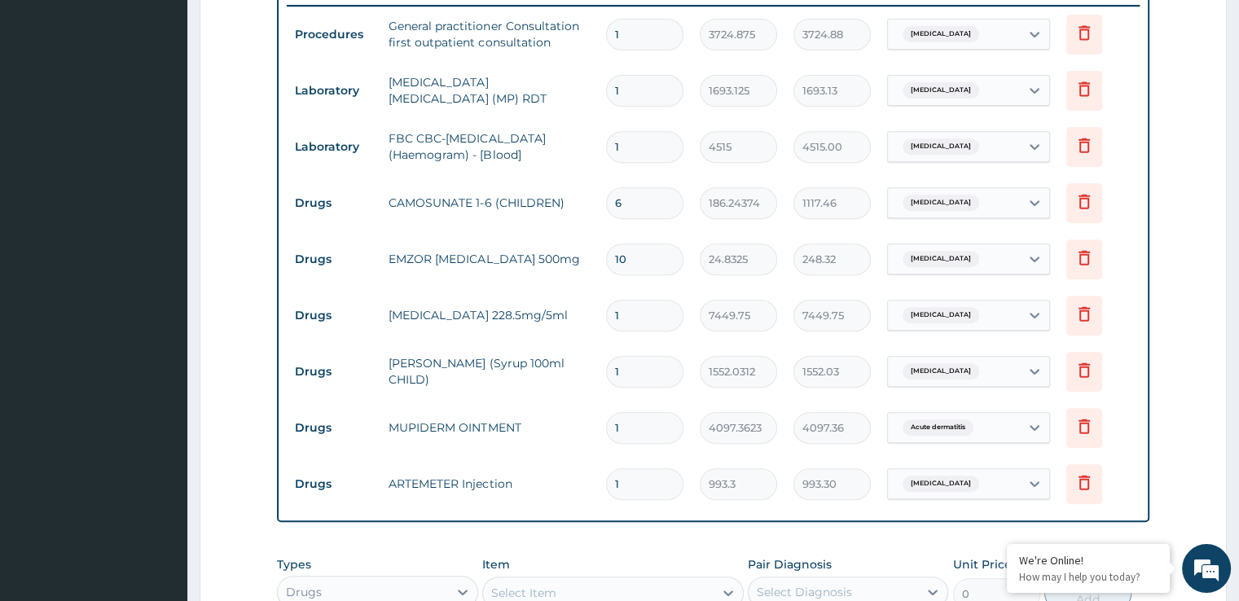
click at [632, 361] on input "1" at bounding box center [644, 372] width 77 height 32
click at [632, 480] on input "1" at bounding box center [644, 484] width 77 height 32
type input "2"
type input "1986.60"
type input "3"
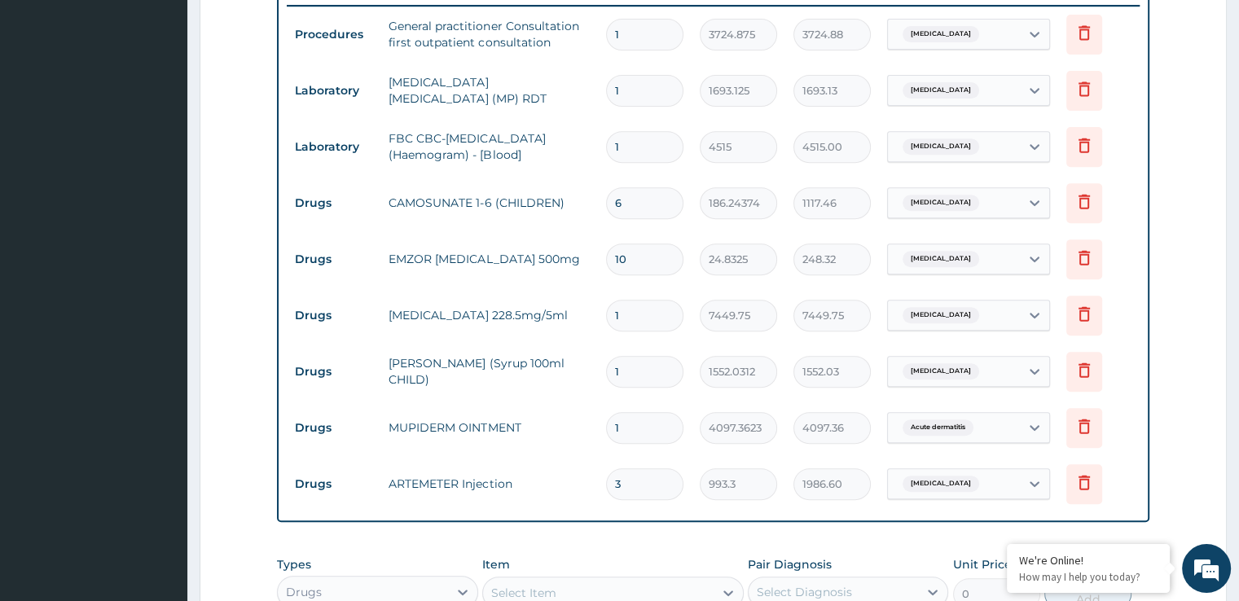
type input "2979.90"
click at [1213, 407] on form "Step 2 of 2 PA Code / Prescription Code Enter Code(Secondary Care Only) Encount…" at bounding box center [713, 146] width 1027 height 1406
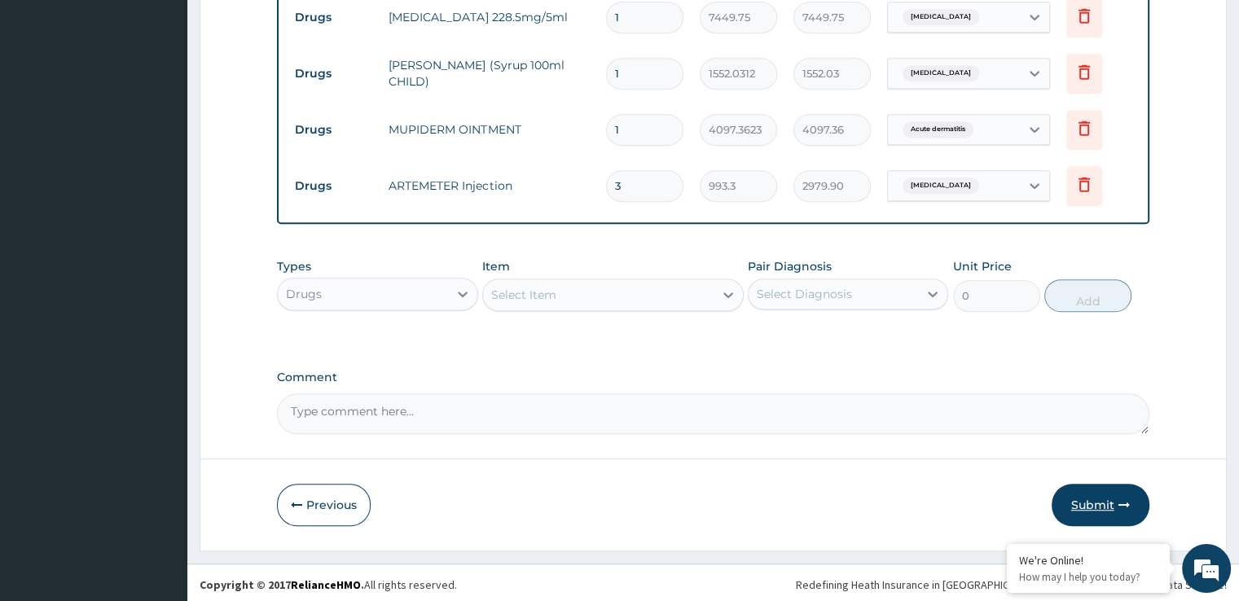
click at [1099, 503] on button "Submit" at bounding box center [1101, 505] width 98 height 42
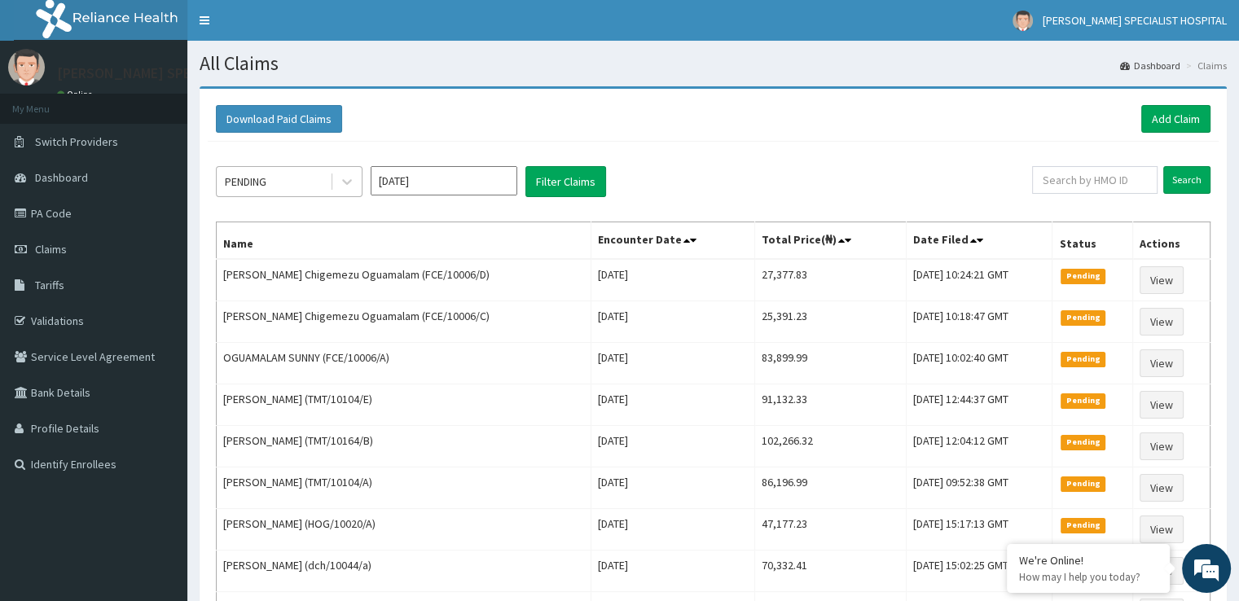
click at [261, 172] on div "PENDING" at bounding box center [273, 182] width 113 height 26
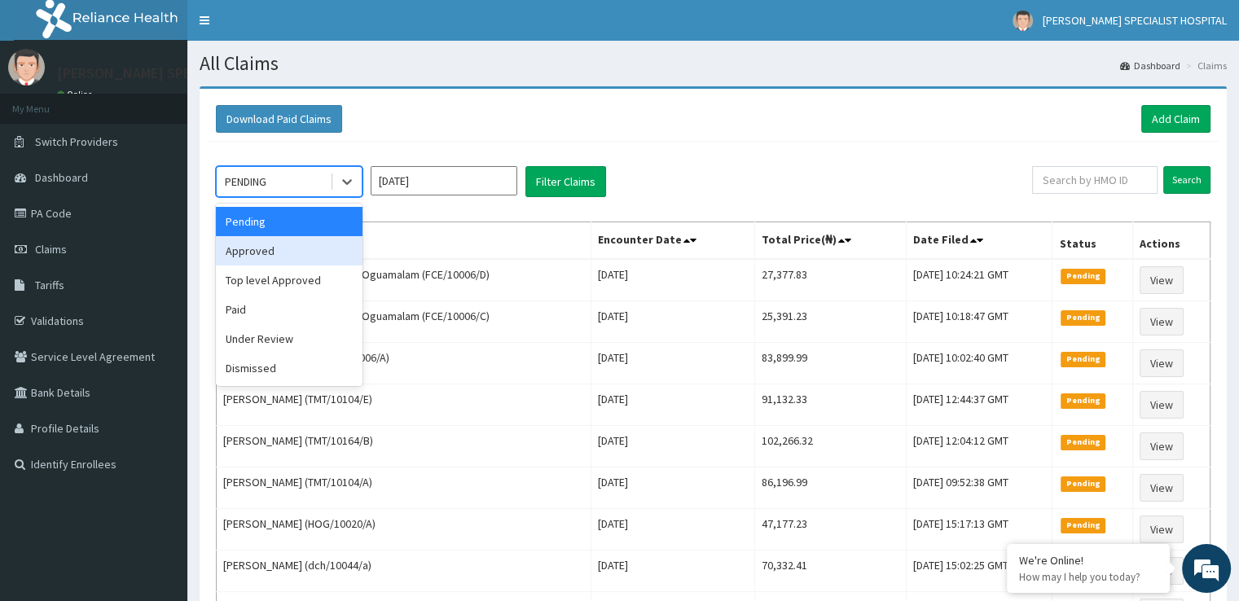
click at [261, 244] on div "Approved" at bounding box center [289, 250] width 147 height 29
